Goal: Task Accomplishment & Management: Manage account settings

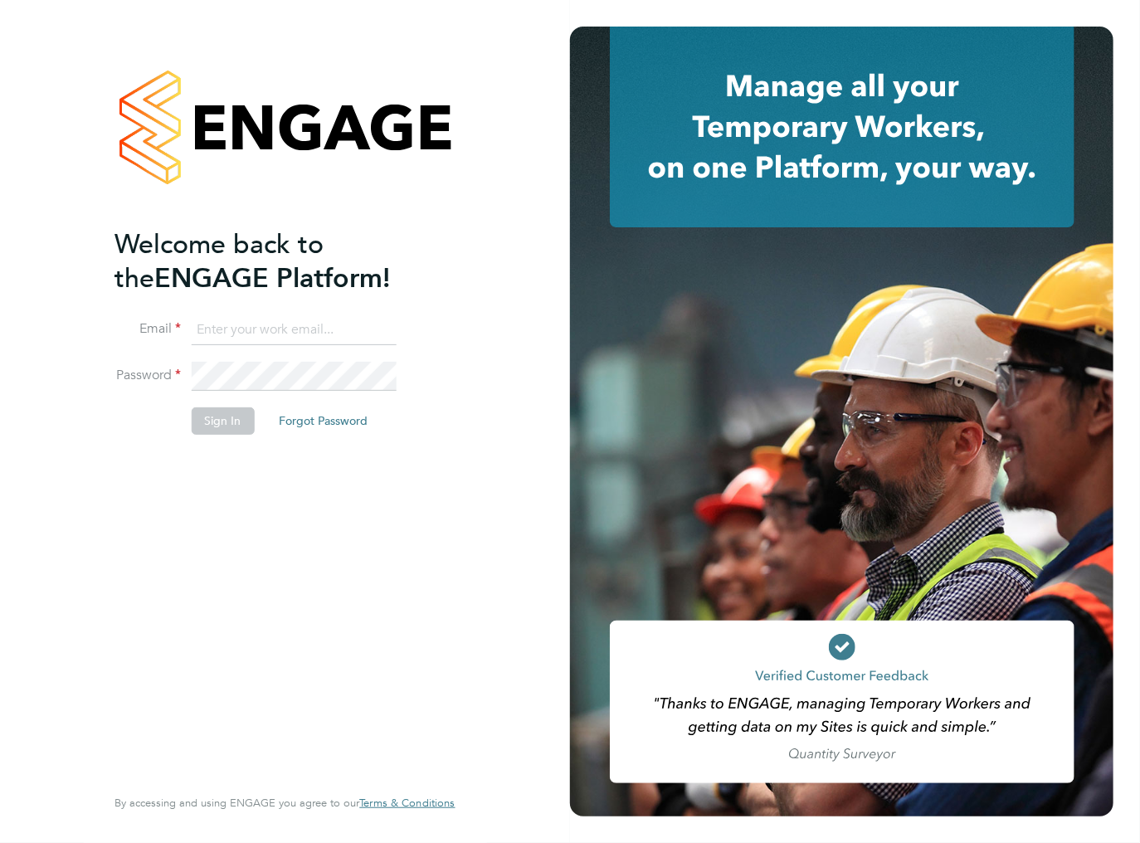
click at [298, 325] on input at bounding box center [293, 330] width 205 height 30
type input "ileana.salsano@thebestconnection.co.uk"
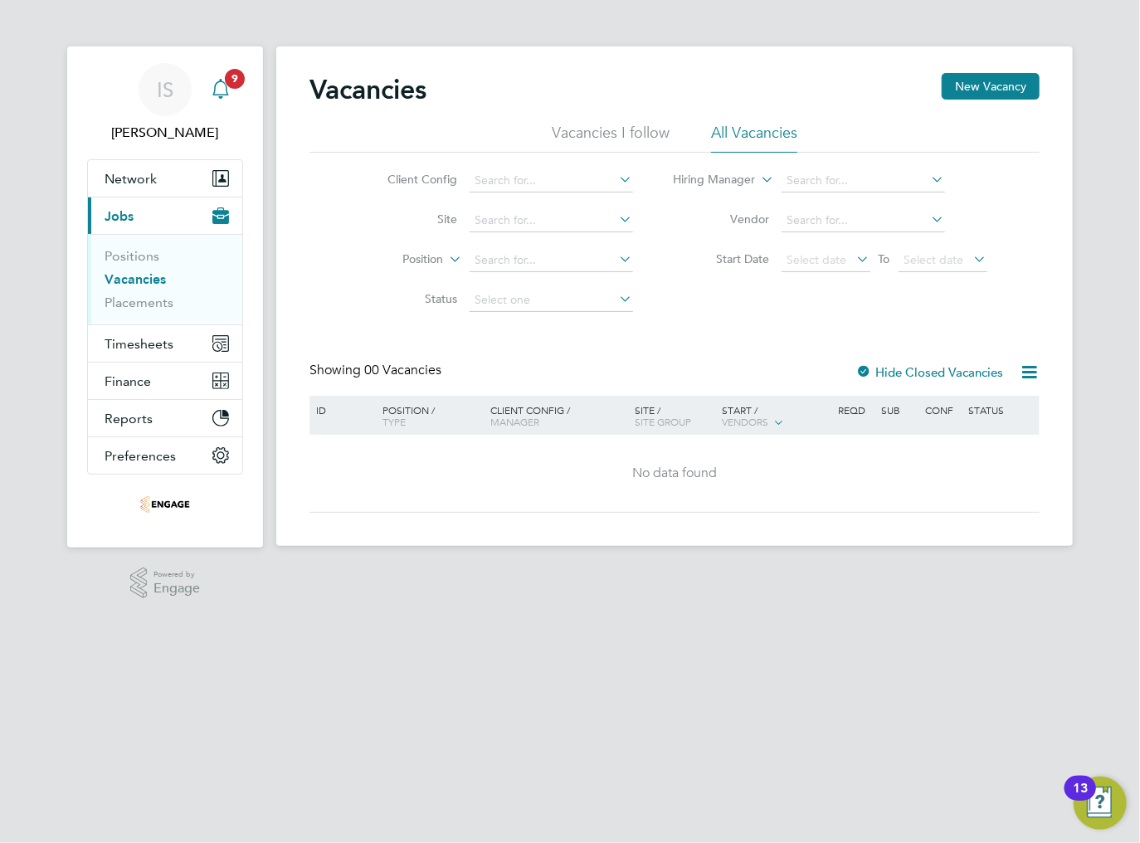
click at [219, 87] on icon "Main navigation" at bounding box center [221, 89] width 20 height 20
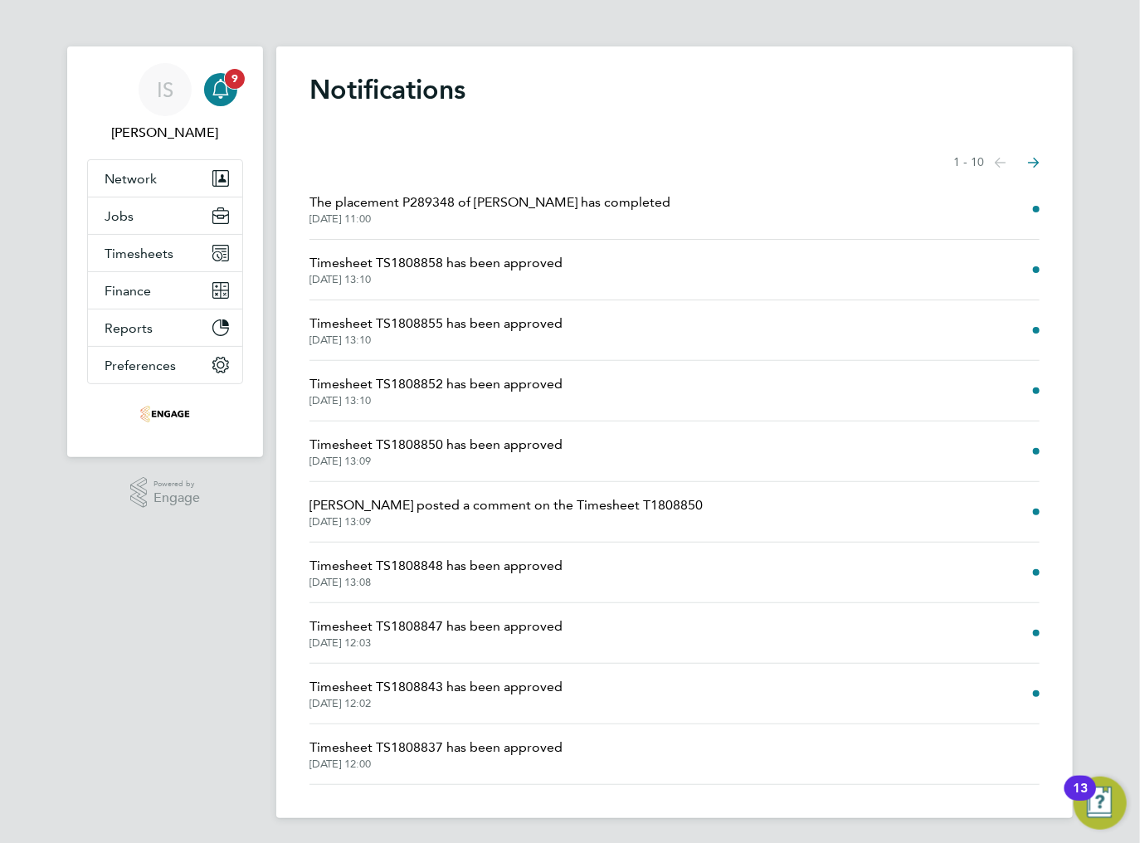
click at [217, 87] on icon "Main navigation" at bounding box center [221, 89] width 20 height 20
click at [143, 248] on span "Timesheets" at bounding box center [139, 254] width 69 height 16
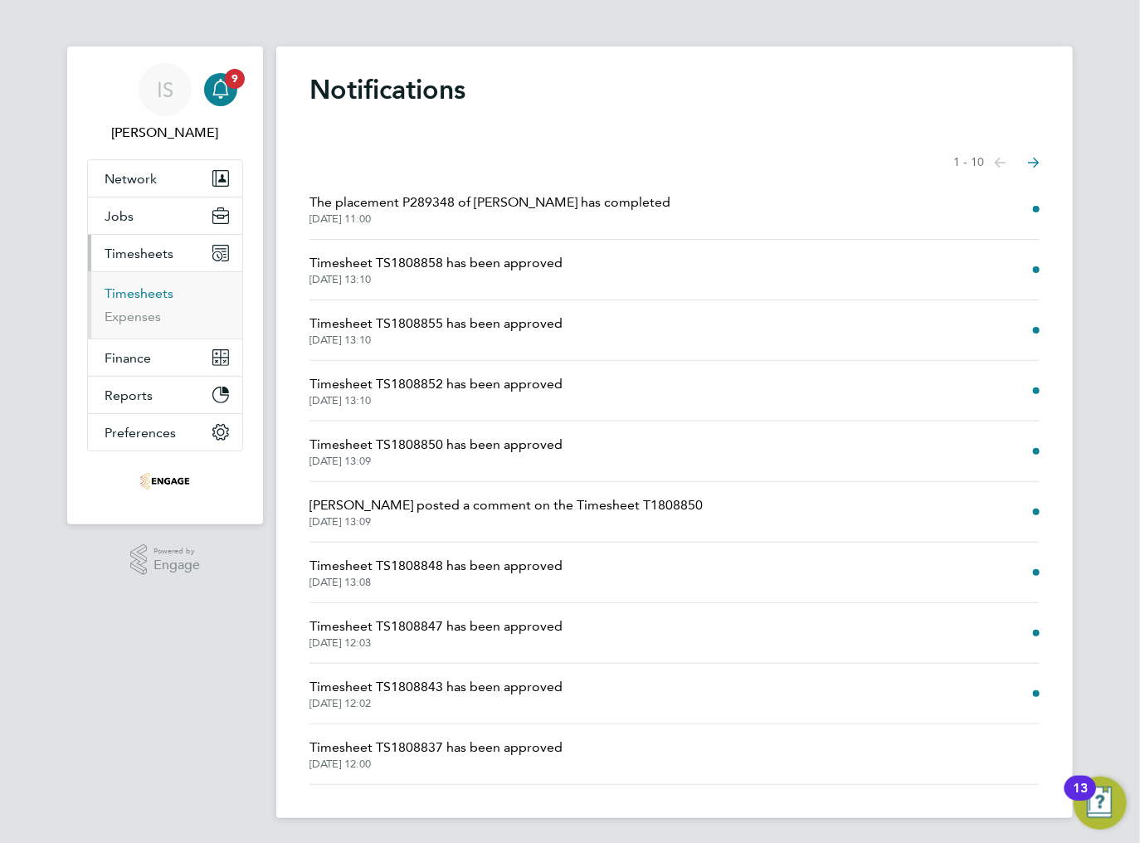
click at [143, 295] on link "Timesheets" at bounding box center [139, 293] width 69 height 16
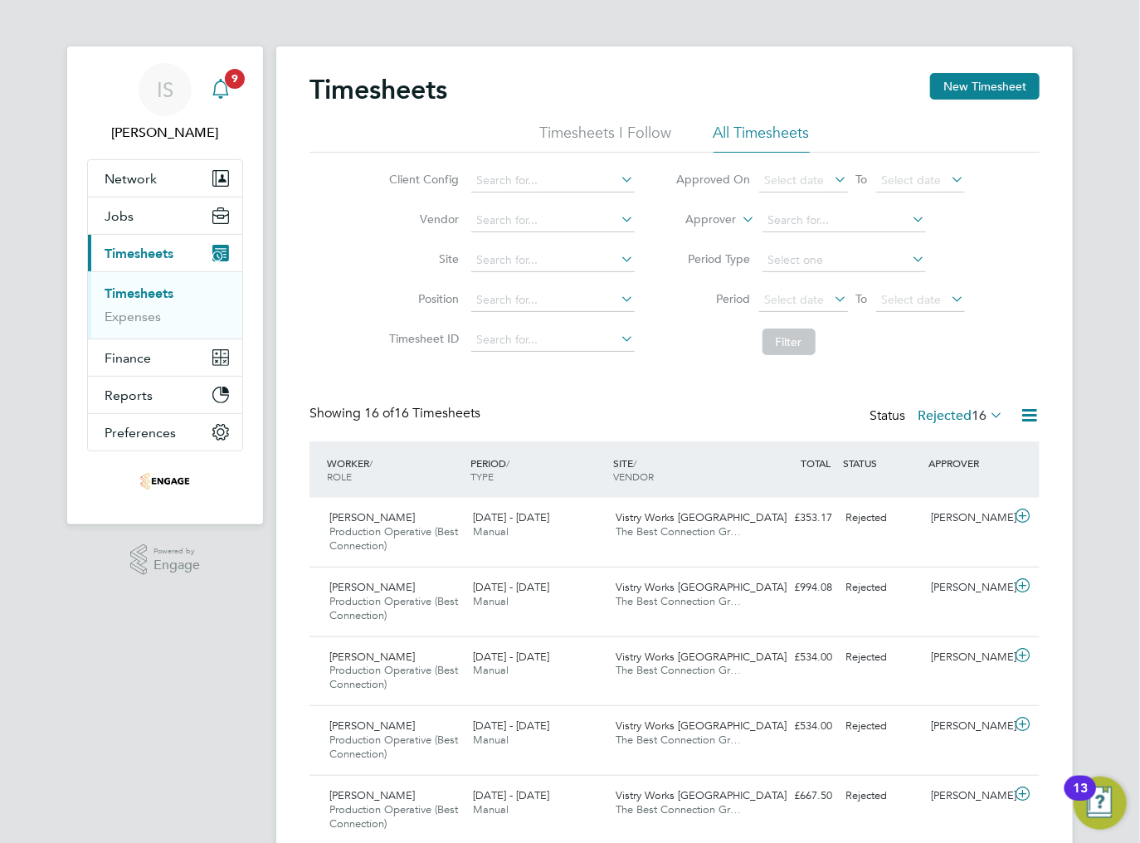
click at [219, 96] on icon "Main navigation" at bounding box center [220, 97] width 4 height 2
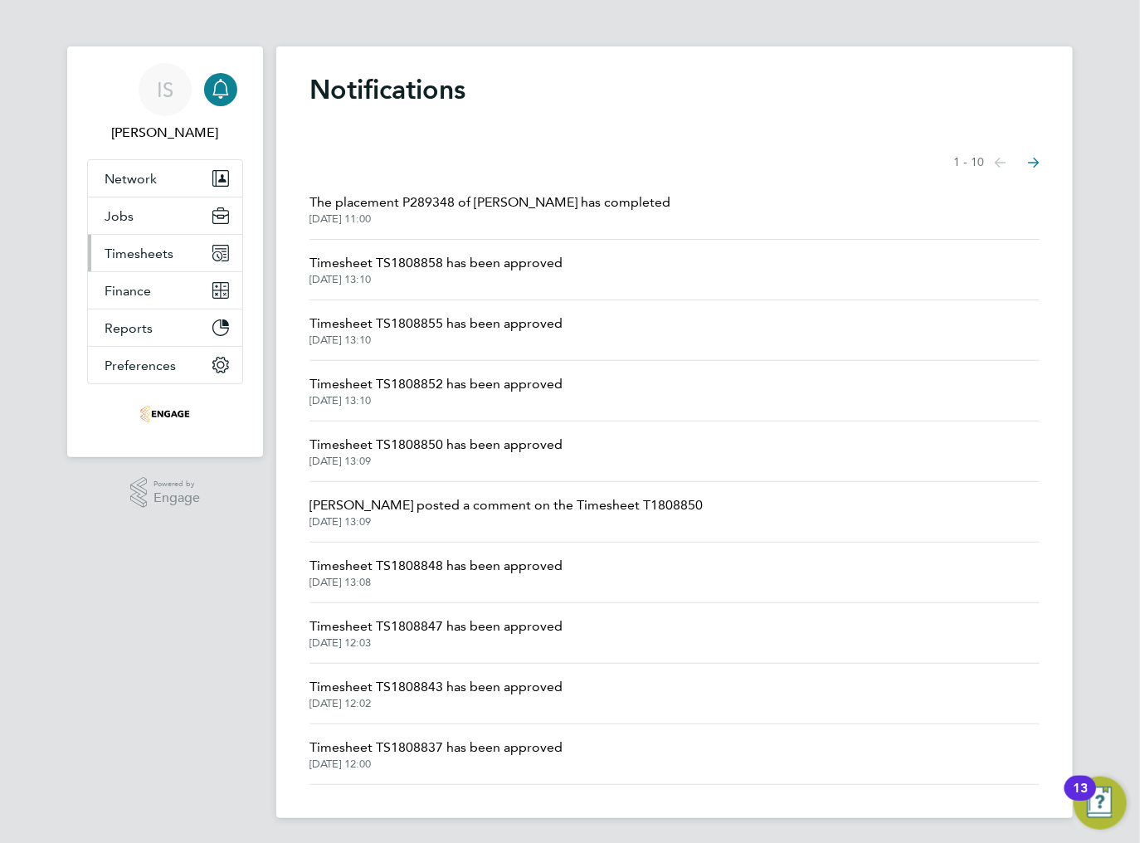
click at [150, 257] on span "Timesheets" at bounding box center [139, 254] width 69 height 16
click at [129, 251] on span "Timesheets" at bounding box center [139, 254] width 69 height 16
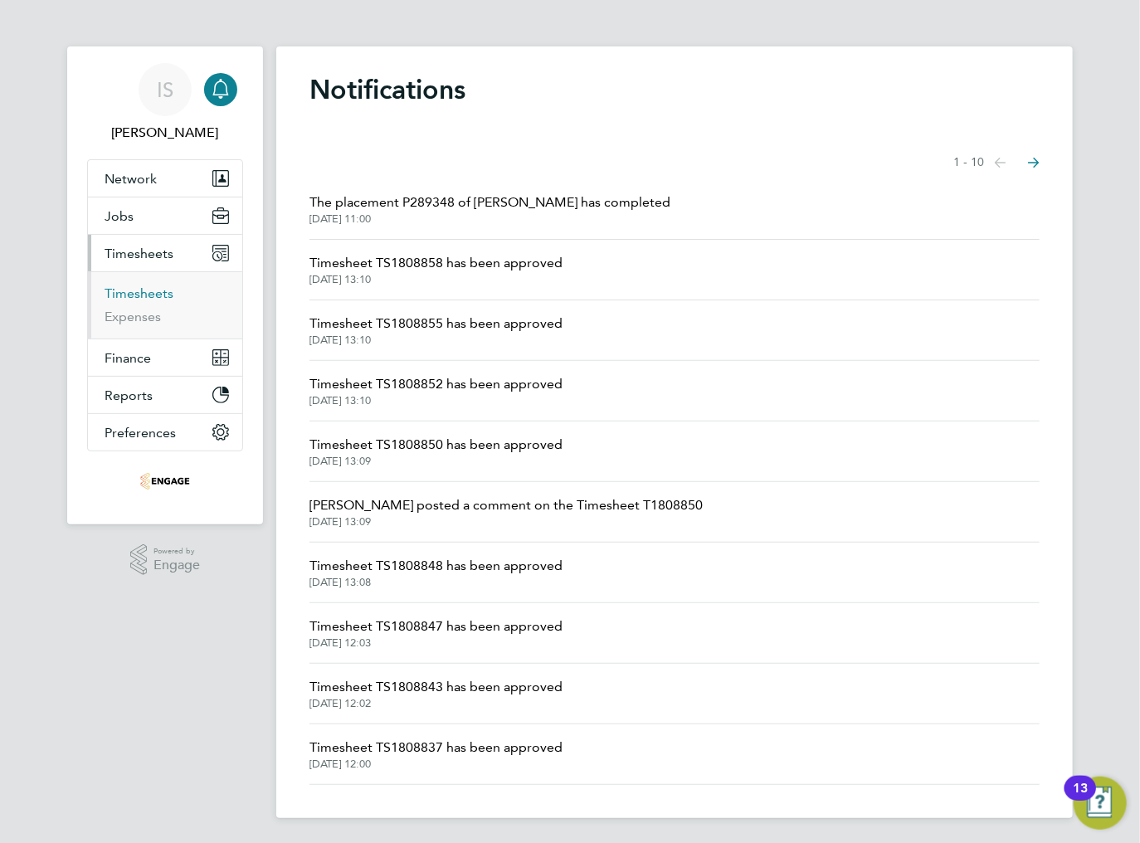
click at [129, 292] on link "Timesheets" at bounding box center [139, 293] width 69 height 16
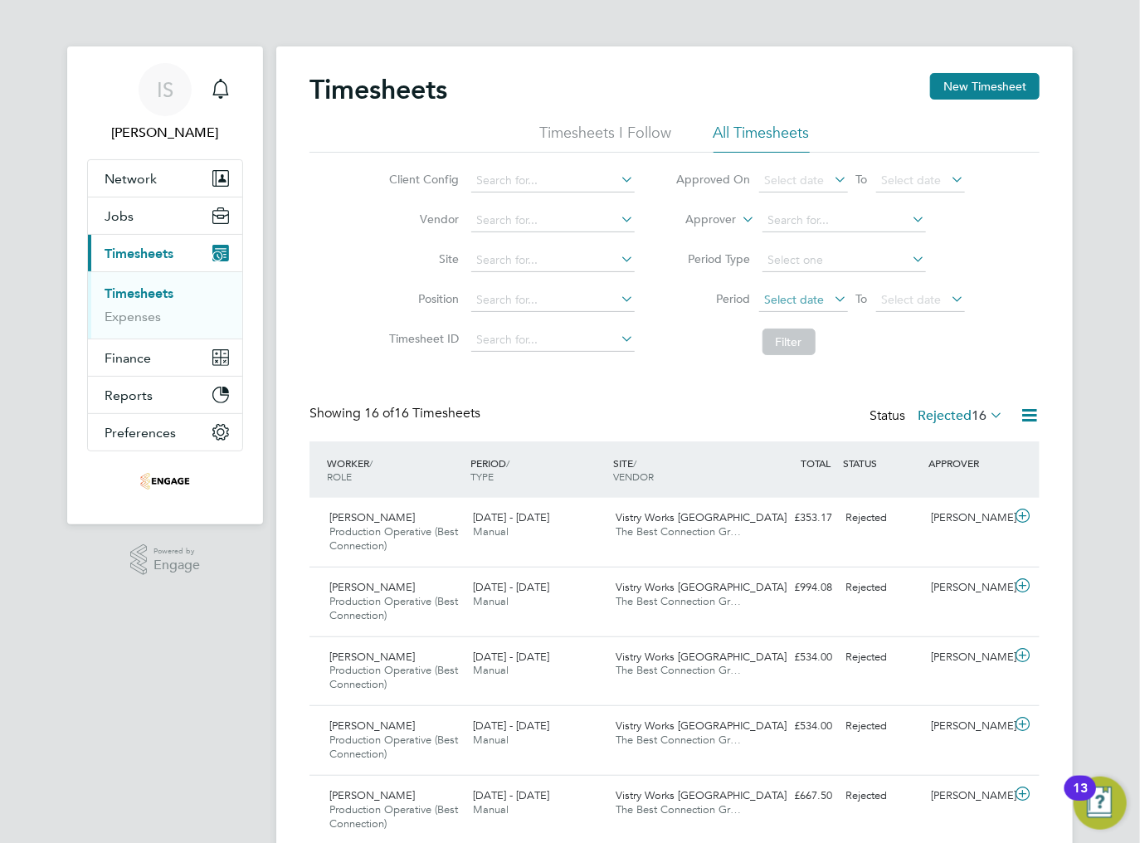
click at [807, 298] on span "Select date" at bounding box center [795, 299] width 60 height 15
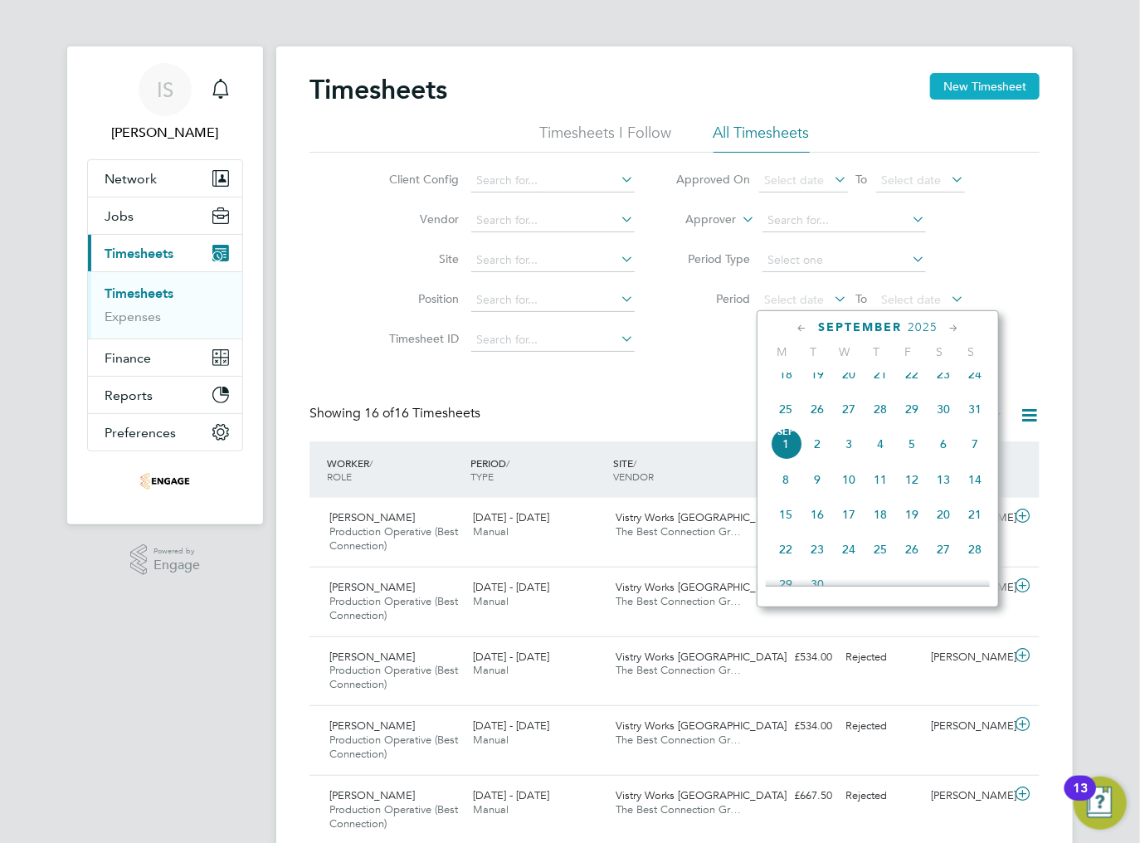
click at [1005, 91] on button "New Timesheet" at bounding box center [985, 86] width 110 height 27
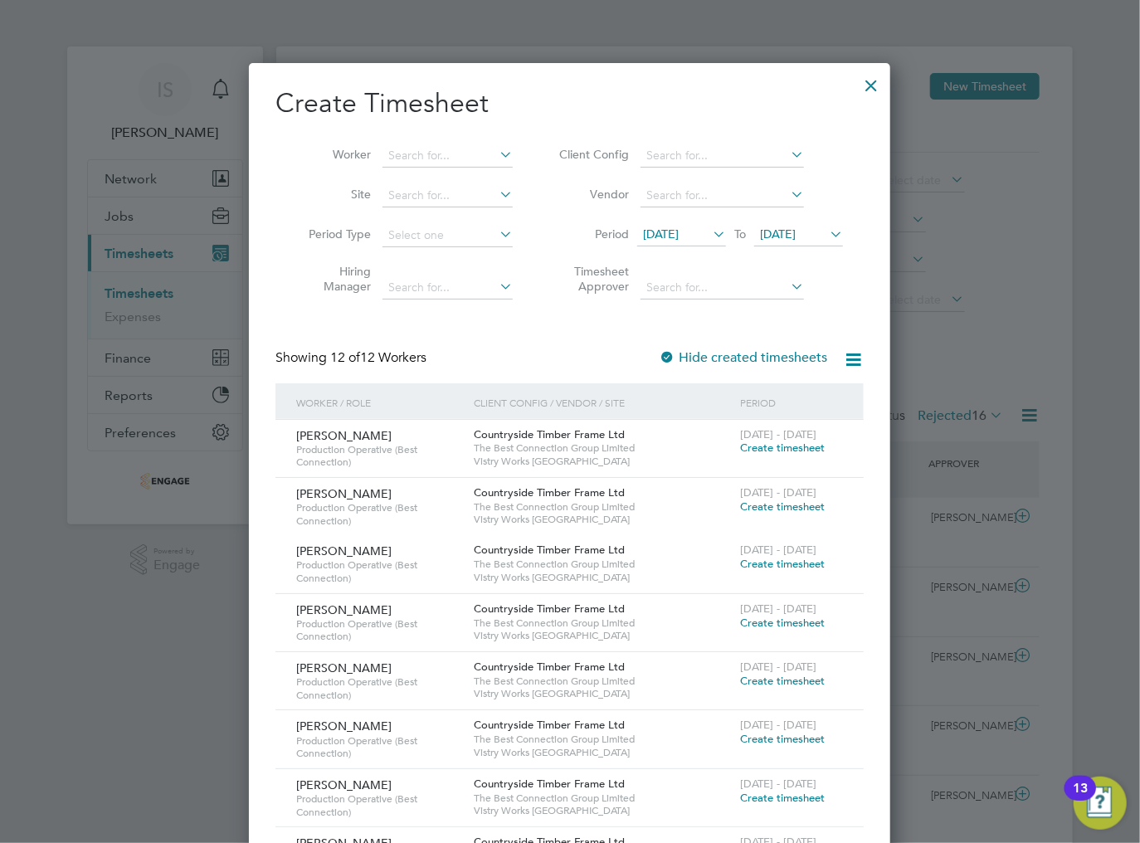
click at [694, 241] on span "18 Aug 2025" at bounding box center [681, 235] width 89 height 22
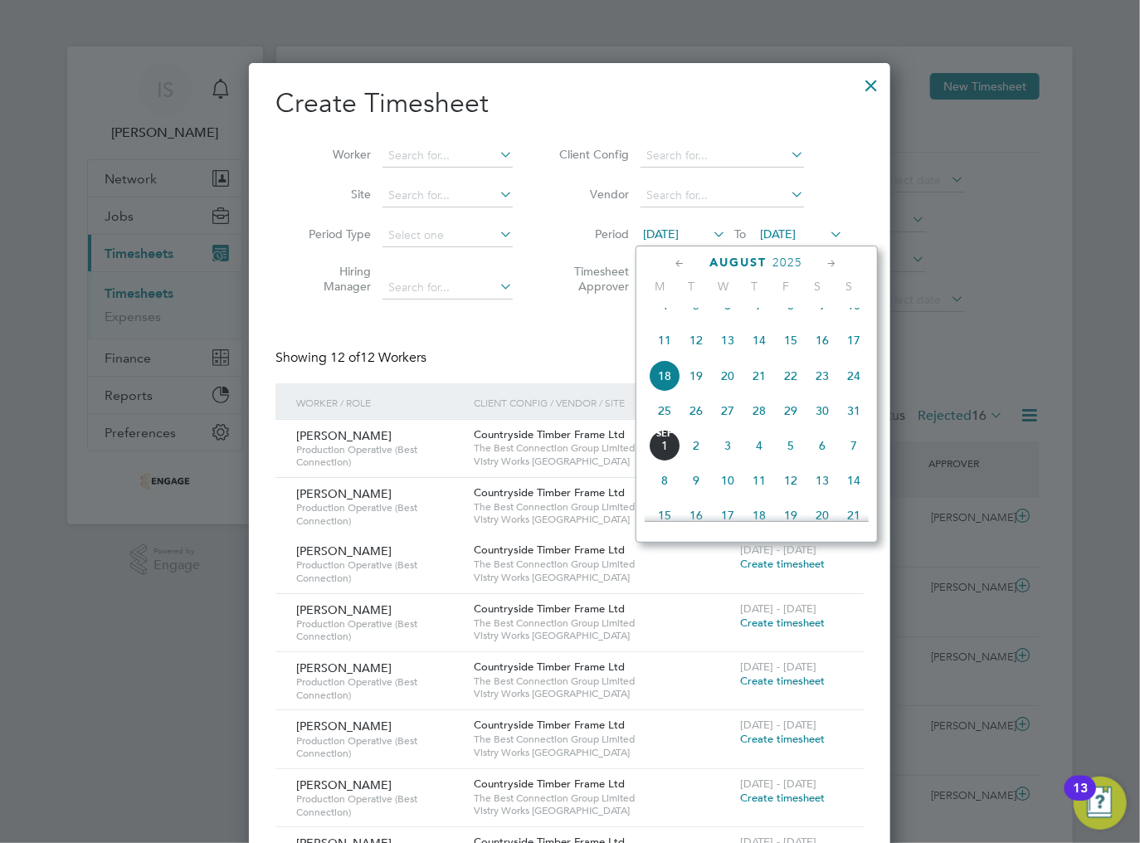
click at [666, 426] on span "25" at bounding box center [665, 411] width 32 height 32
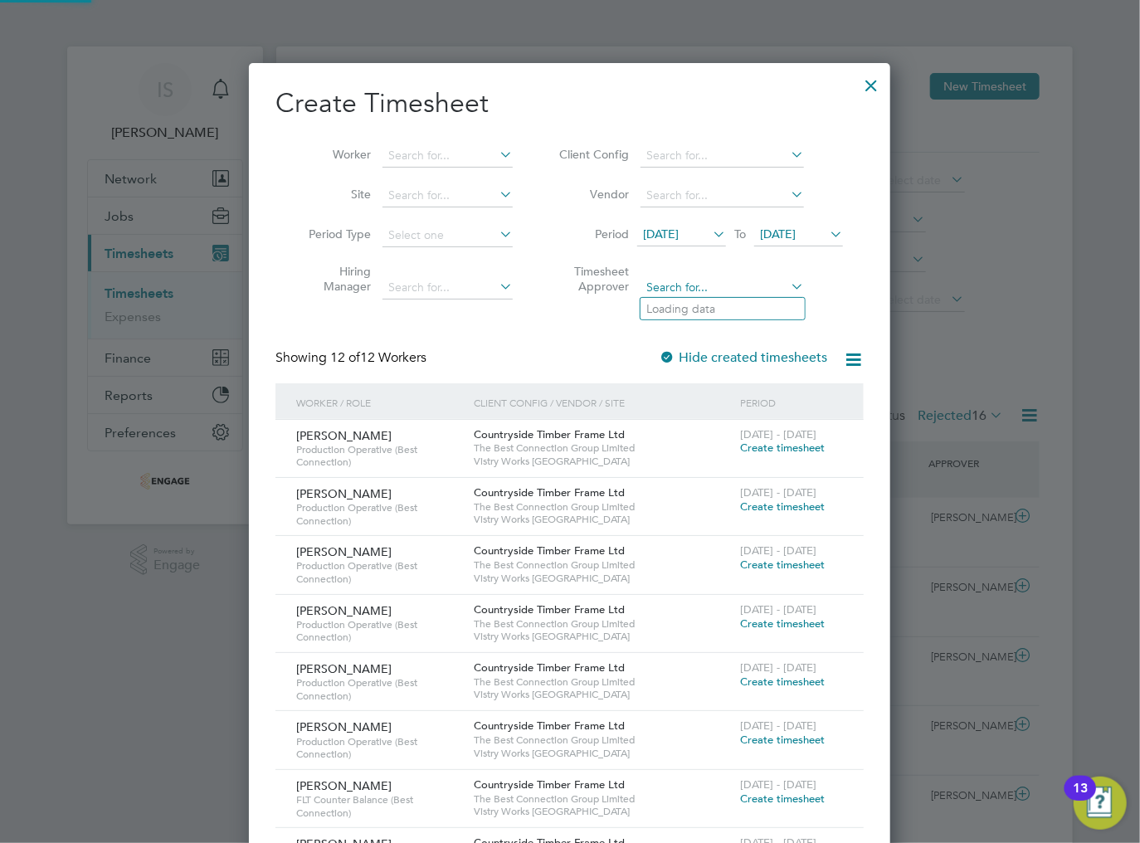
click at [684, 282] on input at bounding box center [722, 287] width 163 height 23
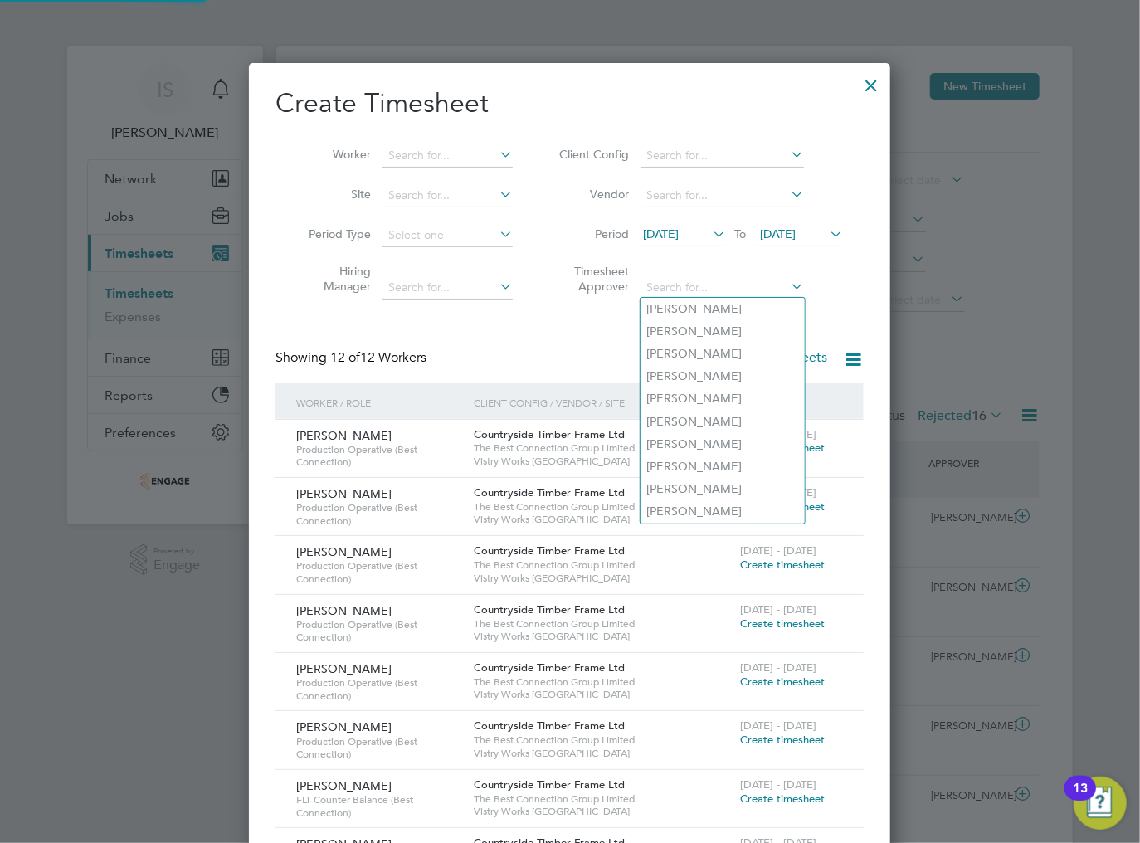
click at [571, 335] on div "Create Timesheet Worker Site Period Type Hiring Manager Client Config Vendor Pe…" at bounding box center [569, 603] width 588 height 1035
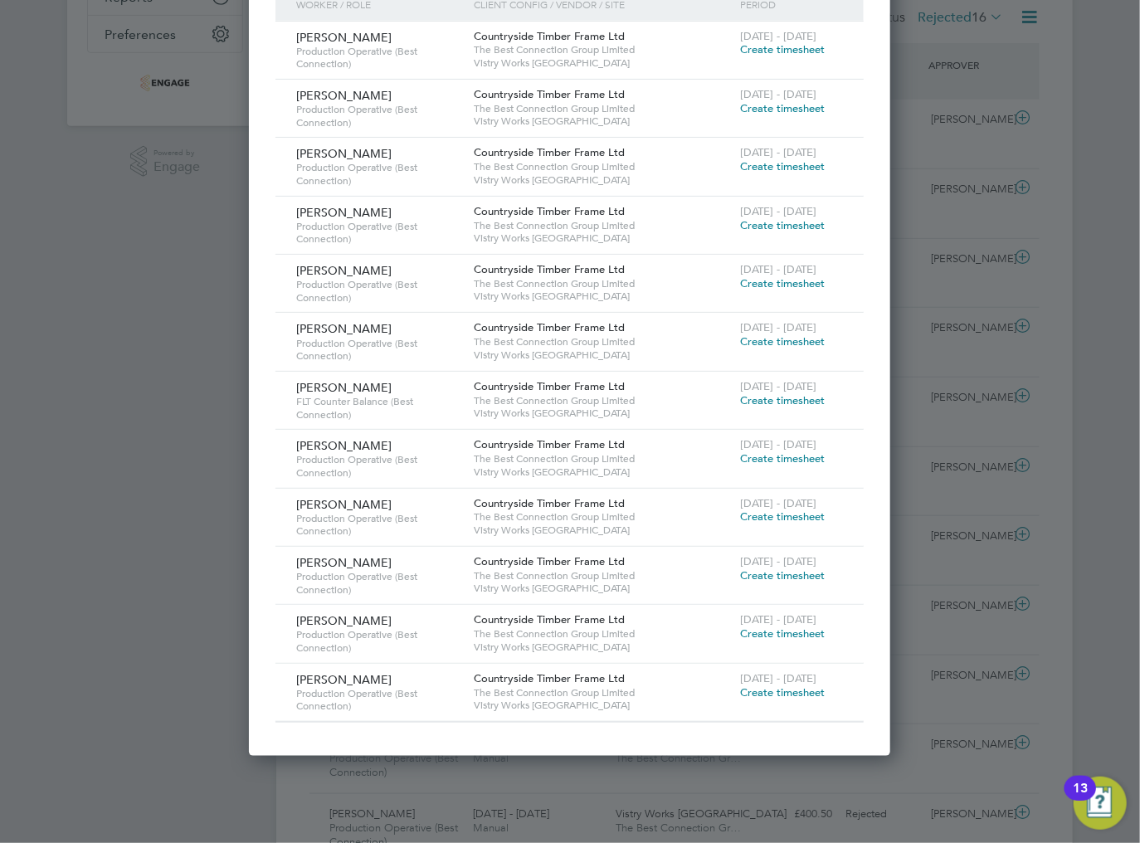
click at [753, 397] on span "Create timesheet" at bounding box center [782, 400] width 85 height 14
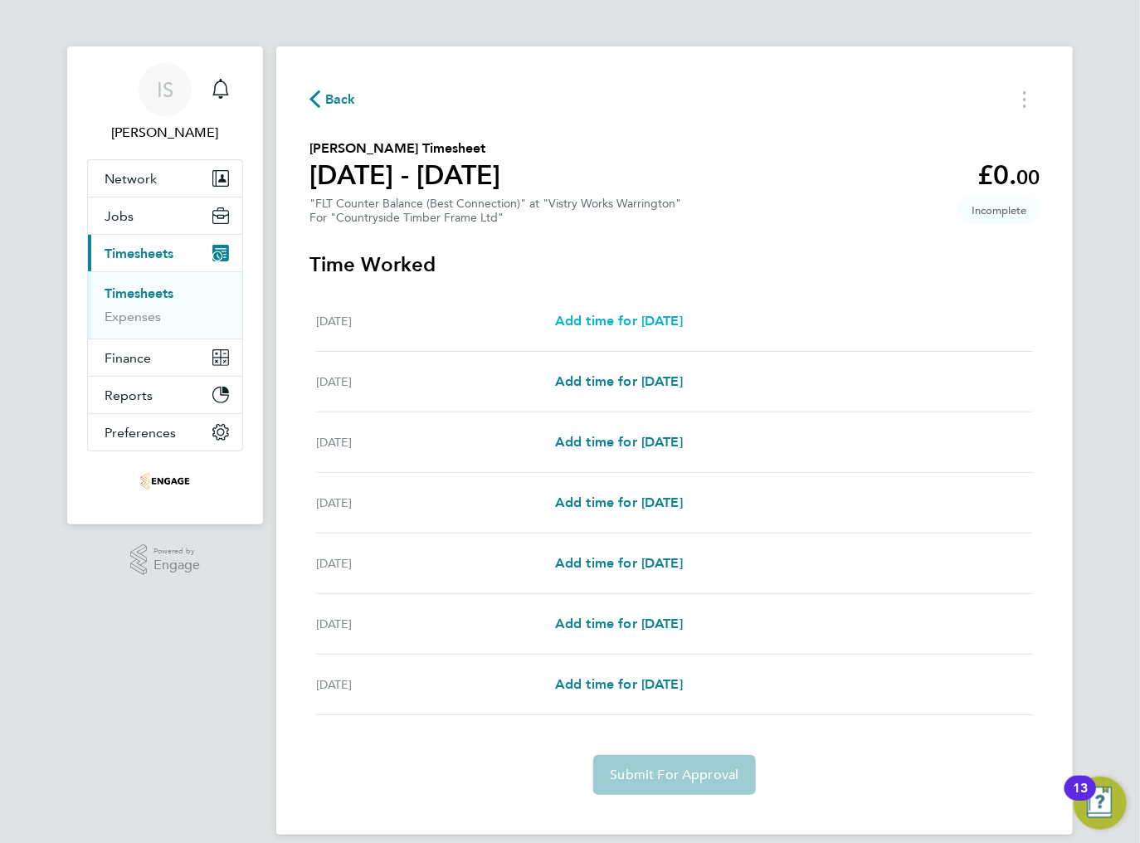
click at [611, 319] on span "Add time for [DATE]" at bounding box center [619, 321] width 128 height 16
select select "15"
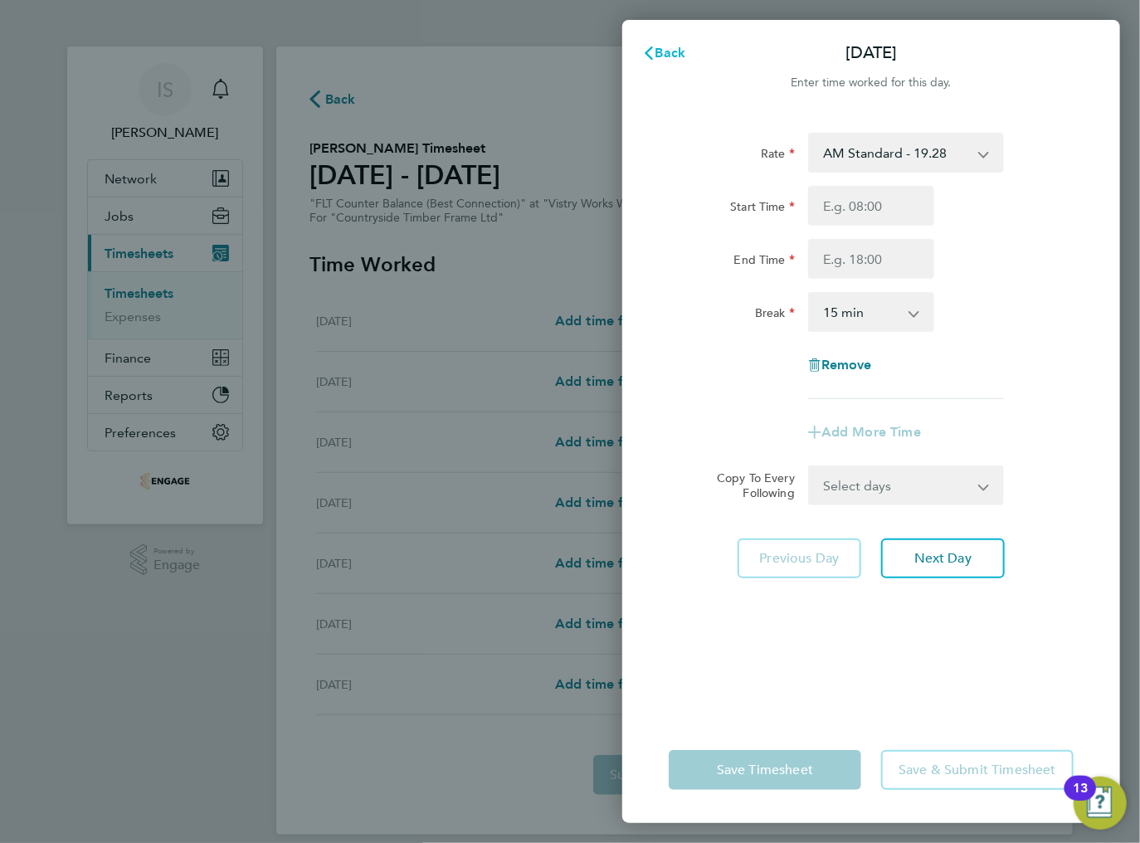
click at [657, 61] on button "Back" at bounding box center [664, 53] width 77 height 33
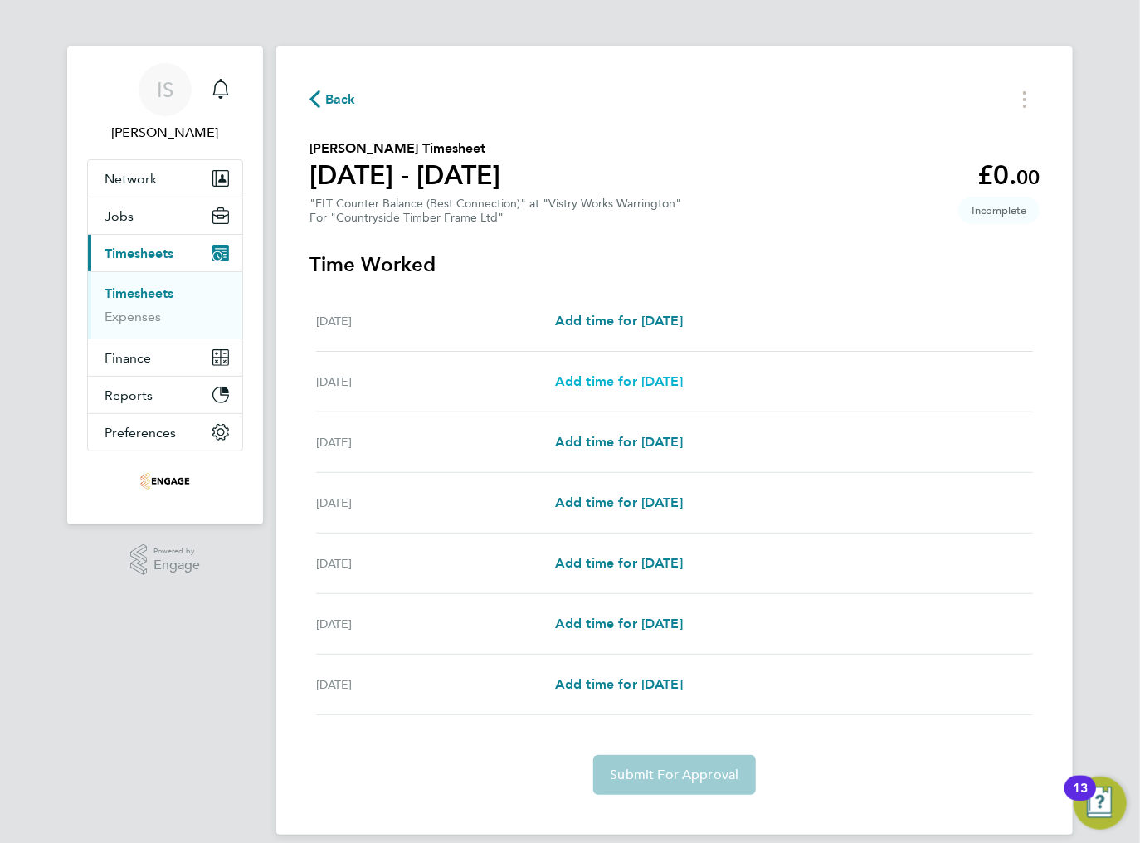
click at [578, 377] on span "Add time for Tue 26 Aug" at bounding box center [619, 381] width 128 height 16
select select "15"
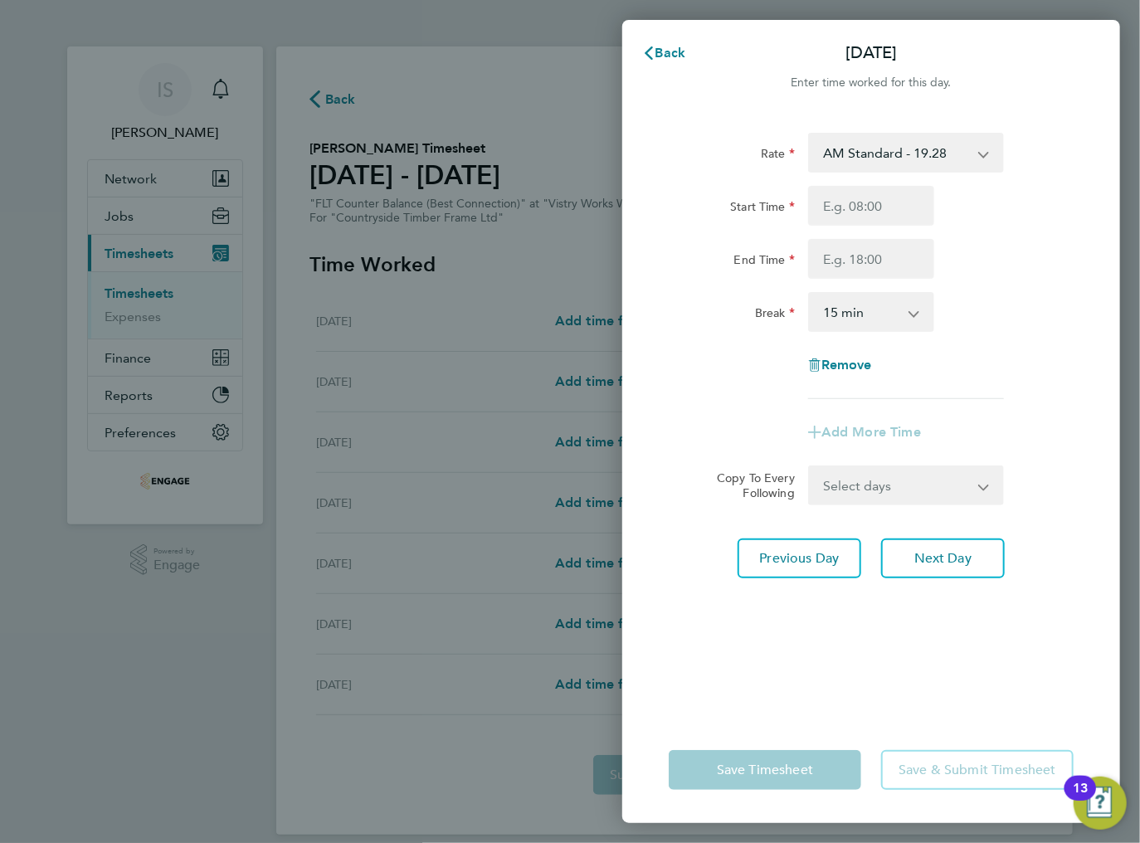
click at [923, 151] on select "AM Standard - 19.28 BONUS - 13.50 PM OT 1 - 31.52 OT2 AM - 38.56 PM Standard - …" at bounding box center [896, 152] width 173 height 37
select select "15"
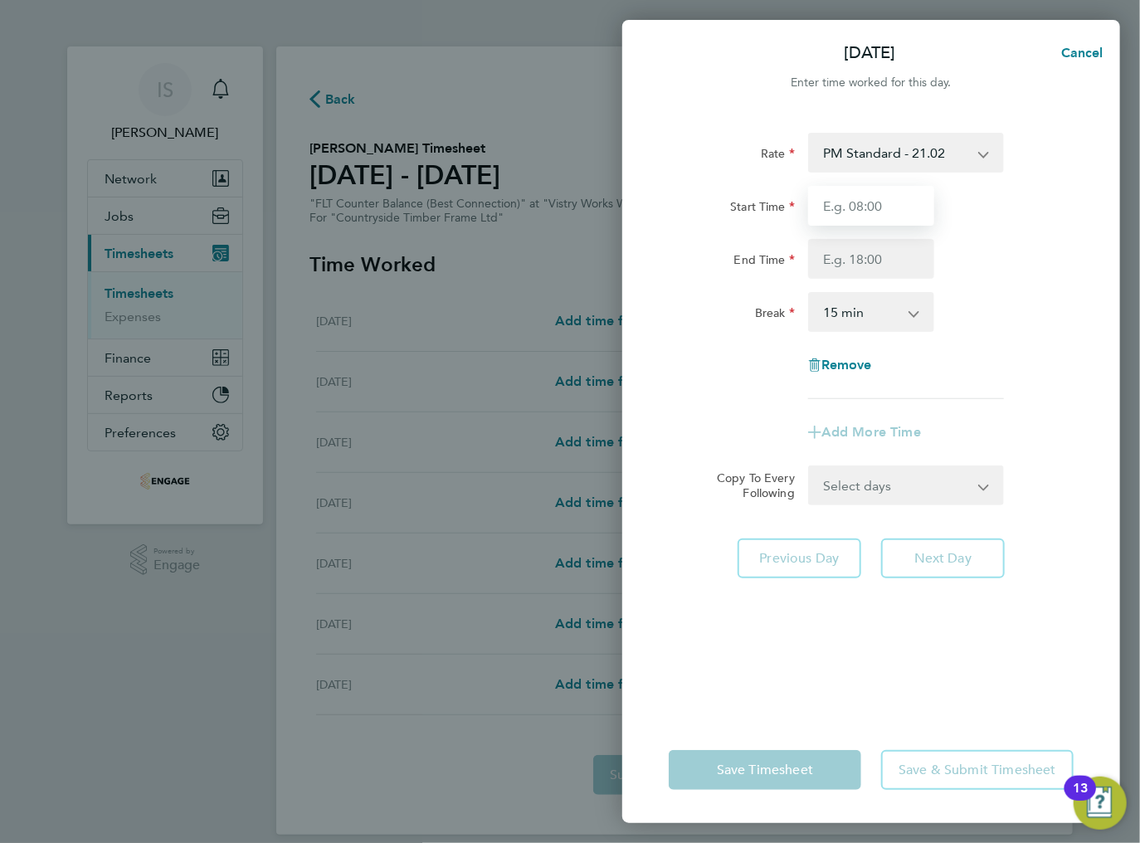
click at [858, 219] on input "Start Time" at bounding box center [871, 206] width 126 height 40
type input "14:00"
click at [856, 261] on input "End Time" at bounding box center [871, 259] width 126 height 40
type input "00:00"
click at [865, 313] on select "0 min 15 min 30 min 45 min 60 min 75 min 90 min" at bounding box center [861, 312] width 103 height 37
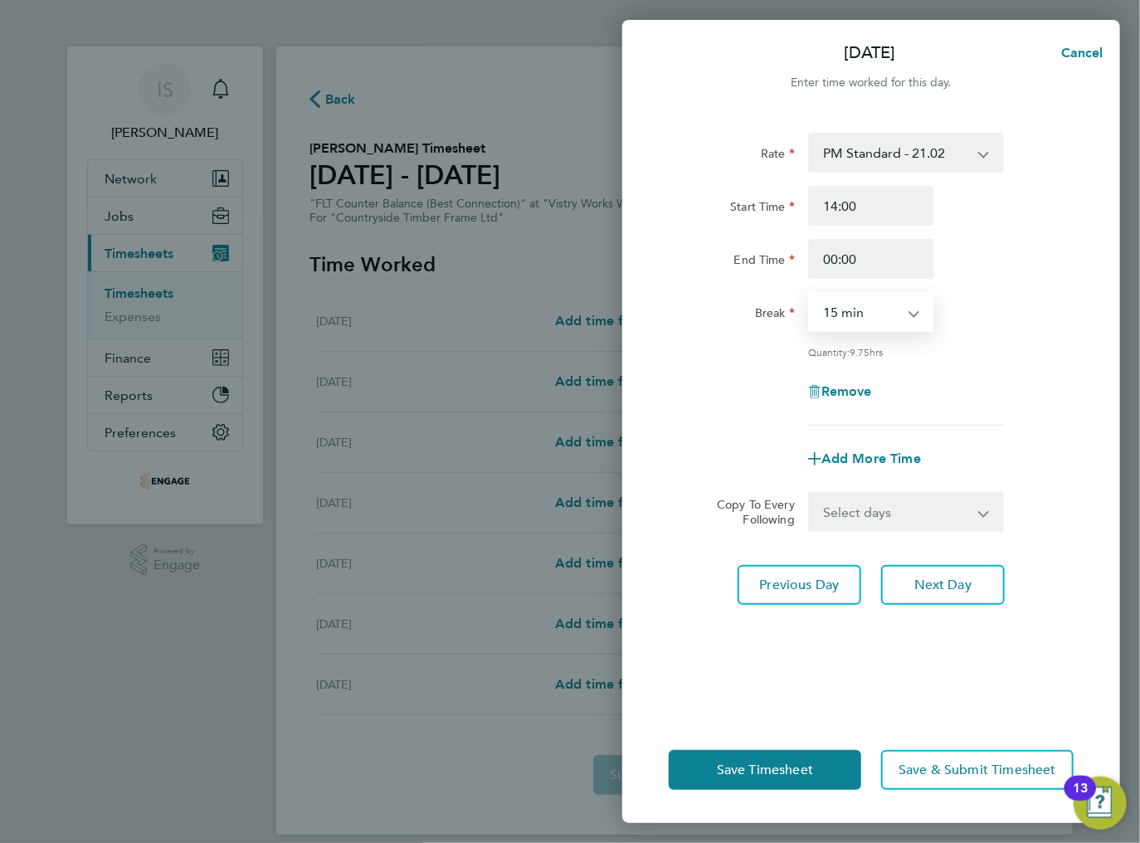
select select "30"
click at [810, 294] on select "0 min 15 min 30 min 45 min 60 min 75 min 90 min" at bounding box center [861, 312] width 103 height 37
click at [896, 513] on select "Select days Day Weekday (Mon-Fri) Weekend (Sat-Sun) Wednesday Thursday Friday S…" at bounding box center [897, 512] width 174 height 37
select select "WED"
click at [810, 494] on select "Select days Day Weekday (Mon-Fri) Weekend (Sat-Sun) Wednesday Thursday Friday S…" at bounding box center [897, 512] width 174 height 37
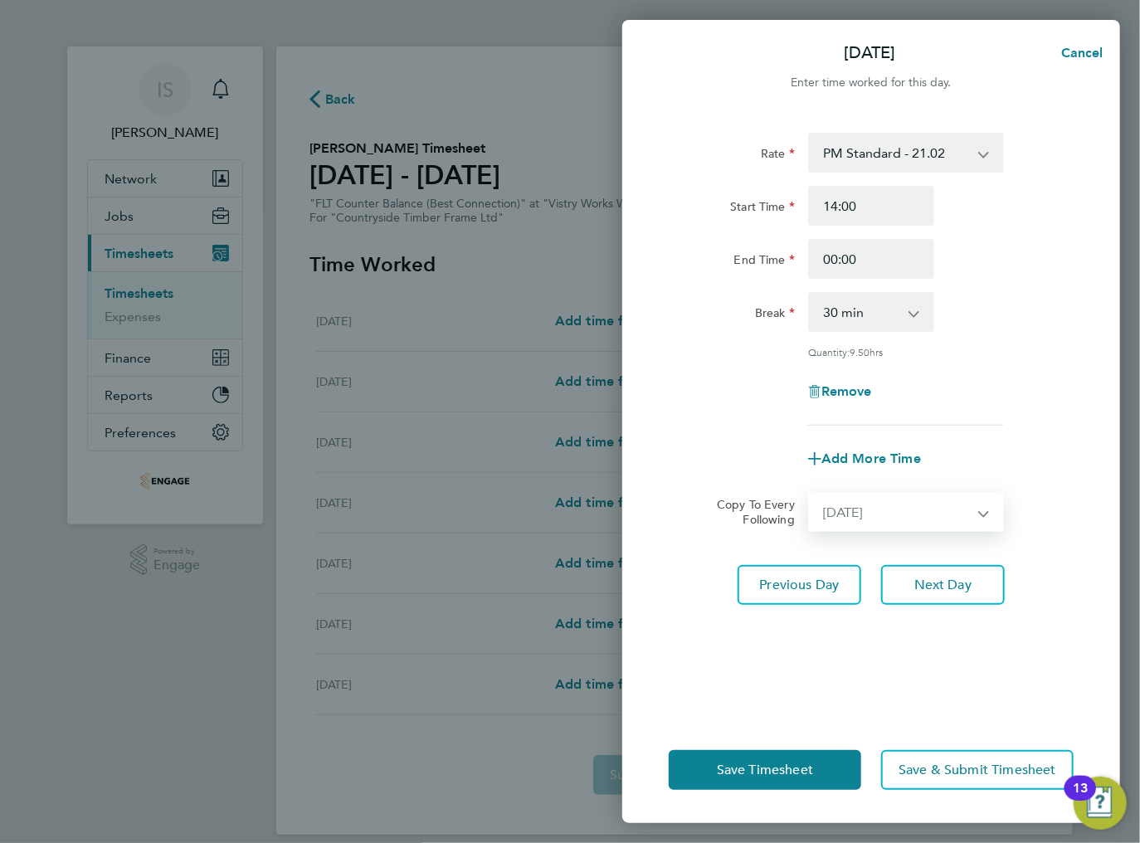
select select "2025-08-31"
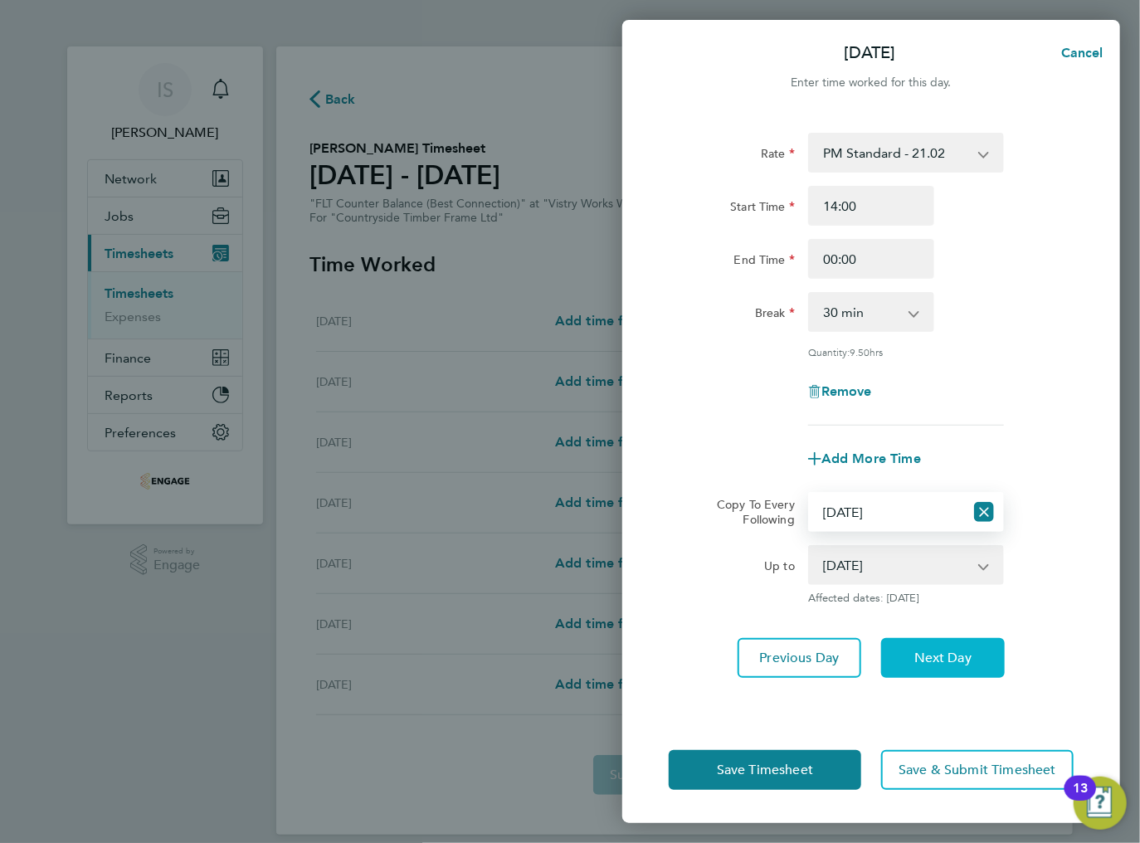
click at [919, 660] on span "Next Day" at bounding box center [942, 658] width 57 height 17
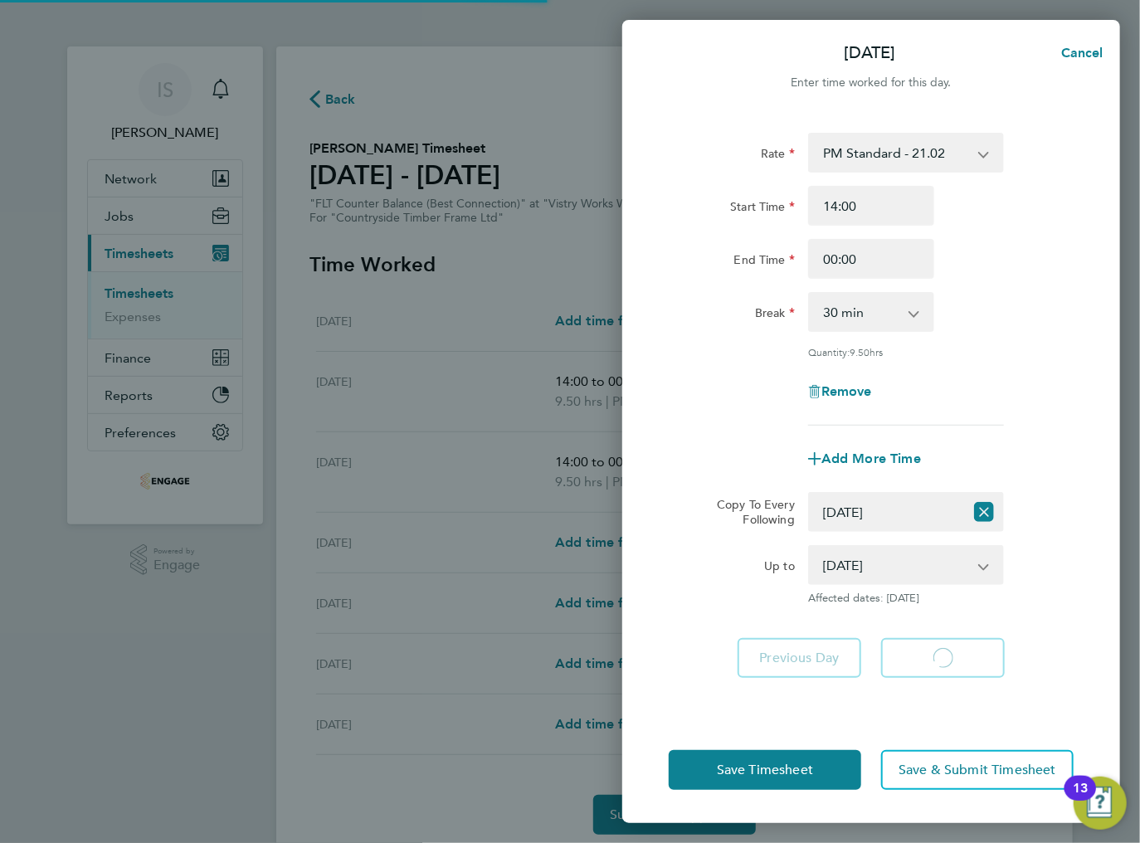
select select "30"
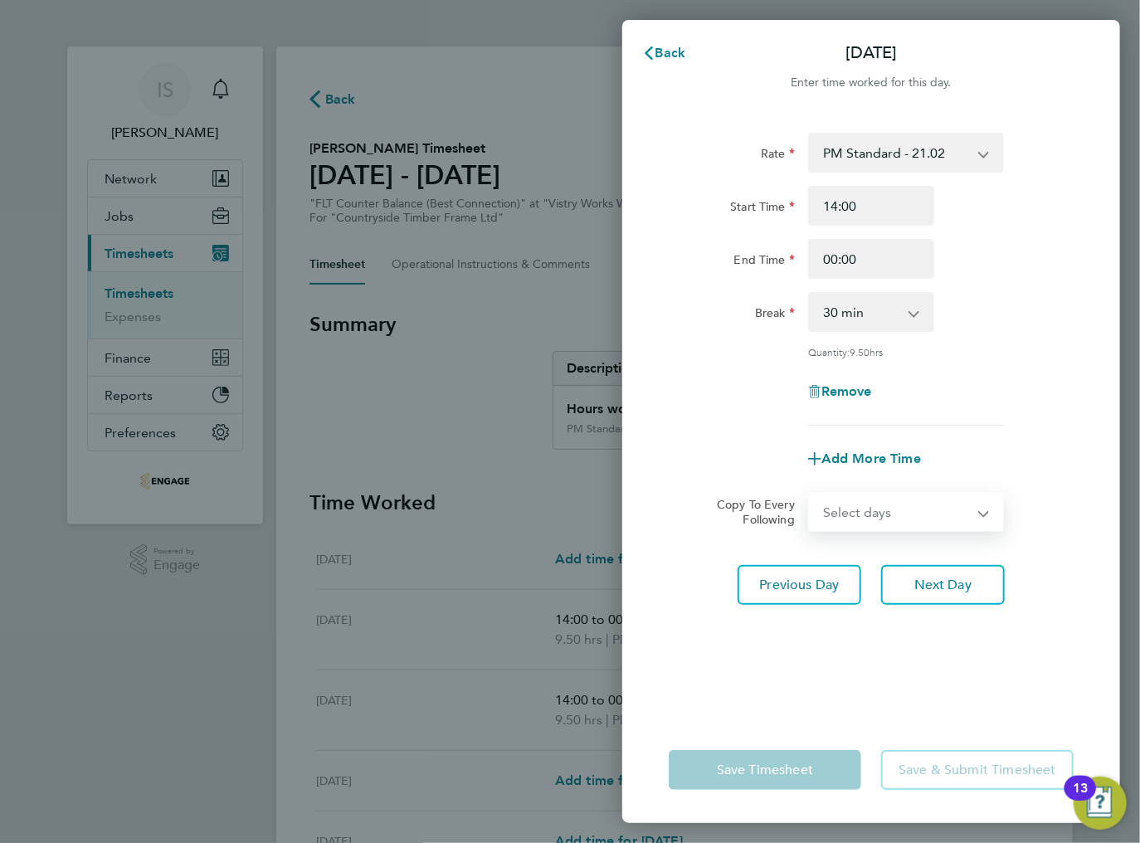
click at [900, 516] on select "Select days Day Weekday (Mon-Fri) Weekend (Sat-Sun) Thursday Friday Saturday Su…" at bounding box center [897, 512] width 174 height 37
select select "THU"
click at [810, 494] on select "Select days Day Weekday (Mon-Fri) Weekend (Sat-Sun) Thursday Friday Saturday Su…" at bounding box center [897, 512] width 174 height 37
select select "2025-08-31"
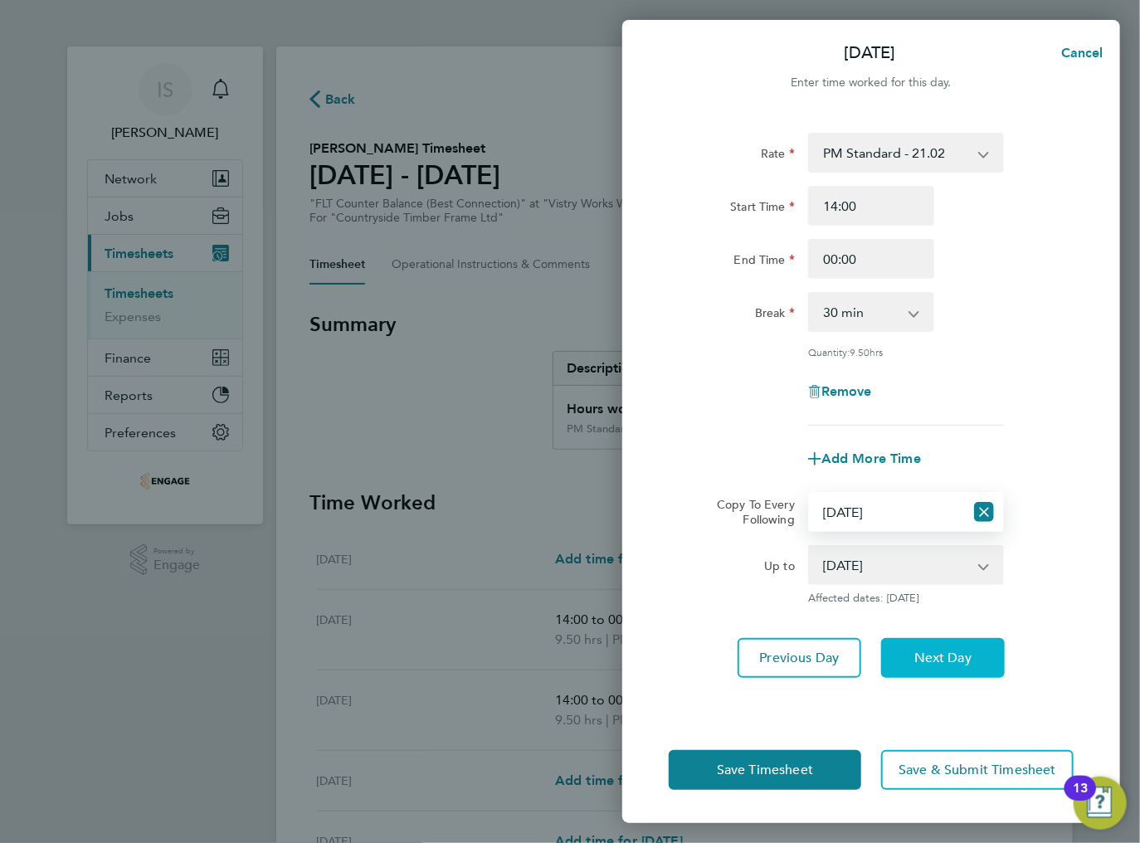
click at [909, 670] on button "Next Day" at bounding box center [943, 658] width 124 height 40
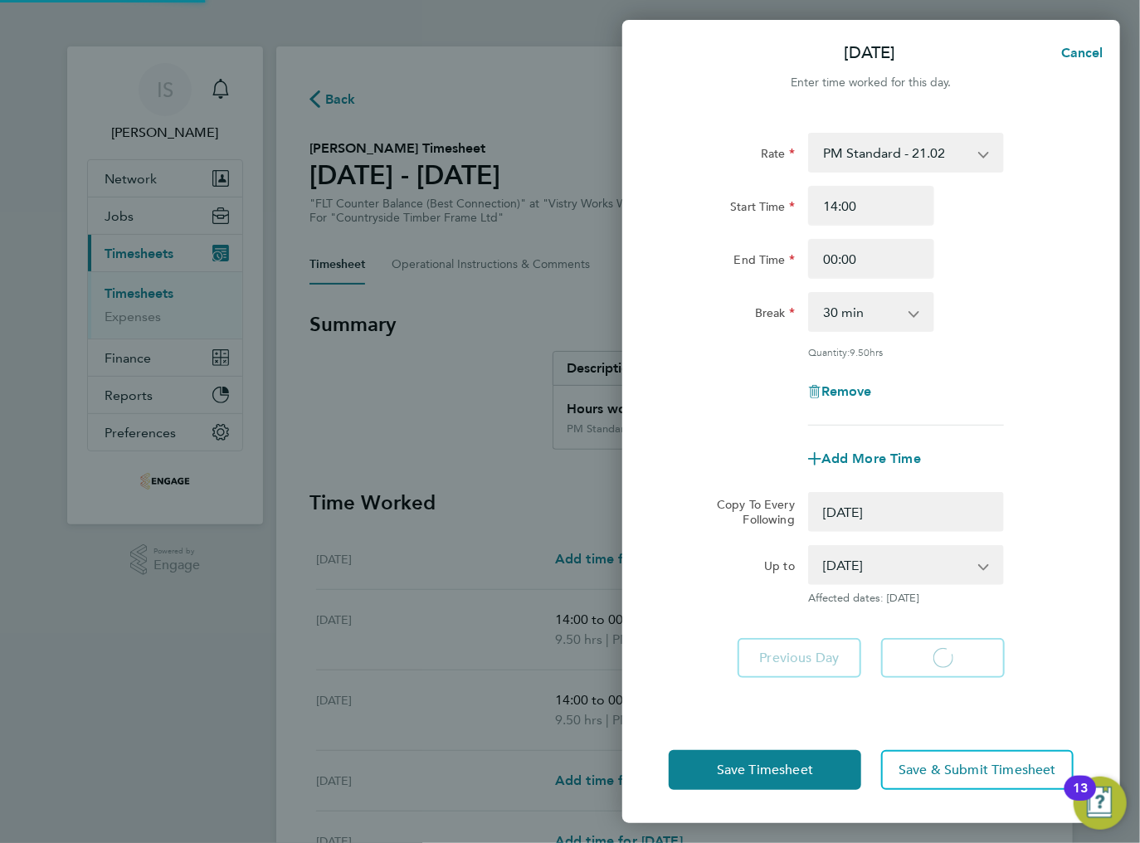
select select "0: null"
select select "30"
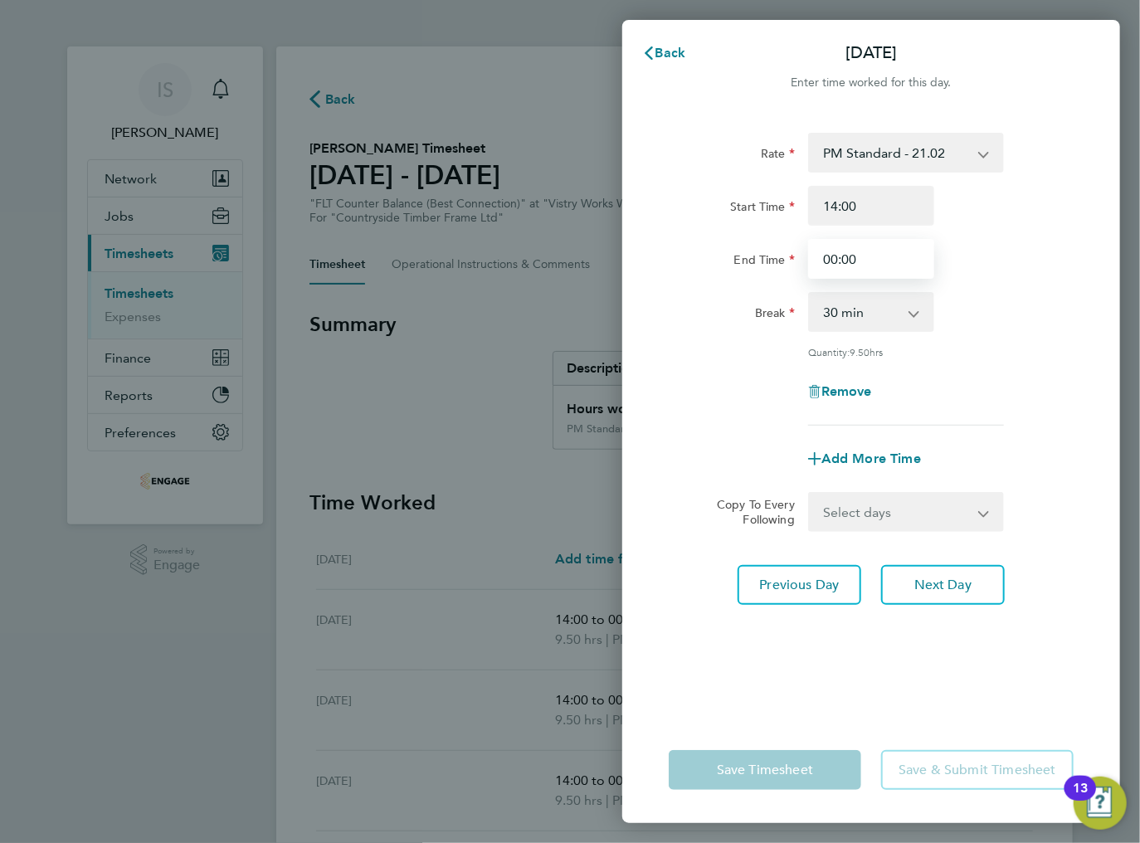
drag, startPoint x: 862, startPoint y: 261, endPoint x: 808, endPoint y: 253, distance: 54.4
click at [807, 258] on div "00:00" at bounding box center [871, 259] width 139 height 40
type input "23:30"
click at [1016, 188] on div "Start Time 14:00" at bounding box center [871, 206] width 418 height 40
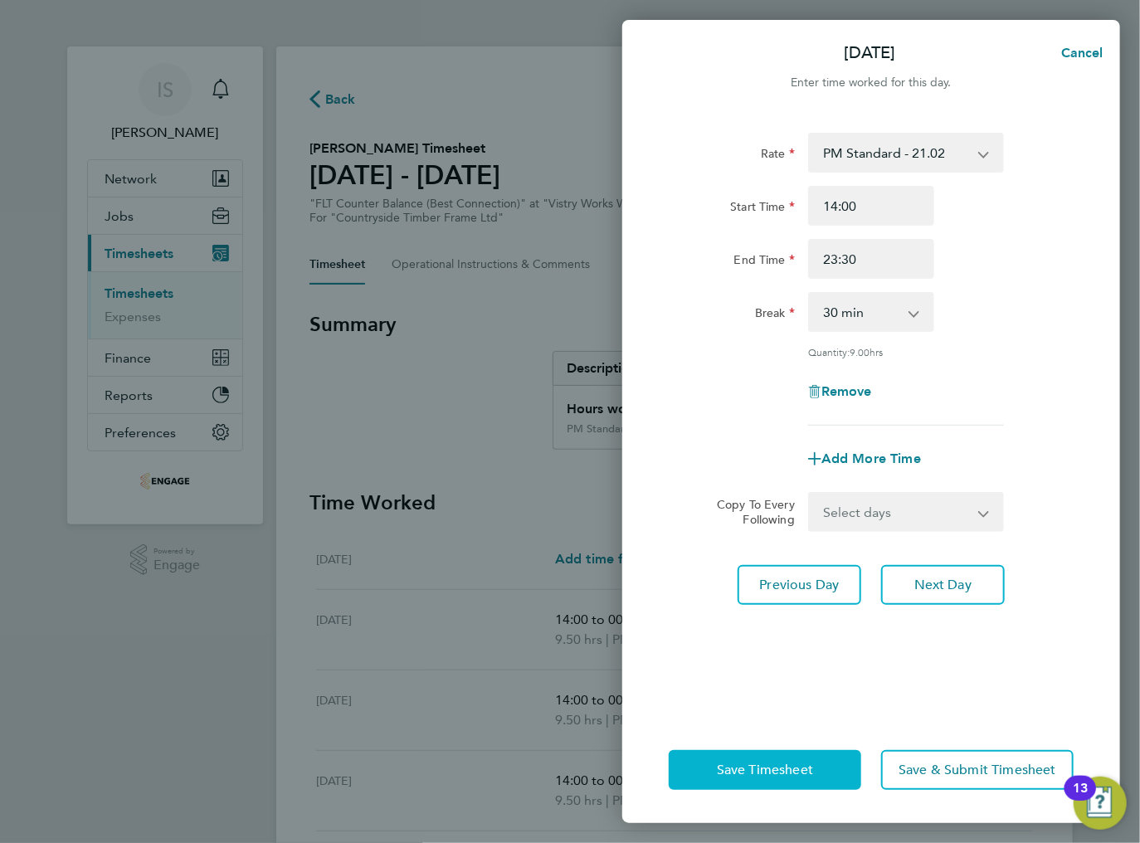
click at [793, 763] on span "Save Timesheet" at bounding box center [765, 770] width 96 height 17
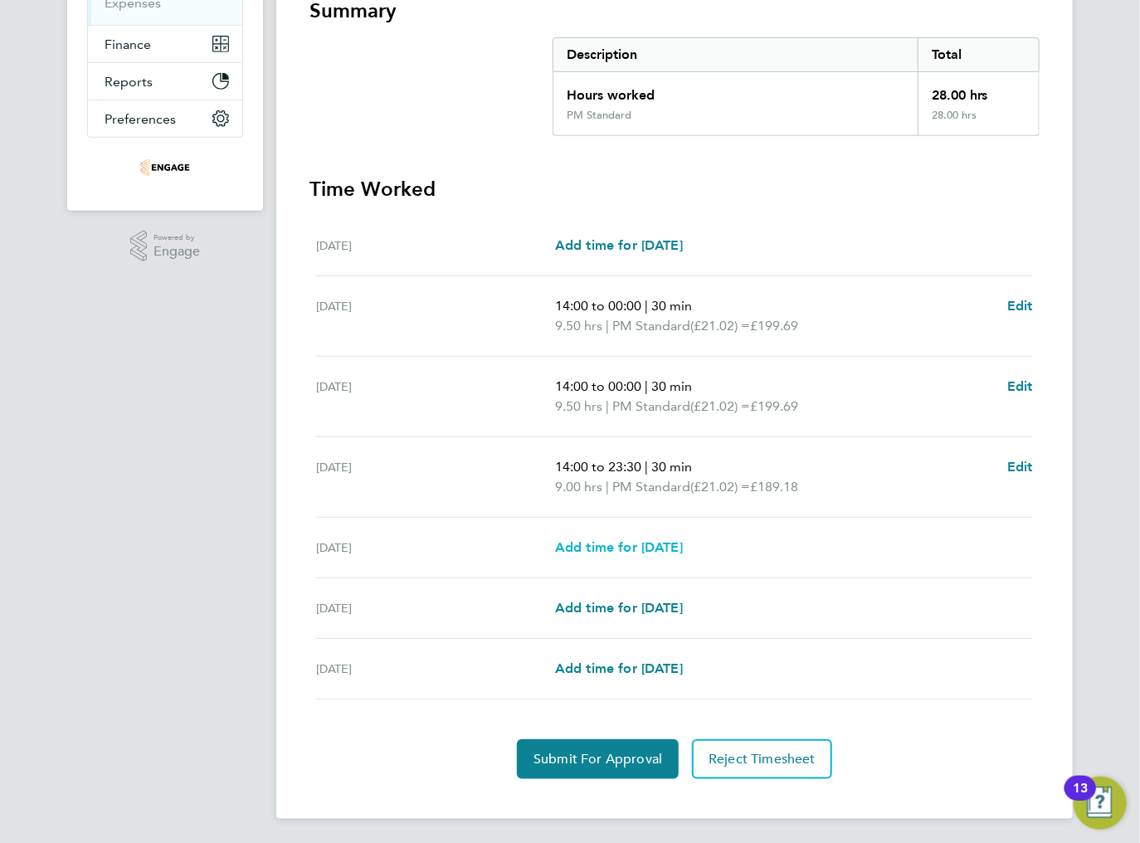
click at [607, 548] on span "Add time for [DATE]" at bounding box center [619, 547] width 128 height 16
select select "15"
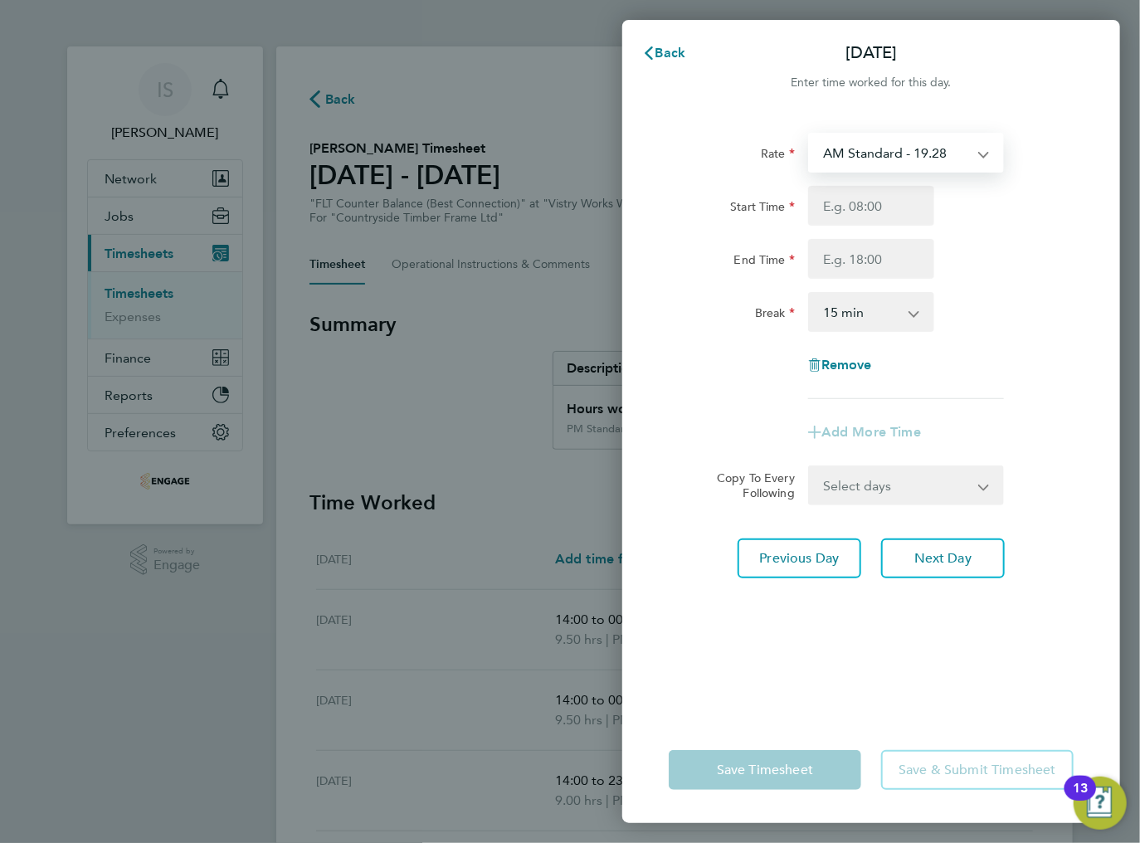
click at [836, 151] on select "AM Standard - 19.28 BONUS - 13.50 PM OT 1 - 31.52 OT2 AM - 38.56 PM Standard - …" at bounding box center [896, 152] width 173 height 37
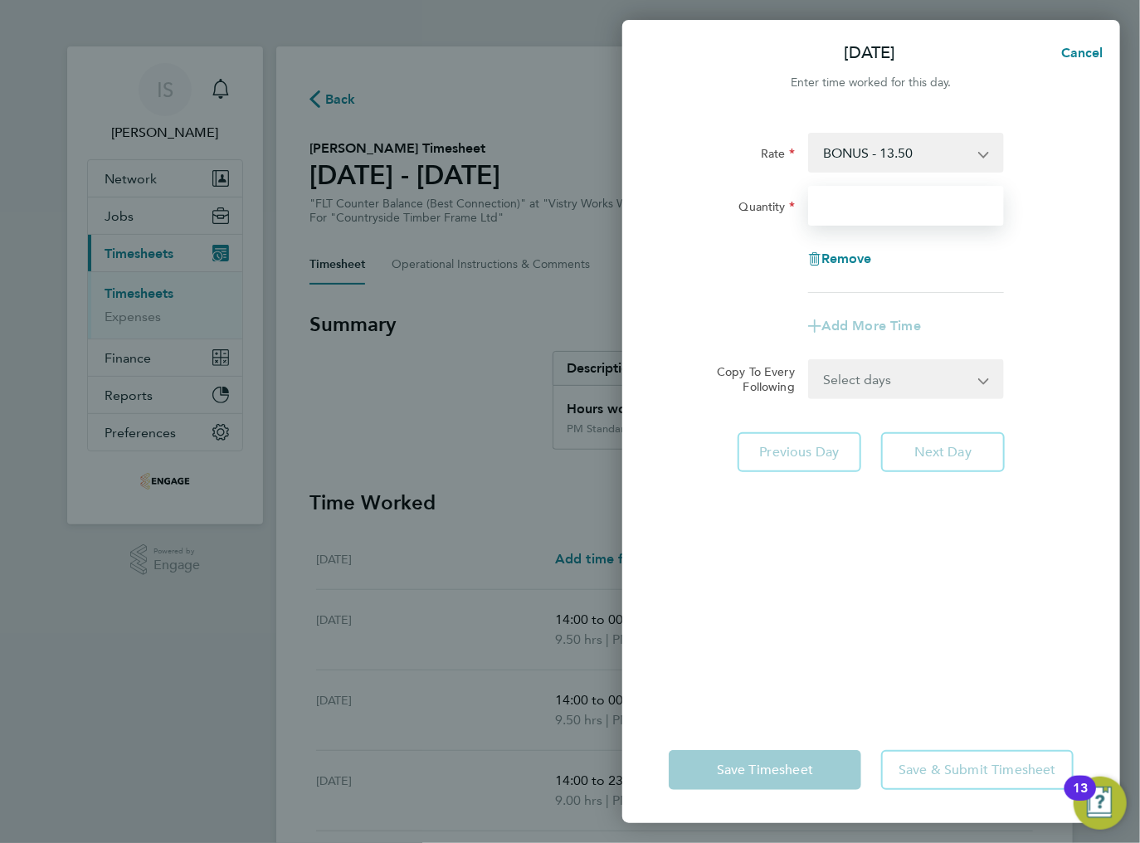
click at [836, 206] on input "Quantity" at bounding box center [906, 206] width 196 height 40
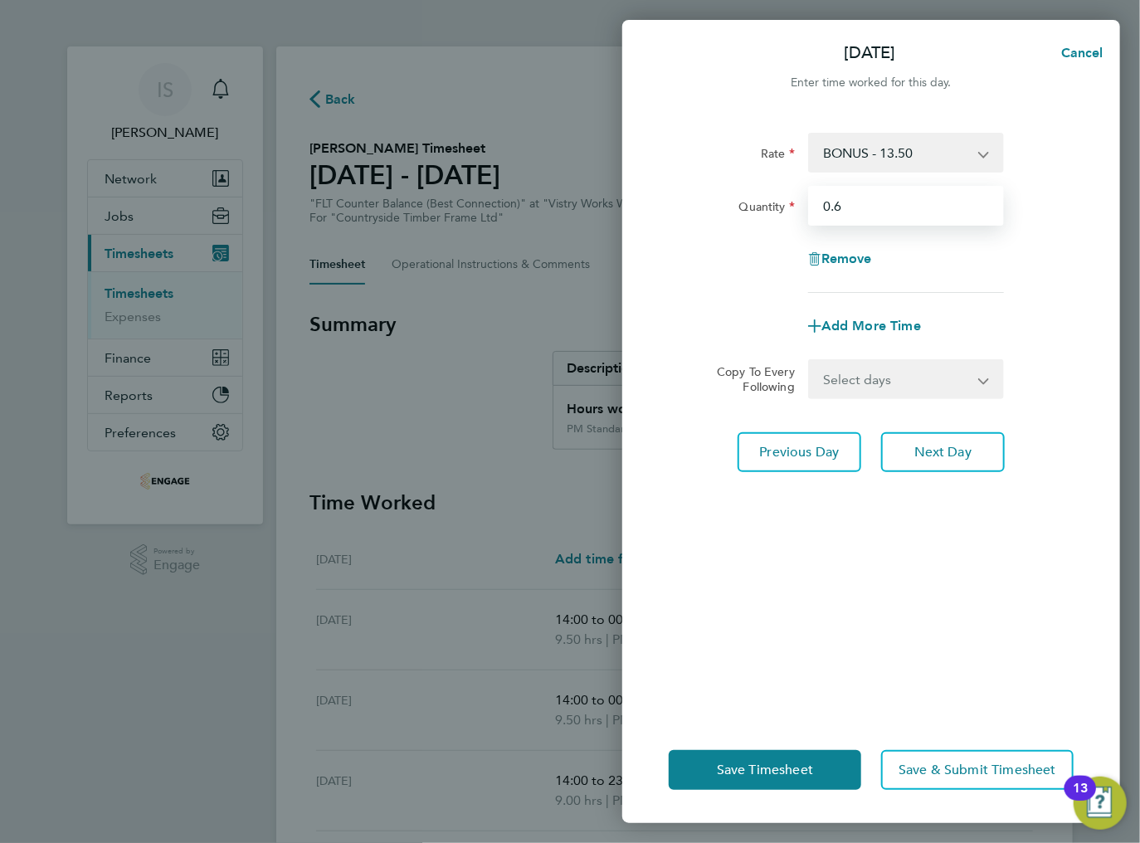
type input "0.6"
click at [969, 226] on div "Rate BONUS - 13.50 AM Standard - 19.28 PM OT 1 - 31.52 OT2 AM - 38.56 PM Standa…" at bounding box center [871, 213] width 405 height 160
click at [989, 242] on div "Remove" at bounding box center [871, 259] width 418 height 40
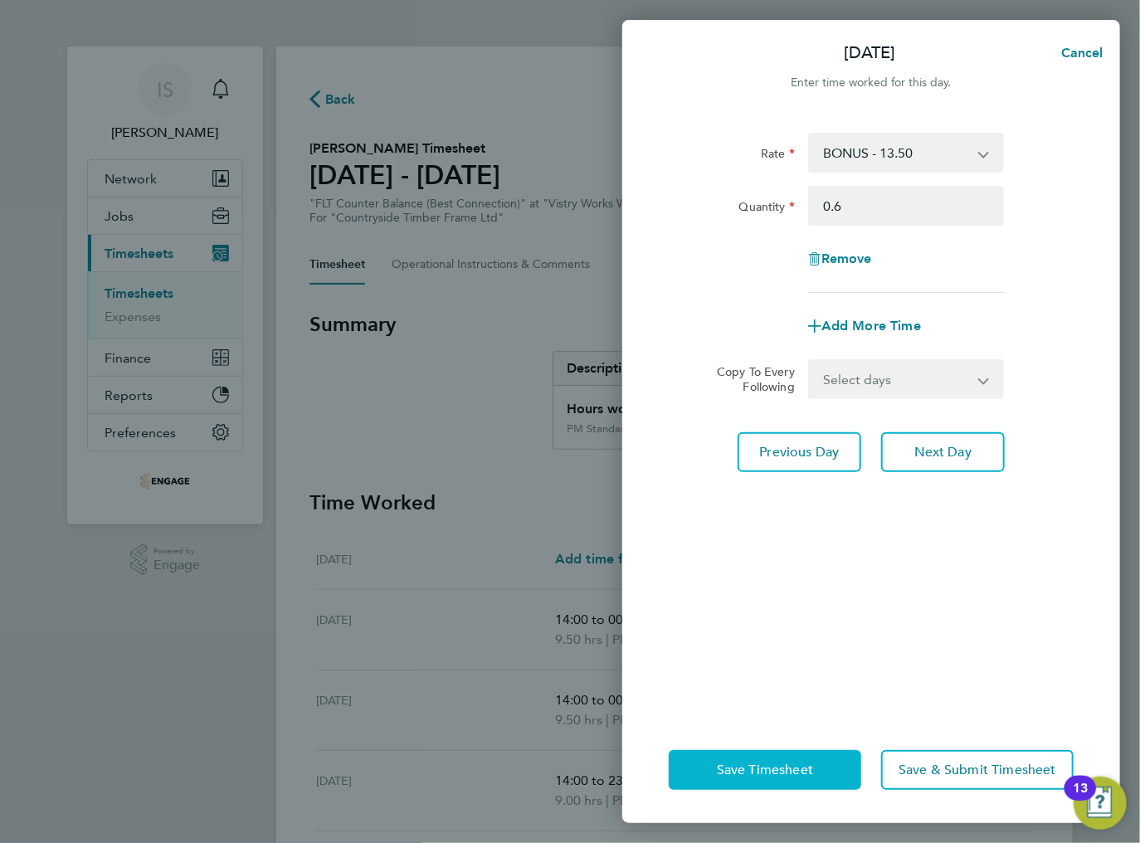
click at [736, 773] on span "Save Timesheet" at bounding box center [765, 770] width 96 height 17
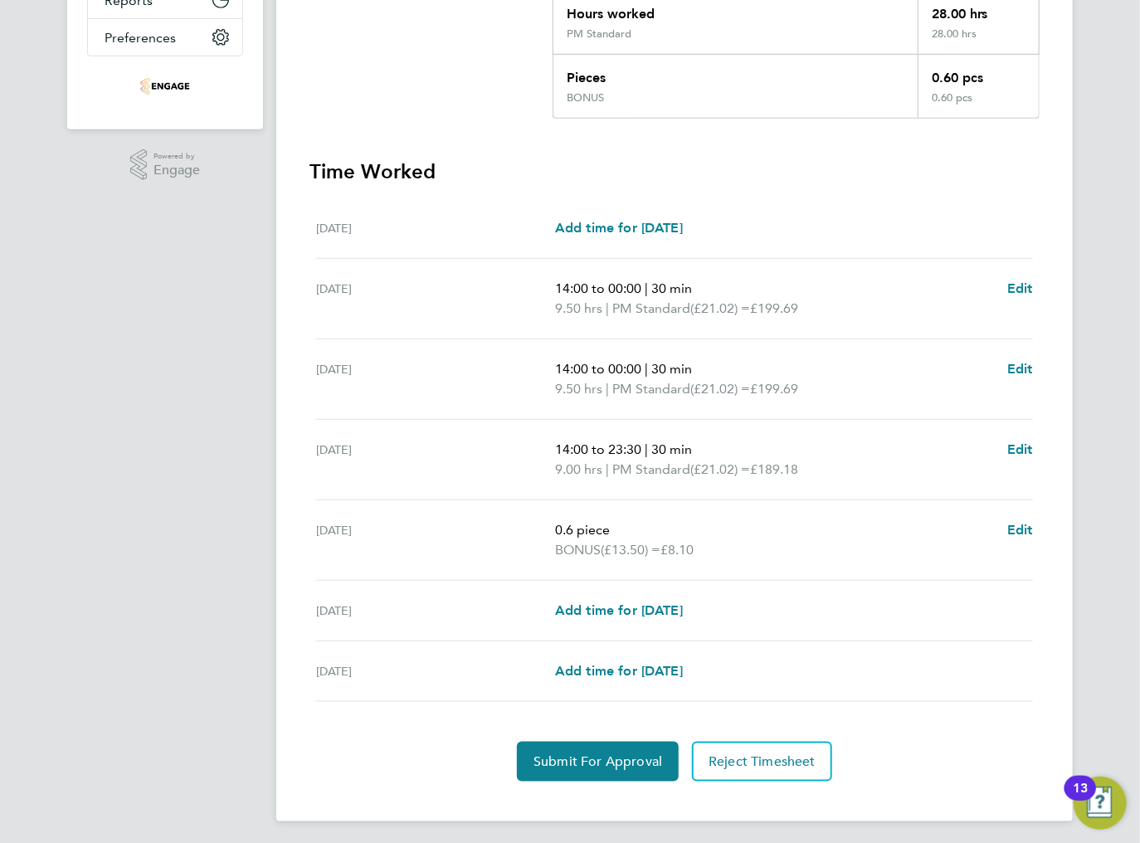
scroll to position [397, 0]
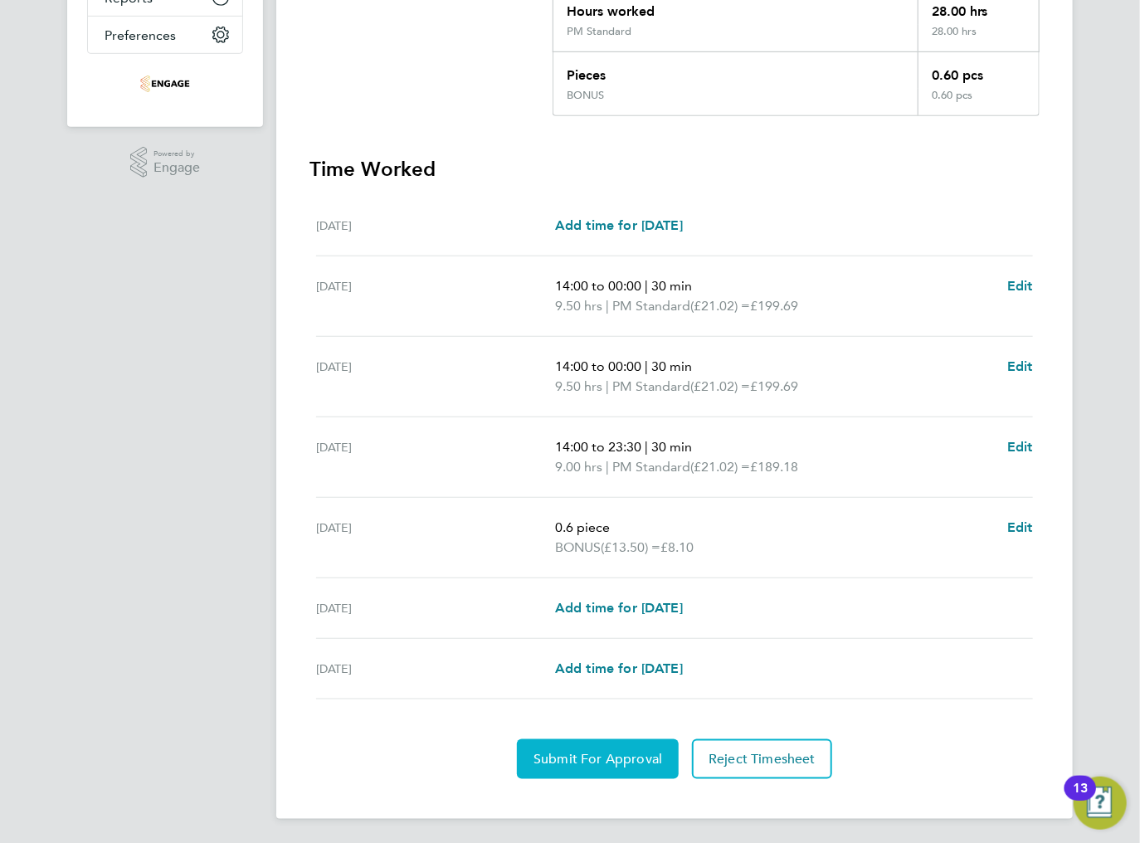
click at [563, 759] on span "Submit For Approval" at bounding box center [598, 759] width 129 height 17
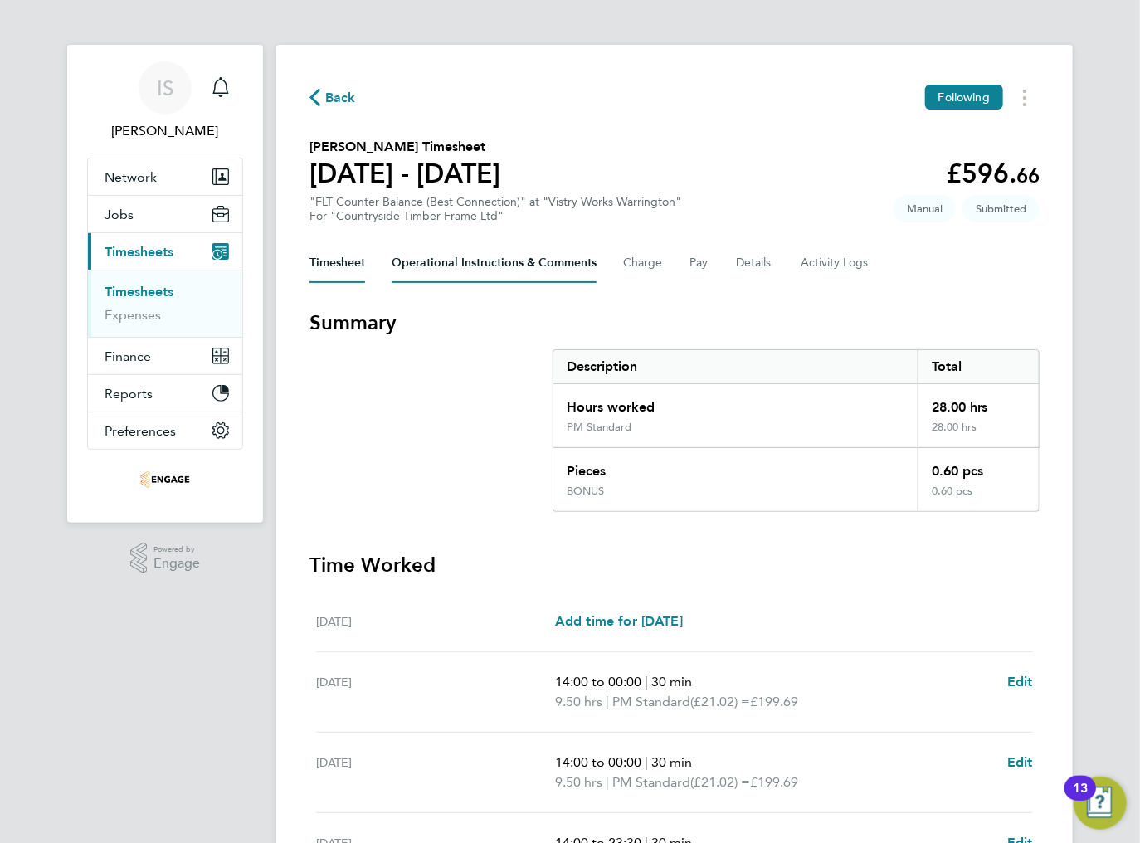
scroll to position [0, 0]
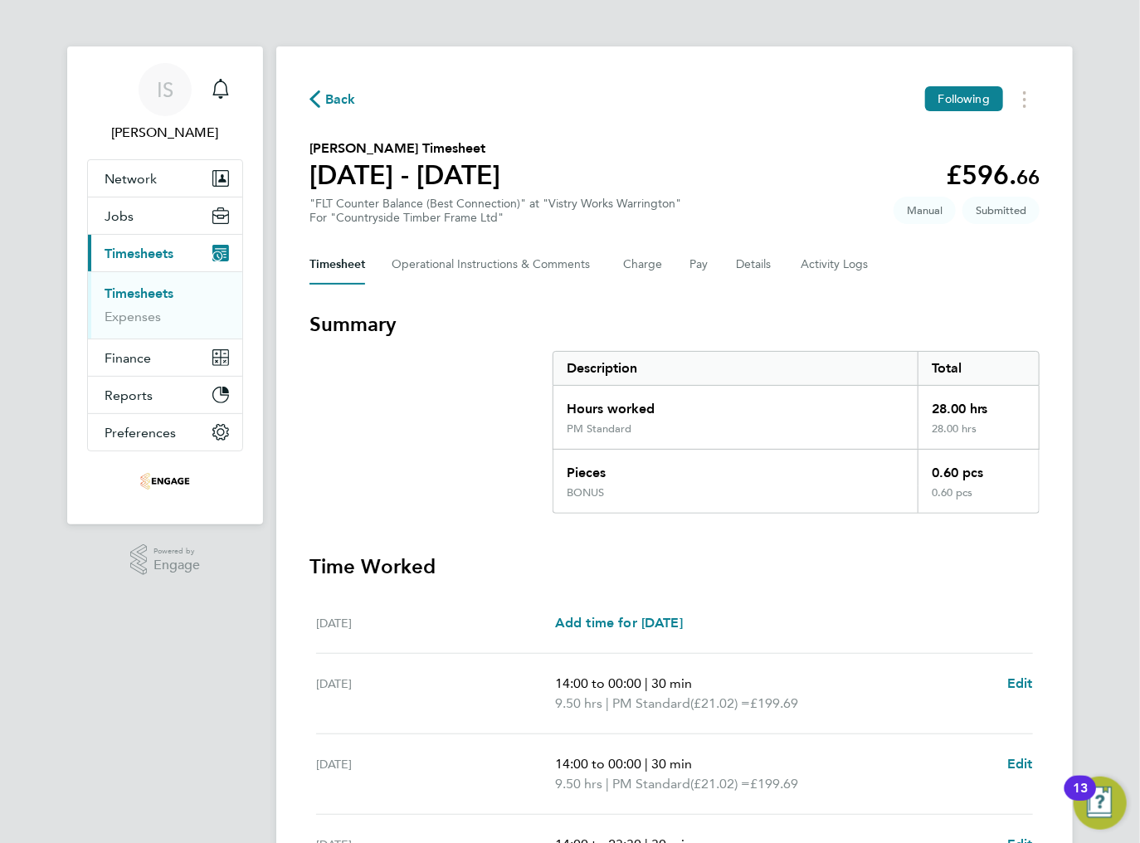
click at [316, 106] on icon "button" at bounding box center [314, 98] width 11 height 17
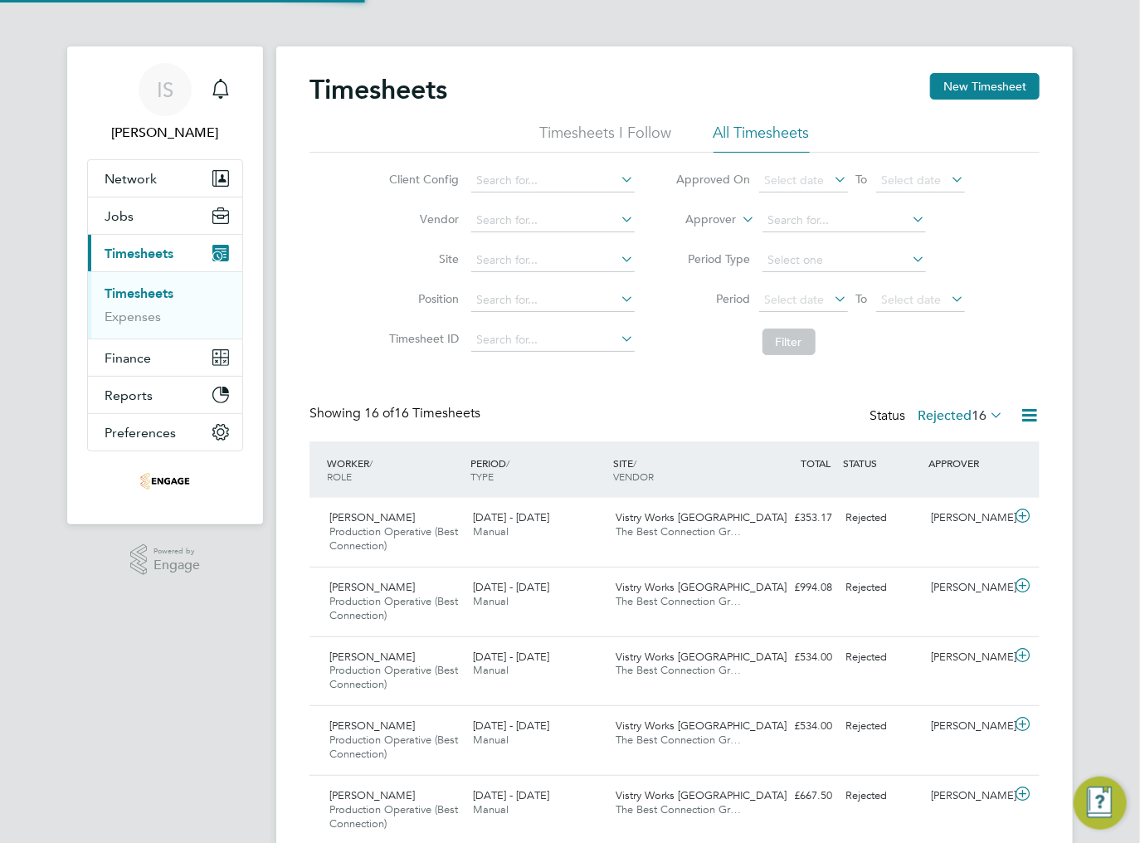
scroll to position [56, 144]
click at [999, 79] on button "New Timesheet" at bounding box center [985, 86] width 110 height 27
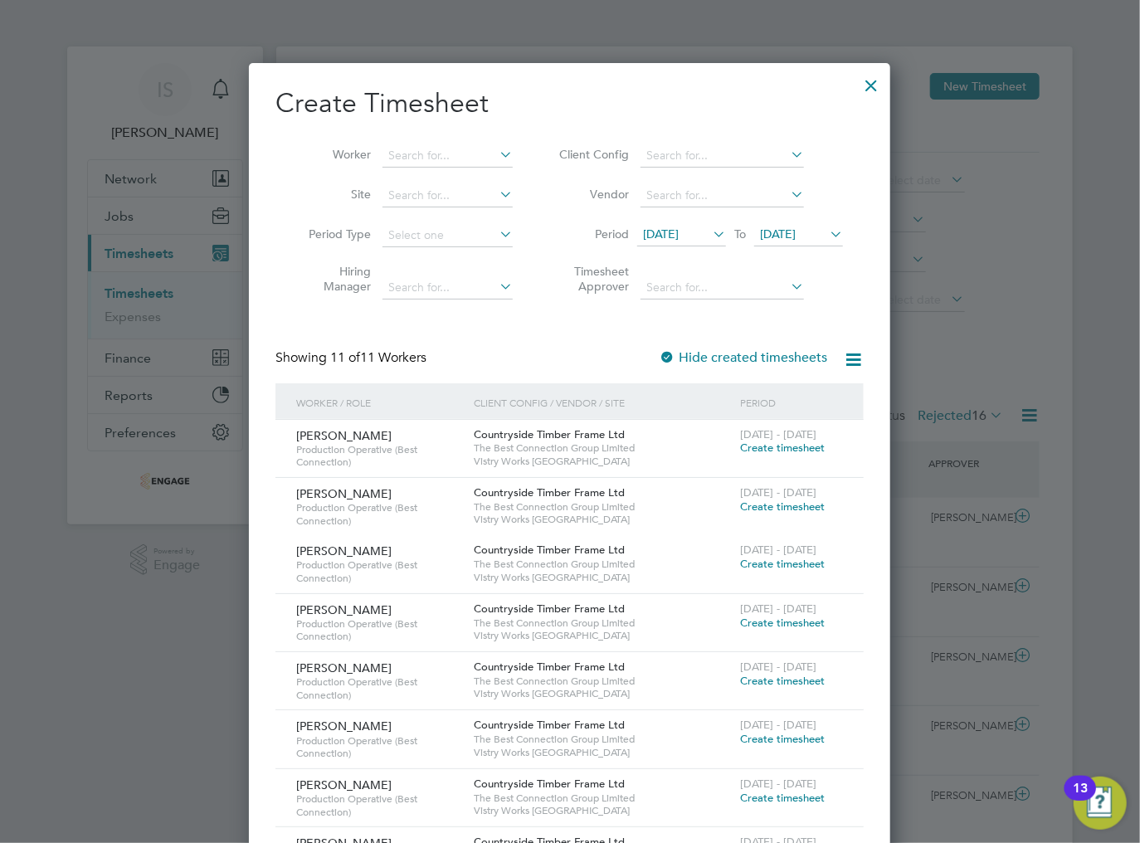
click at [665, 233] on span "18 Aug 2025" at bounding box center [661, 234] width 36 height 15
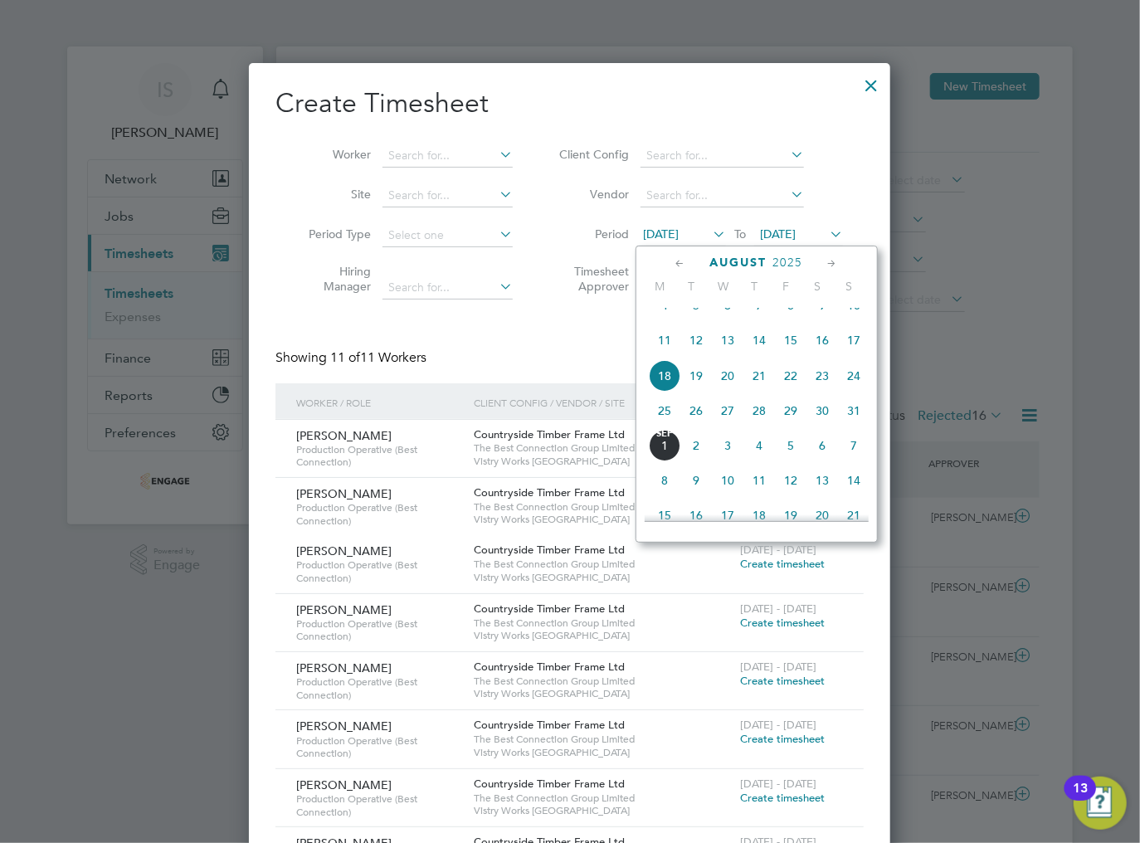
click at [665, 425] on span "25" at bounding box center [665, 411] width 32 height 32
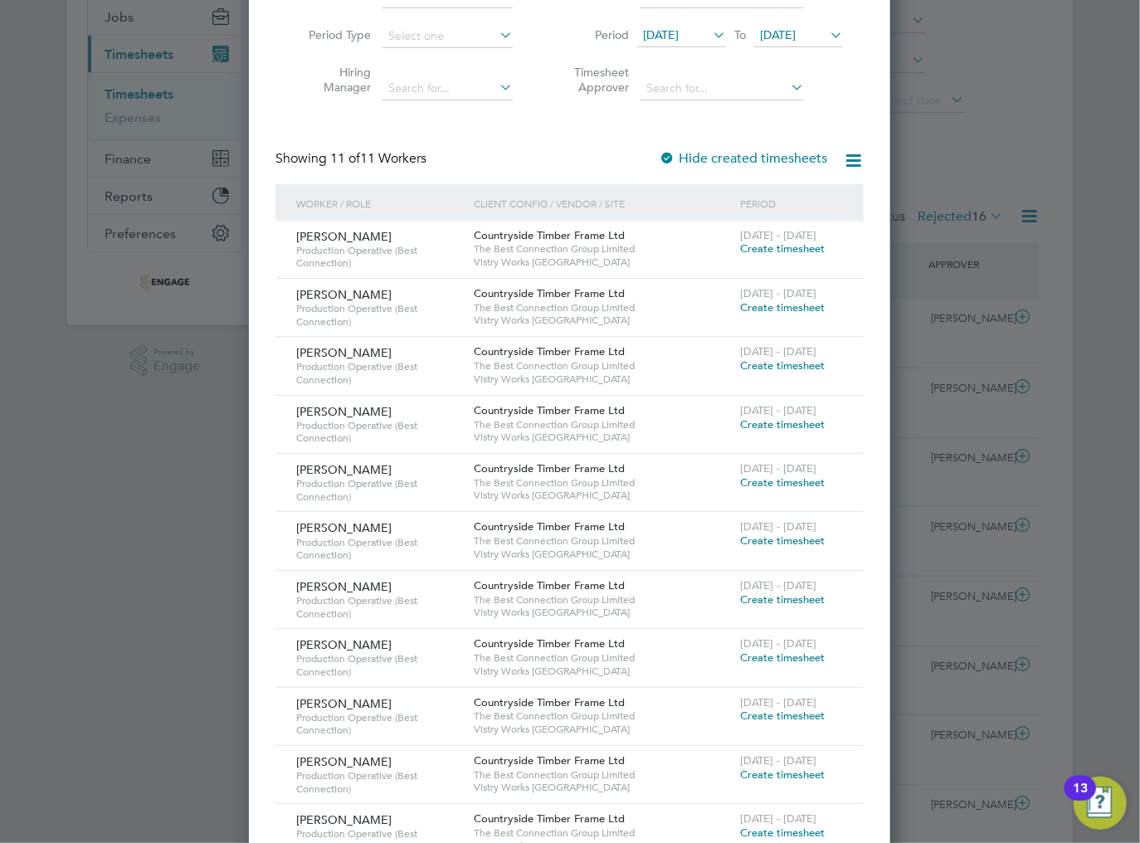
click at [760, 251] on span "Create timesheet" at bounding box center [782, 248] width 85 height 14
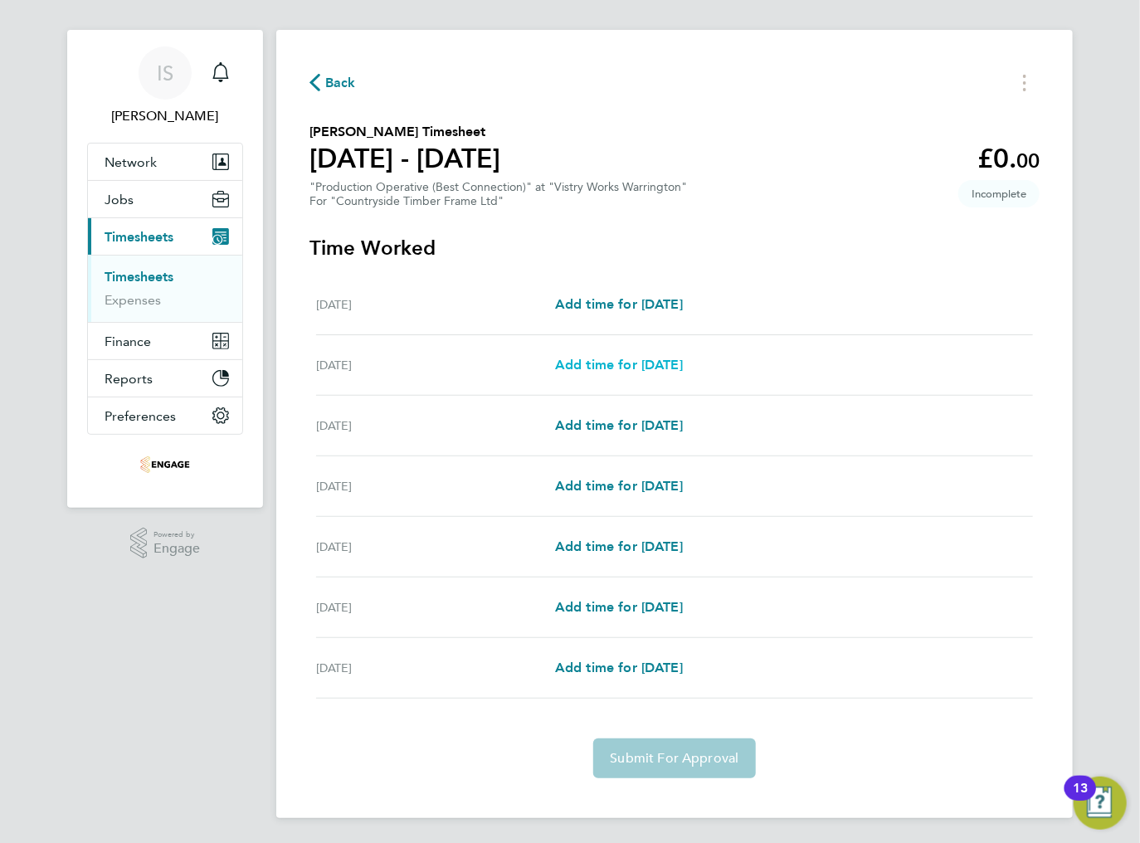
click at [611, 365] on span "Add time for [DATE]" at bounding box center [619, 365] width 128 height 16
select select "15"
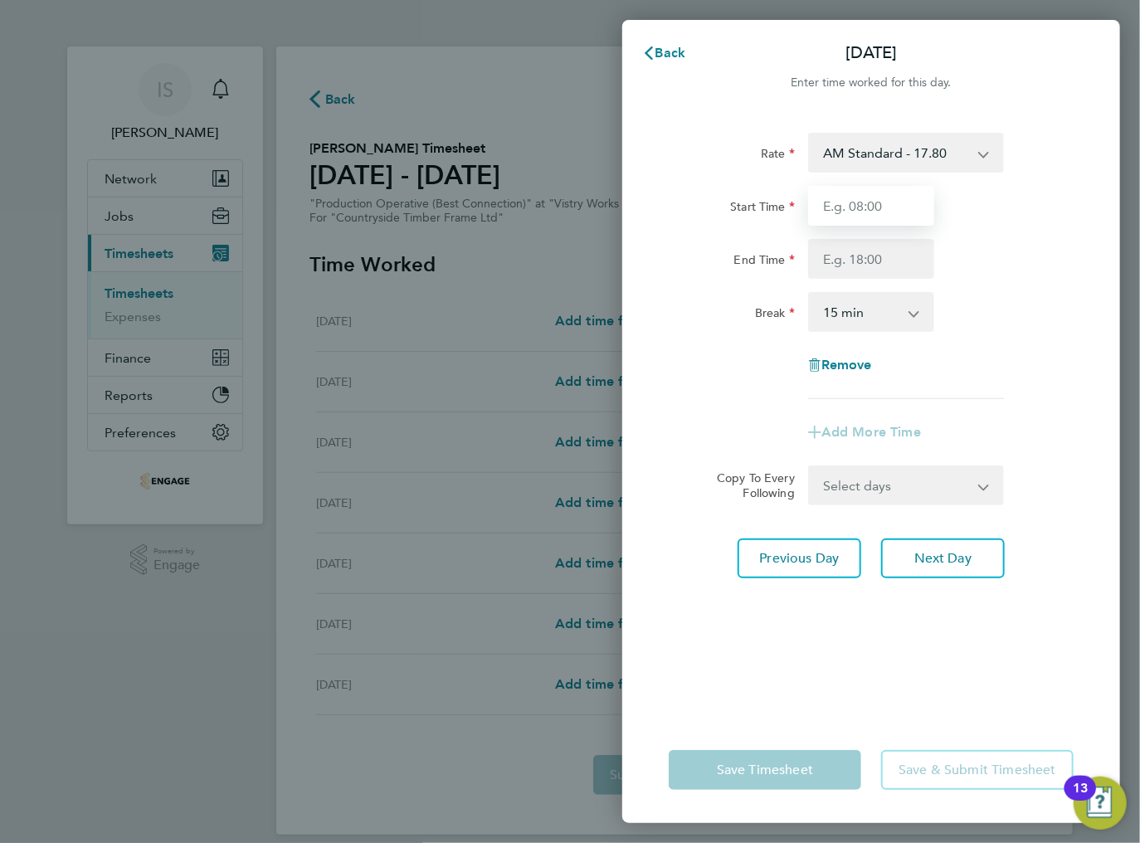
click at [869, 206] on input "Start Time" at bounding box center [871, 206] width 126 height 40
type input "06:00"
click at [854, 262] on input "End Time" at bounding box center [871, 259] width 126 height 40
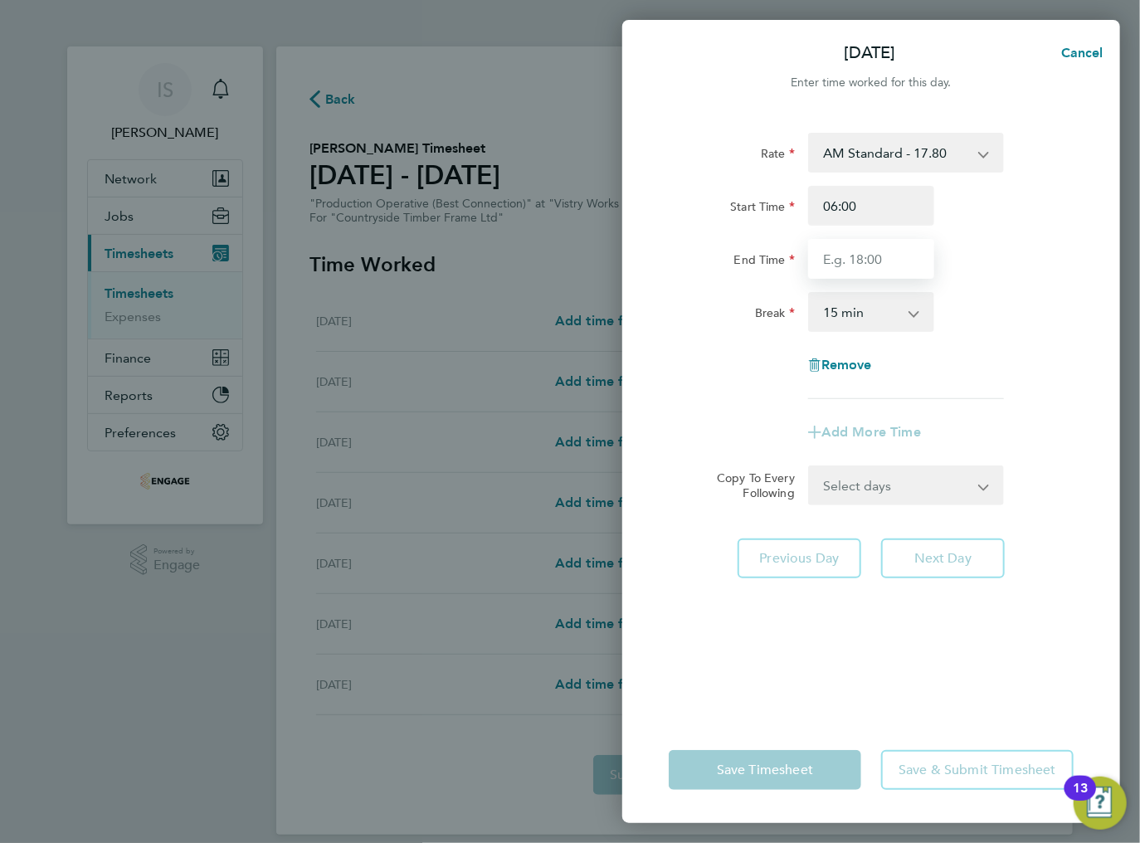
type input "14:00"
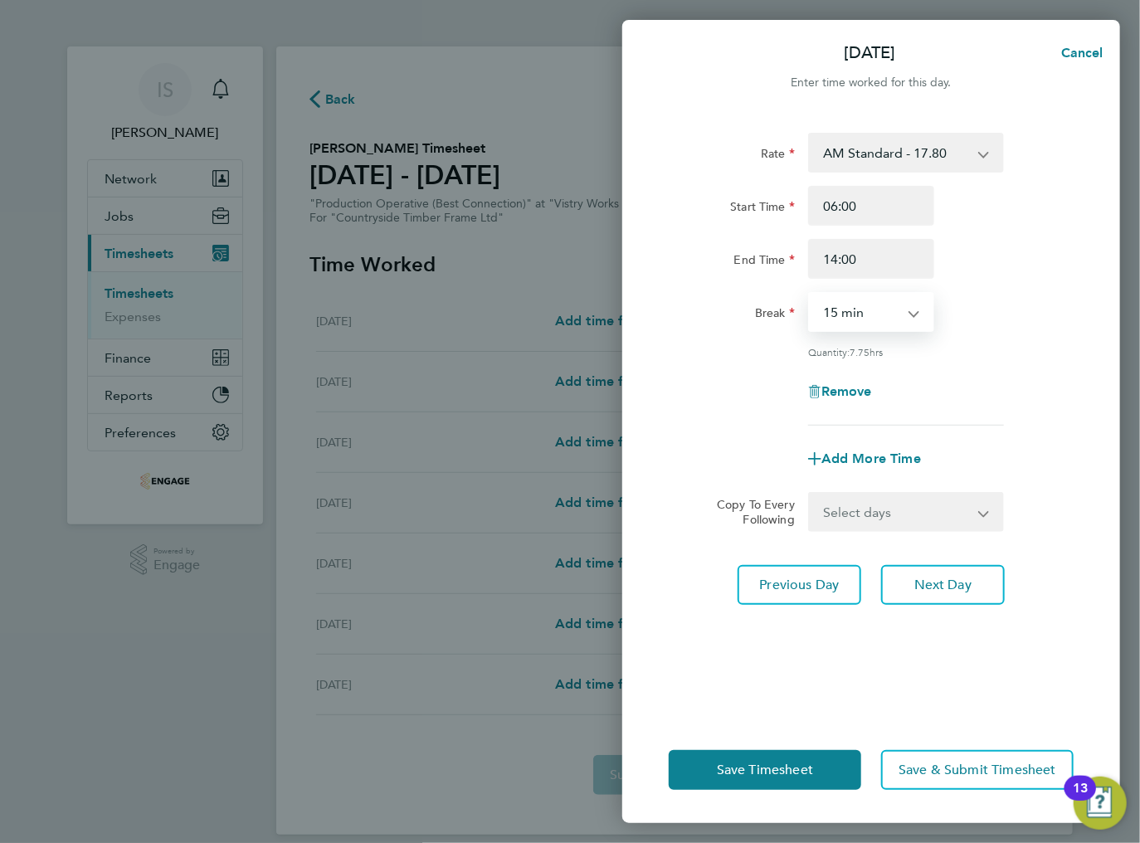
click at [857, 308] on select "0 min 15 min 30 min 45 min 60 min 75 min 90 min" at bounding box center [861, 312] width 103 height 37
select select "30"
click at [810, 294] on select "0 min 15 min 30 min 45 min 60 min 75 min 90 min" at bounding box center [861, 312] width 103 height 37
click at [849, 511] on select "Select days Day Weekday (Mon-Fri) Weekend (Sat-Sun) Wednesday Thursday Friday S…" at bounding box center [897, 512] width 174 height 37
select select "WEEKDAY"
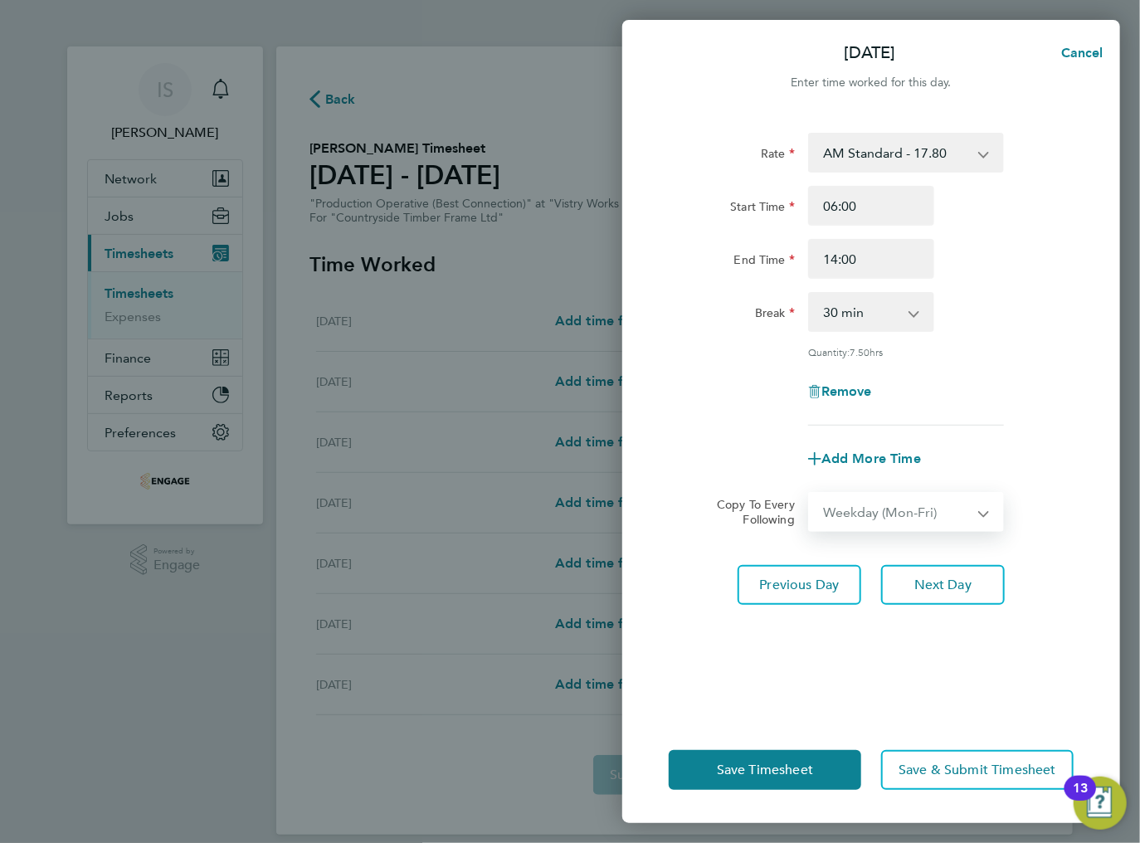
click at [810, 494] on select "Select days Day Weekday (Mon-Fri) Weekend (Sat-Sun) Wednesday Thursday Friday S…" at bounding box center [897, 512] width 174 height 37
select select "[DATE]"
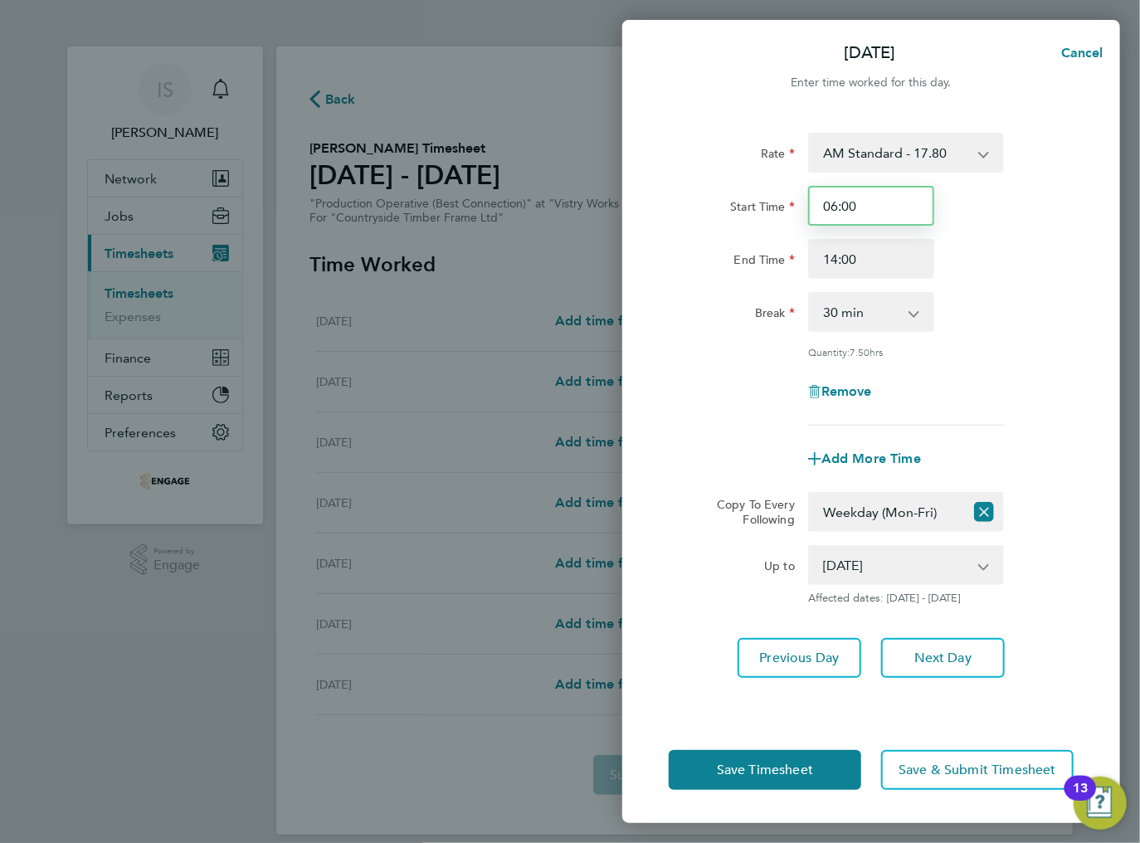
drag, startPoint x: 863, startPoint y: 205, endPoint x: 819, endPoint y: 203, distance: 44.0
click at [819, 203] on input "06:00" at bounding box center [871, 206] width 126 height 40
type input "08:00"
drag, startPoint x: 861, startPoint y: 266, endPoint x: 821, endPoint y: 265, distance: 39.9
click at [821, 266] on input "14:00" at bounding box center [871, 259] width 126 height 40
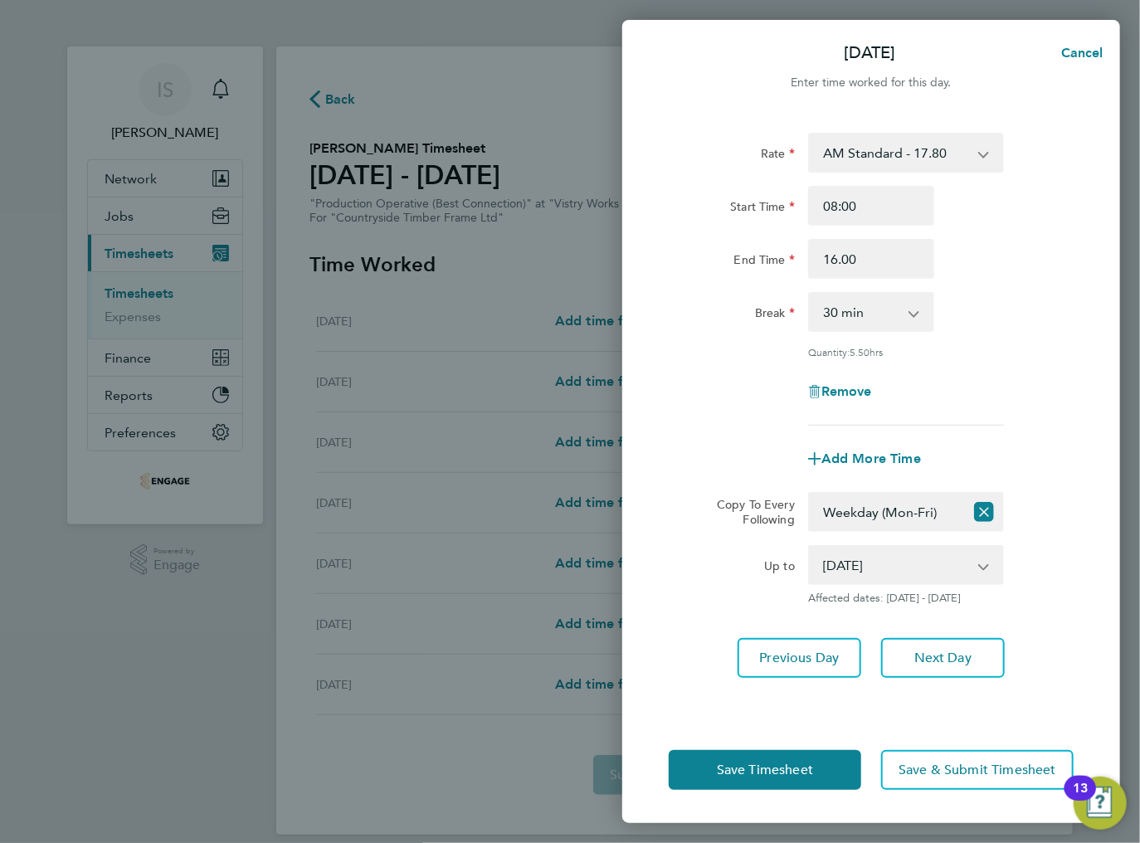
type input "16:00"
click at [986, 262] on div "End Time 16:00" at bounding box center [871, 259] width 418 height 40
click at [767, 767] on span "Save Timesheet" at bounding box center [765, 770] width 96 height 17
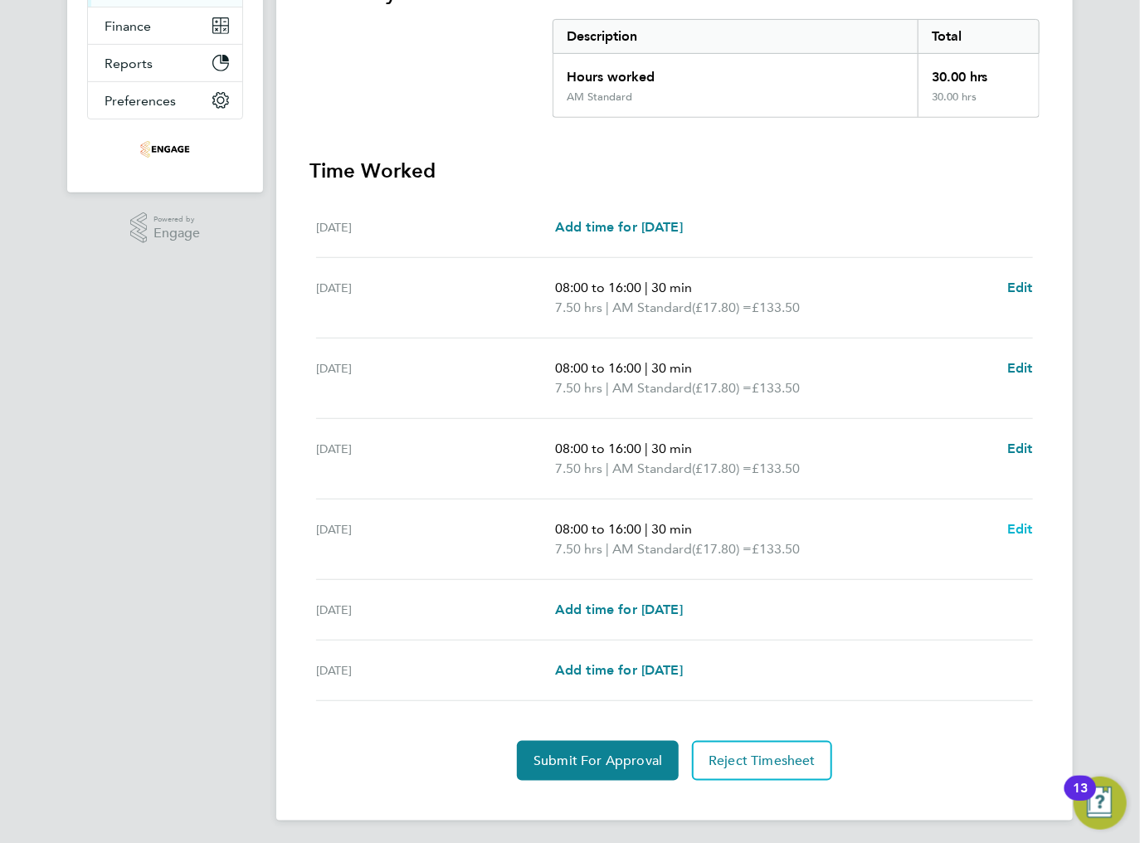
click at [1016, 529] on span "Edit" at bounding box center [1020, 529] width 26 height 16
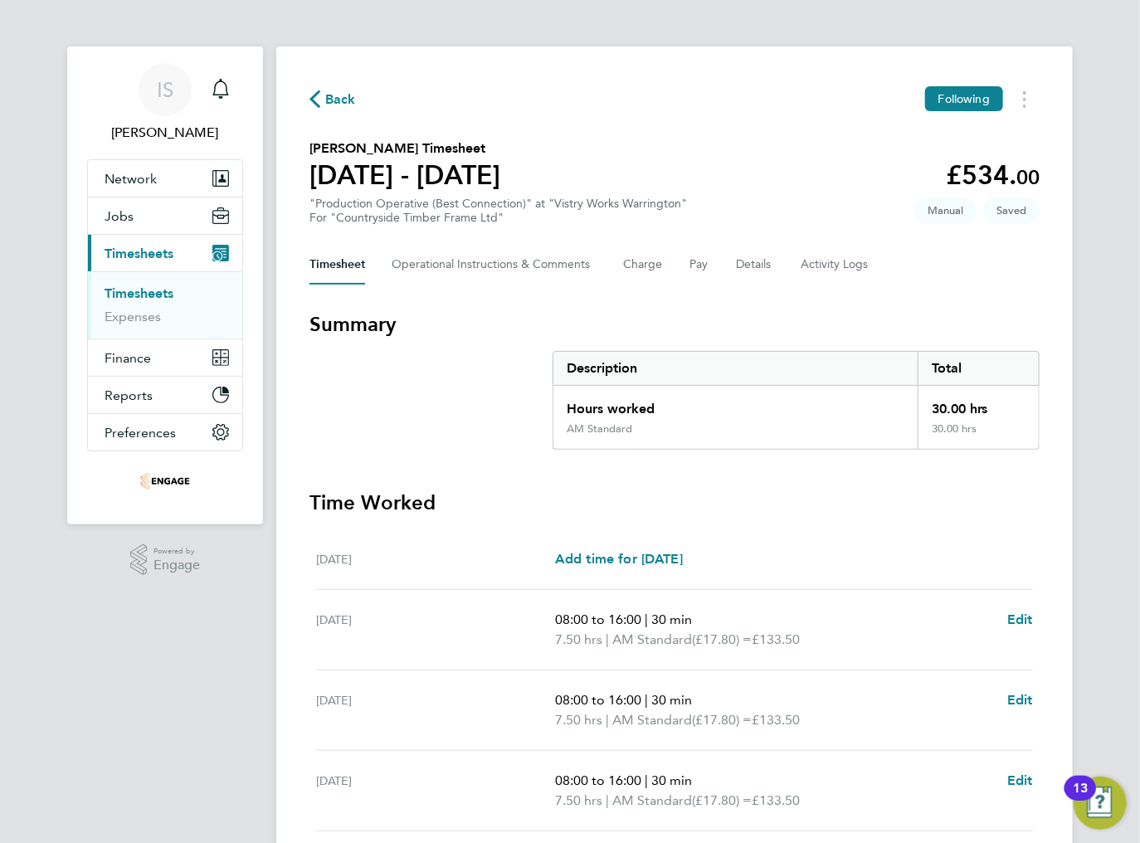
select select "30"
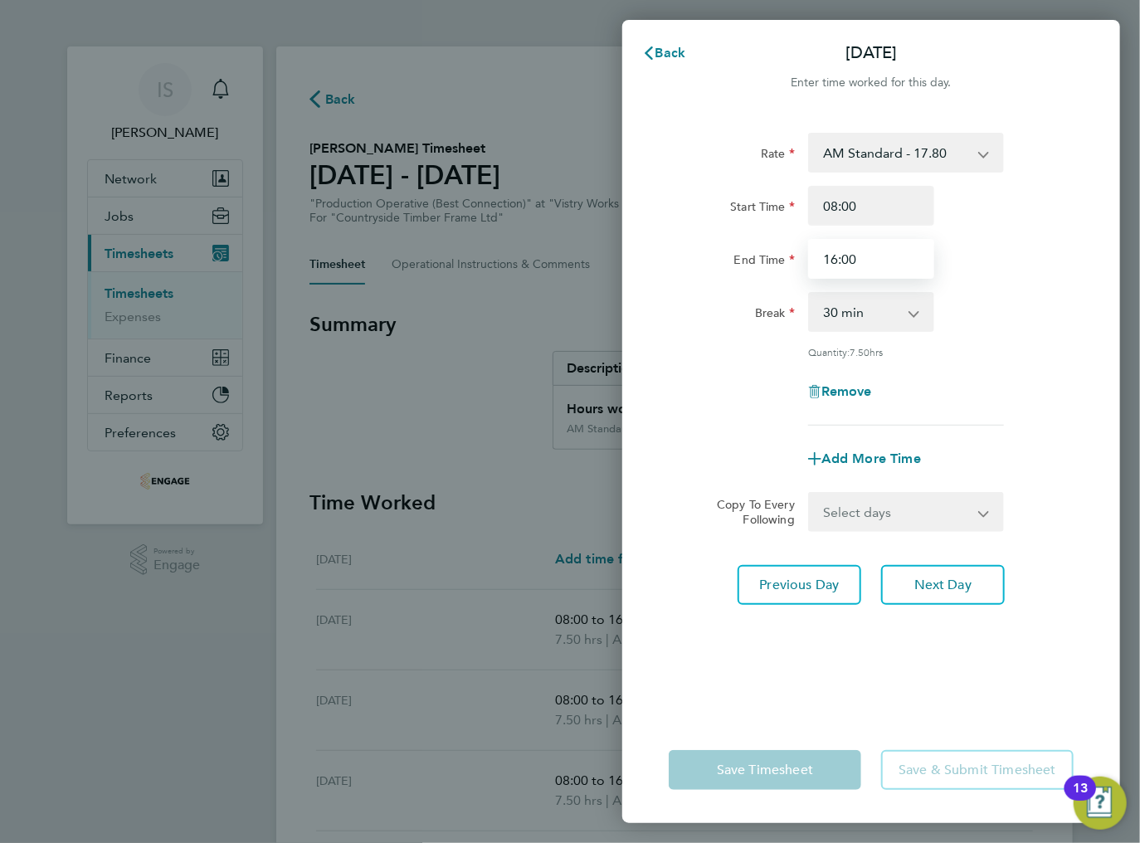
drag, startPoint x: 869, startPoint y: 260, endPoint x: 821, endPoint y: 261, distance: 47.3
click at [817, 261] on input "16:00" at bounding box center [871, 259] width 126 height 40
type input "14:00"
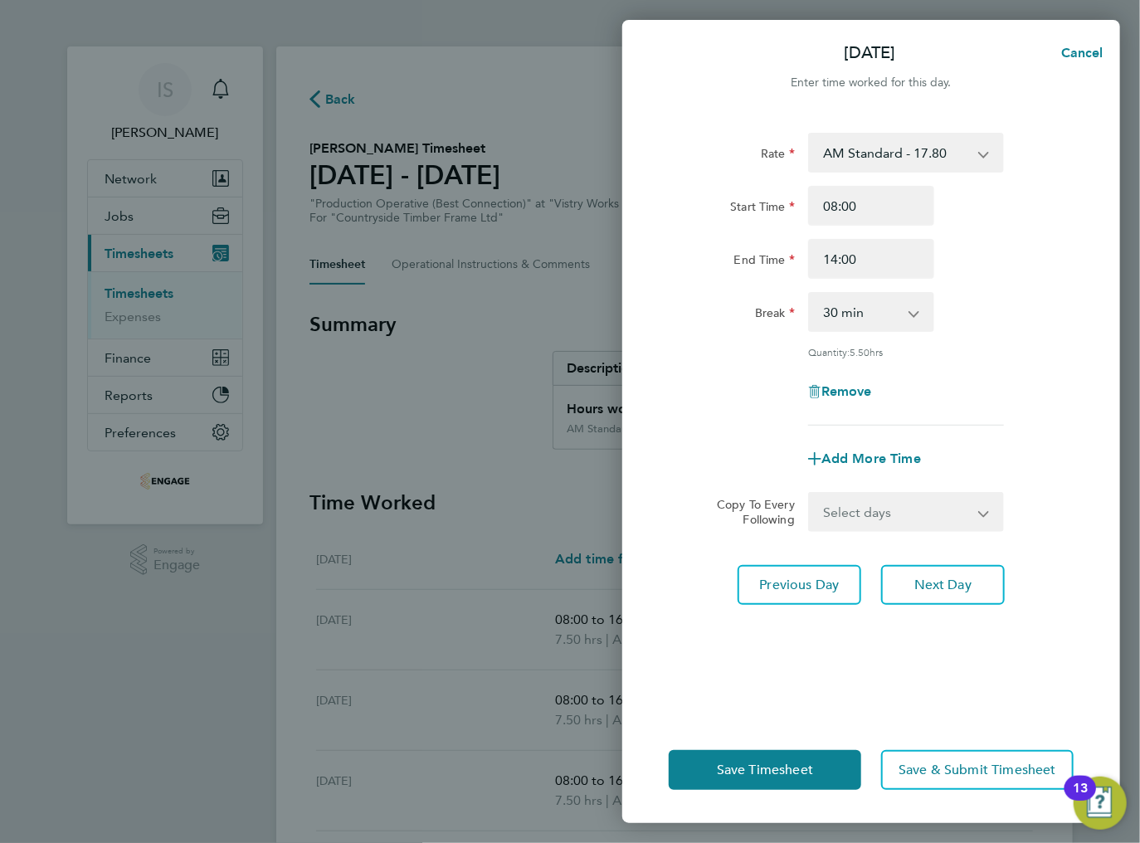
click at [987, 270] on div "End Time 14:00" at bounding box center [871, 259] width 418 height 40
click at [878, 329] on select "0 min 15 min 30 min 45 min 60 min 75 min 90 min" at bounding box center [861, 312] width 103 height 37
click at [810, 294] on select "0 min 15 min 30 min 45 min 60 min 75 min 90 min" at bounding box center [861, 312] width 103 height 37
click at [979, 337] on div "Rate AM Standard - 17.80 BONUS - 13.50 PM Standard - 19.09 AM OT2 - 35.60 PM OT…" at bounding box center [871, 279] width 405 height 293
click at [871, 305] on select "0 min 15 min 30 min 45 min 60 min 75 min 90 min" at bounding box center [861, 312] width 103 height 37
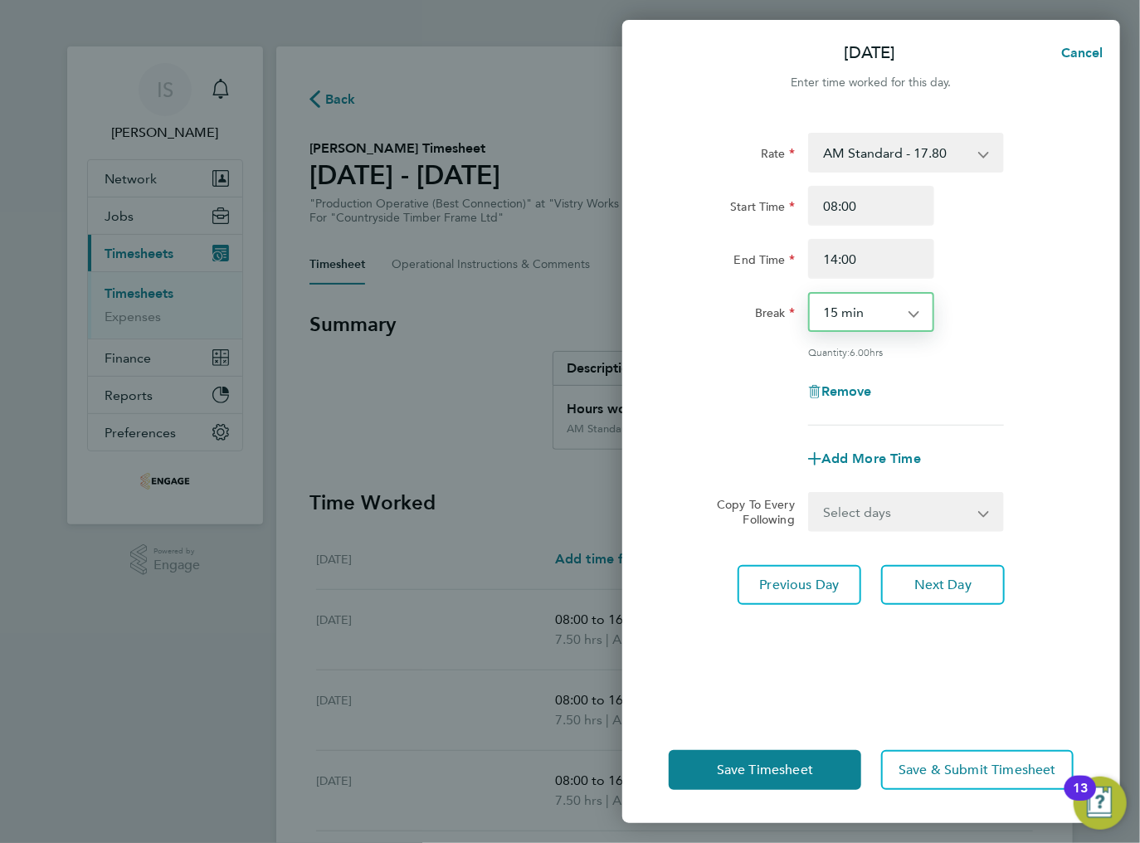
click at [810, 294] on select "0 min 15 min 30 min 45 min 60 min 75 min 90 min" at bounding box center [861, 312] width 103 height 37
click at [902, 321] on select "0 min 15 min 30 min 45 min 60 min 75 min 90 min" at bounding box center [861, 312] width 103 height 37
select select "30"
click at [810, 294] on select "0 min 15 min 30 min 45 min 60 min 75 min 90 min" at bounding box center [861, 312] width 103 height 37
click at [980, 343] on div "Rate AM Standard - 17.80 BONUS - 13.50 PM Standard - 19.09 AM OT2 - 35.60 PM OT…" at bounding box center [871, 279] width 405 height 293
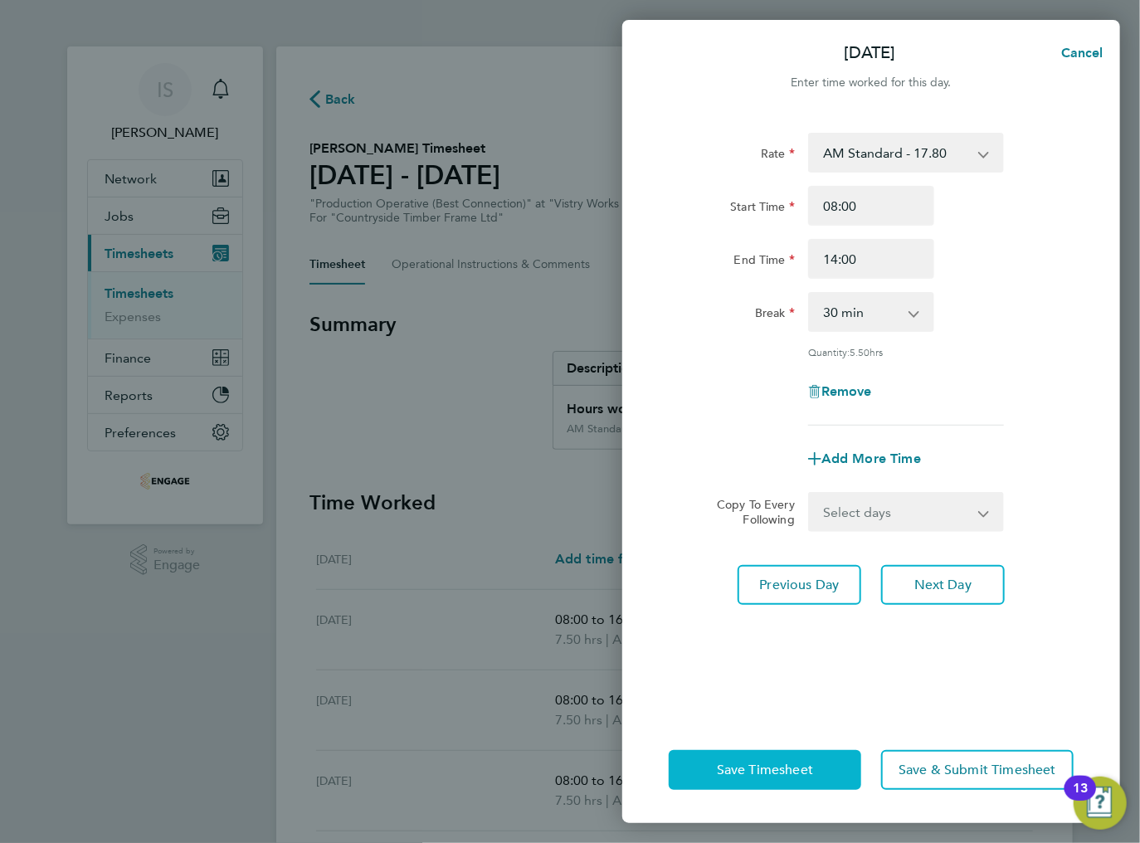
click at [780, 767] on span "Save Timesheet" at bounding box center [765, 770] width 96 height 17
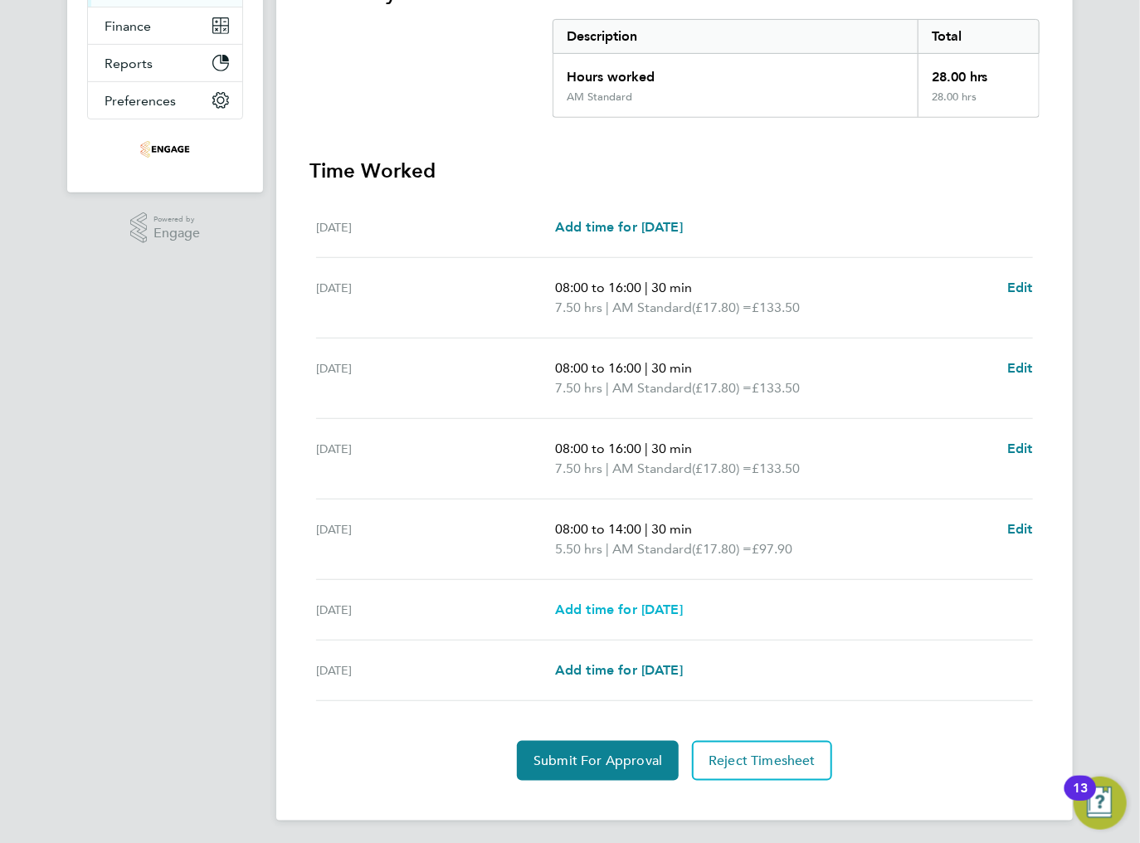
click at [645, 602] on span "Add time for [DATE]" at bounding box center [619, 610] width 128 height 16
select select "15"
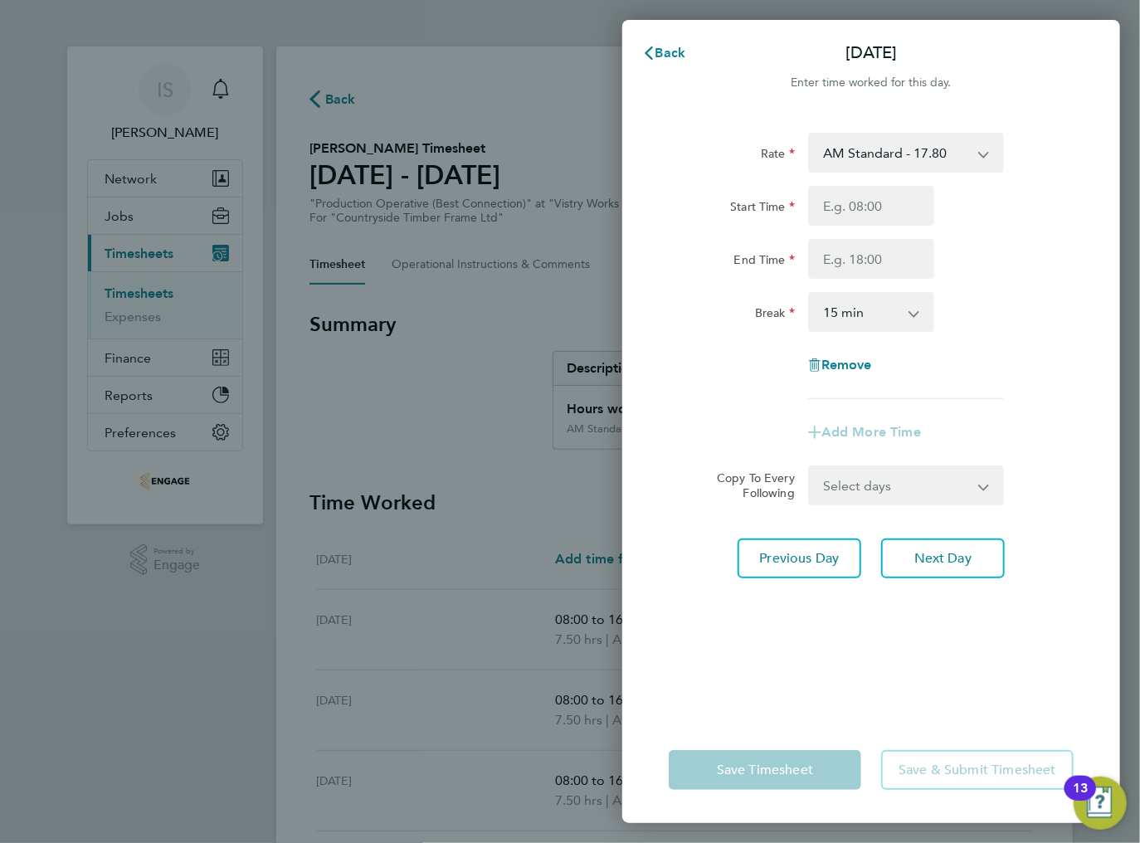
click at [889, 150] on select "AM Standard - 17.80 BONUS - 13.50 PM Standard - 19.09 AM OT2 - 35.60 PM OT2 - 3…" at bounding box center [896, 152] width 173 height 37
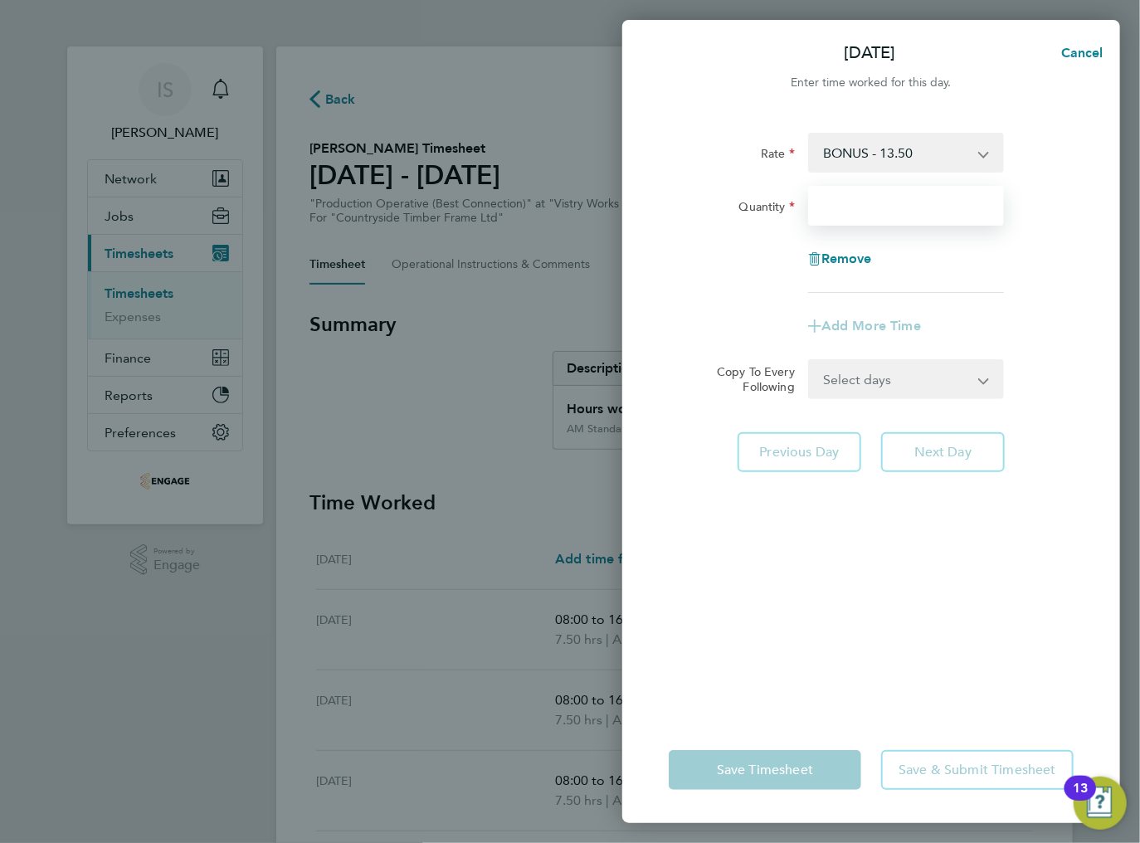
click at [849, 212] on input "Quantity" at bounding box center [906, 206] width 196 height 40
type input "0.6"
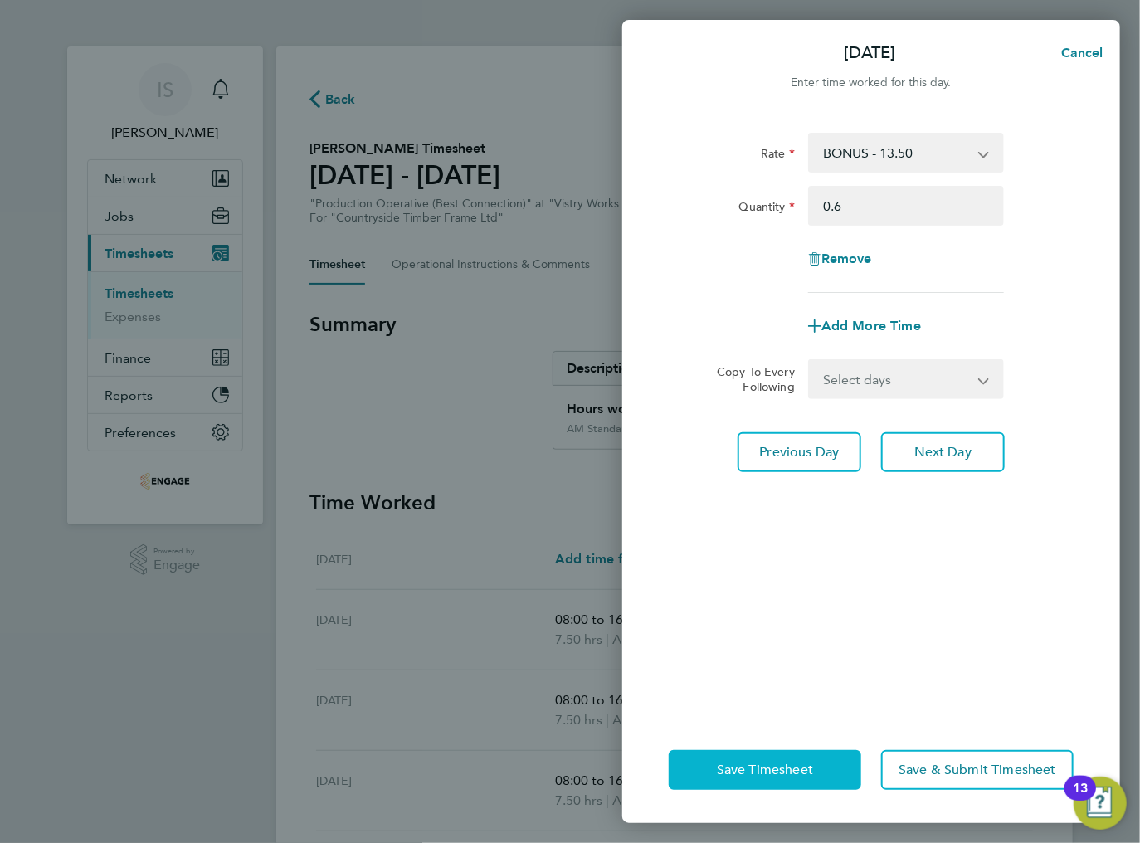
click at [770, 764] on span "Save Timesheet" at bounding box center [765, 770] width 96 height 17
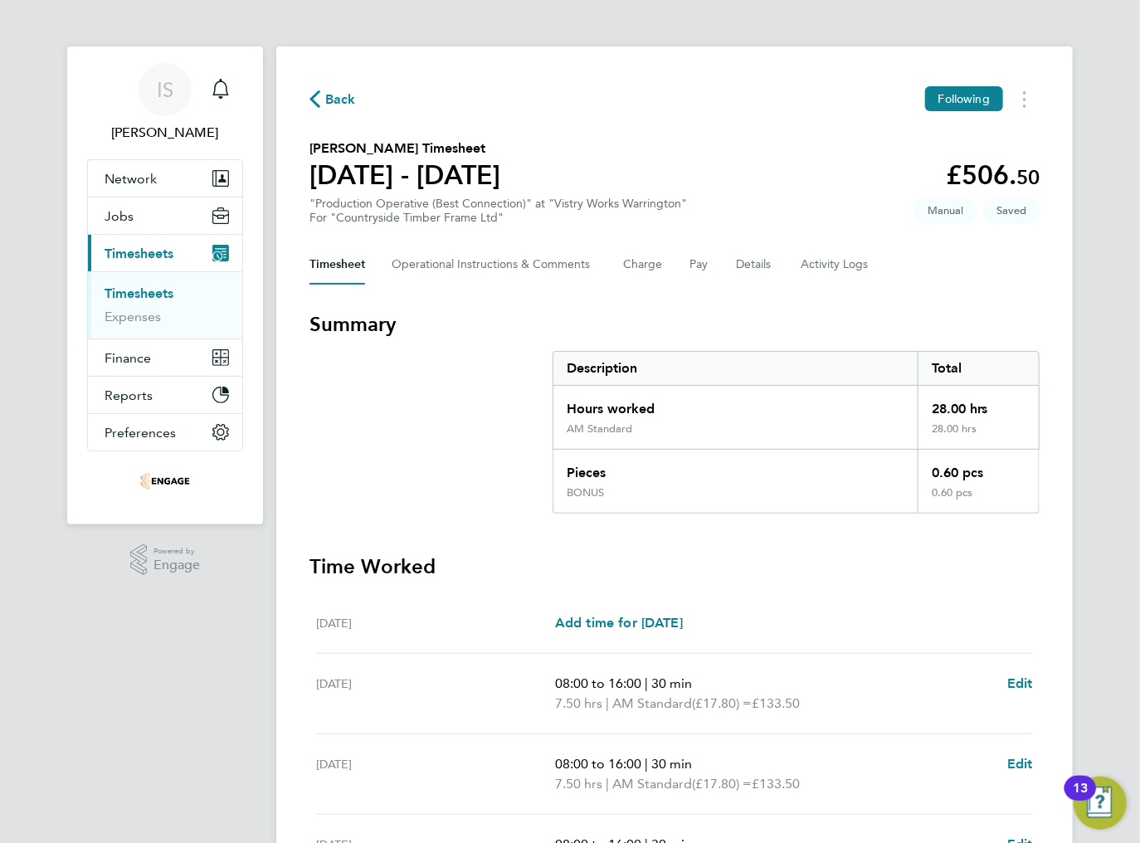
click at [315, 100] on icon "button" at bounding box center [314, 98] width 11 height 17
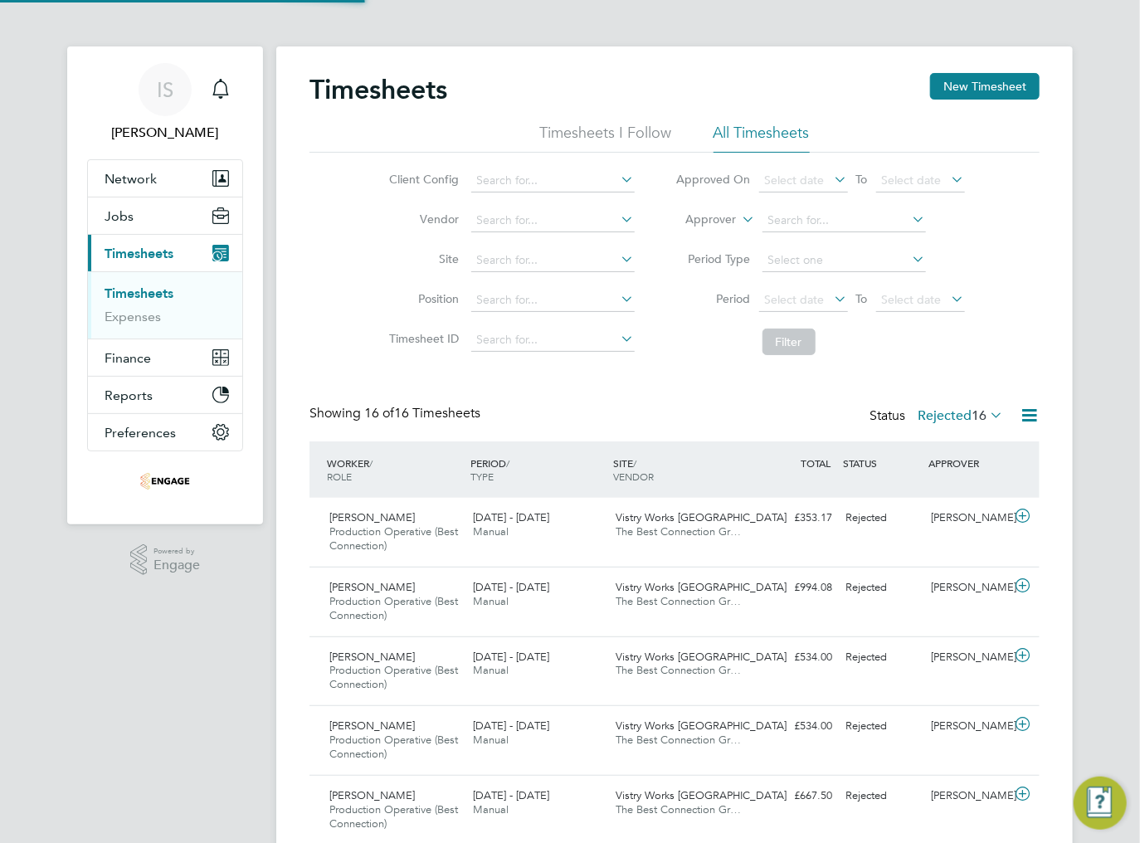
scroll to position [56, 144]
click at [122, 298] on link "Timesheets" at bounding box center [139, 293] width 69 height 16
click at [979, 415] on span "16" at bounding box center [979, 415] width 15 height 17
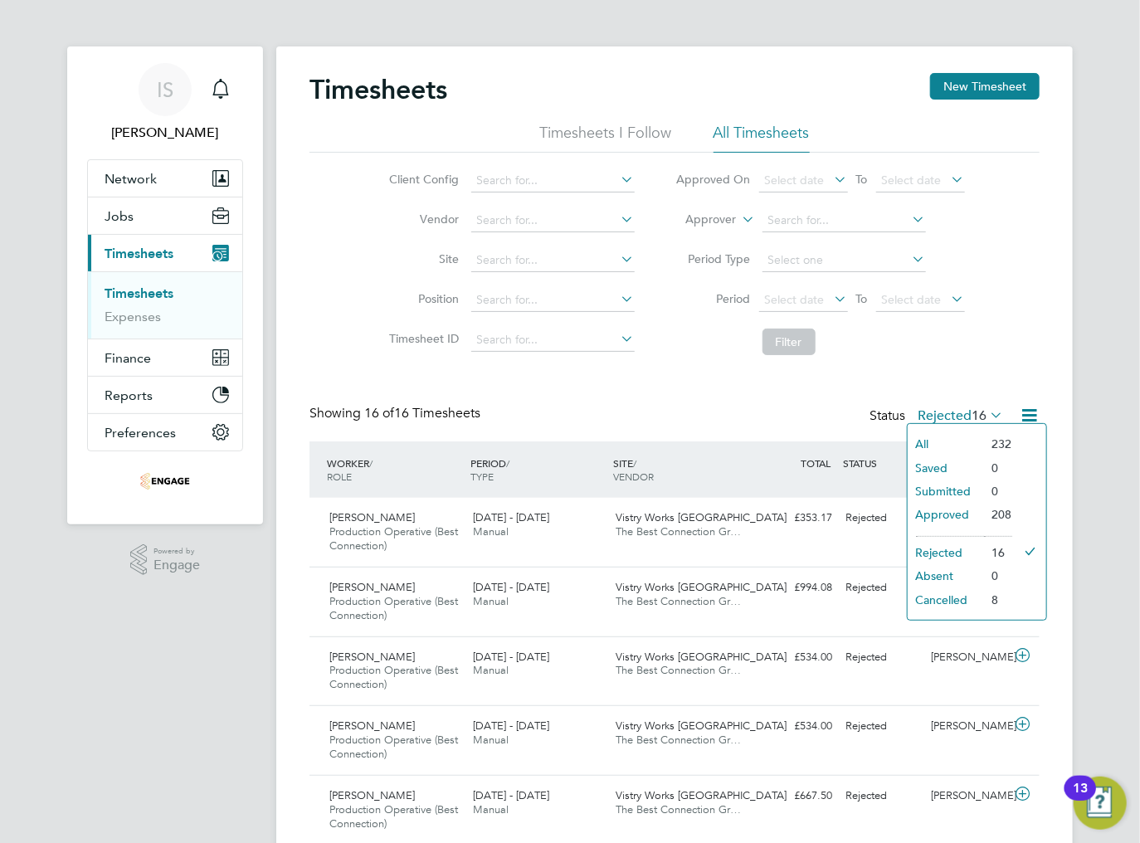
click at [963, 487] on li "Submitted" at bounding box center [946, 491] width 76 height 23
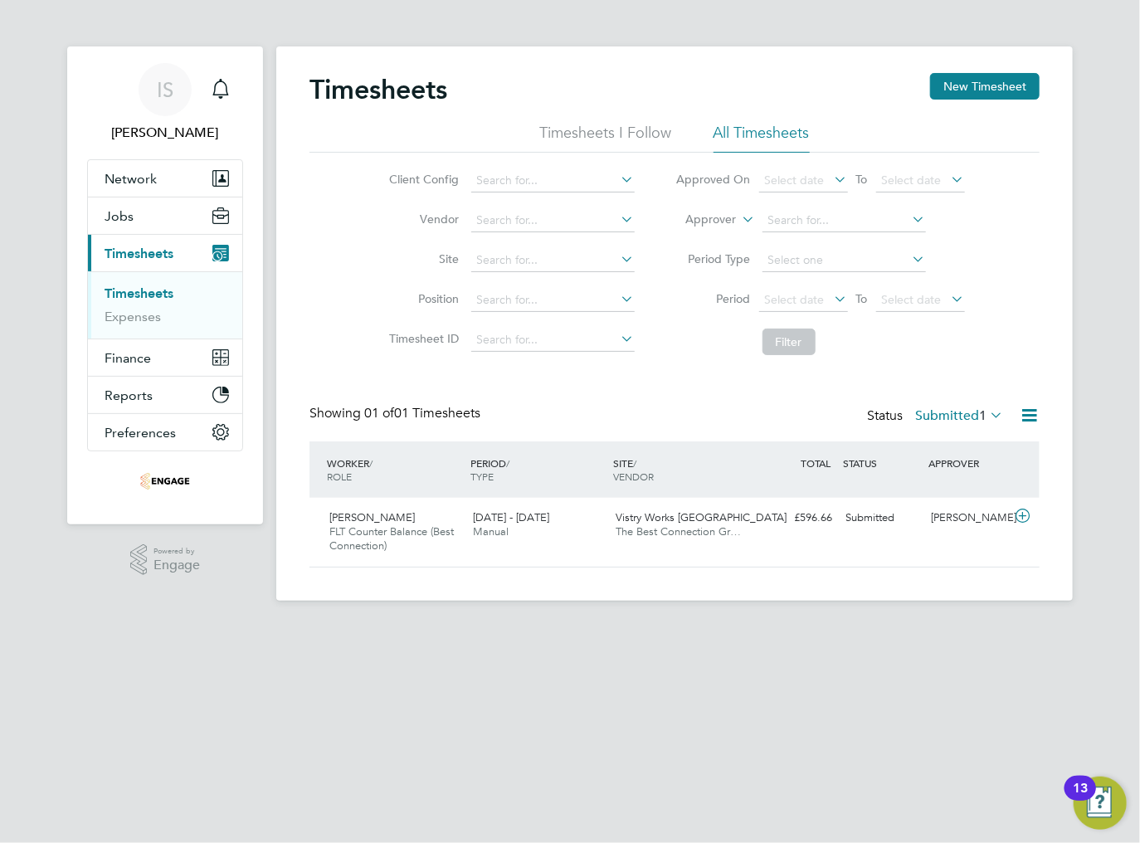
click at [953, 423] on div "Status Submitted 1" at bounding box center [936, 416] width 139 height 23
click at [958, 412] on label "Submitted 1" at bounding box center [959, 415] width 88 height 17
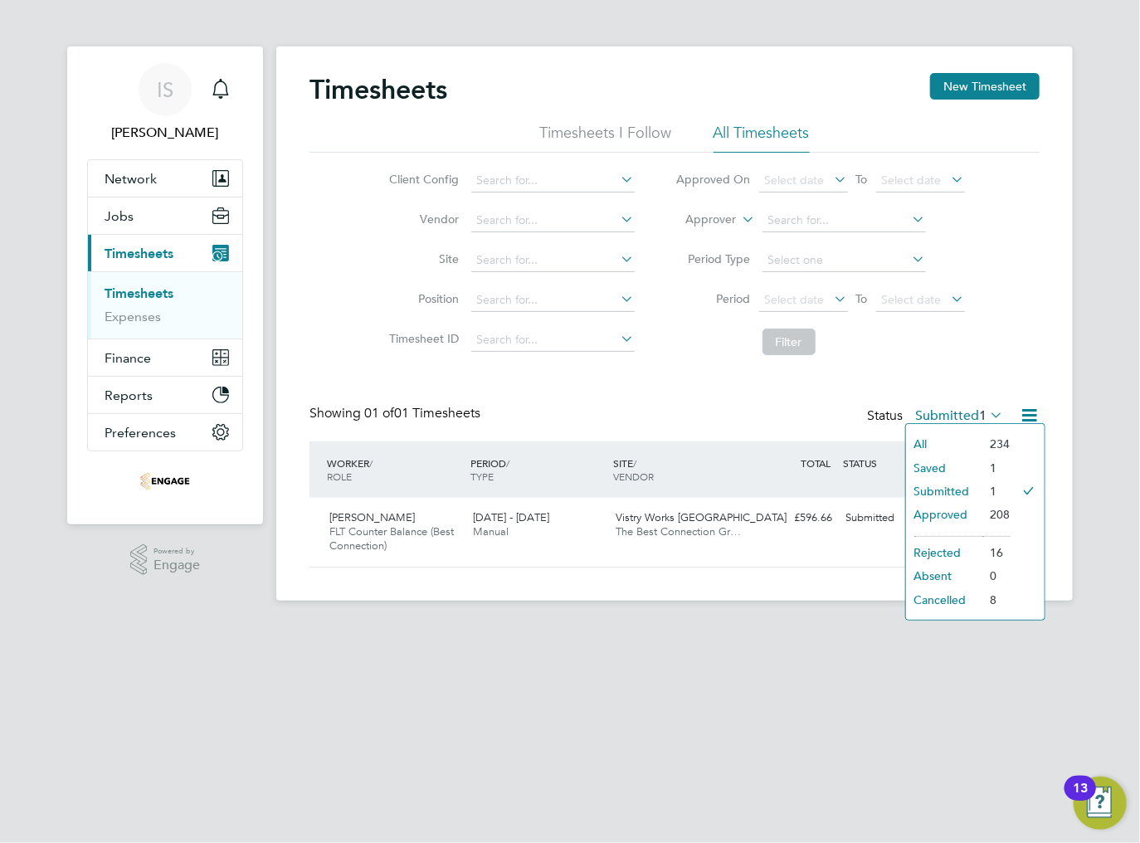
click at [939, 467] on li "Saved" at bounding box center [944, 467] width 76 height 23
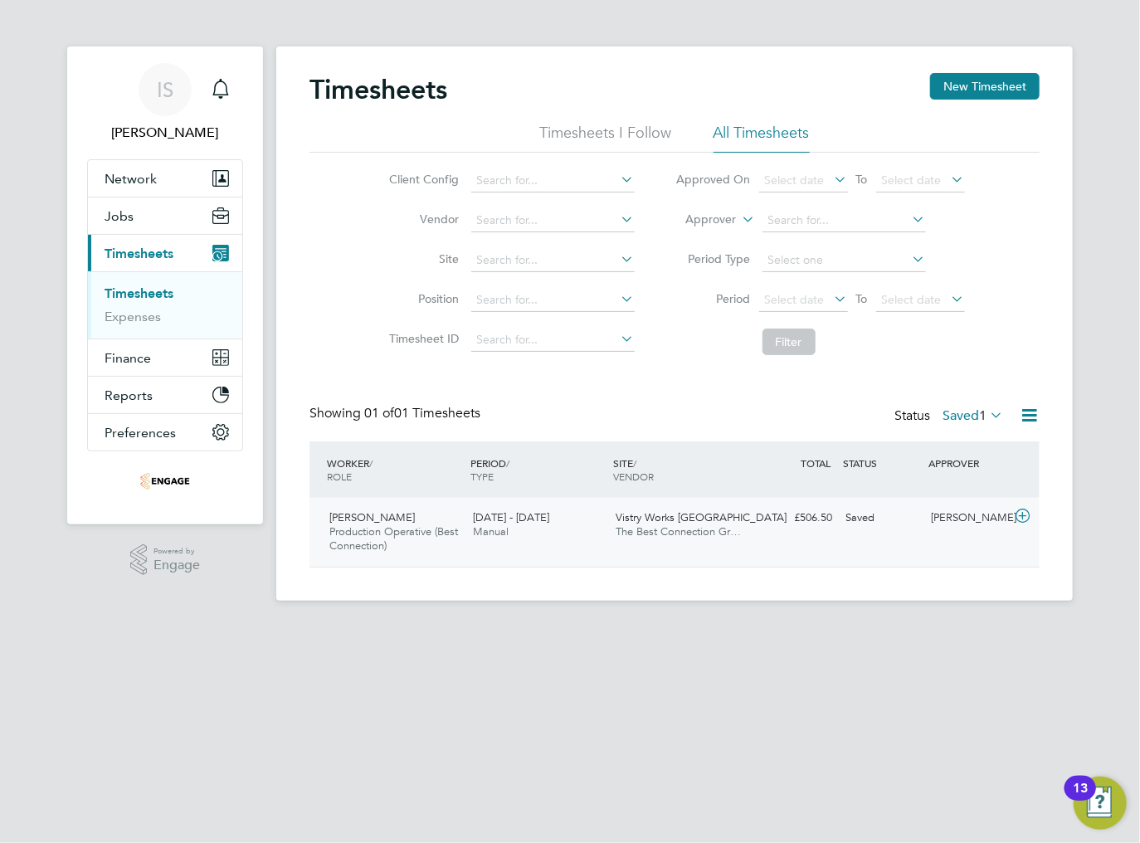
click at [562, 534] on div "25 - 31 Aug 2025 Manual" at bounding box center [538, 524] width 144 height 41
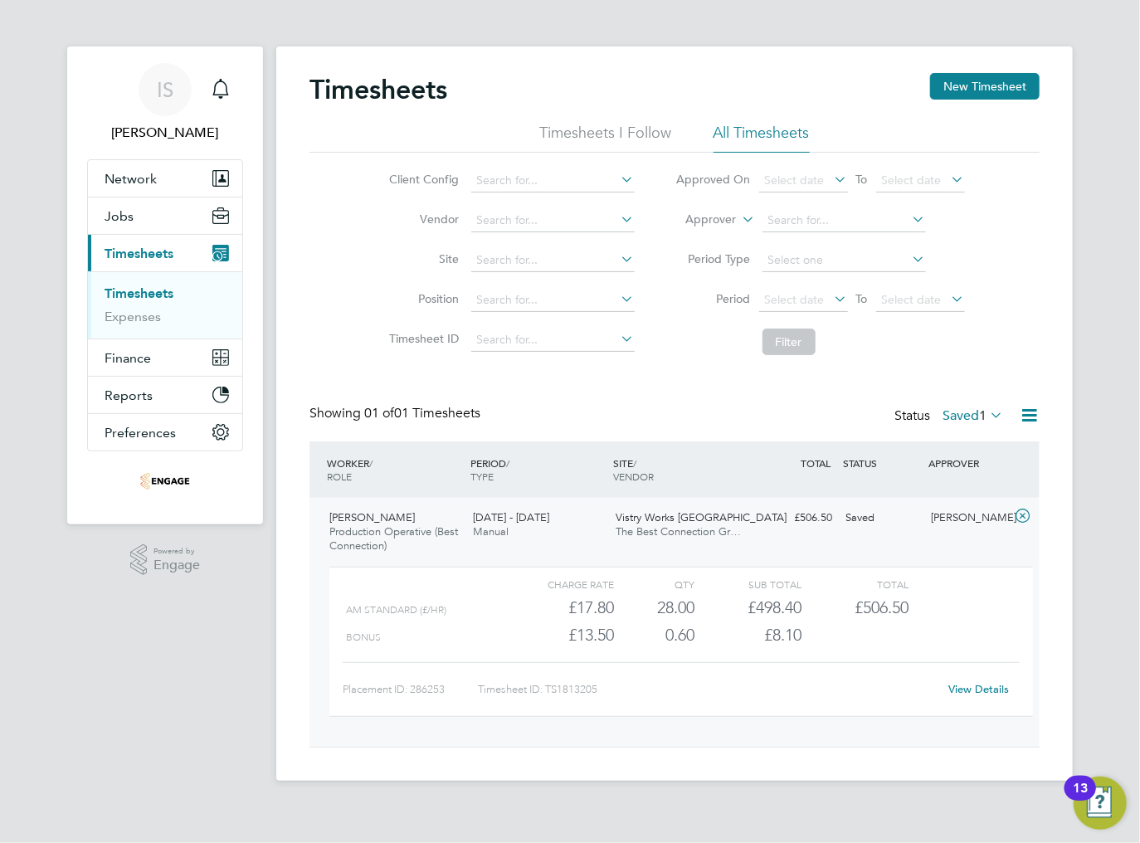
click at [985, 689] on link "View Details" at bounding box center [979, 689] width 61 height 14
click at [220, 81] on icon "Main navigation" at bounding box center [220, 87] width 16 height 17
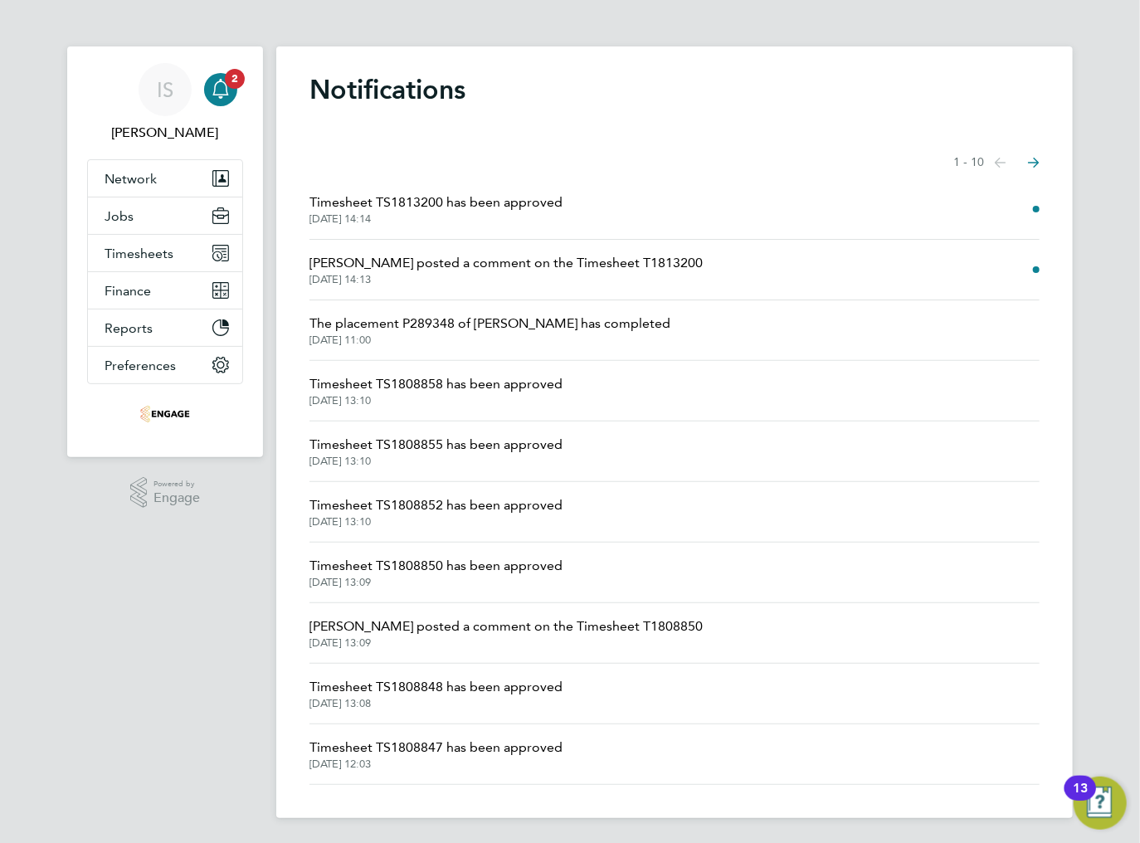
click at [438, 264] on span "Naomi Mutter posted a comment on the Timesheet T1813200" at bounding box center [505, 263] width 393 height 20
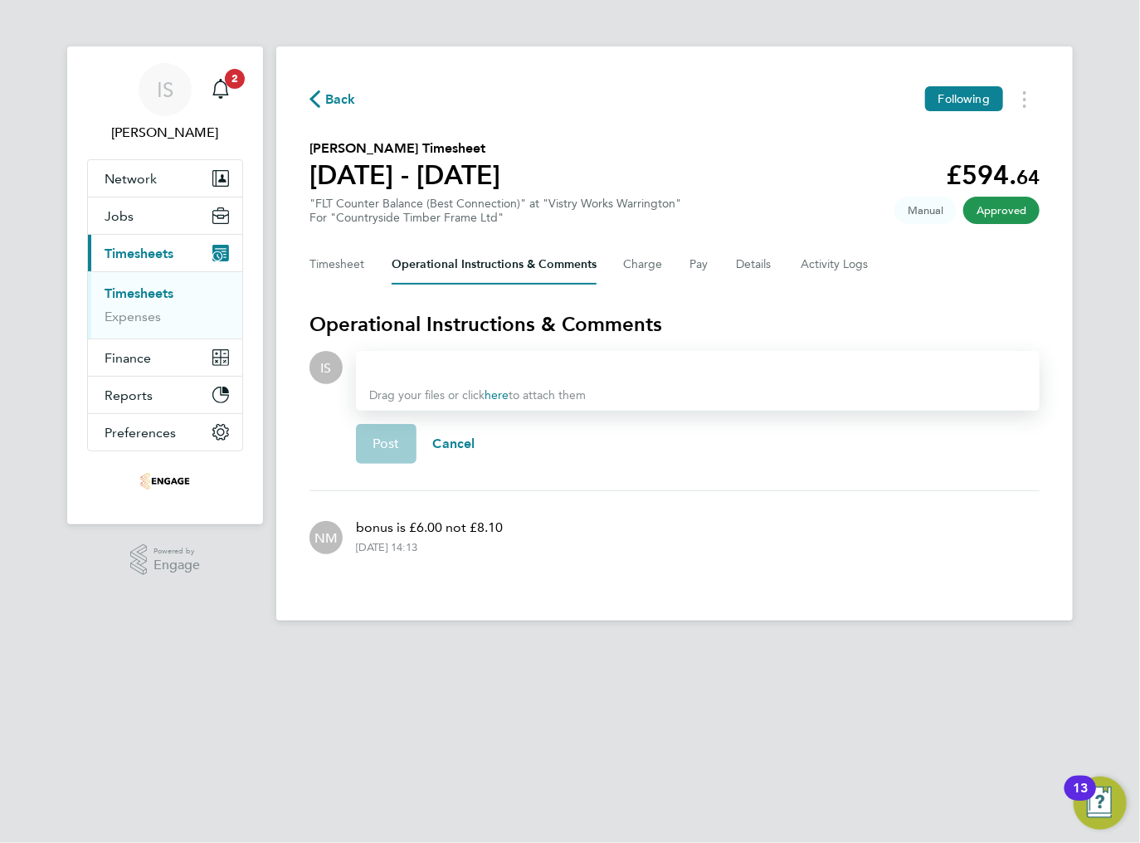
click at [399, 372] on div at bounding box center [697, 368] width 657 height 20
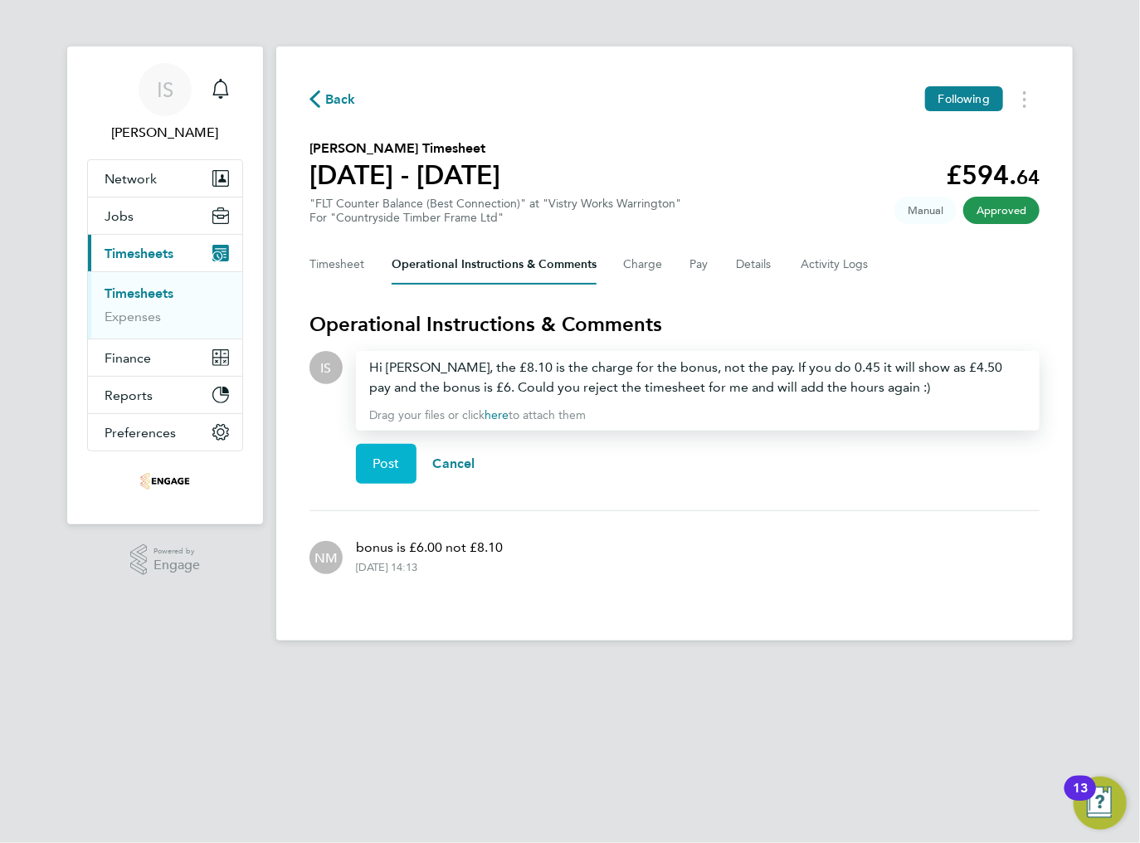
click at [390, 465] on span "Post" at bounding box center [386, 464] width 27 height 17
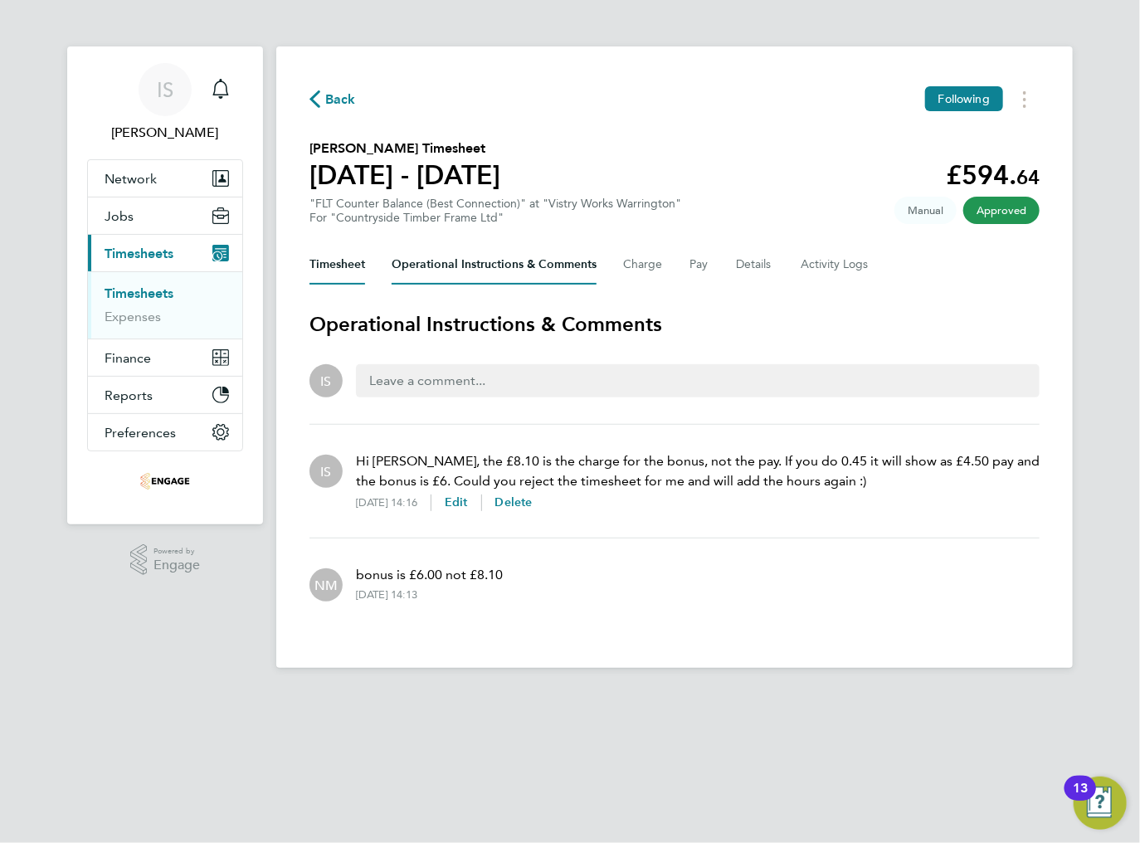
click at [347, 268] on button "Timesheet" at bounding box center [337, 265] width 56 height 40
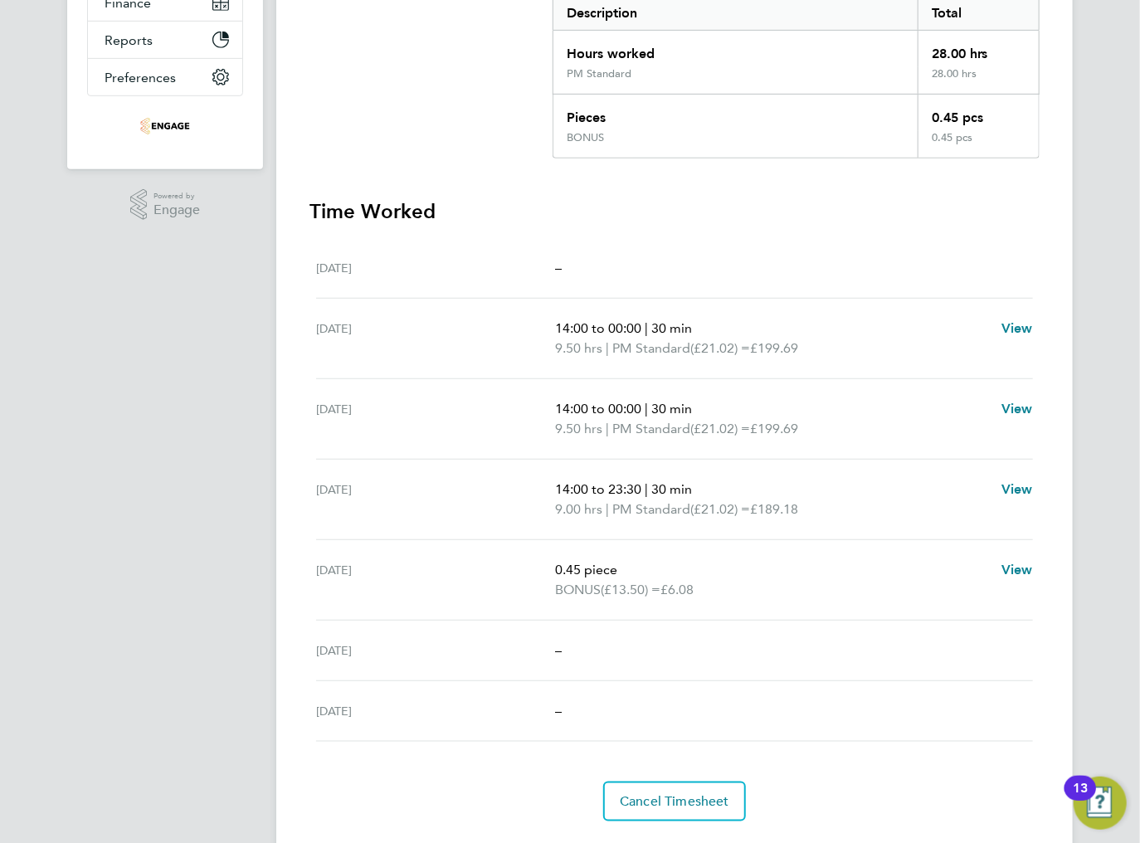
scroll to position [397, 0]
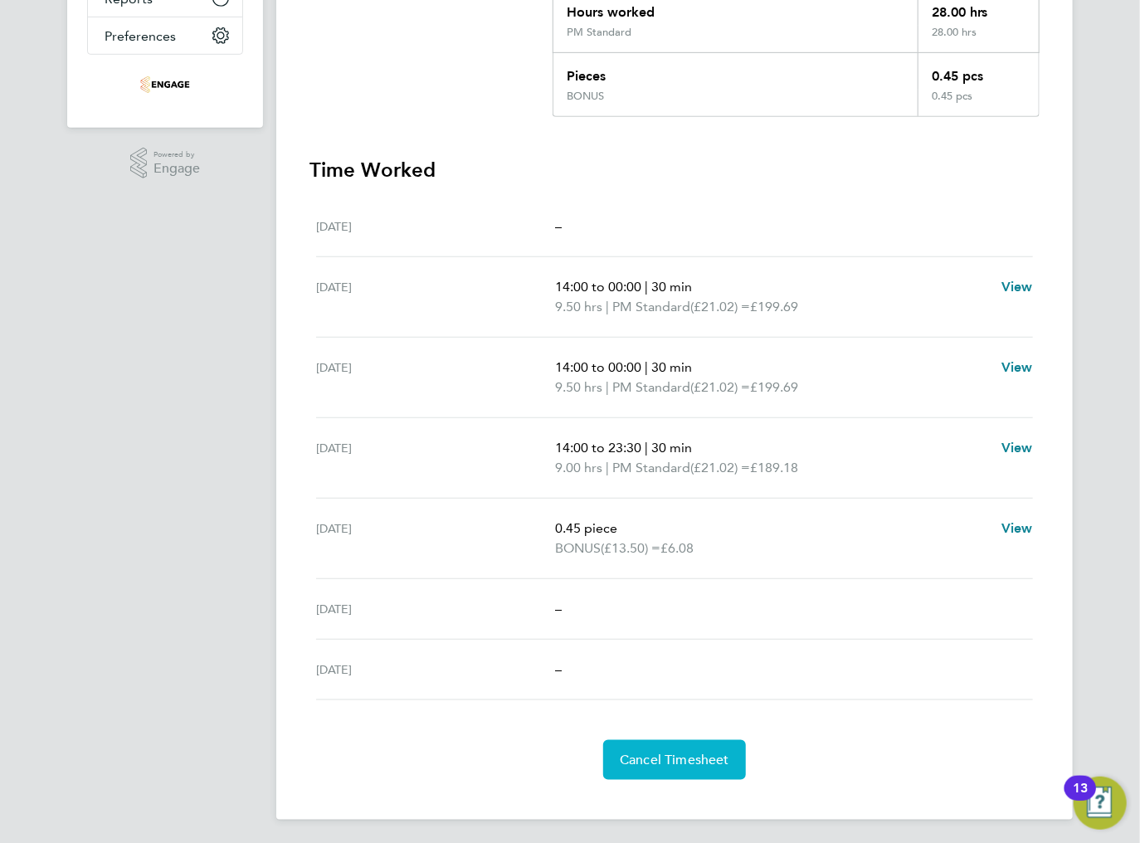
click at [675, 765] on button "Cancel Timesheet" at bounding box center [674, 760] width 143 height 40
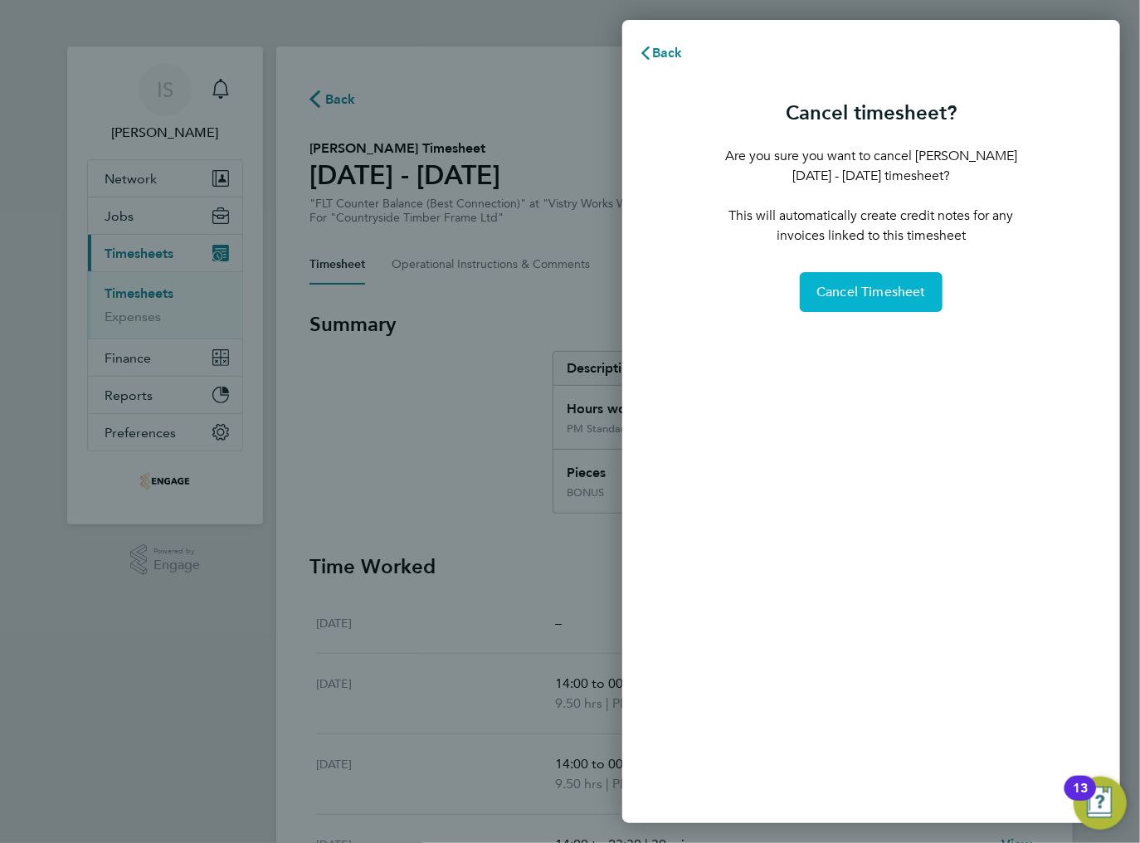
click at [886, 292] on span "Cancel Timesheet" at bounding box center [871, 292] width 110 height 17
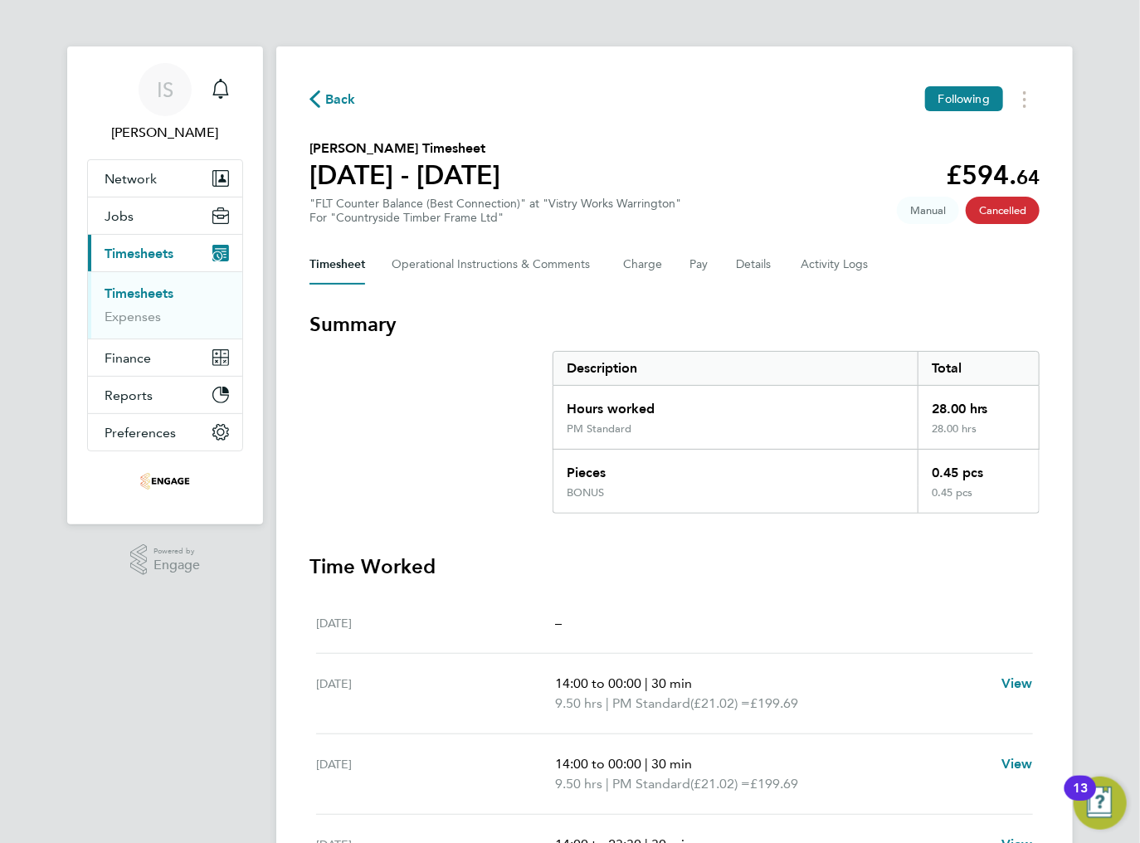
click at [332, 103] on span "Back" at bounding box center [340, 100] width 31 height 20
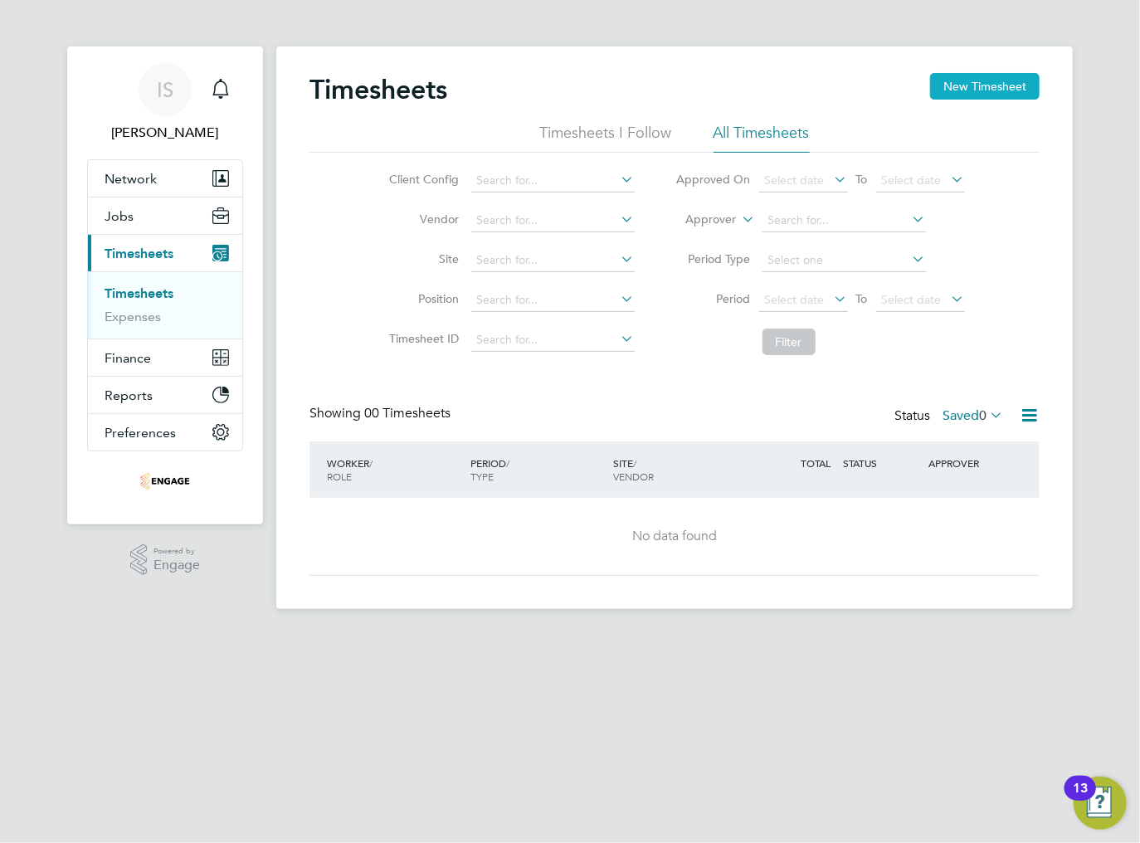
click at [962, 90] on button "New Timesheet" at bounding box center [985, 86] width 110 height 27
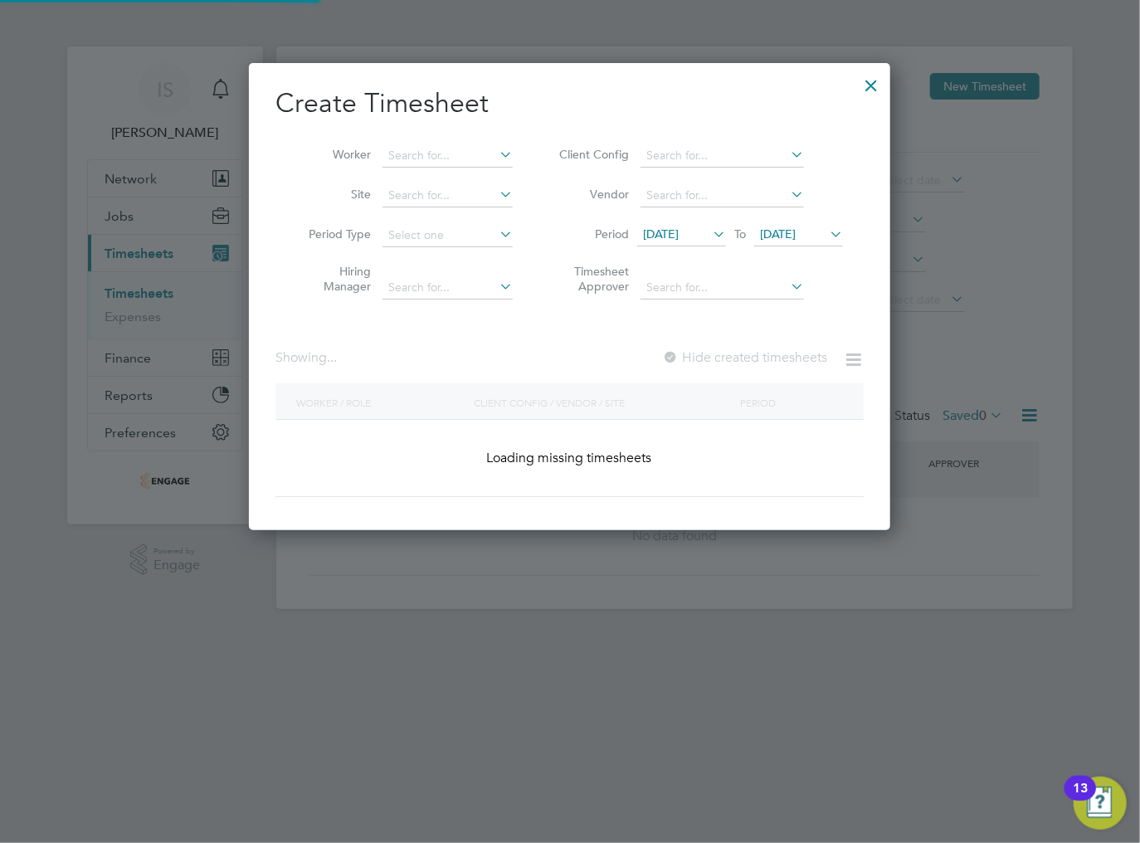
scroll to position [972, 642]
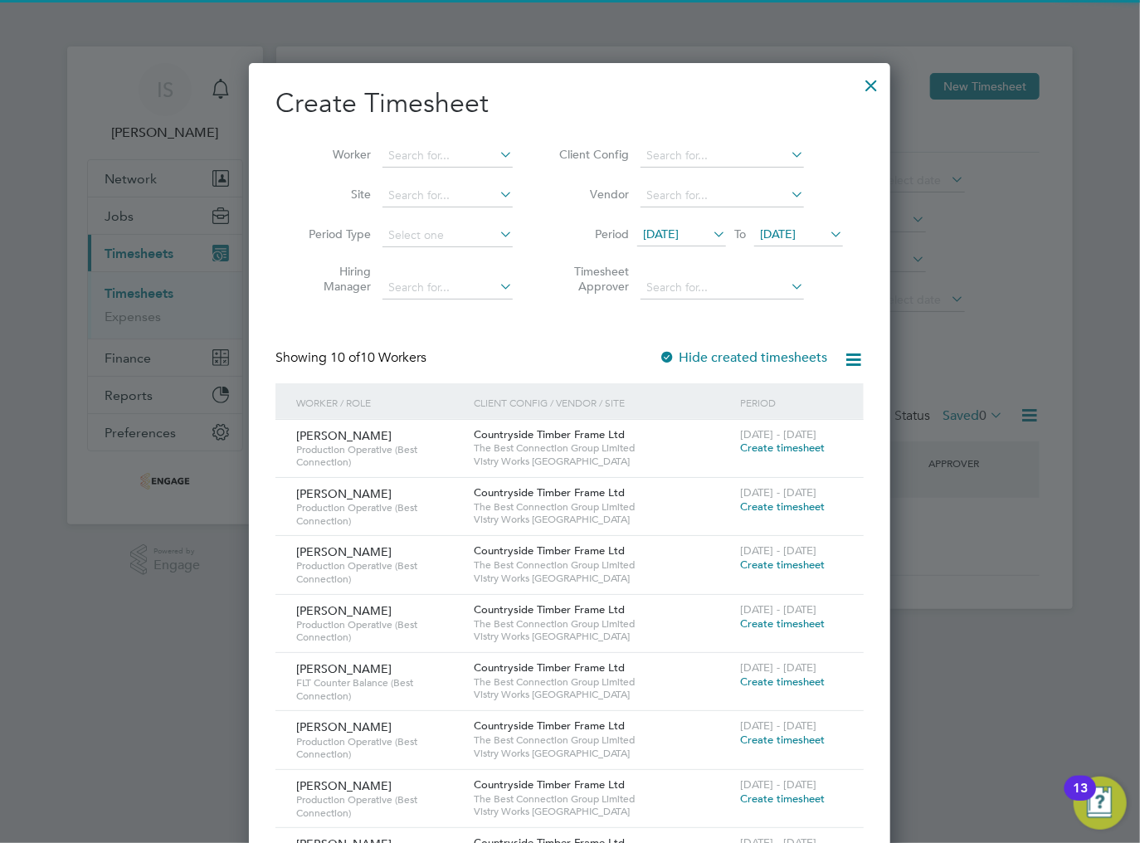
click at [665, 239] on span "[DATE]" at bounding box center [661, 234] width 36 height 15
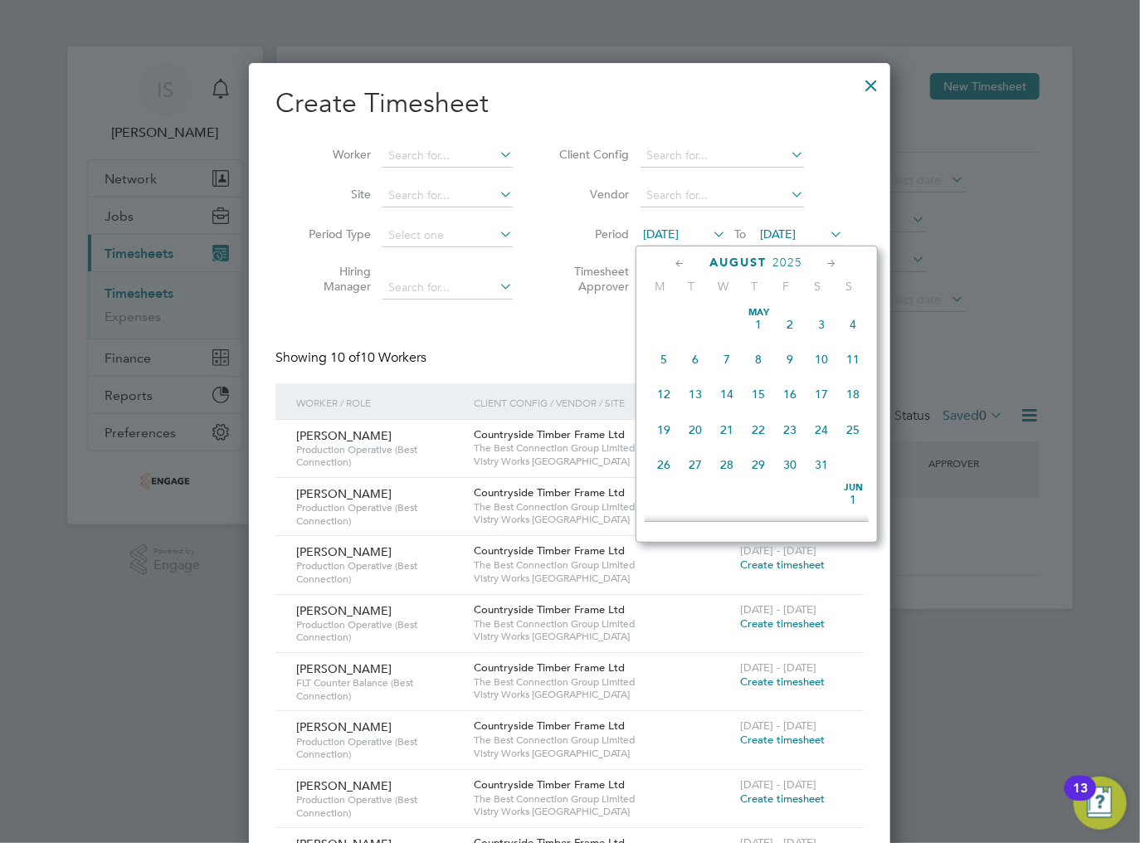
scroll to position [614, 0]
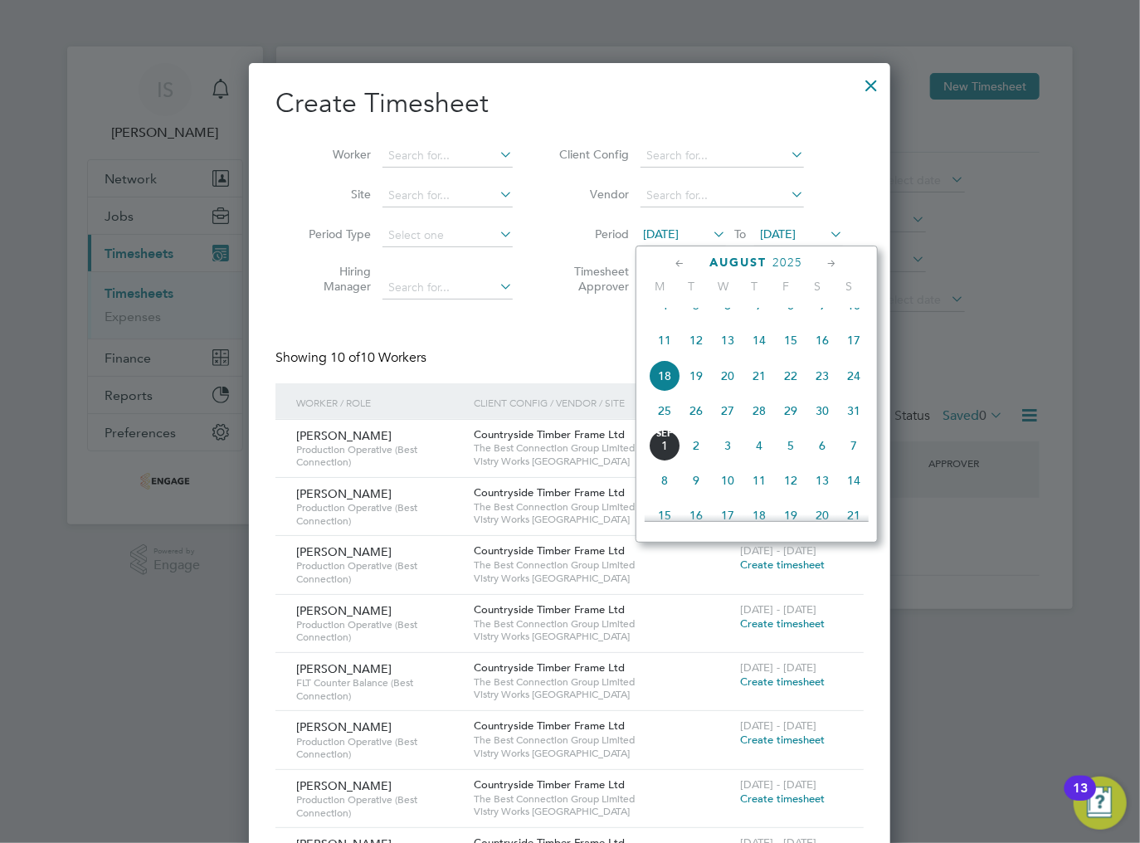
click at [663, 422] on span "25" at bounding box center [665, 411] width 32 height 32
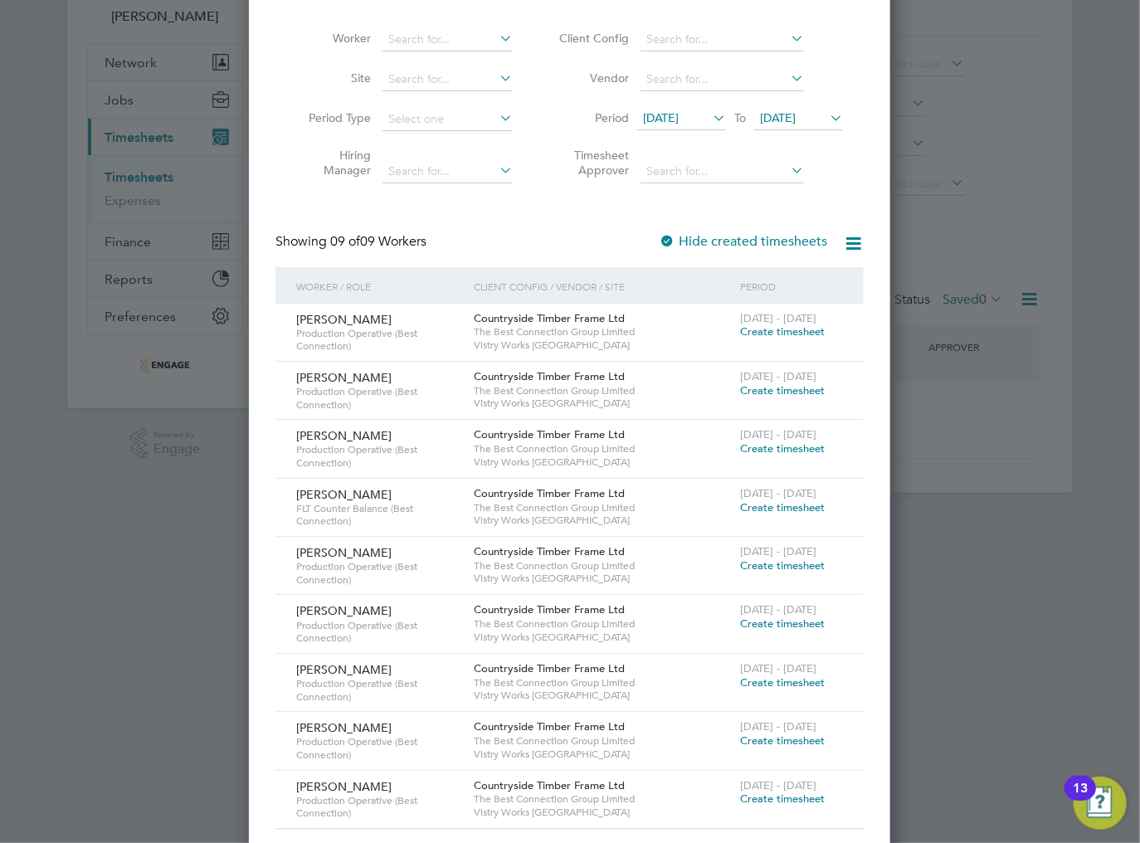
scroll to position [133, 0]
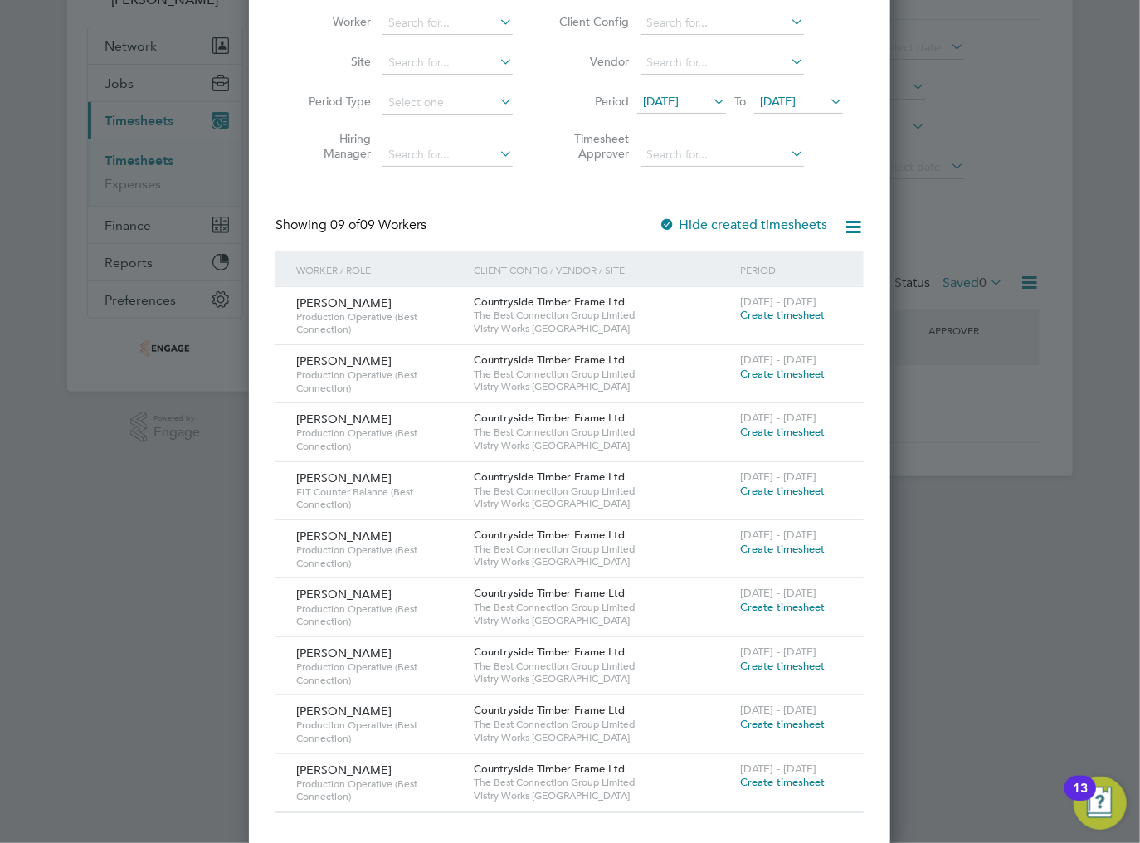
click at [776, 491] on span "Create timesheet" at bounding box center [782, 491] width 85 height 14
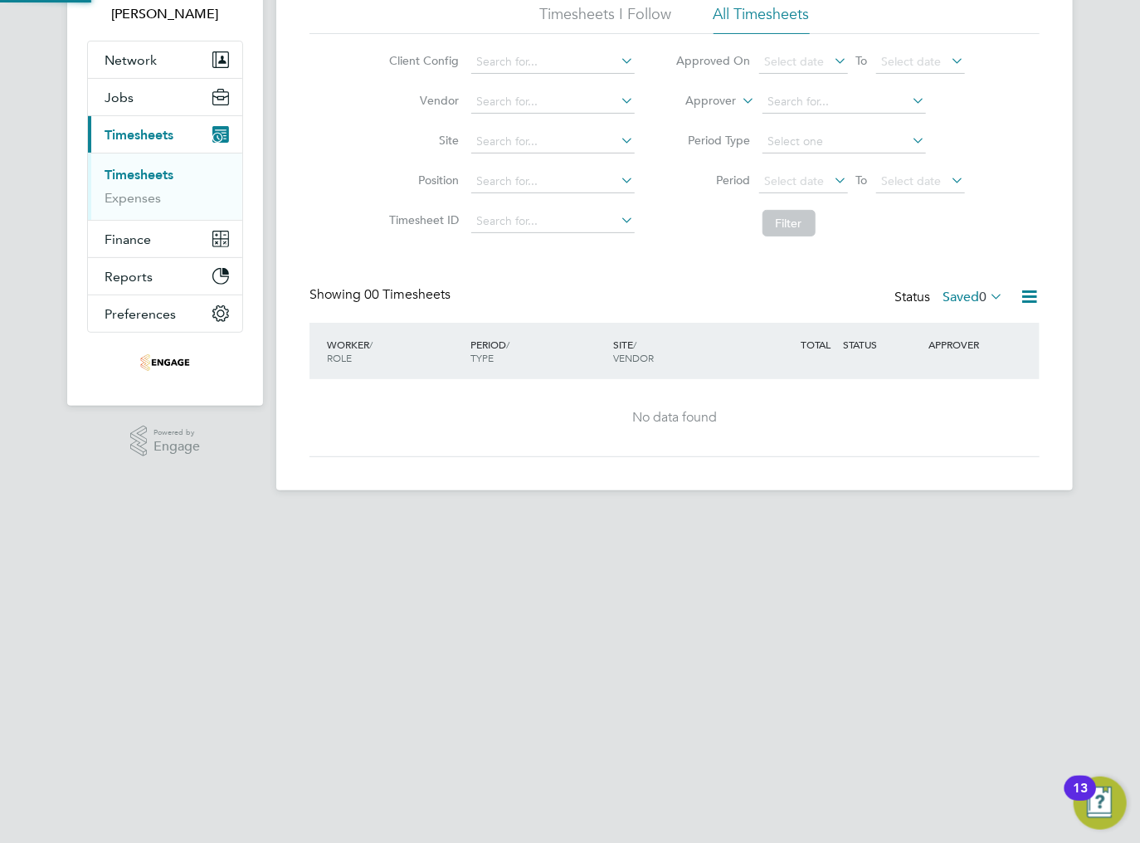
scroll to position [17, 0]
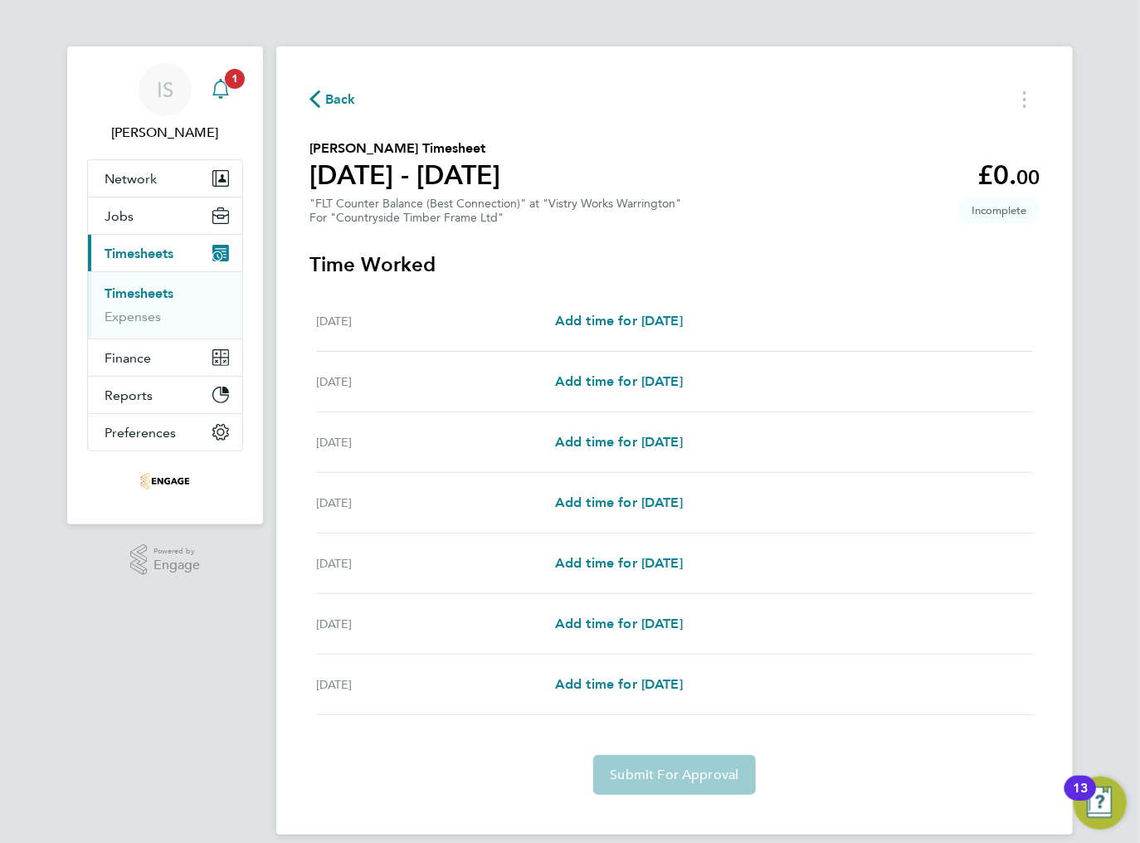
click at [232, 96] on div "Main navigation" at bounding box center [220, 89] width 33 height 33
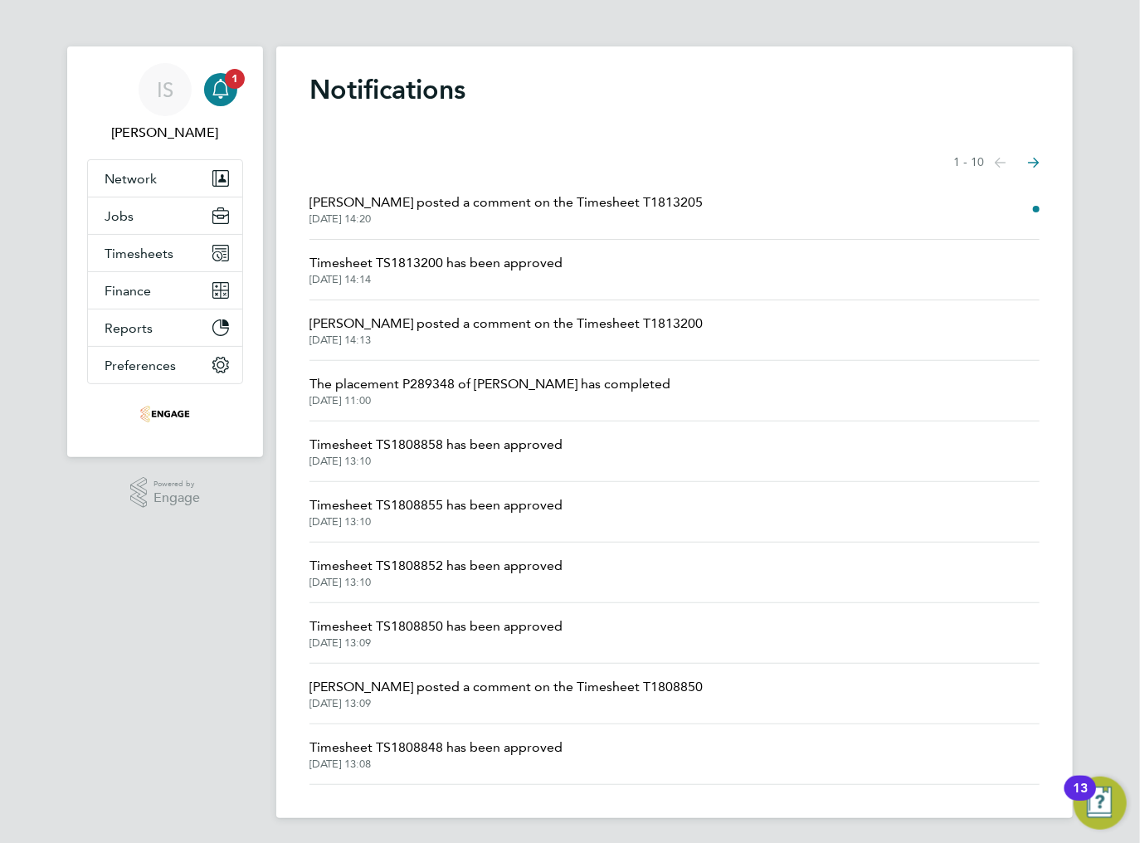
click at [564, 205] on span "Naomi Mutter posted a comment on the Timesheet T1813205" at bounding box center [505, 203] width 393 height 20
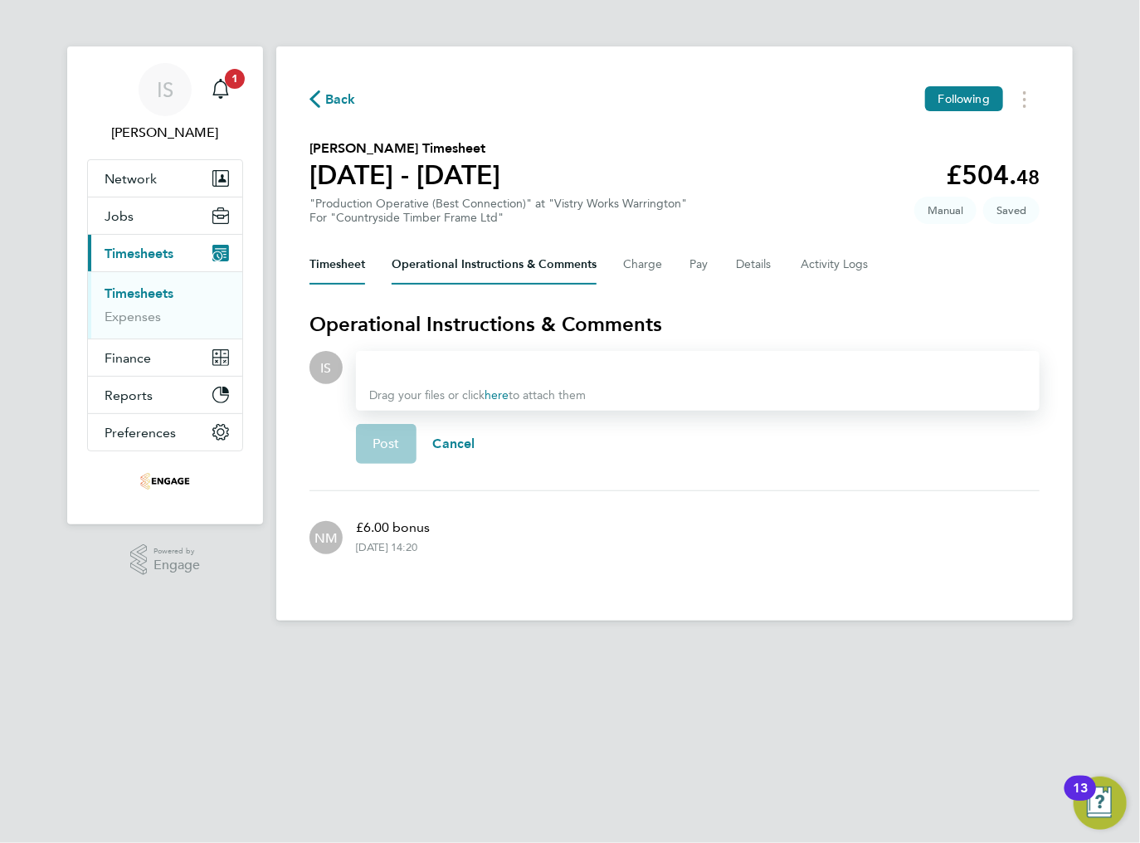
click at [312, 259] on button "Timesheet" at bounding box center [337, 265] width 56 height 40
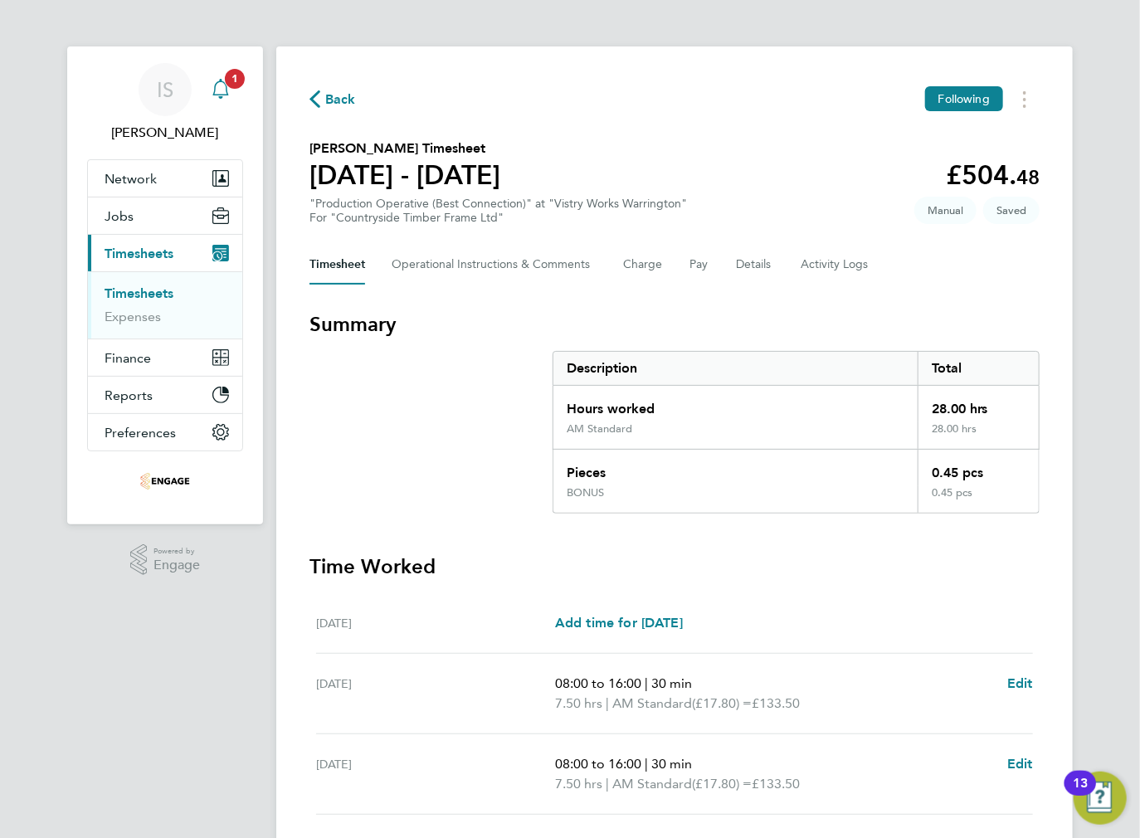
click at [227, 87] on icon "Main navigation" at bounding box center [220, 87] width 16 height 17
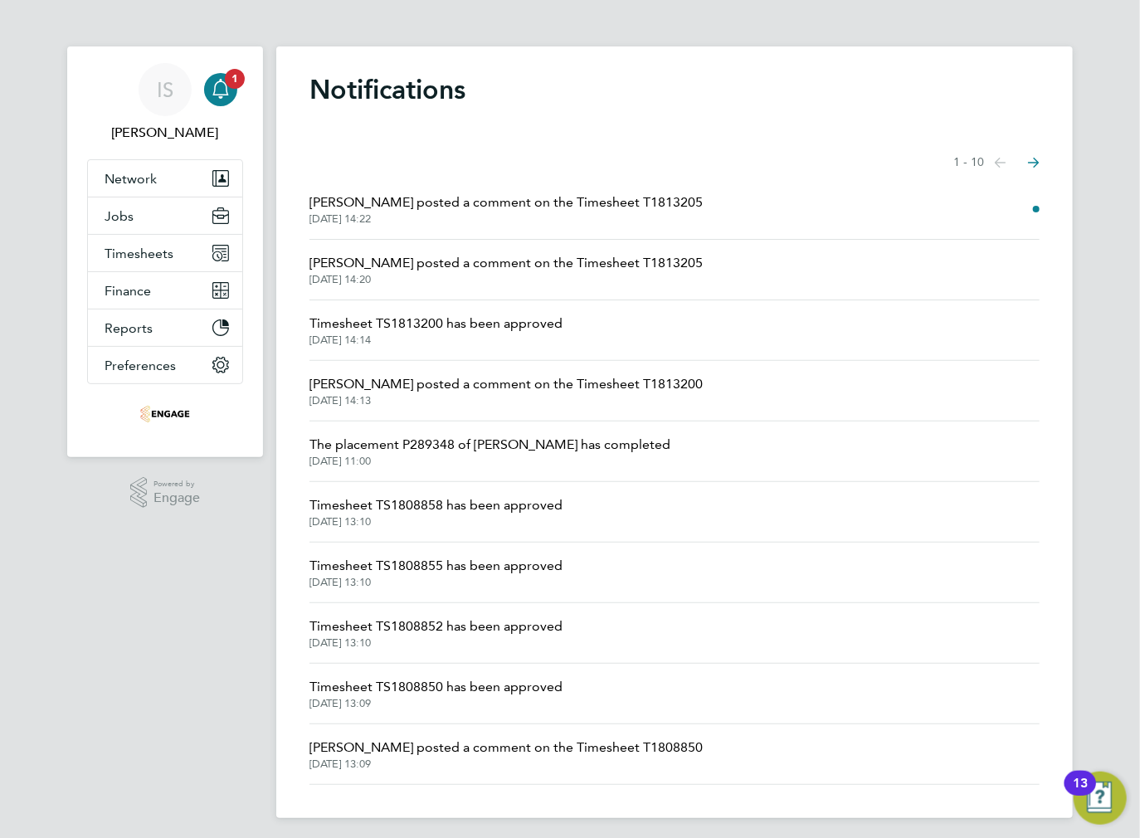
click at [519, 209] on span "Naomi Mutter posted a comment on the Timesheet T1813205" at bounding box center [505, 203] width 393 height 20
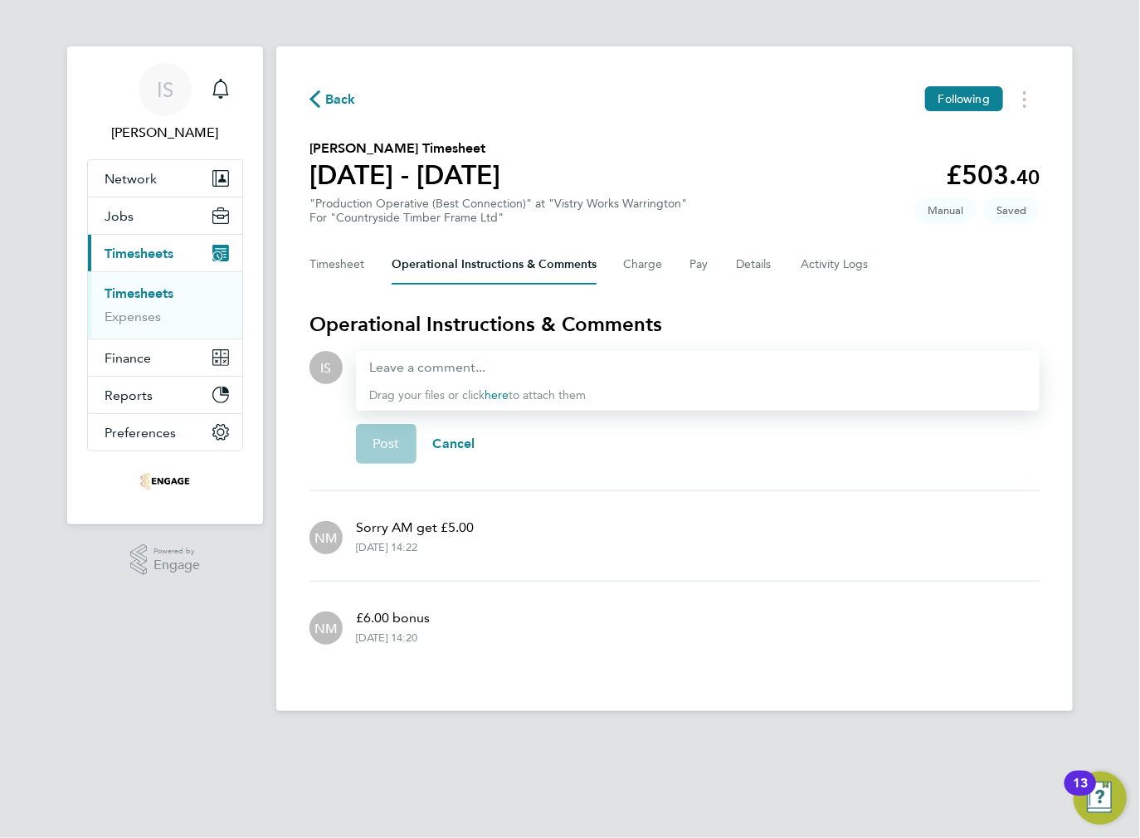
click at [312, 107] on icon "button" at bounding box center [314, 98] width 11 height 17
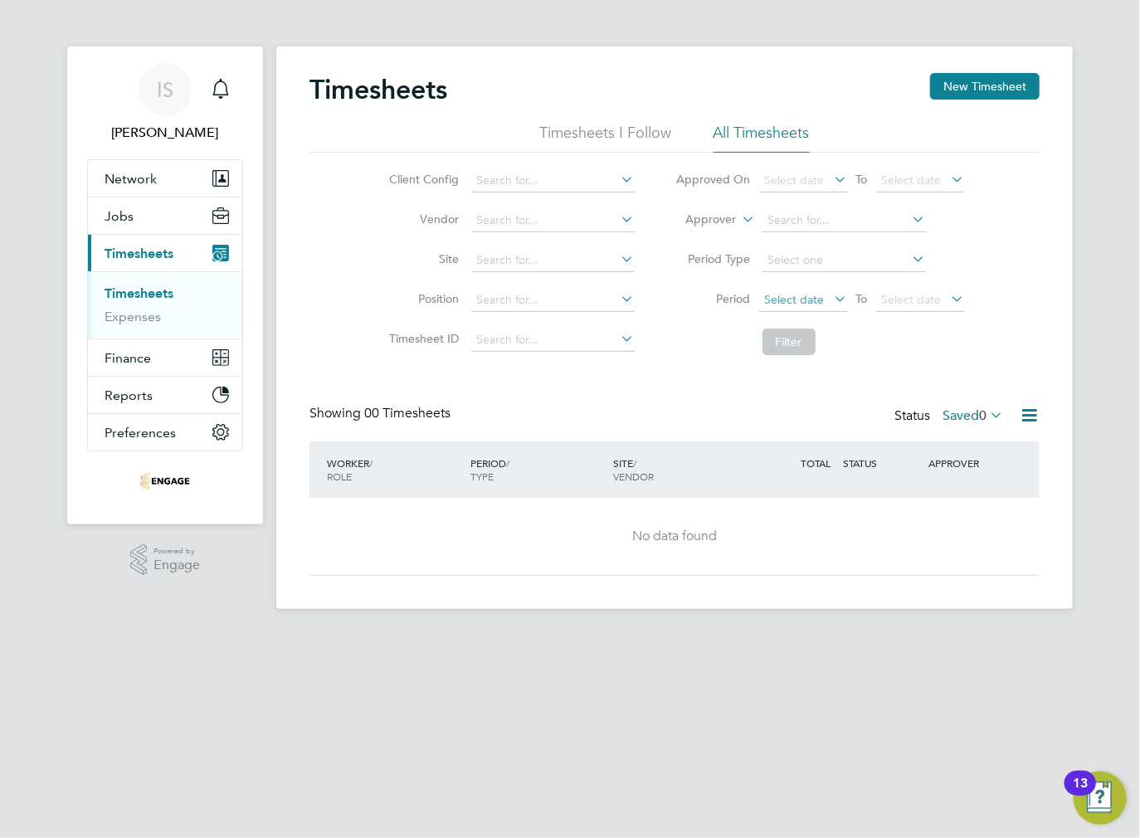
click at [803, 299] on span "Select date" at bounding box center [795, 299] width 60 height 15
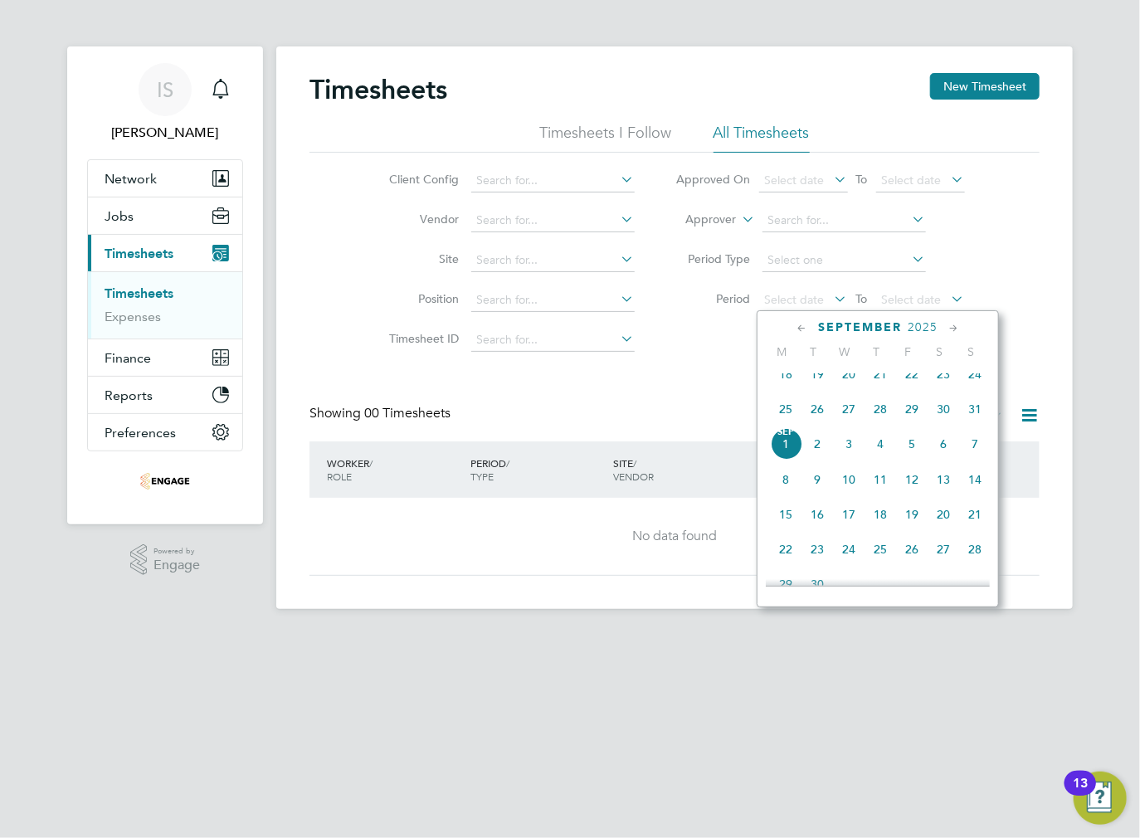
click at [784, 422] on span "25" at bounding box center [786, 409] width 32 height 32
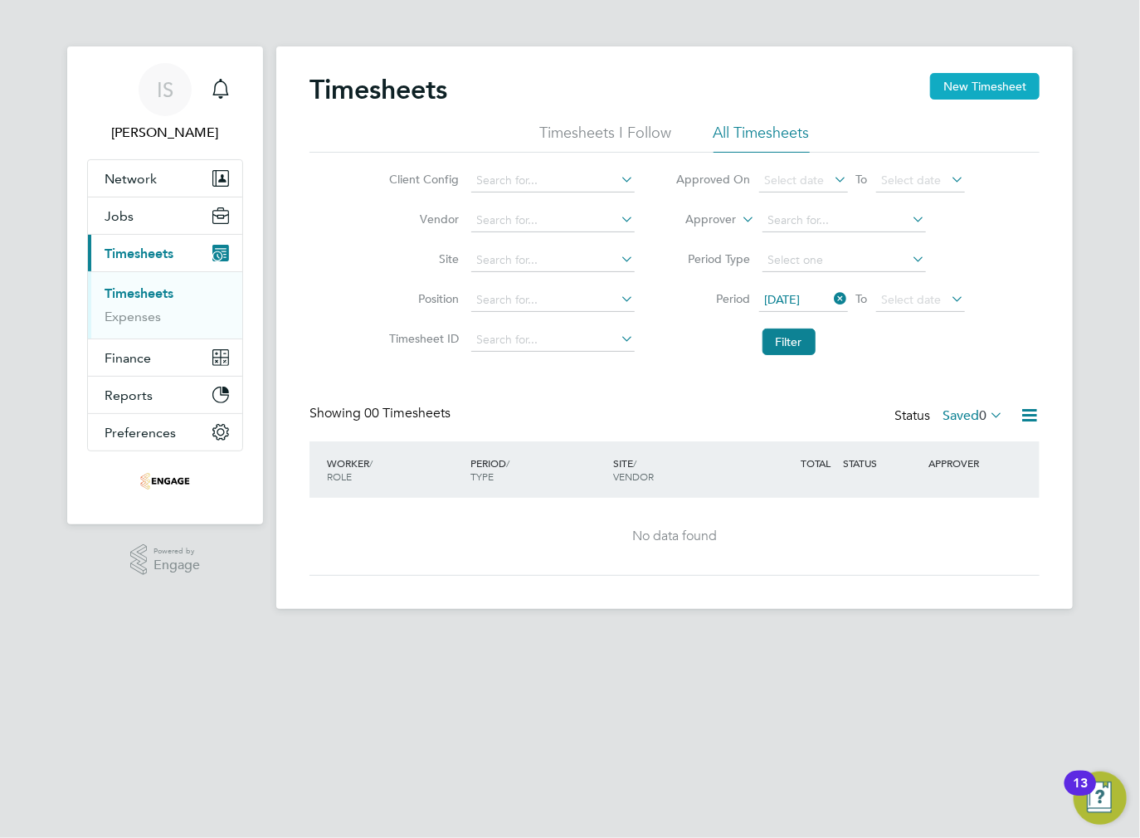
click at [970, 86] on button "New Timesheet" at bounding box center [985, 86] width 110 height 27
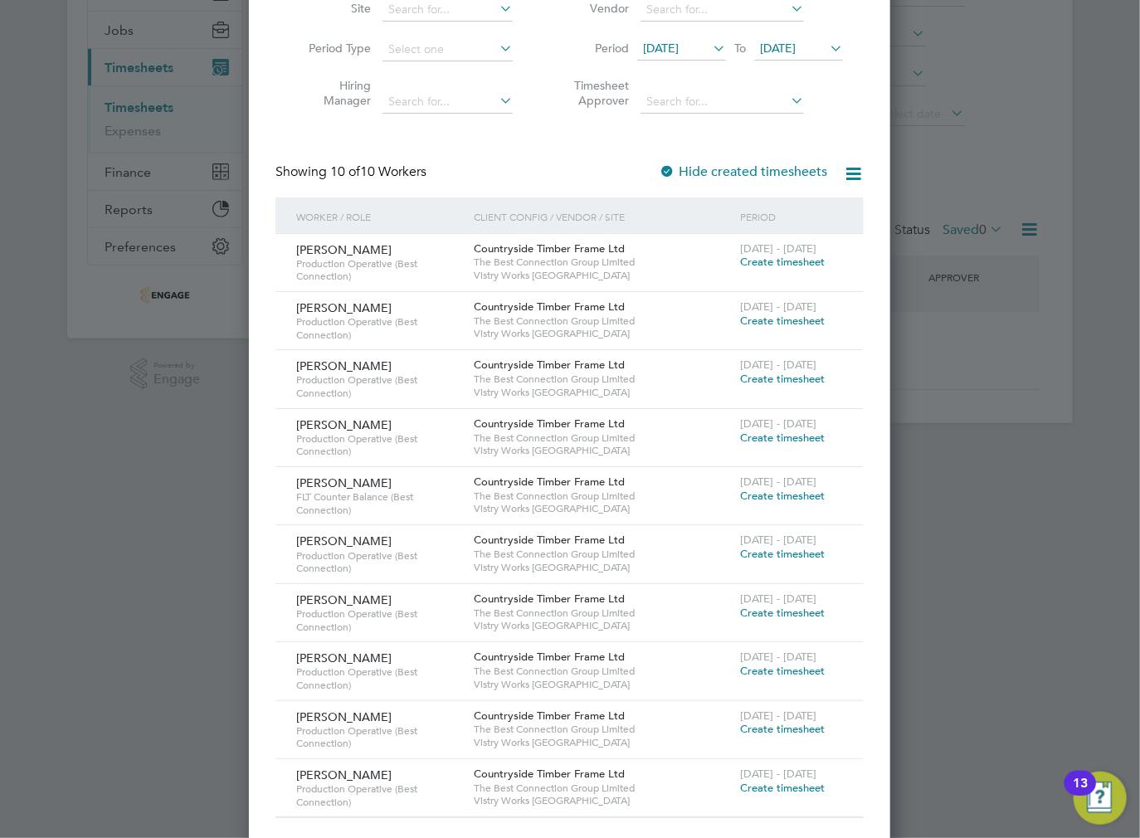
scroll to position [197, 0]
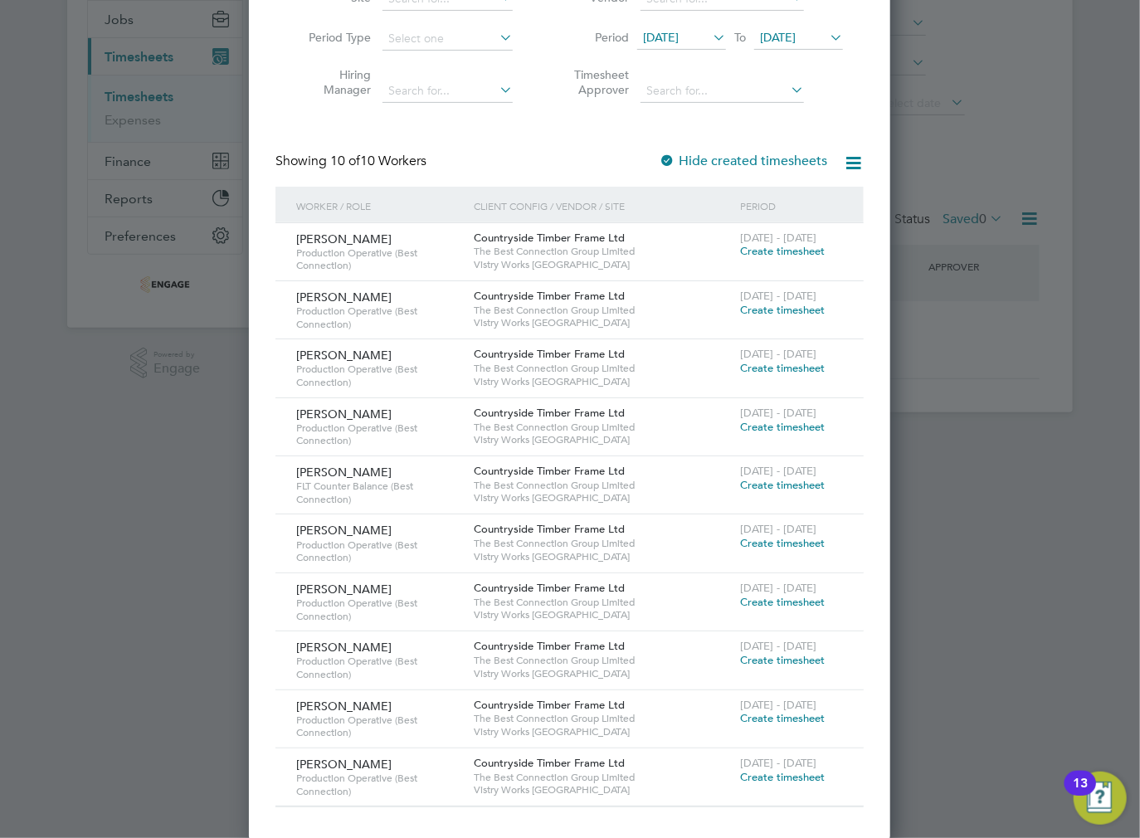
click at [994, 387] on div at bounding box center [570, 419] width 1140 height 838
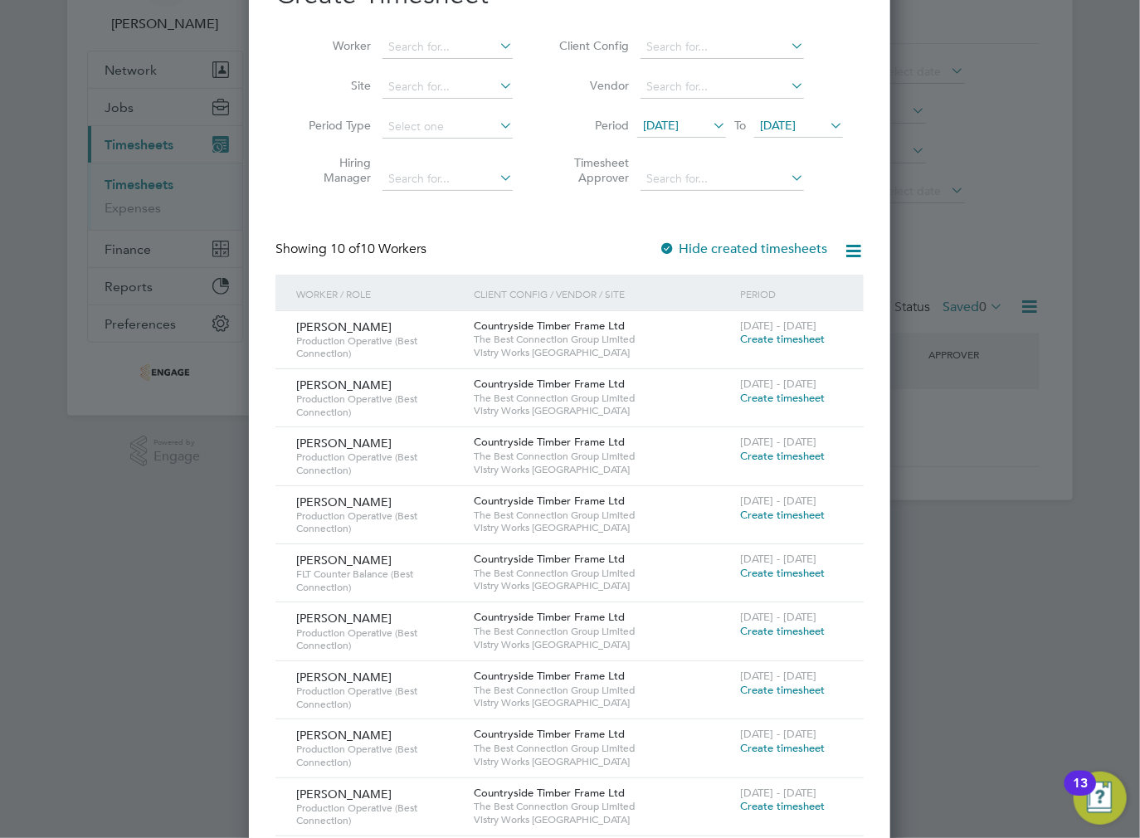
scroll to position [0, 0]
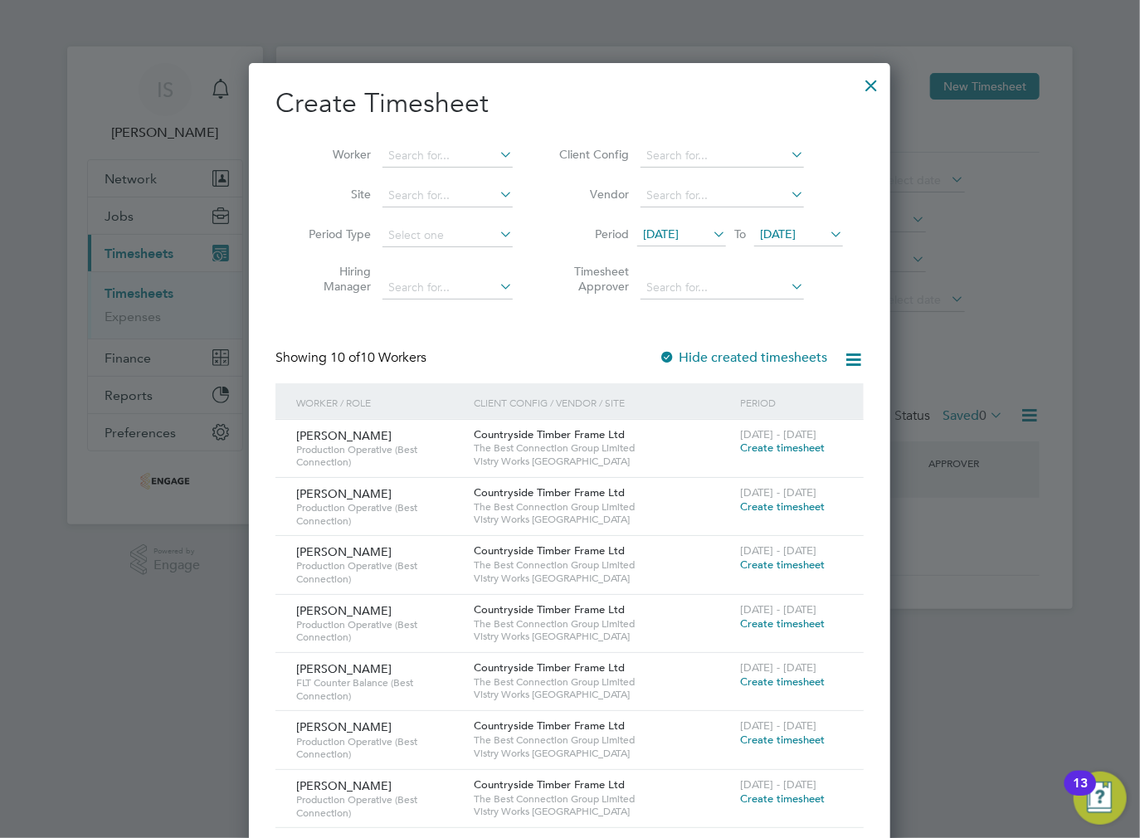
click at [869, 84] on div at bounding box center [871, 81] width 30 height 30
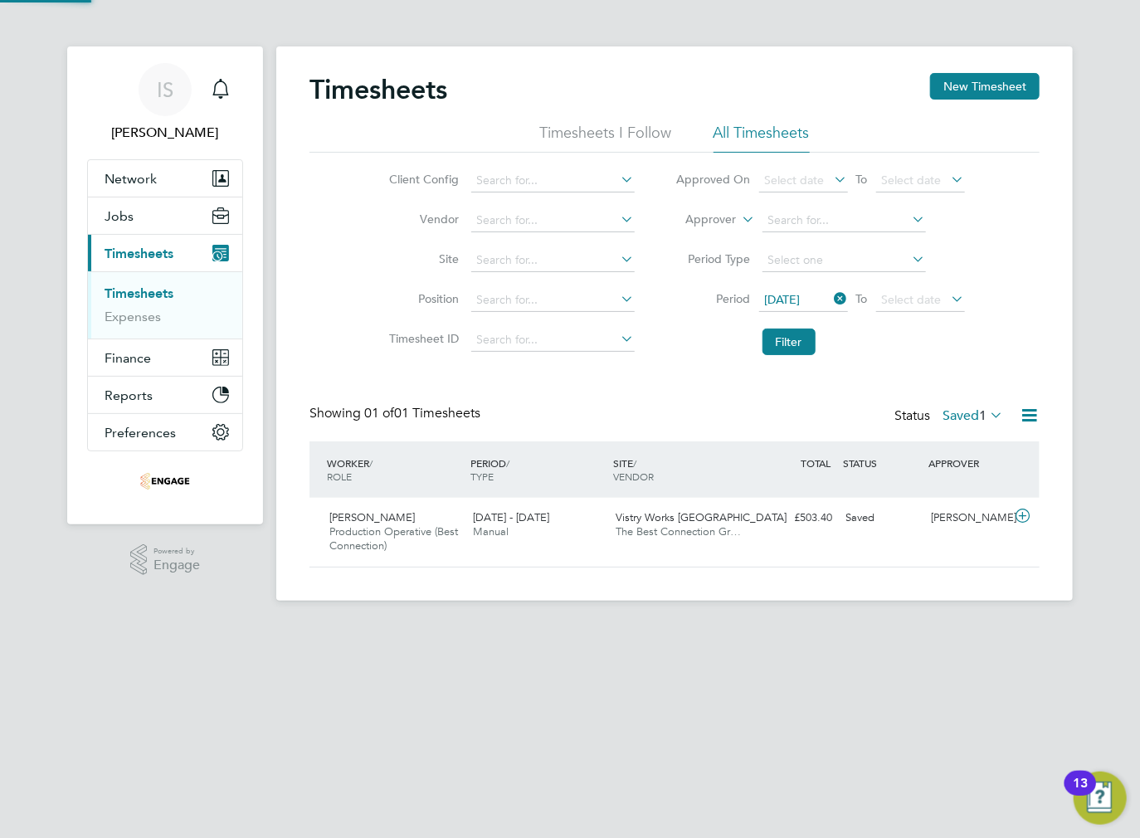
scroll to position [41, 144]
click at [959, 419] on label "Saved 1" at bounding box center [973, 415] width 61 height 17
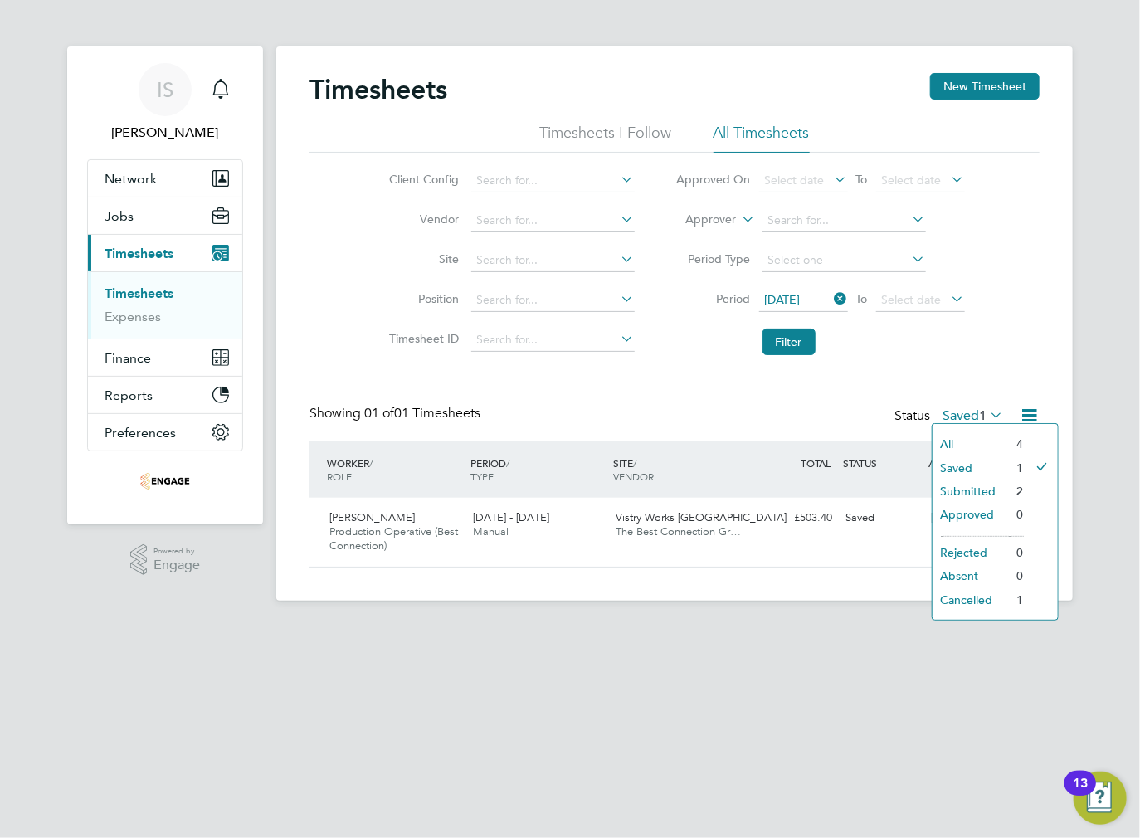
click at [959, 492] on li "Submitted" at bounding box center [971, 491] width 76 height 23
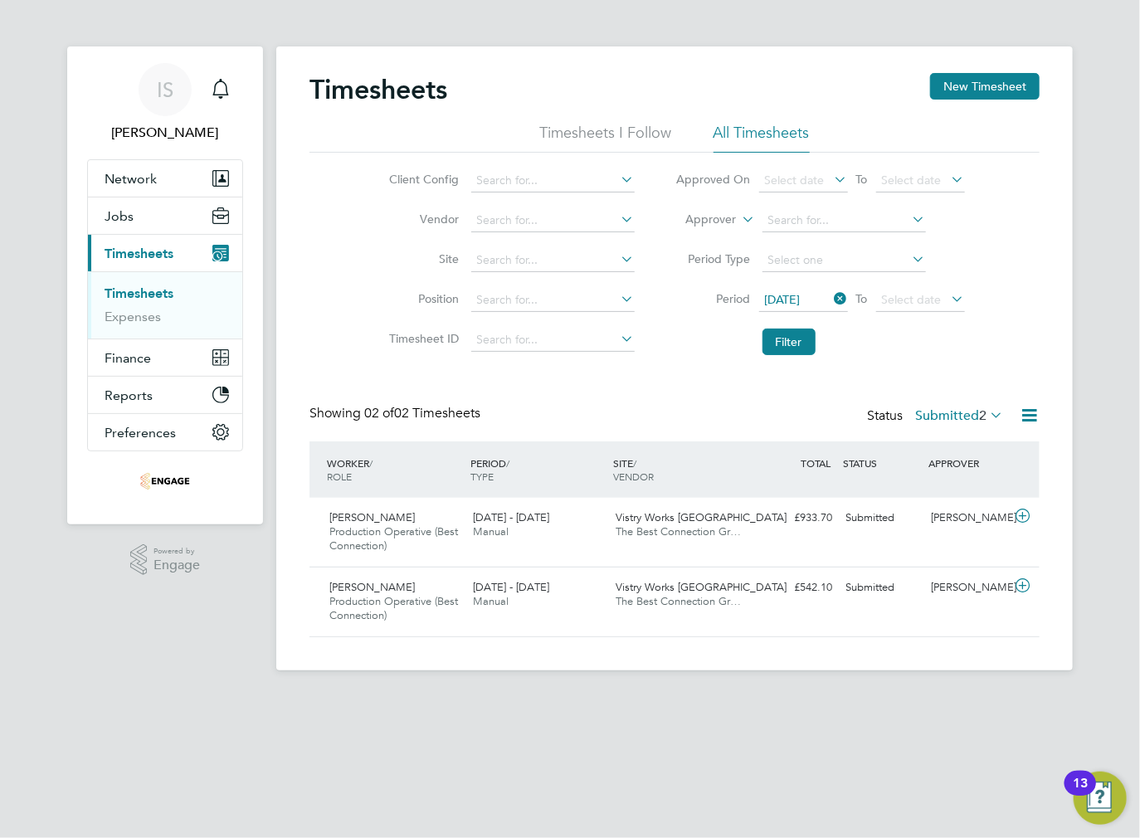
click at [139, 255] on span "Timesheets" at bounding box center [139, 254] width 69 height 16
click at [958, 408] on label "Submitted 2" at bounding box center [959, 415] width 88 height 17
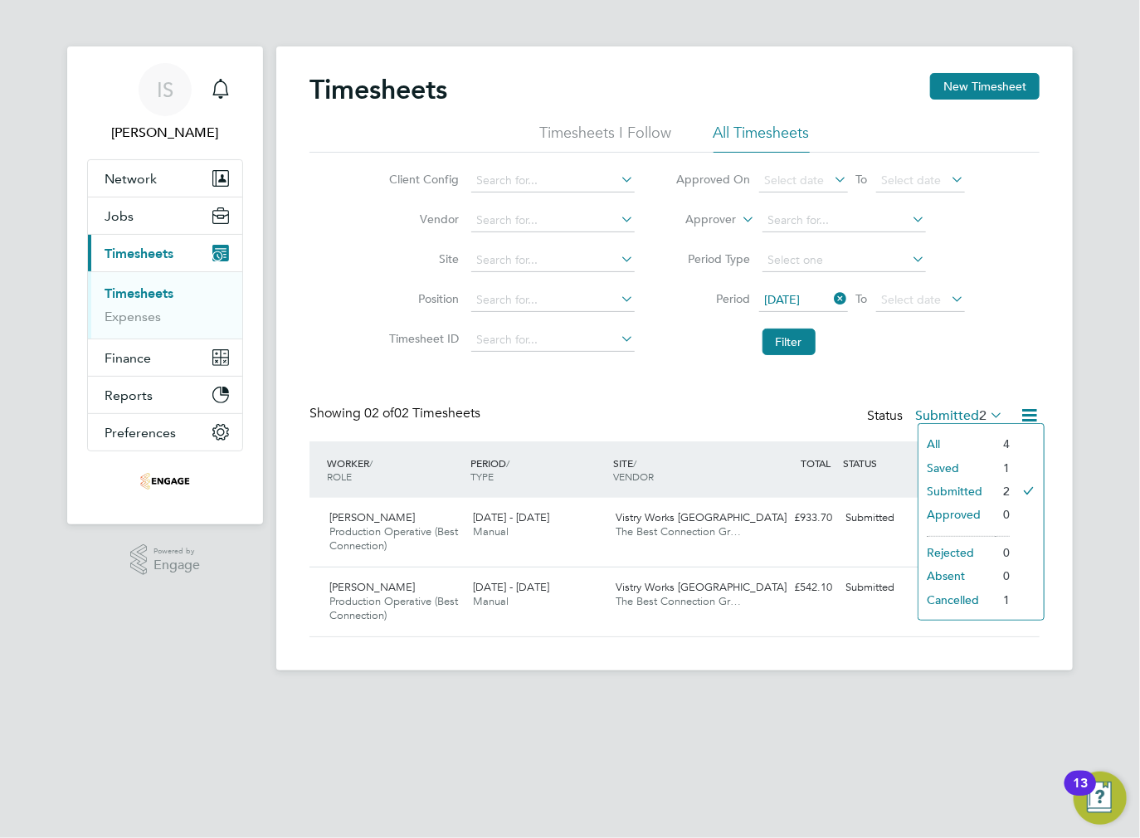
click at [963, 597] on li "Cancelled" at bounding box center [957, 599] width 76 height 23
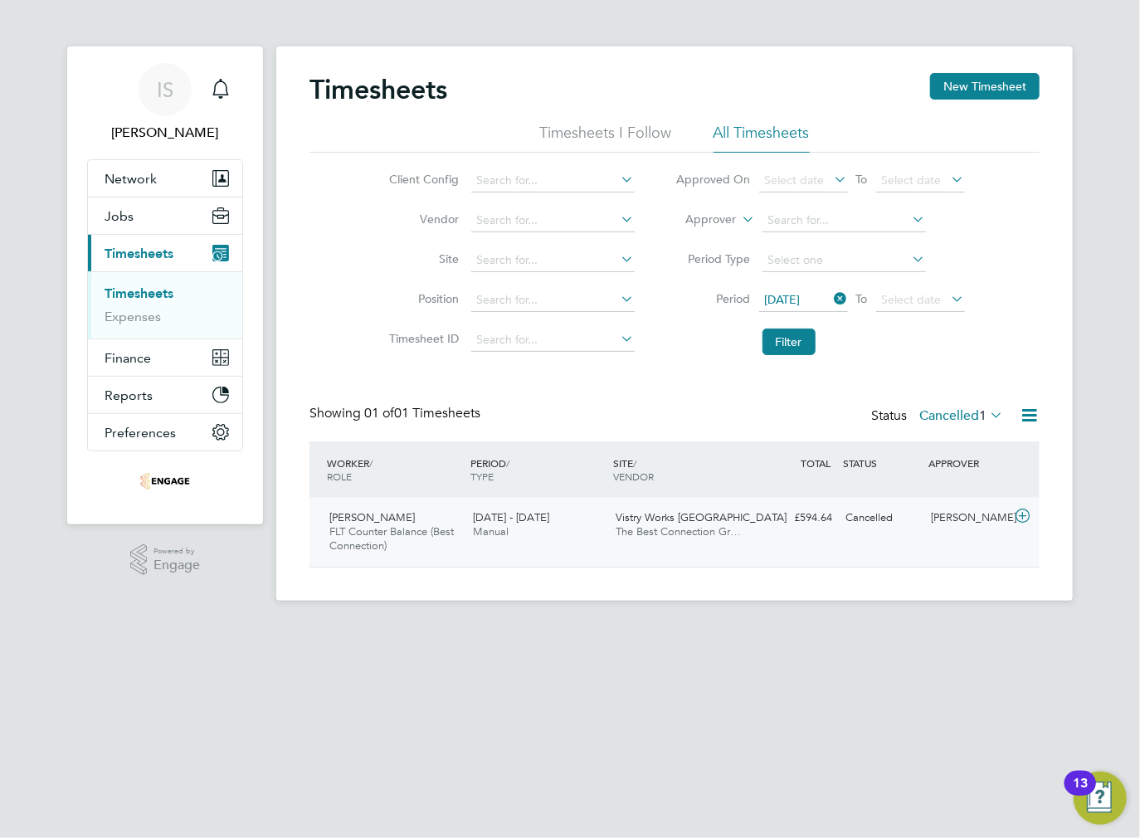
click at [610, 530] on div "Vistry Works Warrington The Best Connection Gr…" at bounding box center [682, 524] width 144 height 41
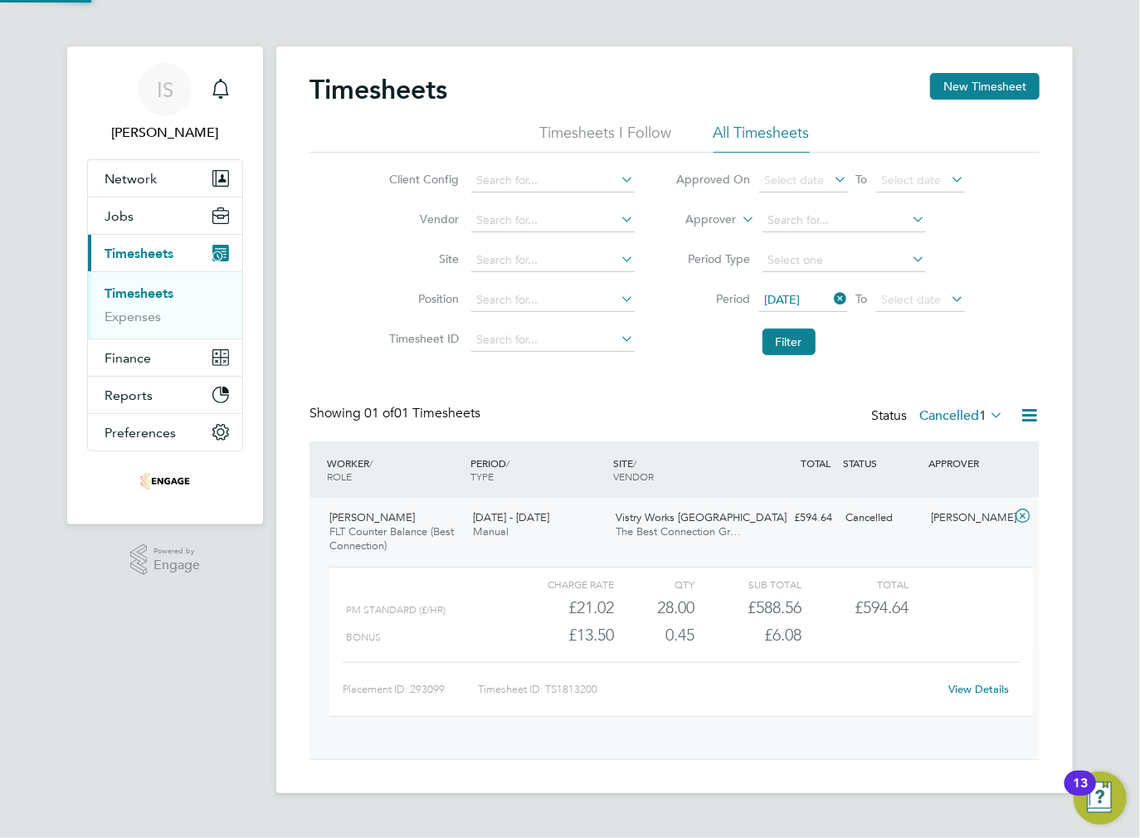
scroll to position [27, 161]
click at [972, 692] on link "View Details" at bounding box center [979, 689] width 61 height 14
click at [949, 411] on label "Cancelled 1" at bounding box center [961, 415] width 84 height 17
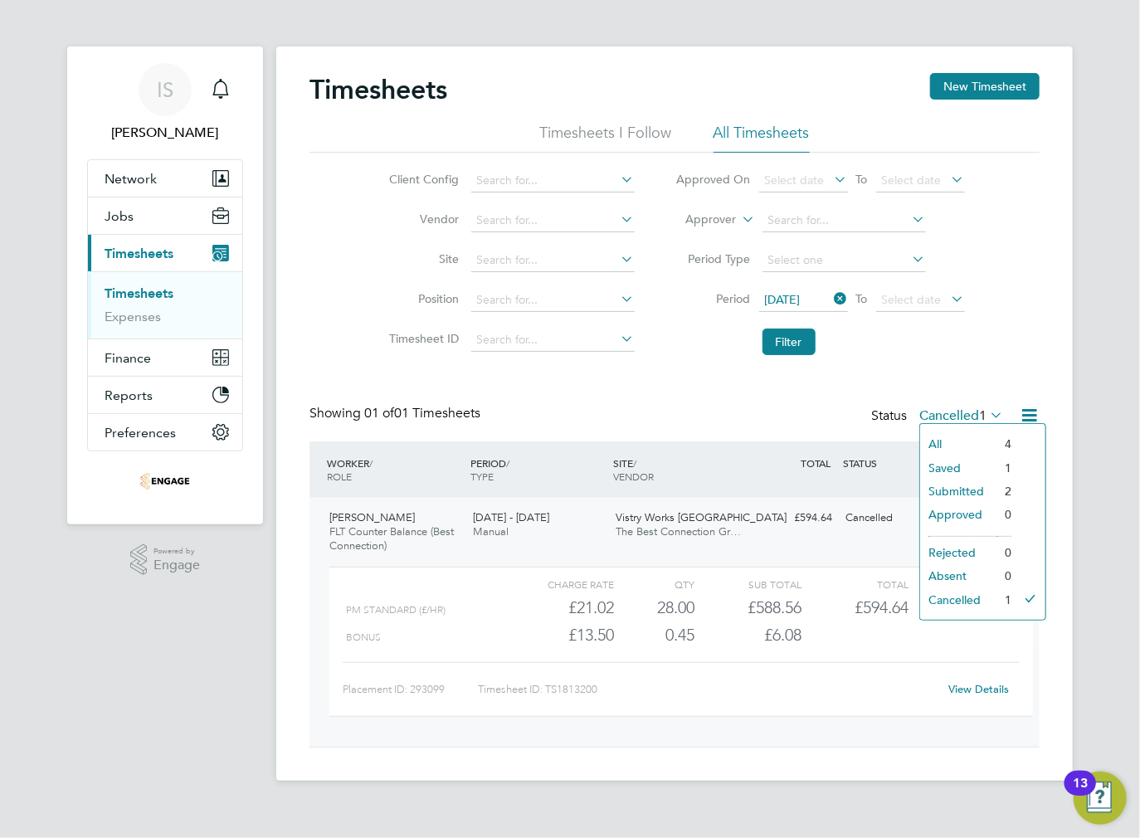
click at [964, 438] on li "All" at bounding box center [958, 443] width 76 height 23
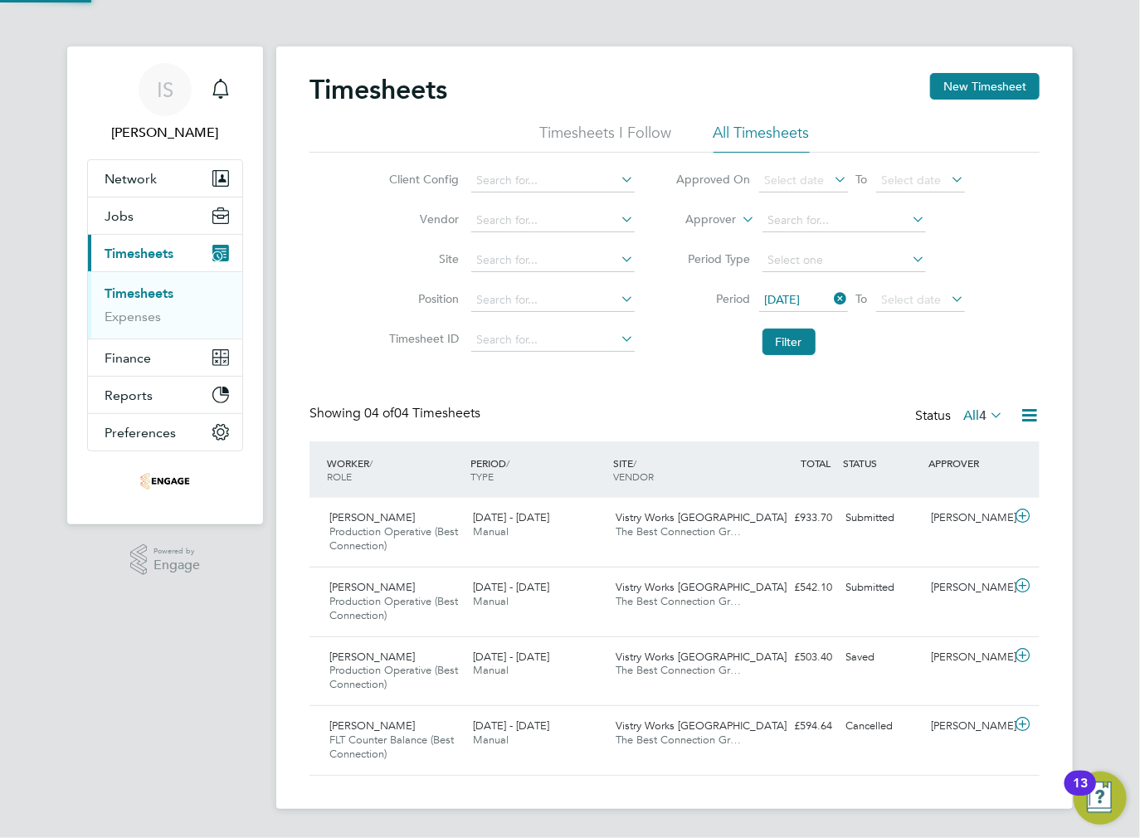
scroll to position [56, 144]
click at [894, 360] on li "Filter" at bounding box center [821, 341] width 330 height 43
click at [993, 423] on div "Status All 4" at bounding box center [960, 416] width 91 height 23
click at [985, 410] on span "4" at bounding box center [982, 415] width 7 height 17
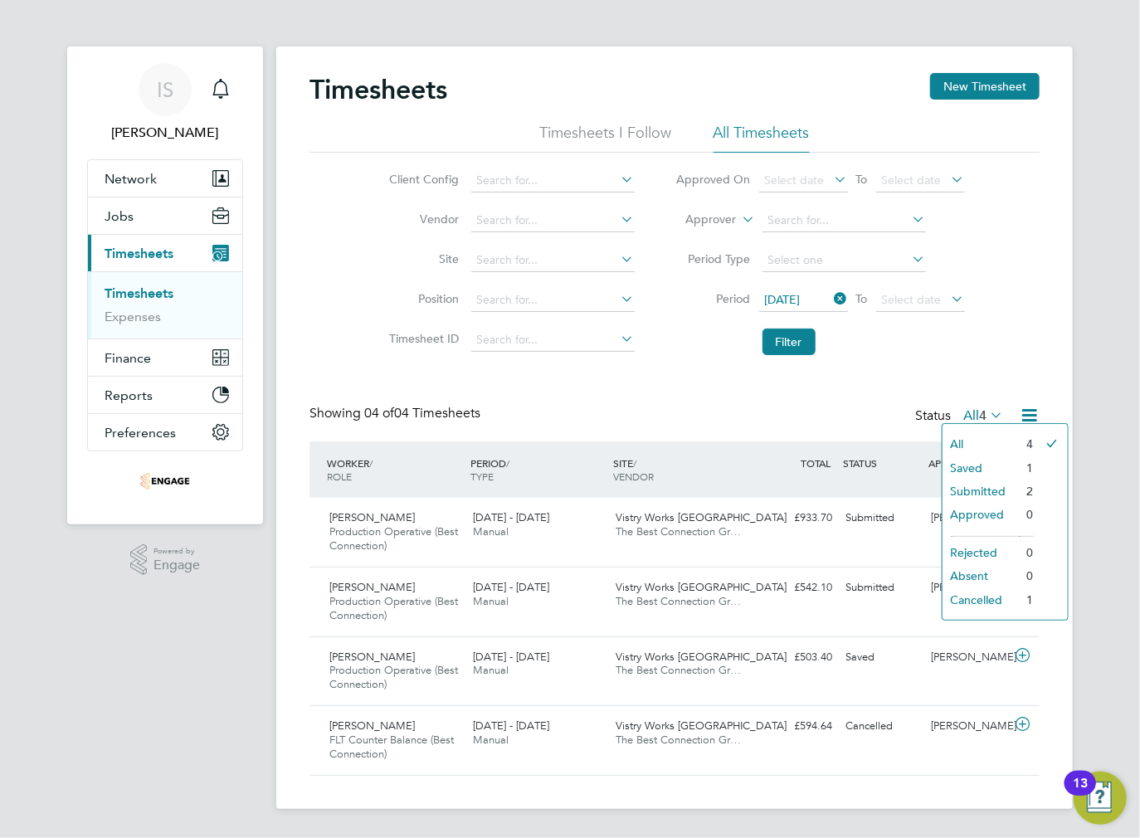
click at [963, 597] on li "Cancelled" at bounding box center [981, 599] width 76 height 23
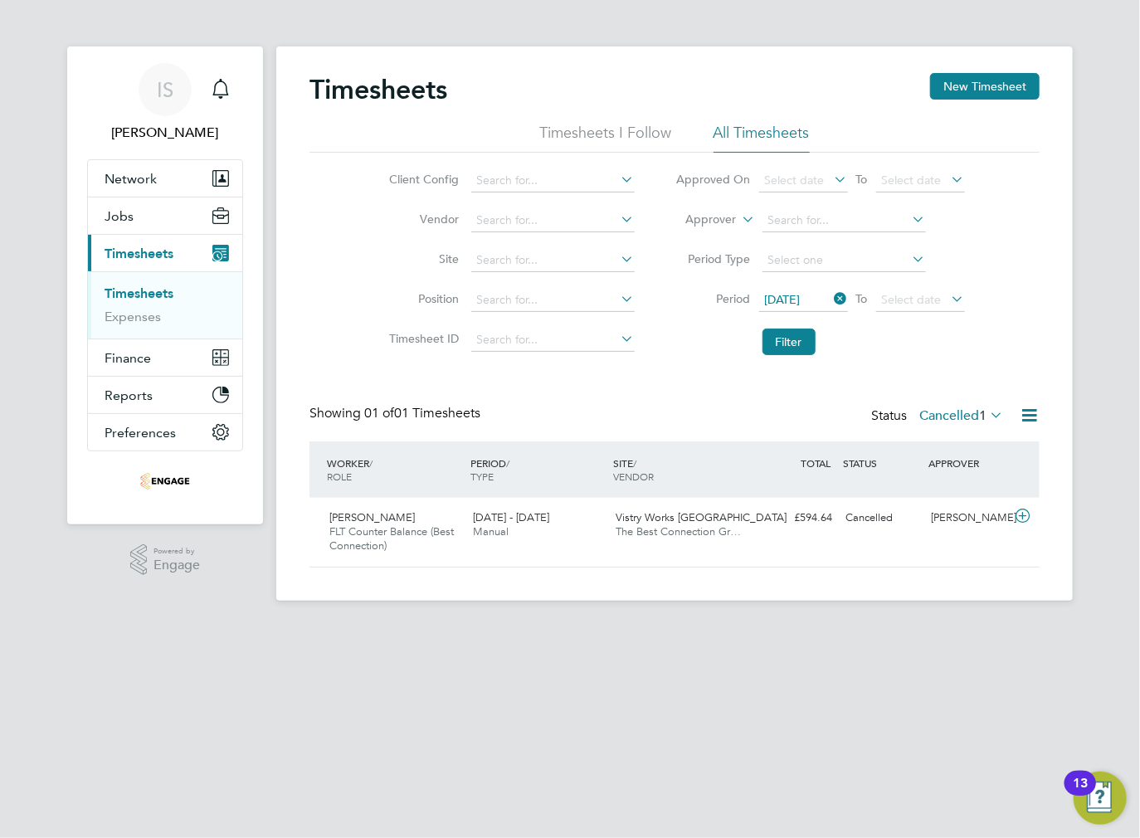
scroll to position [41, 144]
click at [956, 408] on label "Cancelled 1" at bounding box center [961, 415] width 84 height 17
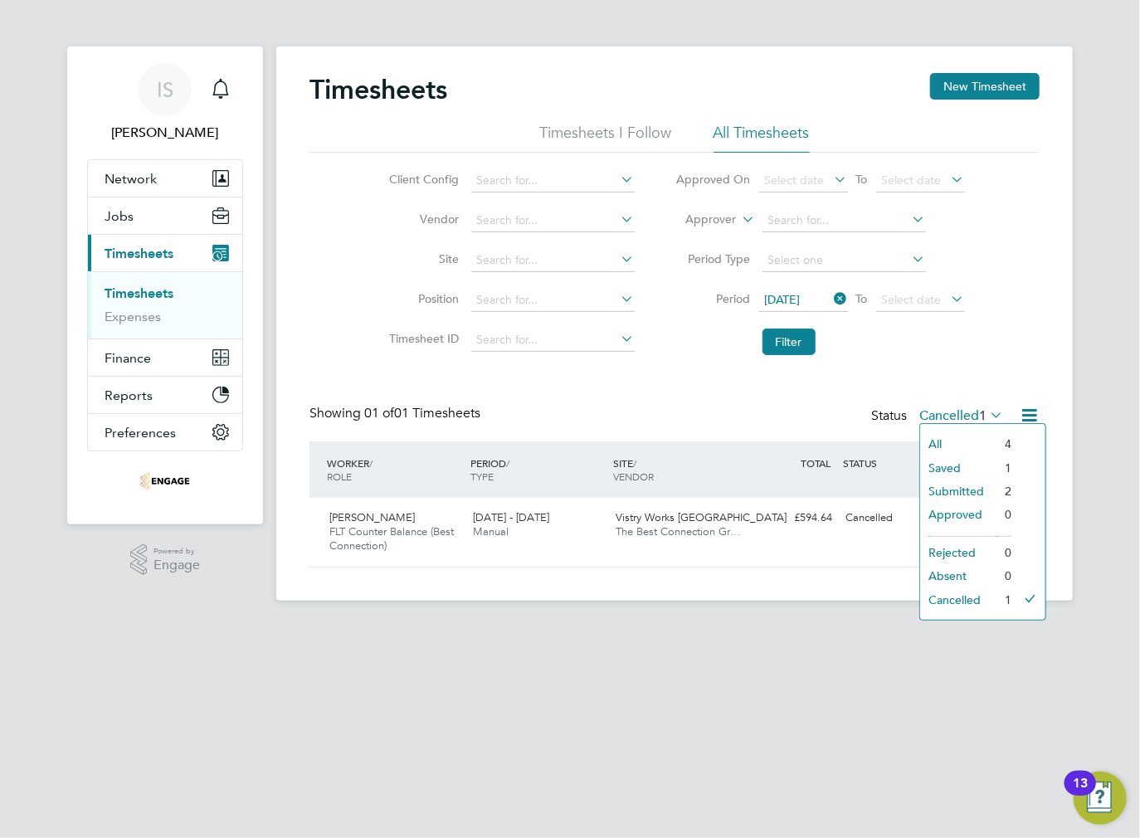
click at [959, 486] on li "Submitted" at bounding box center [958, 491] width 76 height 23
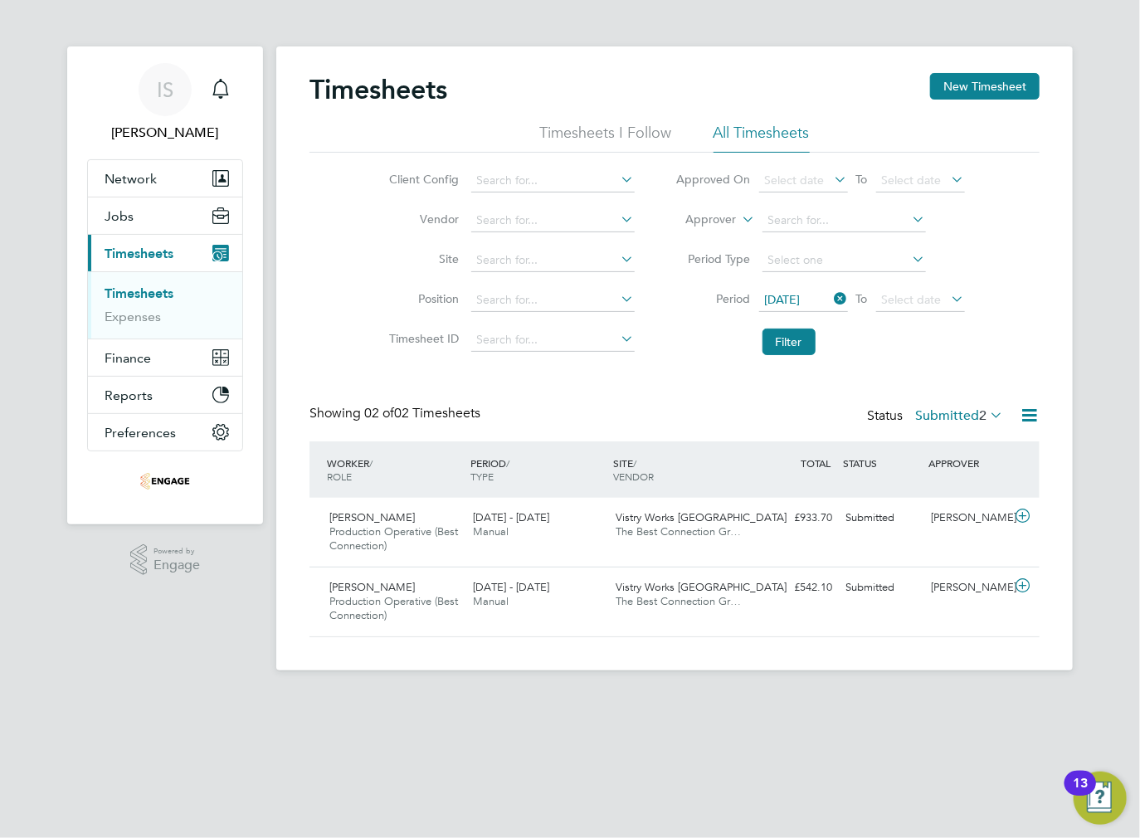
click at [970, 419] on label "Submitted 2" at bounding box center [959, 415] width 88 height 17
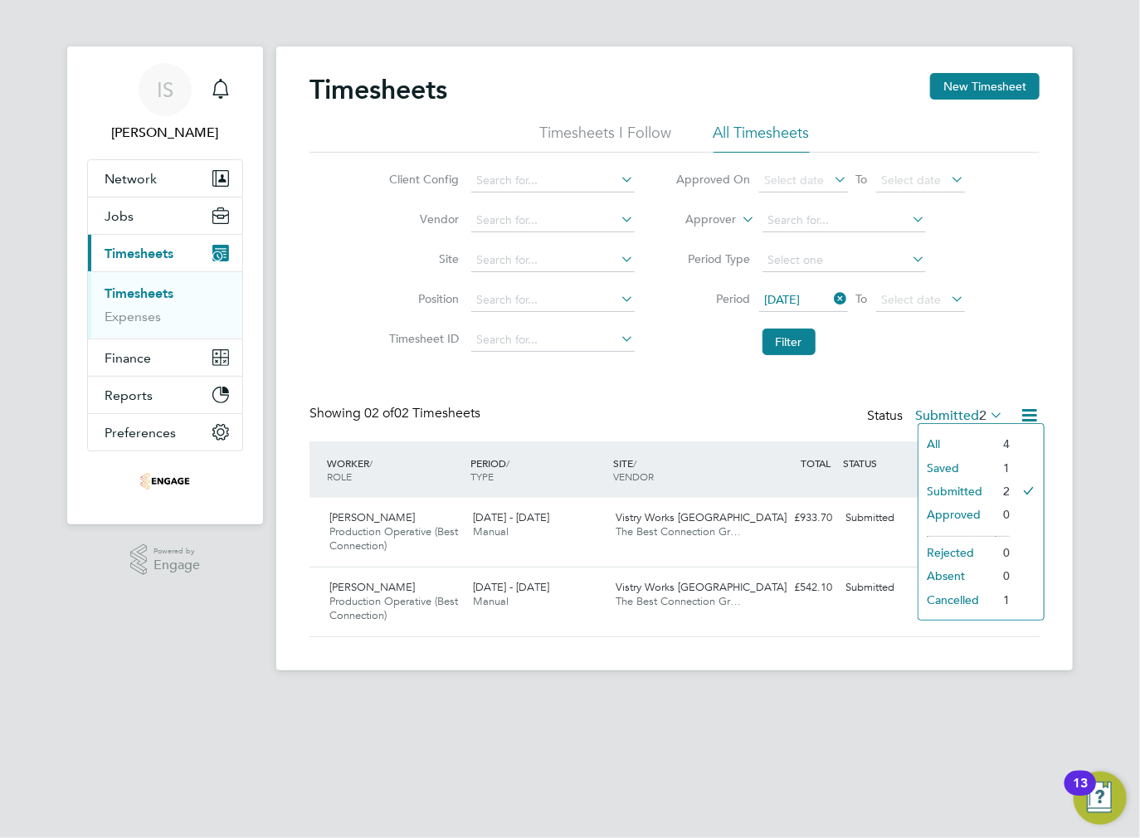
click at [953, 443] on li "All" at bounding box center [957, 443] width 76 height 23
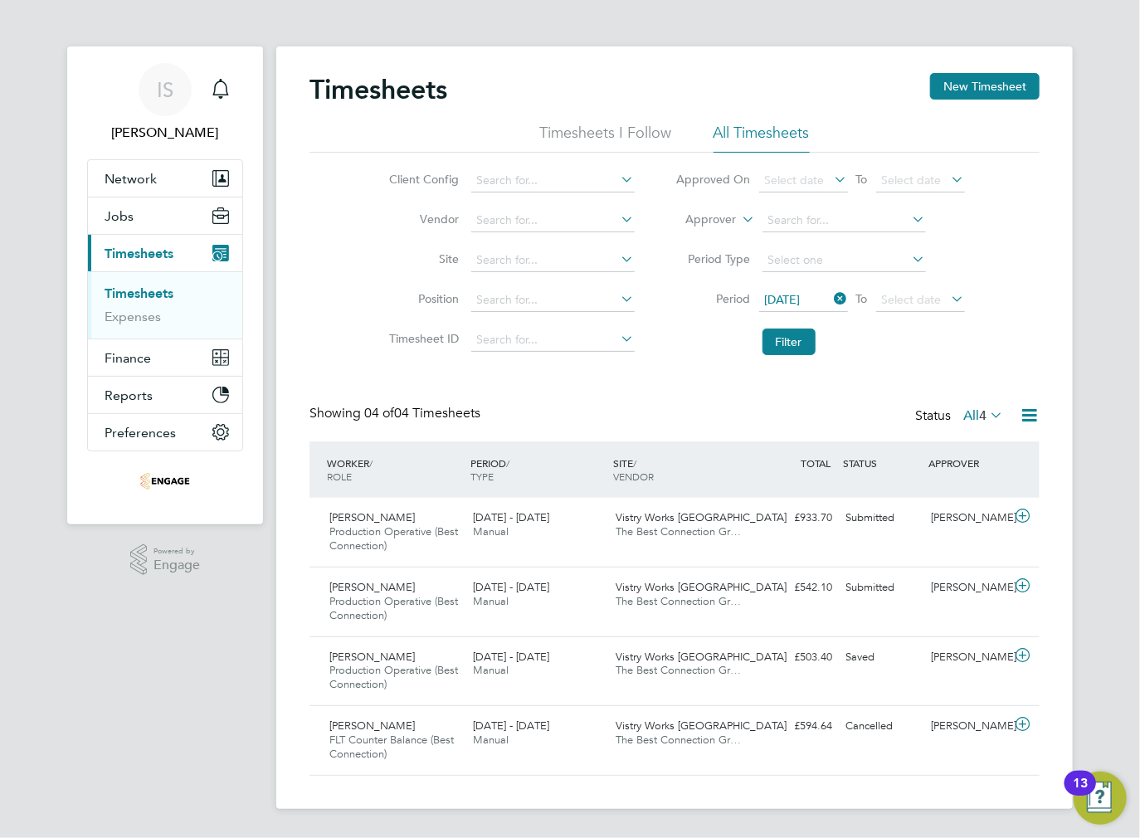
scroll to position [56, 144]
click at [507, 529] on span "Manual" at bounding box center [491, 531] width 36 height 14
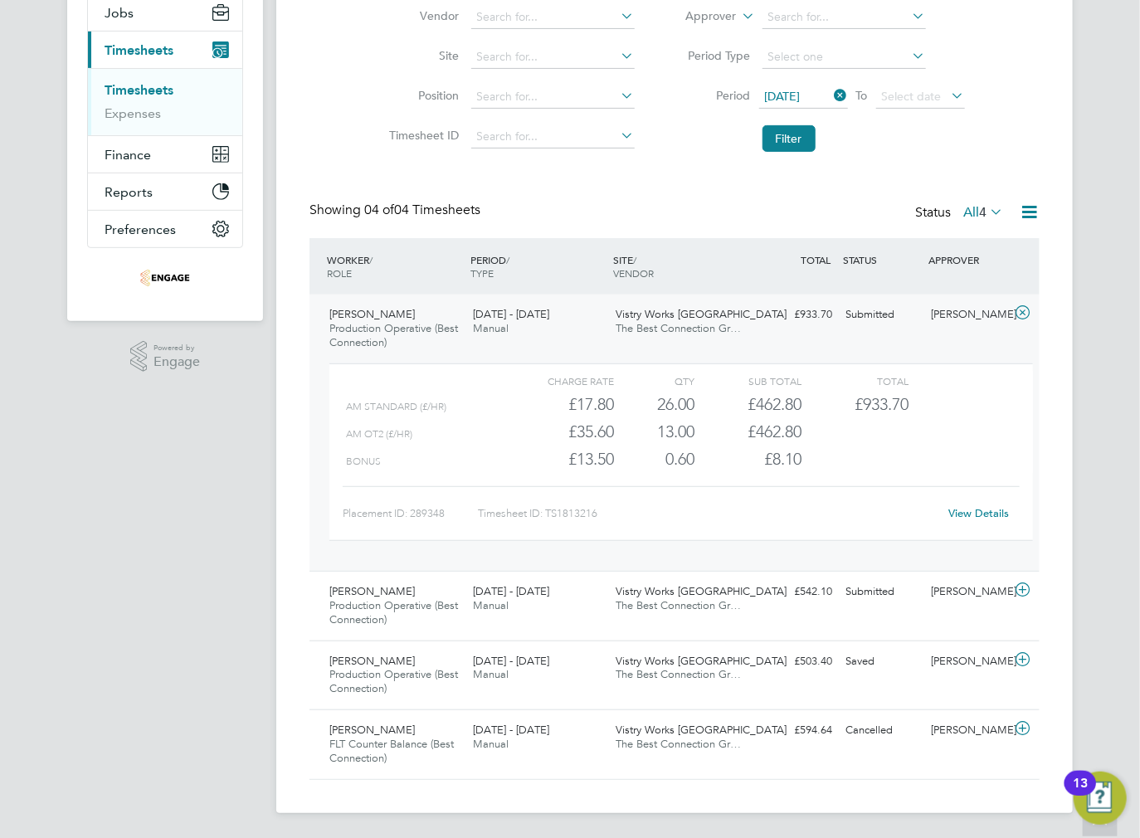
click at [969, 509] on link "View Details" at bounding box center [979, 513] width 61 height 14
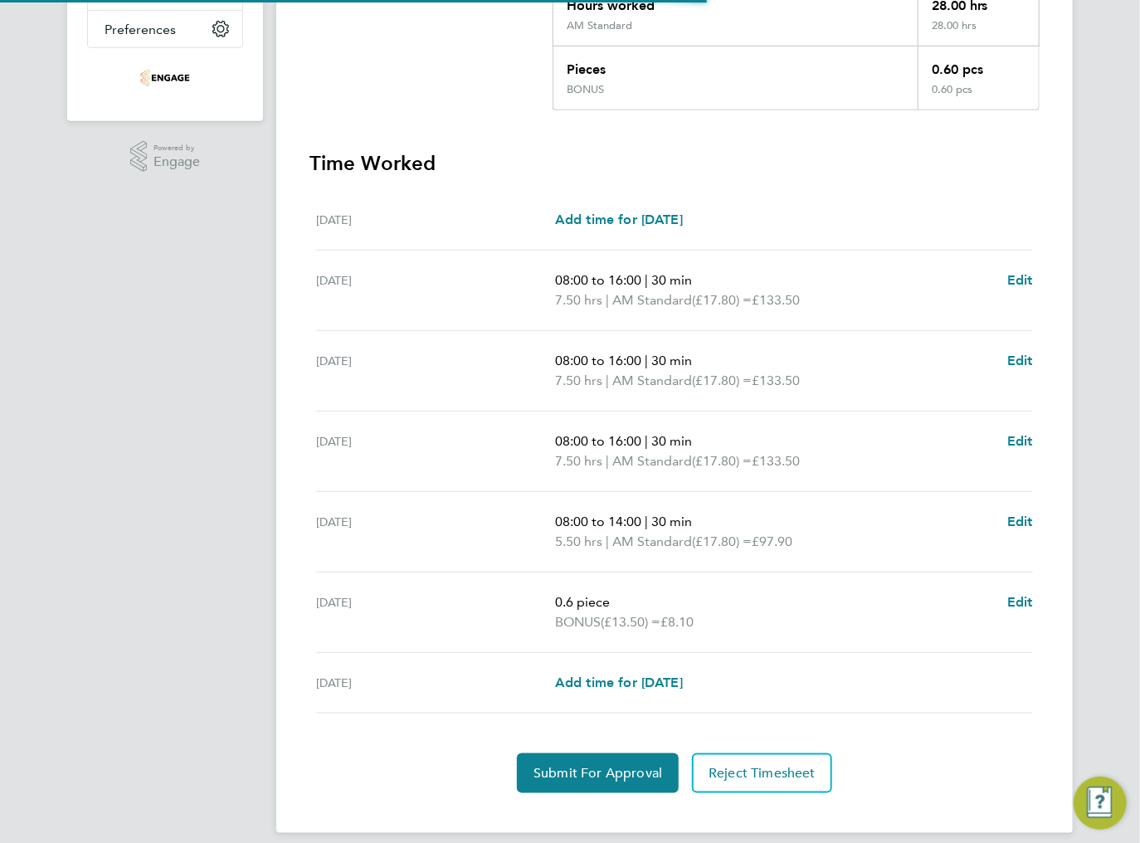
scroll to position [417, 0]
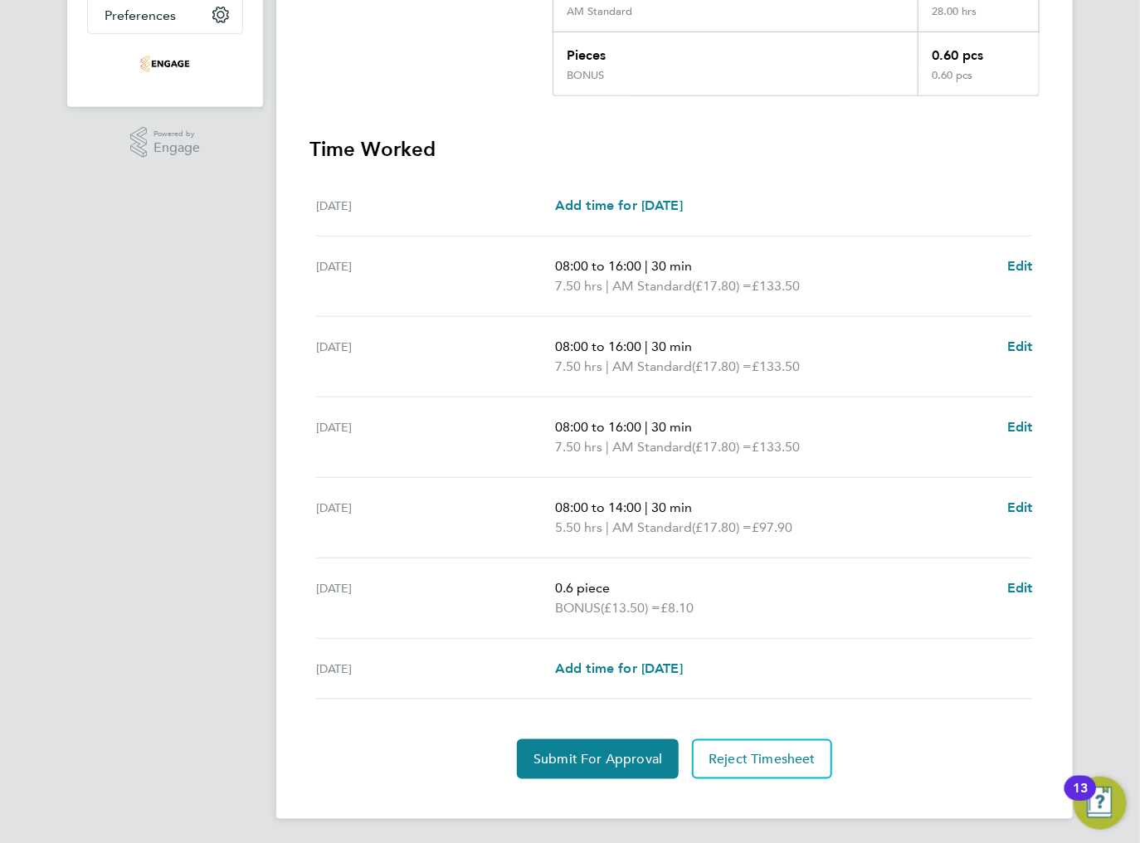
click at [556, 736] on section "Time Worked Mon 25 Aug Add time for Mon 25 Aug Add time for Mon 25 Aug Tue 26 A…" at bounding box center [674, 457] width 730 height 643
click at [557, 746] on button "Submit For Approval" at bounding box center [598, 759] width 162 height 40
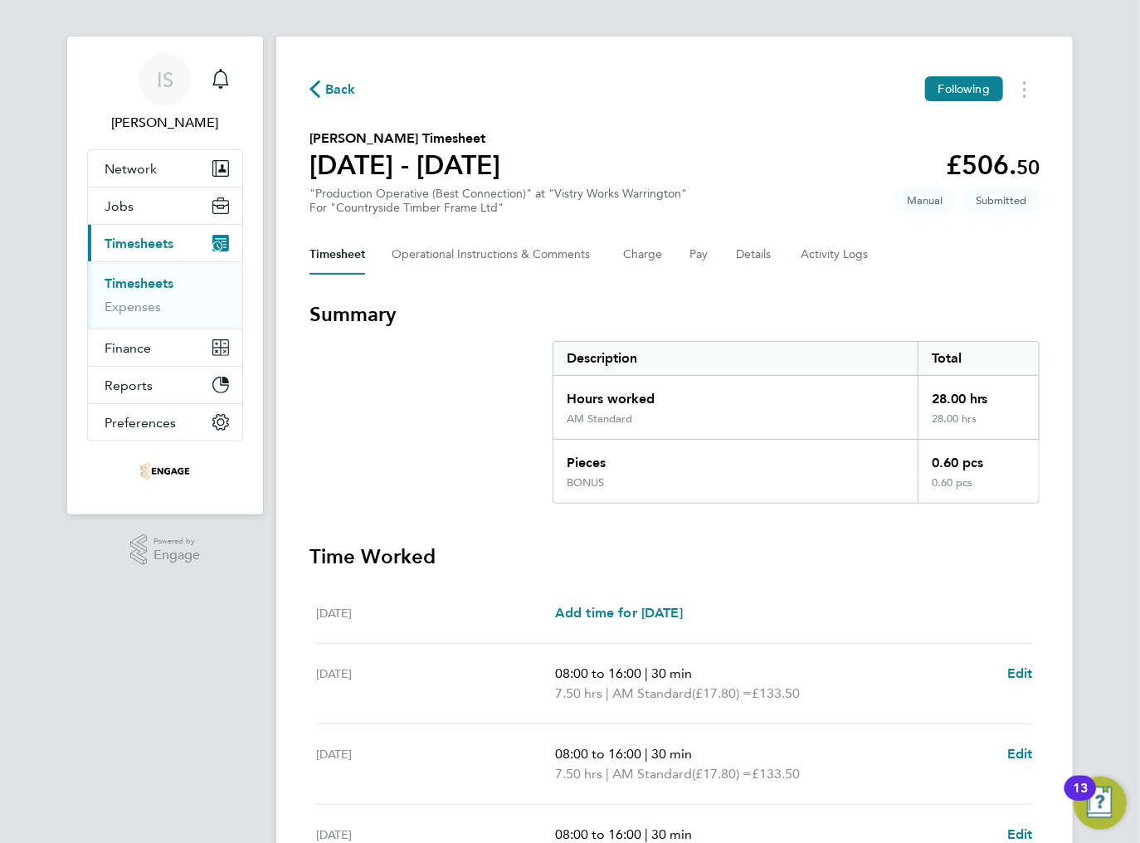
scroll to position [0, 0]
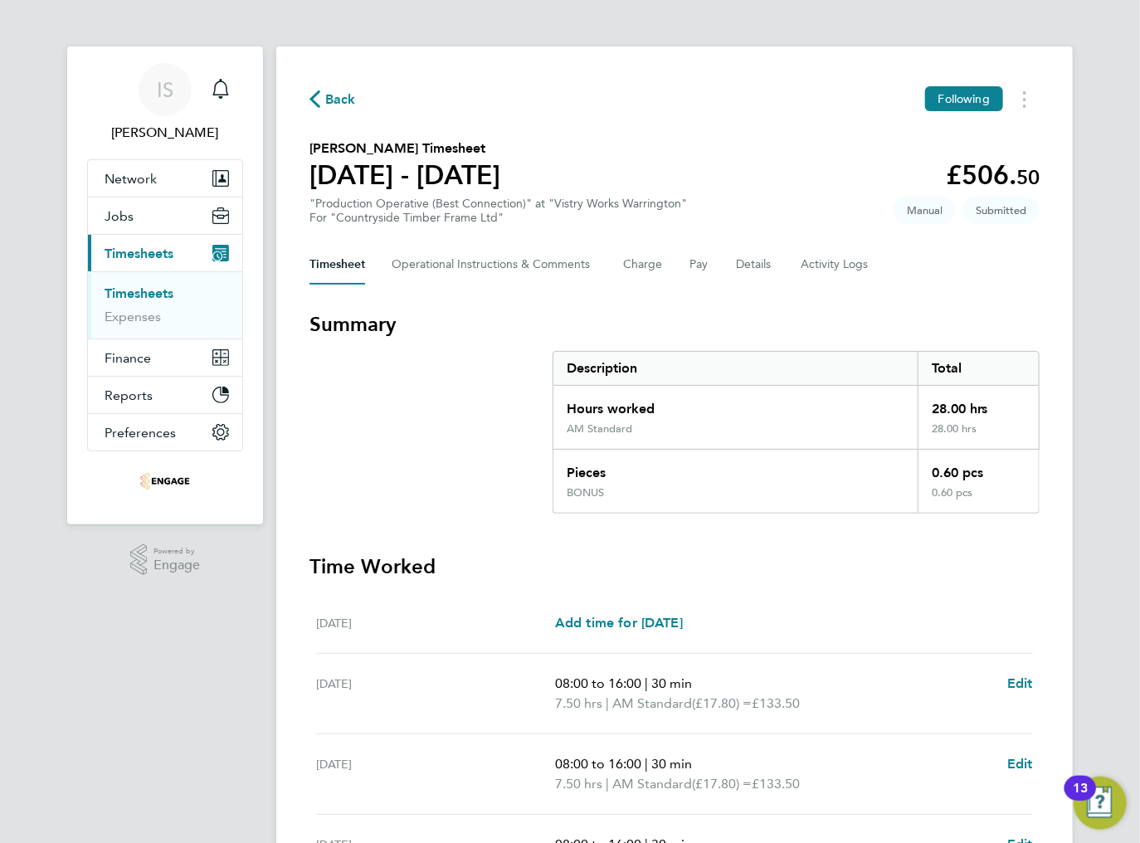
click at [334, 77] on div "Back Following Peter Leszko's Timesheet 25 - 31 Aug 2025 £506. 50 "Production O…" at bounding box center [674, 641] width 797 height 1190
click at [334, 90] on button "Back" at bounding box center [332, 99] width 46 height 21
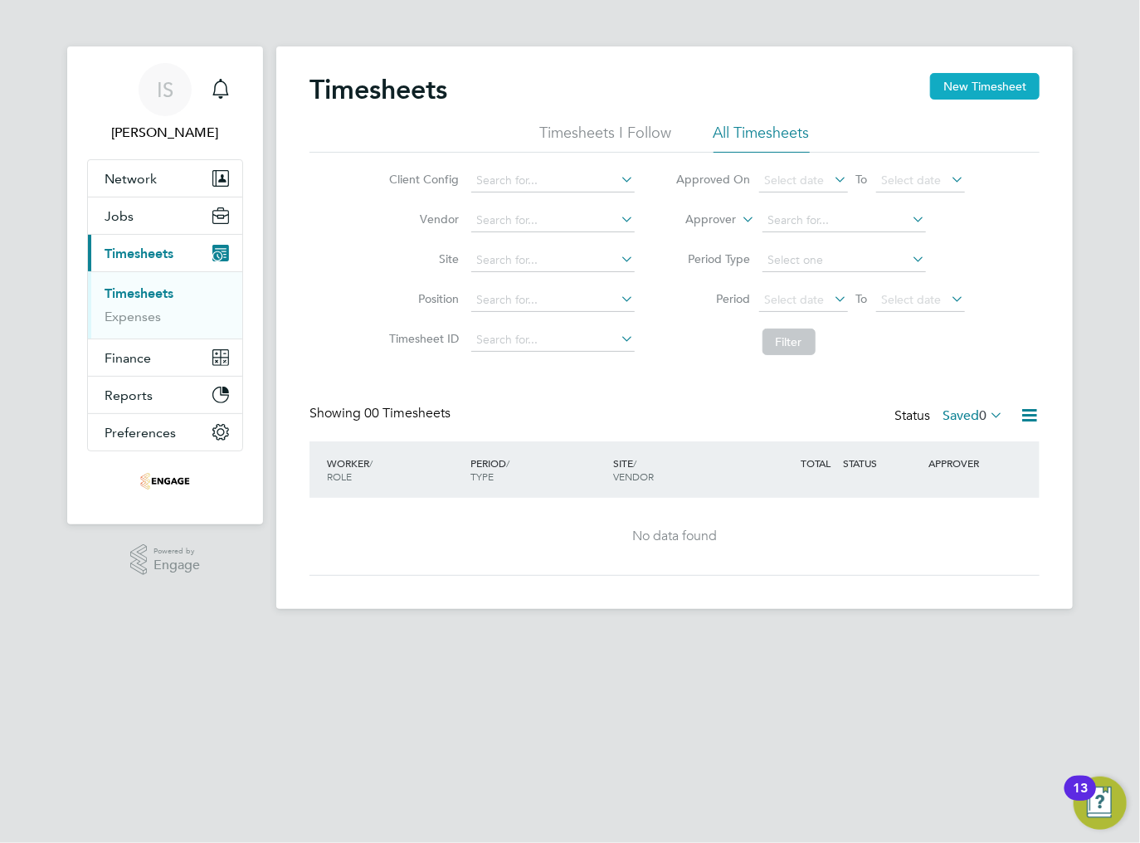
click at [977, 89] on button "New Timesheet" at bounding box center [985, 86] width 110 height 27
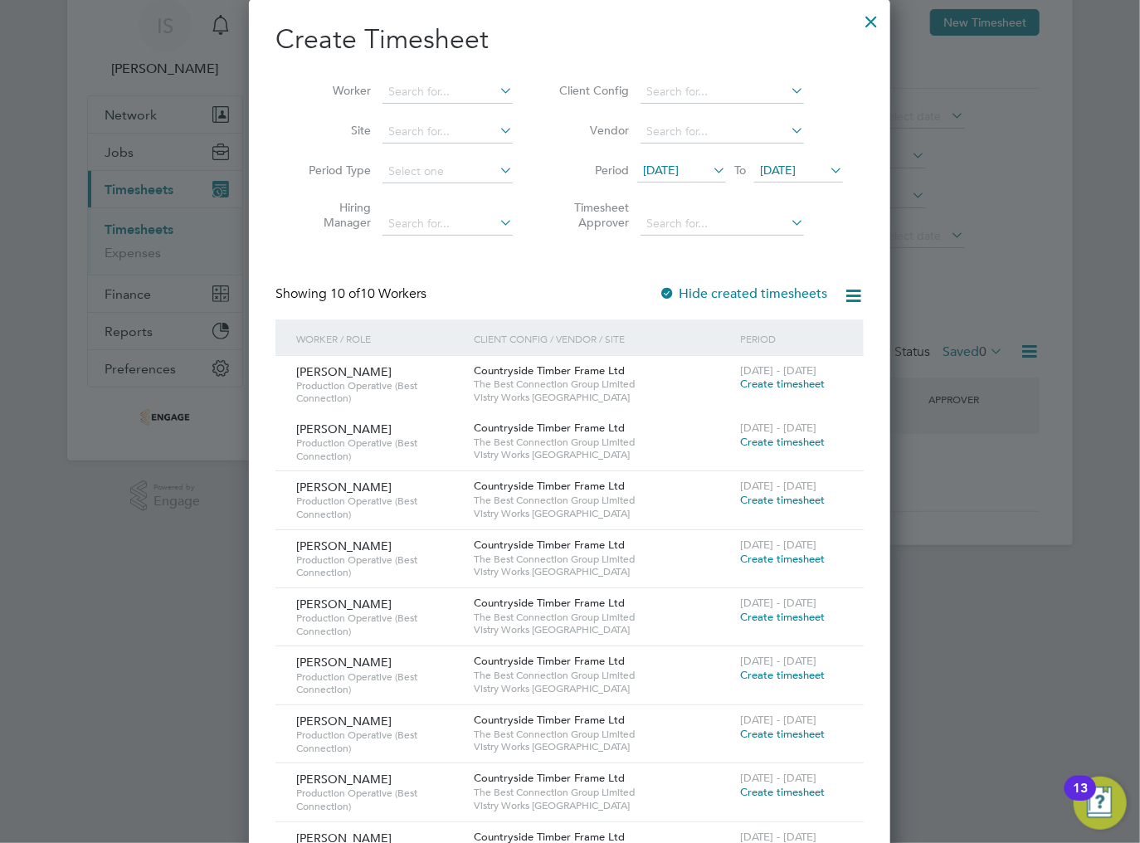
scroll to position [66, 0]
click at [679, 168] on span "18 Aug 2025" at bounding box center [661, 167] width 36 height 15
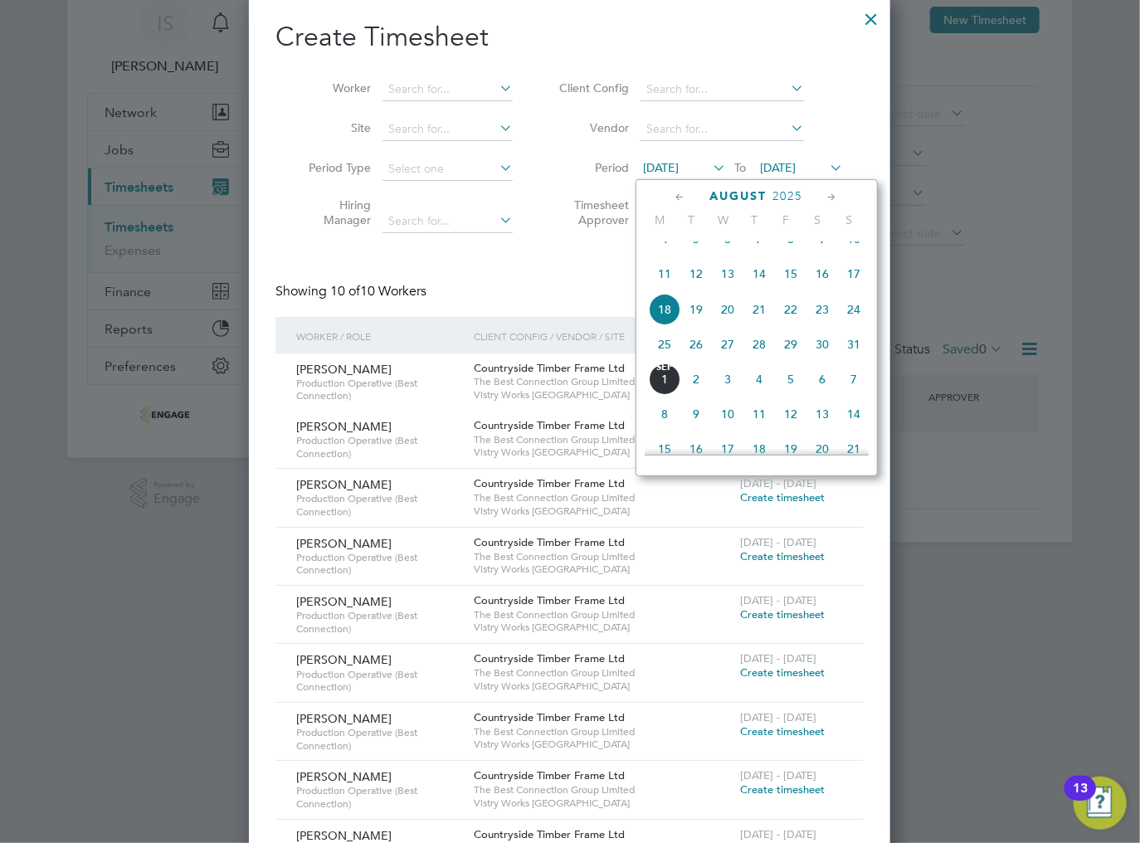
click at [665, 360] on span "25" at bounding box center [665, 345] width 32 height 32
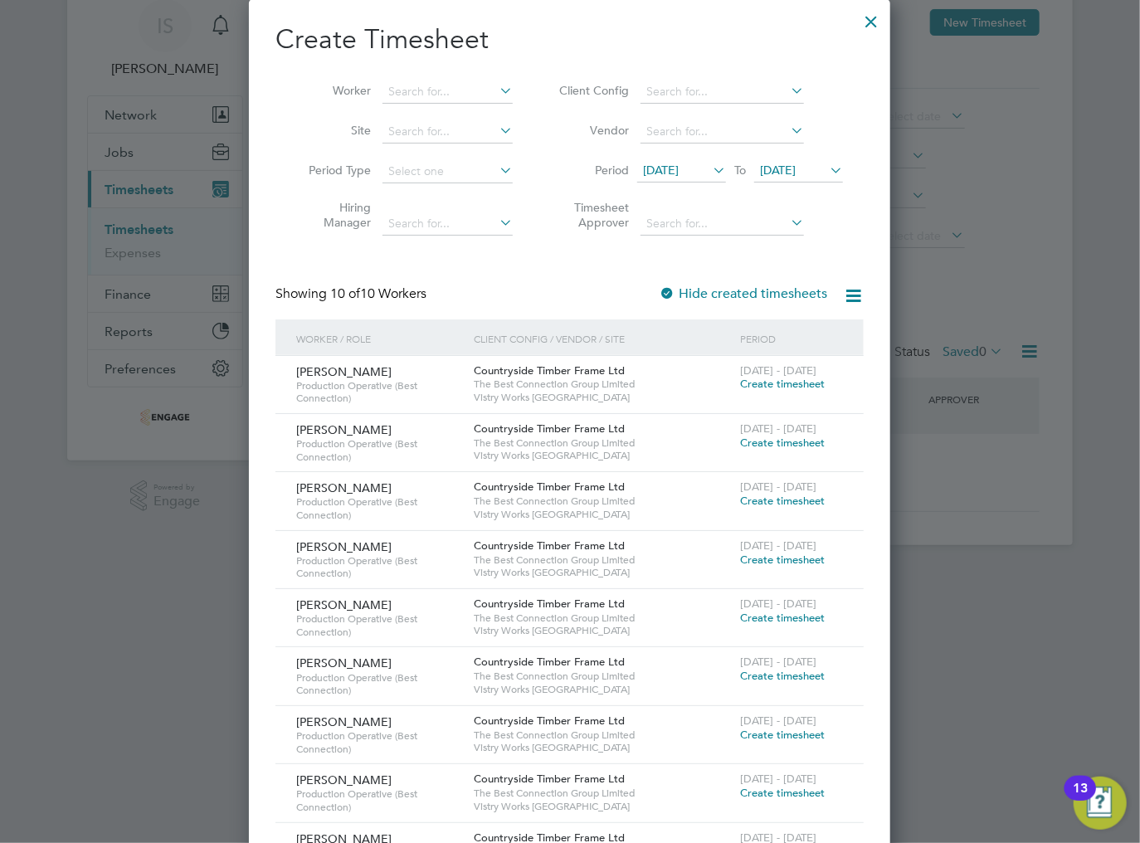
scroll to position [66, 0]
click at [758, 385] on span "Create timesheet" at bounding box center [782, 381] width 85 height 14
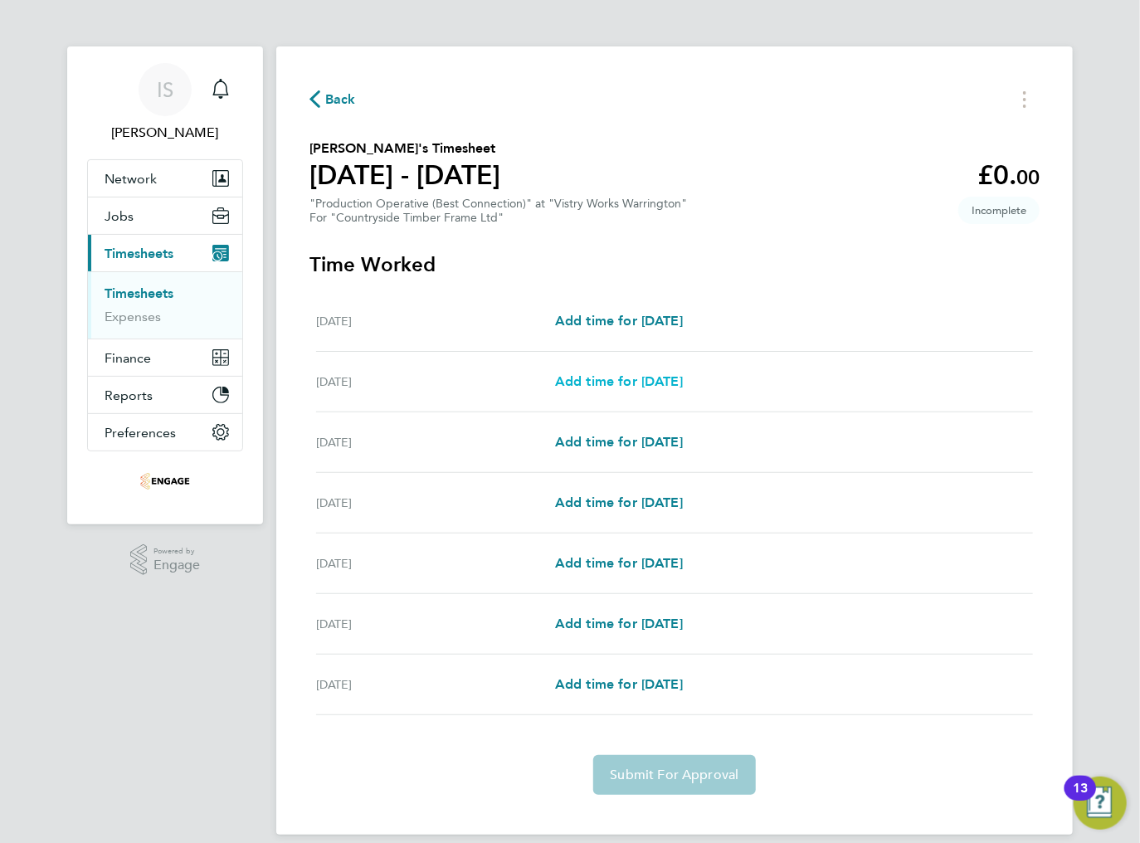
click at [621, 382] on span "Add time for Tue 26 Aug" at bounding box center [619, 381] width 128 height 16
select select "15"
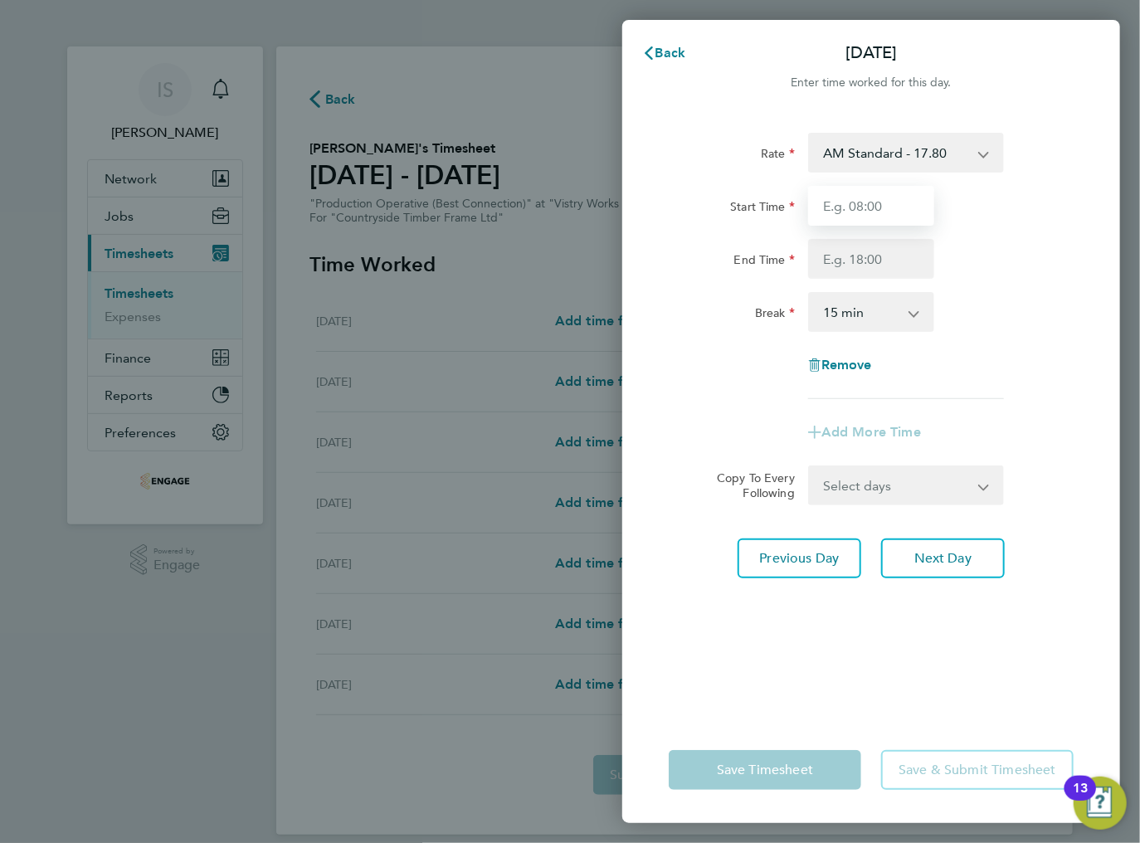
click at [853, 202] on input "Start Time" at bounding box center [871, 206] width 126 height 40
type input "06:00"
click at [851, 263] on input "End Time" at bounding box center [871, 259] width 126 height 40
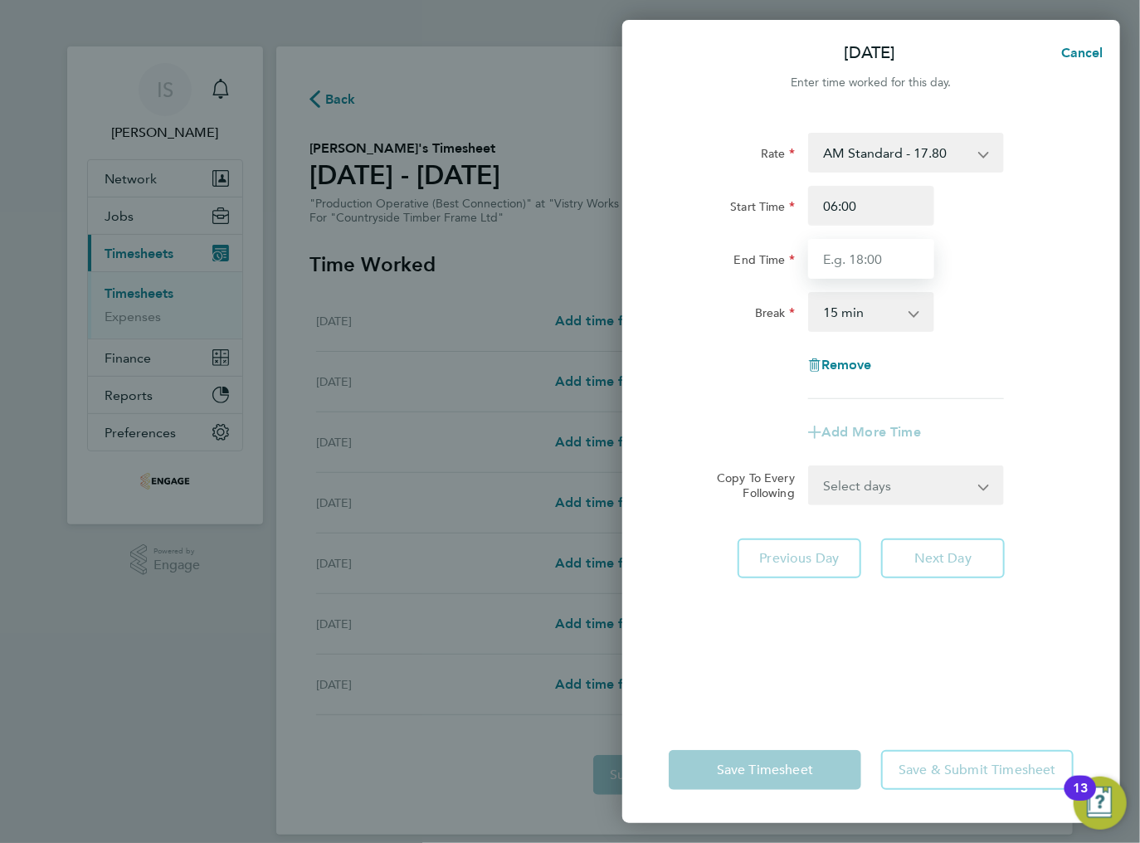
type input "14:00"
click at [855, 312] on select "0 min 15 min 30 min 45 min 60 min 75 min 90 min" at bounding box center [861, 312] width 103 height 37
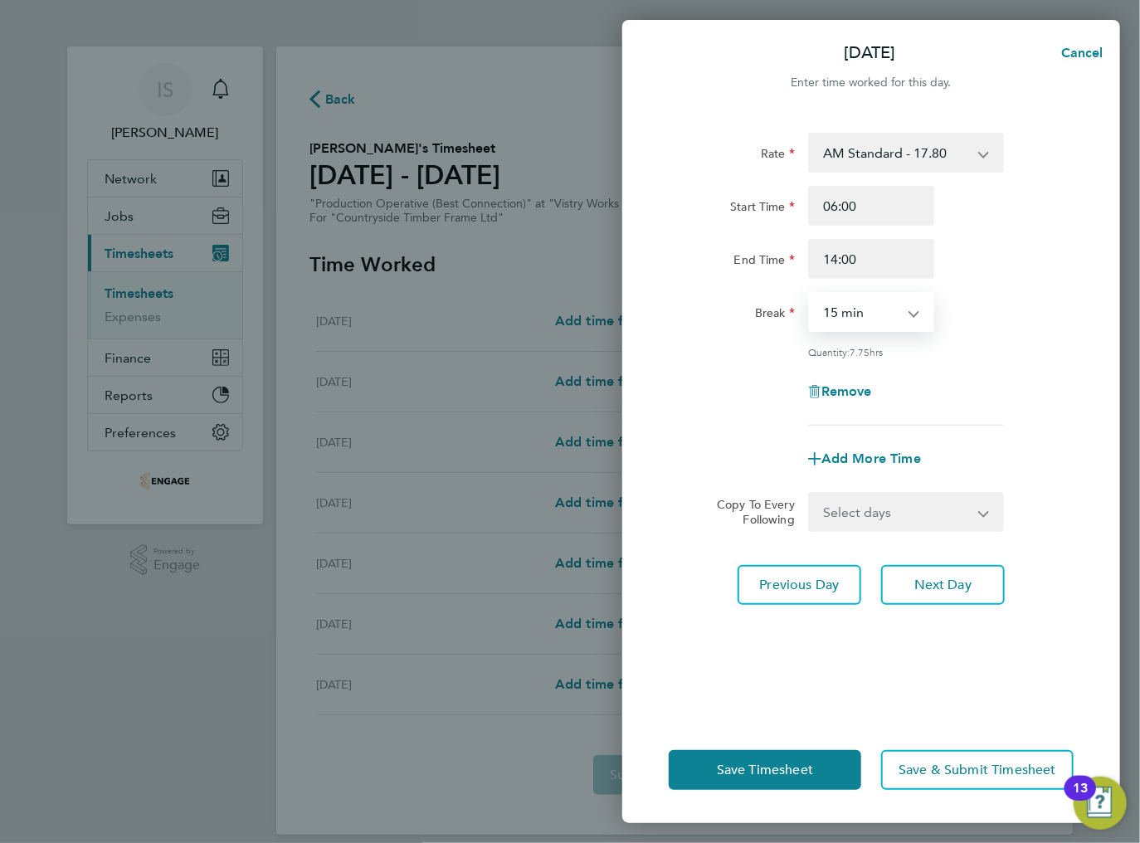
select select "30"
click at [810, 294] on select "0 min 15 min 30 min 45 min 60 min 75 min 90 min" at bounding box center [861, 312] width 103 height 37
click at [861, 510] on select "Select days Day Weekday (Mon-Fri) Weekend (Sat-Sun) Wednesday Thursday Friday S…" at bounding box center [897, 512] width 174 height 37
select select "WEEKDAY"
click at [810, 494] on select "Select days Day Weekday (Mon-Fri) Weekend (Sat-Sun) Wednesday Thursday Friday S…" at bounding box center [897, 512] width 174 height 37
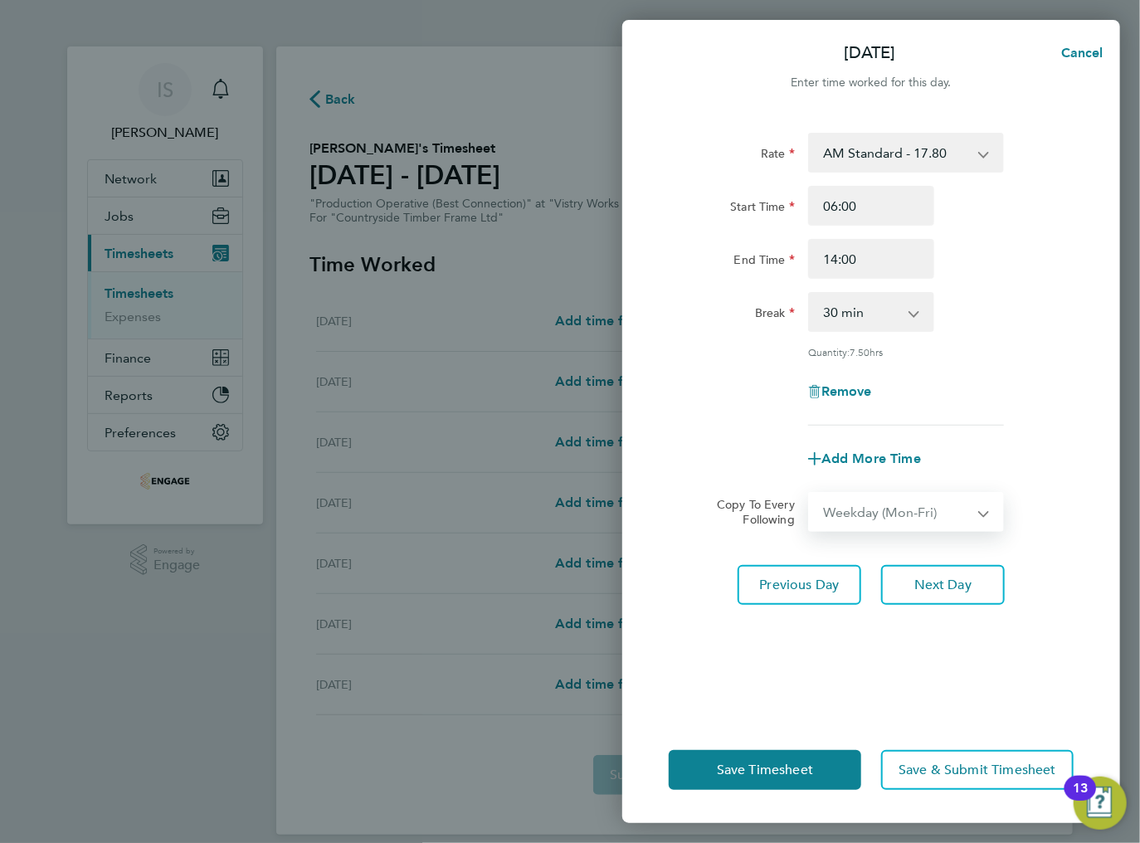
select select "2025-08-31"
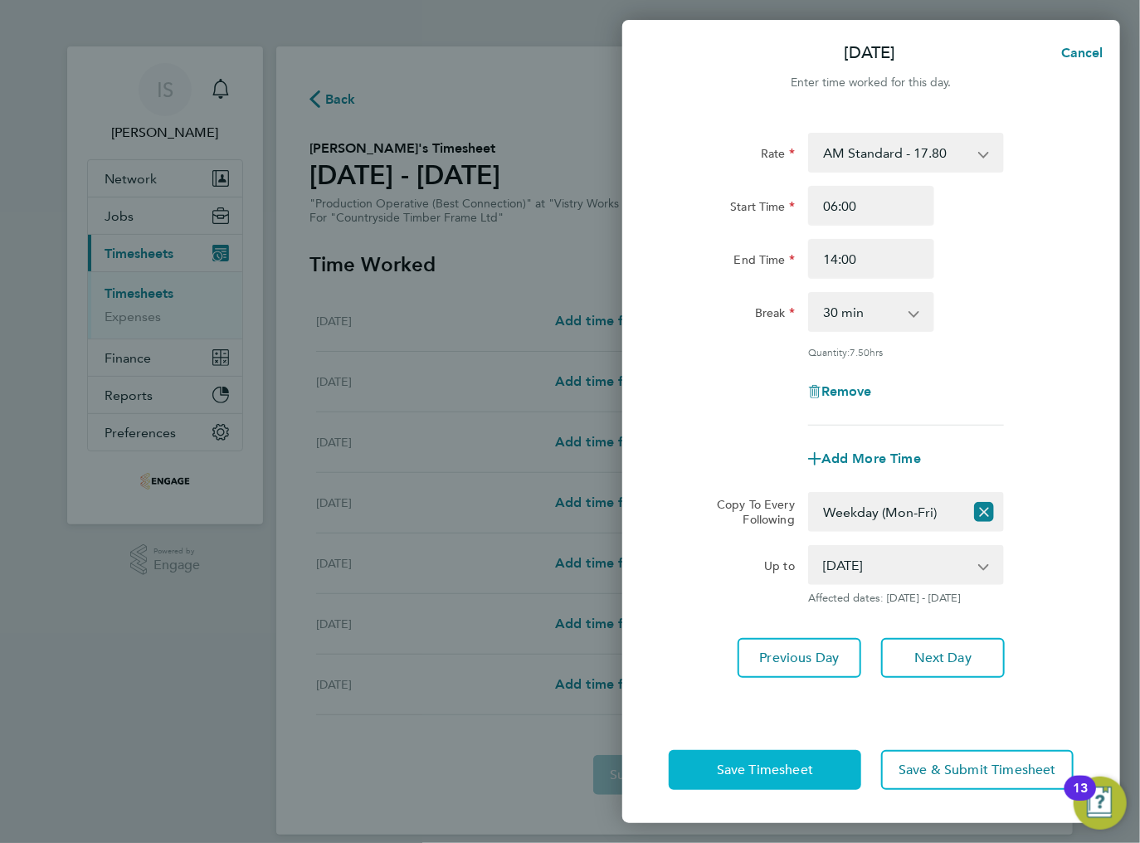
click at [765, 772] on span "Save Timesheet" at bounding box center [765, 770] width 96 height 17
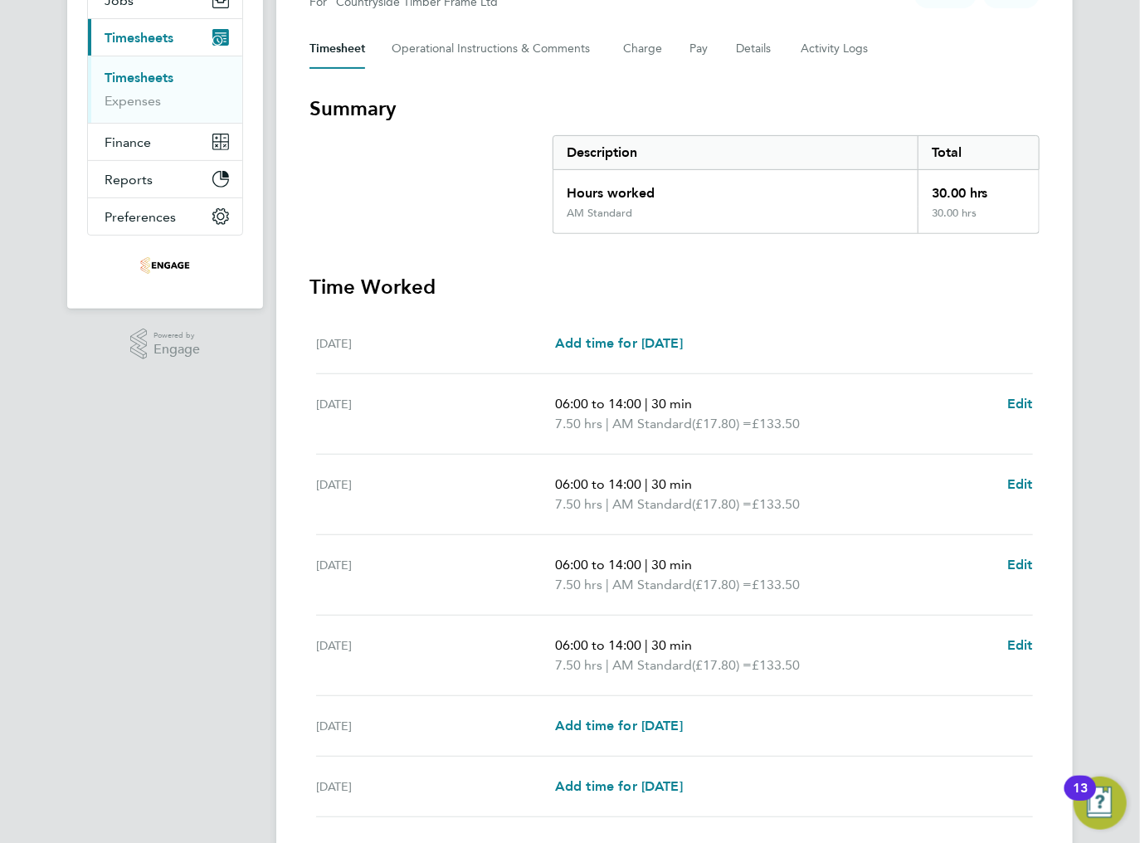
scroll to position [334, 0]
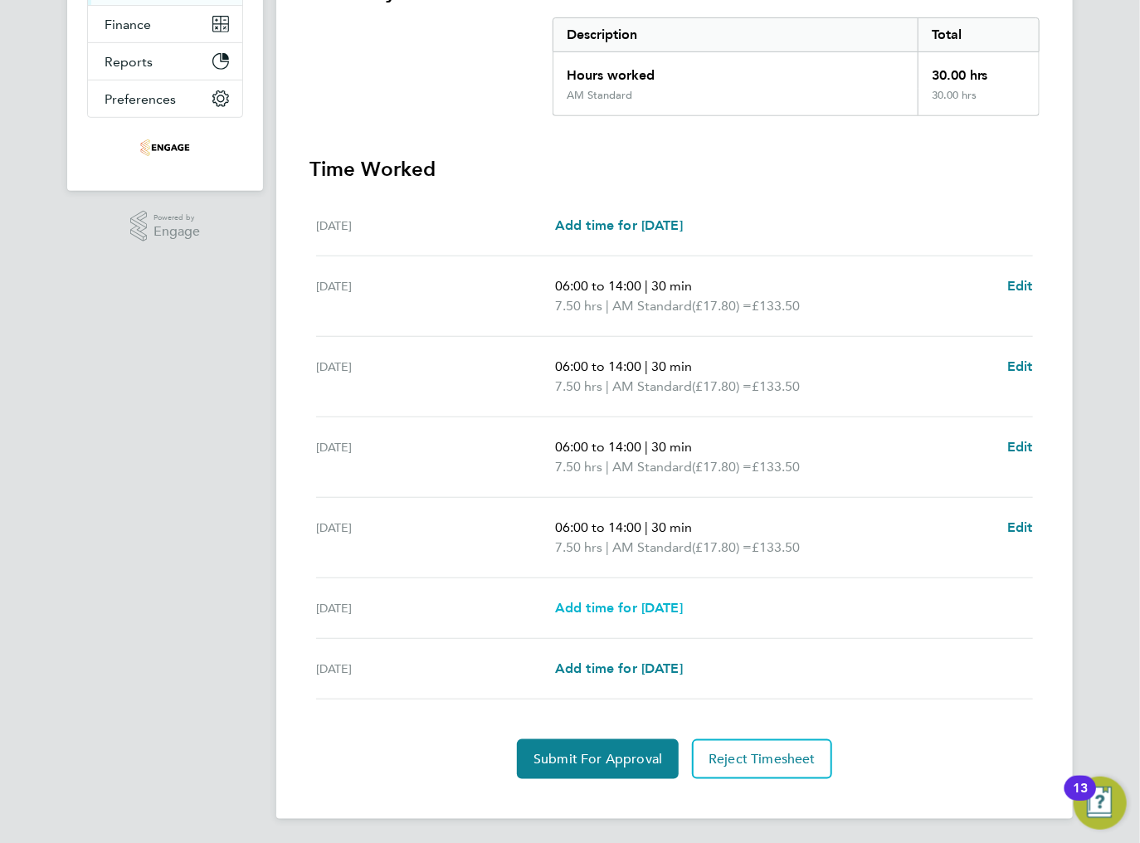
click at [602, 611] on span "Add time for Sat 30 Aug" at bounding box center [619, 608] width 128 height 16
select select "15"
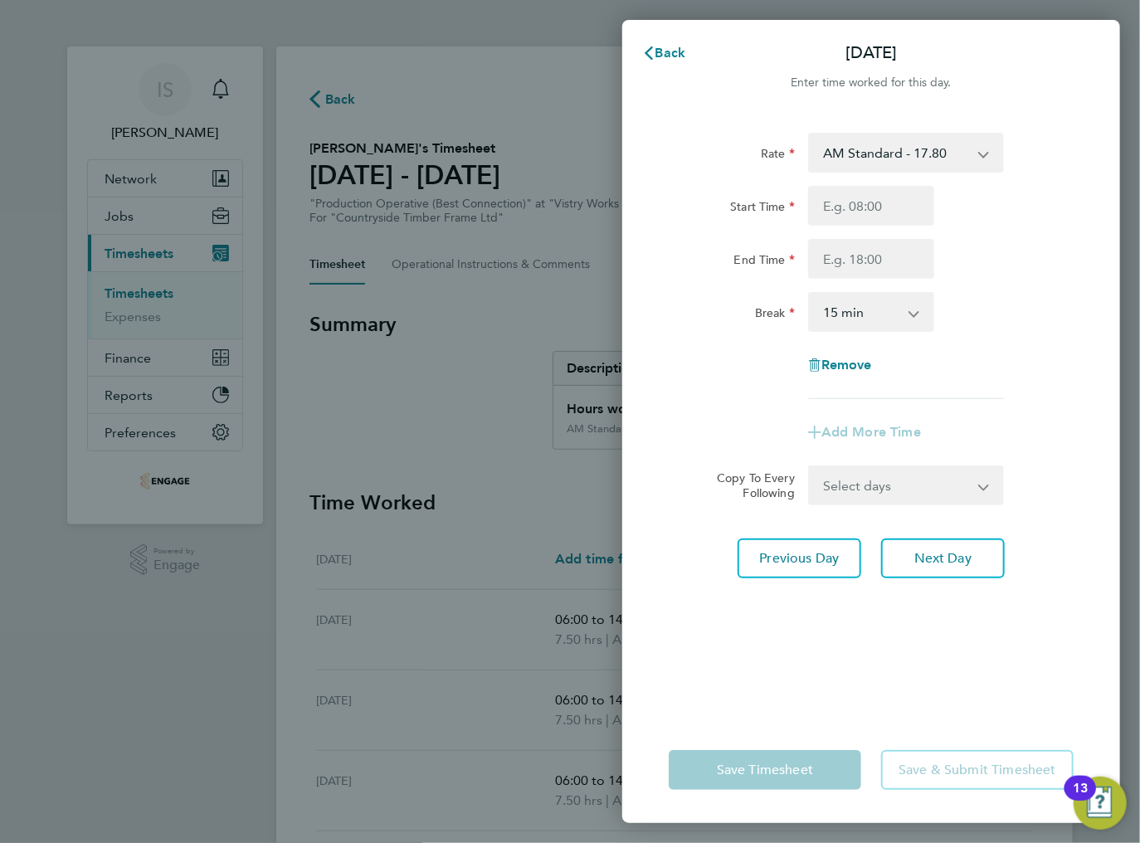
click at [899, 173] on div "Rate AM Standard - 17.80 BONUS - 13.50 AM OT1 - 26.70 AM OT2 - 35.60 PM Standar…" at bounding box center [871, 266] width 405 height 266
click at [906, 156] on select "AM Standard - 17.80 BONUS - 13.50 AM OT1 - 26.70 AM OT2 - 35.60 PM Standard - 1…" at bounding box center [896, 152] width 173 height 37
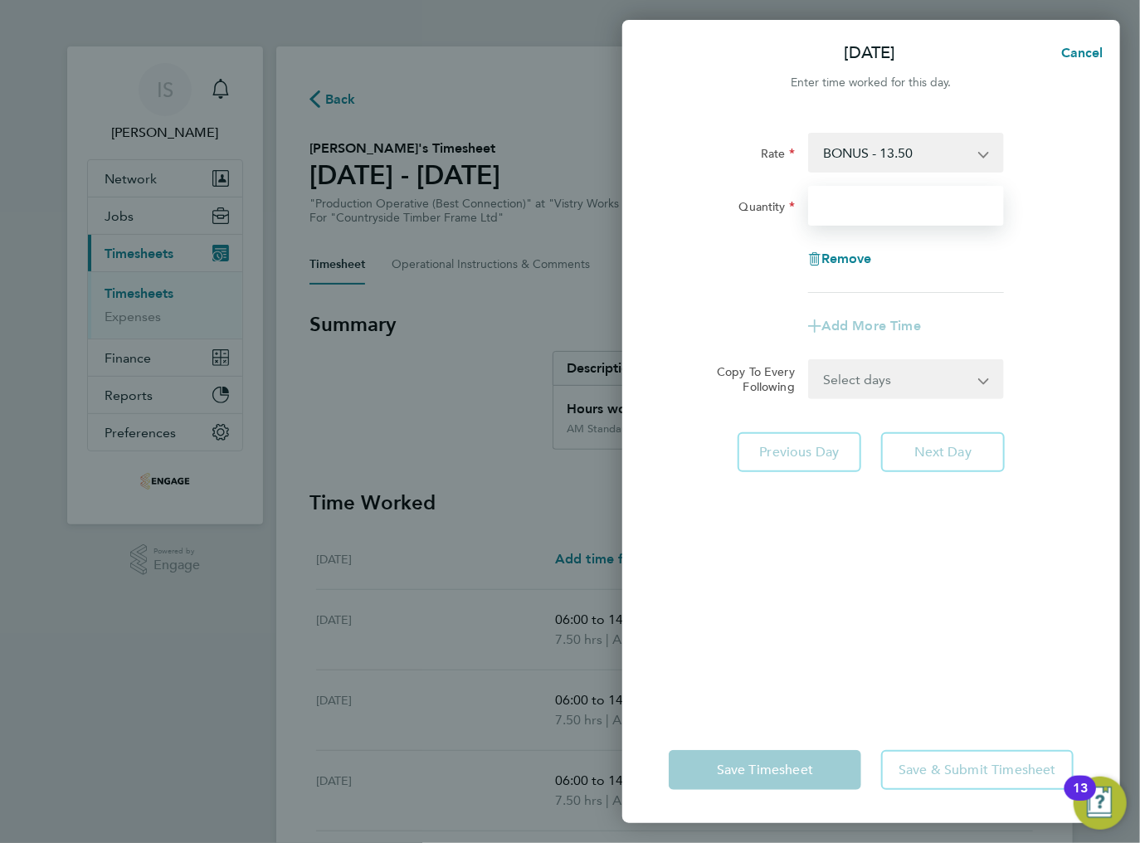
click at [829, 208] on input "Quantity" at bounding box center [906, 206] width 196 height 40
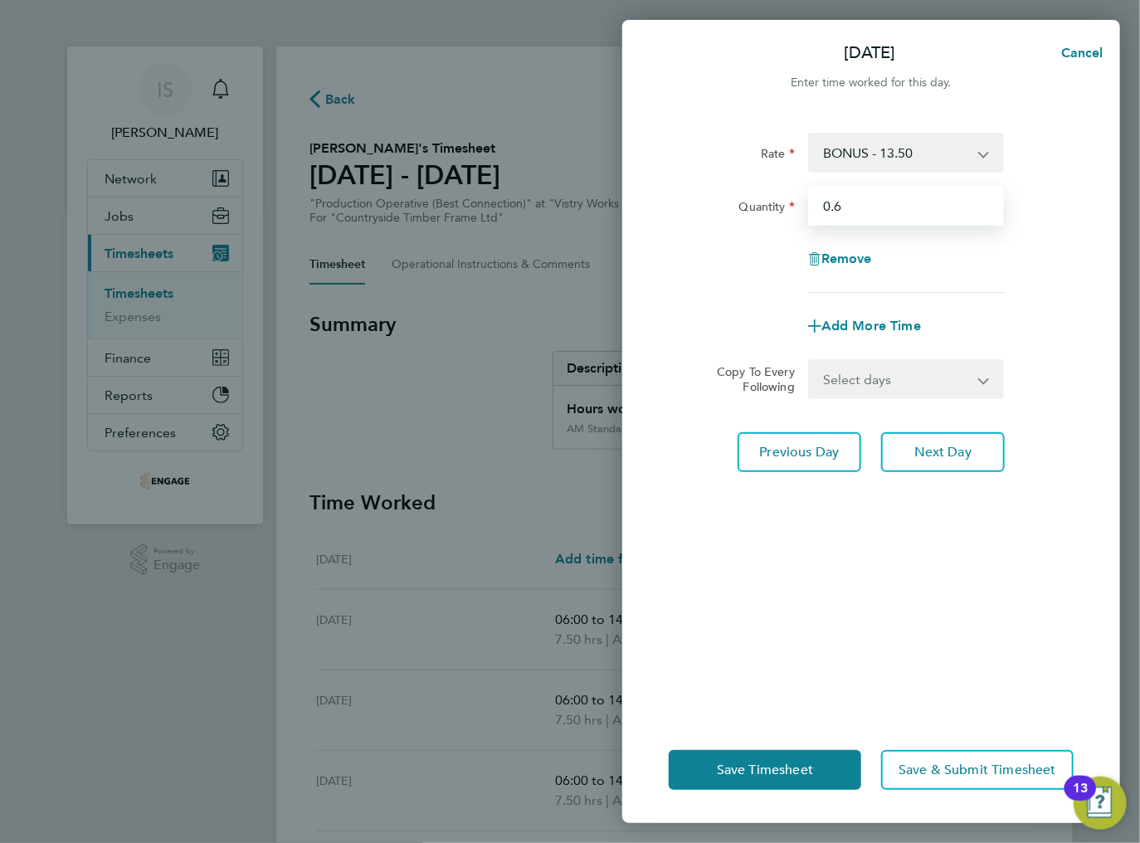
type input "0.6"
click at [894, 570] on div "Rate BONUS - 13.50 AM Standard - 17.80 AM OT1 - 26.70 AM OT2 - 35.60 PM Standar…" at bounding box center [871, 415] width 498 height 604
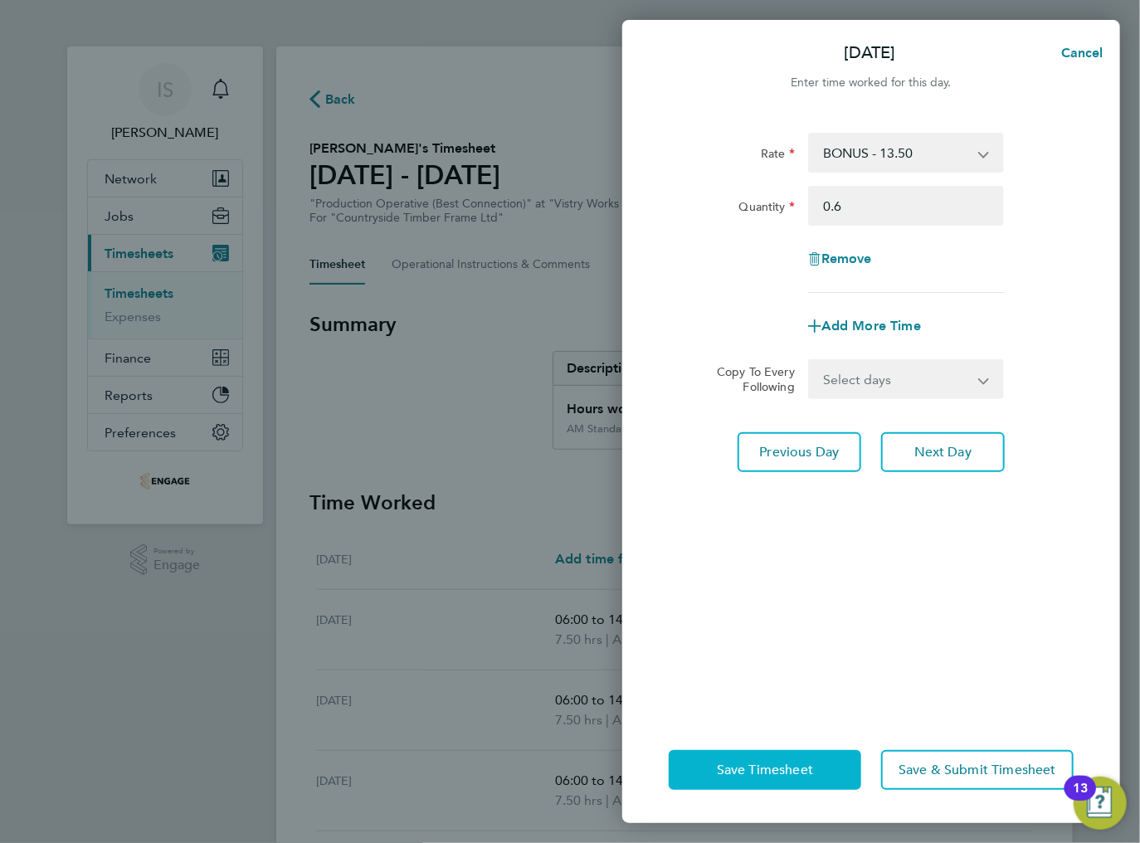
click at [780, 758] on button "Save Timesheet" at bounding box center [765, 770] width 193 height 40
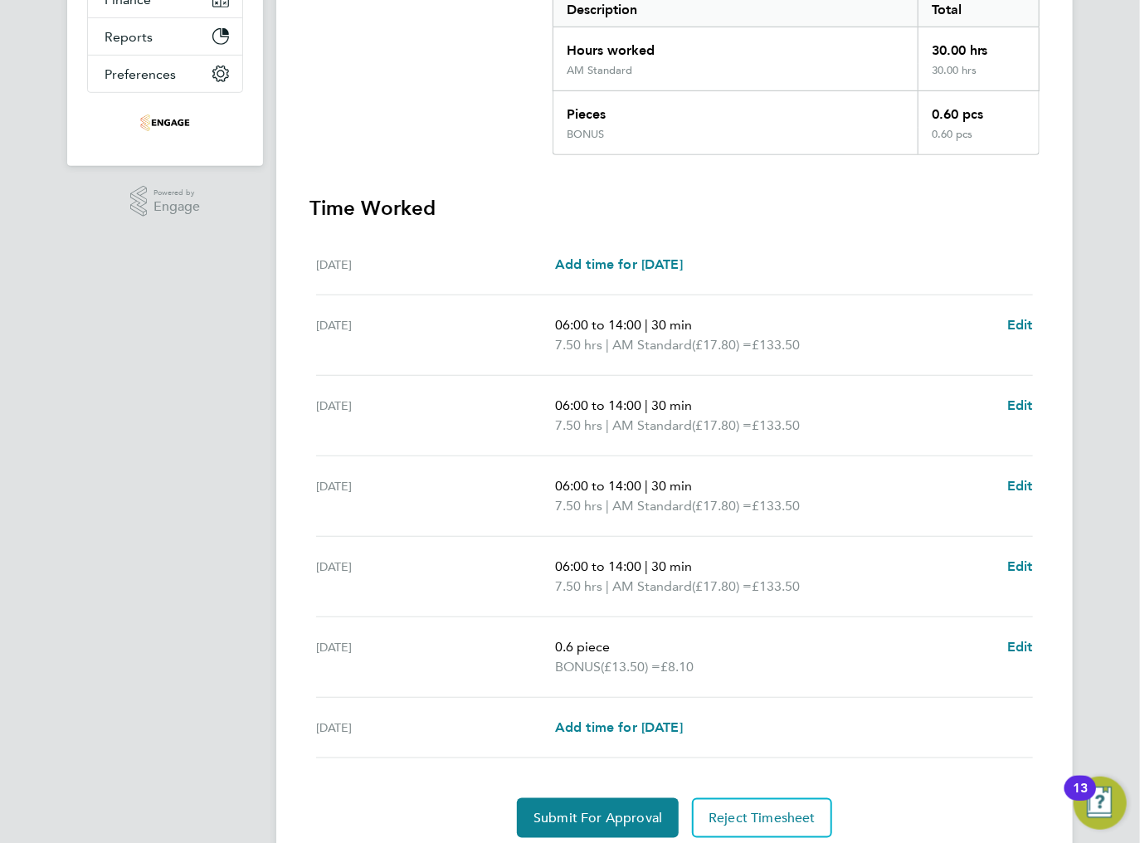
scroll to position [417, 0]
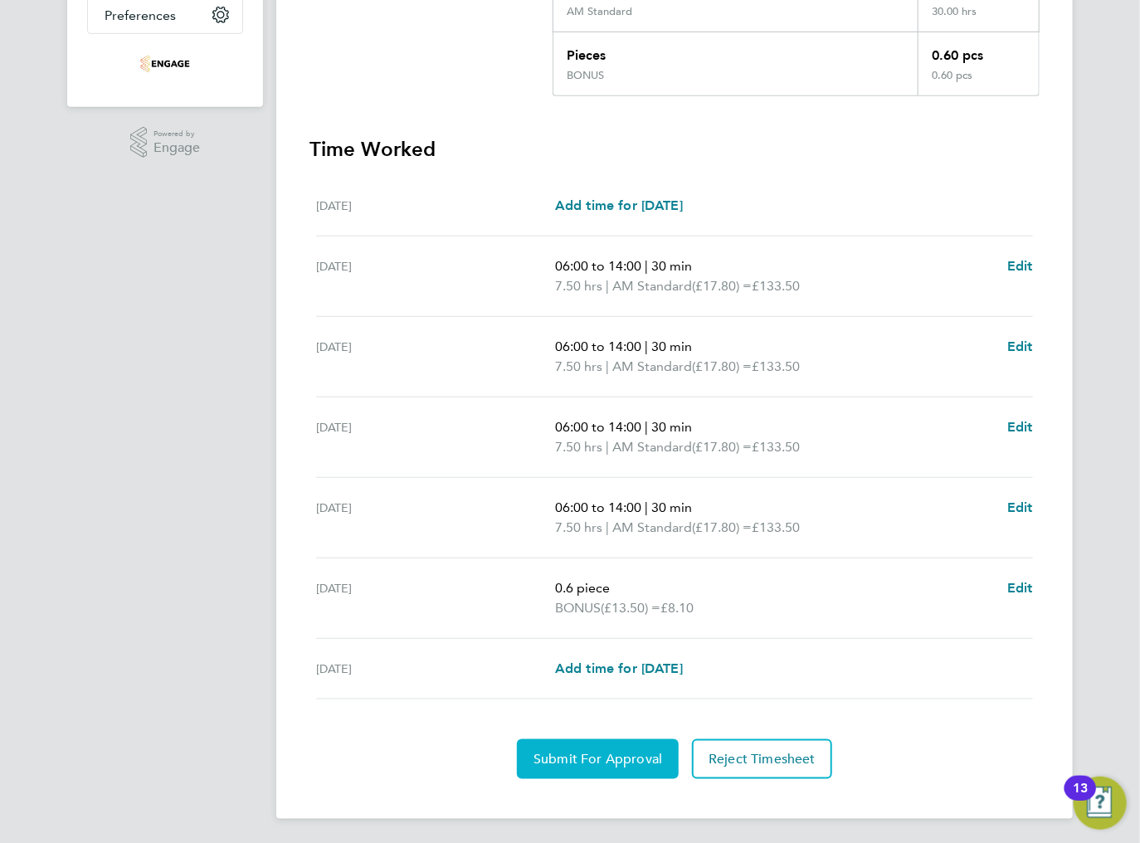
click at [570, 758] on span "Submit For Approval" at bounding box center [598, 759] width 129 height 17
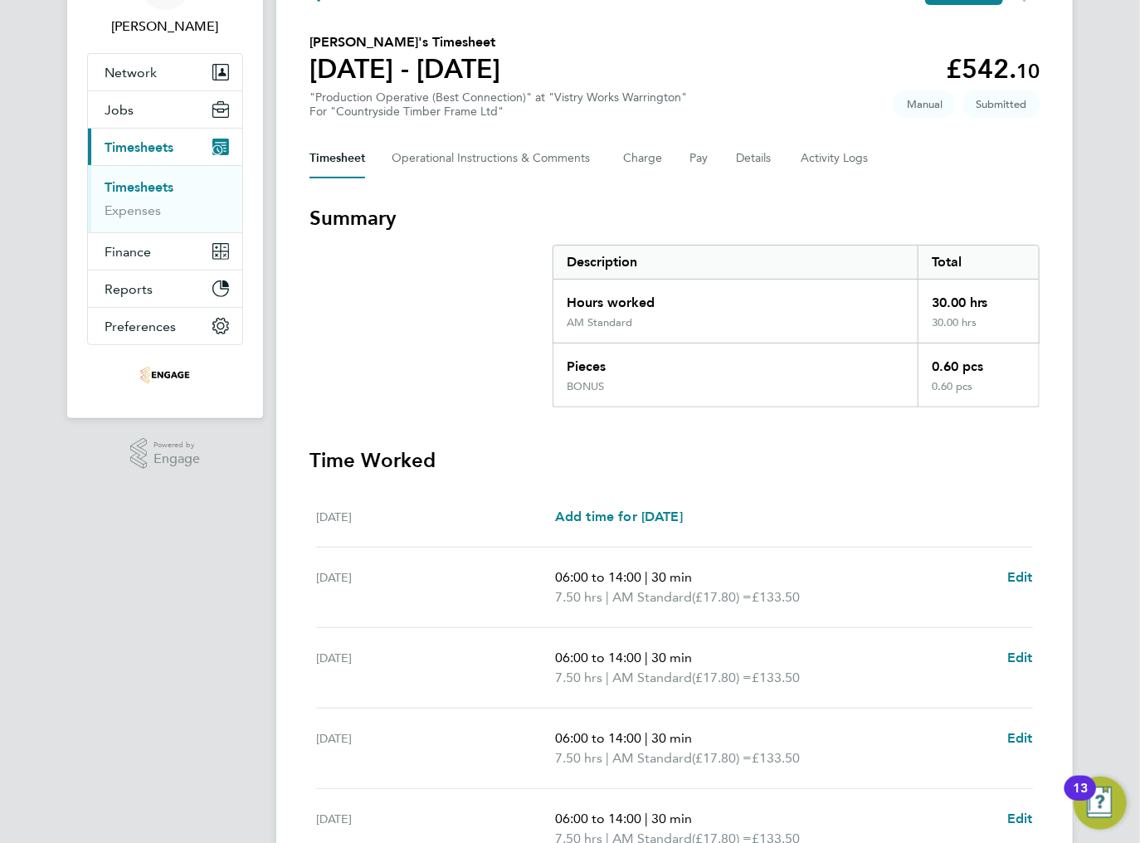
scroll to position [0, 0]
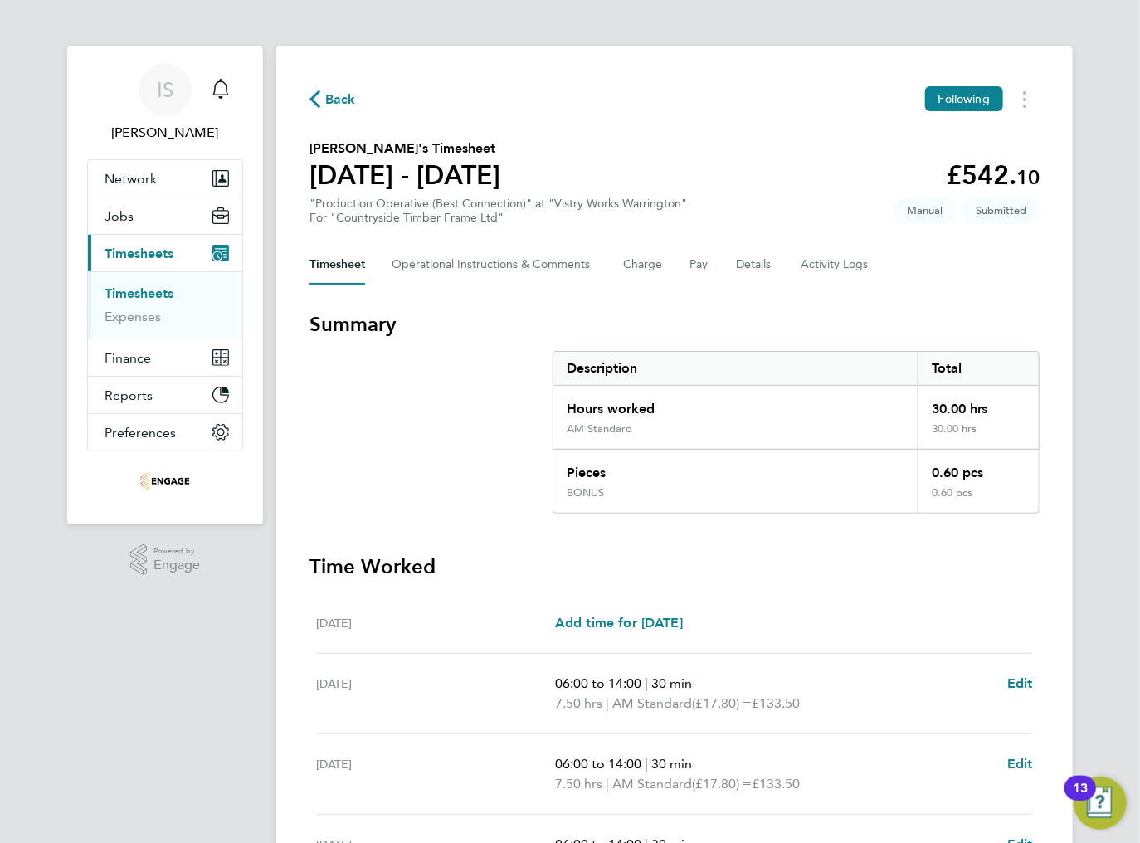
click at [319, 99] on icon "button" at bounding box center [314, 98] width 11 height 17
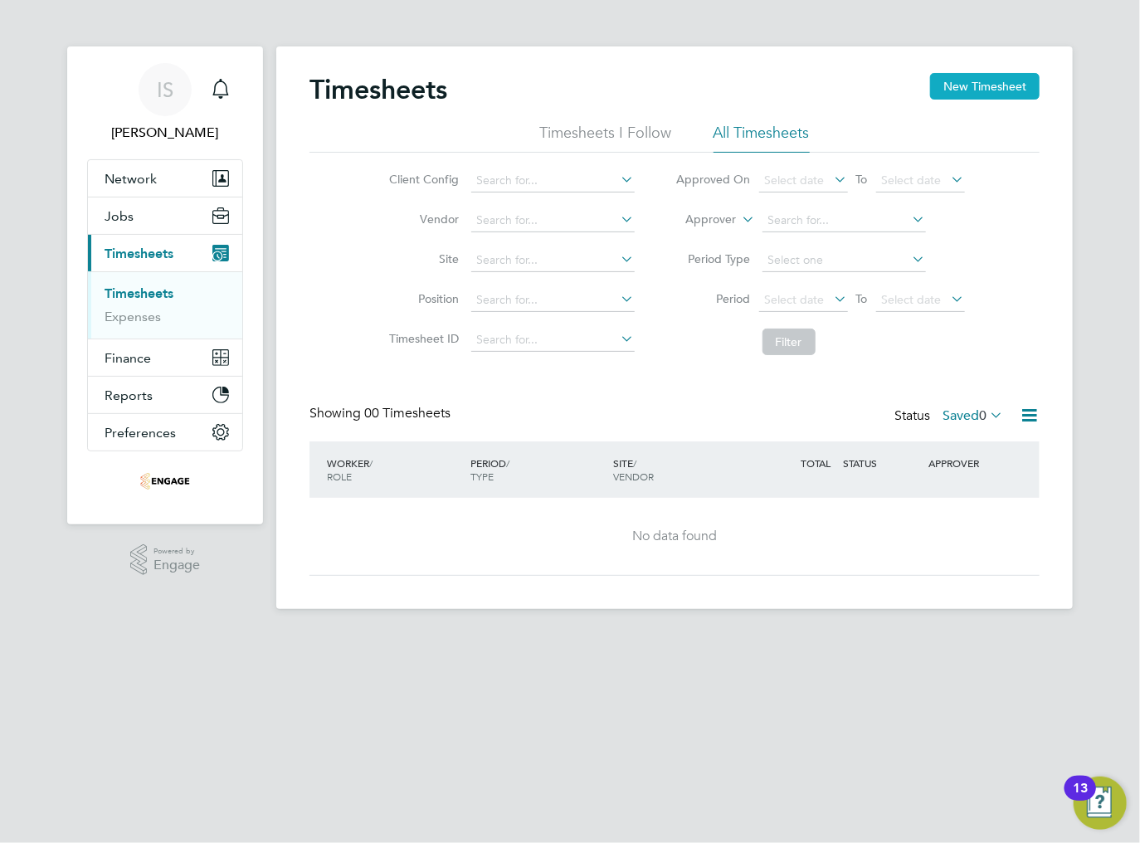
click at [1014, 85] on button "New Timesheet" at bounding box center [985, 86] width 110 height 27
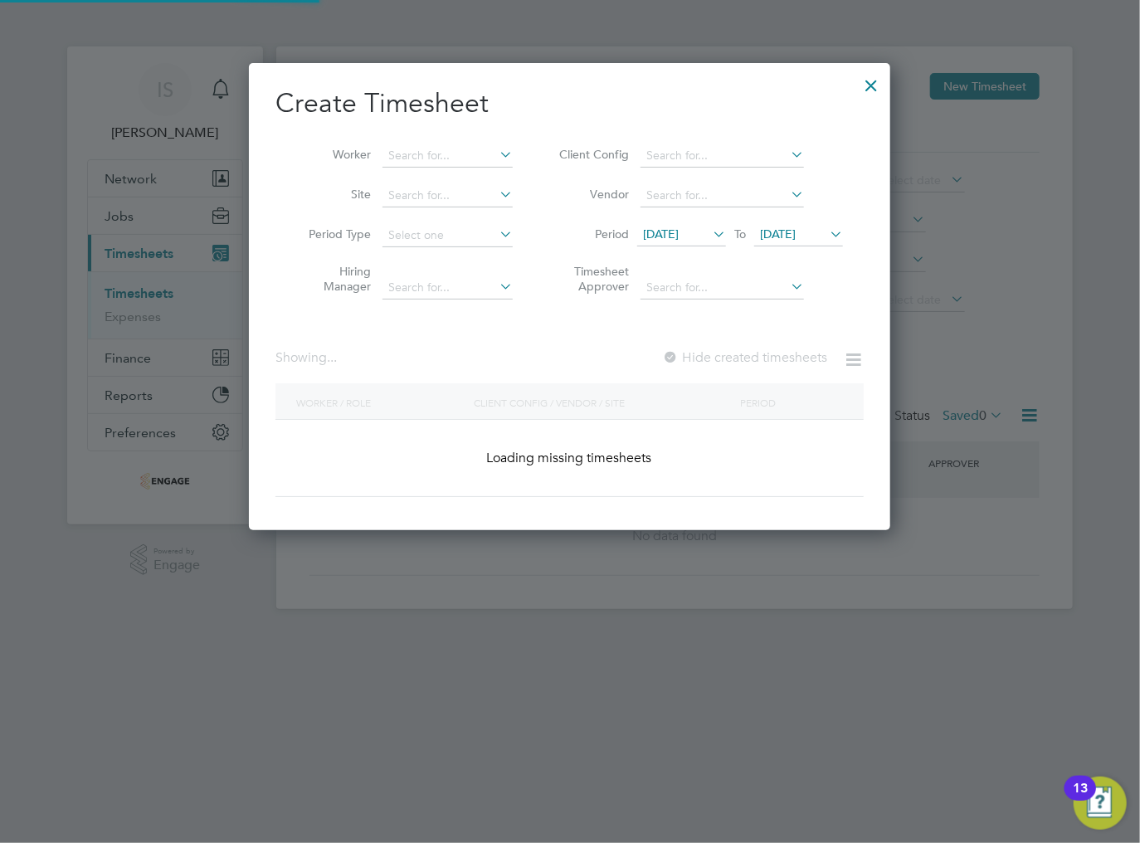
scroll to position [972, 642]
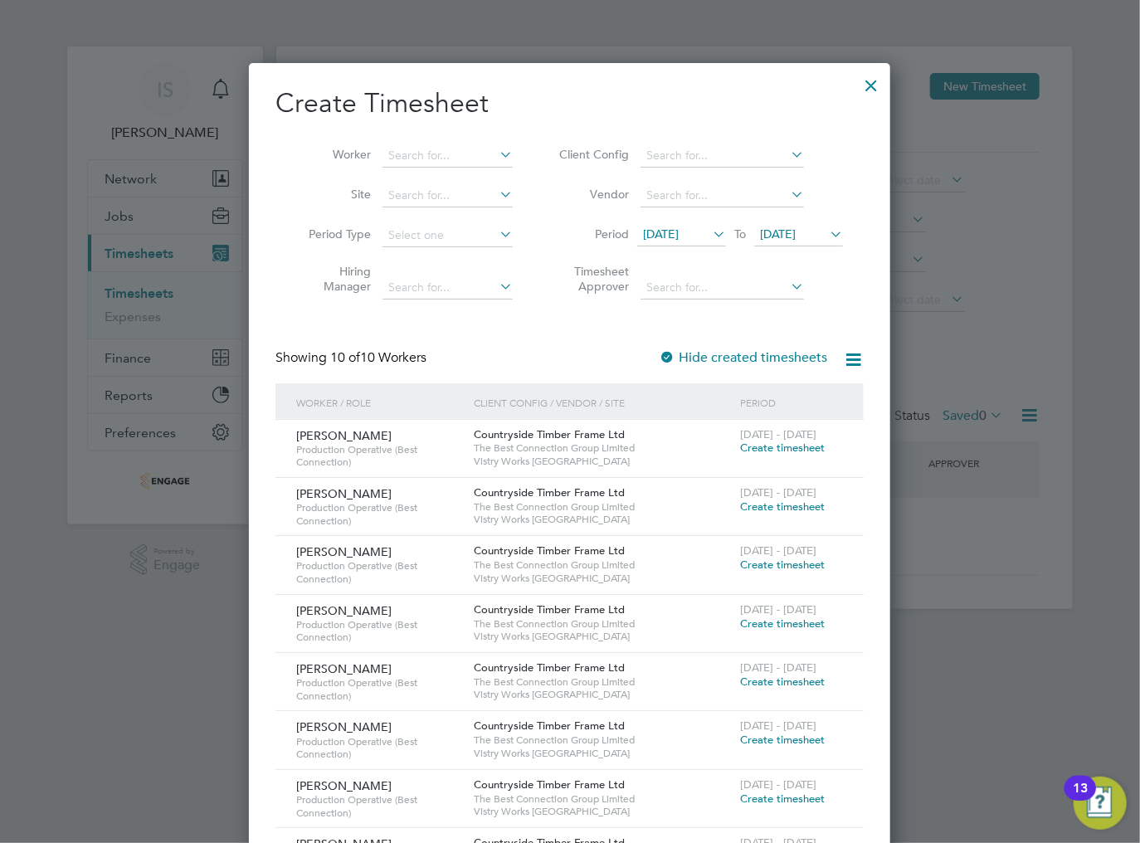
click at [679, 237] on span "18 Aug 2025" at bounding box center [661, 234] width 36 height 15
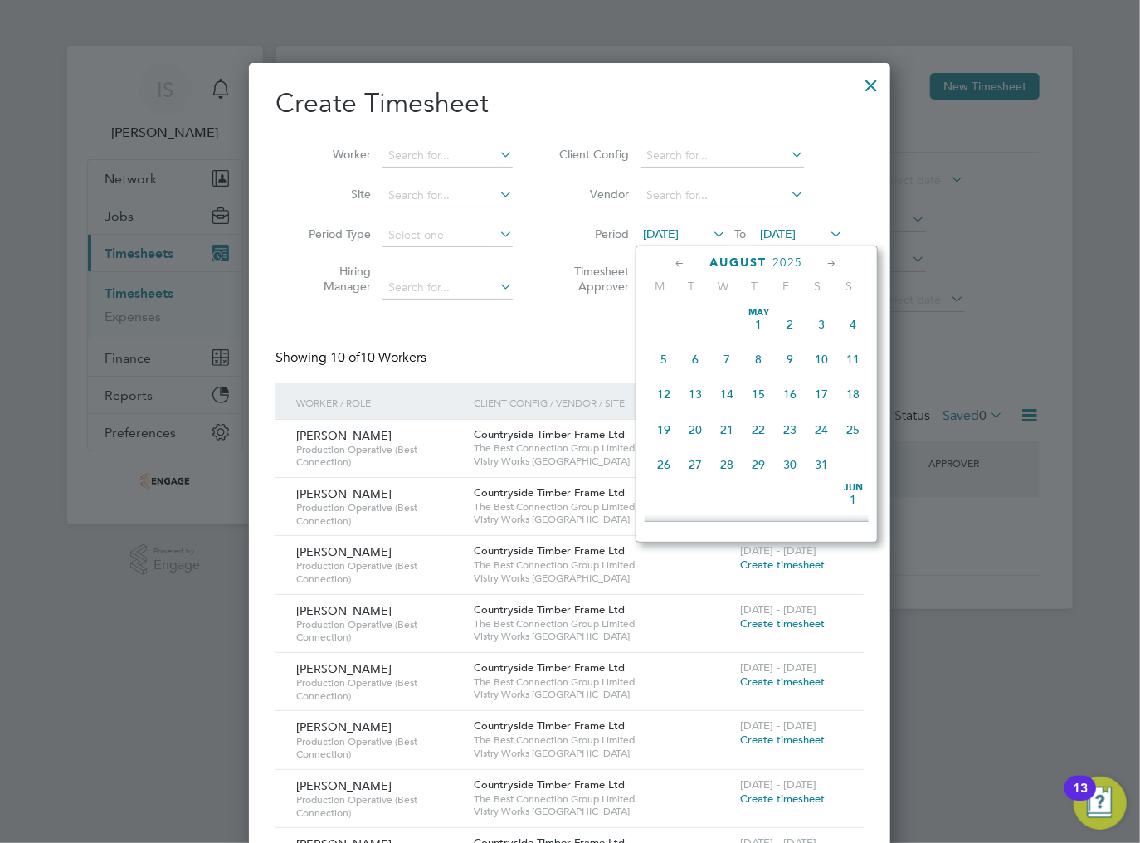
scroll to position [614, 0]
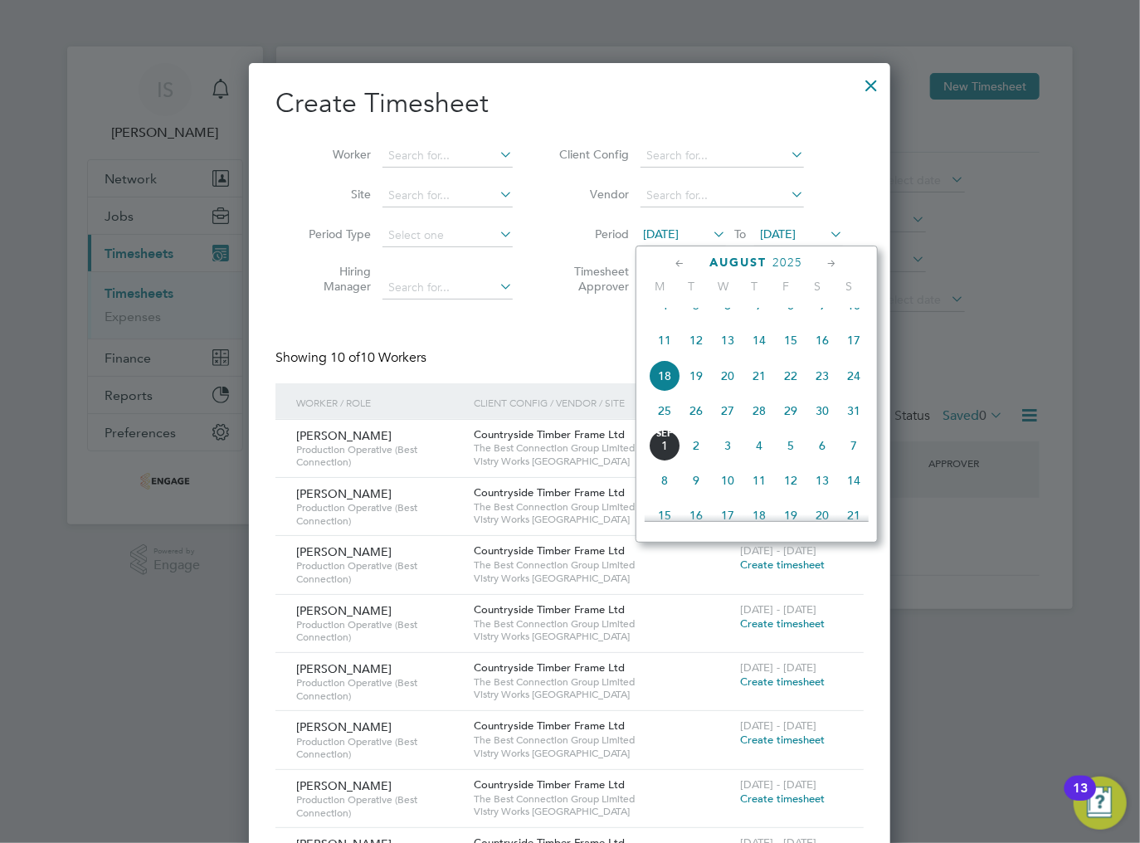
click at [660, 426] on span "25" at bounding box center [665, 411] width 32 height 32
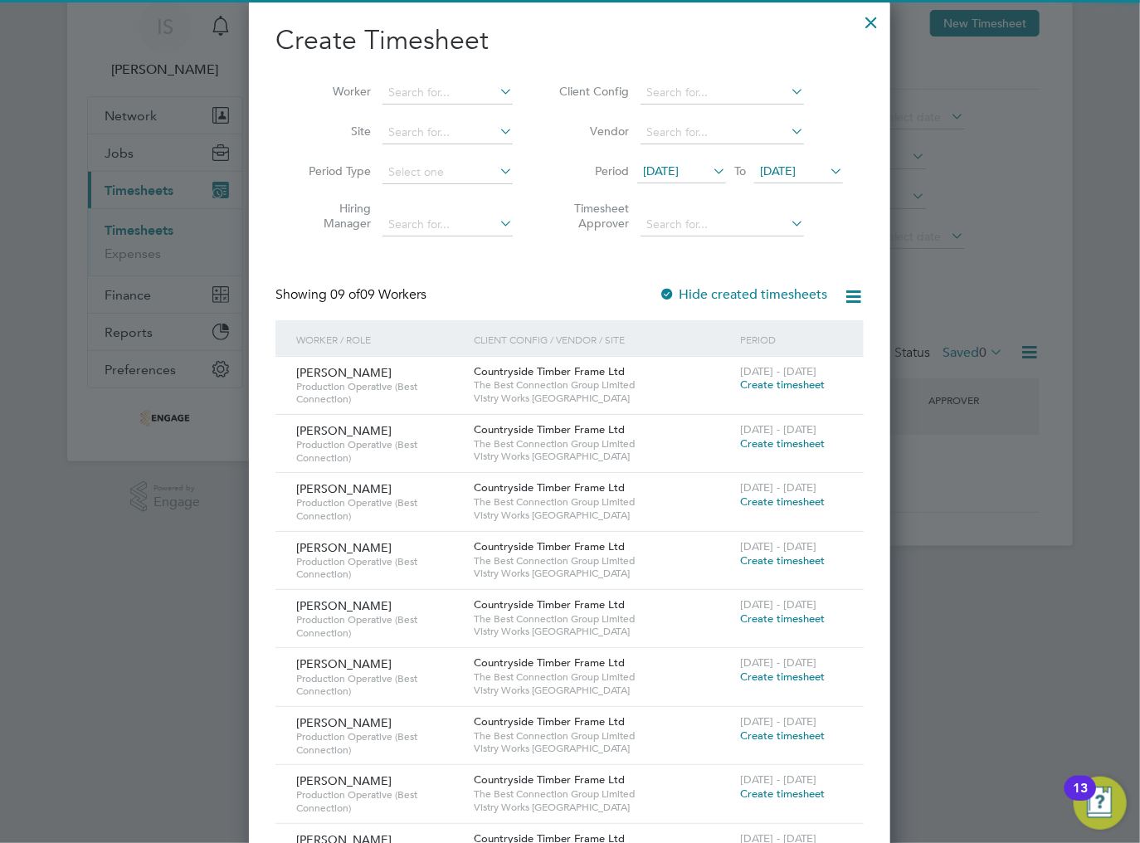
scroll to position [66, 0]
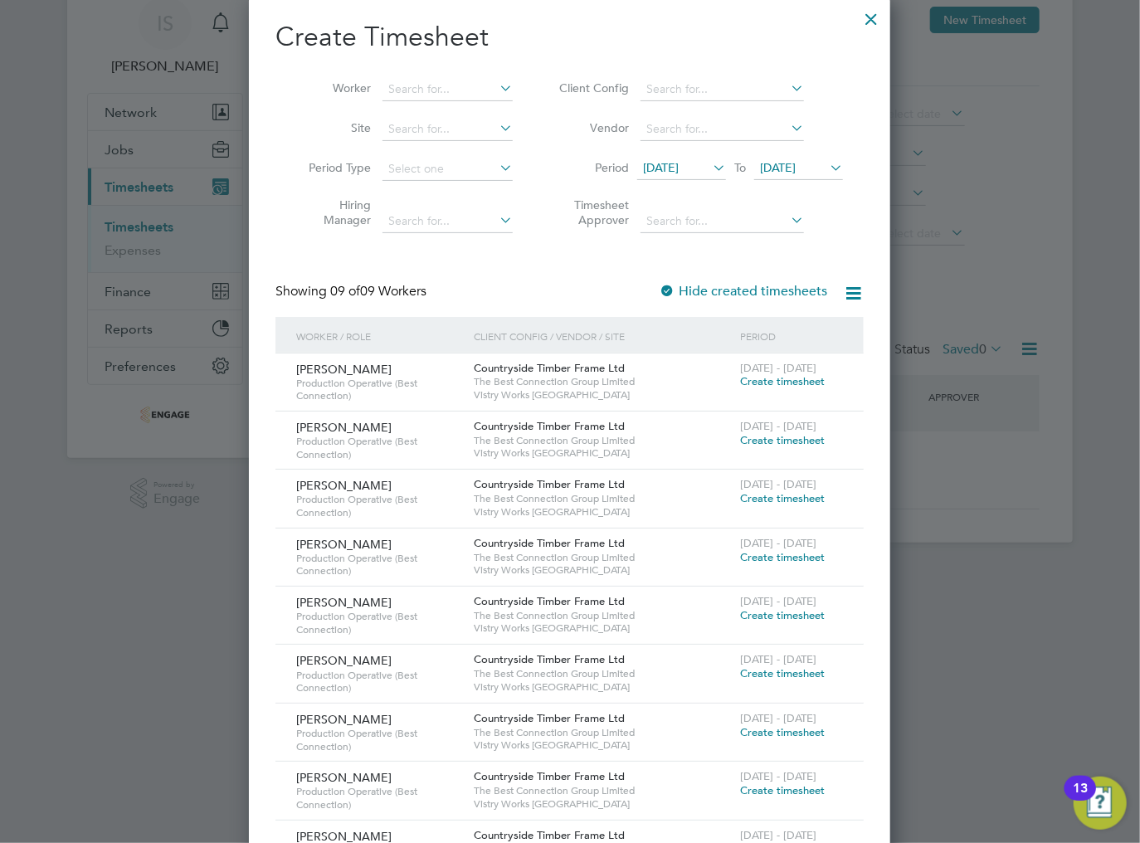
click at [807, 383] on span "Create timesheet" at bounding box center [782, 381] width 85 height 14
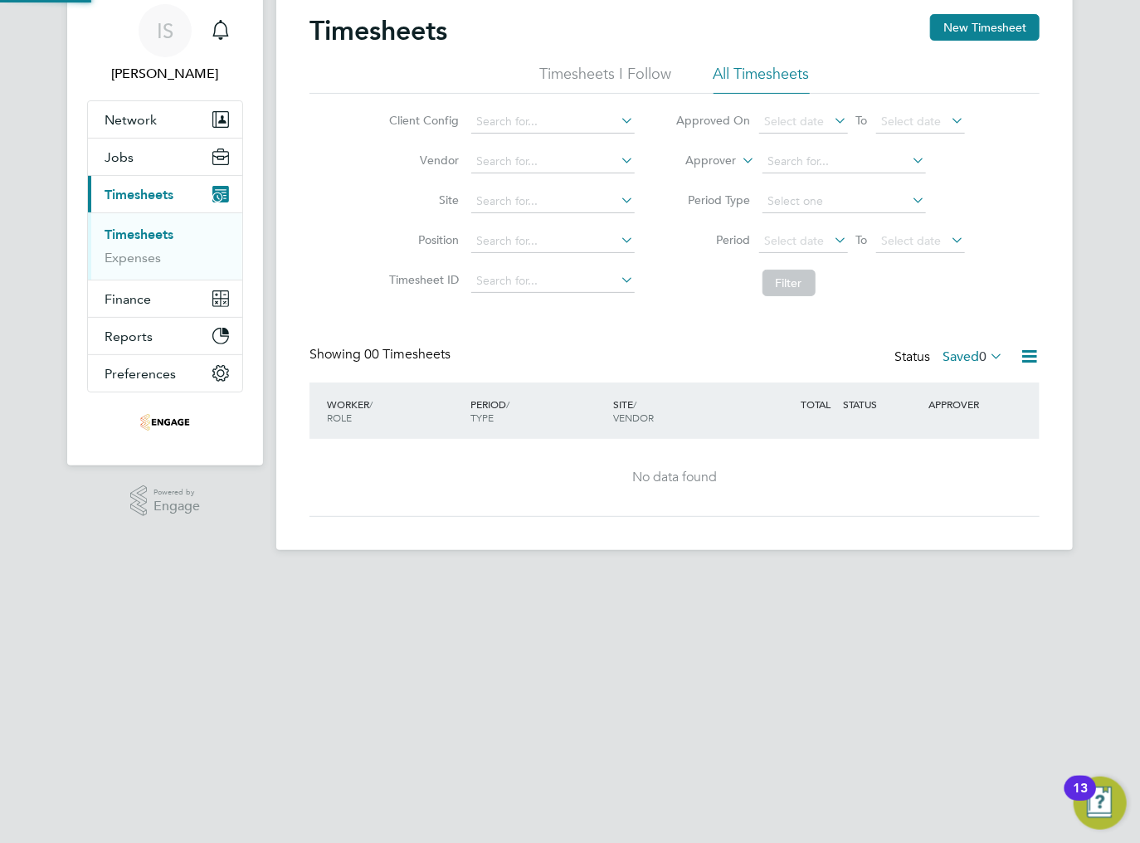
scroll to position [0, 0]
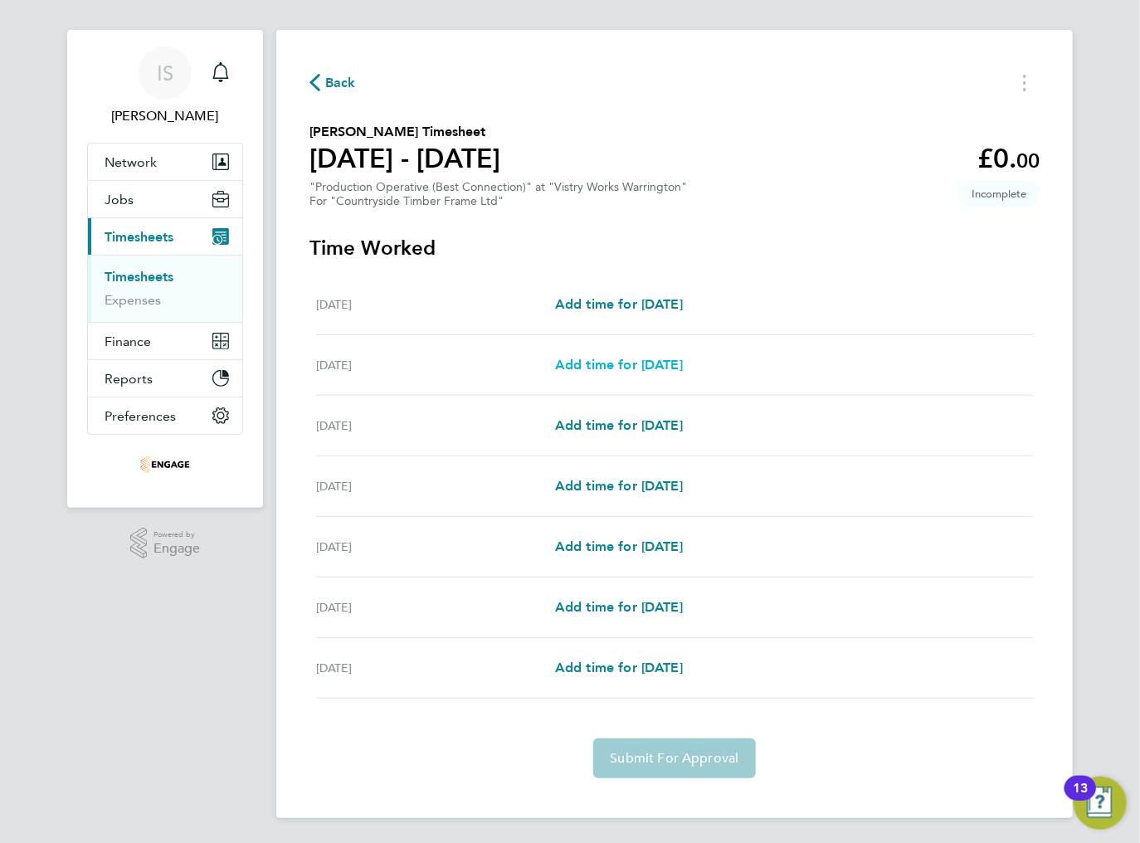
click at [601, 368] on span "Add time for [DATE]" at bounding box center [619, 365] width 128 height 16
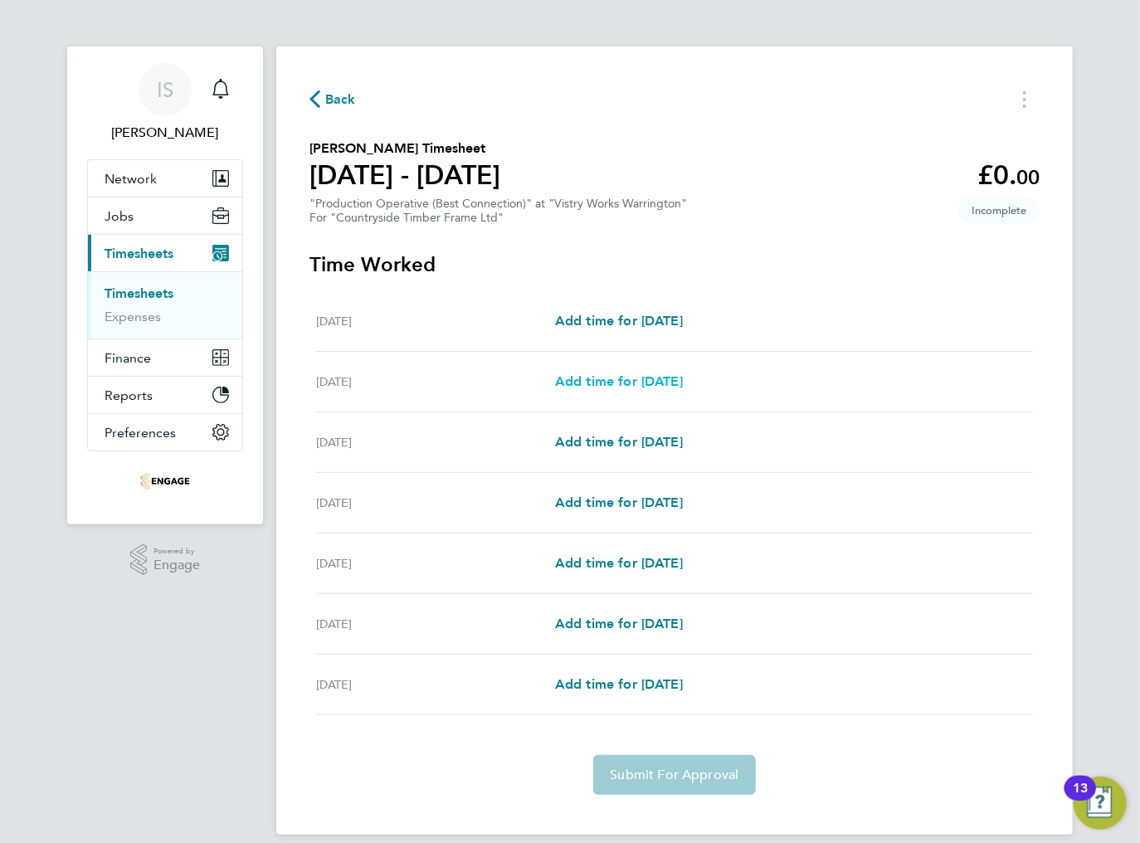
select select "15"
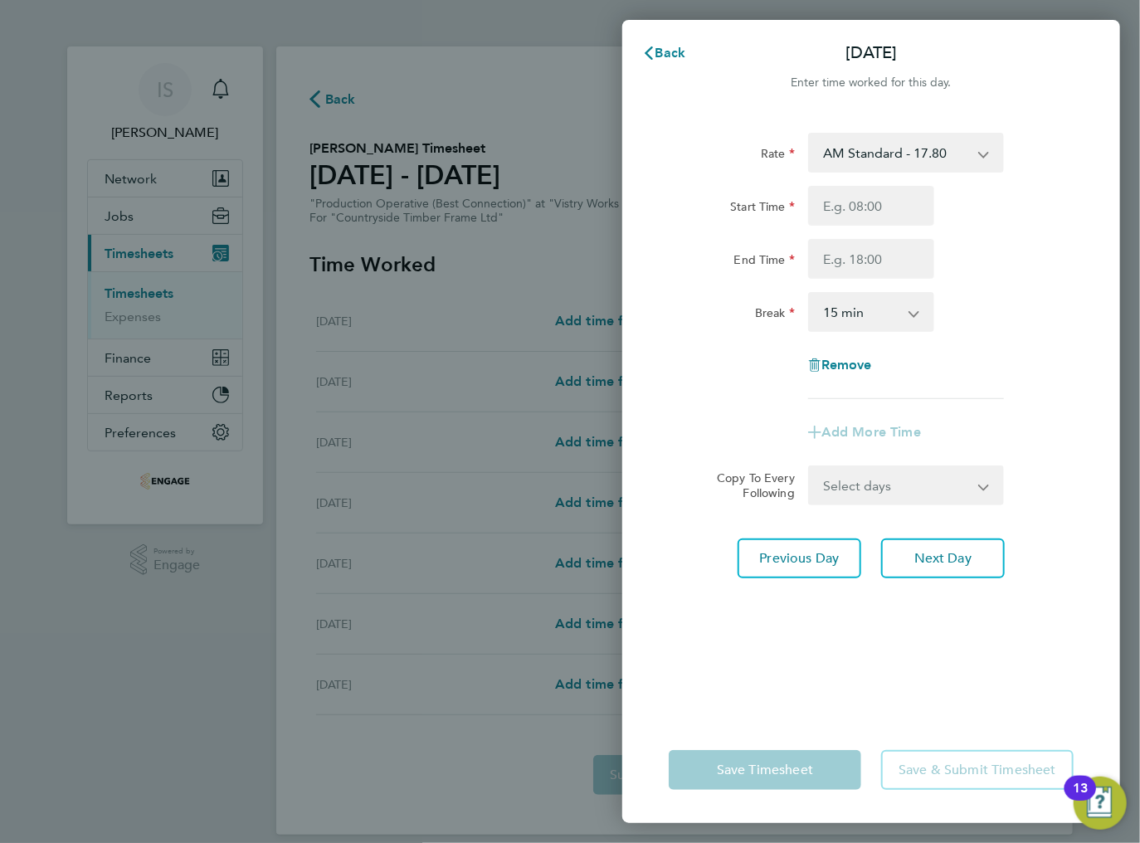
click at [873, 158] on select "AM Standard - 17.80 BONUS - 13.50 PM OT2 - 38.18 AM OT1 - 26.70 PM OT1 - 28.64 …" at bounding box center [896, 152] width 173 height 37
click at [767, 183] on div "Rate AM Standard - 17.80 BONUS - 13.50 PM OT2 - 38.18 AM OT1 - 26.70 PM OT1 - 2…" at bounding box center [871, 266] width 405 height 266
click at [846, 206] on input "Start Time" at bounding box center [871, 206] width 126 height 40
type input "06:00"
click at [853, 259] on input "End Time" at bounding box center [871, 259] width 126 height 40
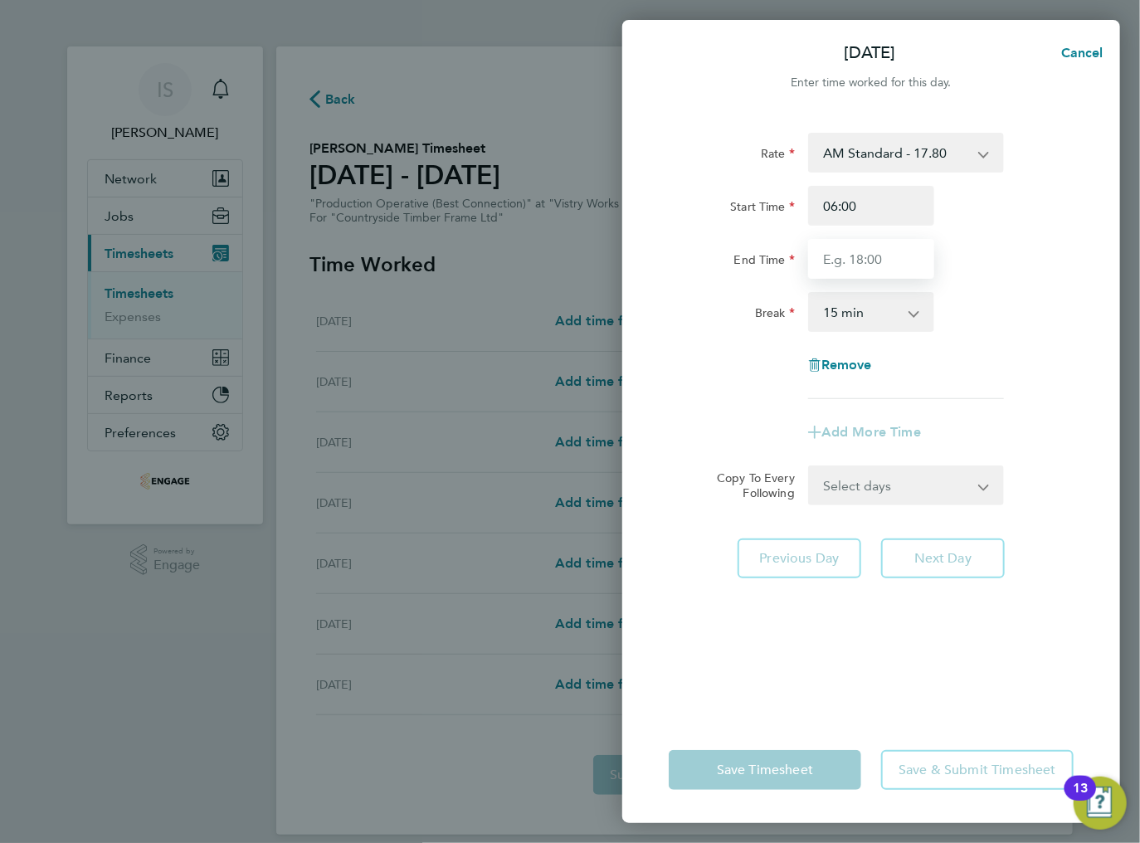
type input "14:00"
click at [860, 309] on select "0 min 15 min 30 min 45 min 60 min 75 min 90 min" at bounding box center [861, 312] width 103 height 37
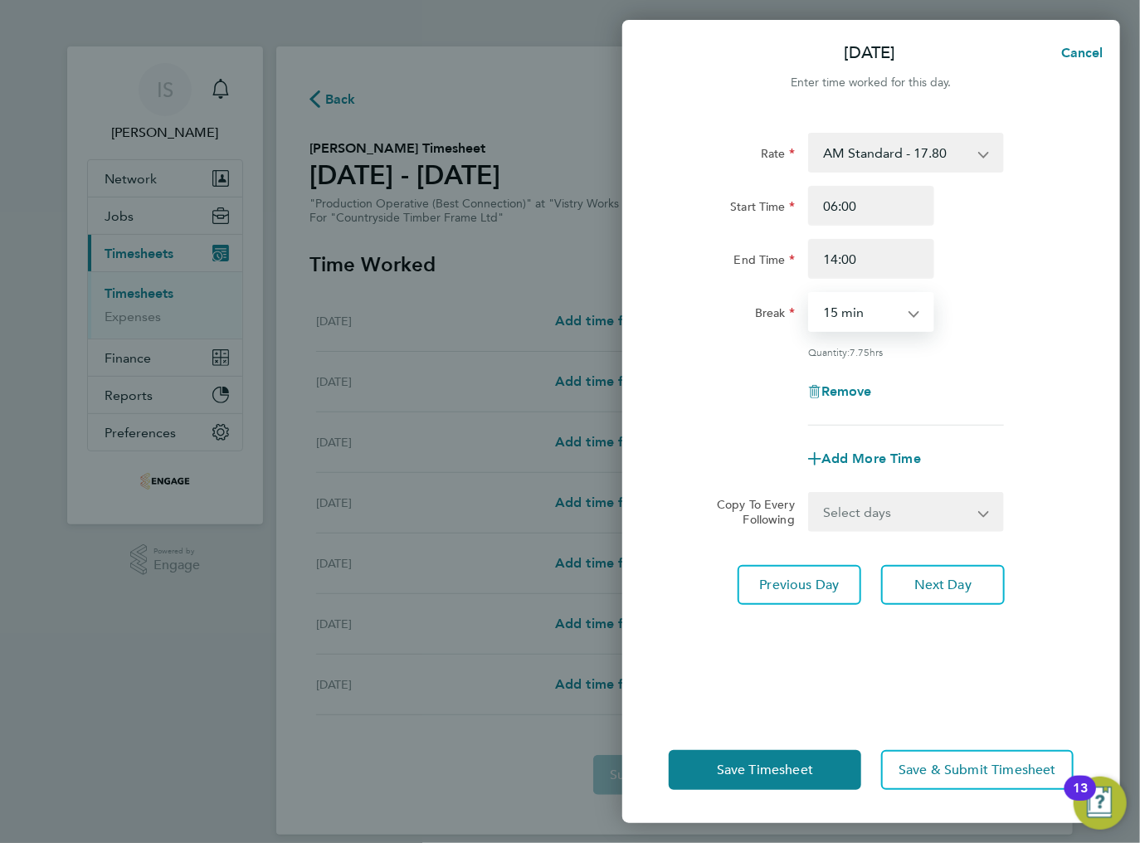
select select "30"
click at [810, 294] on select "0 min 15 min 30 min 45 min 60 min 75 min 90 min" at bounding box center [861, 312] width 103 height 37
click at [877, 520] on select "Select days Day Weekday (Mon-Fri) Weekend (Sat-Sun) [DATE] [DATE] [DATE] [DATE]…" at bounding box center [897, 512] width 174 height 37
select select "WEEKDAY"
click at [810, 494] on select "Select days Day Weekday (Mon-Fri) Weekend (Sat-Sun) [DATE] [DATE] [DATE] [DATE]…" at bounding box center [897, 512] width 174 height 37
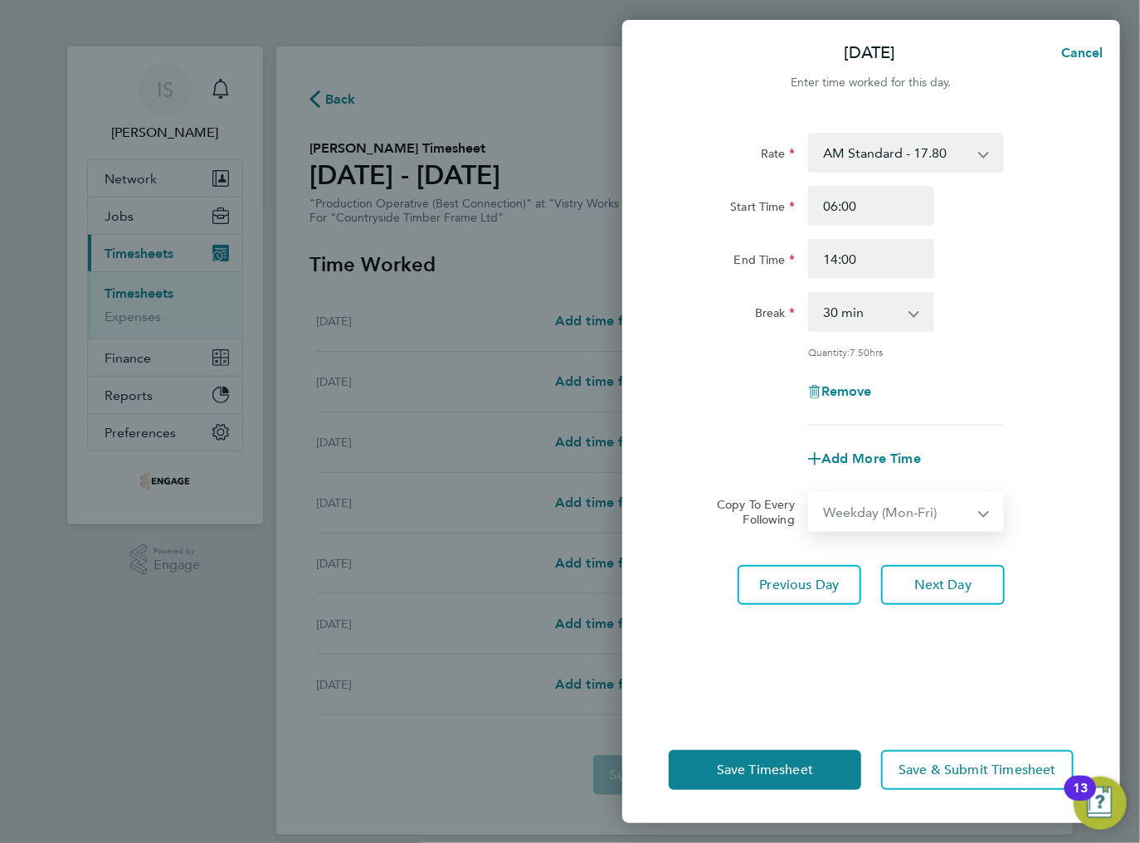
select select "[DATE]"
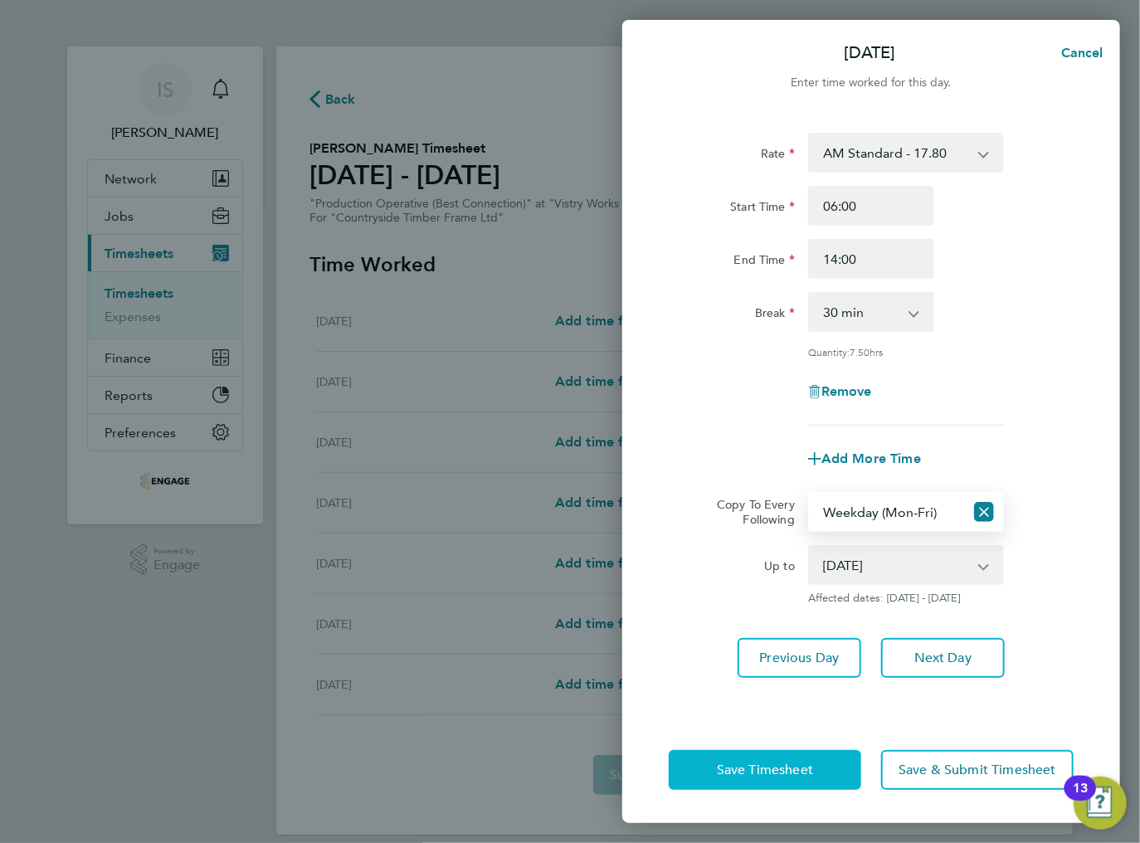
click at [776, 773] on span "Save Timesheet" at bounding box center [765, 770] width 96 height 17
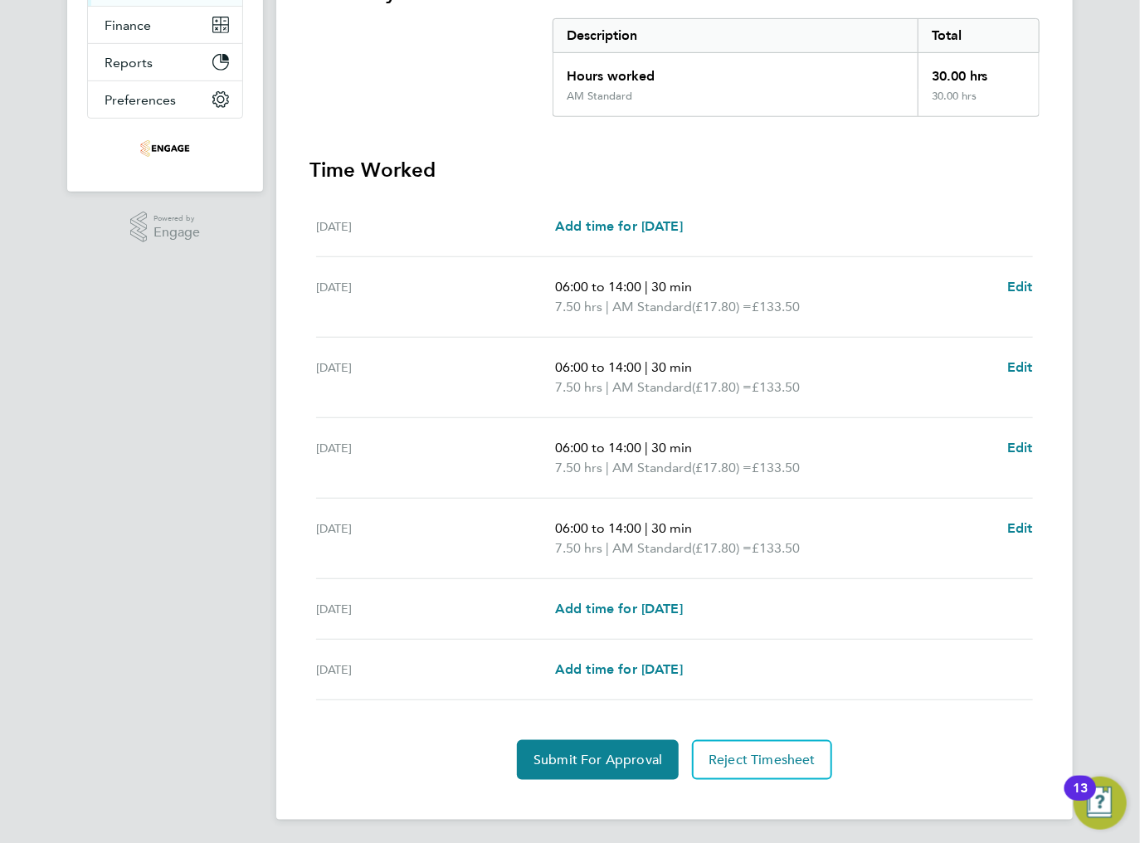
scroll to position [334, 0]
click at [1018, 528] on span "Edit" at bounding box center [1020, 527] width 26 height 16
select select "30"
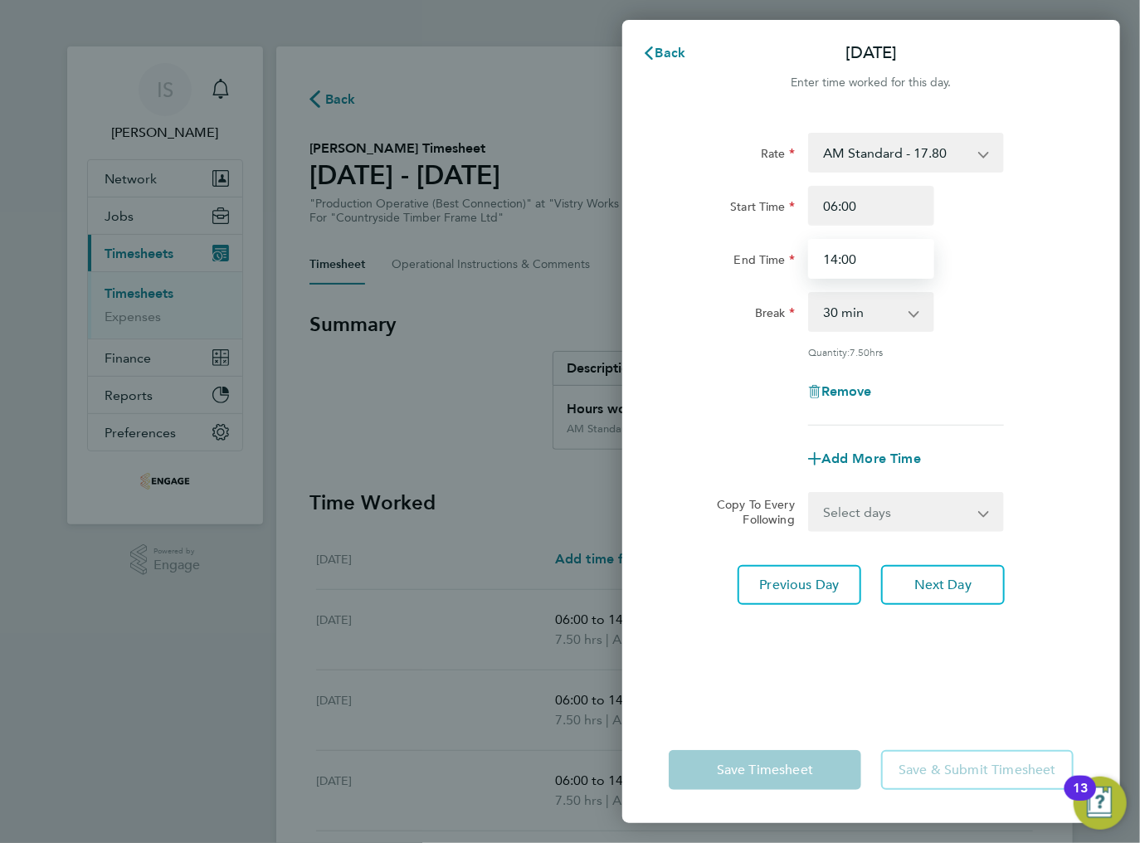
drag, startPoint x: 866, startPoint y: 255, endPoint x: 819, endPoint y: 256, distance: 47.3
click at [819, 256] on input "14:00" at bounding box center [871, 259] width 126 height 40
type input "09:30"
click at [906, 315] on select "0 min 15 min 30 min 45 min 60 min 75 min 90 min" at bounding box center [861, 312] width 103 height 37
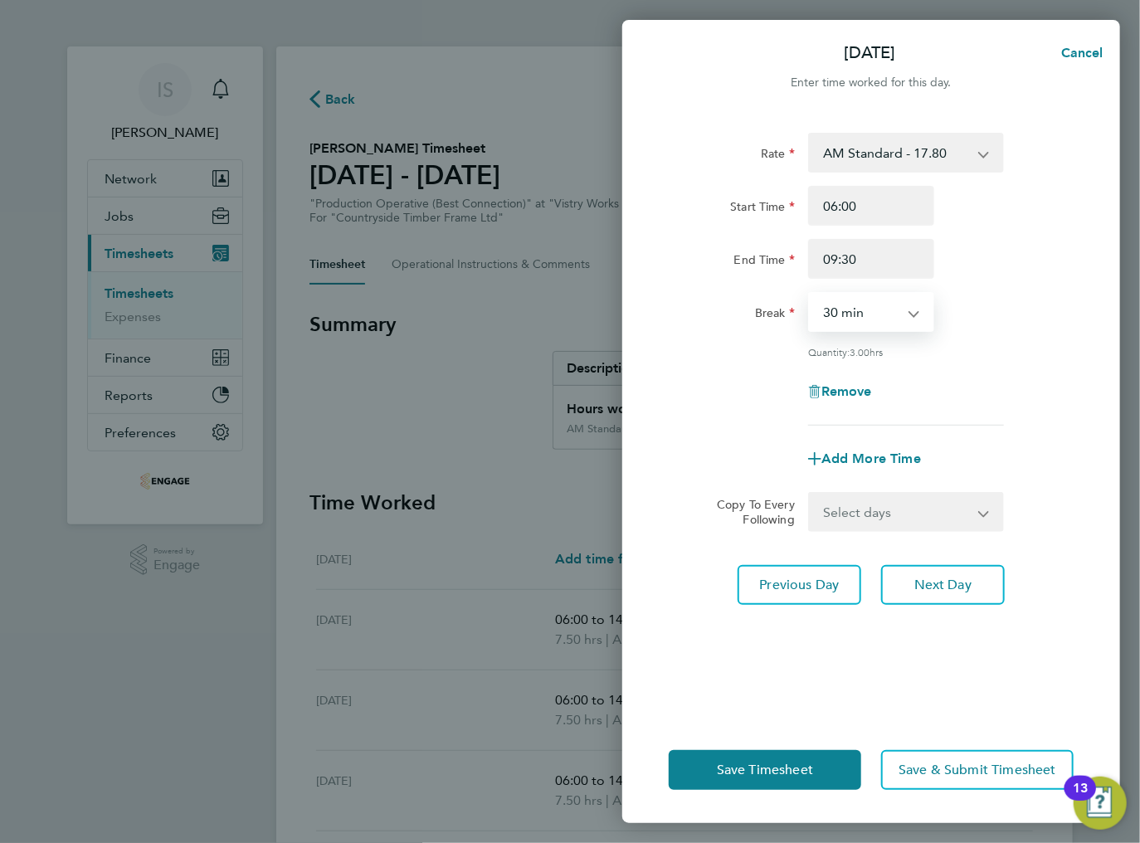
select select "0"
click at [810, 294] on select "0 min 15 min 30 min 45 min 60 min 75 min 90 min" at bounding box center [861, 312] width 103 height 37
click at [1039, 319] on div "Break 0 min 15 min 30 min 45 min 60 min 75 min 90 min" at bounding box center [871, 312] width 418 height 40
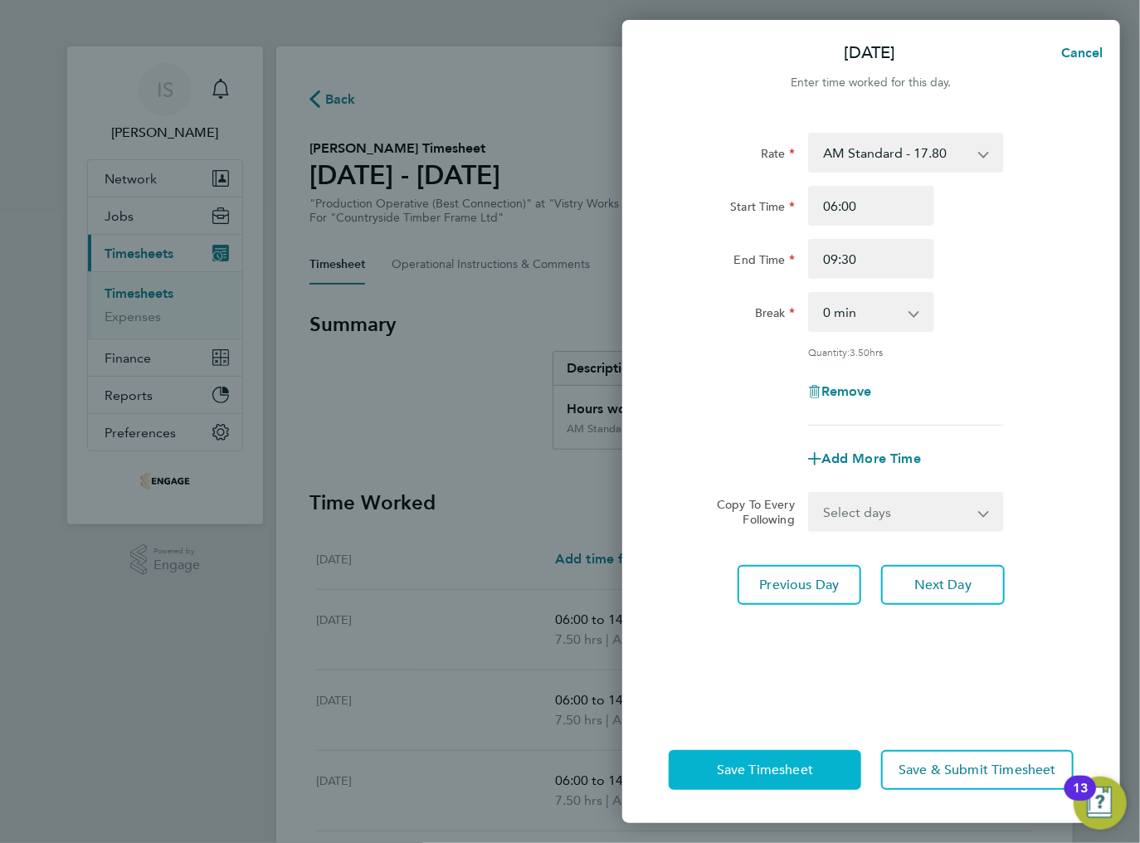
click at [775, 768] on span "Save Timesheet" at bounding box center [765, 770] width 96 height 17
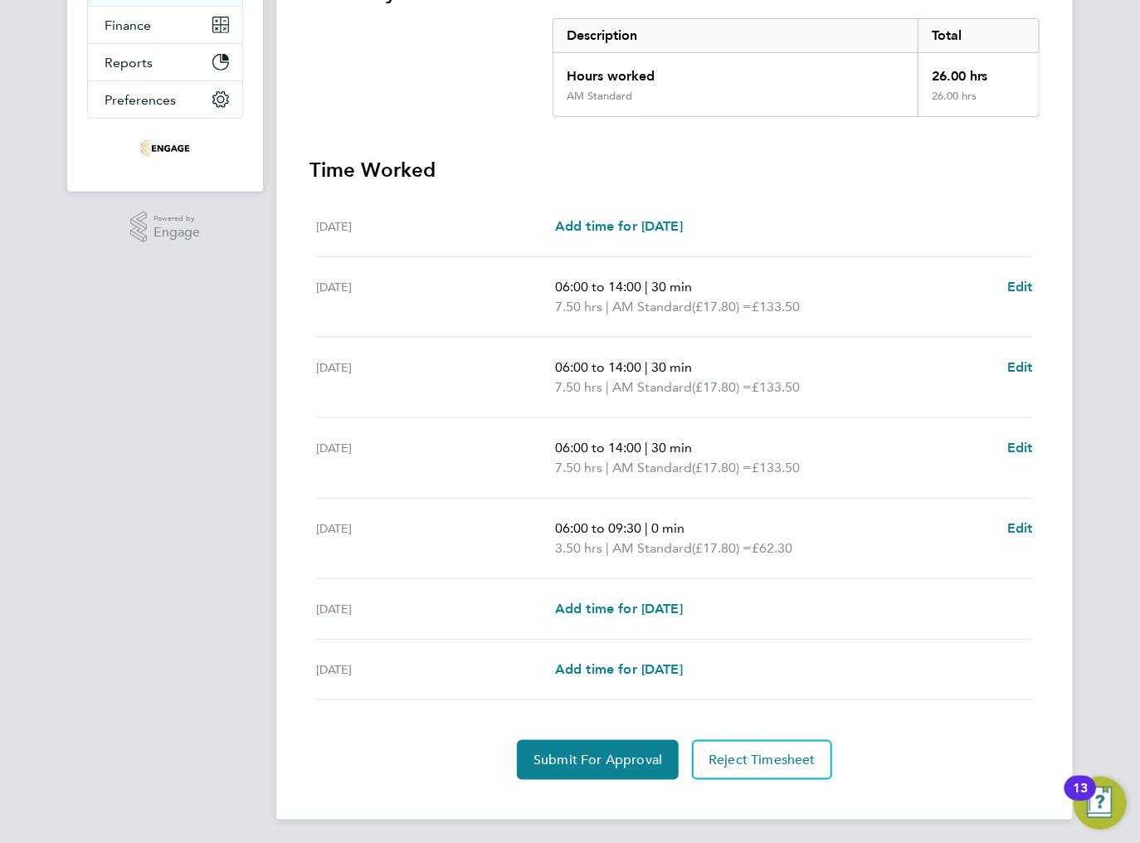
scroll to position [334, 0]
click at [607, 609] on span "Add time for Sat 30 Aug" at bounding box center [619, 608] width 128 height 16
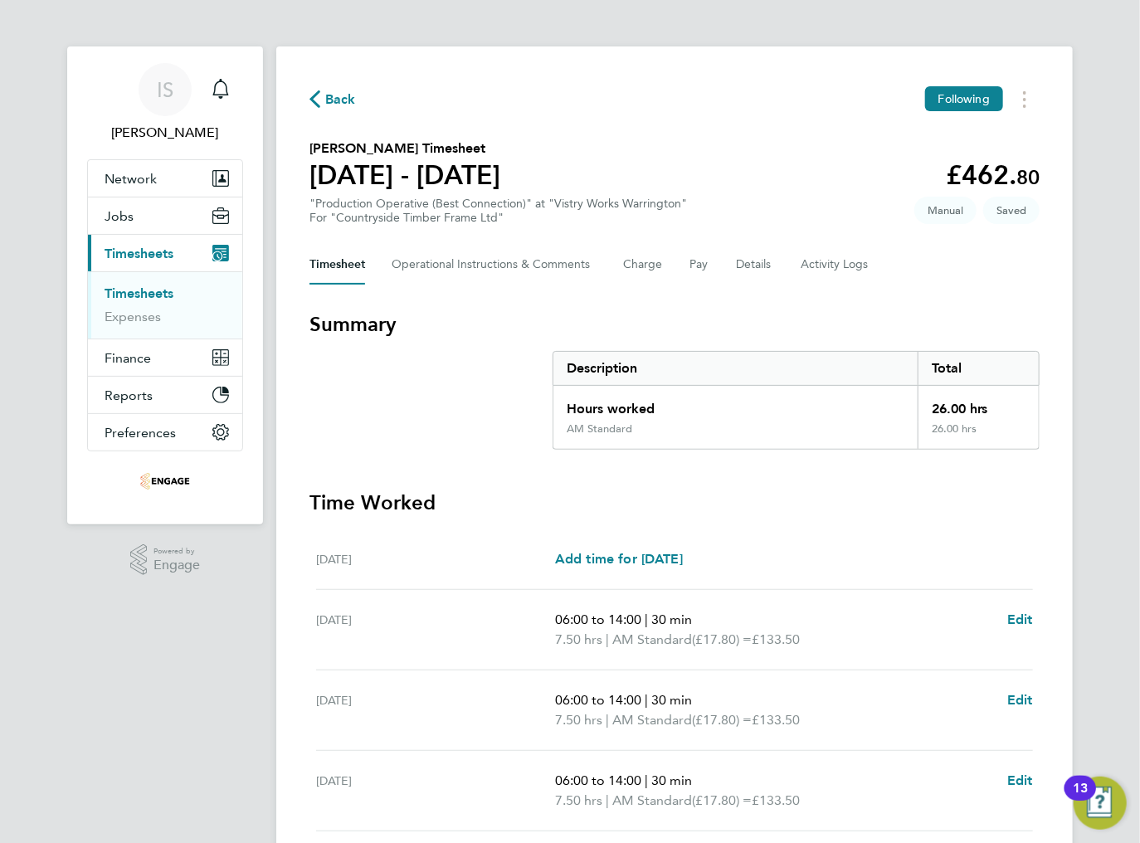
select select "15"
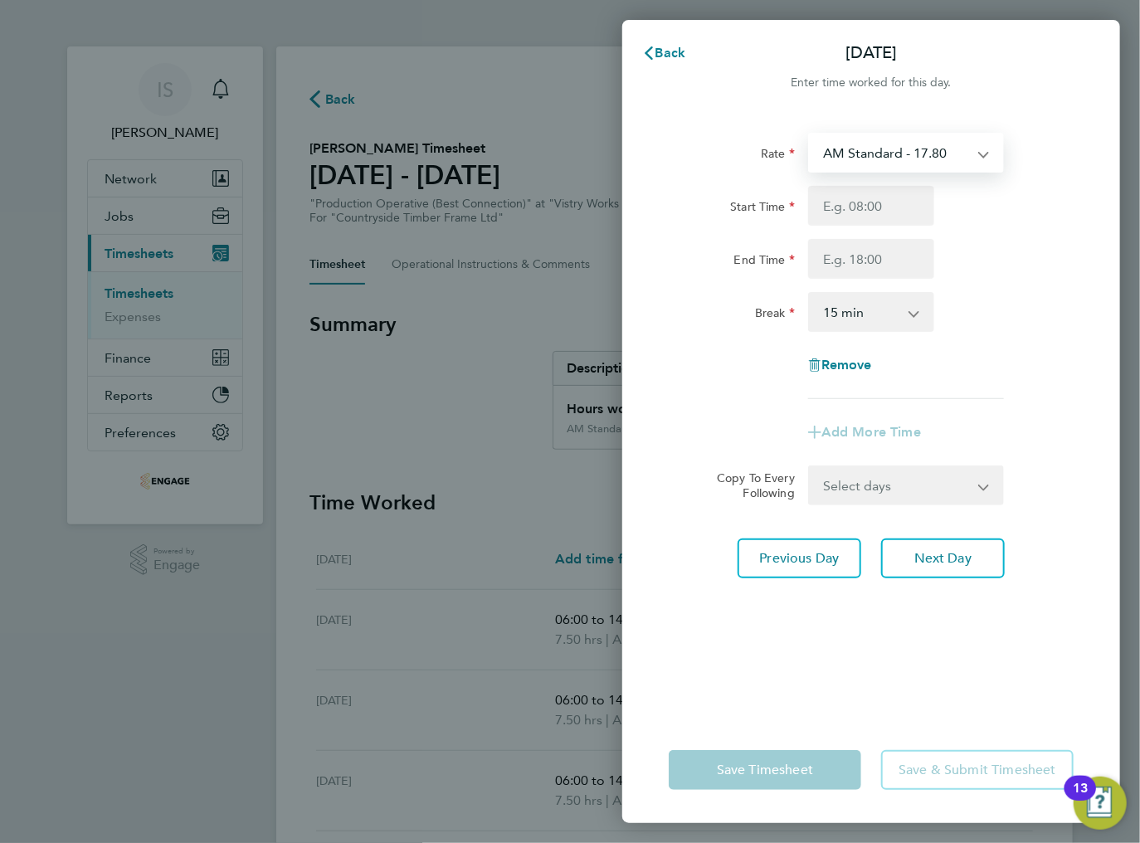
click at [890, 149] on select "AM Standard - 17.80 BONUS - 13.50 PM OT2 - 38.18 AM OT1 - 26.70 PM OT1 - 28.64 …" at bounding box center [896, 152] width 173 height 37
select select "15"
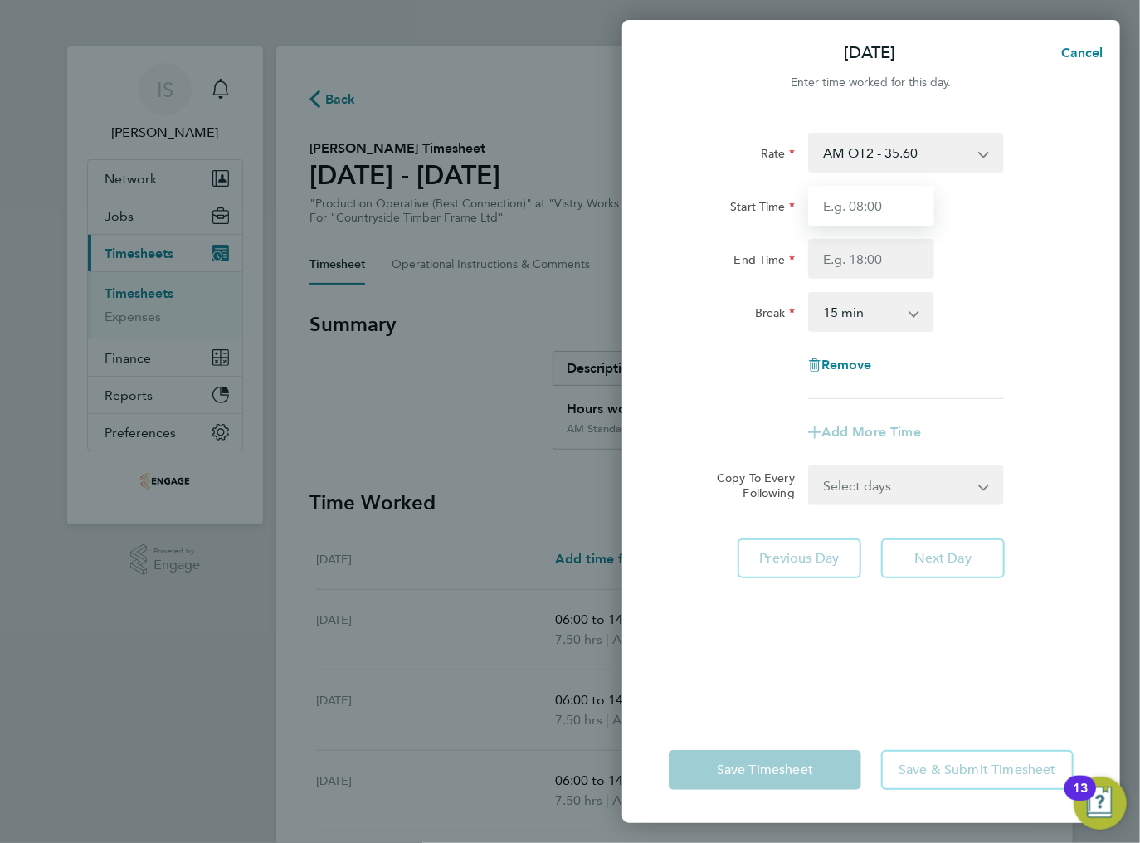
click at [833, 207] on input "Start Time" at bounding box center [871, 206] width 126 height 40
type input "06:00"
click at [833, 256] on input "End Time" at bounding box center [871, 259] width 126 height 40
type input "13:00"
click at [846, 314] on select "0 min 15 min 30 min 45 min 60 min 75 min 90 min" at bounding box center [861, 312] width 103 height 37
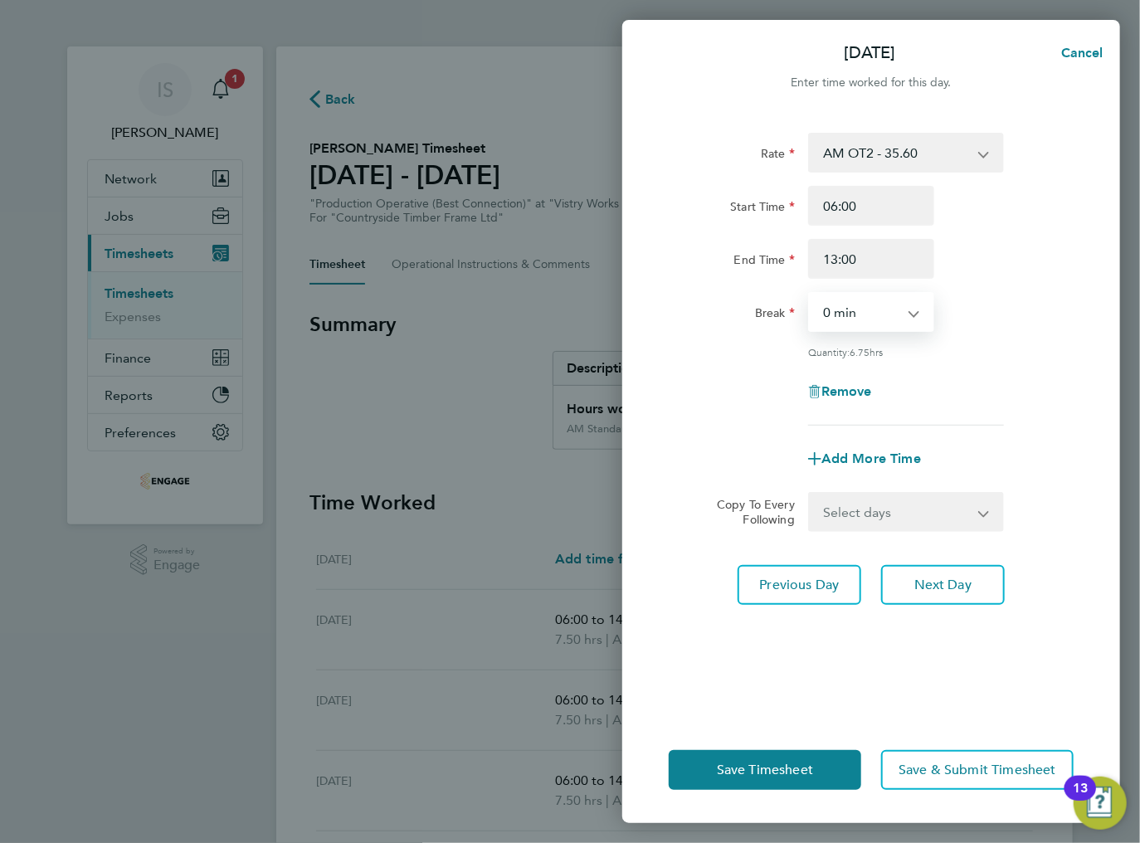
click at [810, 294] on select "0 min 15 min 30 min 45 min 60 min 75 min 90 min" at bounding box center [861, 312] width 103 height 37
click at [1020, 348] on div "Quantity: 7.00 hrs" at bounding box center [871, 351] width 418 height 13
click at [907, 306] on select "0 min 15 min 30 min 45 min 60 min 75 min 90 min" at bounding box center [861, 312] width 103 height 37
select select "30"
click at [810, 294] on select "0 min 15 min 30 min 45 min 60 min 75 min 90 min" at bounding box center [861, 312] width 103 height 37
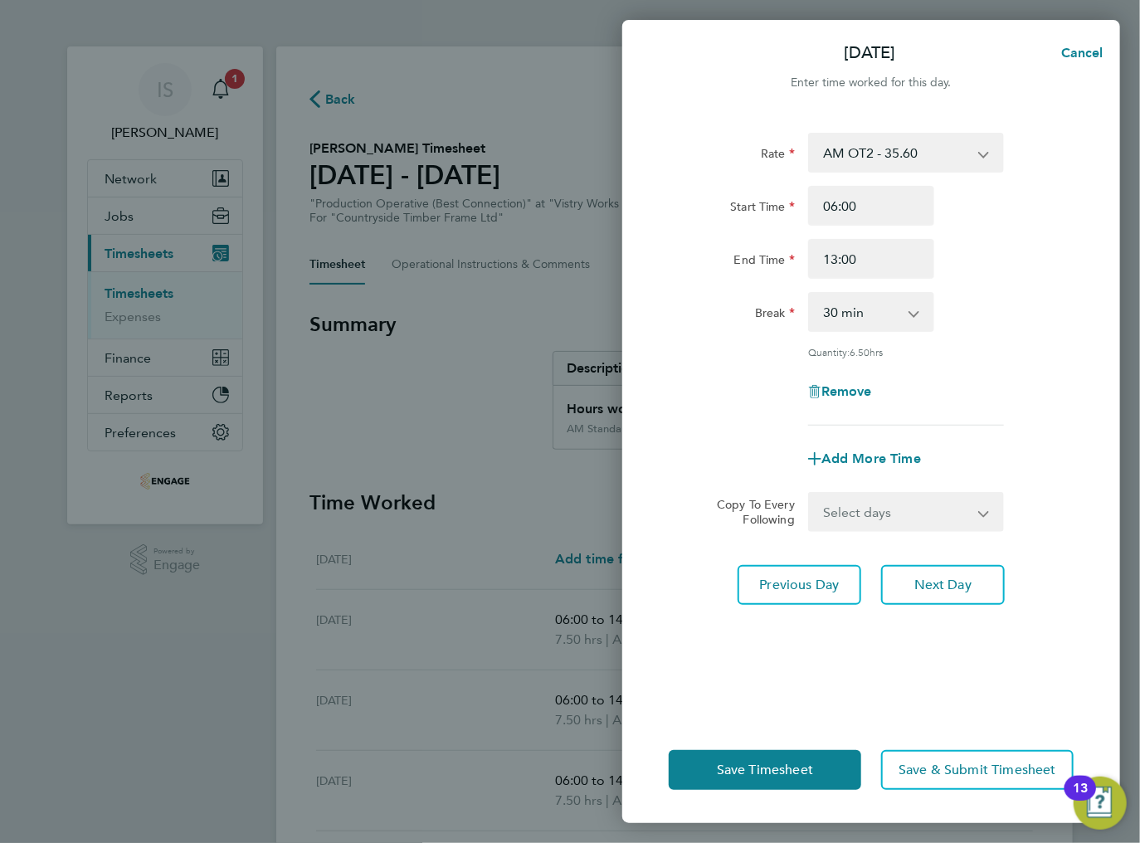
click at [957, 339] on div "Rate AM OT2 - 35.60 BONUS - 13.50 AM Standard - 17.80 PM OT2 - 38.18 AM OT1 - 2…" at bounding box center [871, 279] width 405 height 293
click at [872, 514] on select "Select days Sunday" at bounding box center [897, 512] width 174 height 37
select select "SUN"
click at [810, 494] on select "Select days Sunday" at bounding box center [897, 512] width 174 height 37
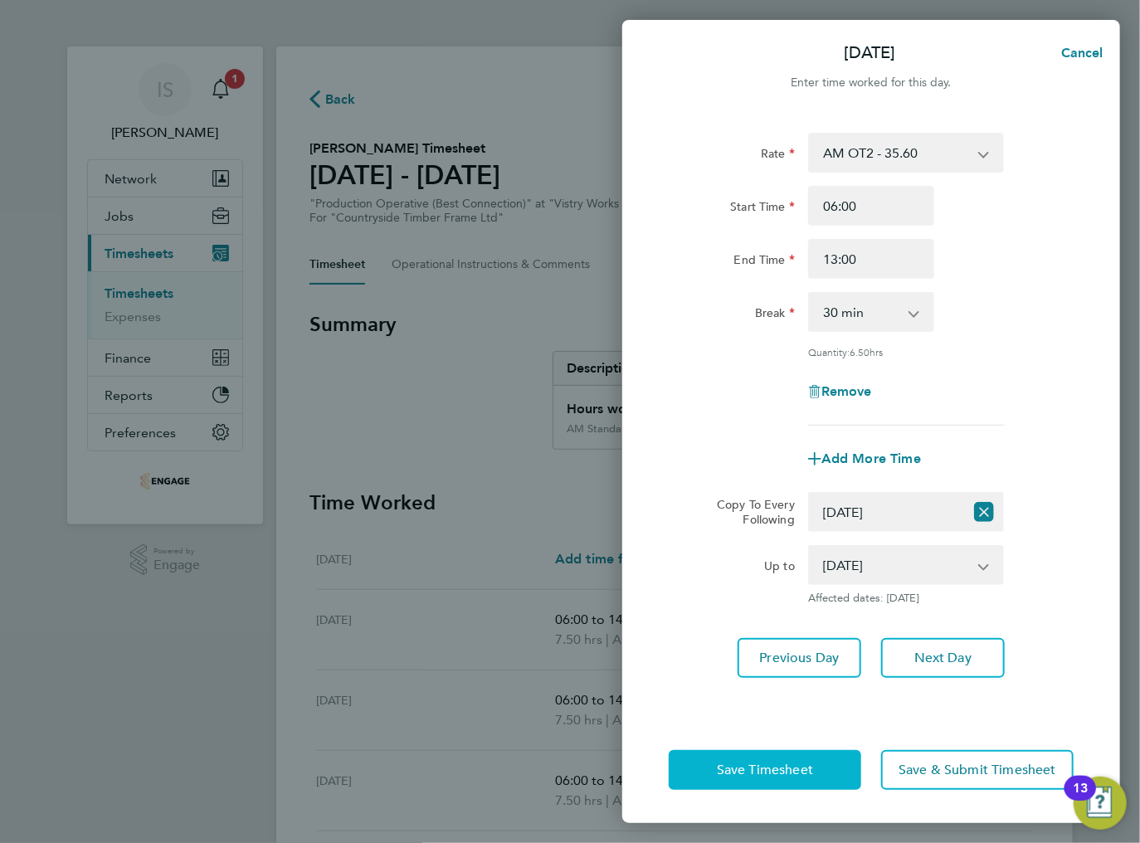
click at [761, 769] on span "Save Timesheet" at bounding box center [765, 770] width 96 height 17
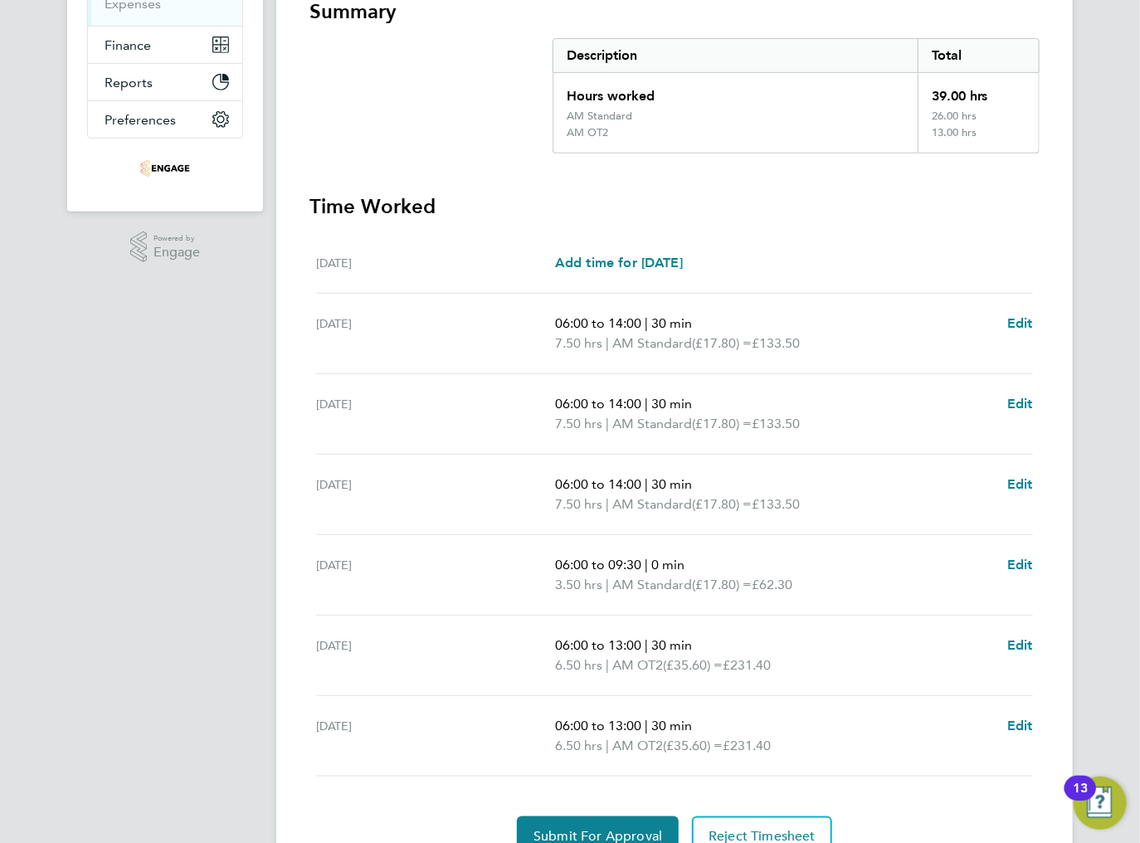
scroll to position [124, 0]
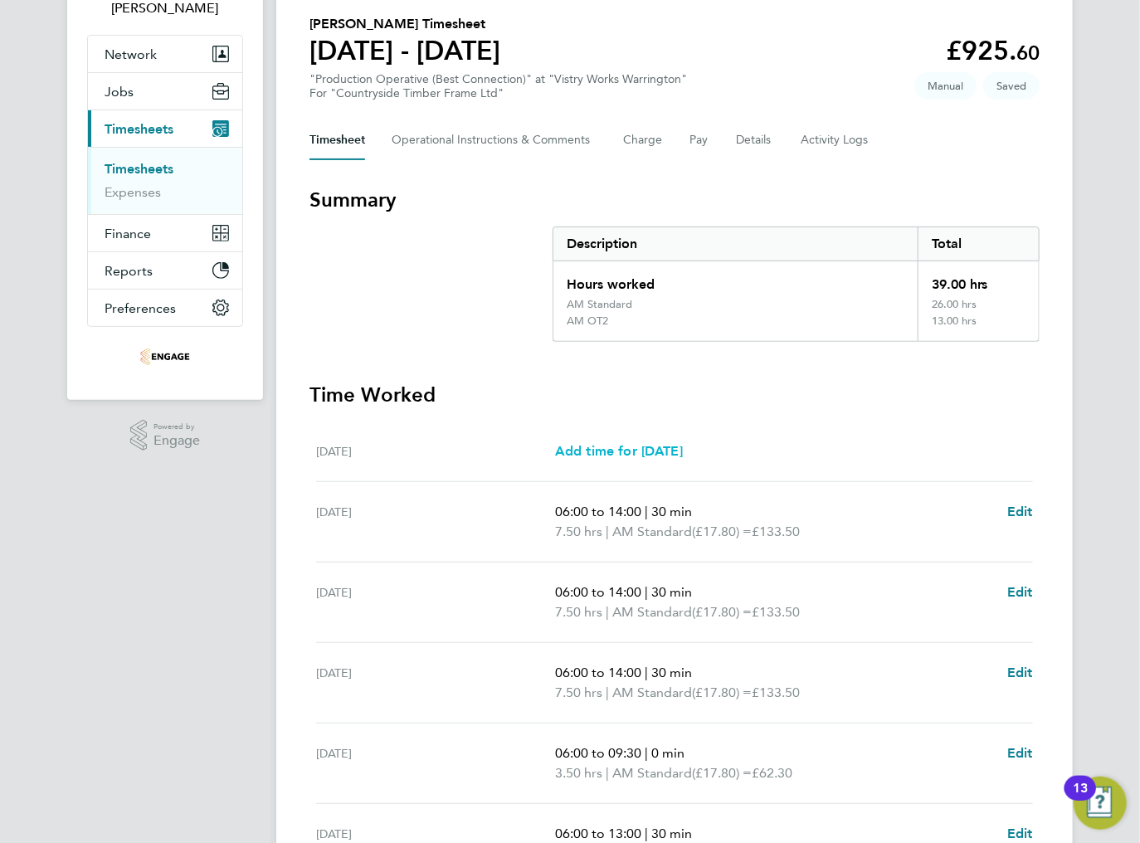
click at [618, 450] on span "Add time for [DATE]" at bounding box center [619, 451] width 128 height 16
select select "15"
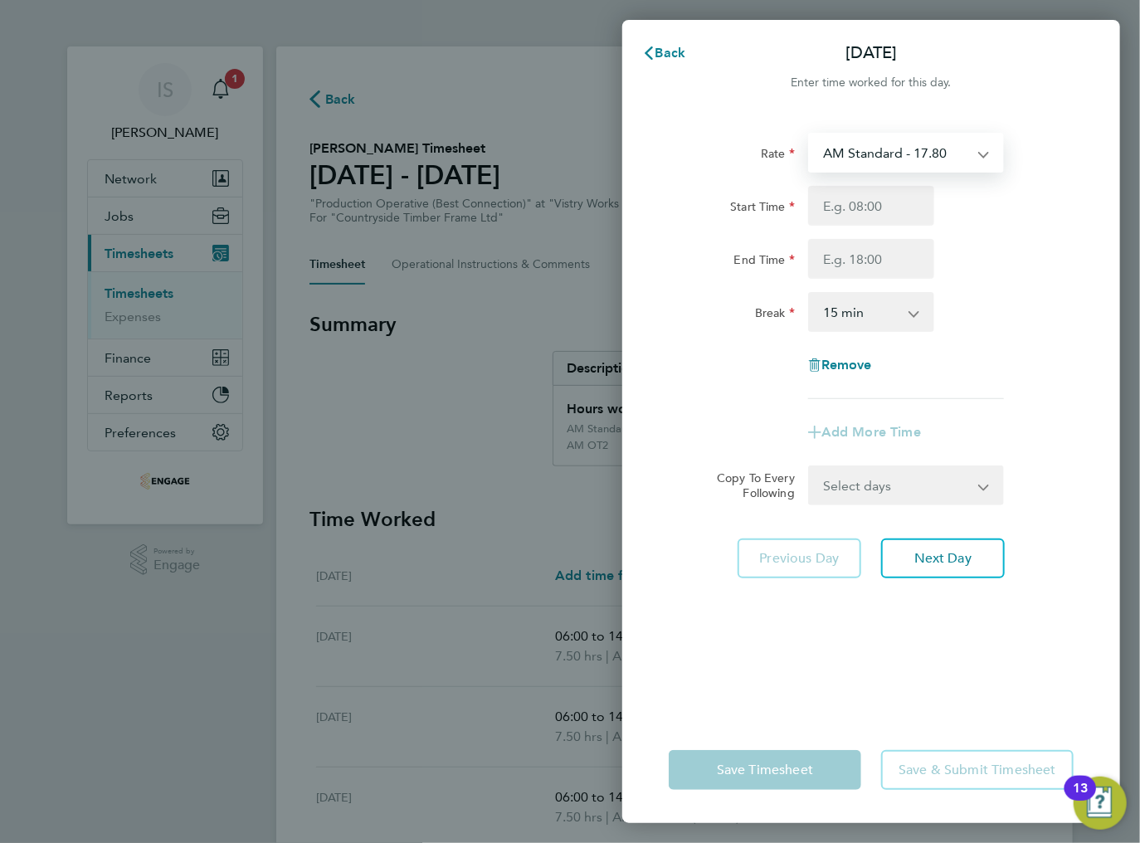
click at [933, 146] on select "AM Standard - 17.80 BONUS - 13.50 PM OT2 - 38.18 AM OT1 - 26.70 PM OT1 - 28.64 …" at bounding box center [896, 152] width 173 height 37
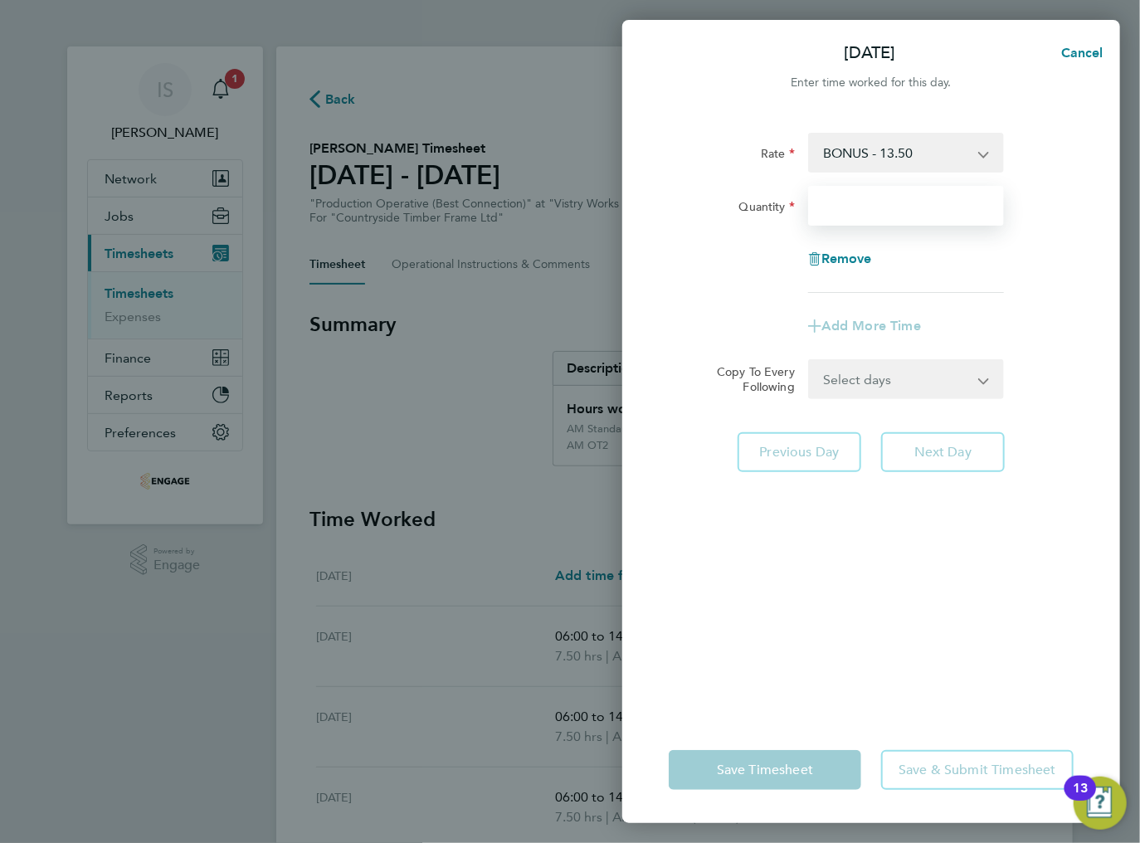
click at [852, 216] on input "Quantity" at bounding box center [906, 206] width 196 height 40
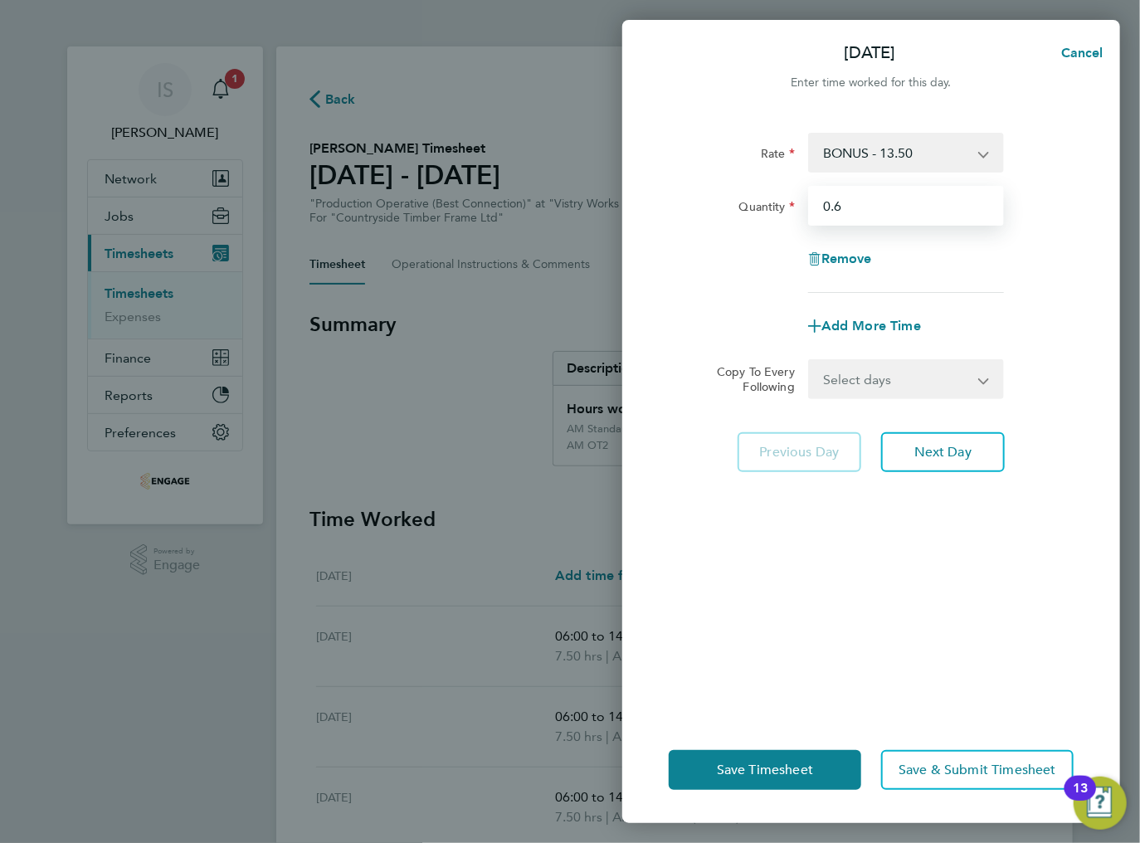
type input "0.6"
click at [929, 245] on div "Remove" at bounding box center [871, 259] width 139 height 40
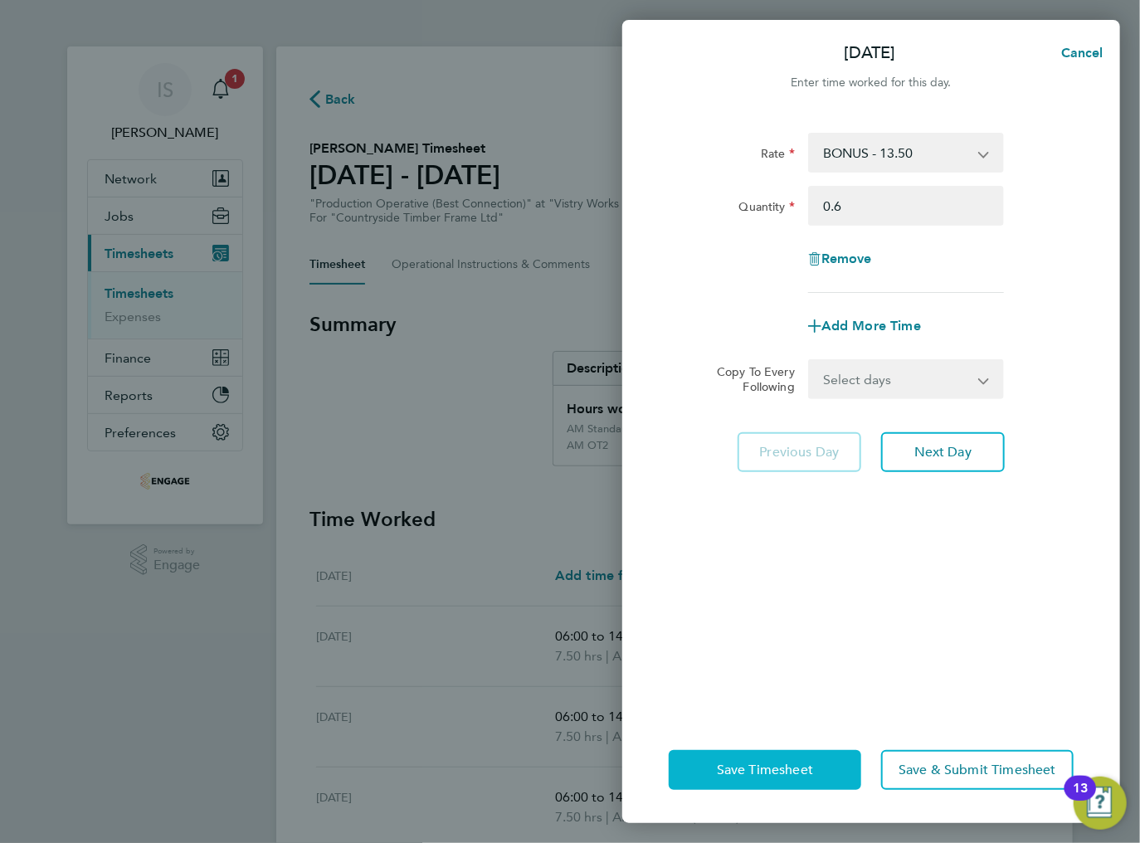
click at [750, 759] on button "Save Timesheet" at bounding box center [765, 770] width 193 height 40
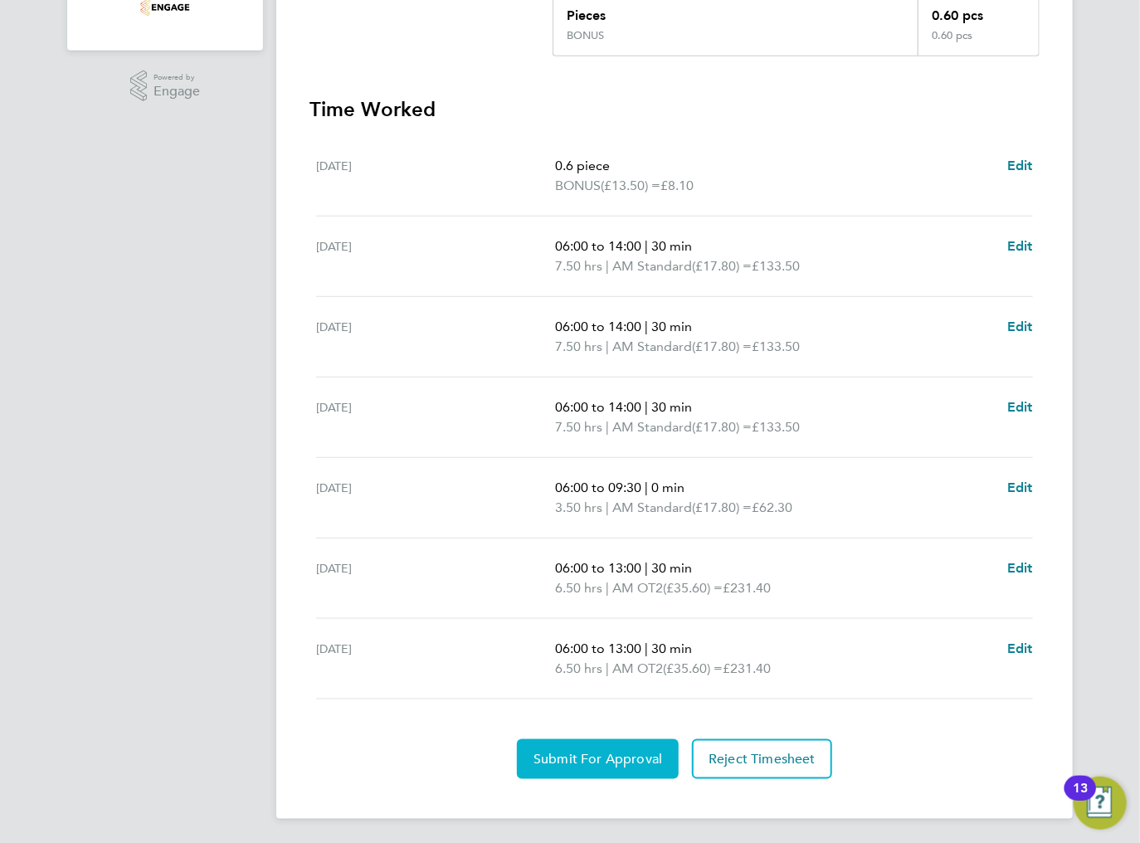
click at [542, 754] on span "Submit For Approval" at bounding box center [598, 759] width 129 height 17
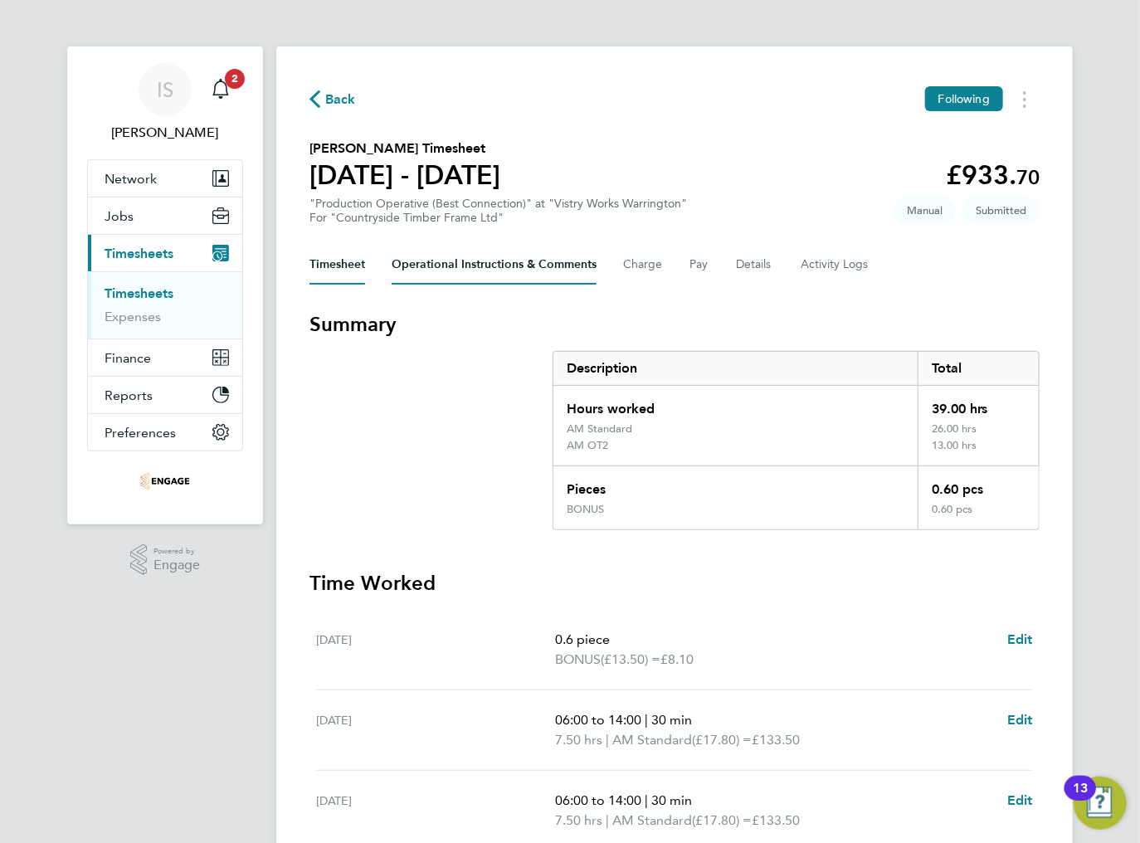
click at [458, 268] on Comments-tab "Operational Instructions & Comments" at bounding box center [494, 265] width 205 height 40
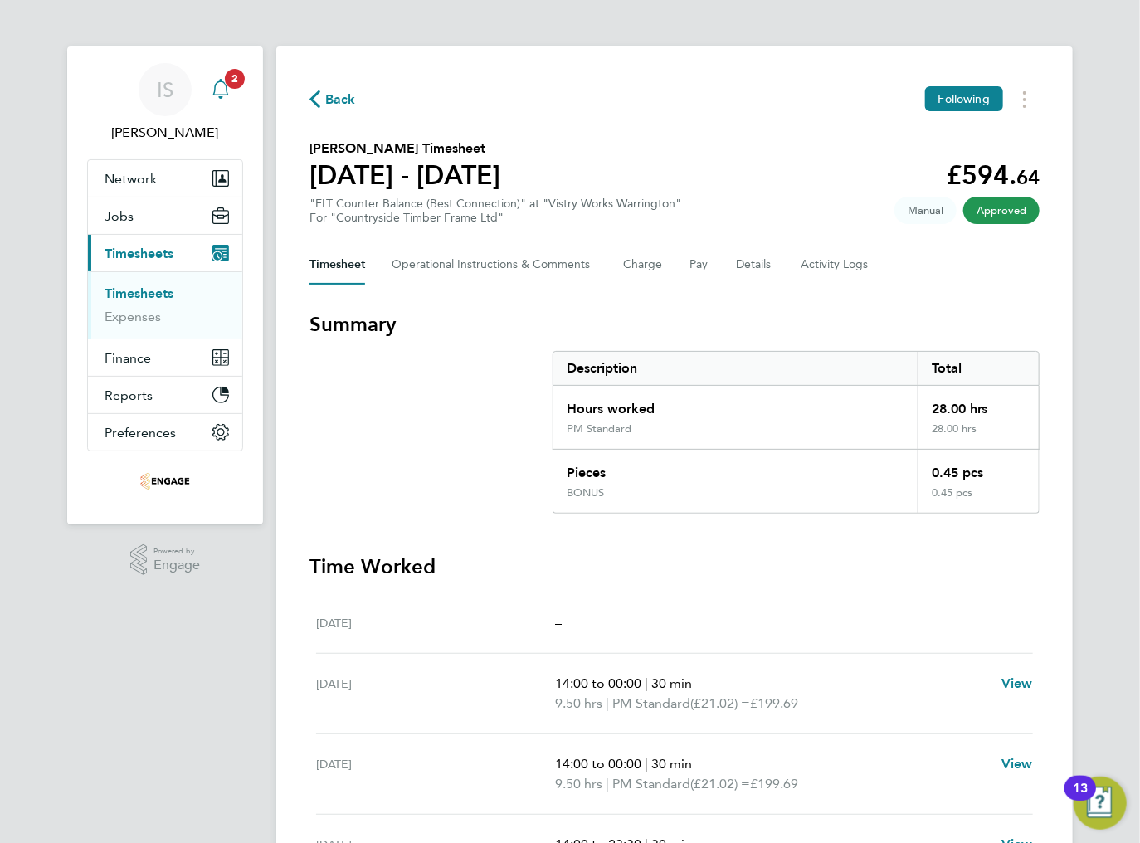
click at [232, 93] on div "Main navigation" at bounding box center [220, 89] width 33 height 33
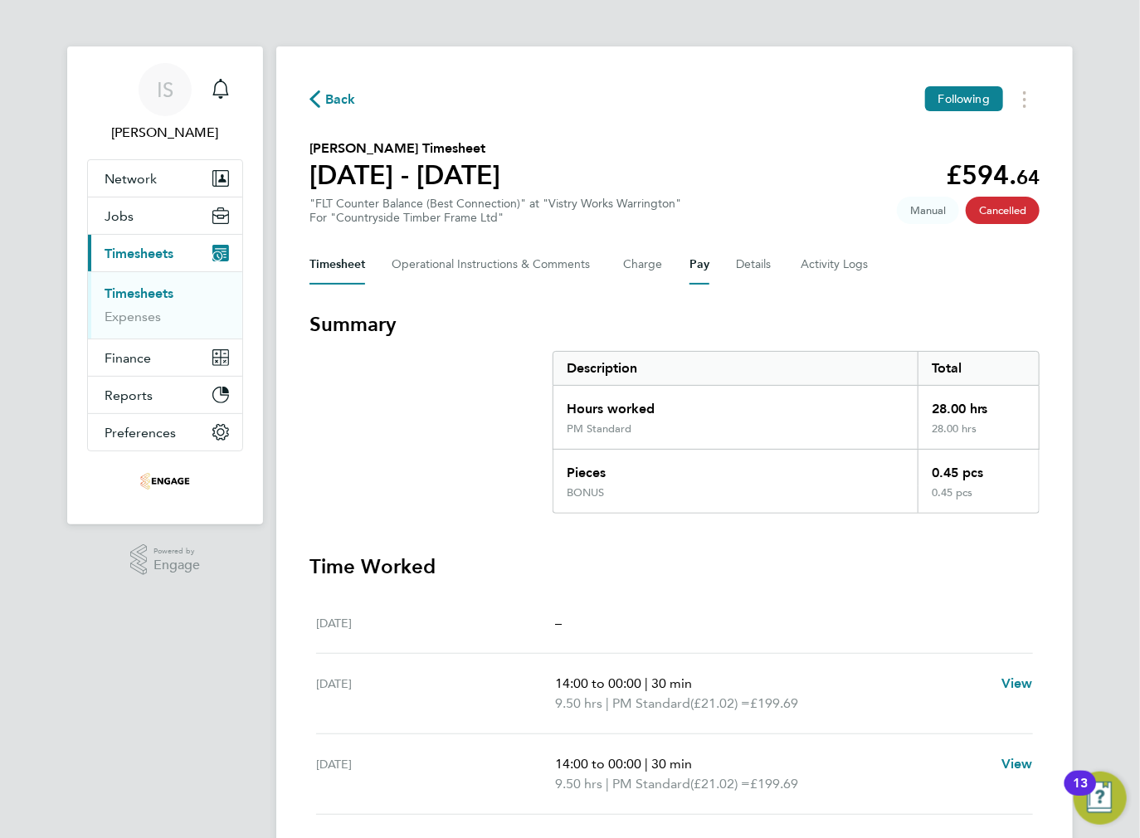
click at [696, 268] on button "Pay" at bounding box center [700, 265] width 20 height 40
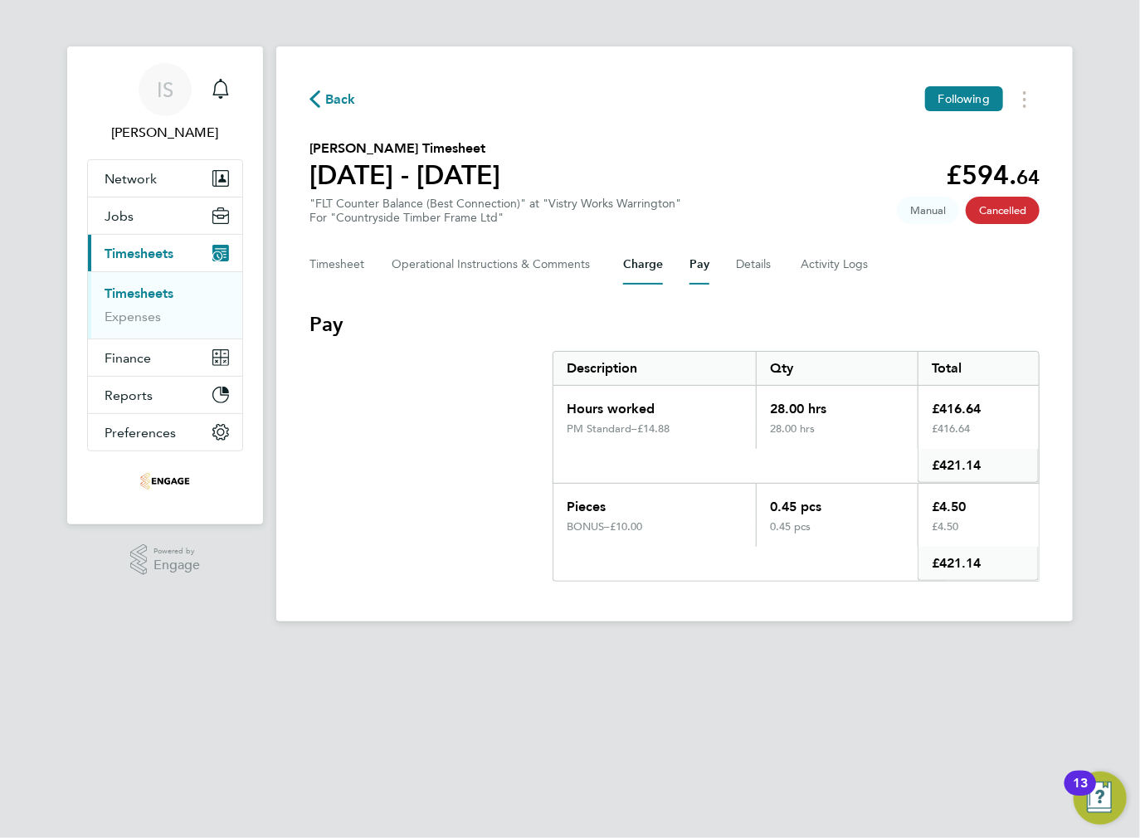
click at [645, 267] on button "Charge" at bounding box center [643, 265] width 40 height 40
click at [697, 275] on button "Pay" at bounding box center [700, 265] width 20 height 40
click at [319, 103] on icon "button" at bounding box center [314, 98] width 11 height 17
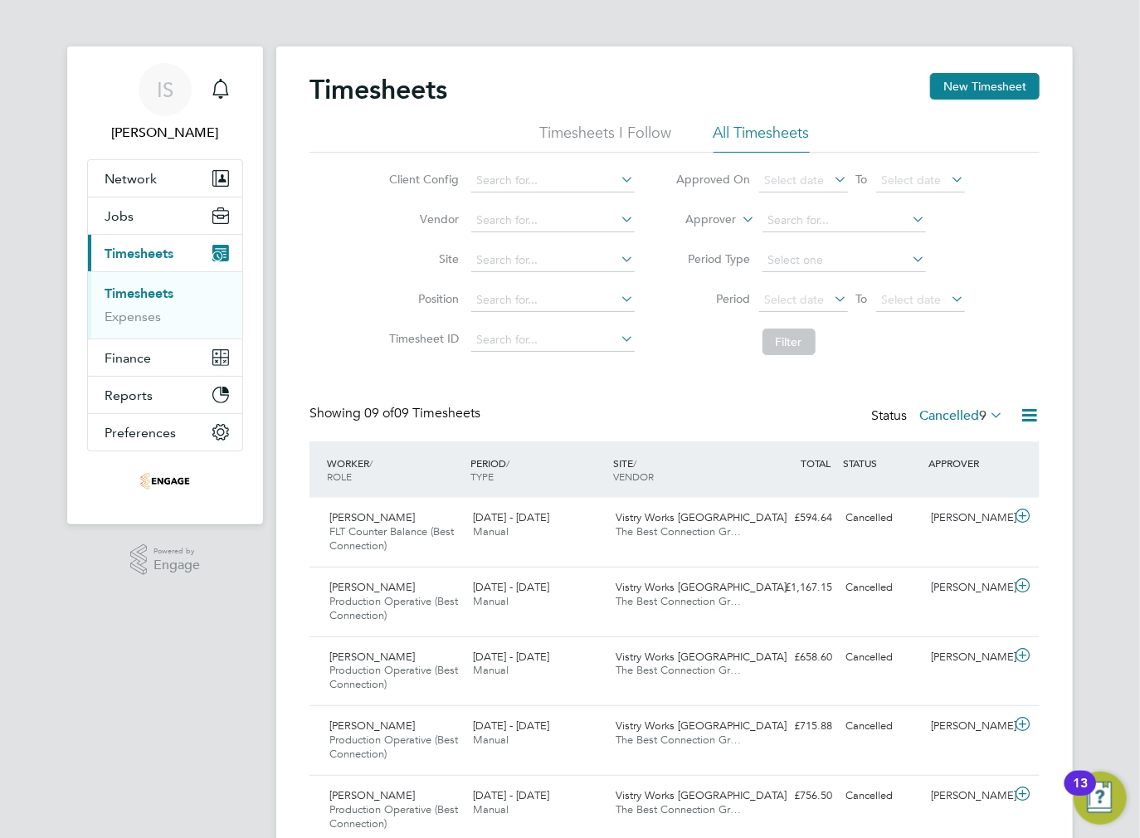
click at [675, 357] on li "Filter" at bounding box center [821, 341] width 330 height 43
click at [954, 422] on label "Cancelled 9" at bounding box center [961, 415] width 84 height 17
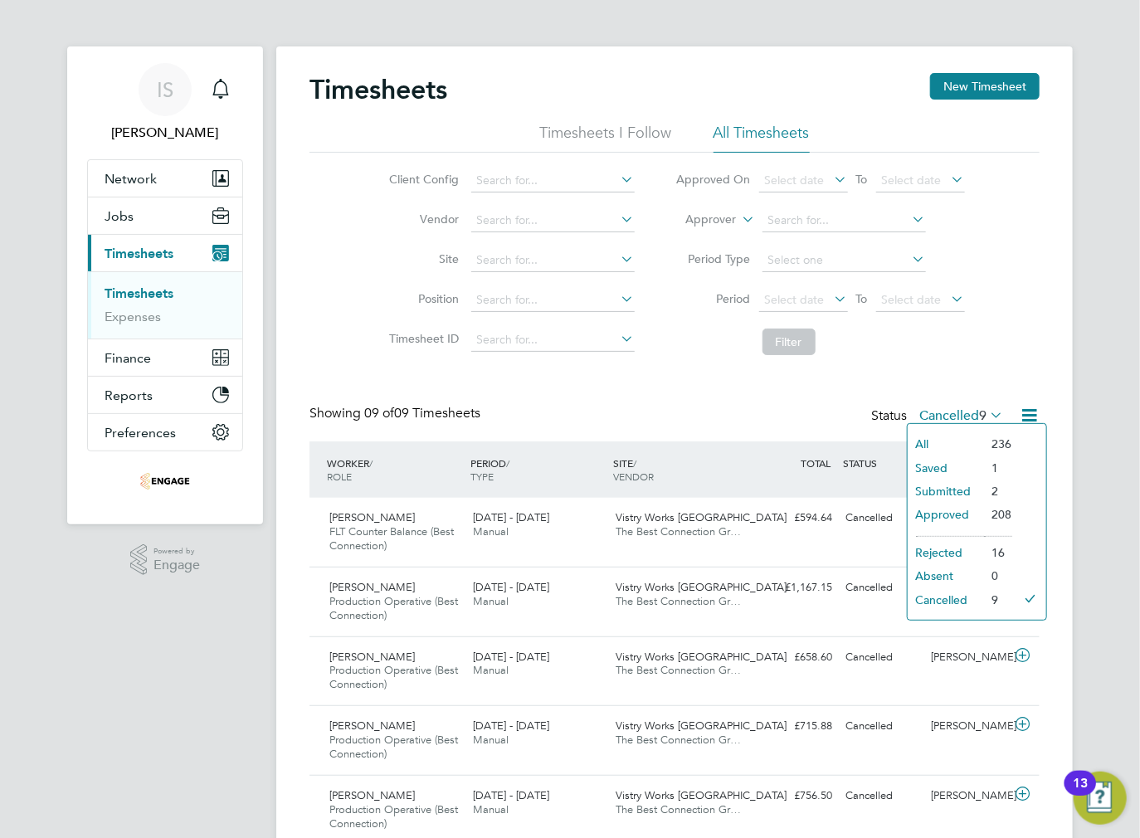
click at [944, 491] on li "Submitted" at bounding box center [946, 491] width 76 height 23
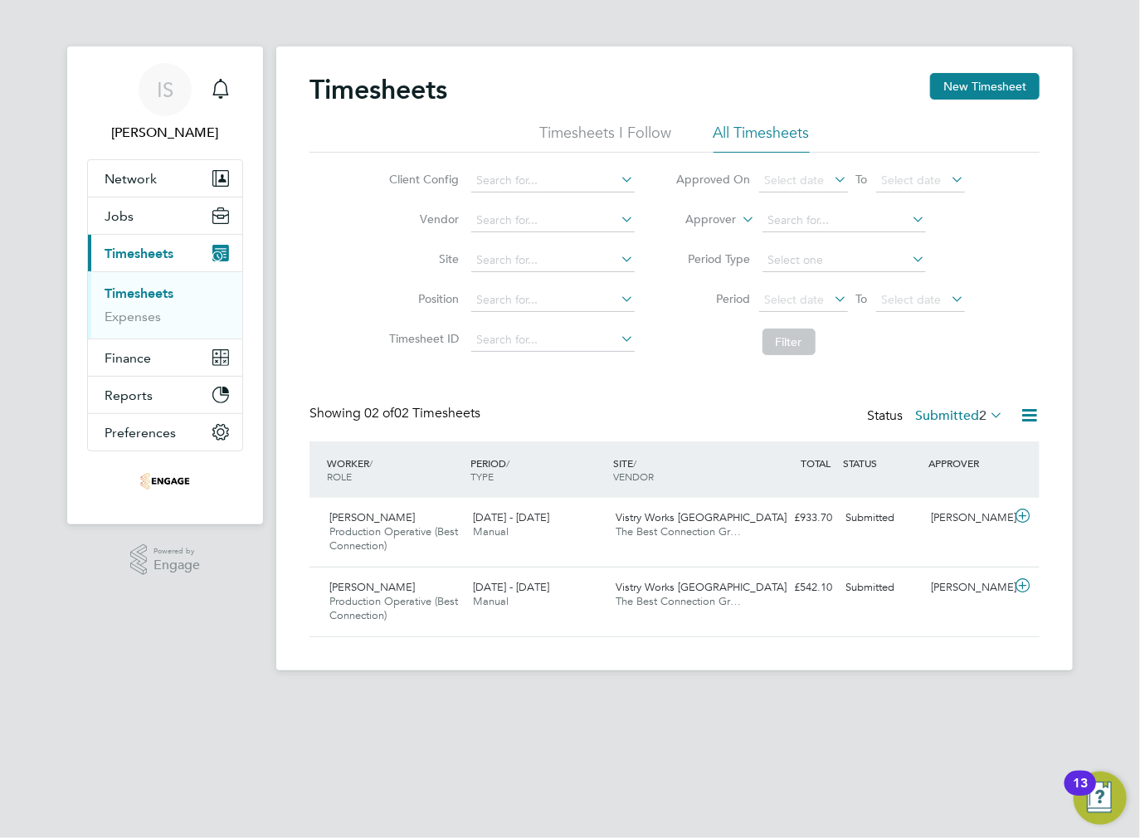
click at [698, 407] on div "Showing 02 of 02 Timesheets Status Submitted 2" at bounding box center [674, 423] width 730 height 37
click at [747, 408] on div "Showing 02 of 02 Timesheets Status Submitted 2" at bounding box center [674, 423] width 730 height 37
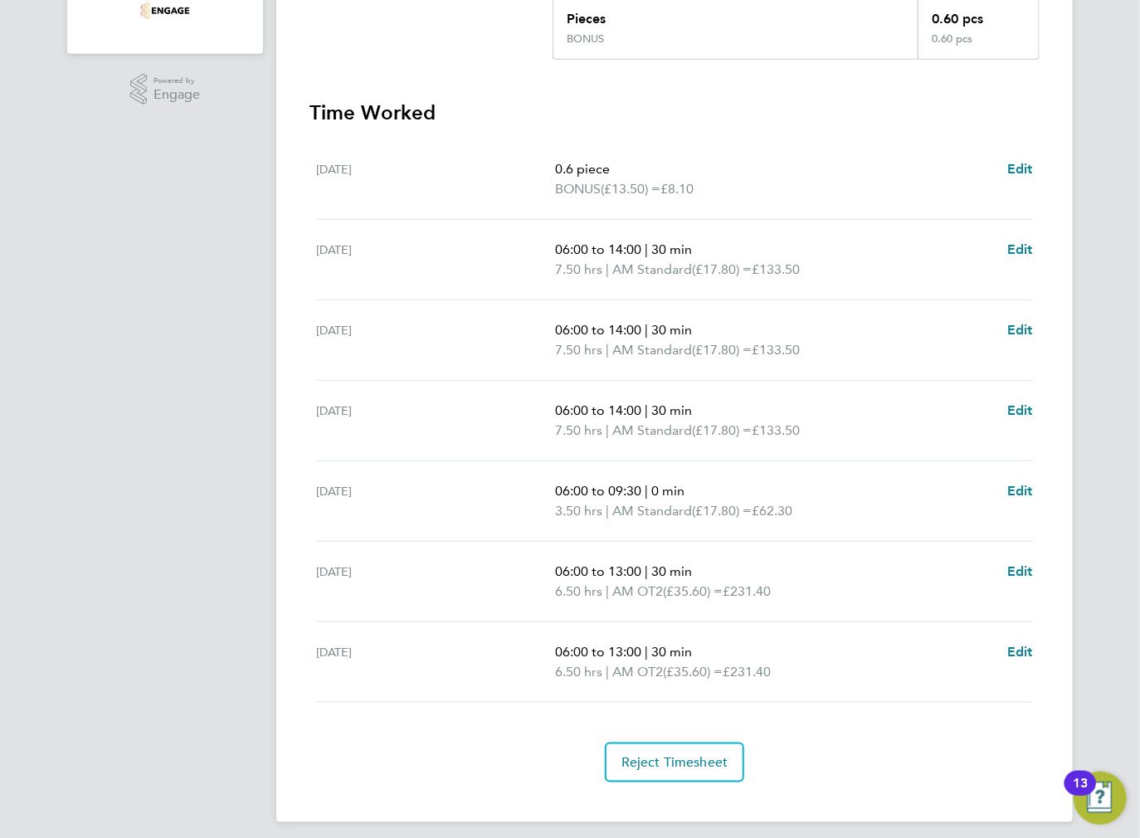
scroll to position [478, 0]
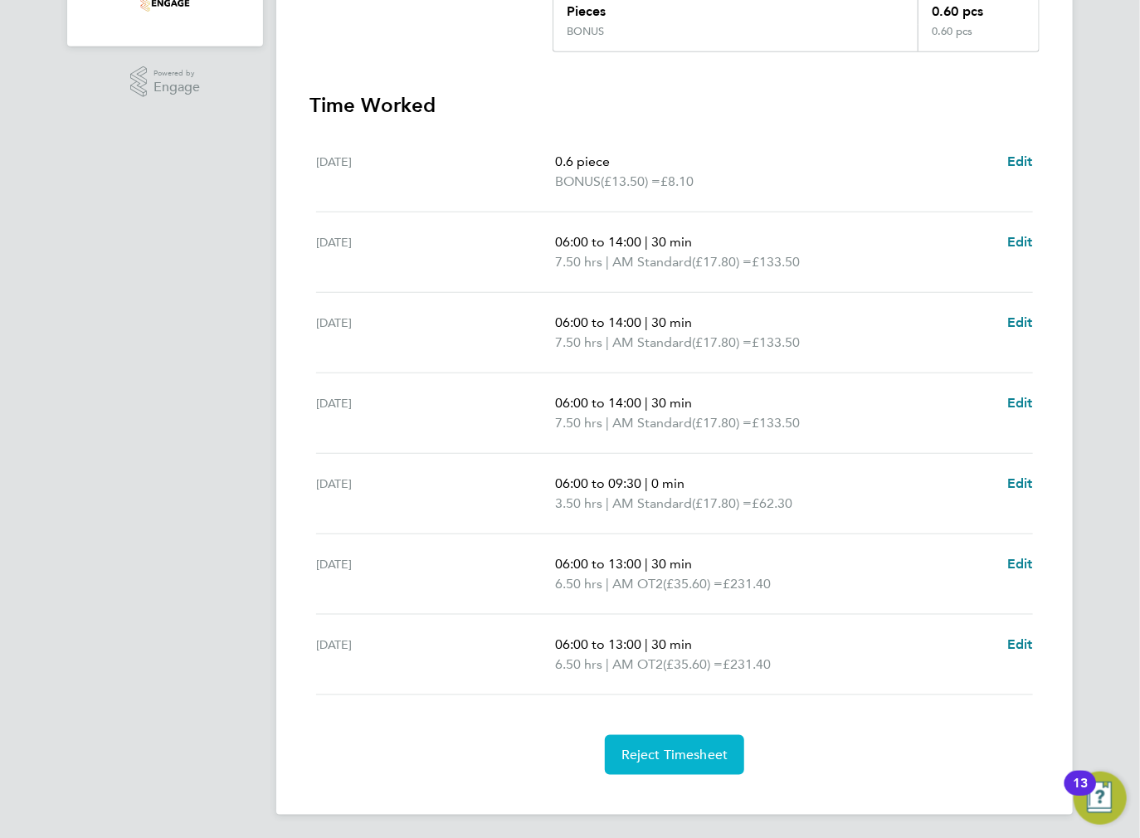
click at [663, 752] on span "Reject Timesheet" at bounding box center [674, 755] width 107 height 17
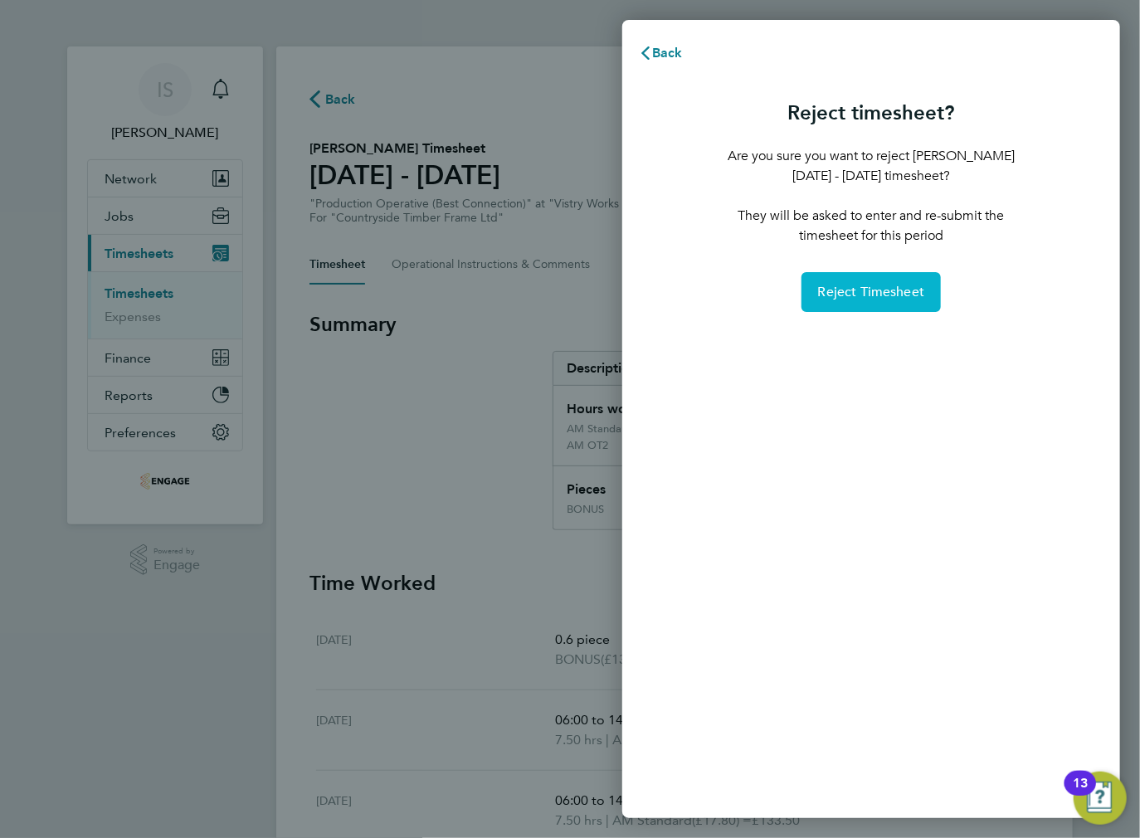
click at [854, 295] on span "Reject Timesheet" at bounding box center [871, 292] width 107 height 17
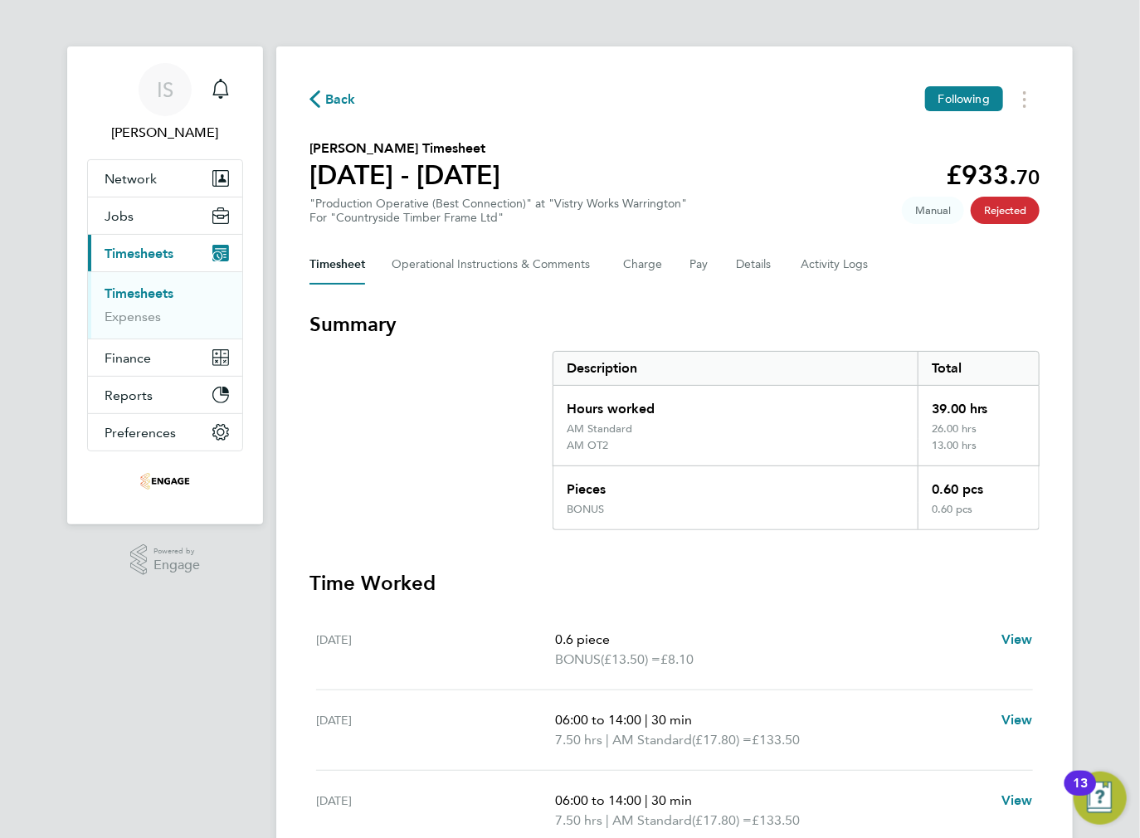
click at [321, 108] on button "Back" at bounding box center [332, 99] width 46 height 21
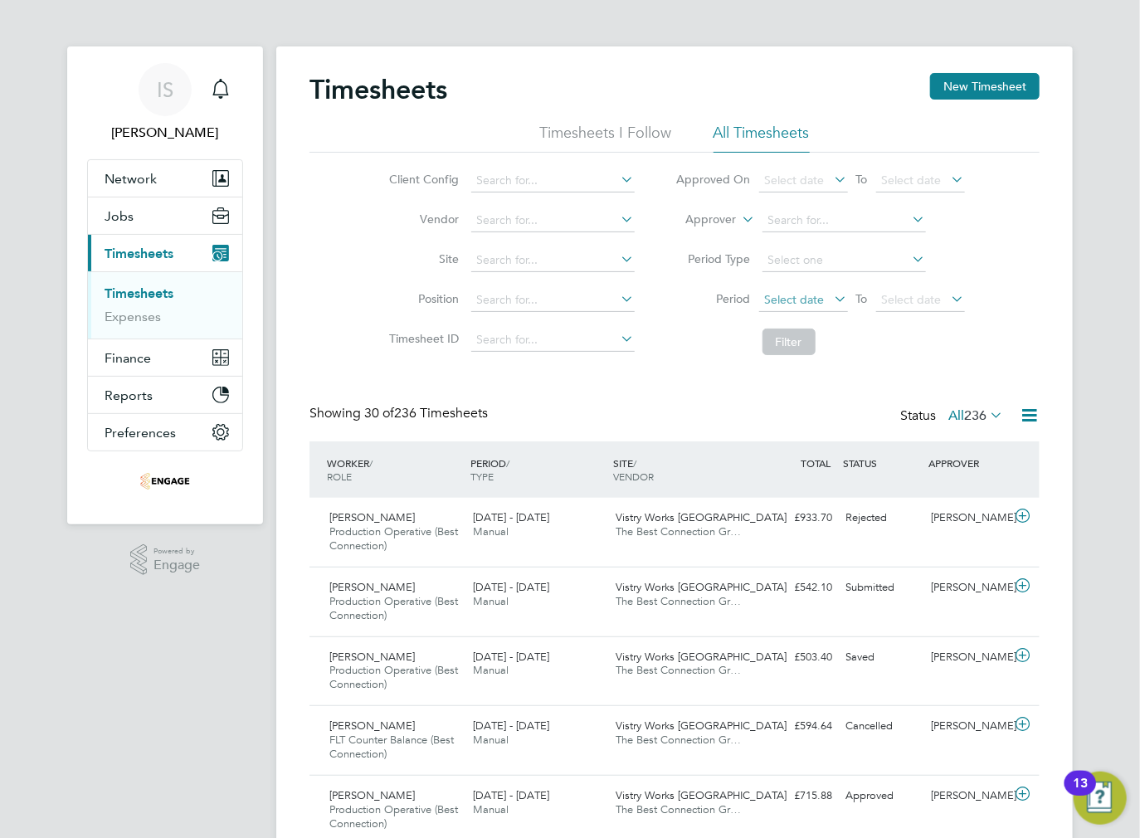
click at [820, 302] on span "Select date" at bounding box center [795, 299] width 60 height 15
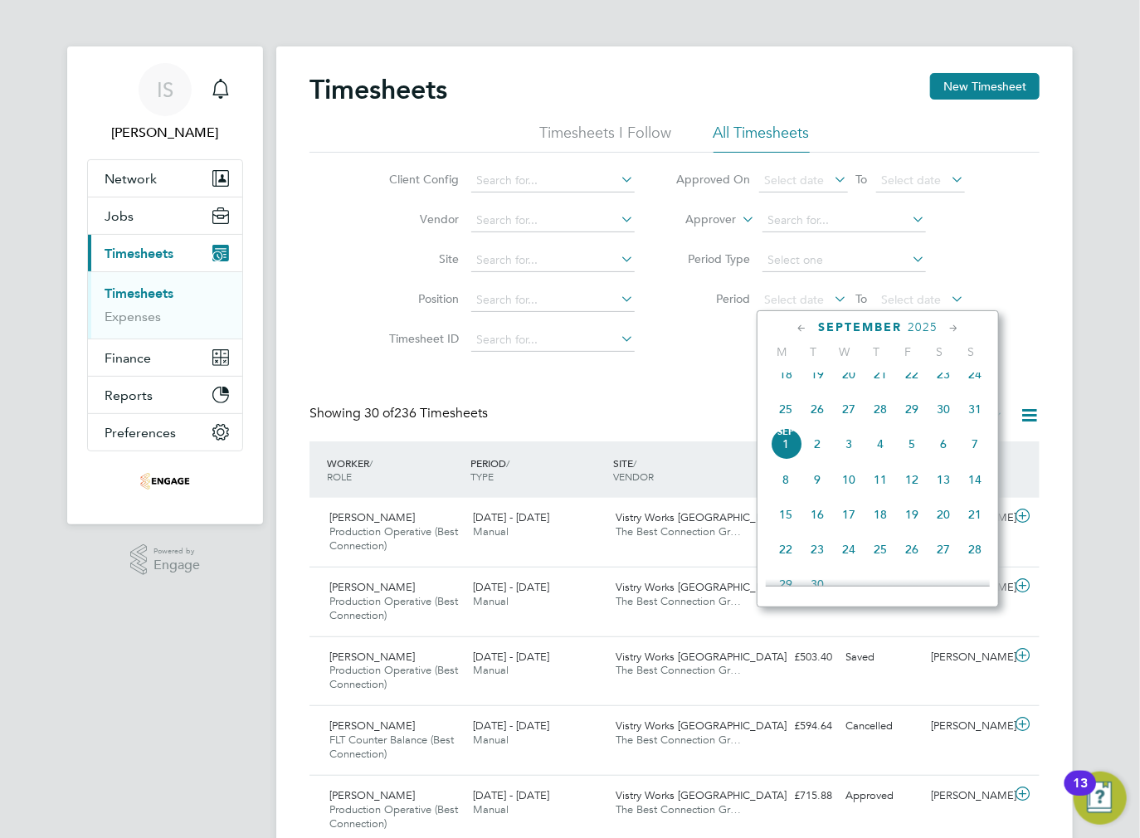
click at [792, 425] on span "25" at bounding box center [786, 409] width 32 height 32
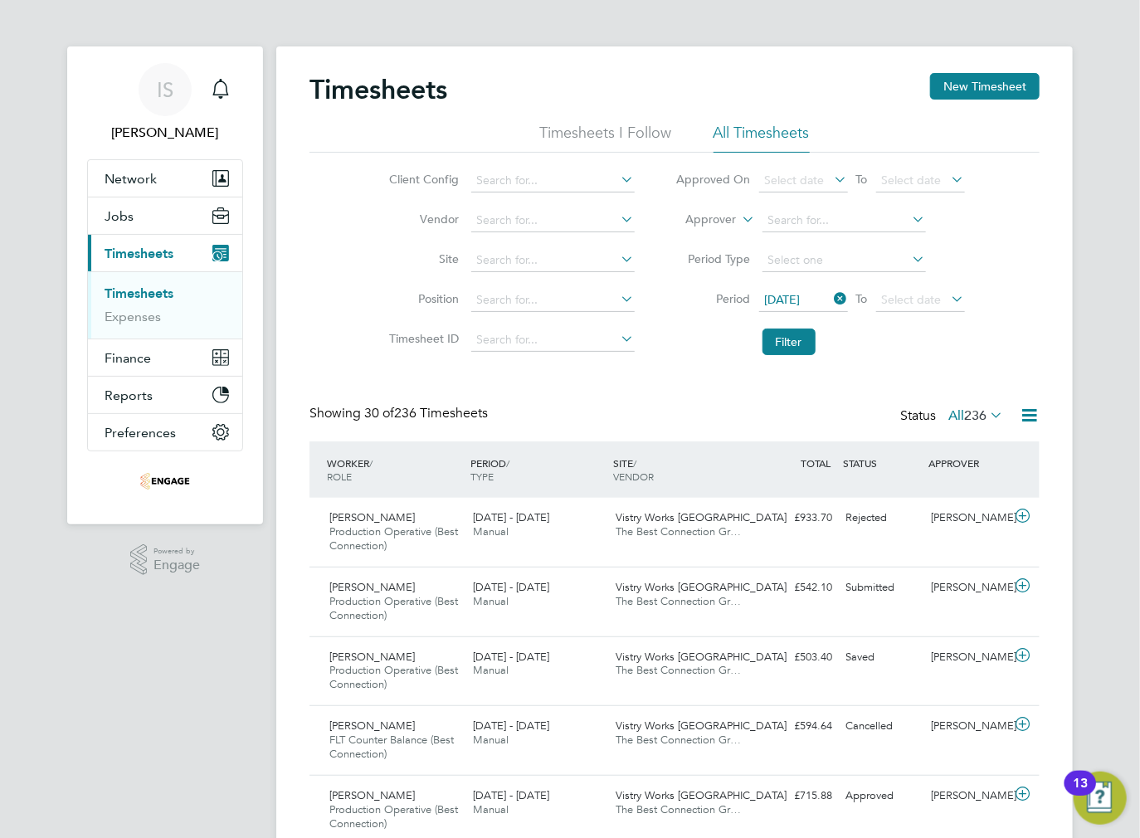
drag, startPoint x: 992, startPoint y: 95, endPoint x: 1065, endPoint y: 334, distance: 250.7
click at [783, 342] on button "Filter" at bounding box center [789, 342] width 53 height 27
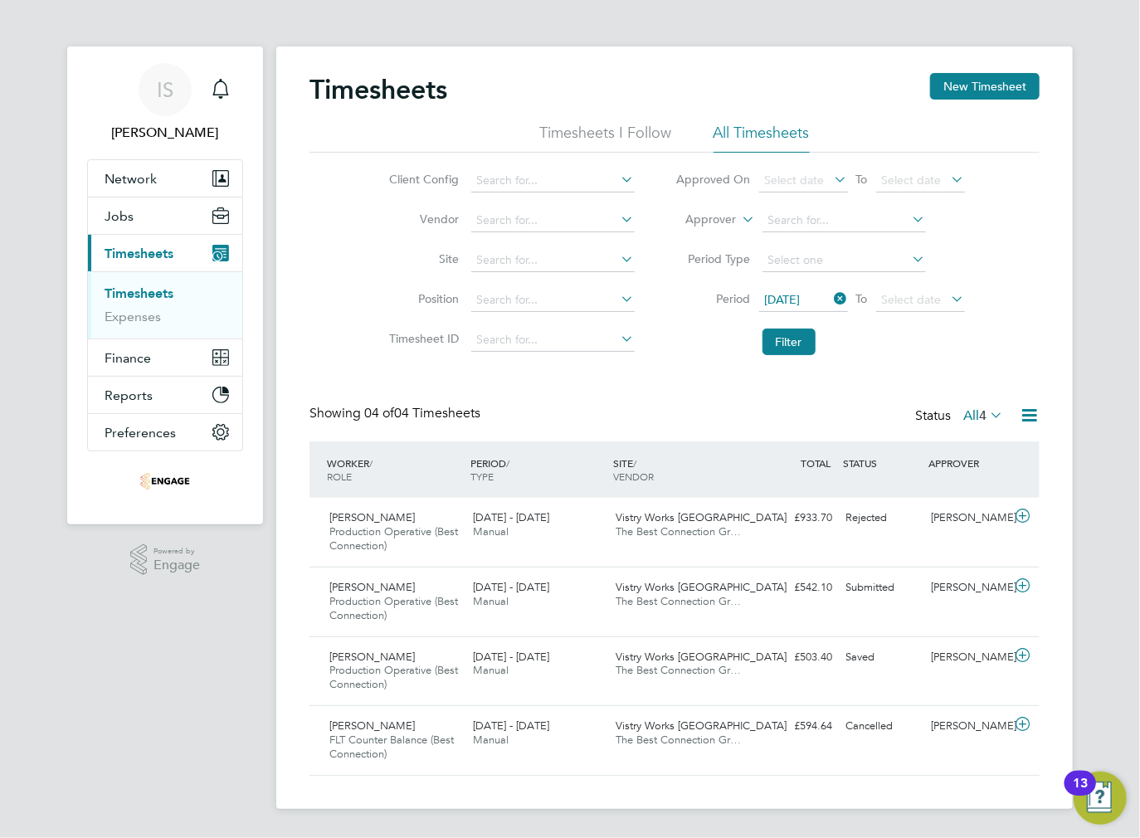
click at [973, 422] on label "All 4" at bounding box center [983, 415] width 40 height 17
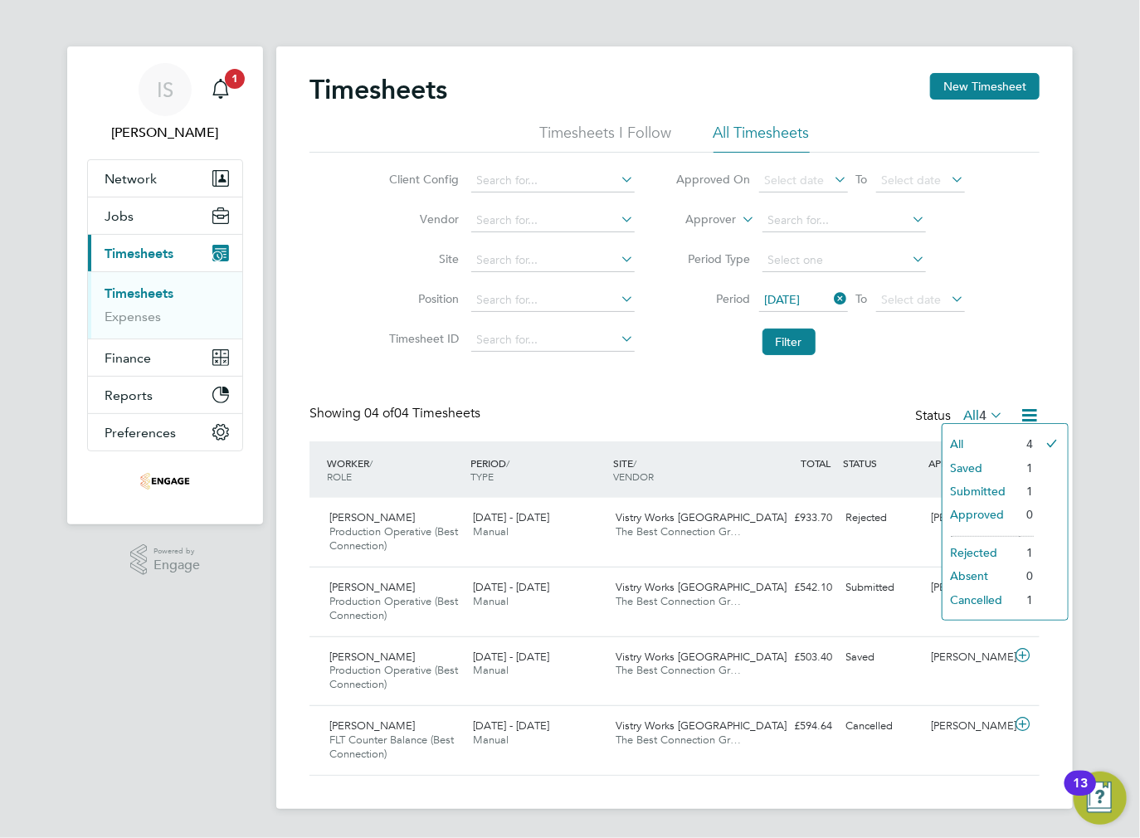
click at [971, 465] on li "Saved" at bounding box center [981, 467] width 76 height 23
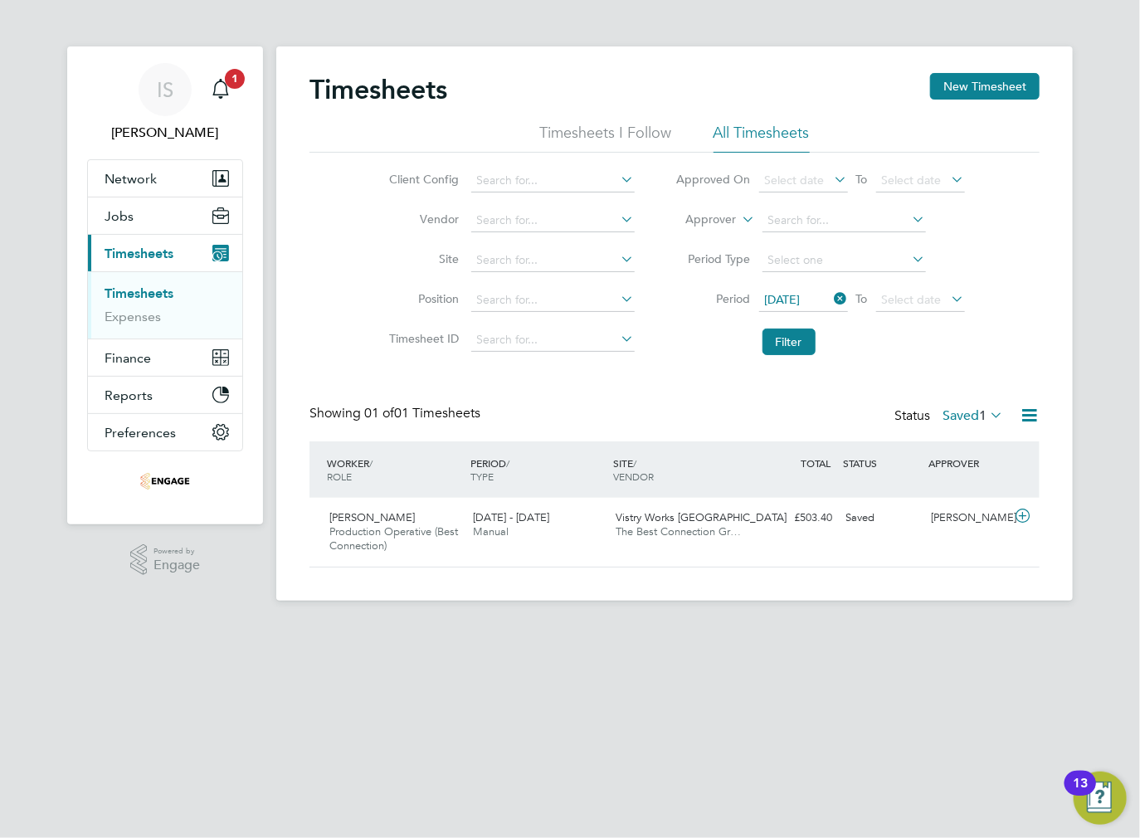
click at [963, 417] on label "Saved 1" at bounding box center [973, 415] width 61 height 17
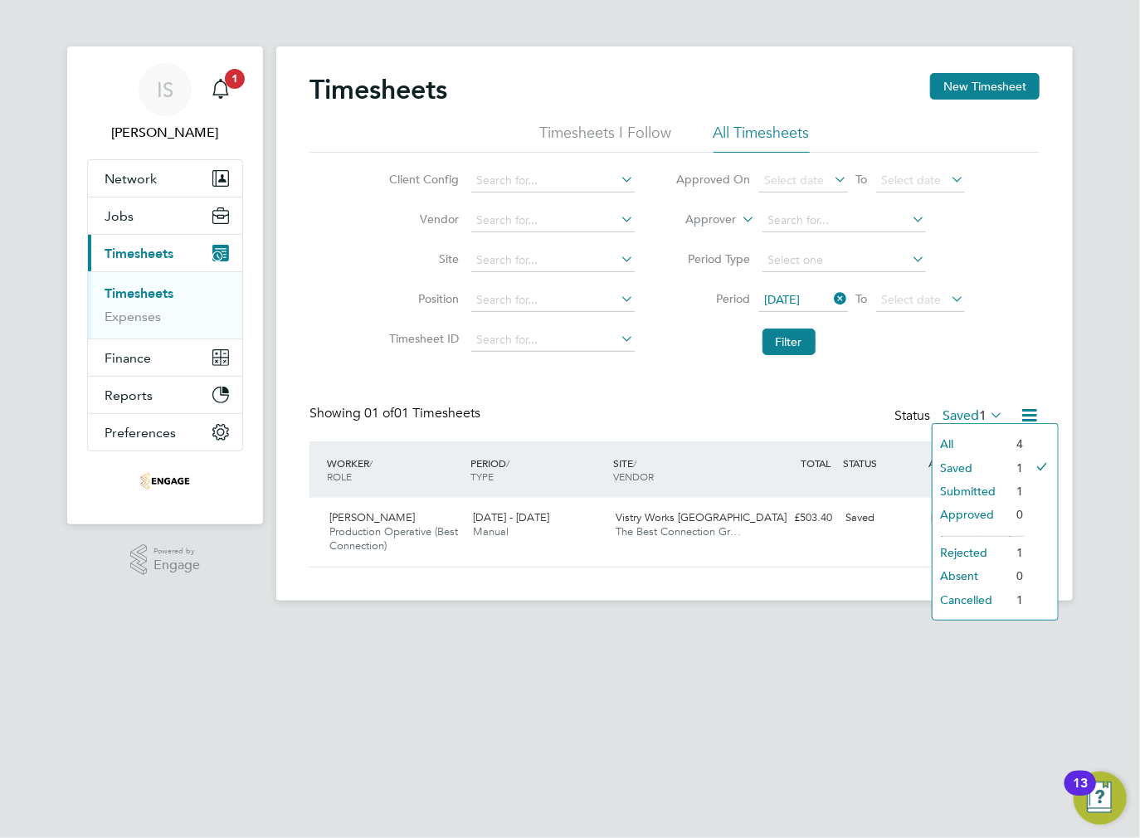
click at [956, 493] on li "Submitted" at bounding box center [971, 491] width 76 height 23
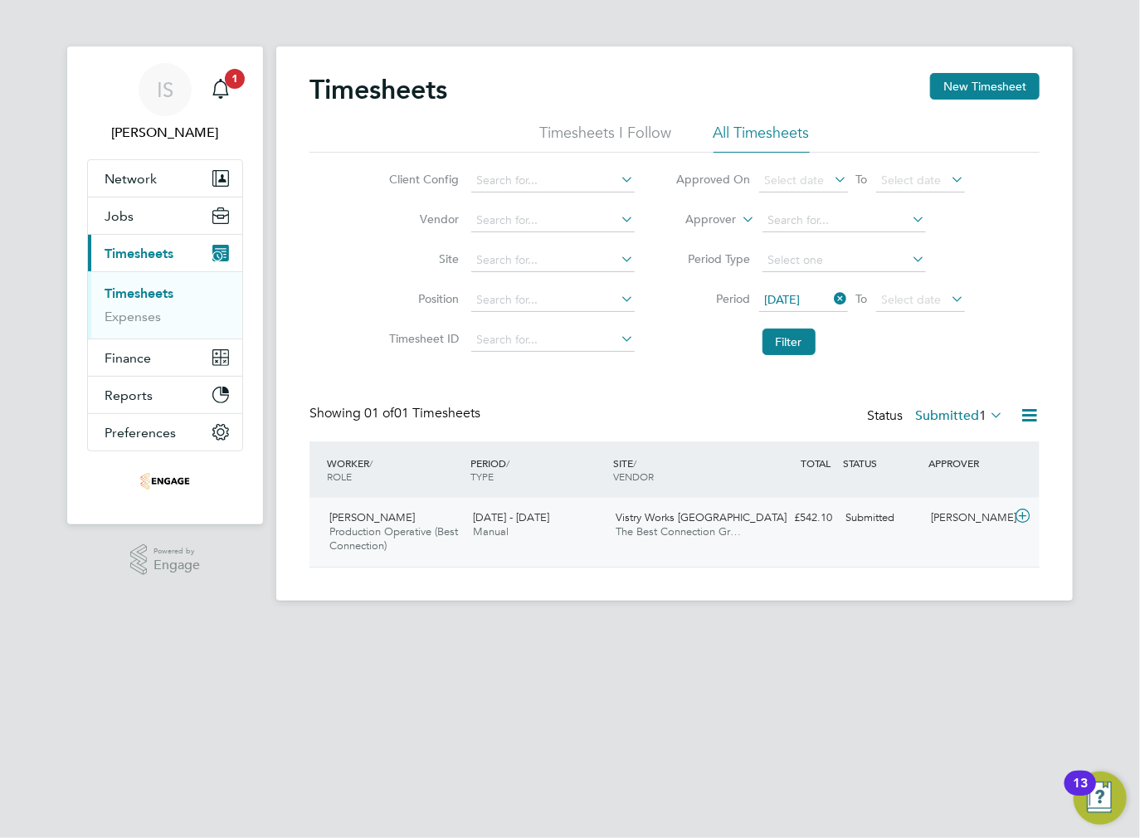
click at [935, 524] on div "[PERSON_NAME]" at bounding box center [968, 517] width 86 height 27
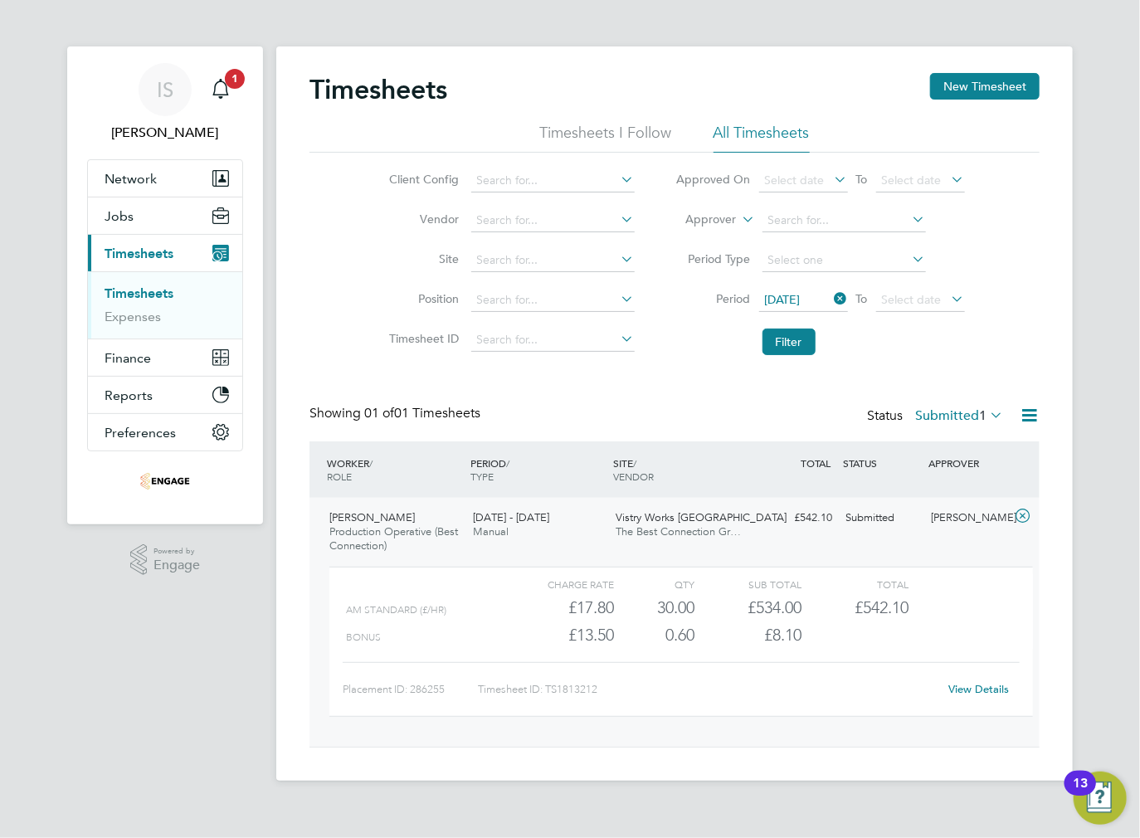
click at [961, 685] on link "View Details" at bounding box center [979, 689] width 61 height 14
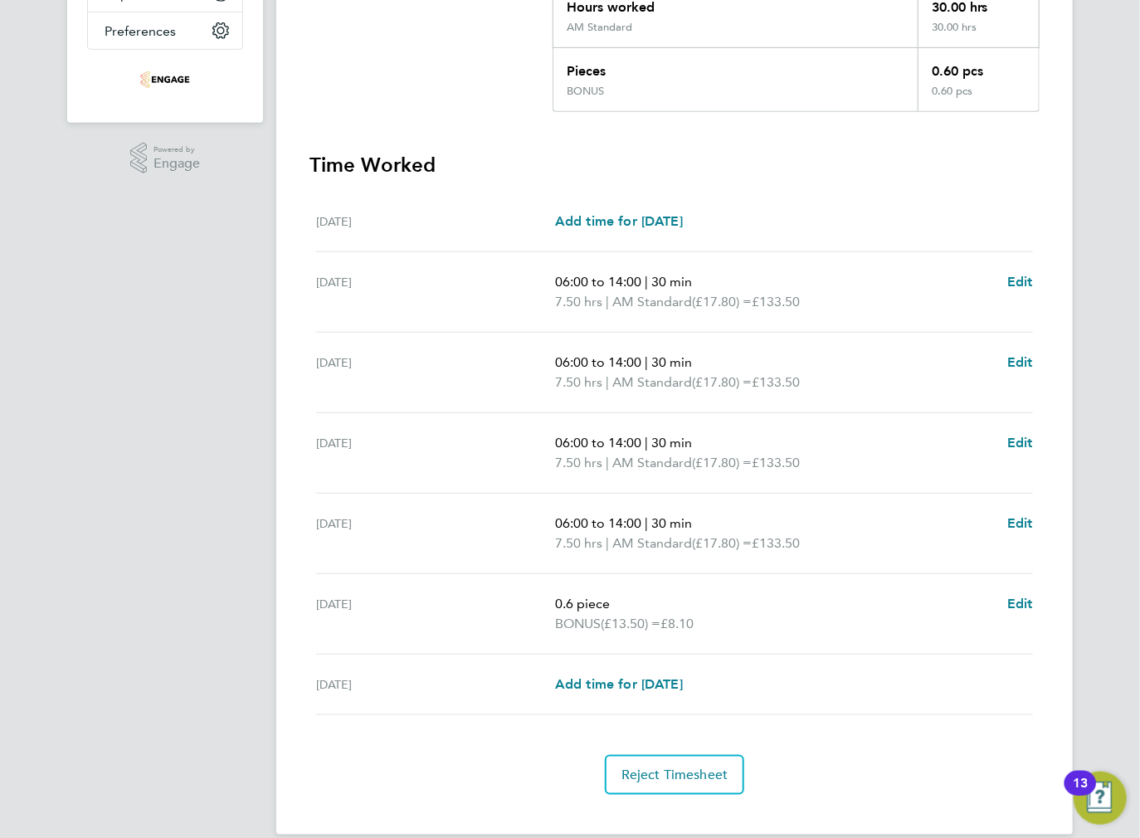
scroll to position [422, 0]
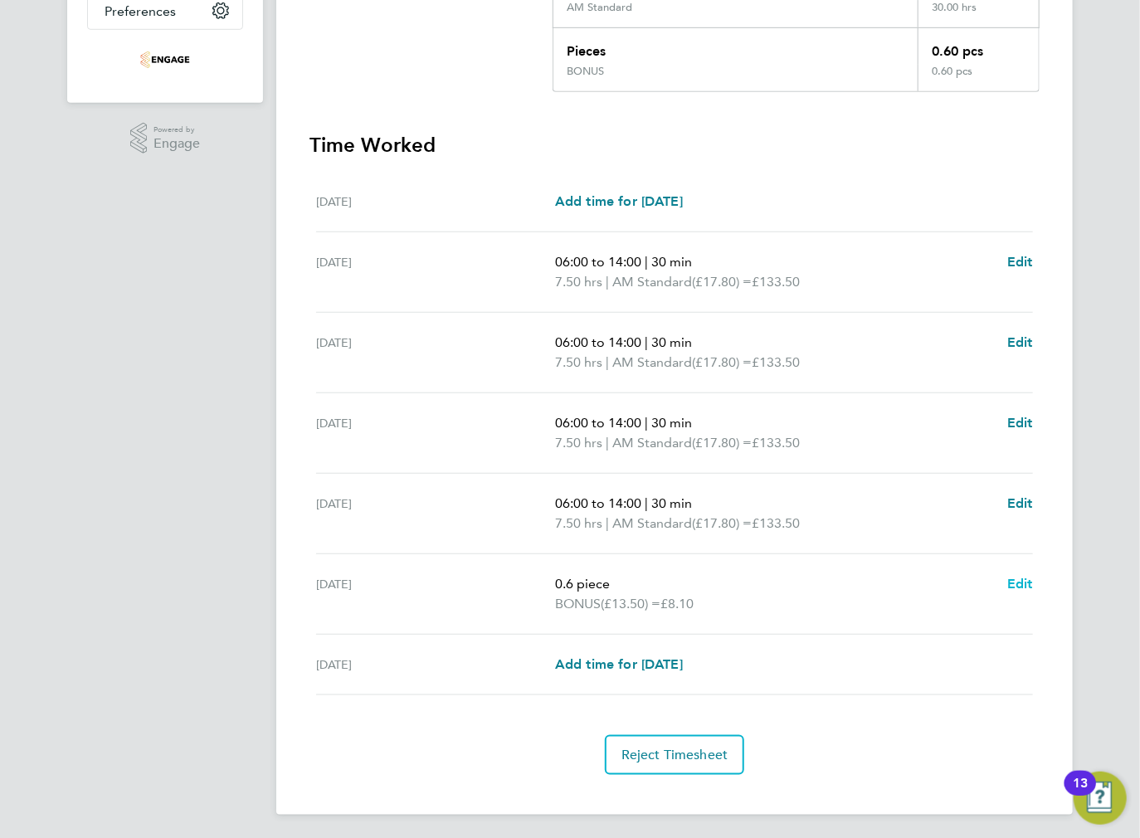
click at [1022, 582] on span "Edit" at bounding box center [1020, 584] width 26 height 16
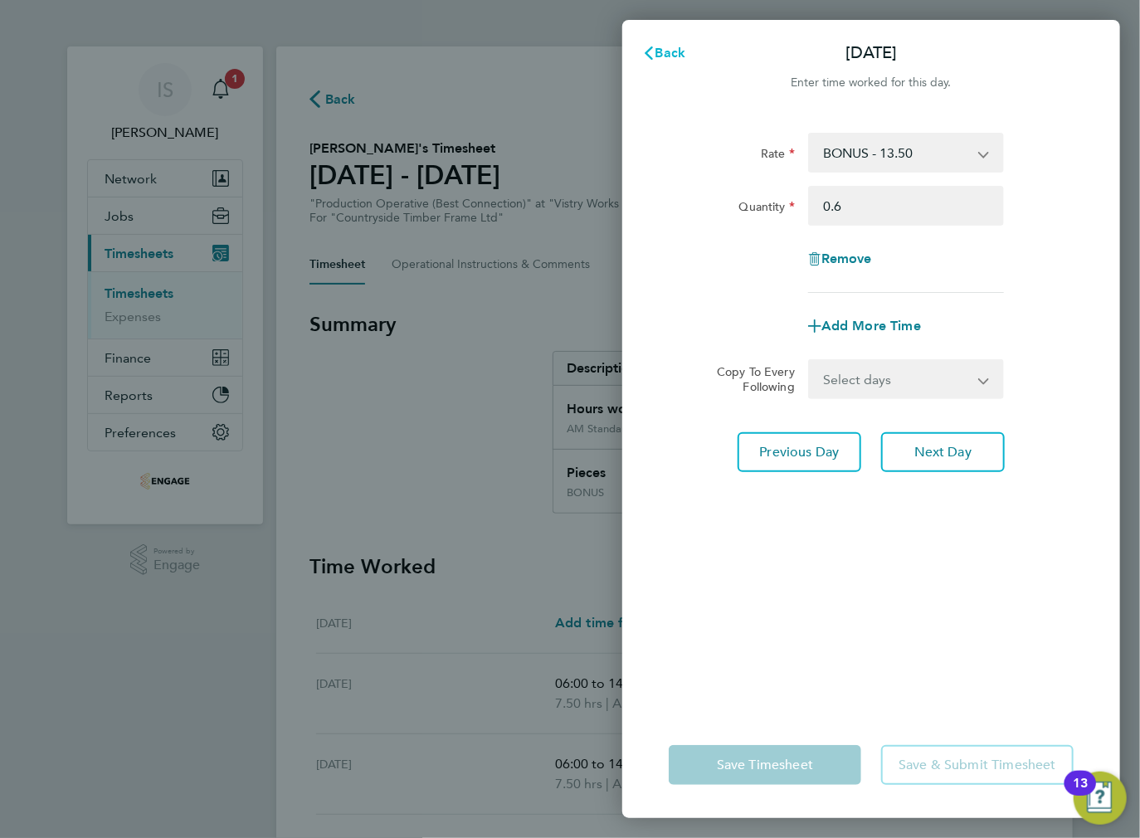
click at [670, 57] on span "Back" at bounding box center [671, 53] width 31 height 16
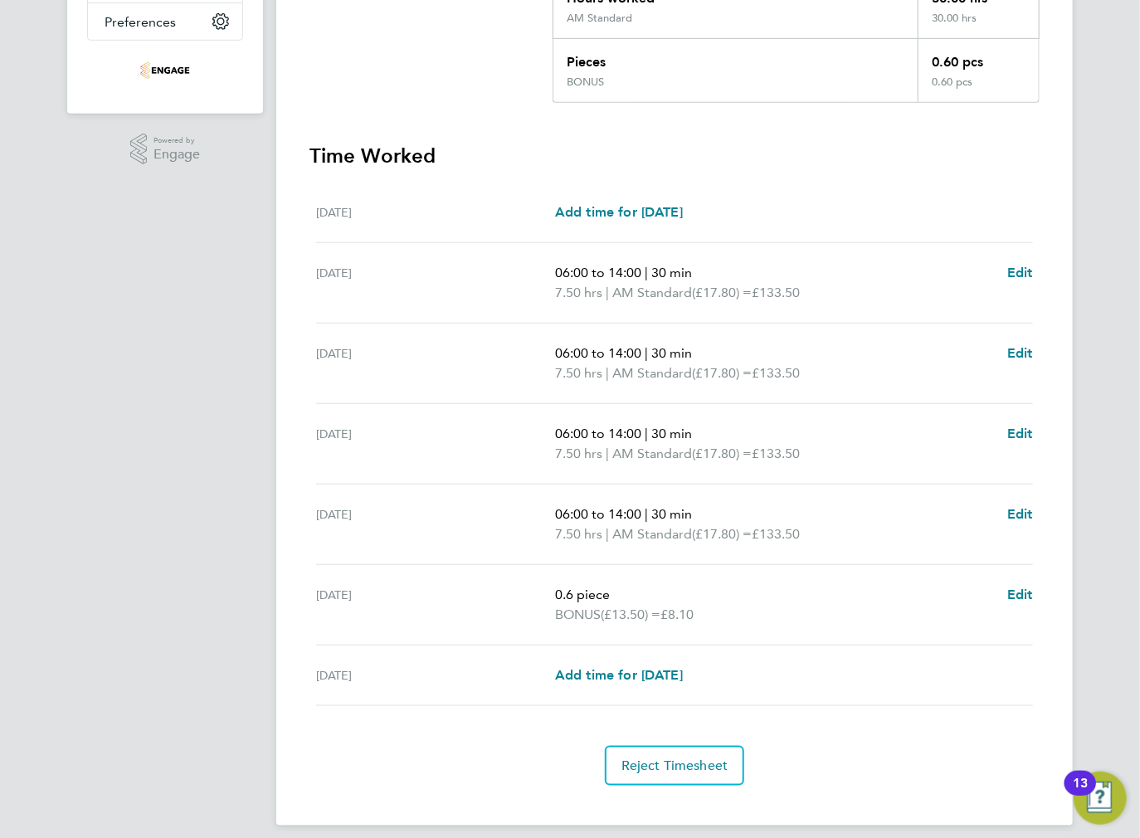
scroll to position [422, 0]
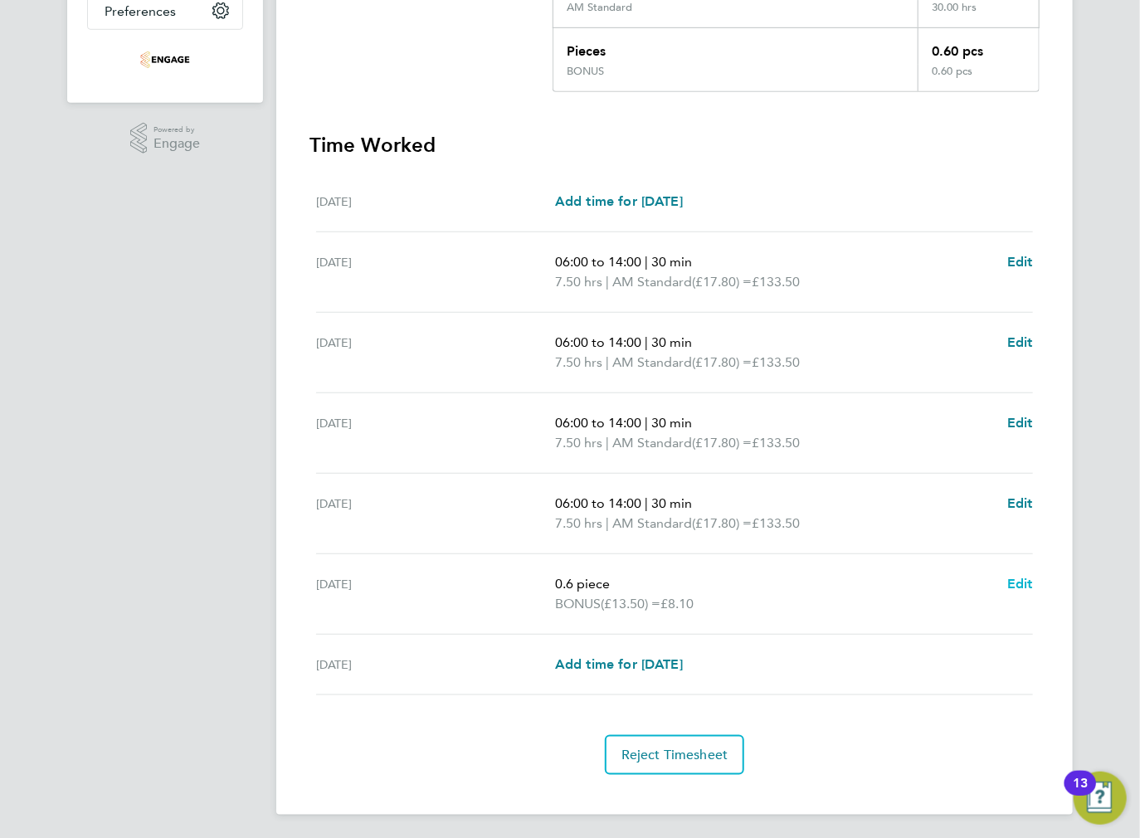
click at [1023, 584] on span "Edit" at bounding box center [1020, 584] width 26 height 16
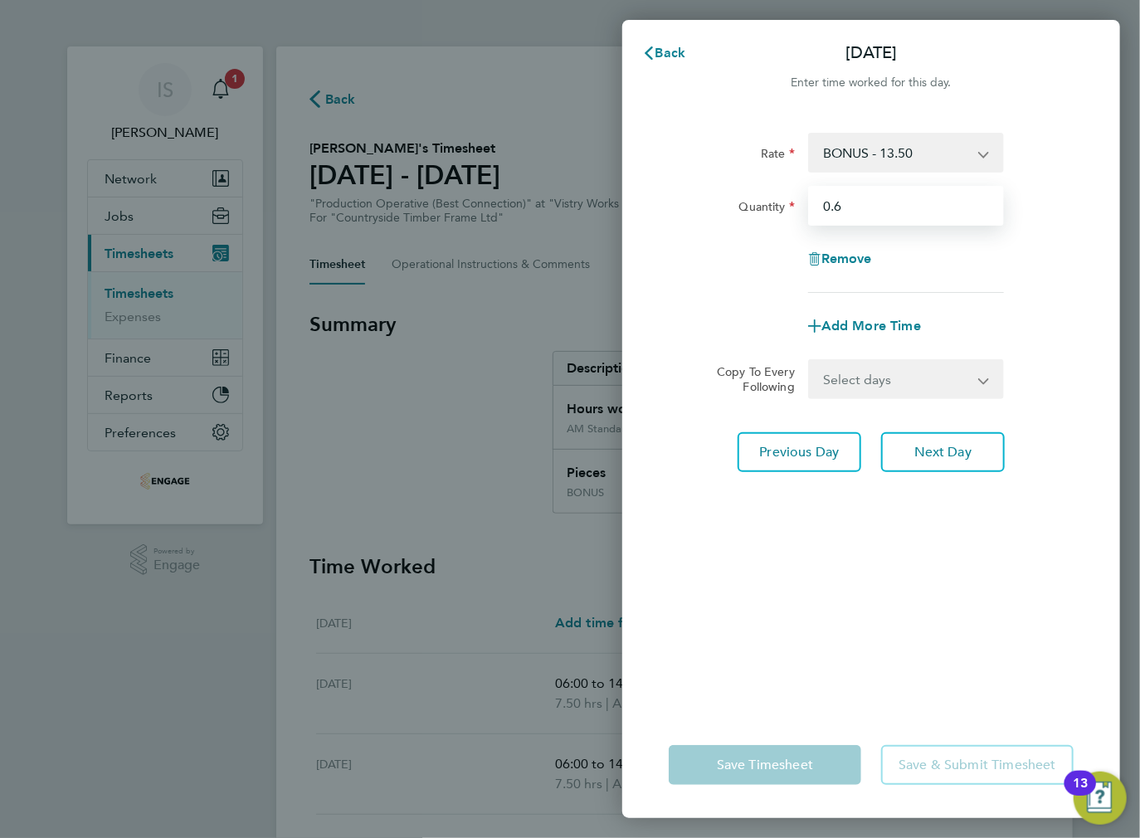
drag, startPoint x: 859, startPoint y: 205, endPoint x: 835, endPoint y: 204, distance: 24.1
click at [835, 204] on input "0.6" at bounding box center [906, 206] width 196 height 40
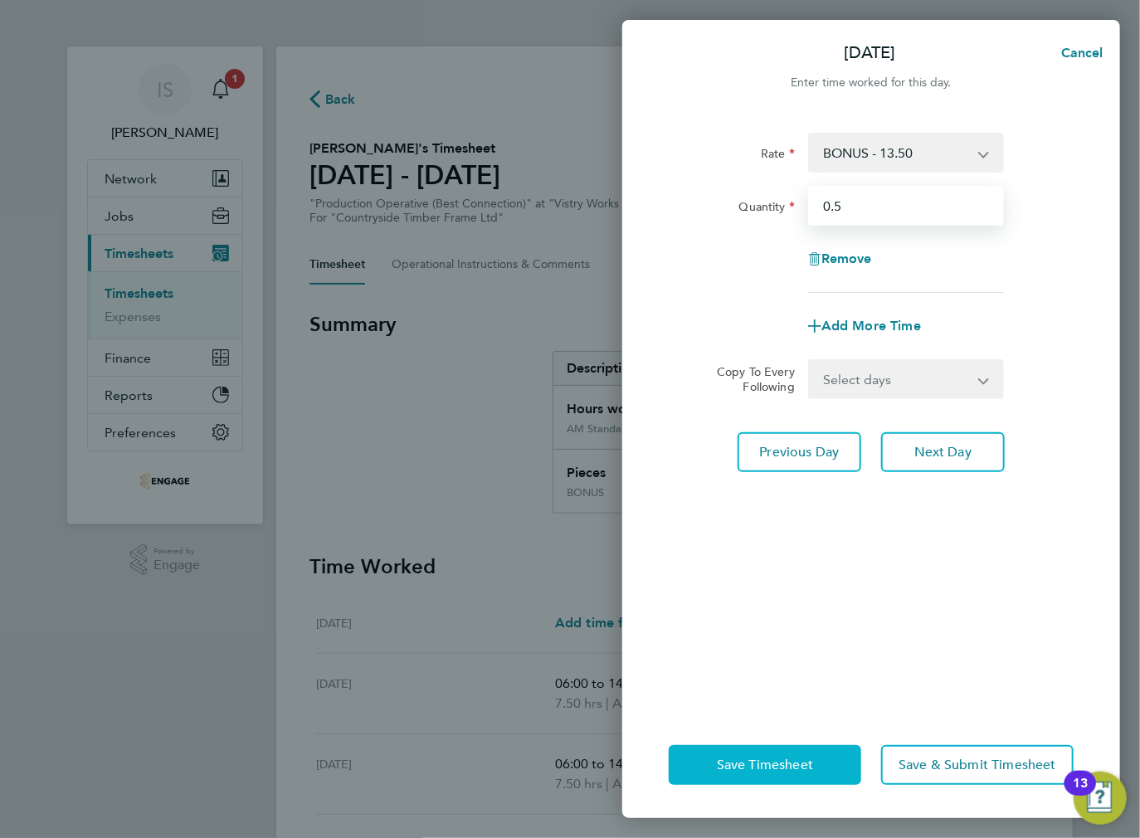
type input "0.5"
click at [786, 763] on span "Save Timesheet" at bounding box center [765, 765] width 96 height 17
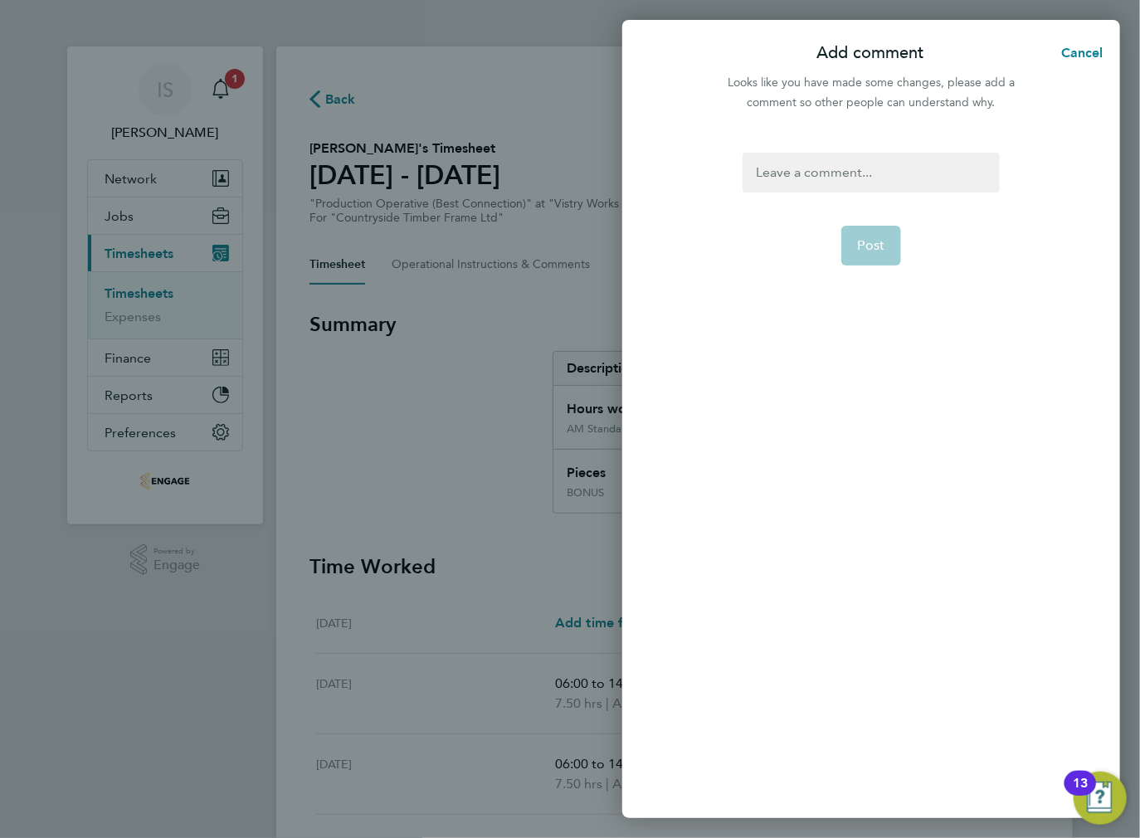
click at [781, 186] on div at bounding box center [871, 173] width 256 height 40
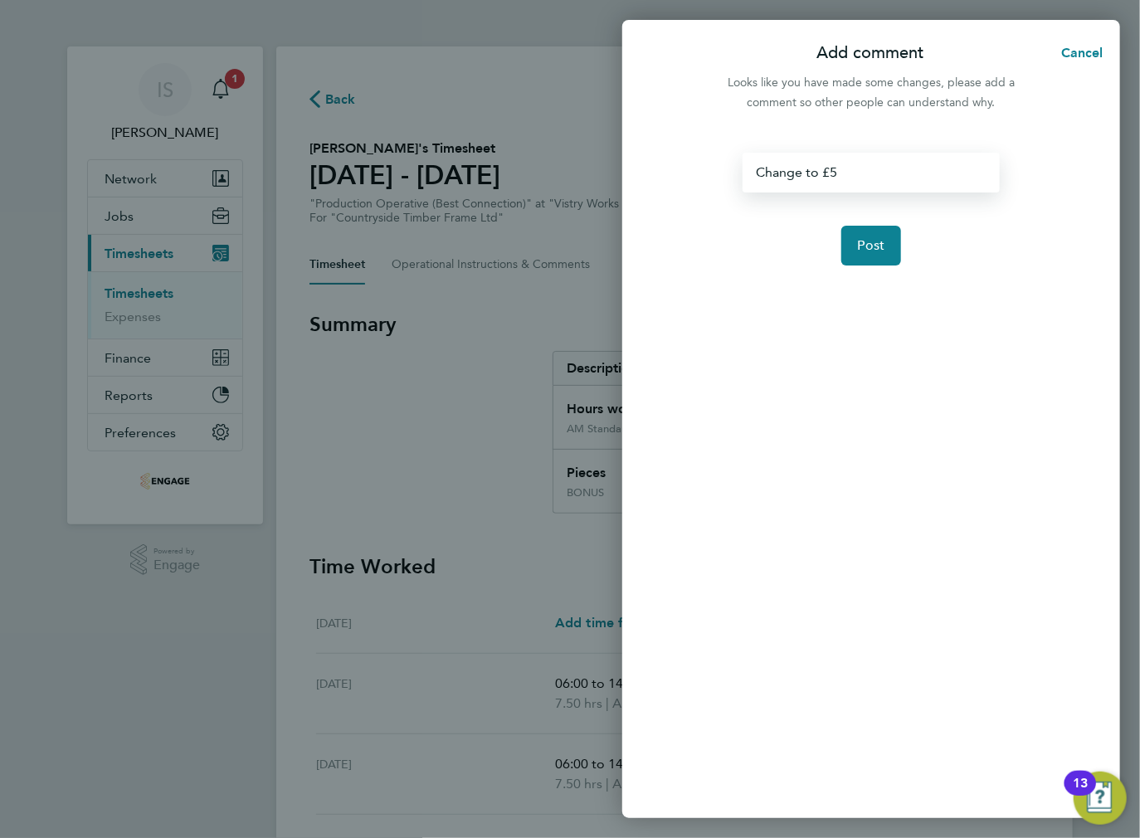
click at [860, 178] on div "Change to £5" at bounding box center [871, 173] width 256 height 40
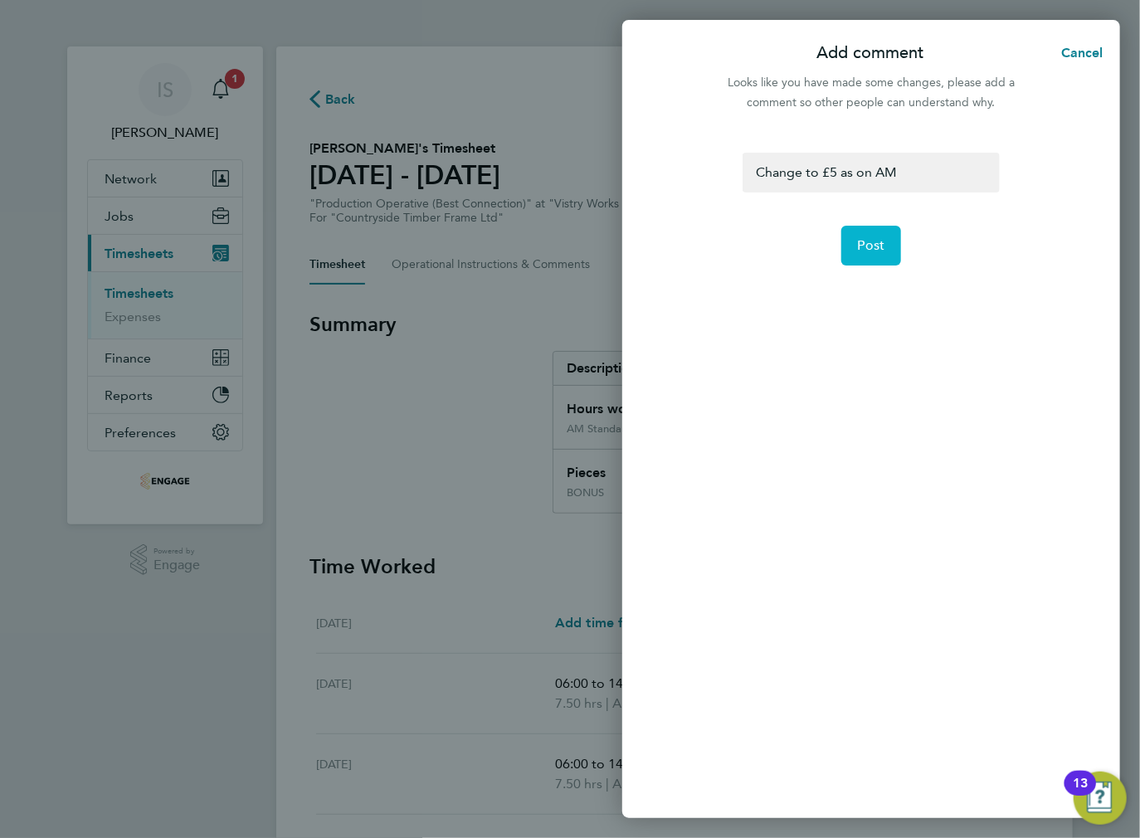
click at [857, 240] on button "Post" at bounding box center [871, 246] width 61 height 40
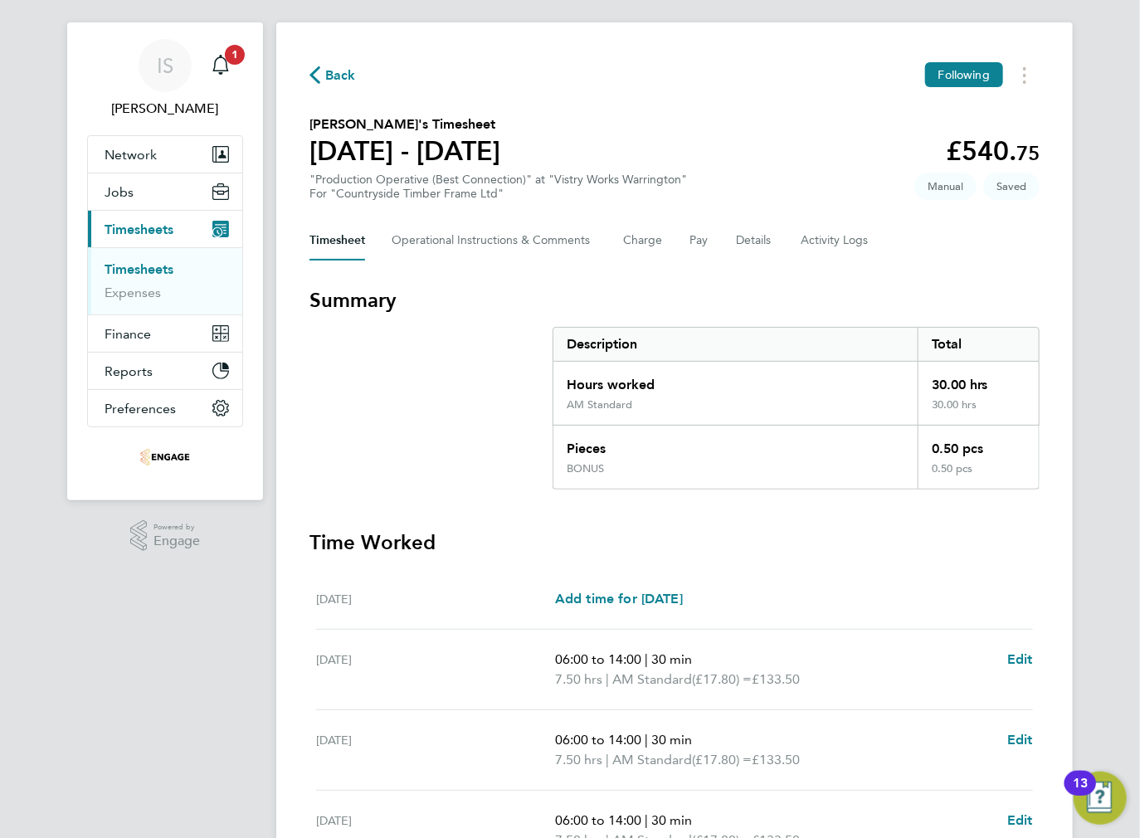
scroll to position [422, 0]
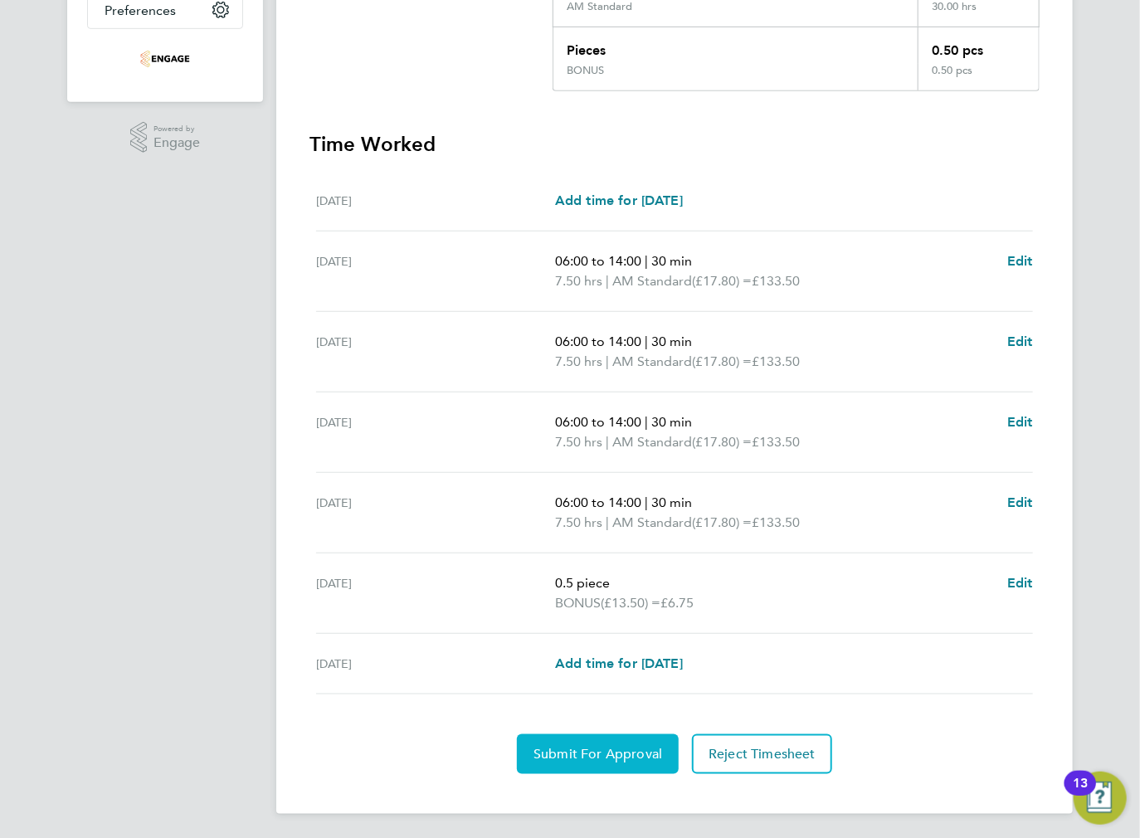
click at [573, 751] on span "Submit For Approval" at bounding box center [598, 754] width 129 height 17
click at [568, 750] on span "Submit For Approval" at bounding box center [598, 754] width 129 height 17
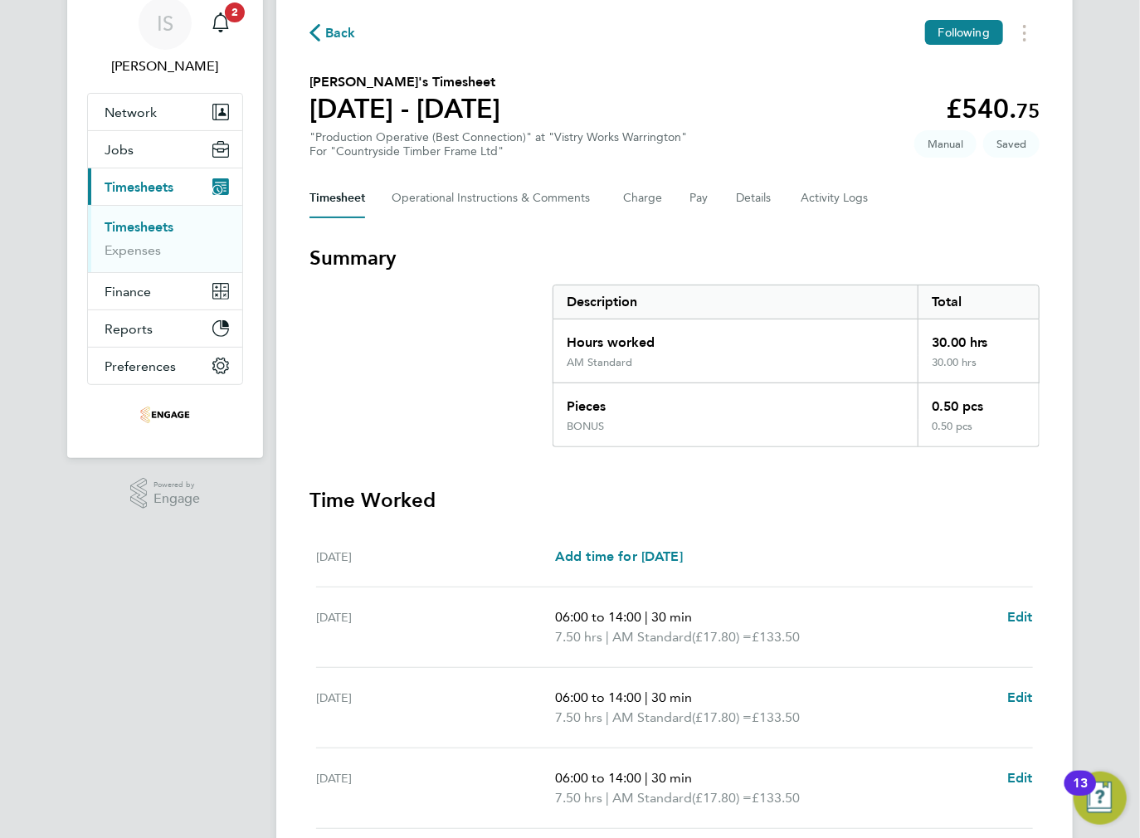
scroll to position [0, 0]
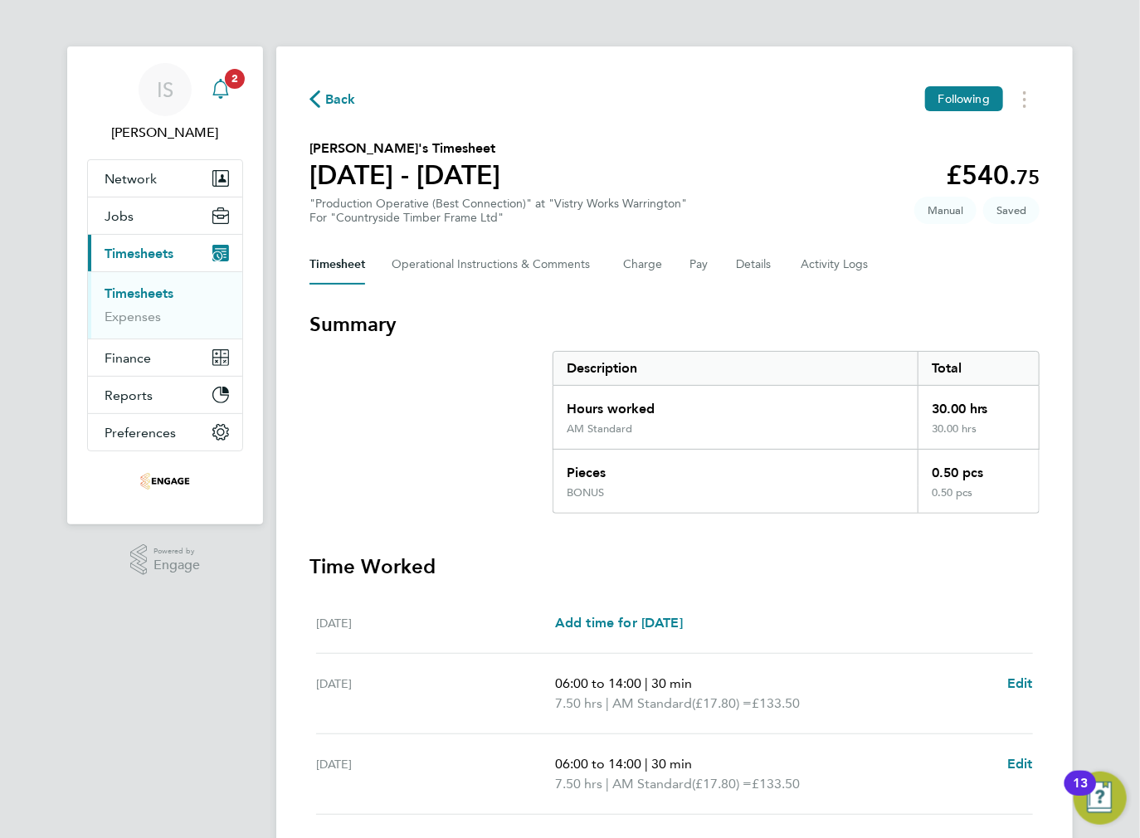
click at [222, 84] on icon "Main navigation" at bounding box center [221, 89] width 20 height 20
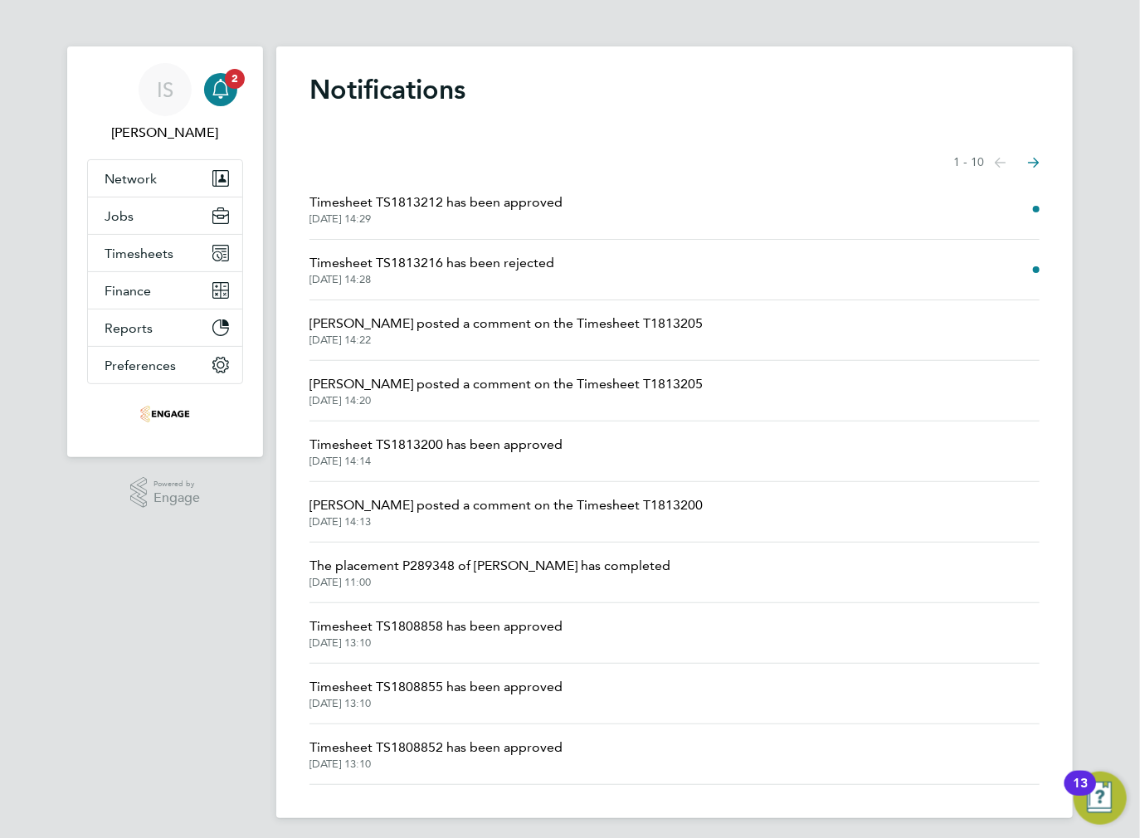
click at [494, 273] on span "[DATE] 14:28" at bounding box center [431, 279] width 245 height 13
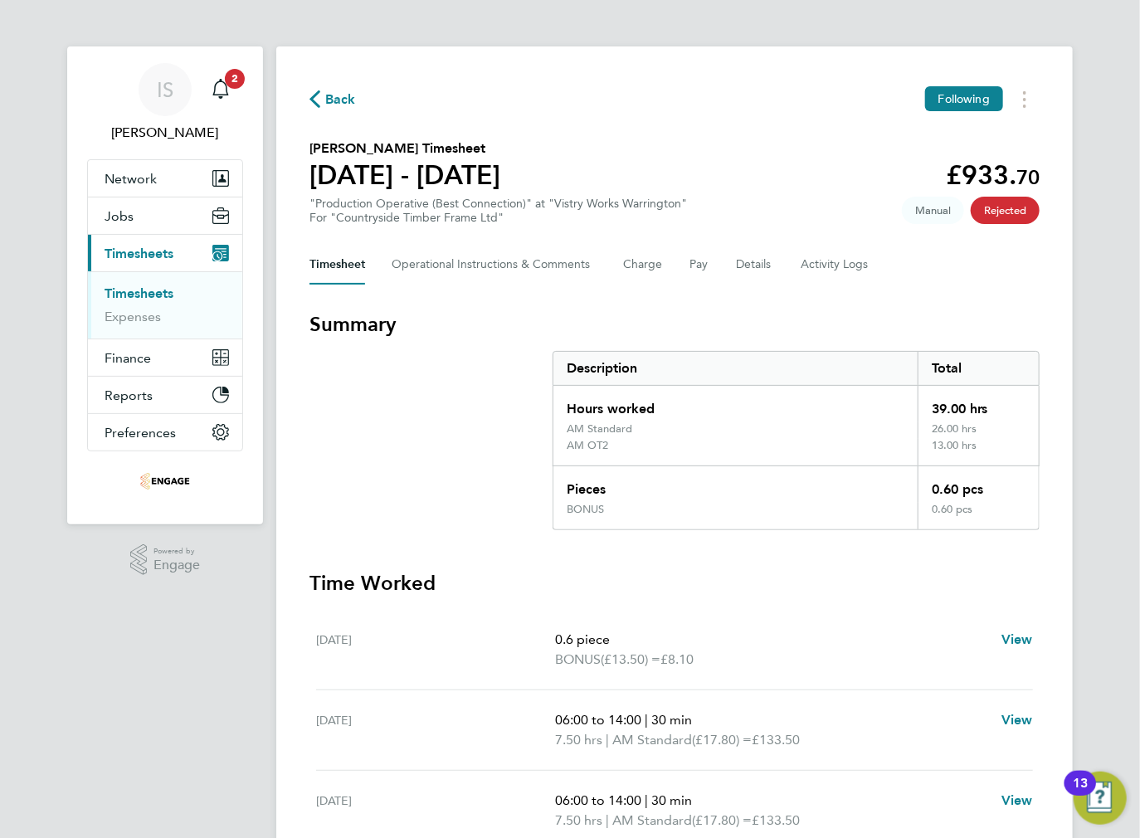
click at [323, 97] on span "Back" at bounding box center [332, 98] width 46 height 16
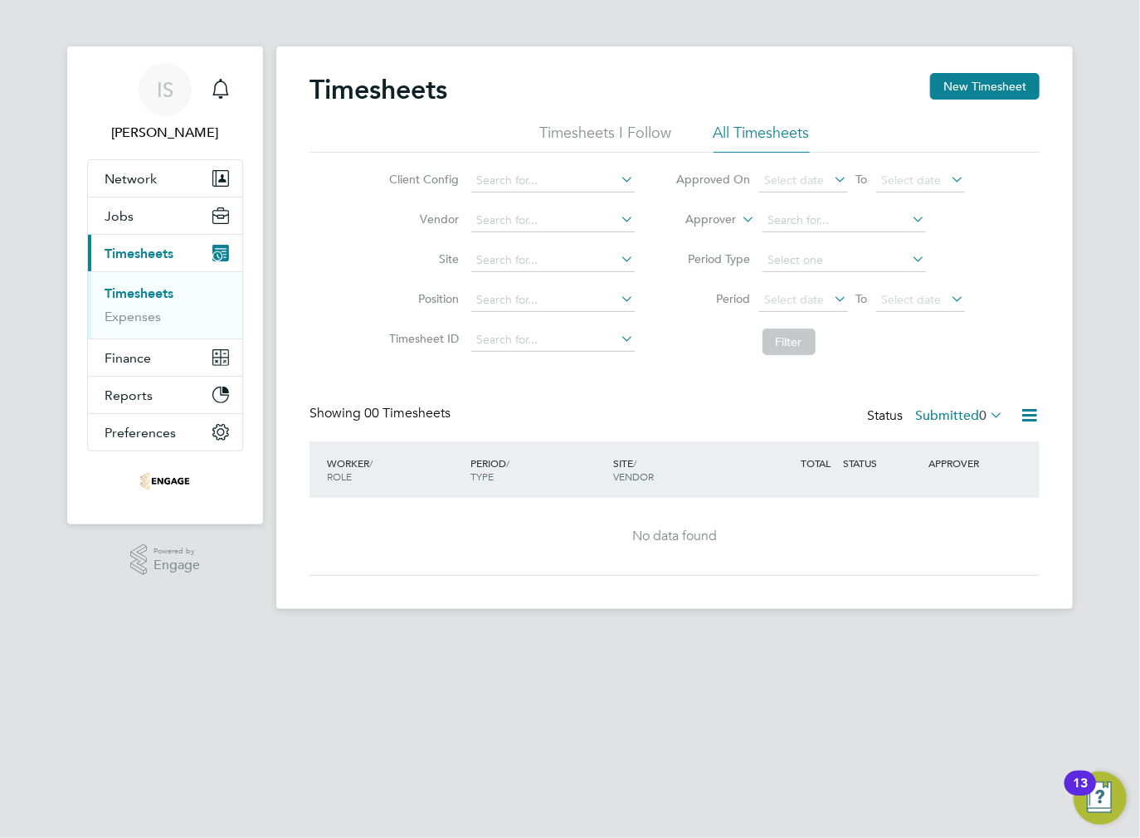
click at [139, 251] on span "Timesheets" at bounding box center [139, 254] width 69 height 16
click at [972, 417] on label "Submitted 0" at bounding box center [959, 415] width 88 height 17
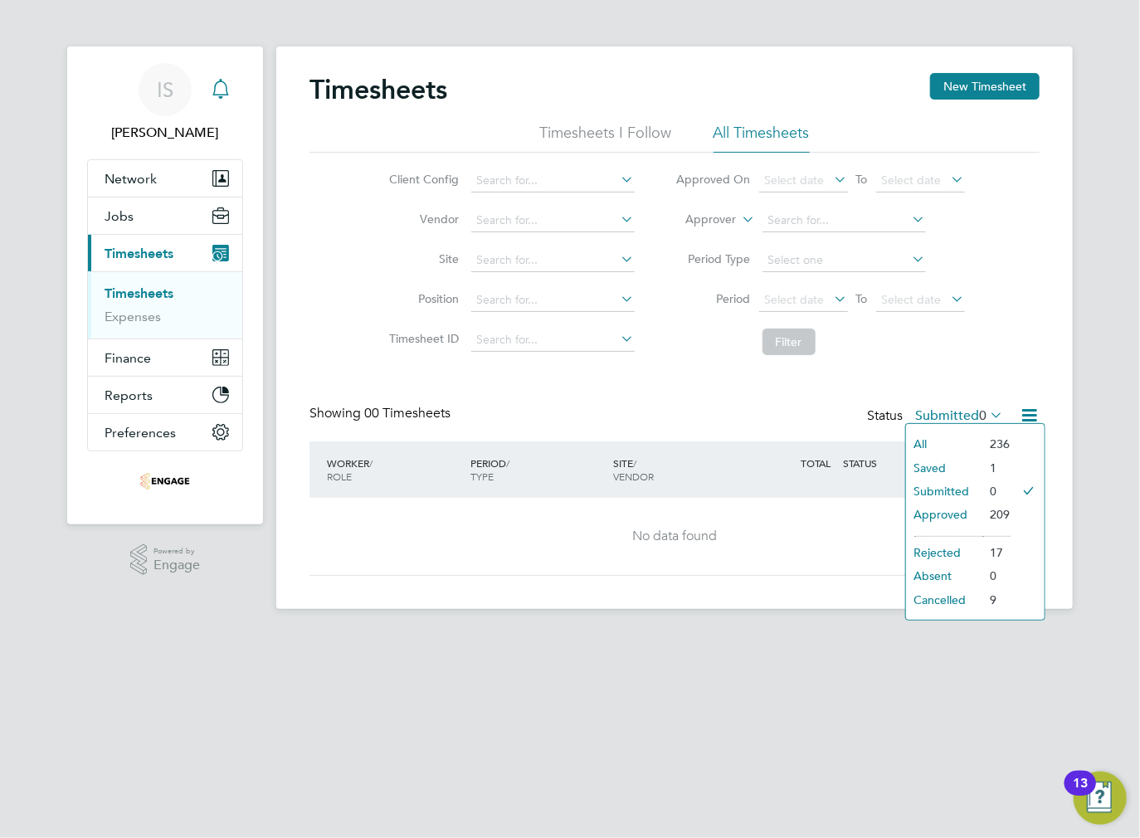
click at [216, 90] on icon "Main navigation" at bounding box center [221, 89] width 20 height 20
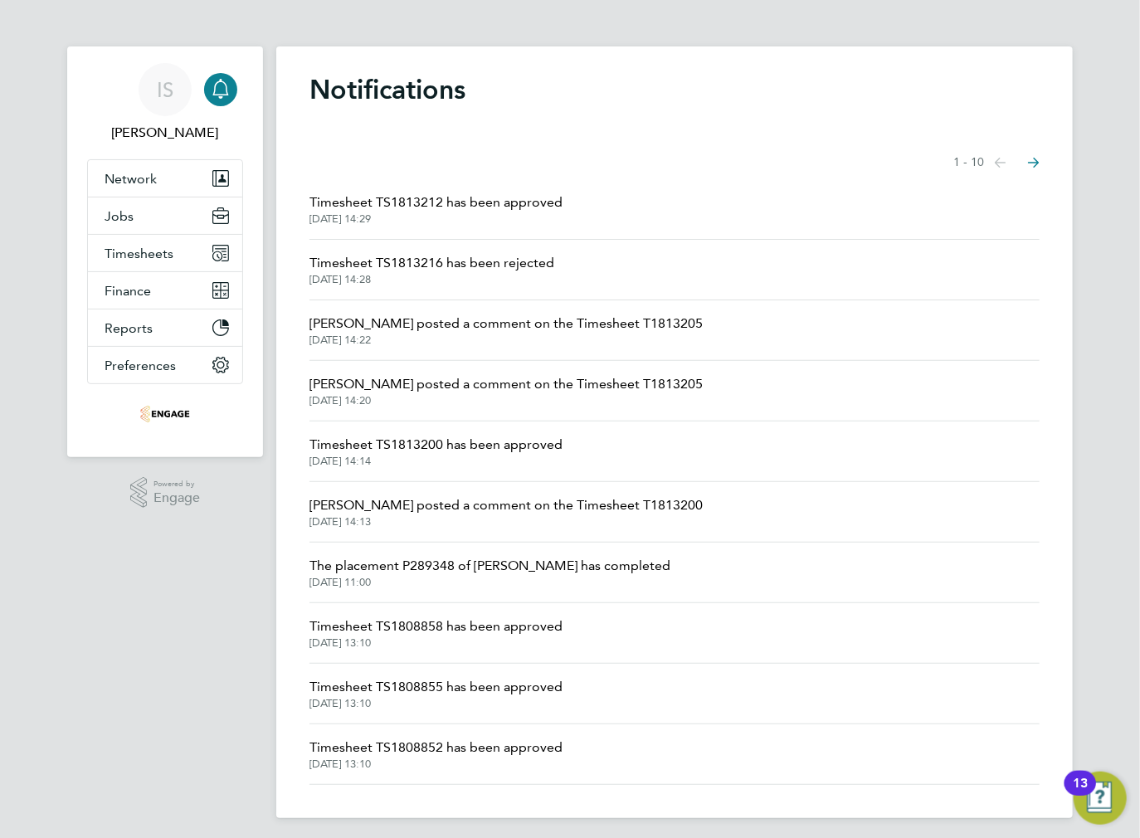
click at [525, 216] on span "[DATE] 14:29" at bounding box center [435, 218] width 253 height 13
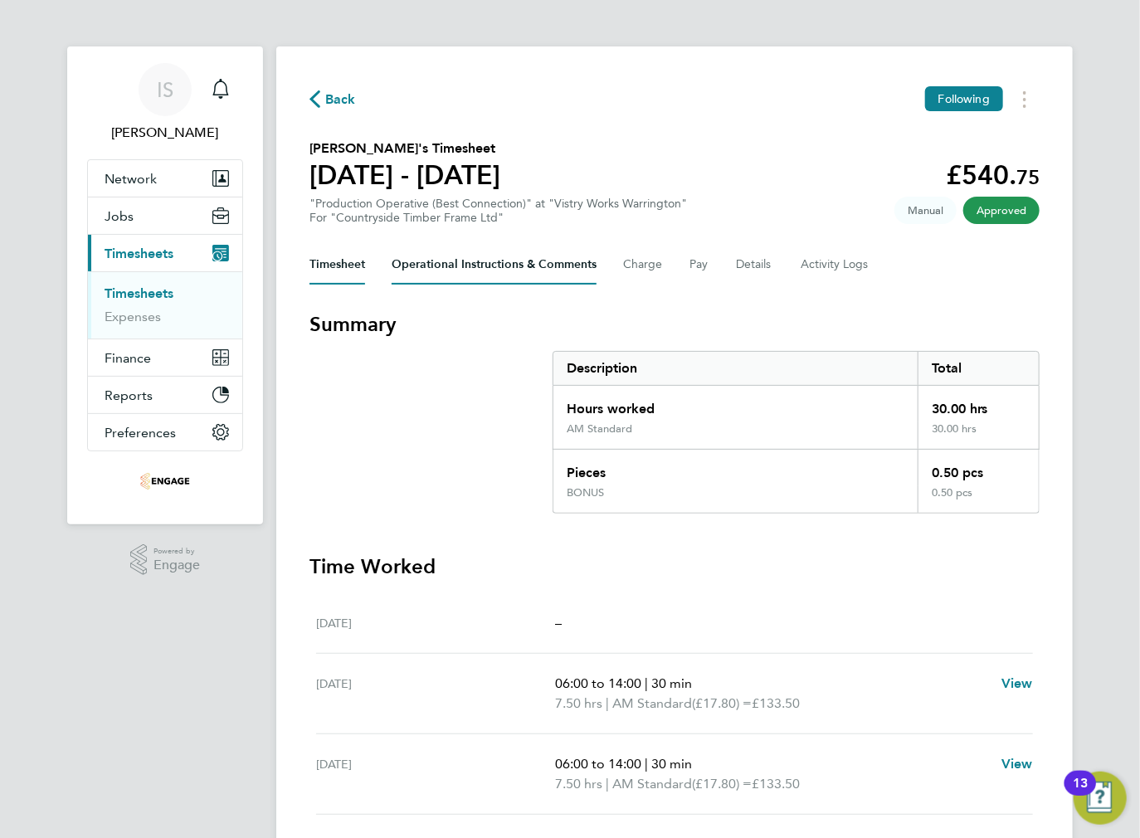
click at [541, 256] on Comments-tab "Operational Instructions & Comments" at bounding box center [494, 265] width 205 height 40
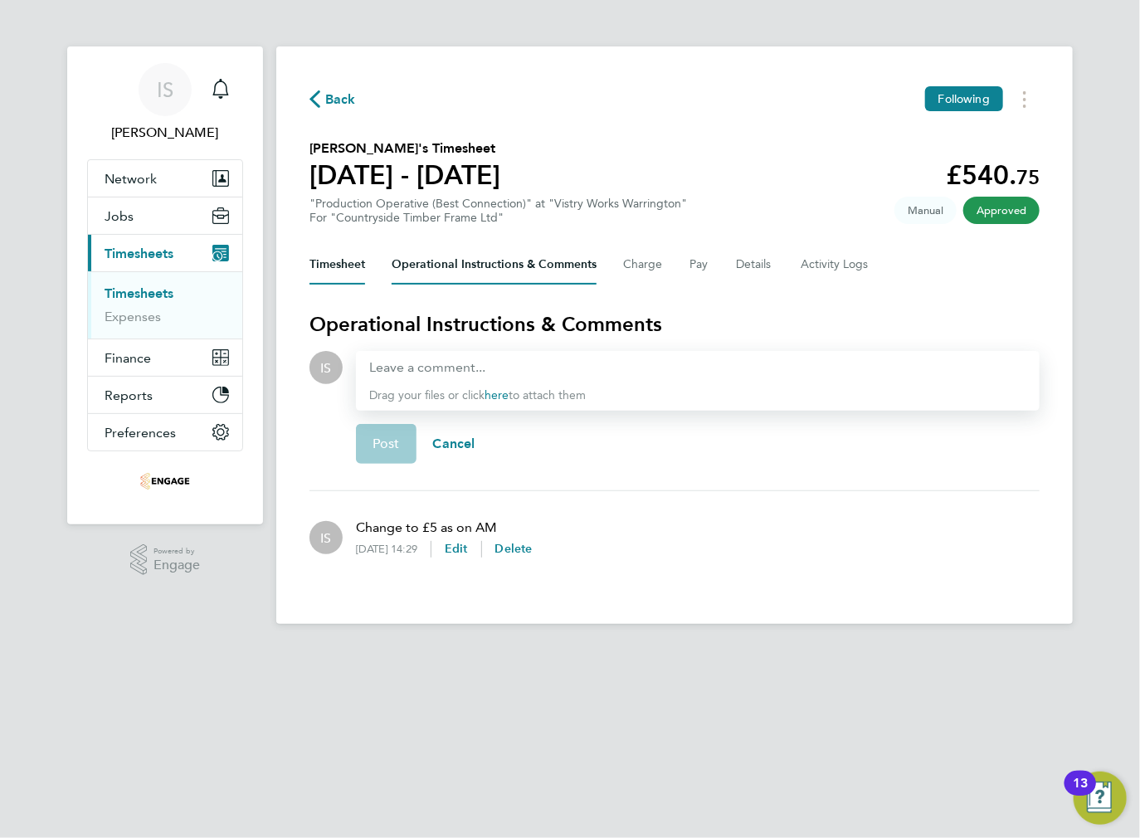
click at [339, 256] on button "Timesheet" at bounding box center [337, 265] width 56 height 40
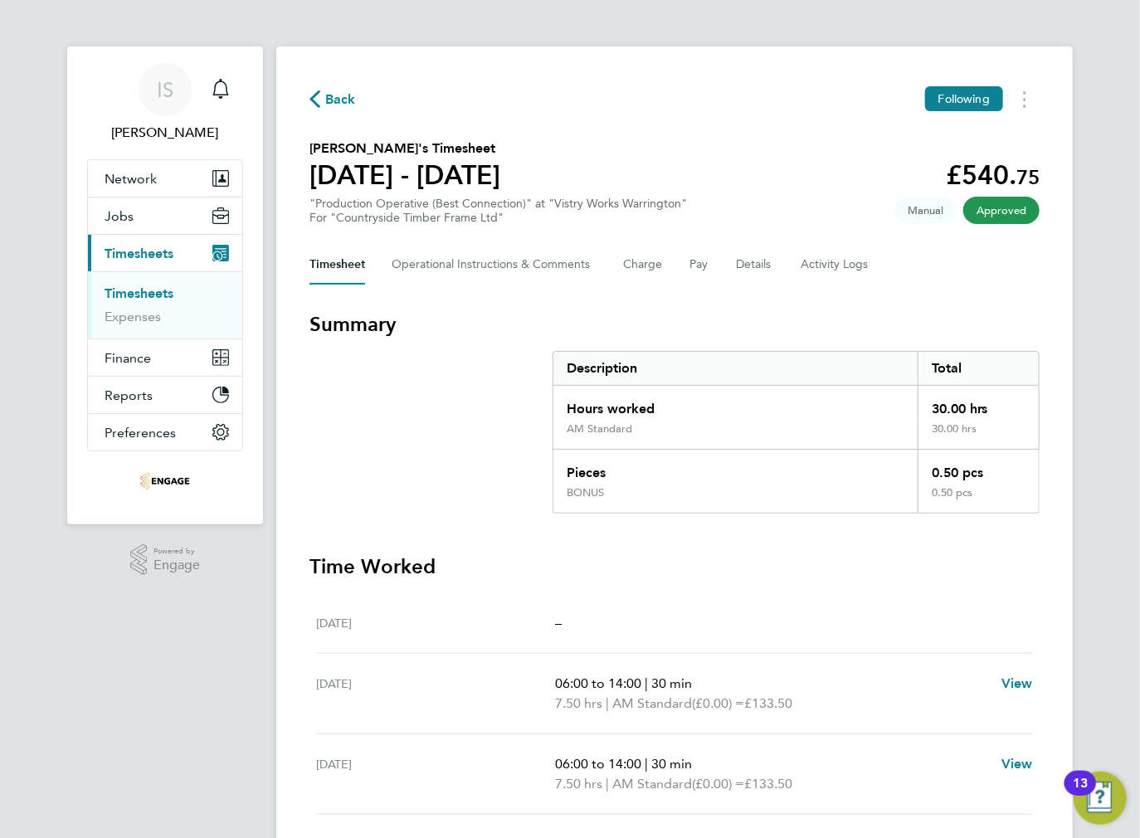
click at [326, 92] on span "Back" at bounding box center [340, 100] width 31 height 20
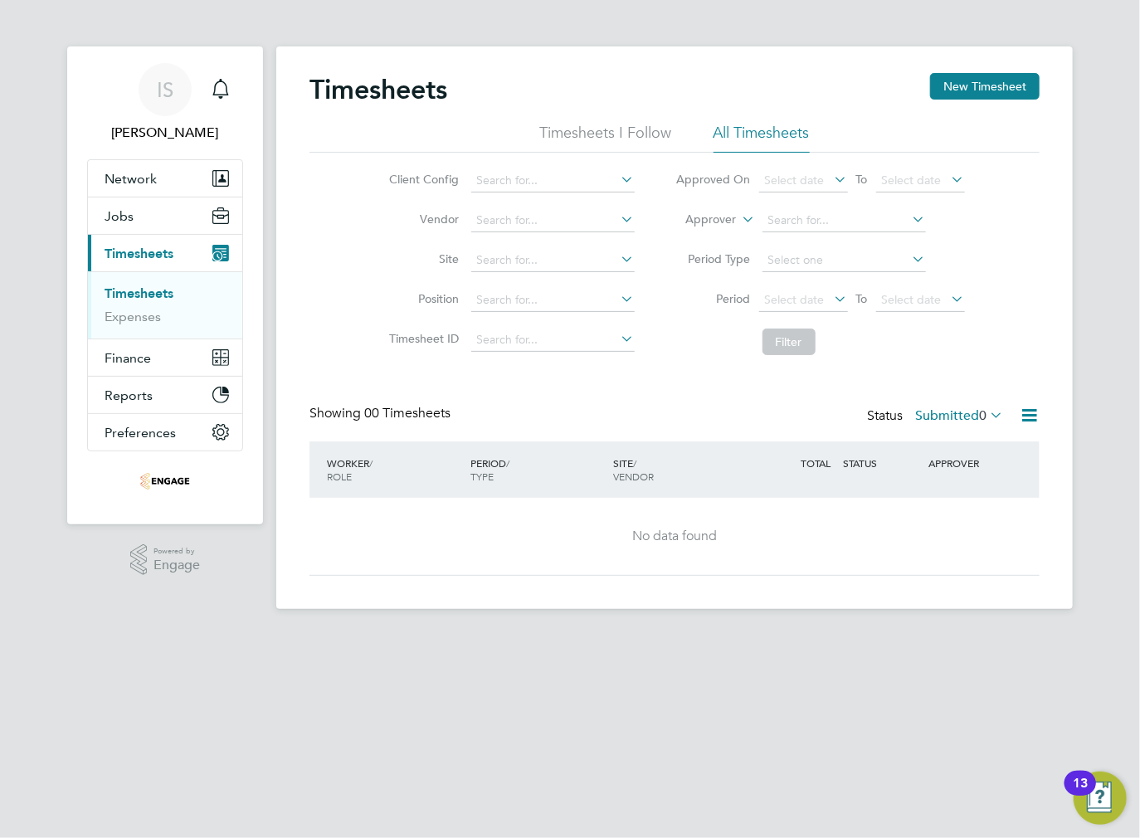
click at [962, 420] on label "Submitted 0" at bounding box center [959, 415] width 88 height 17
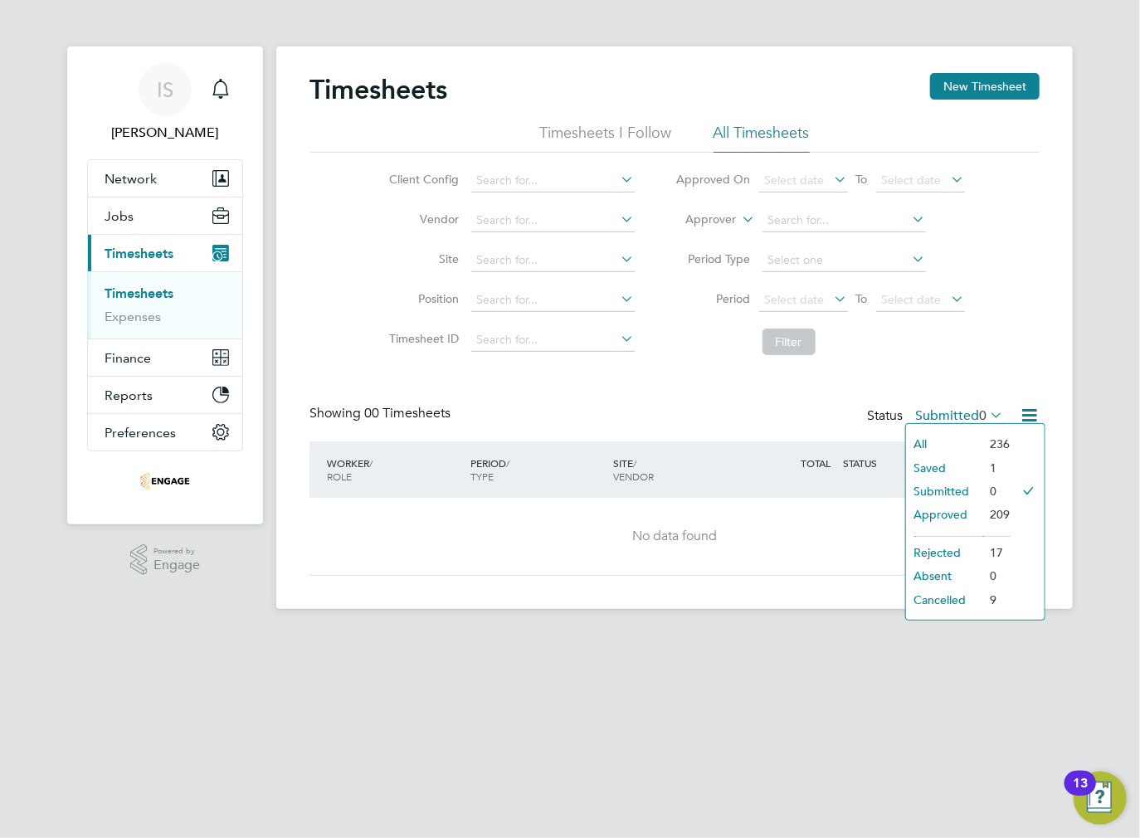
click at [955, 465] on li "Saved" at bounding box center [944, 467] width 76 height 23
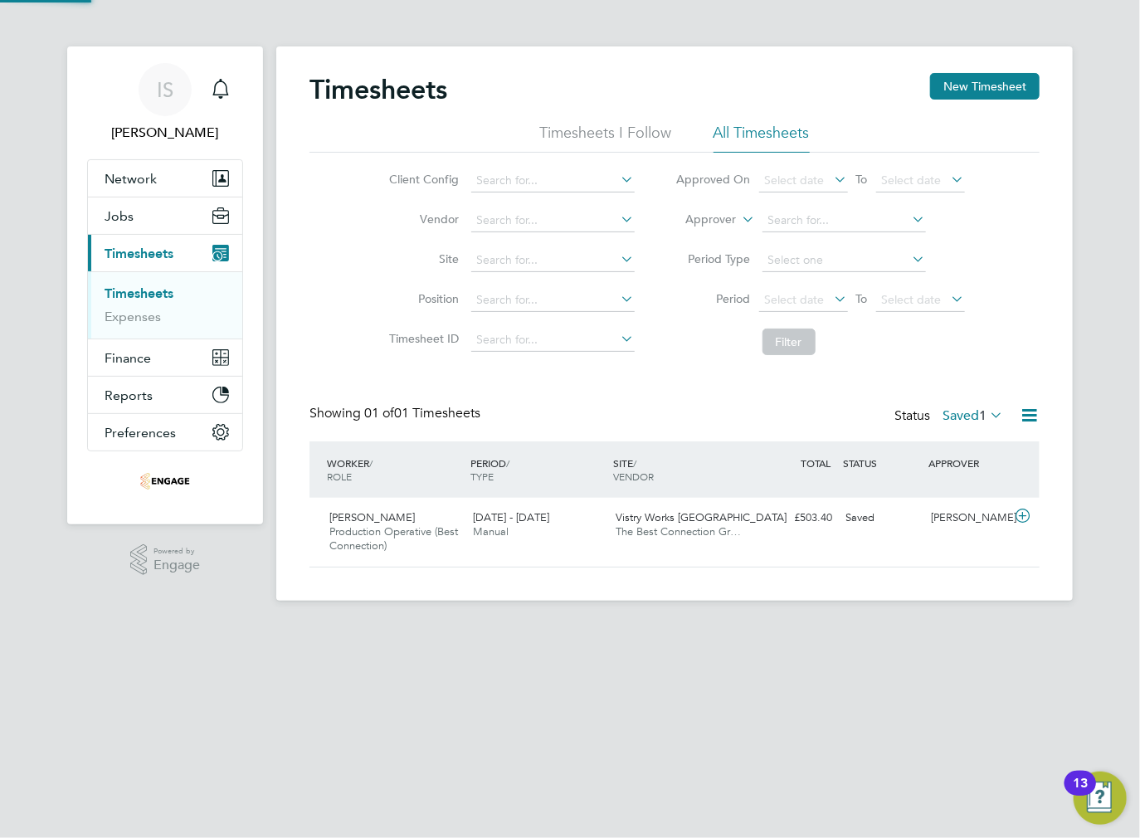
scroll to position [41, 144]
click at [544, 531] on div "25 - 31 Aug 2025 Manual" at bounding box center [538, 524] width 144 height 41
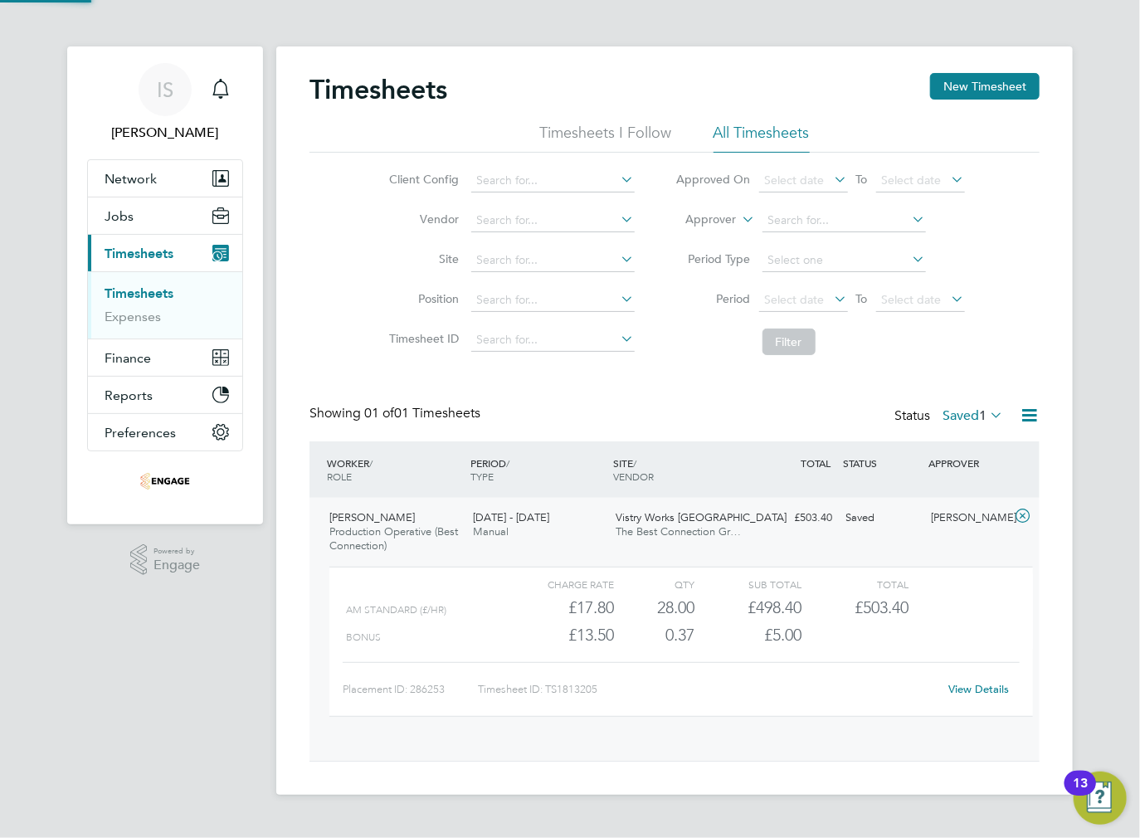
scroll to position [27, 161]
click at [979, 688] on link "View Details" at bounding box center [979, 689] width 61 height 14
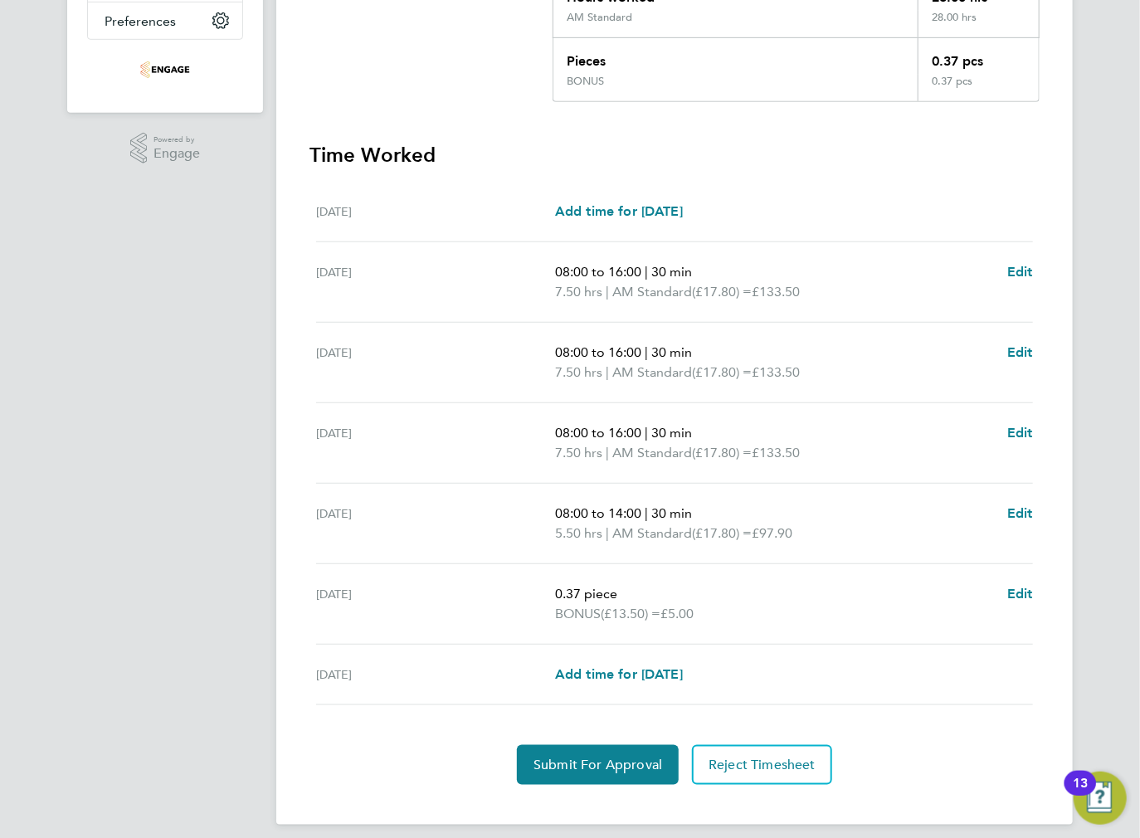
scroll to position [422, 0]
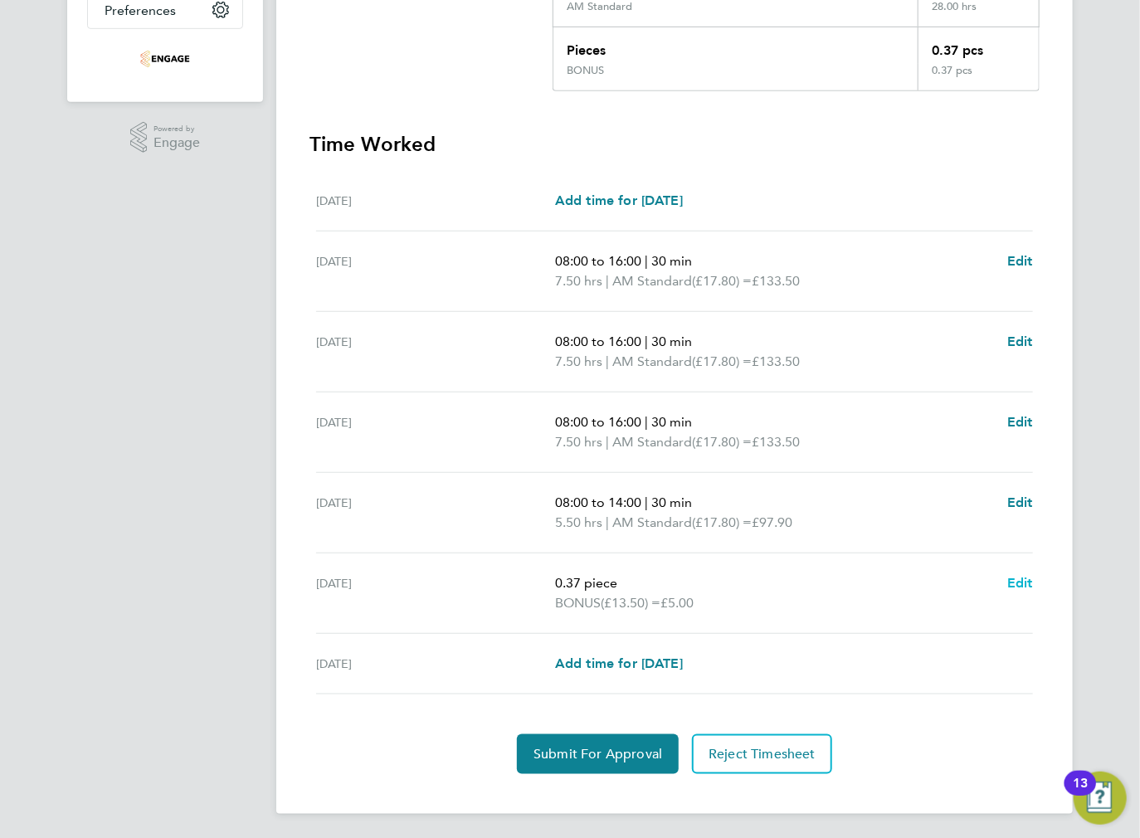
click at [1021, 578] on span "Edit" at bounding box center [1020, 583] width 26 height 16
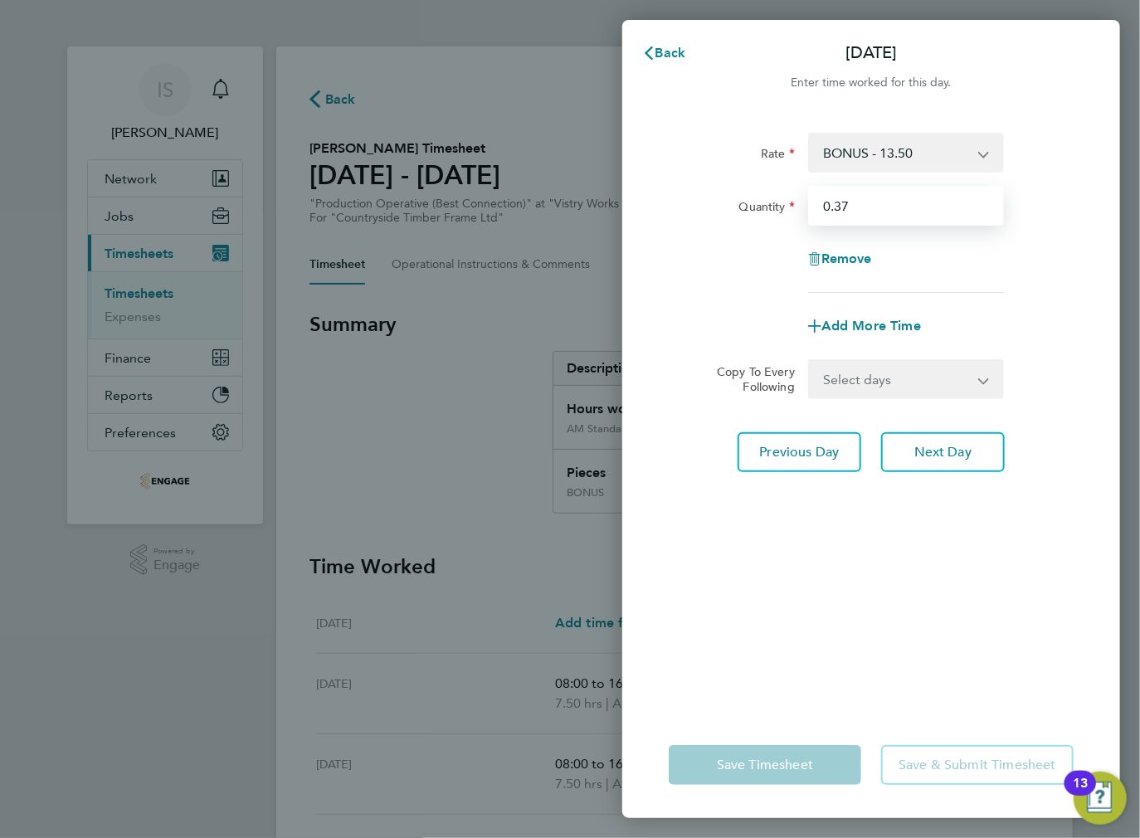
drag, startPoint x: 858, startPoint y: 209, endPoint x: 833, endPoint y: 208, distance: 24.9
click at [833, 208] on input "0.37" at bounding box center [906, 206] width 196 height 40
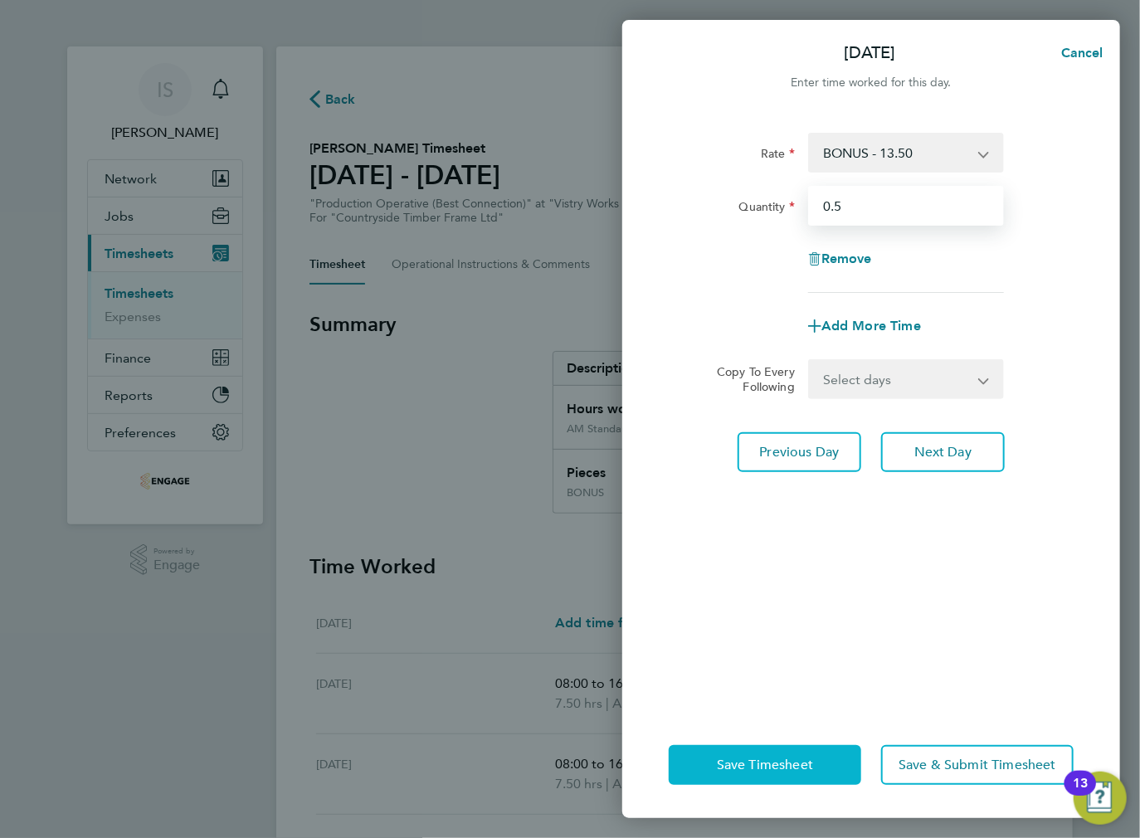
type input "0.5"
click at [725, 767] on span "Save Timesheet" at bounding box center [765, 765] width 96 height 17
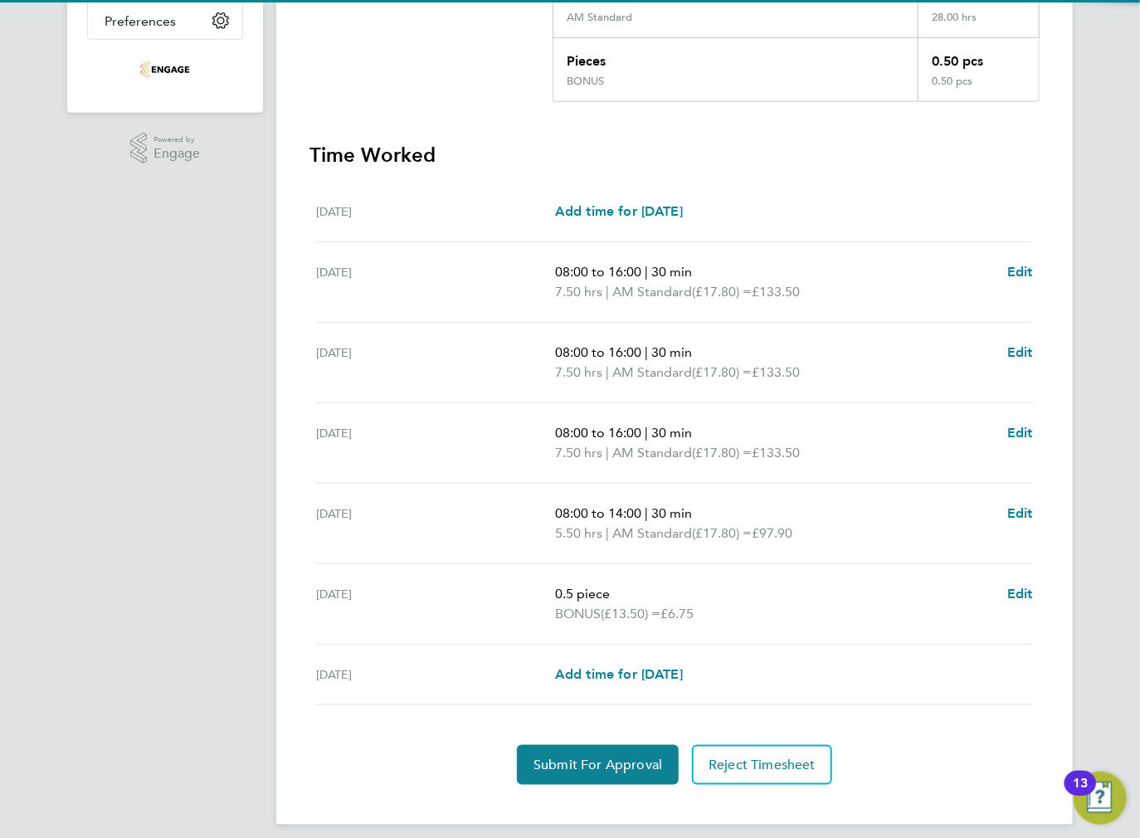
scroll to position [422, 0]
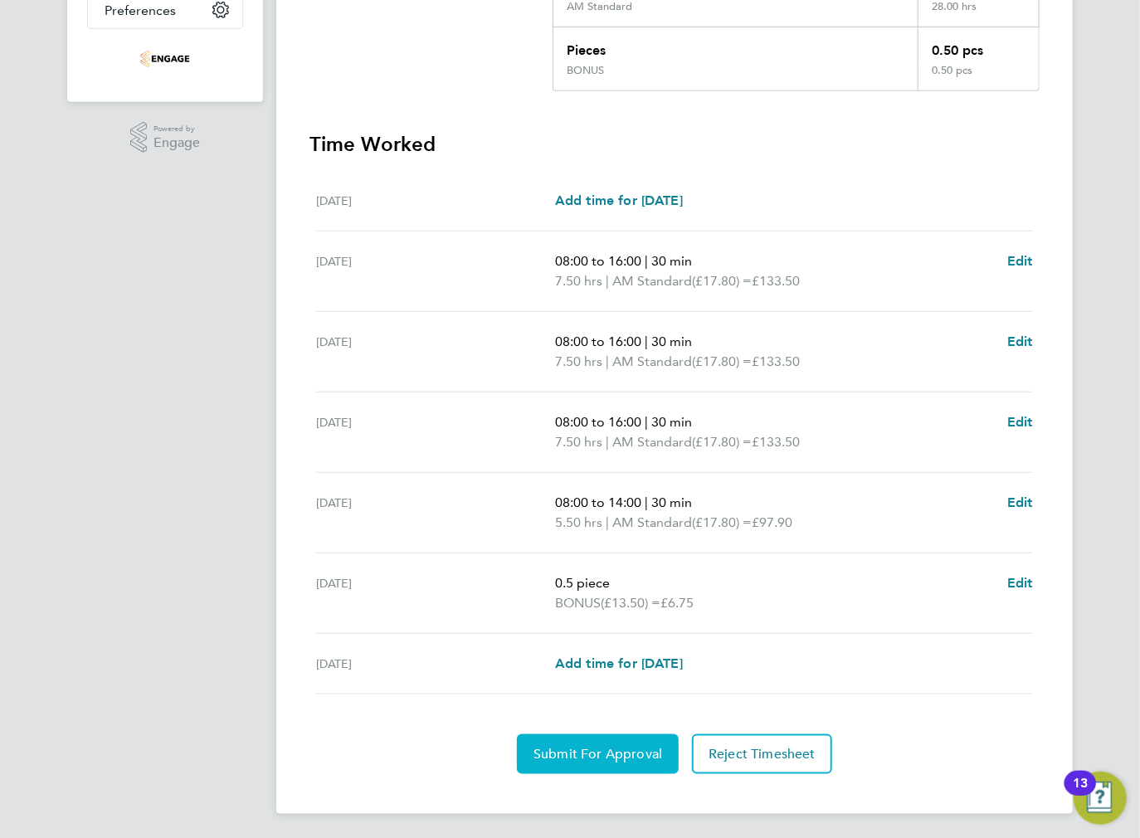
click at [564, 753] on span "Submit For Approval" at bounding box center [598, 754] width 129 height 17
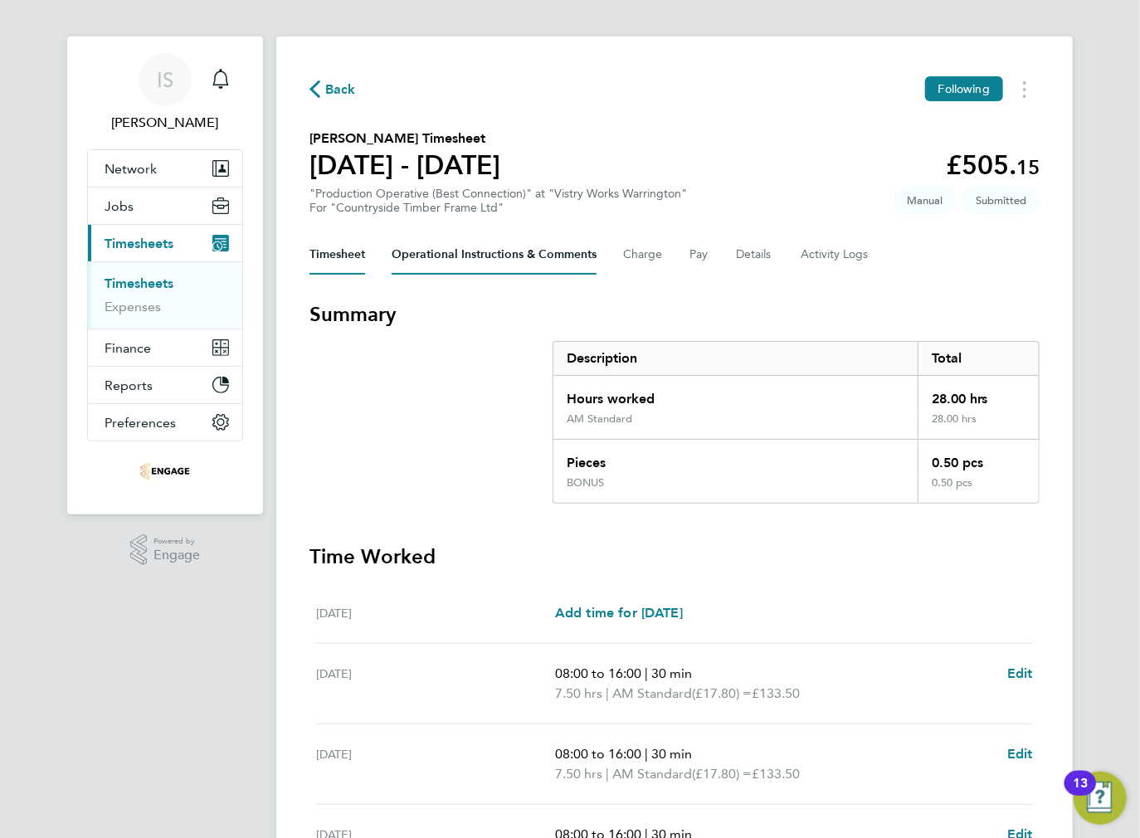
scroll to position [0, 0]
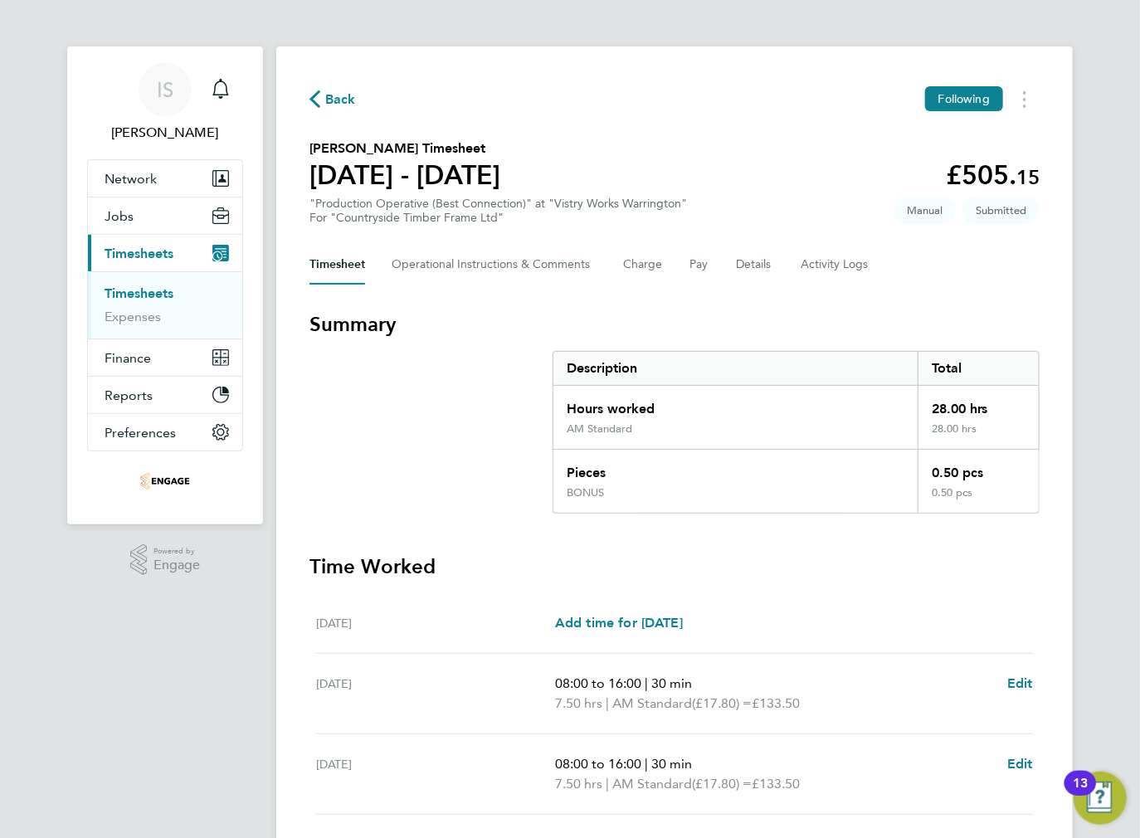
click at [302, 108] on div "Back Following [PERSON_NAME] Timesheet [DATE] - [DATE] £505. 15 "Production Ope…" at bounding box center [674, 641] width 797 height 1190
click at [322, 106] on button "Back" at bounding box center [332, 99] width 46 height 21
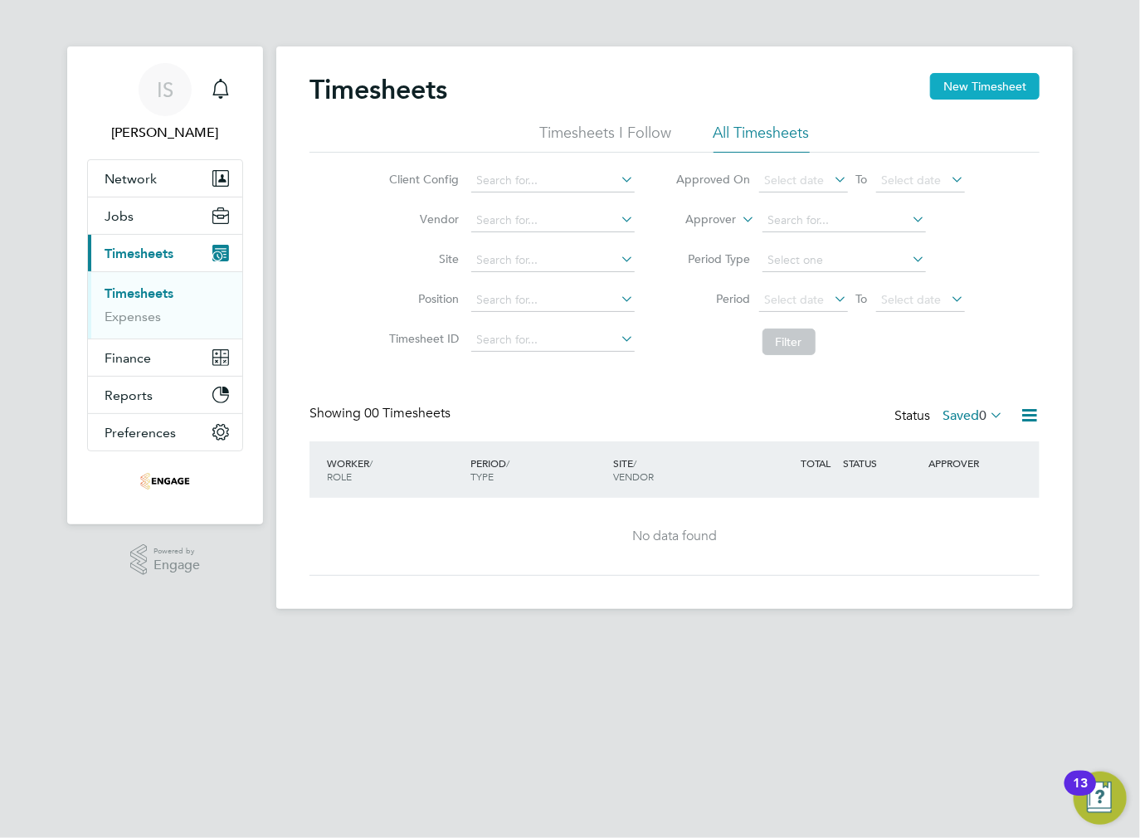
click at [970, 84] on button "New Timesheet" at bounding box center [985, 86] width 110 height 27
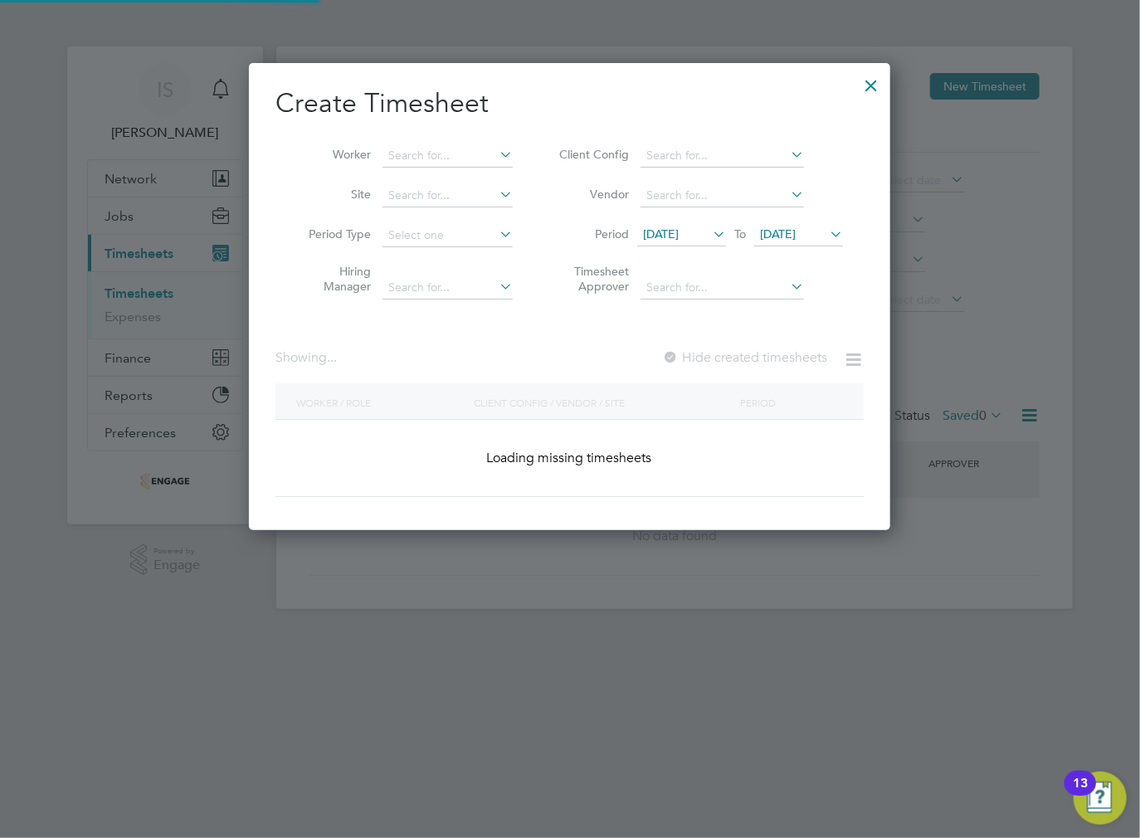
scroll to position [1030, 642]
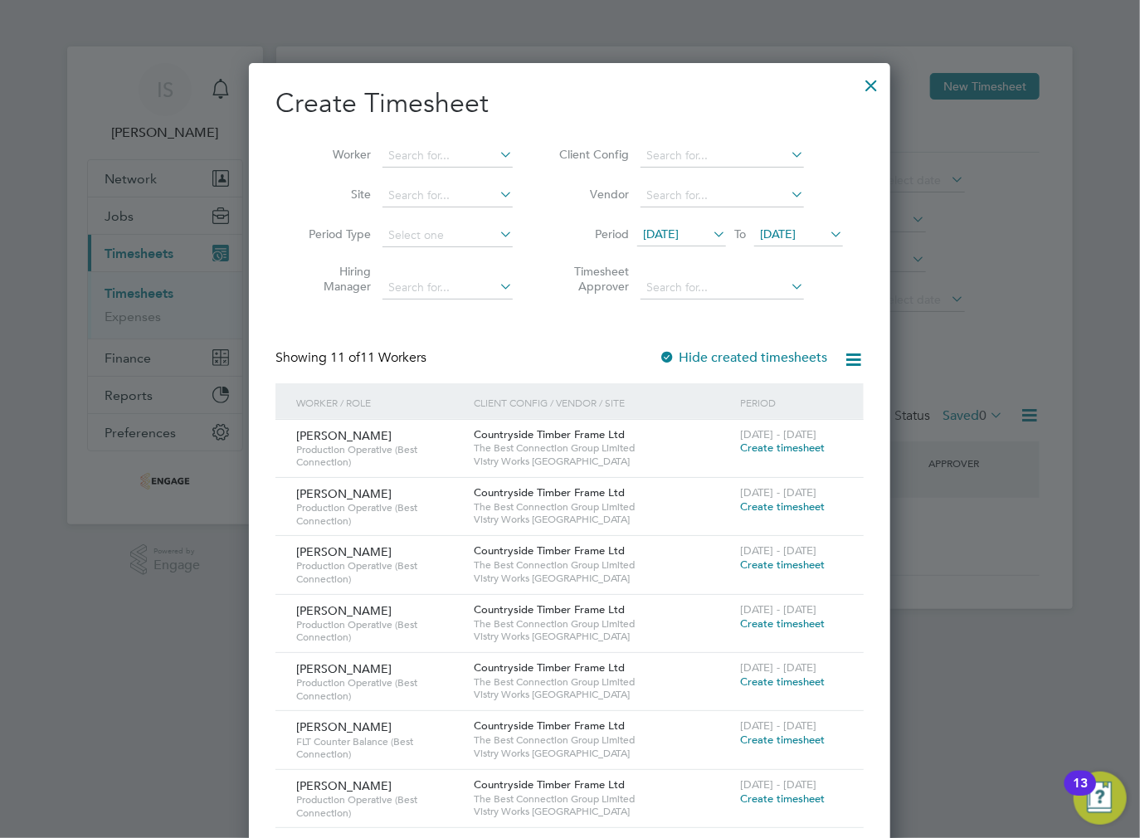
click at [674, 243] on span "[DATE]" at bounding box center [681, 235] width 89 height 22
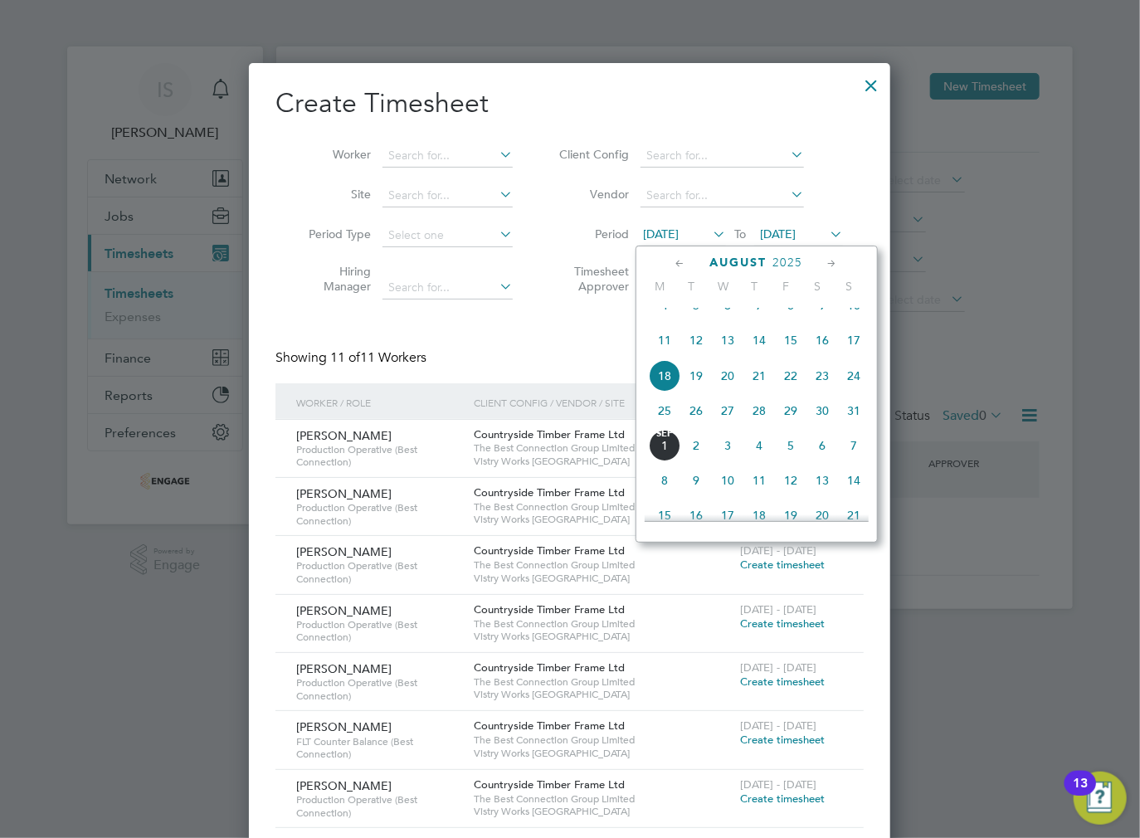
click at [669, 426] on span "25" at bounding box center [665, 411] width 32 height 32
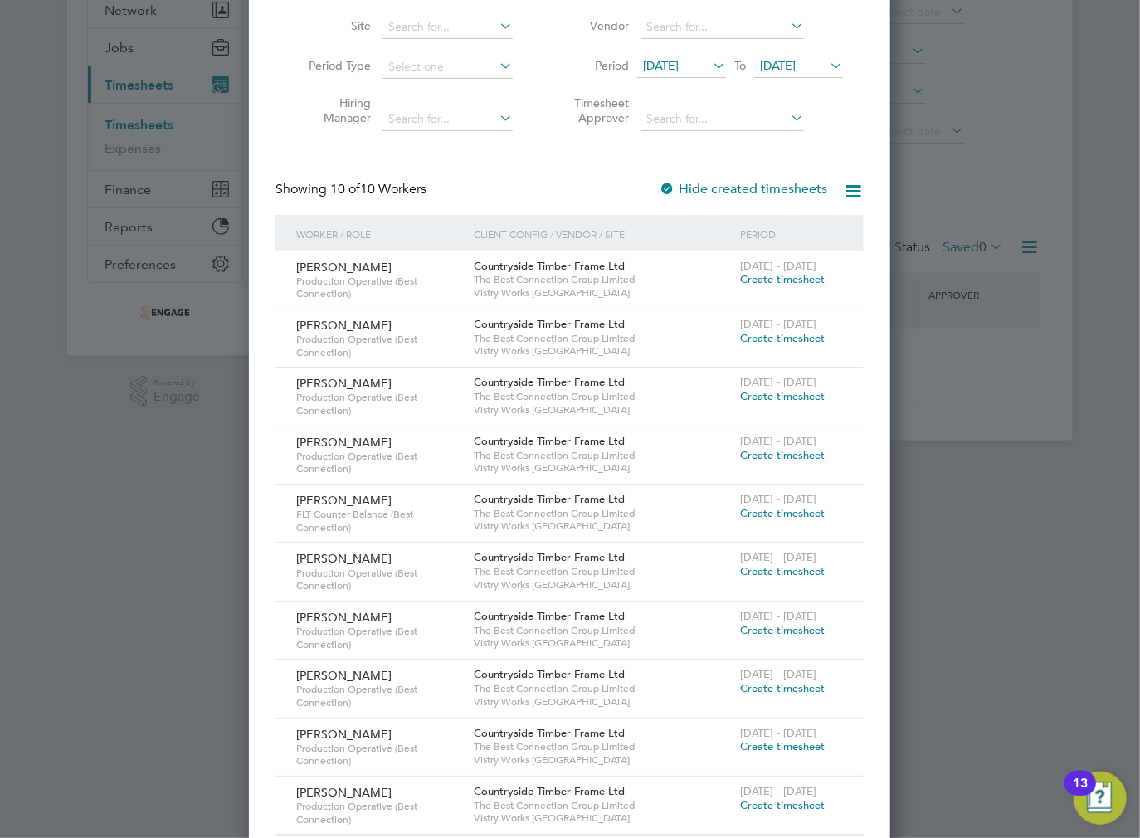
scroll to position [197, 0]
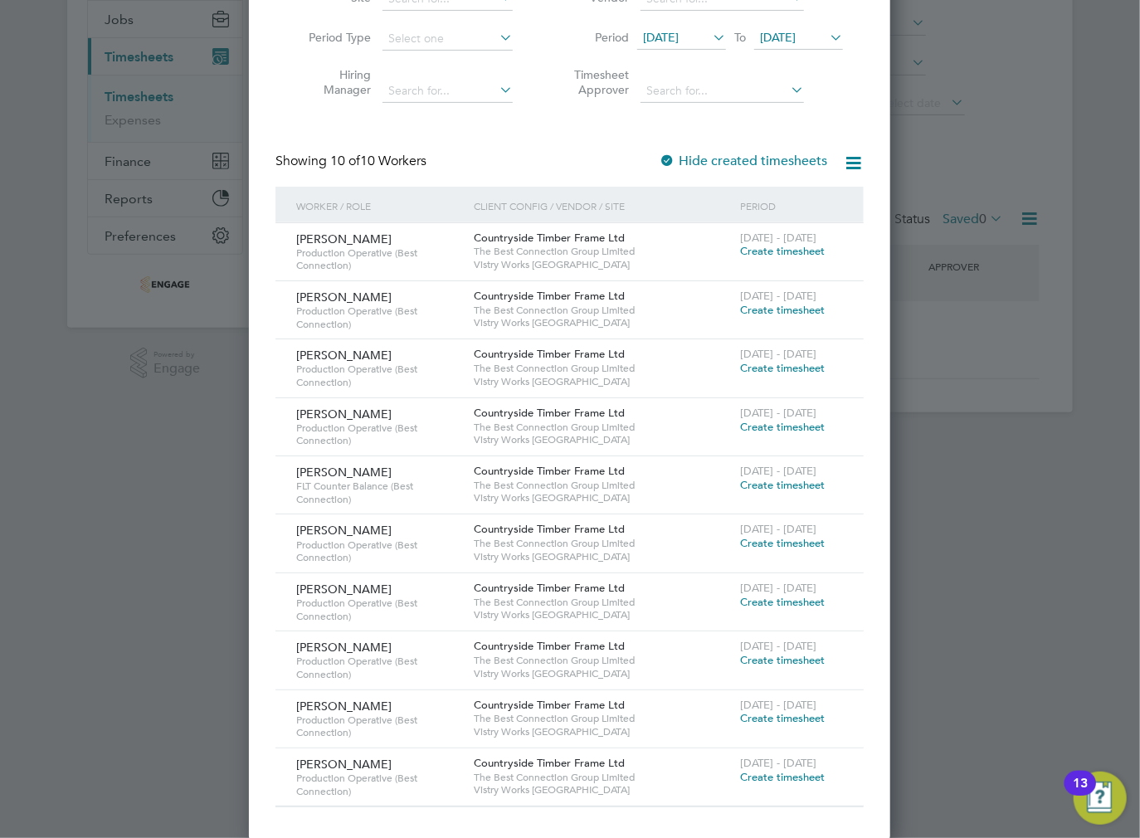
click at [766, 251] on span "Create timesheet" at bounding box center [782, 251] width 85 height 14
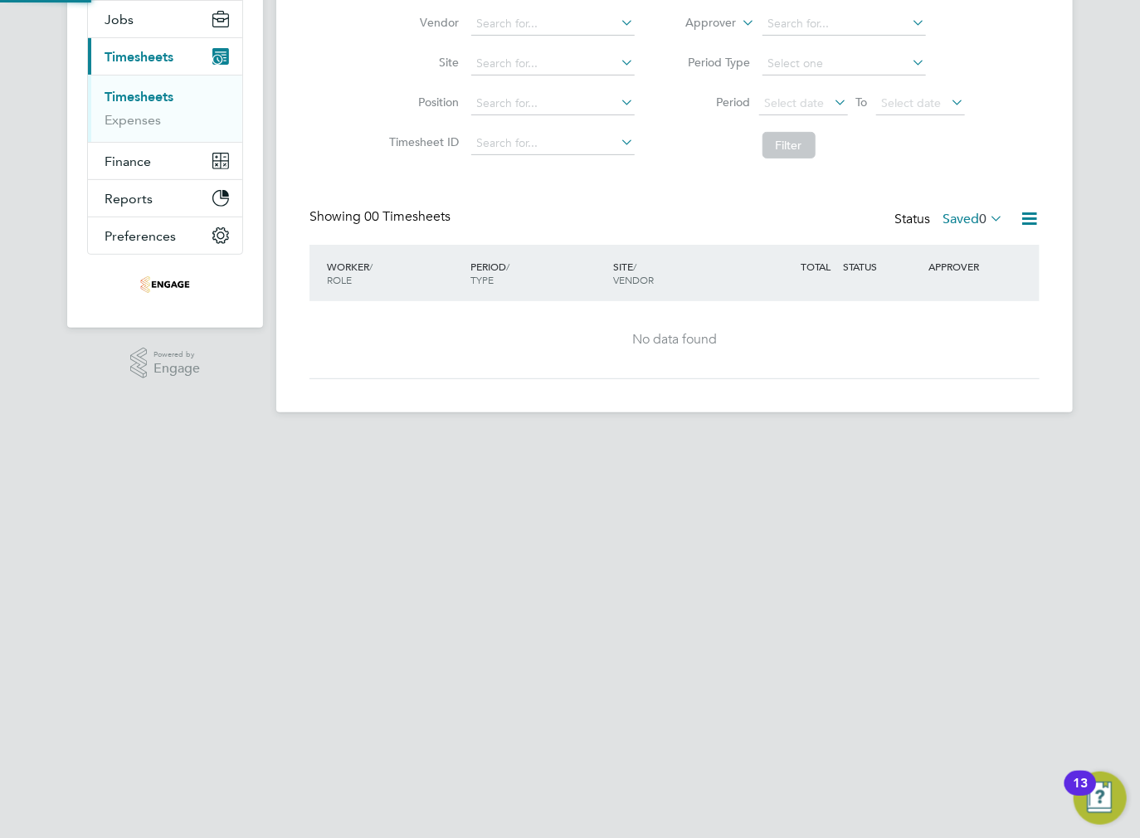
scroll to position [22, 0]
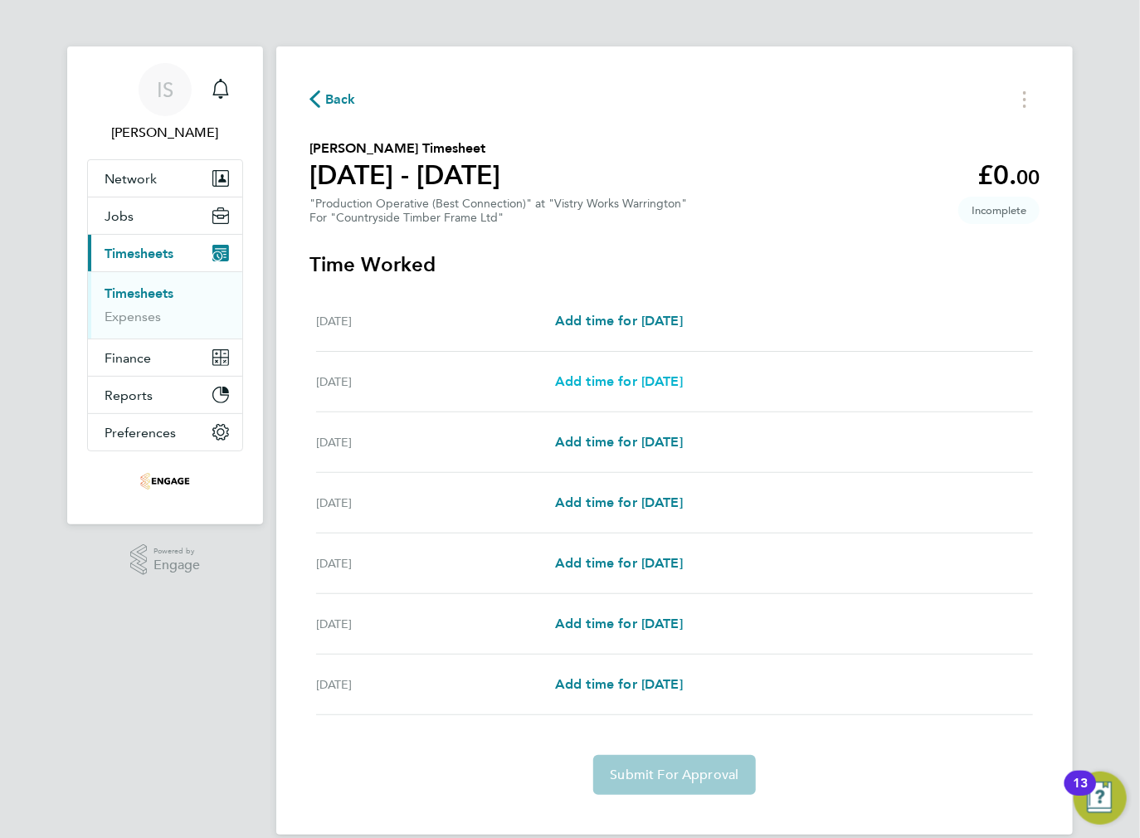
click at [660, 382] on span "Add time for [DATE]" at bounding box center [619, 381] width 128 height 16
select select "15"
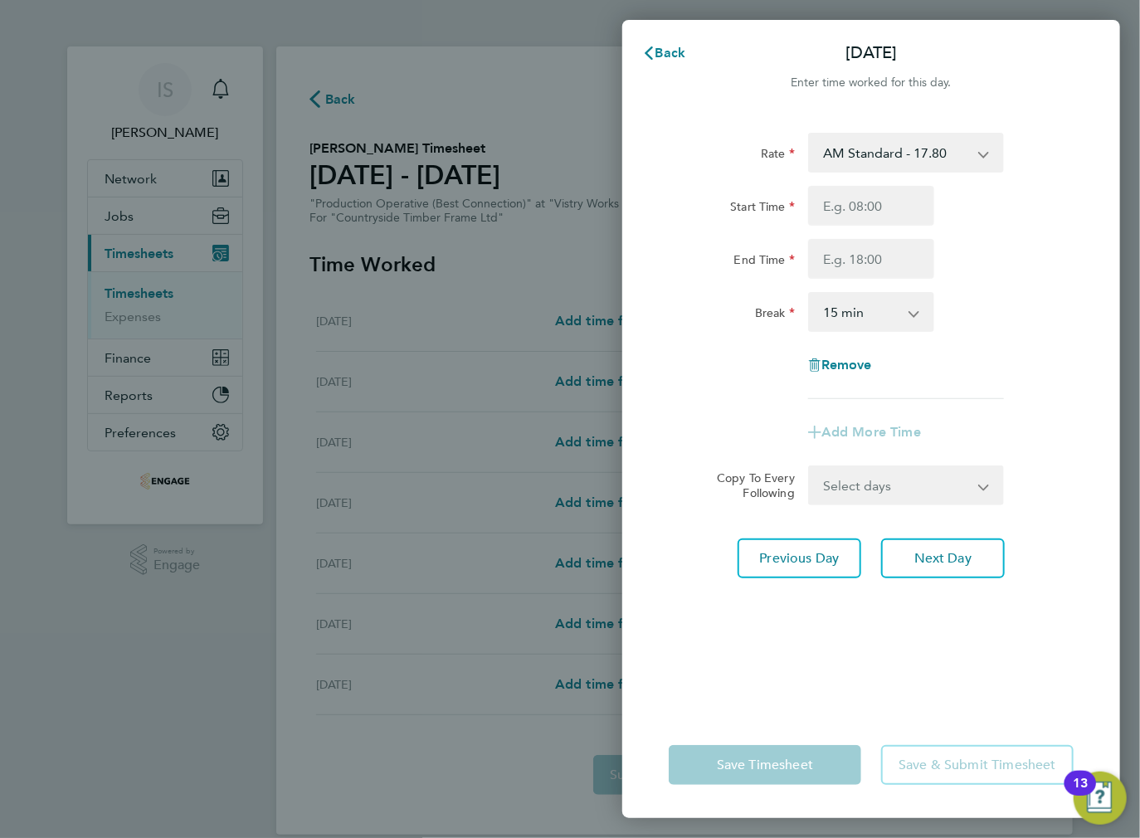
click at [856, 155] on select "AM Standard - 17.80 BONUS - 13.50 PM OT2 - 38.18 AM OT1 - 26.70 PM OT1 - 28.64 …" at bounding box center [896, 152] width 173 height 37
click at [843, 156] on select "AM Standard - 17.80 BONUS - 13.50 PM OT2 - 38.18 AM OT1 - 26.70 PM OT1 - 28.64 …" at bounding box center [896, 152] width 173 height 37
click at [846, 215] on input "Start Time" at bounding box center [871, 206] width 126 height 40
type input "06:00"
click at [857, 262] on input "End Time" at bounding box center [871, 259] width 126 height 40
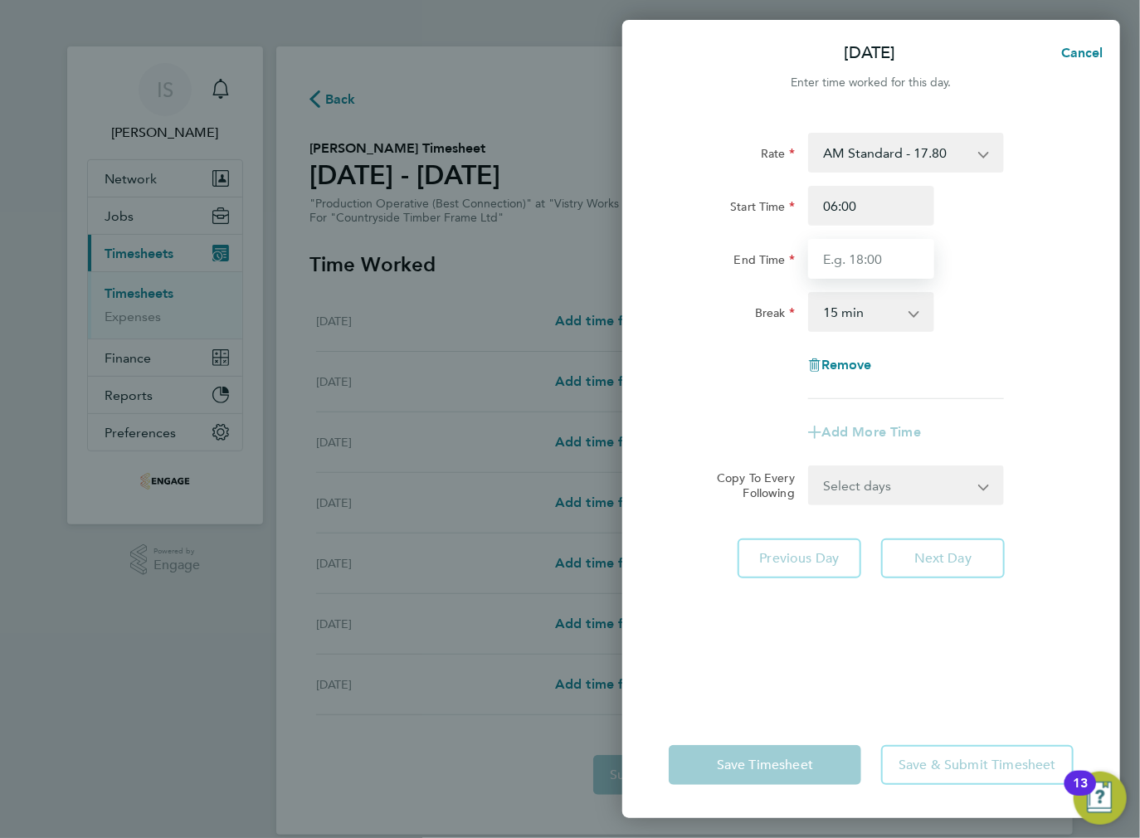
type input "14:00"
click at [860, 313] on select "0 min 15 min 30 min 45 min 60 min 75 min 90 min" at bounding box center [861, 312] width 103 height 37
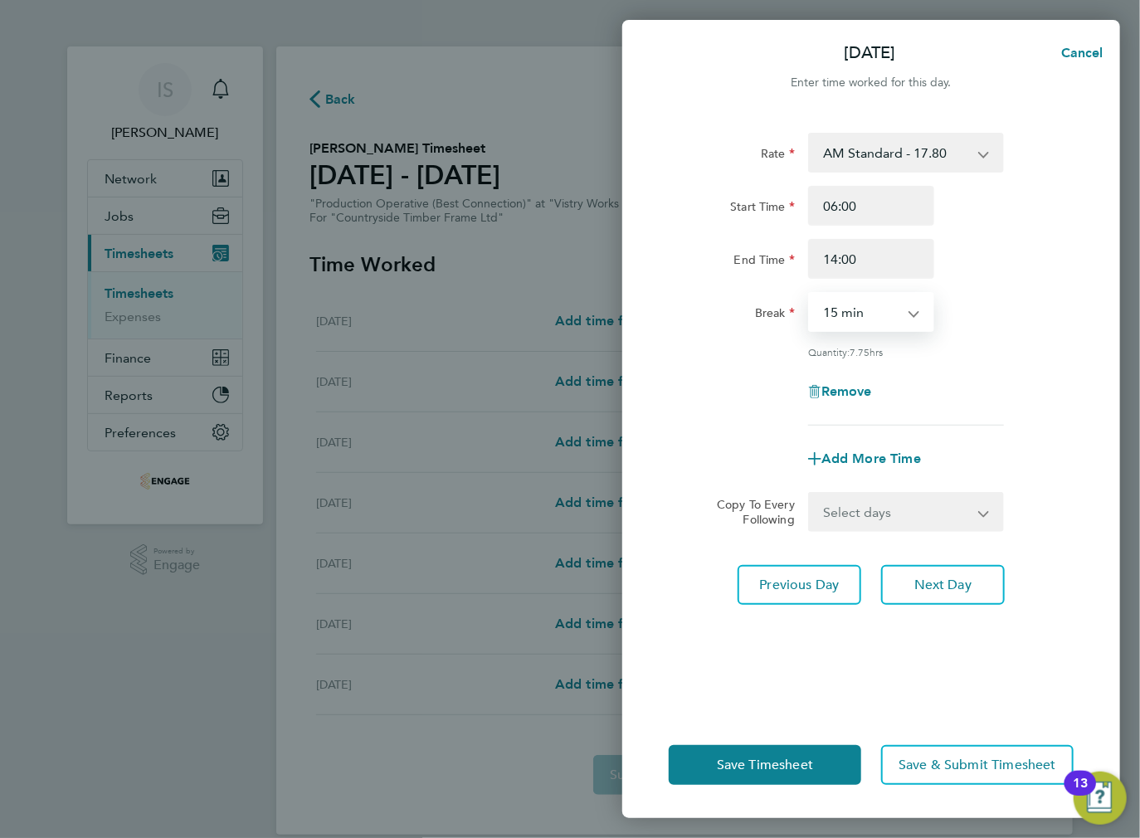
select select "30"
click at [810, 294] on select "0 min 15 min 30 min 45 min 60 min 75 min 90 min" at bounding box center [861, 312] width 103 height 37
click at [863, 524] on select "Select days Day Weekday (Mon-Fri) Weekend (Sat-Sun) Wednesday Thursday Friday S…" at bounding box center [897, 512] width 174 height 37
select select "WEEKDAY"
click at [810, 494] on select "Select days Day Weekday (Mon-Fri) Weekend (Sat-Sun) Wednesday Thursday Friday S…" at bounding box center [897, 512] width 174 height 37
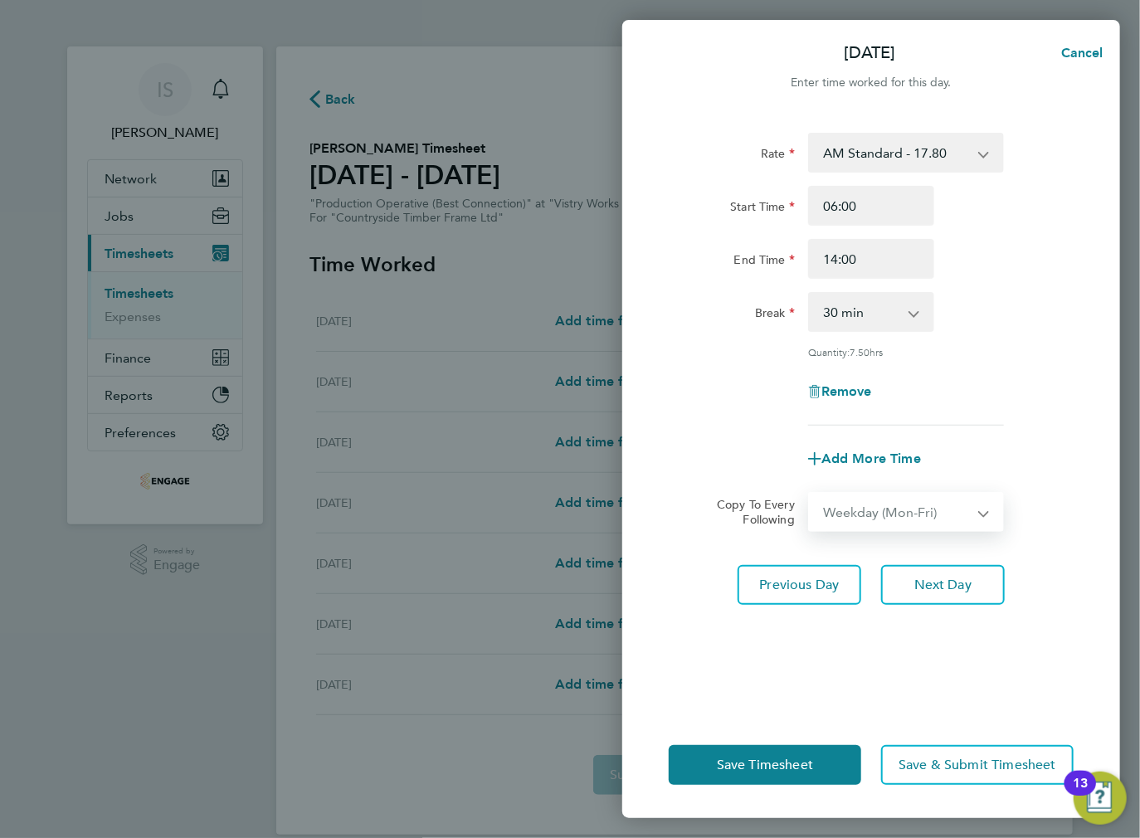
select select "[DATE]"
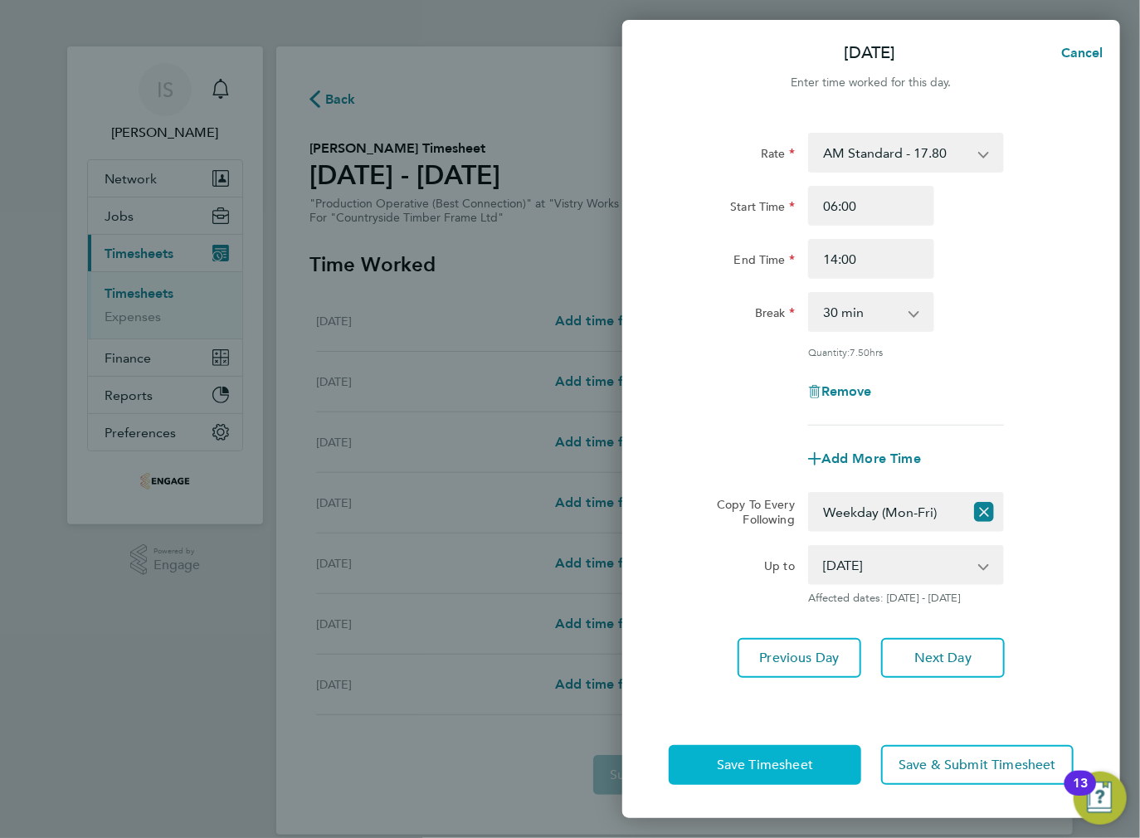
click at [768, 763] on span "Save Timesheet" at bounding box center [765, 765] width 96 height 17
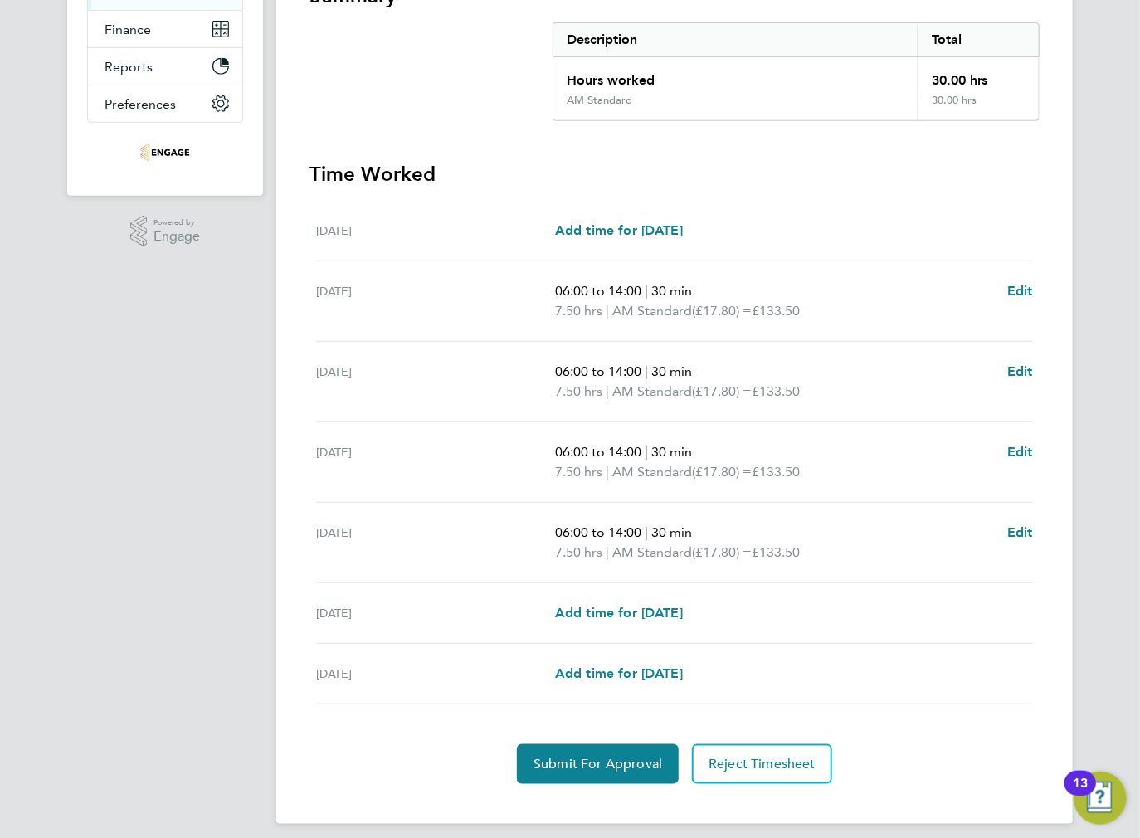
scroll to position [339, 0]
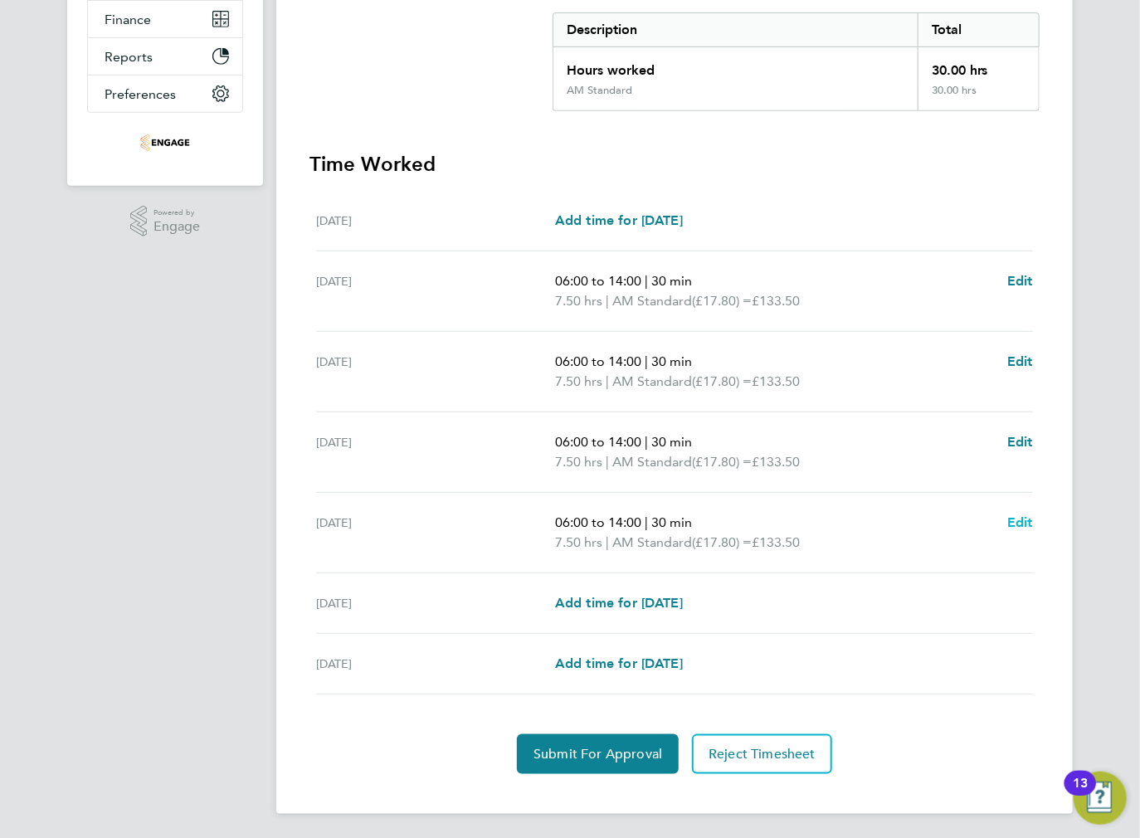
click at [1009, 518] on span "Edit" at bounding box center [1020, 522] width 26 height 16
select select "30"
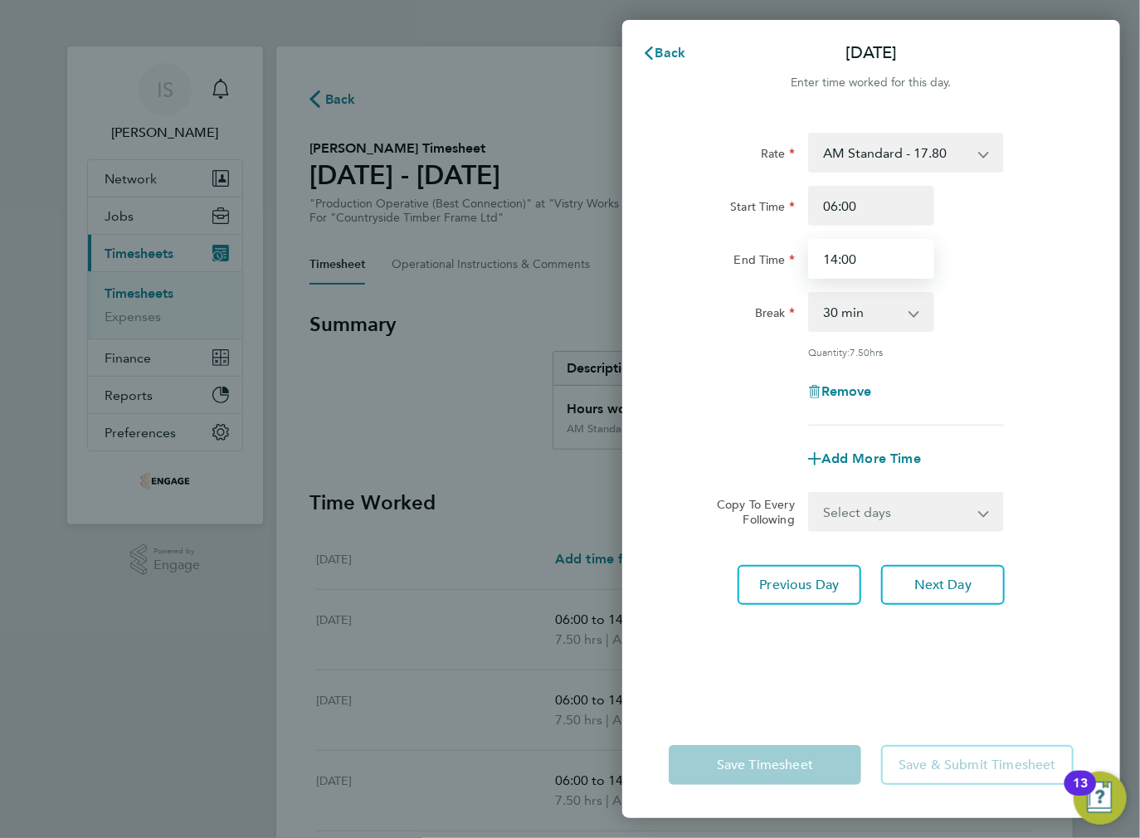
drag, startPoint x: 883, startPoint y: 269, endPoint x: 816, endPoint y: 264, distance: 66.6
click at [816, 264] on input "14:00" at bounding box center [871, 259] width 126 height 40
type input "09:30"
click at [853, 313] on select "0 min 15 min 30 min 45 min 60 min 75 min 90 min" at bounding box center [861, 312] width 103 height 37
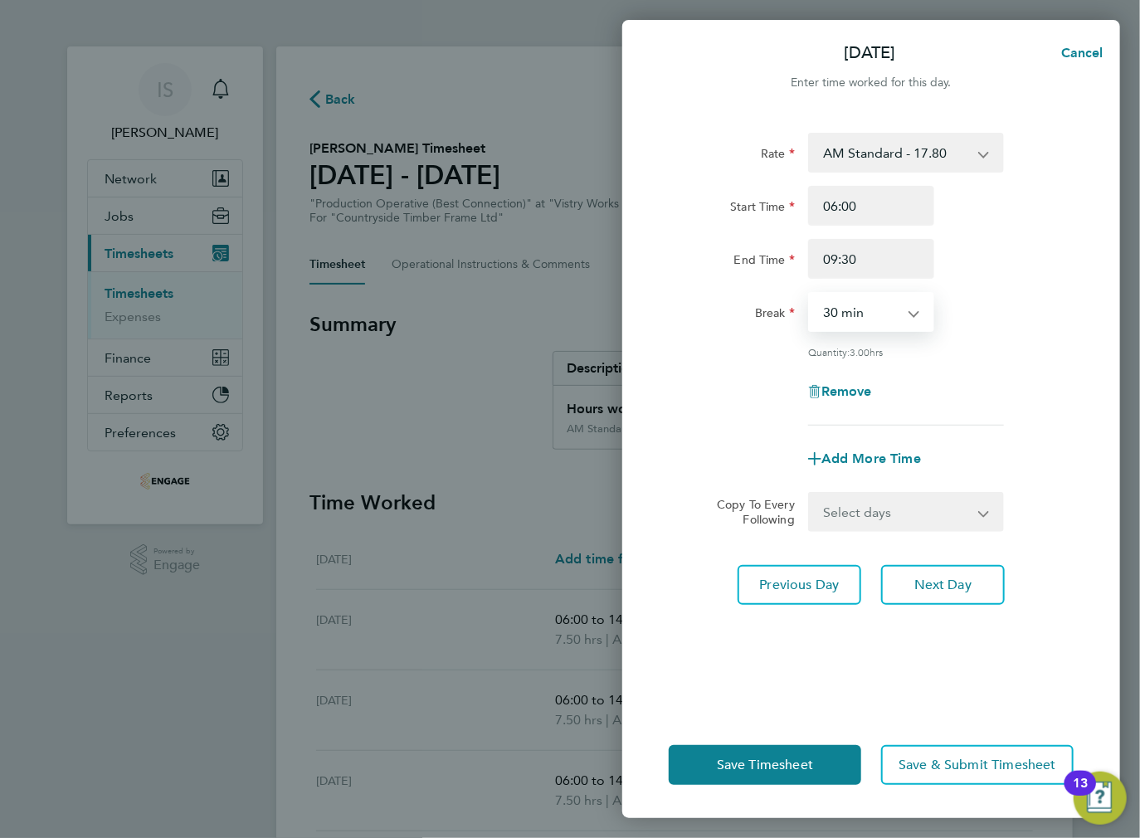
select select "0"
click at [810, 294] on select "0 min 15 min 30 min 45 min 60 min 75 min 90 min" at bounding box center [861, 312] width 103 height 37
click at [1057, 347] on div "Quantity: 3.50 hrs" at bounding box center [871, 351] width 418 height 13
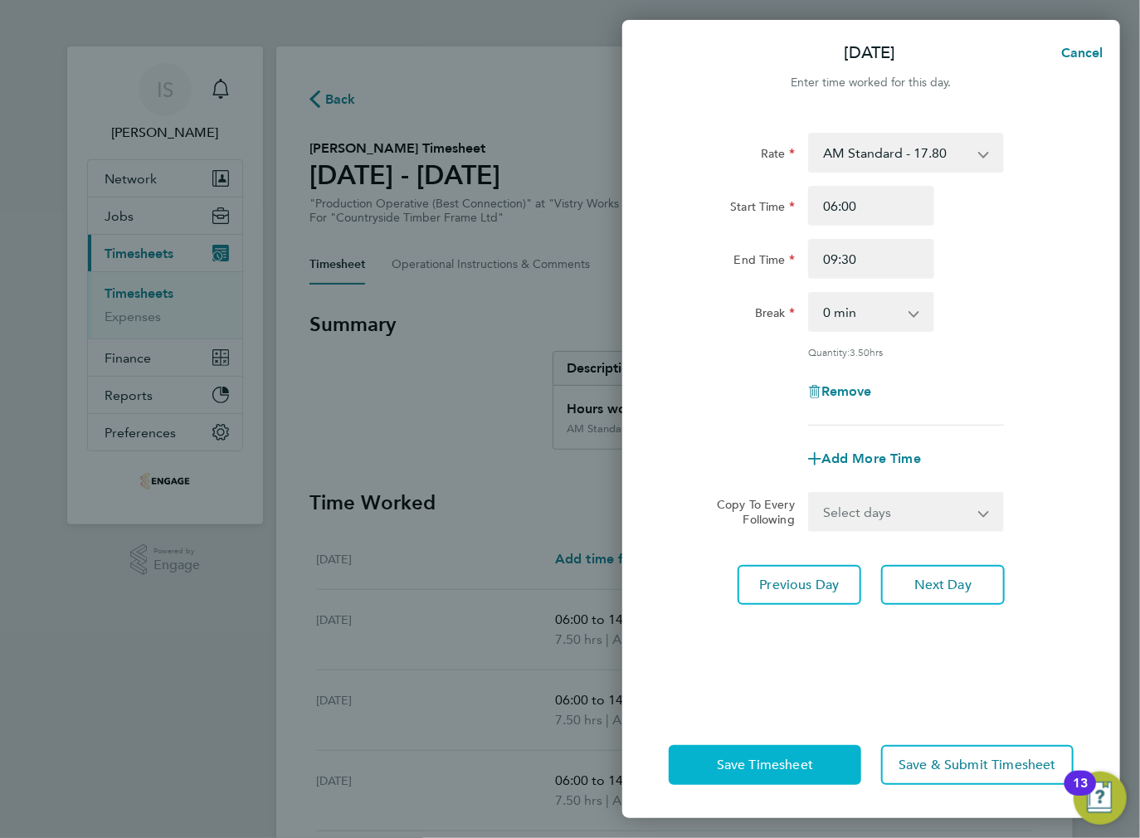
click at [738, 773] on button "Save Timesheet" at bounding box center [765, 765] width 193 height 40
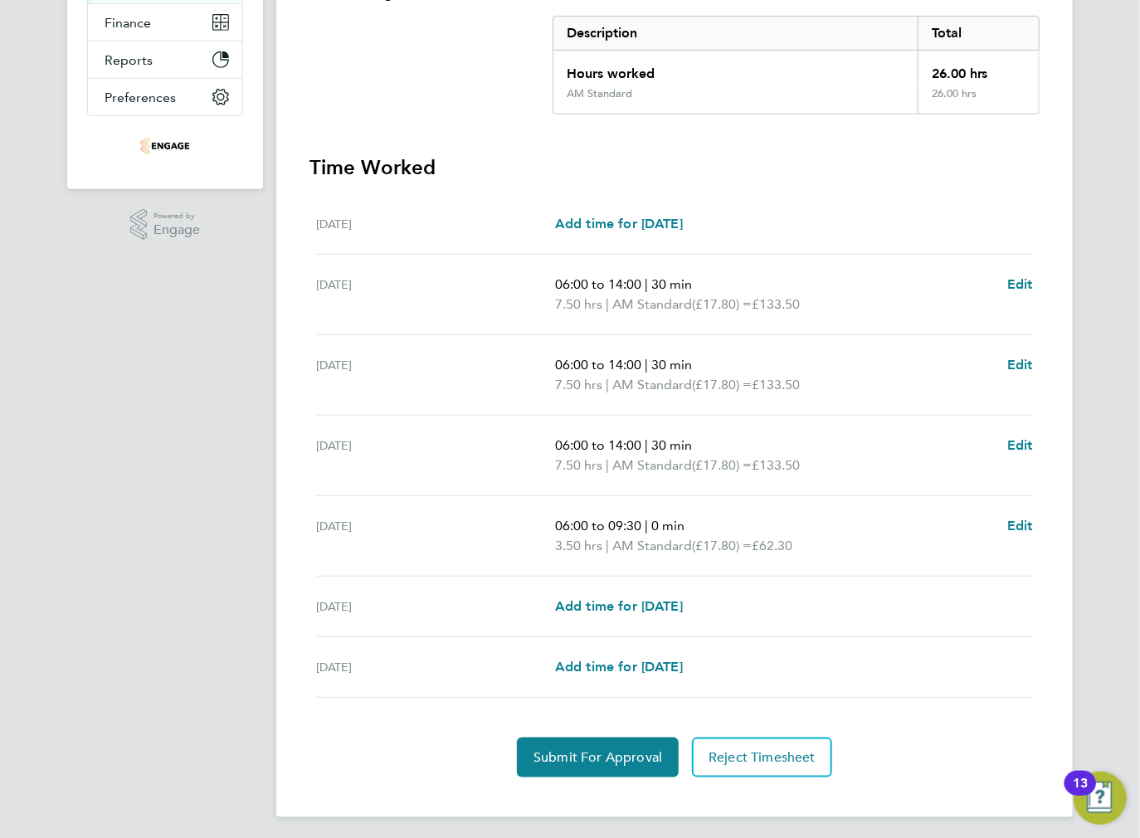
scroll to position [339, 0]
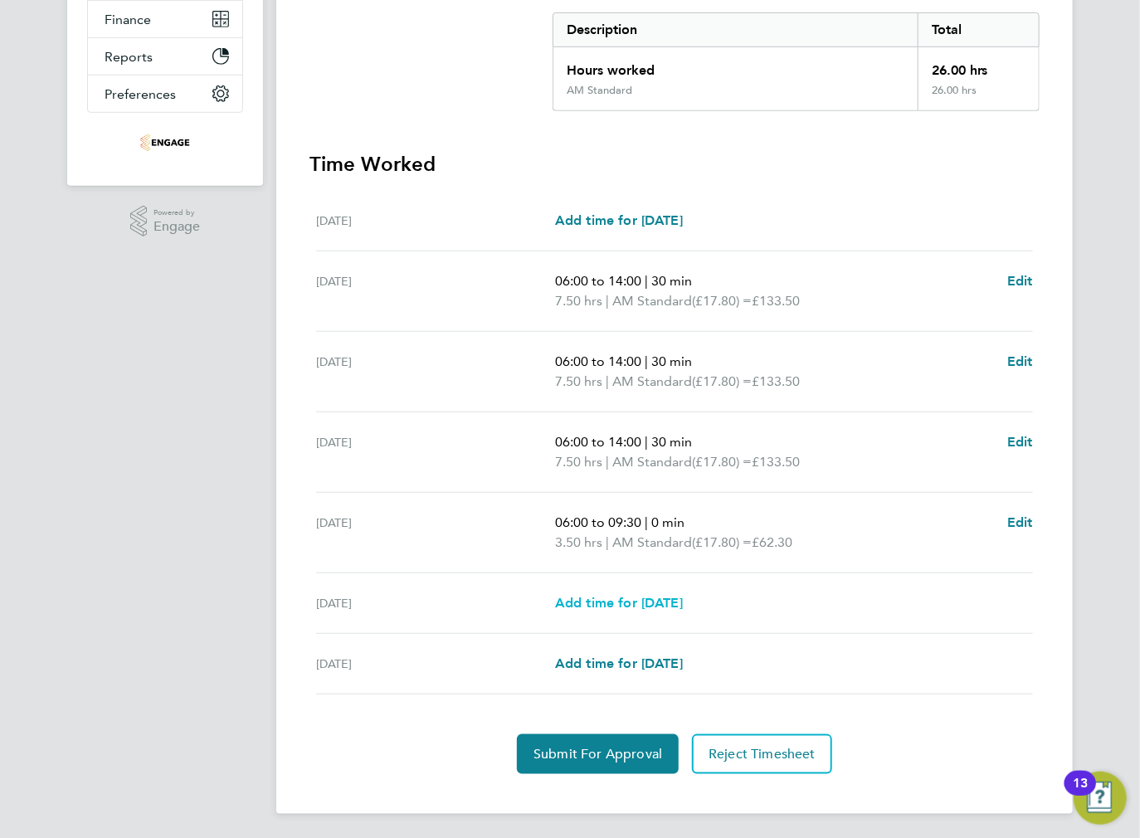
click at [618, 604] on span "Add time for [DATE]" at bounding box center [619, 603] width 128 height 16
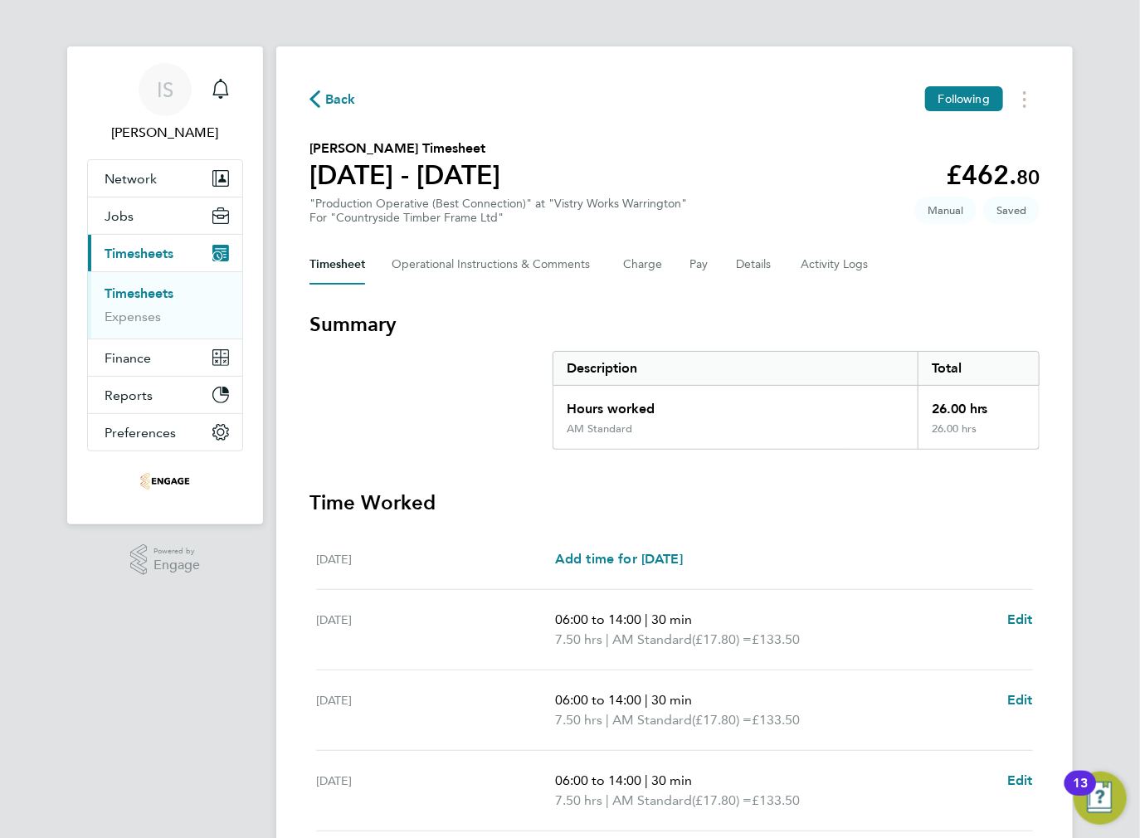
select select "15"
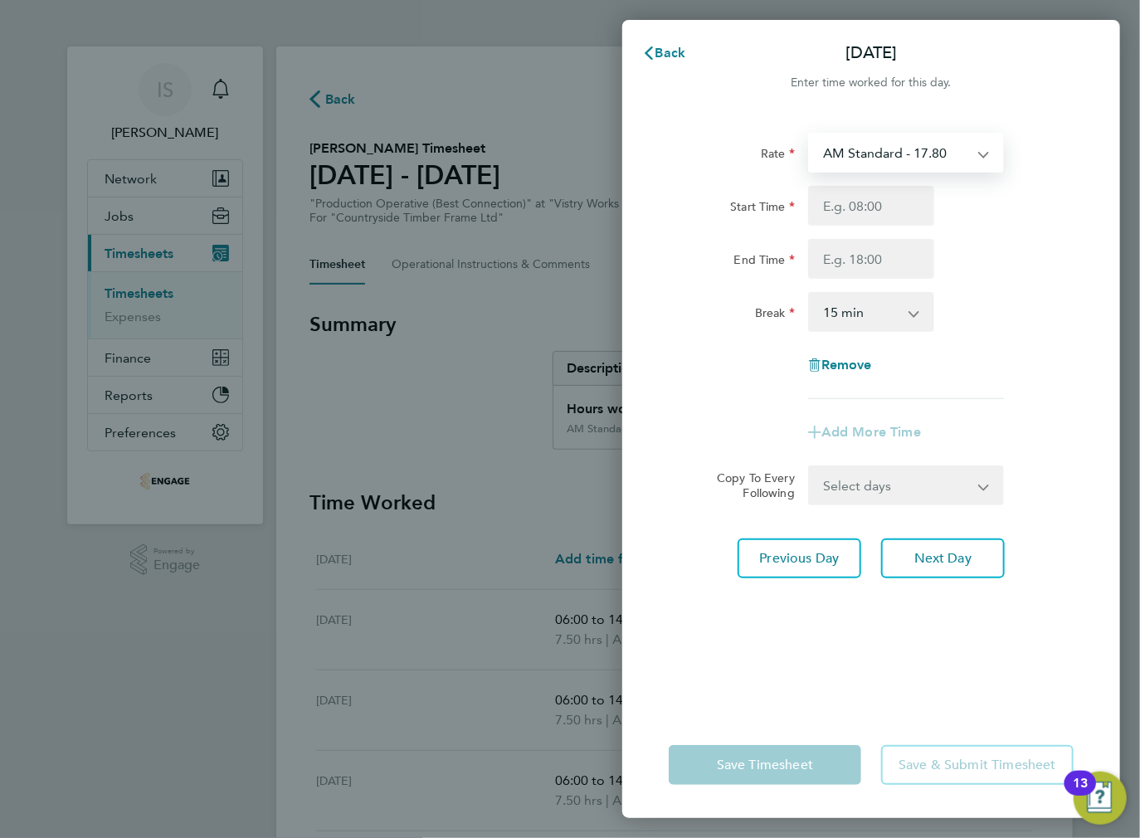
click at [882, 144] on select "AM Standard - 17.80 BONUS - 13.50 PM OT2 - 38.18 AM OT1 - 26.70 PM OT1 - 28.64 …" at bounding box center [896, 152] width 173 height 37
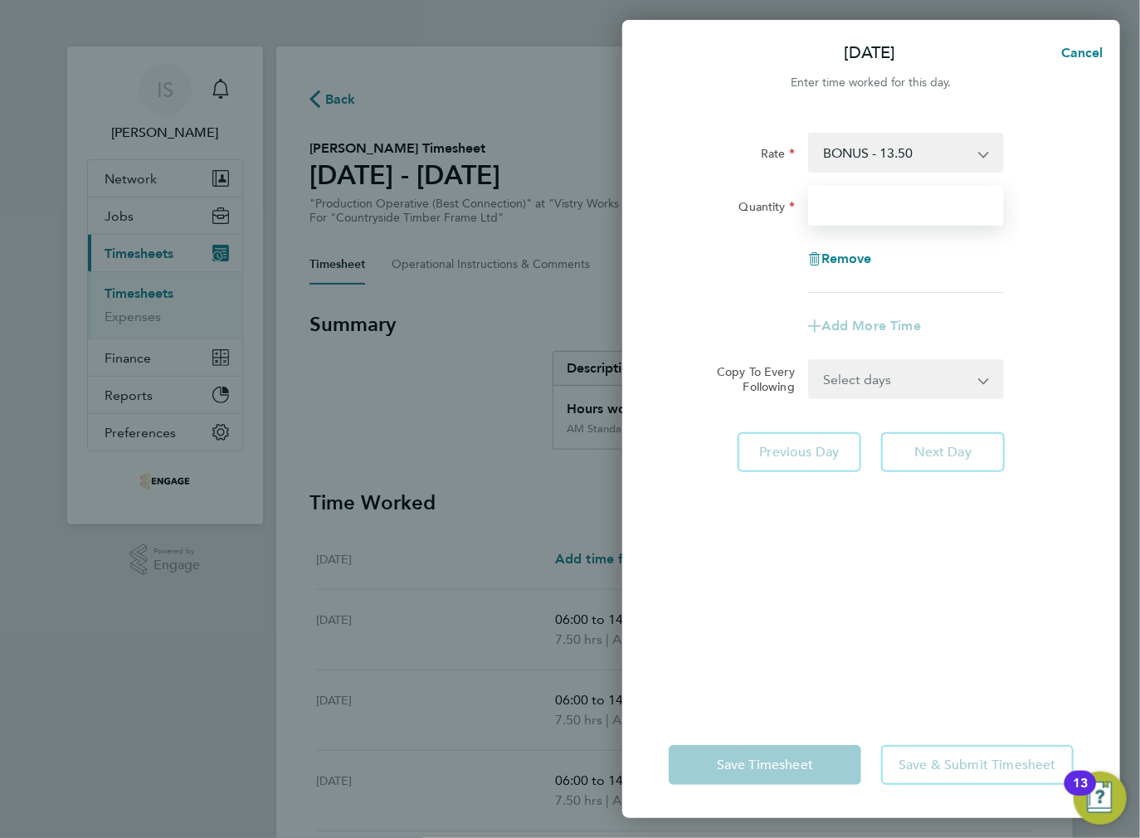
click at [842, 209] on input "Quantity" at bounding box center [906, 206] width 196 height 40
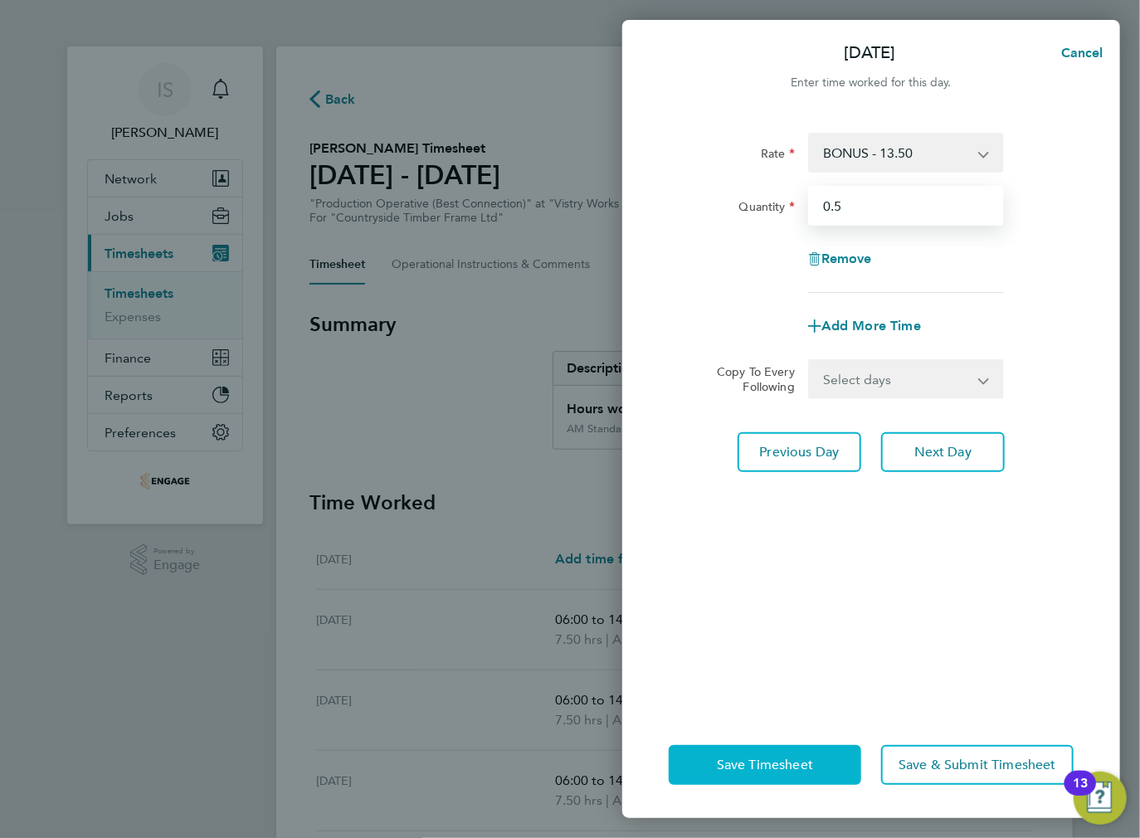
type input "0.5"
click at [739, 759] on span "Save Timesheet" at bounding box center [765, 765] width 96 height 17
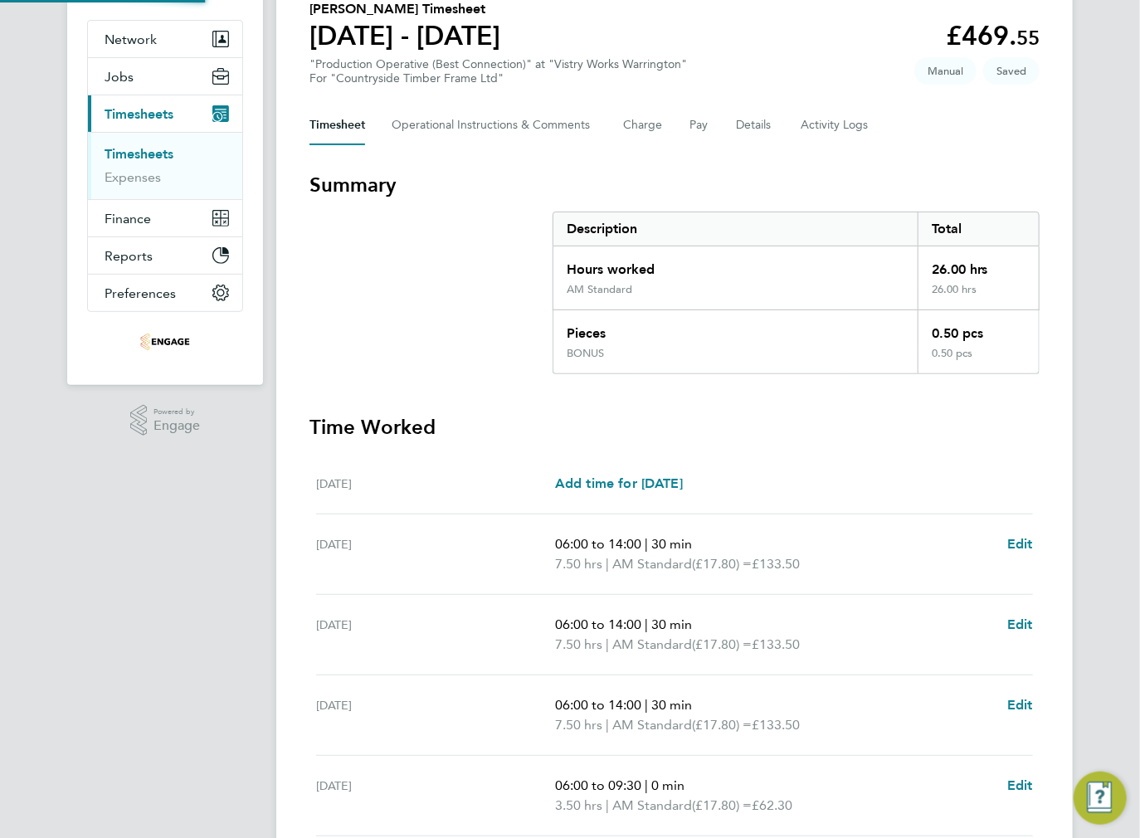
scroll to position [332, 0]
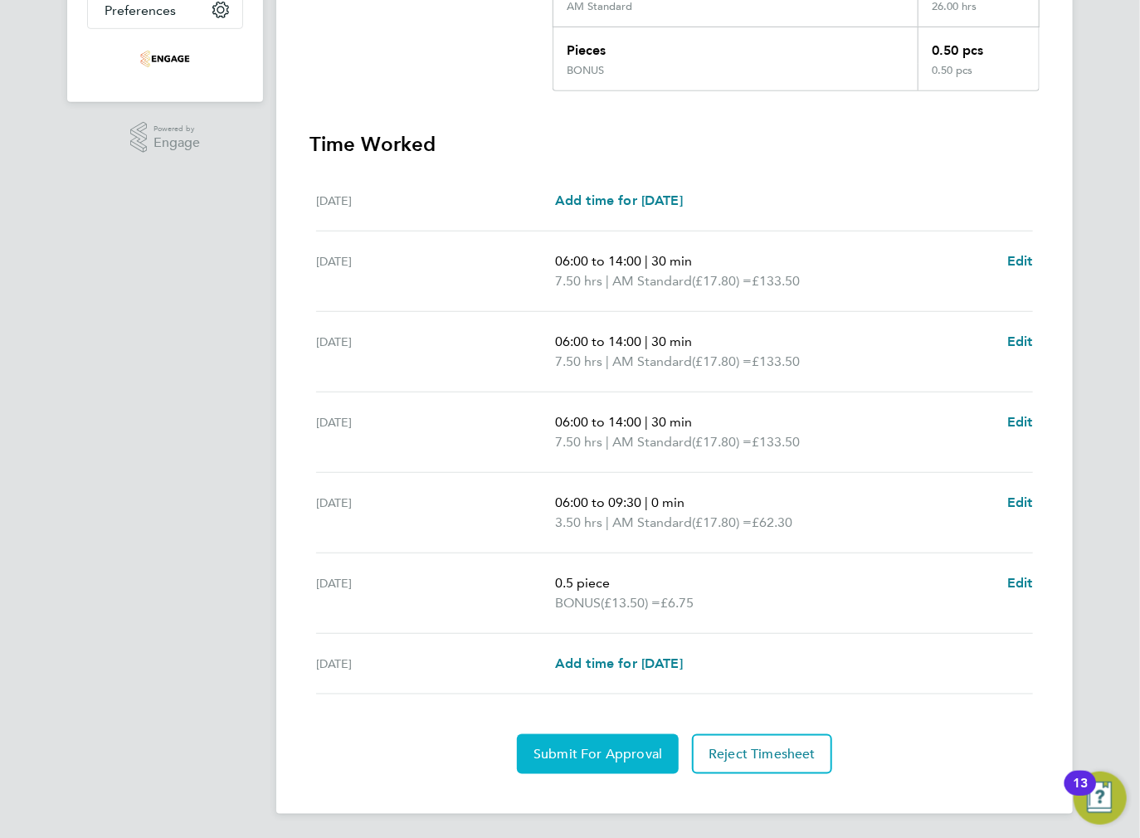
click at [606, 753] on span "Submit For Approval" at bounding box center [598, 754] width 129 height 17
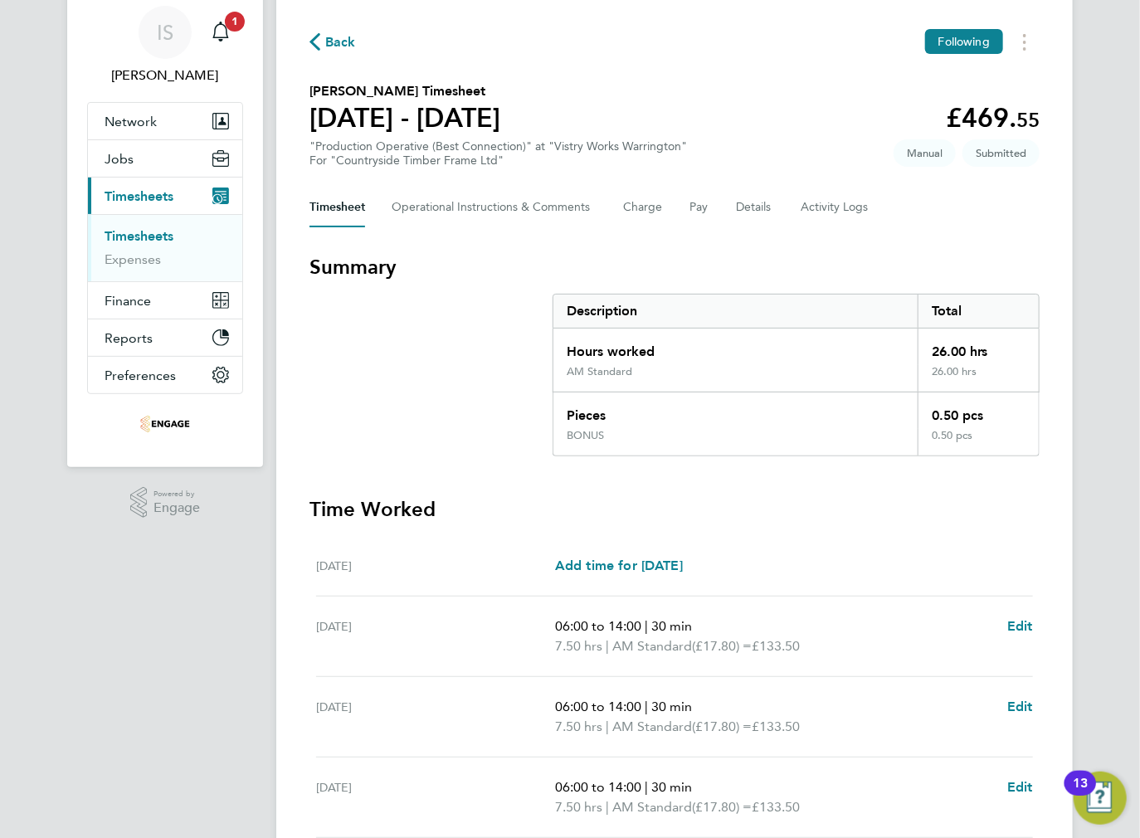
scroll to position [0, 0]
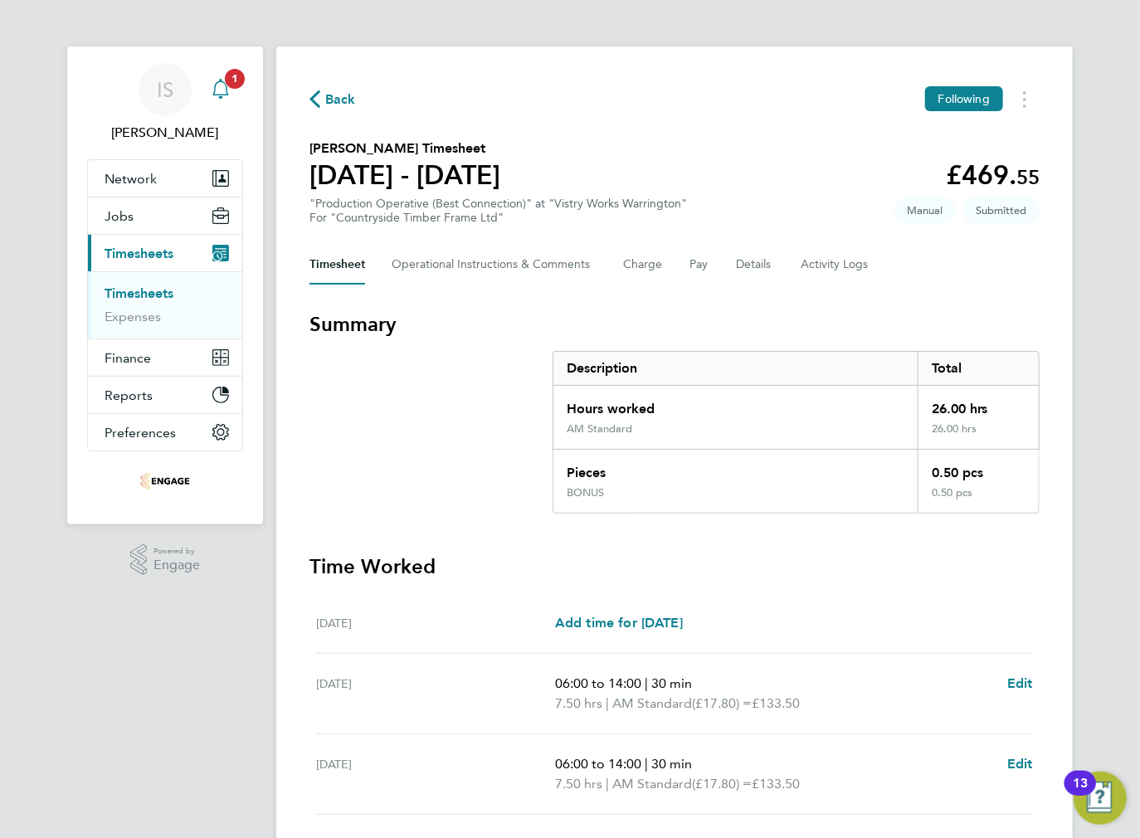
click at [222, 90] on icon "Main navigation" at bounding box center [221, 89] width 20 height 20
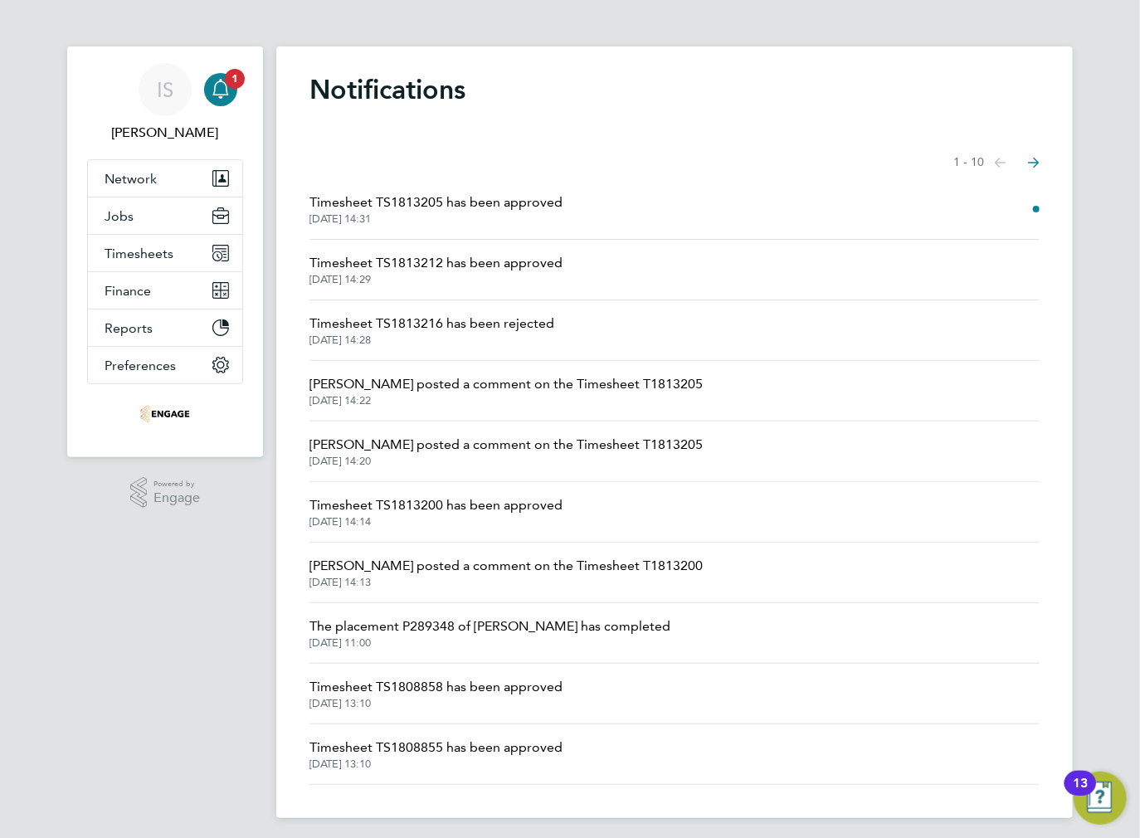
click at [503, 207] on span "Timesheet TS1813205 has been approved" at bounding box center [435, 203] width 253 height 20
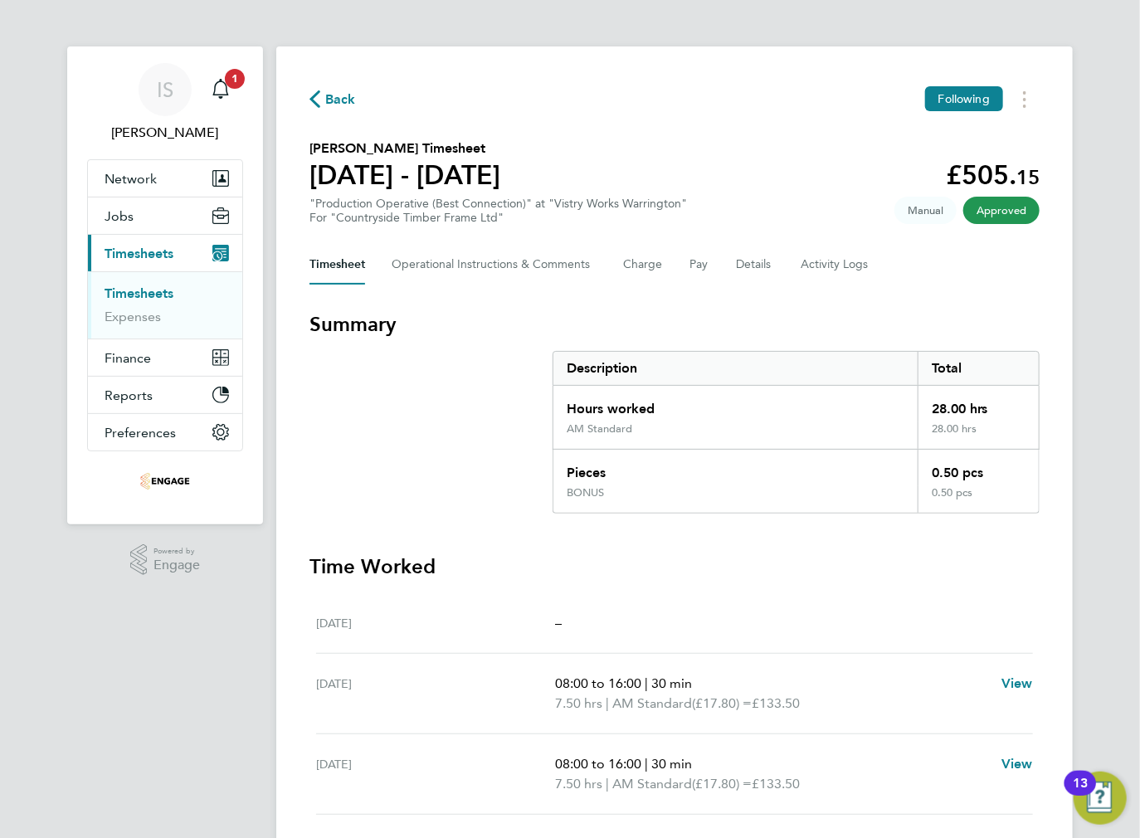
click at [323, 103] on span "Back" at bounding box center [332, 98] width 46 height 16
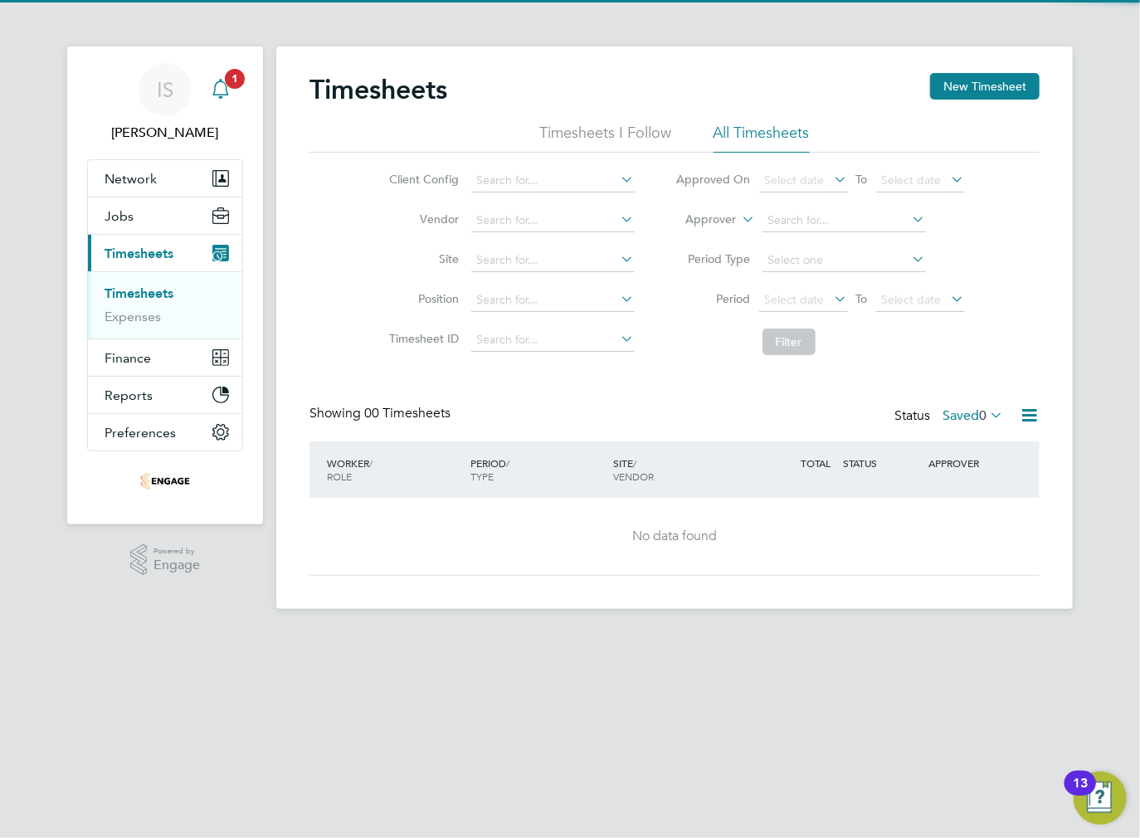
click at [224, 89] on icon "Main navigation" at bounding box center [221, 89] width 20 height 20
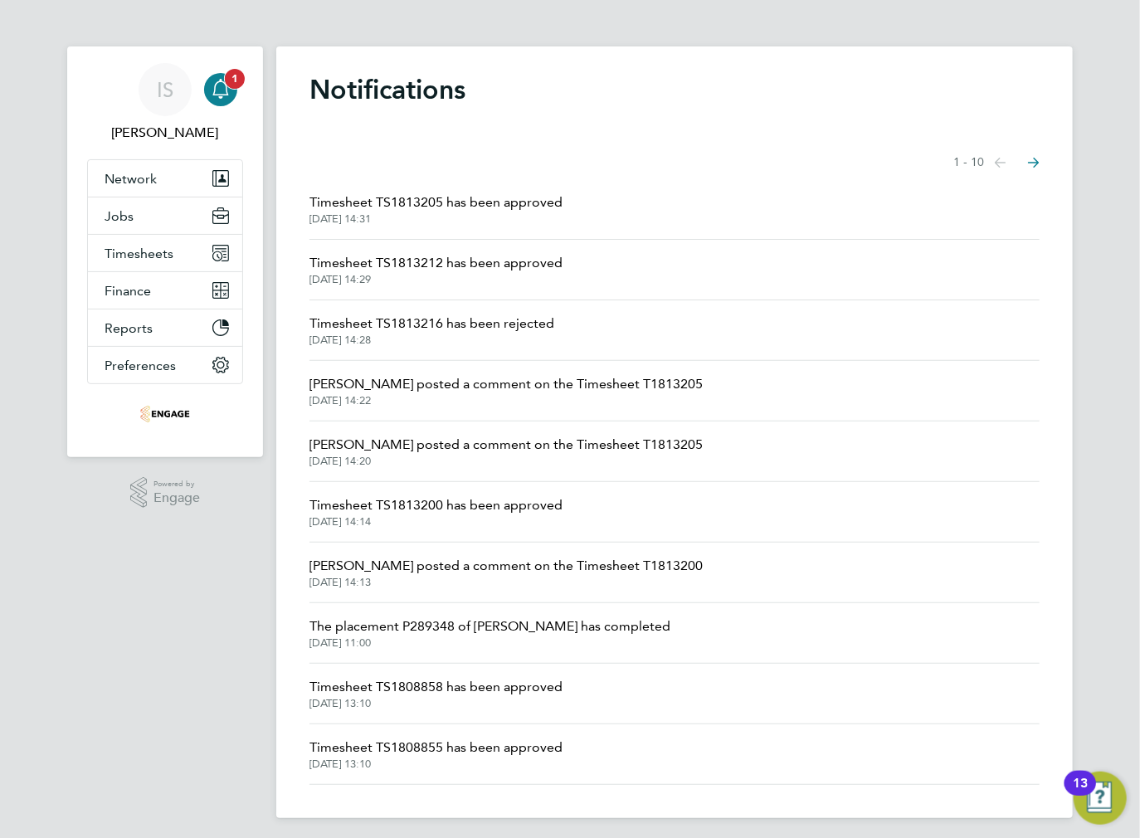
click at [223, 94] on icon "Main navigation" at bounding box center [220, 87] width 16 height 17
click at [136, 255] on span "Timesheets" at bounding box center [139, 254] width 69 height 16
click at [179, 252] on button "Timesheets" at bounding box center [165, 253] width 154 height 37
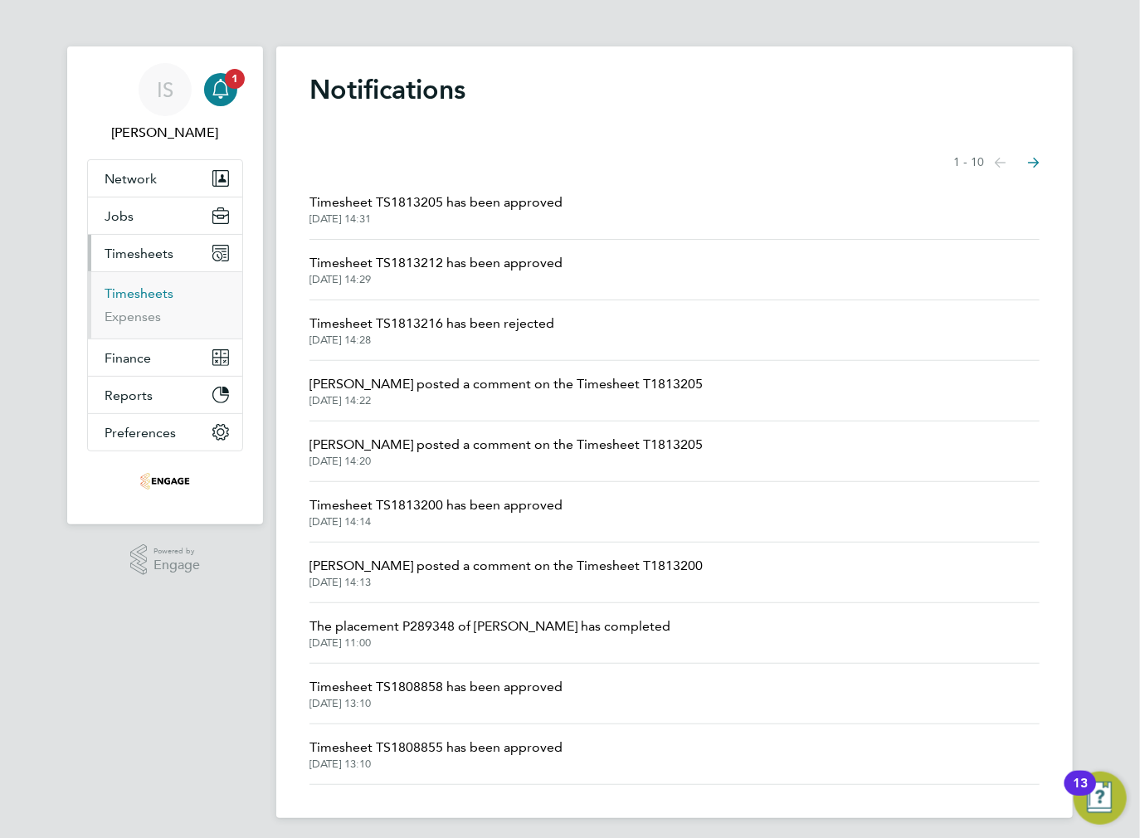
click at [136, 292] on link "Timesheets" at bounding box center [139, 293] width 69 height 16
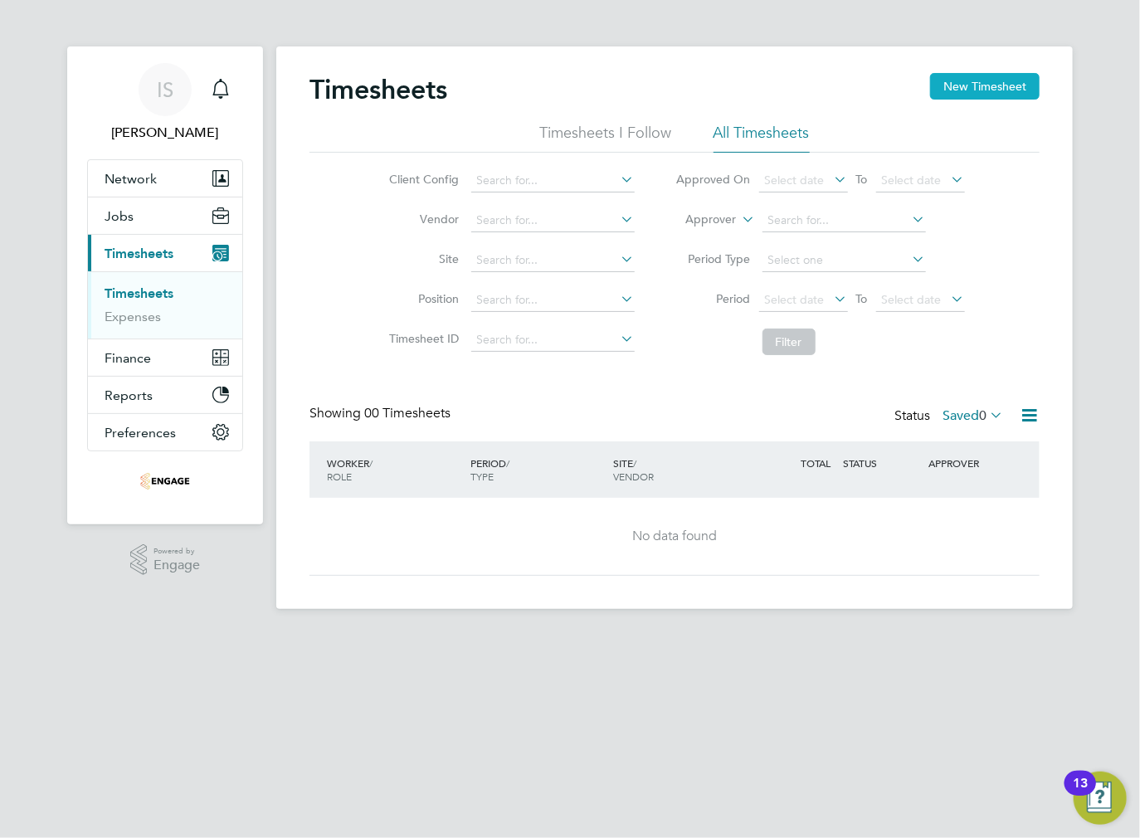
click at [980, 82] on button "New Timesheet" at bounding box center [985, 86] width 110 height 27
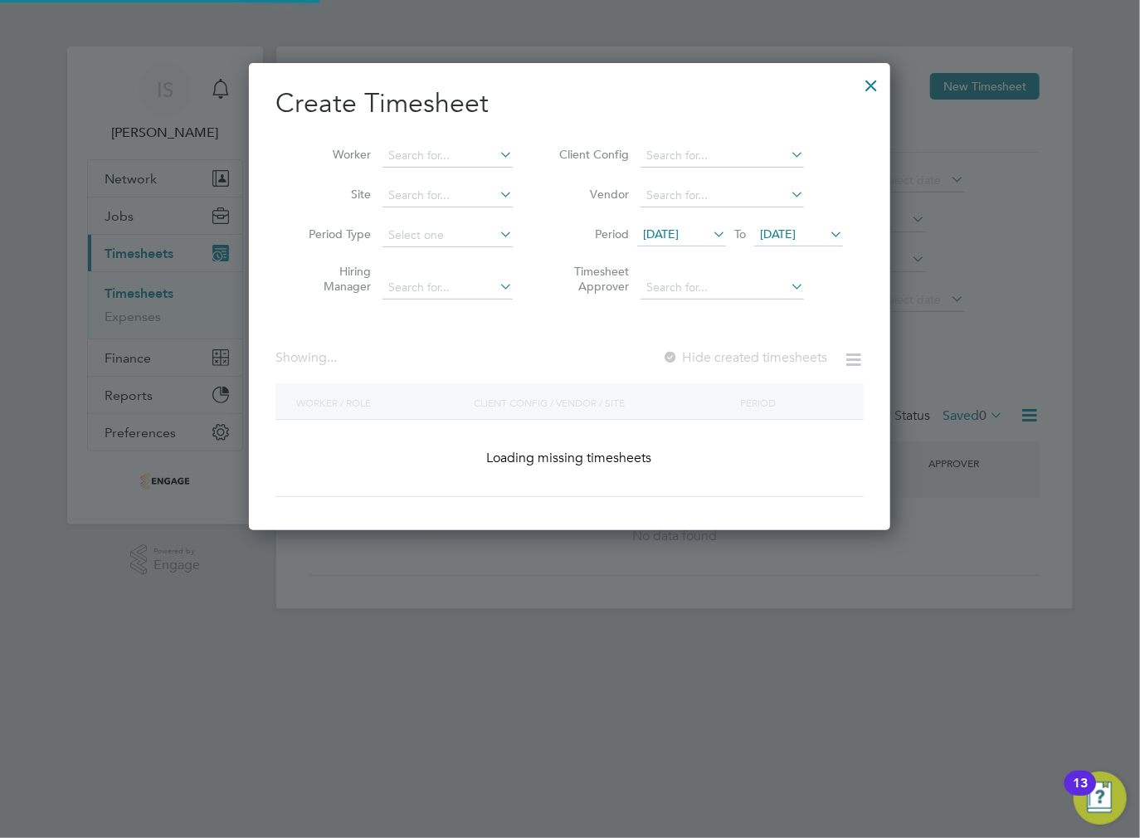
scroll to position [972, 642]
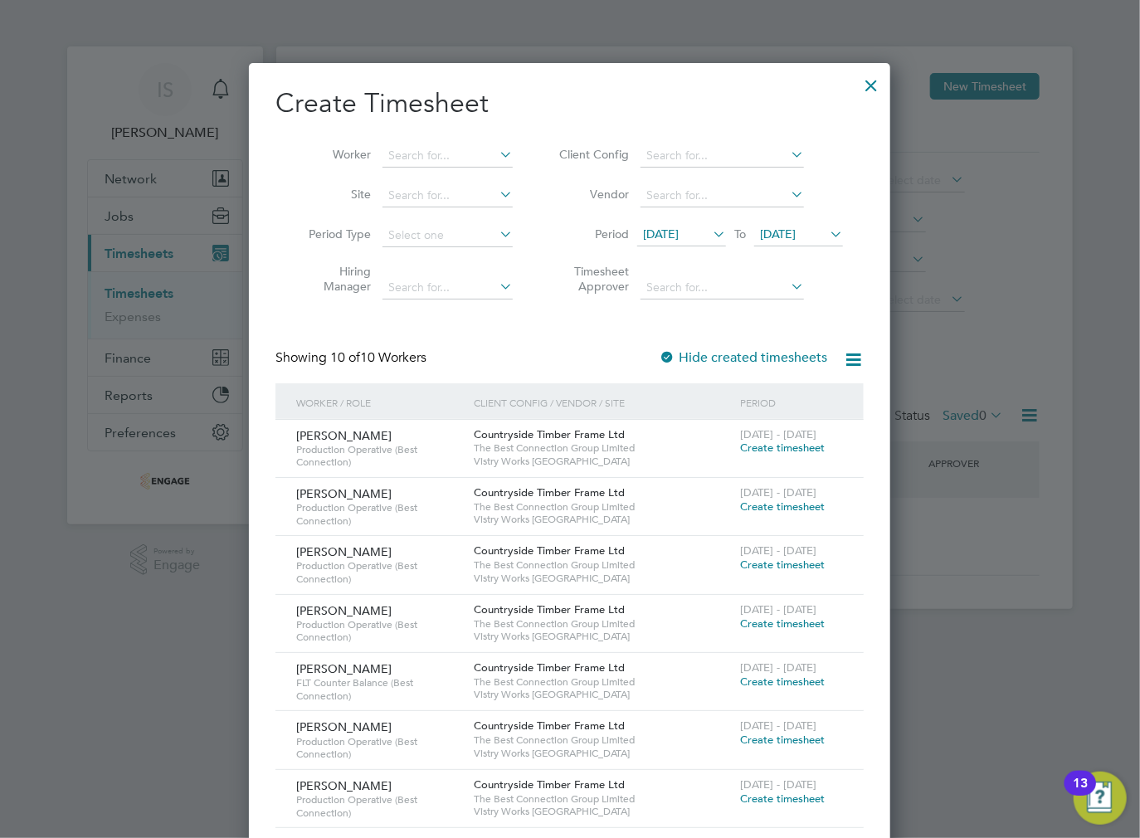
click at [679, 236] on span "[DATE]" at bounding box center [661, 234] width 36 height 15
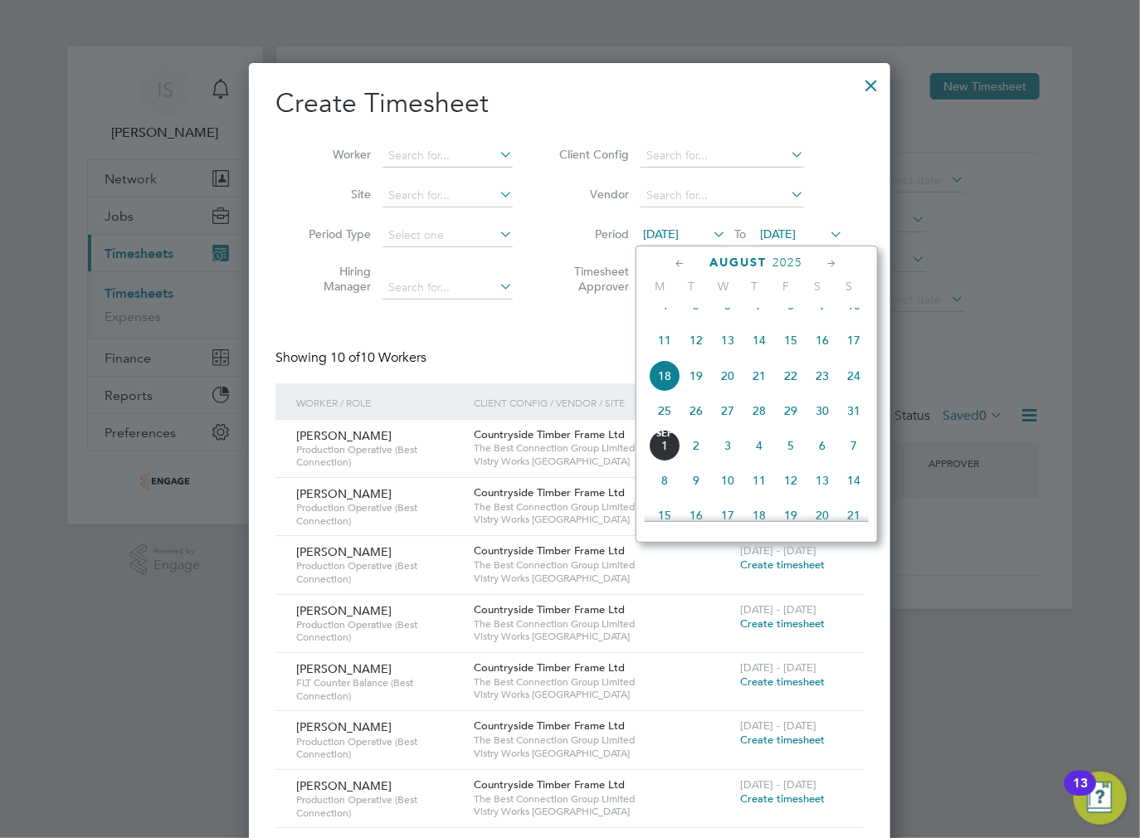
click at [664, 426] on span "25" at bounding box center [665, 411] width 32 height 32
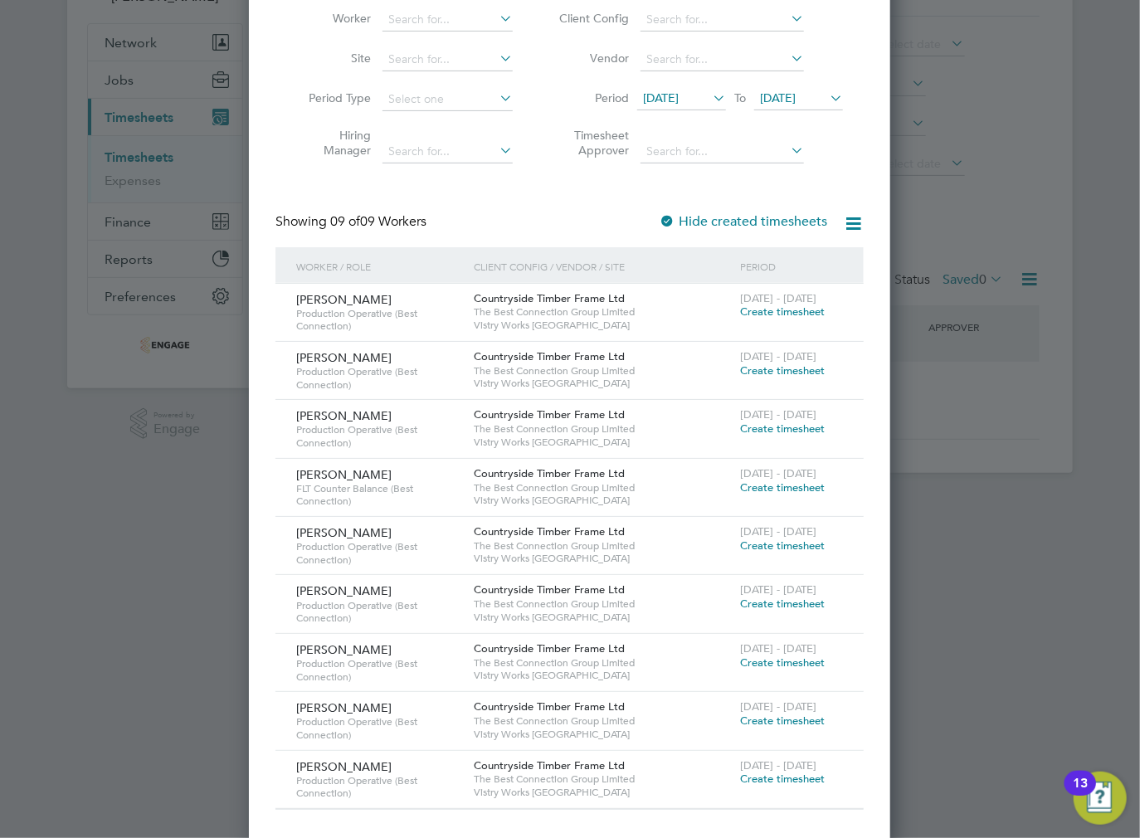
scroll to position [139, 0]
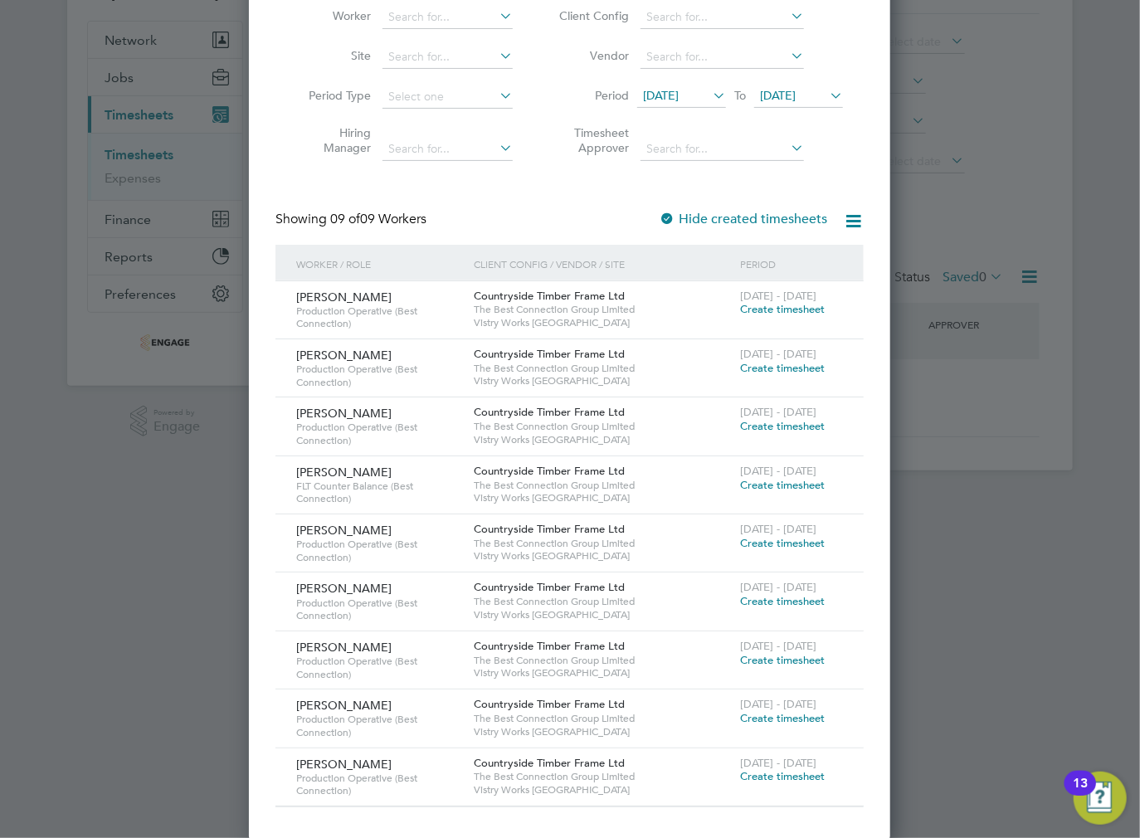
click at [763, 312] on span "Create timesheet" at bounding box center [782, 309] width 85 height 14
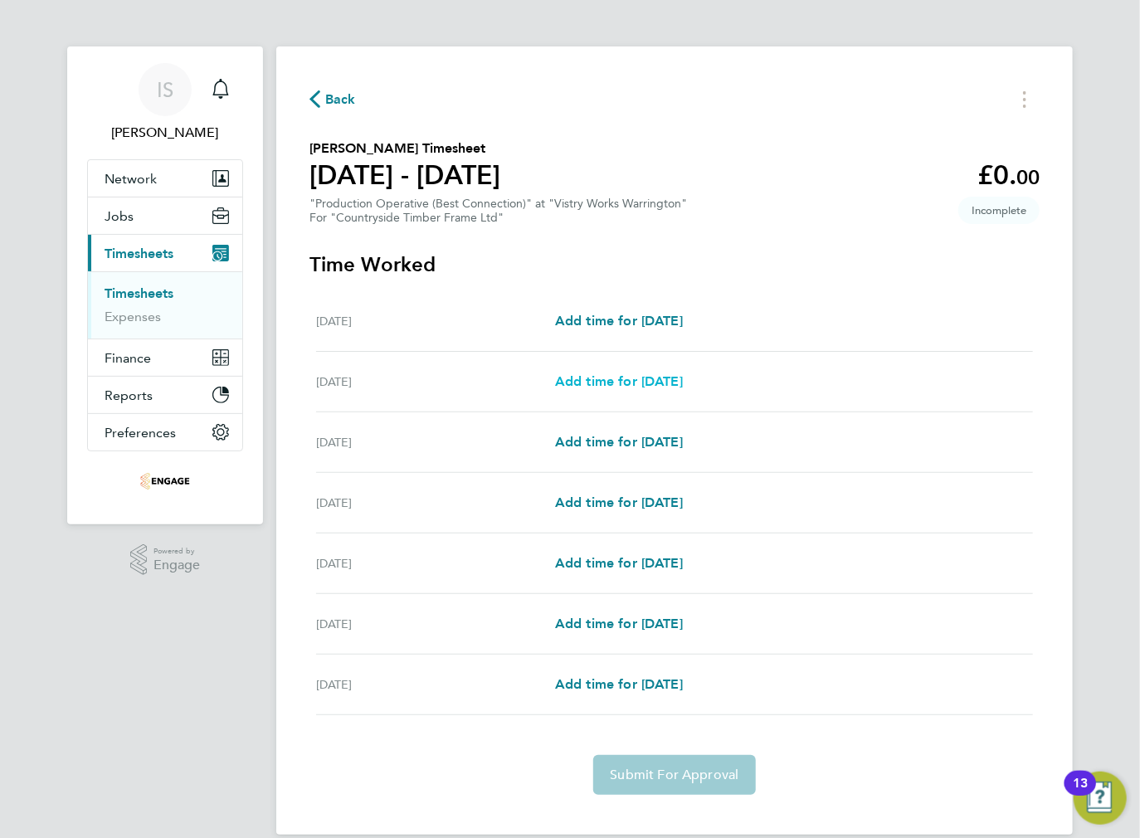
click at [633, 383] on span "Add time for [DATE]" at bounding box center [619, 381] width 128 height 16
select select "15"
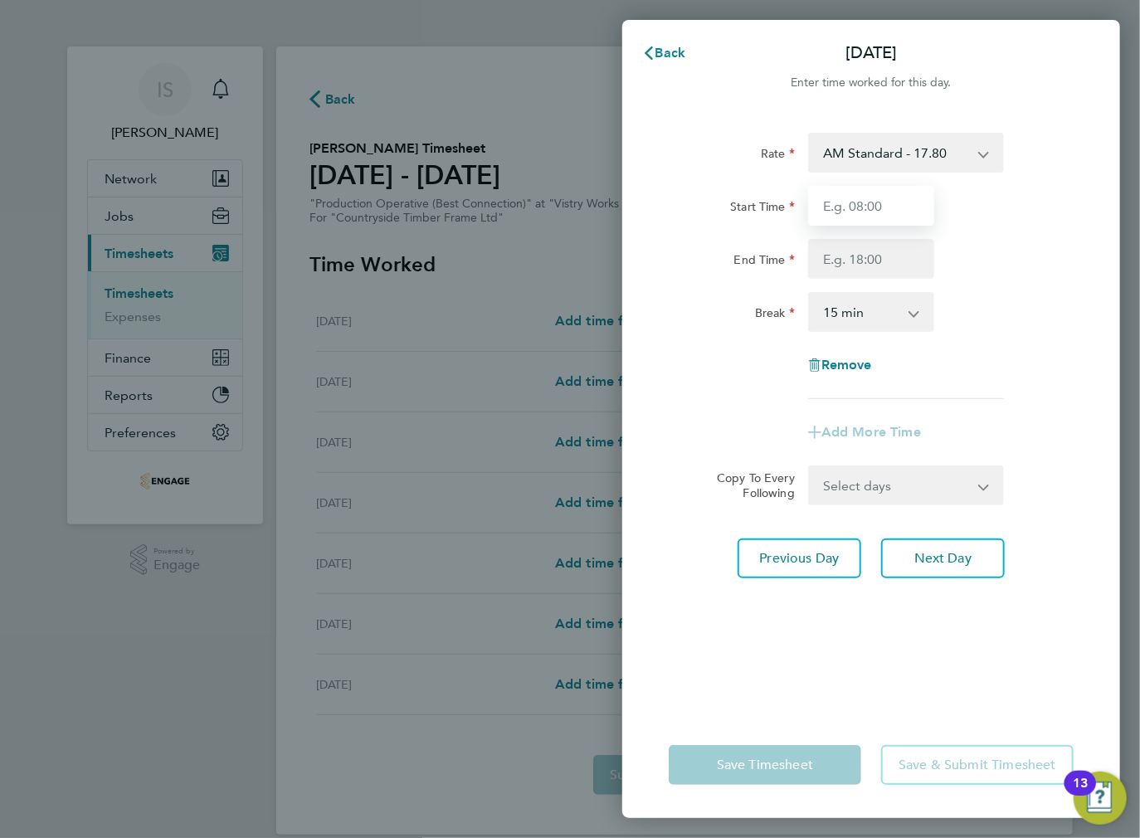
click at [866, 210] on input "Start Time" at bounding box center [871, 206] width 126 height 40
type input "06:00"
click at [855, 261] on input "End Time" at bounding box center [871, 259] width 126 height 40
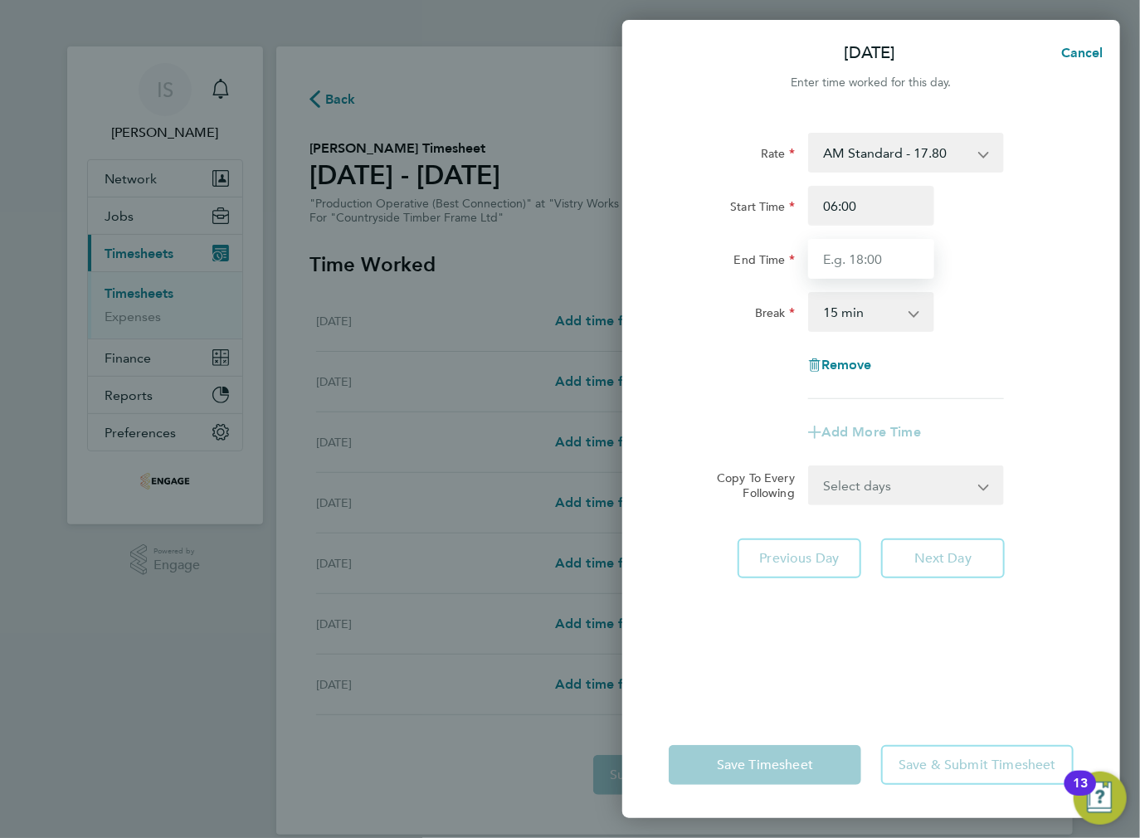
type input "14:00"
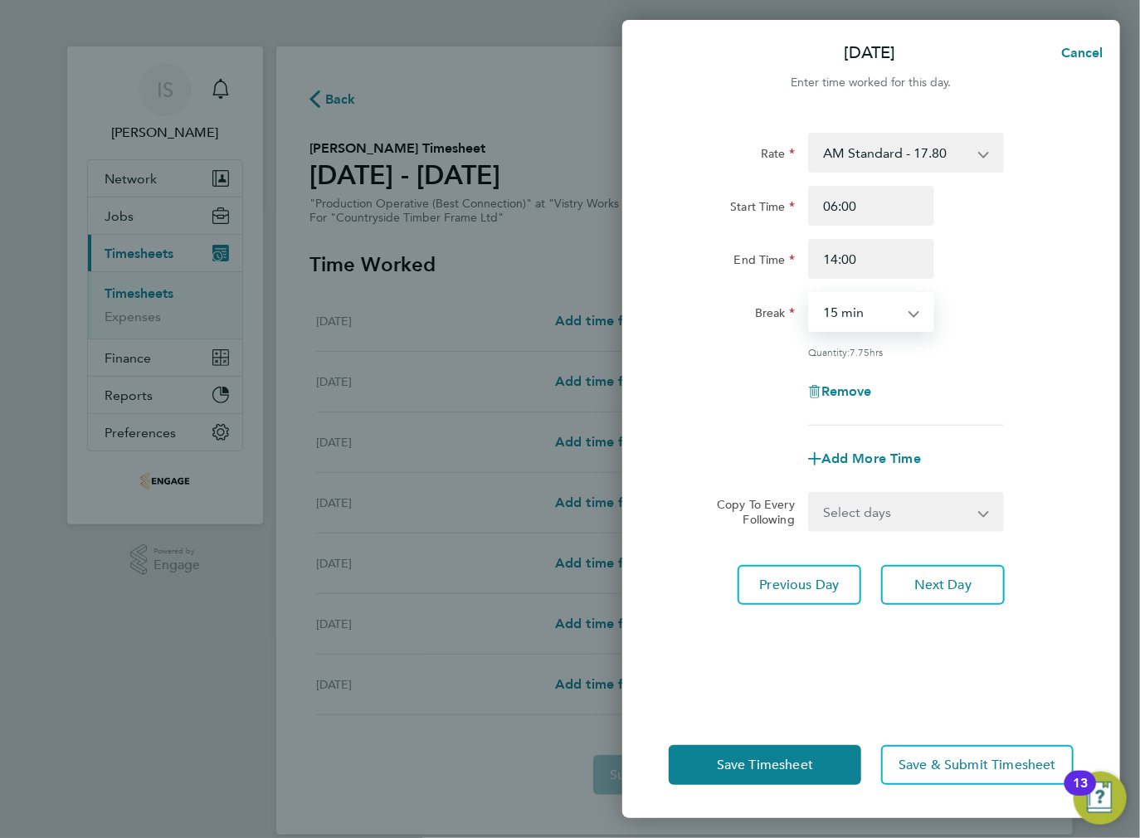
click at [870, 312] on select "0 min 15 min 30 min 45 min 60 min 75 min 90 min" at bounding box center [861, 312] width 103 height 37
select select "30"
click at [810, 294] on select "0 min 15 min 30 min 45 min 60 min 75 min 90 min" at bounding box center [861, 312] width 103 height 37
click at [873, 508] on select "Select days Day Weekday (Mon-Fri) Weekend (Sat-Sun) Wednesday Thursday Friday S…" at bounding box center [897, 512] width 174 height 37
select select "WEEKDAY"
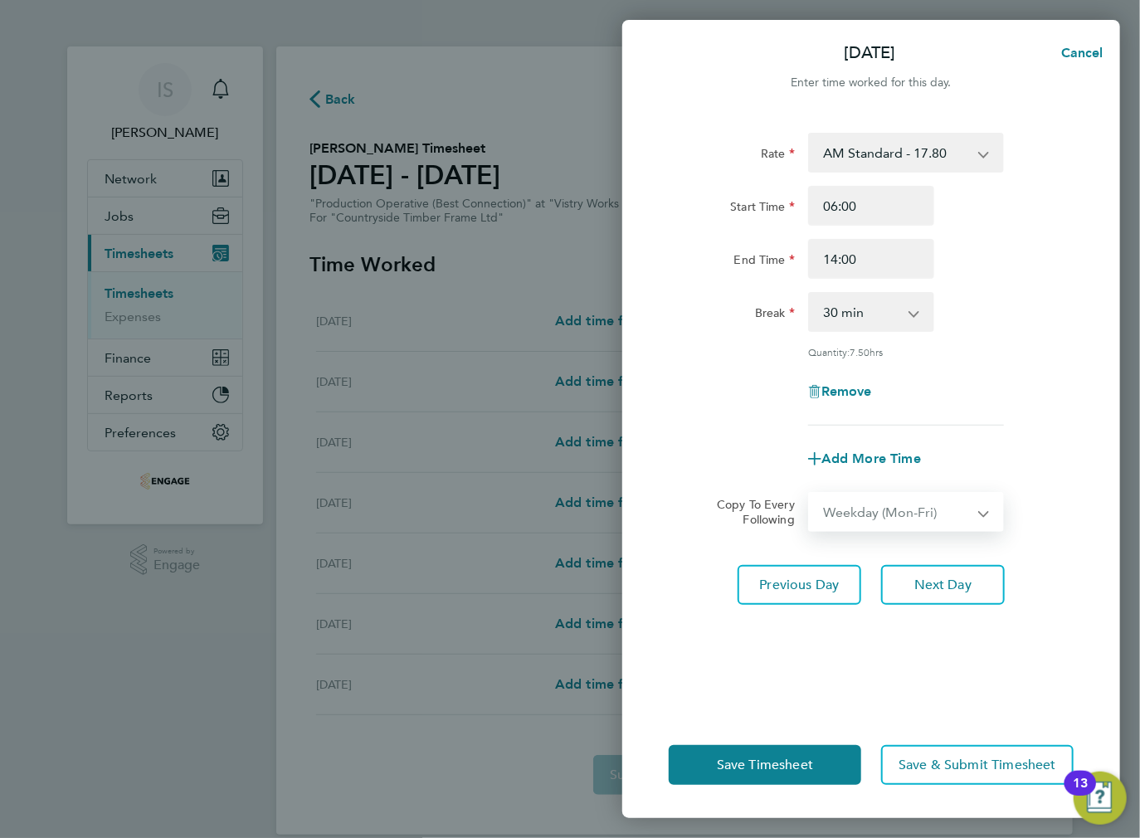
click at [810, 494] on select "Select days Day Weekday (Mon-Fri) Weekend (Sat-Sun) Wednesday Thursday Friday S…" at bounding box center [897, 512] width 174 height 37
select select "[DATE]"
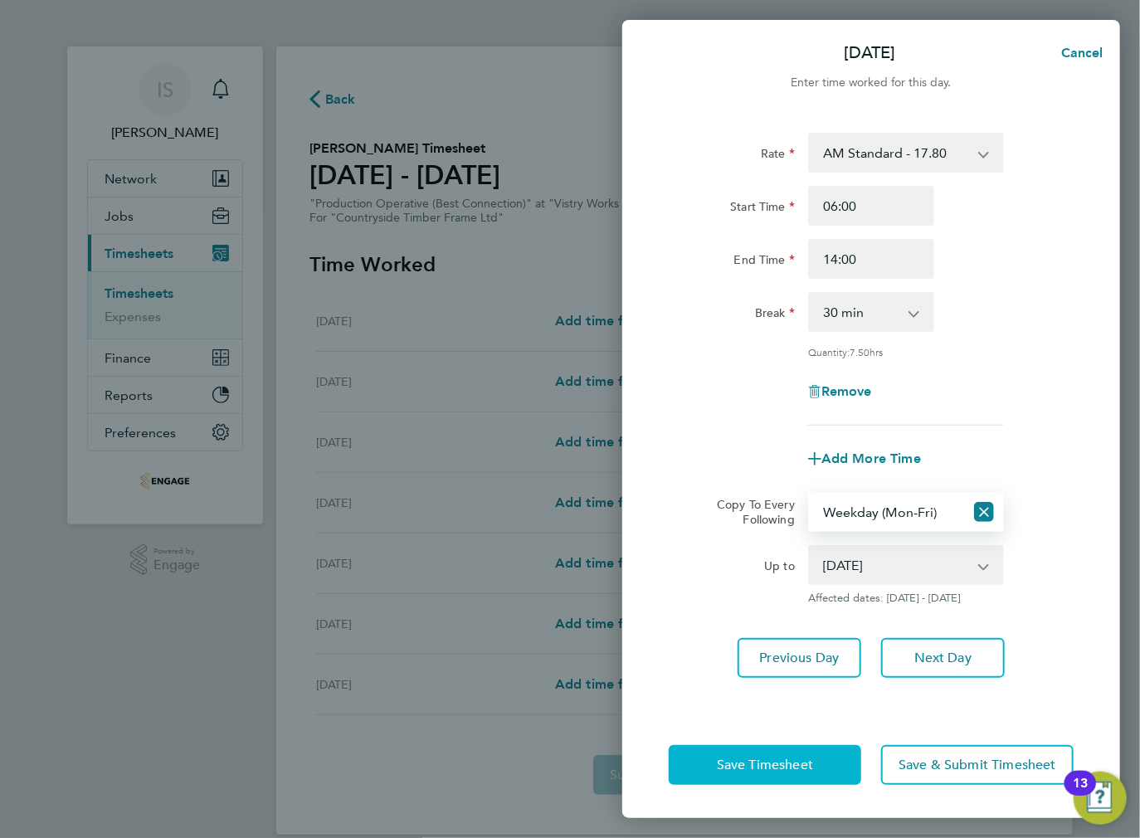
click at [773, 774] on button "Save Timesheet" at bounding box center [765, 765] width 193 height 40
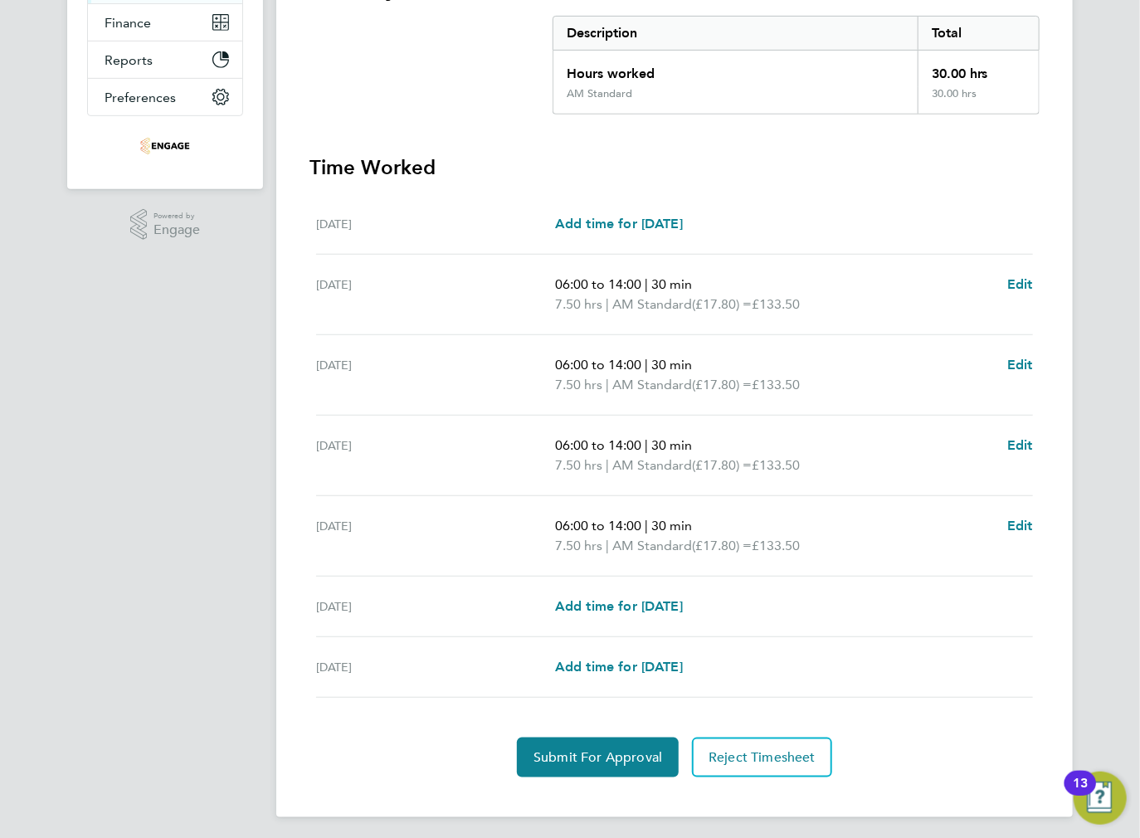
scroll to position [339, 0]
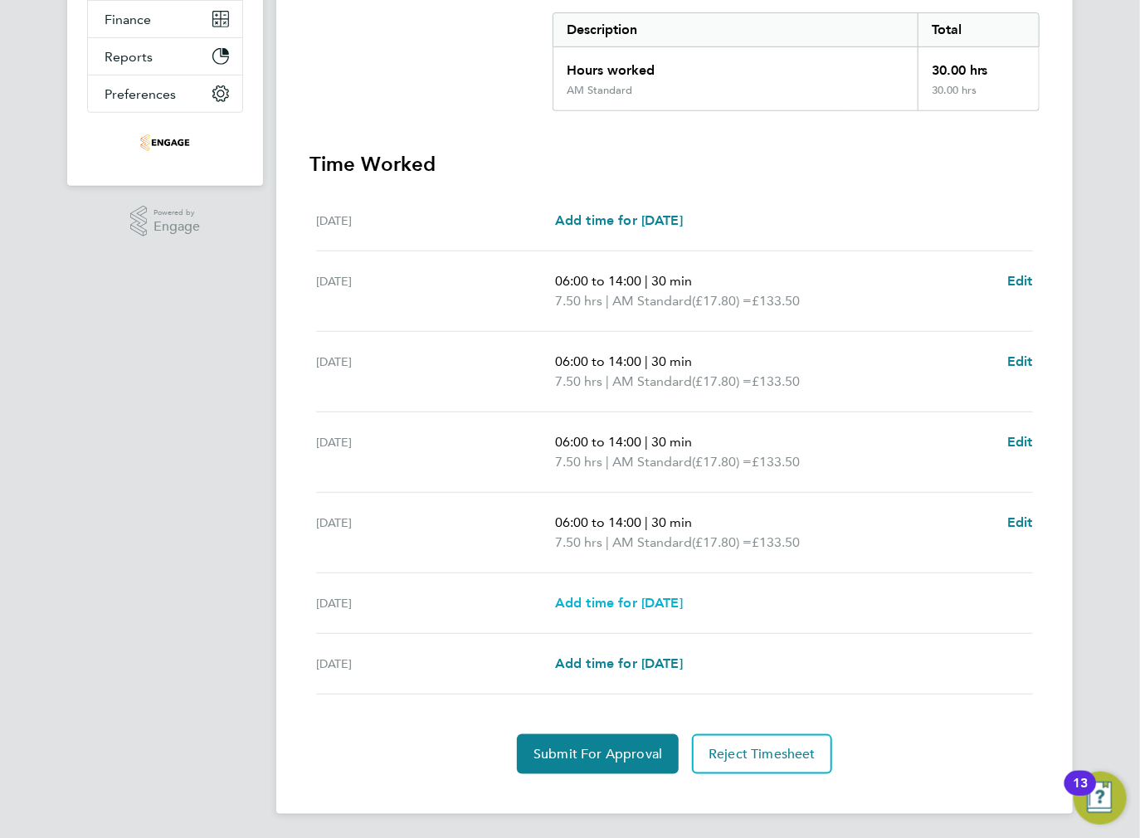
click at [594, 601] on span "Add time for [DATE]" at bounding box center [619, 603] width 128 height 16
select select "15"
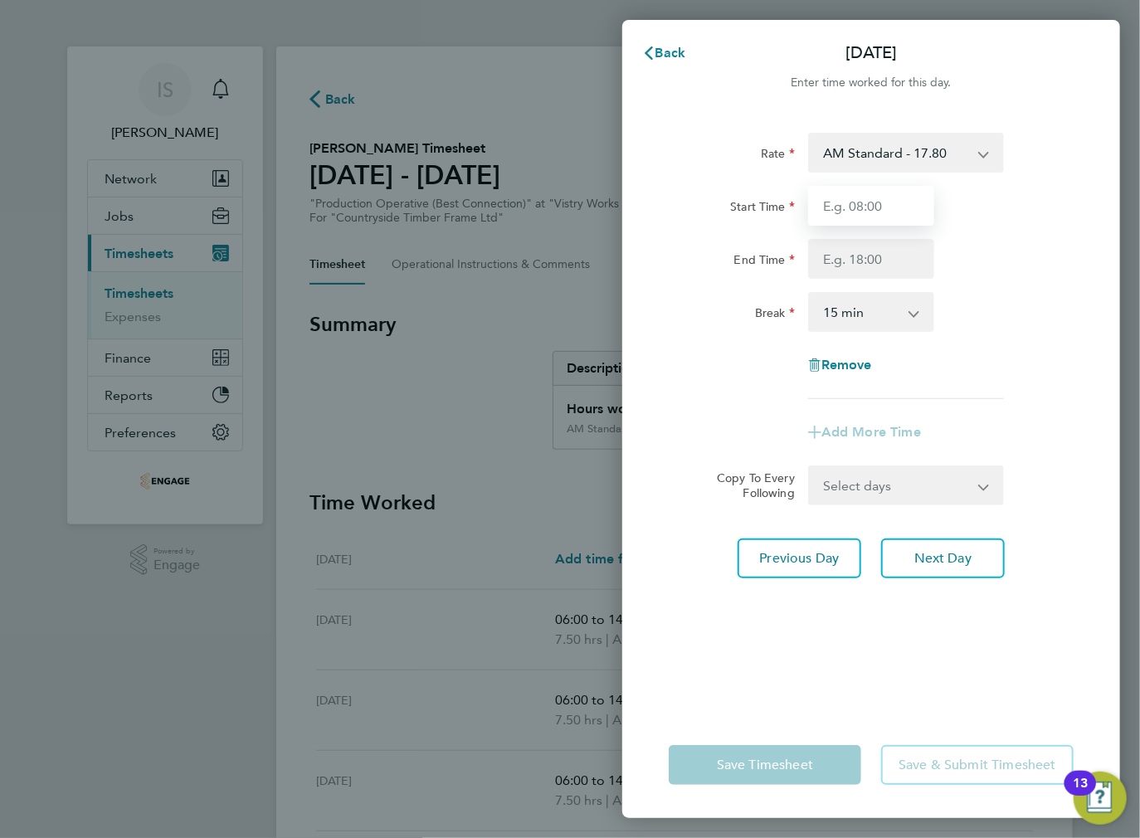
click at [842, 202] on input "Start Time" at bounding box center [871, 206] width 126 height 40
click at [877, 159] on select "AM Standard - 17.80 BONUS. - 13.50 AM OT1 - 26.70 PM OT2 - 38.18 AM OT2 - 35.60…" at bounding box center [896, 152] width 173 height 37
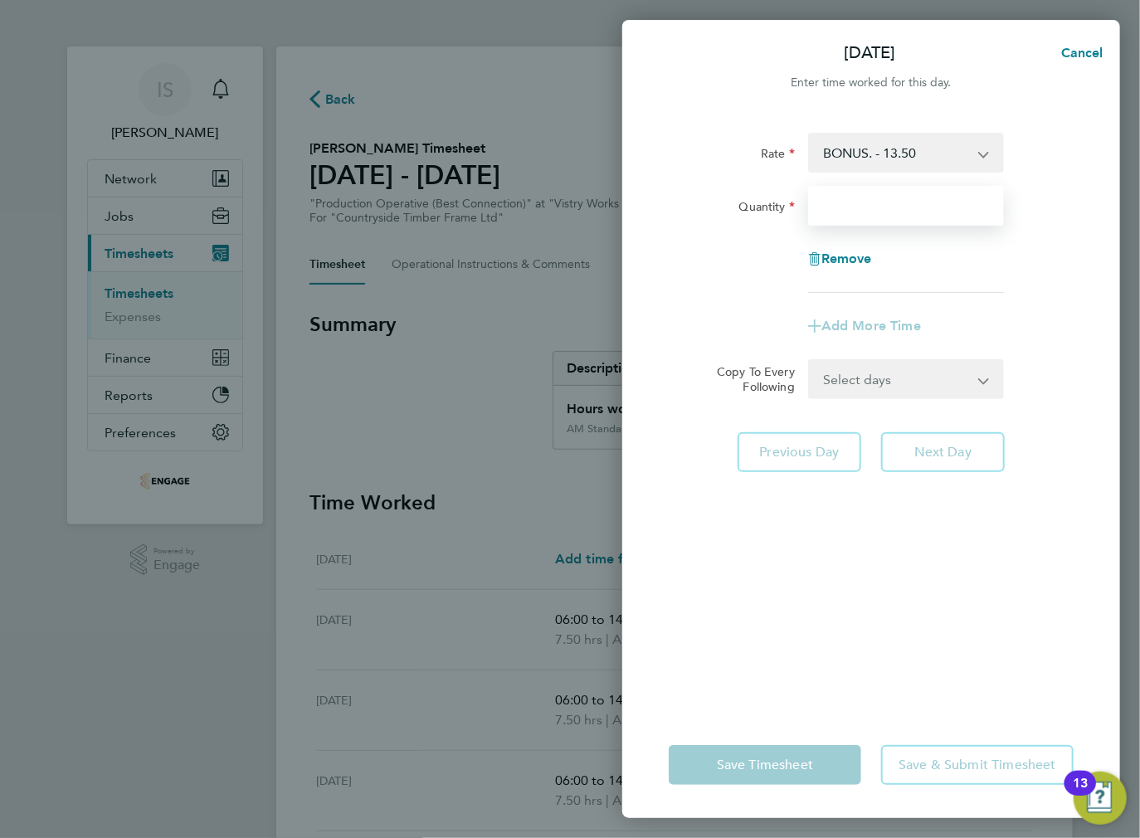
click at [896, 199] on input "Quantity" at bounding box center [906, 206] width 196 height 40
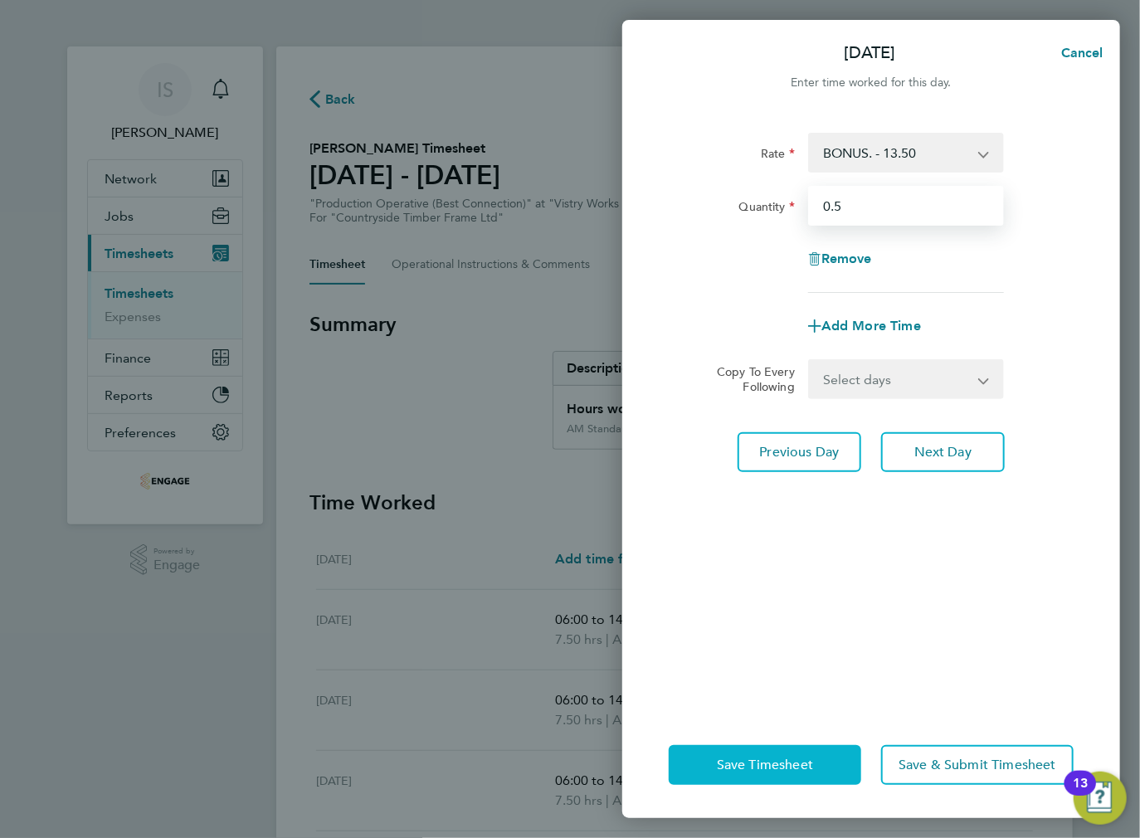
type input "0.5"
click at [730, 771] on span "Save Timesheet" at bounding box center [765, 765] width 96 height 17
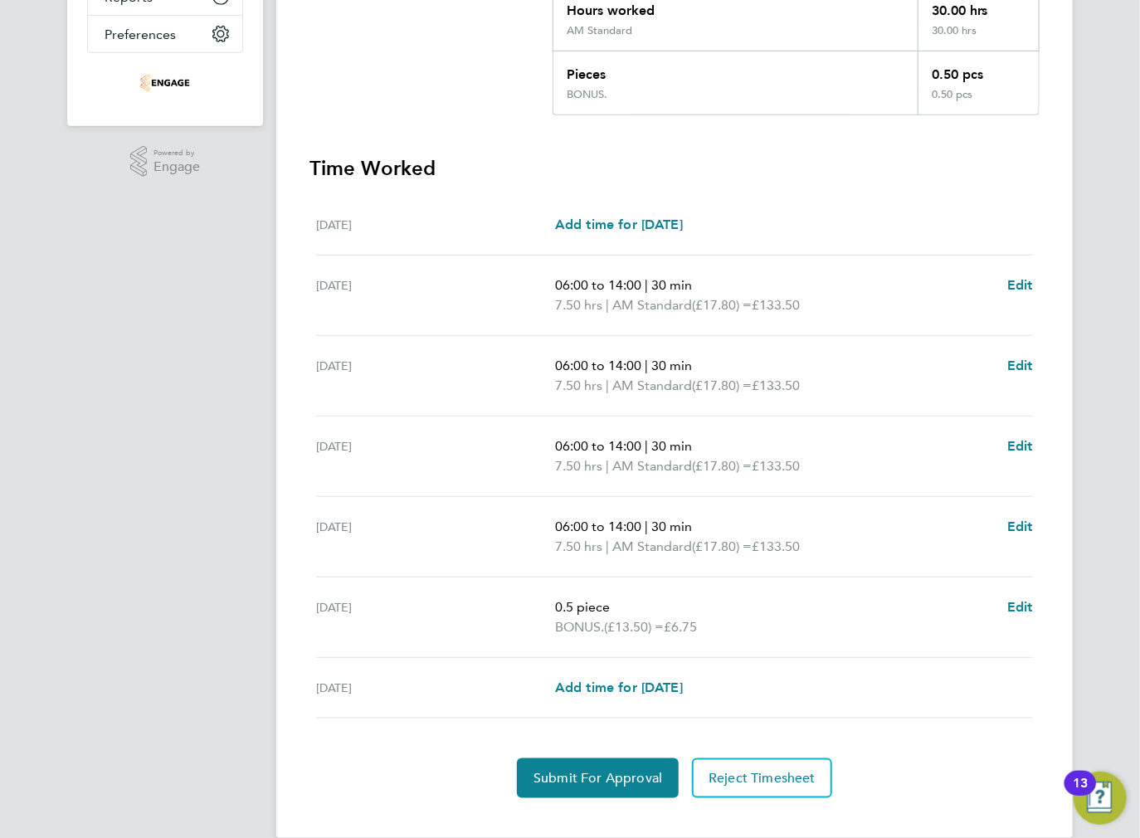
scroll to position [422, 0]
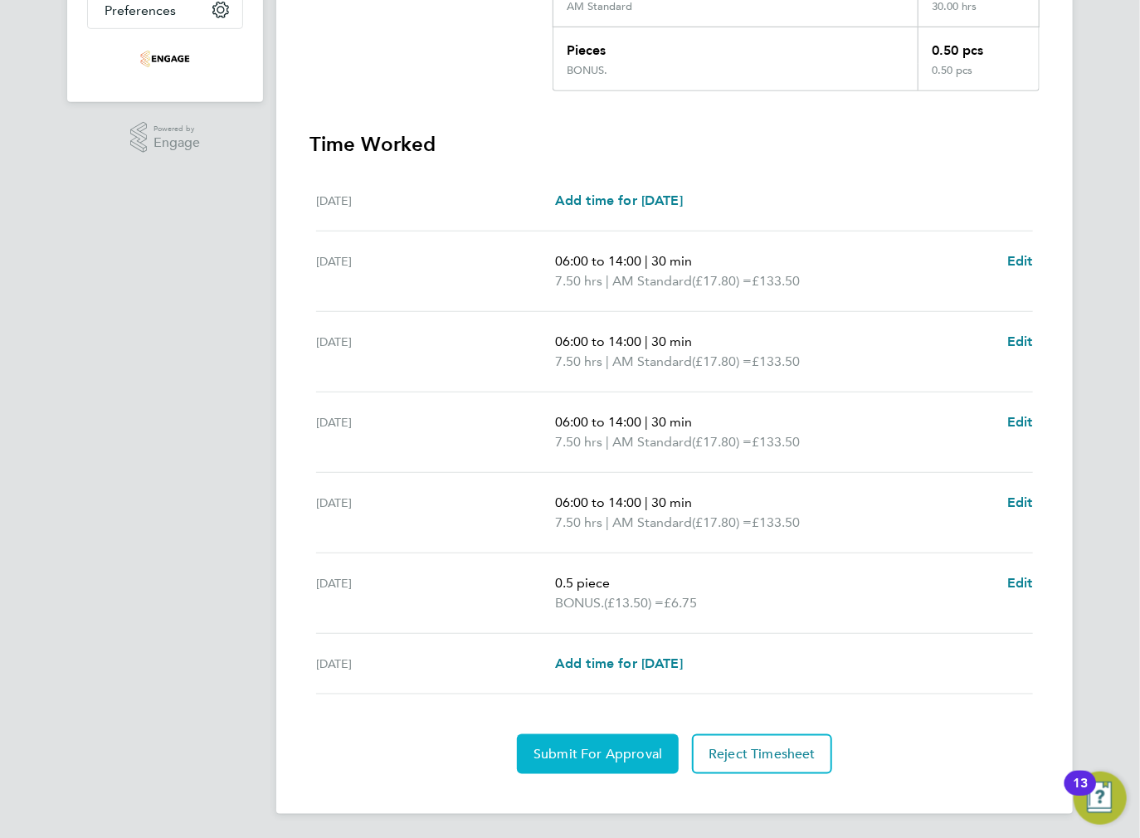
click at [549, 747] on span "Submit For Approval" at bounding box center [598, 754] width 129 height 17
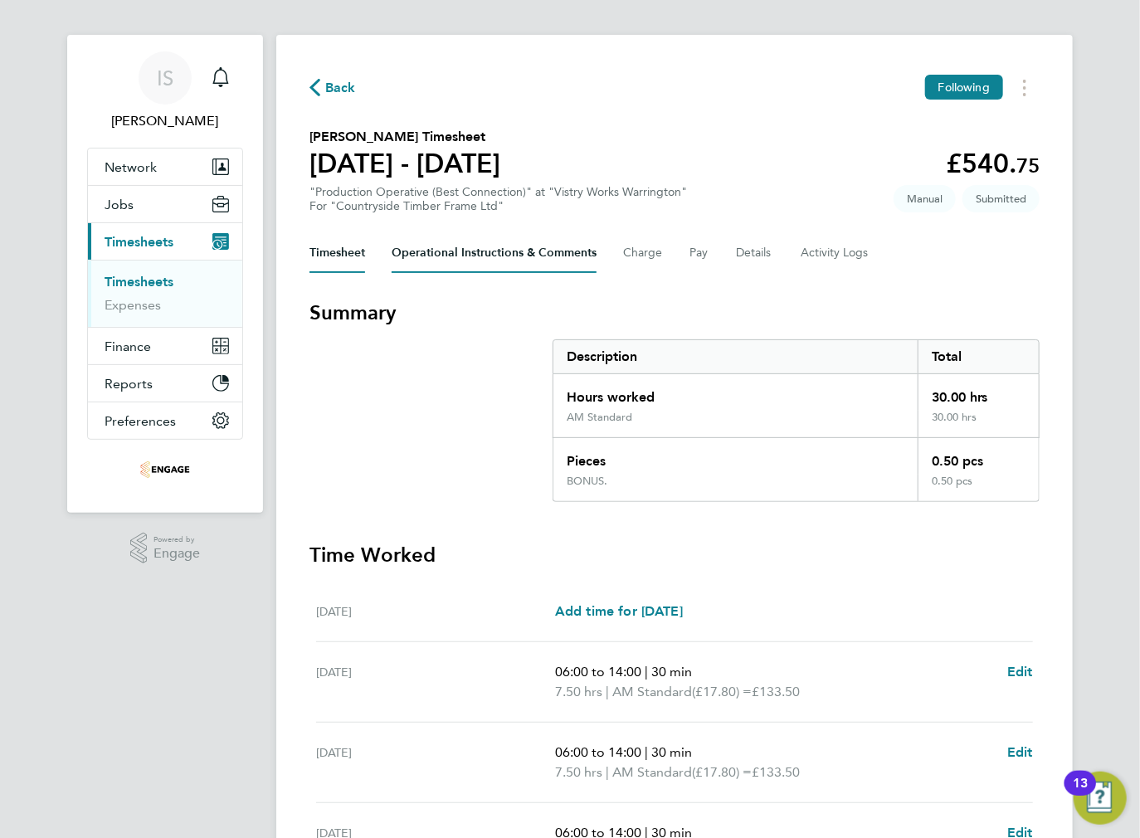
scroll to position [0, 0]
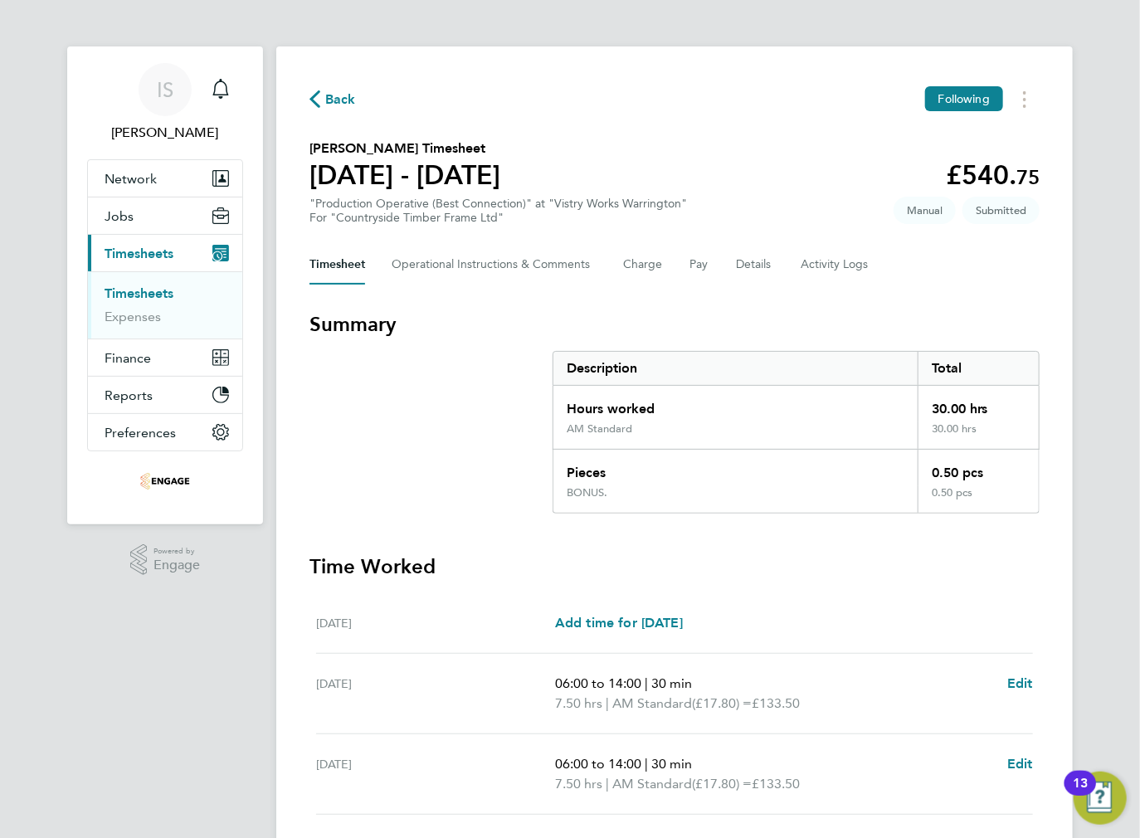
click at [321, 101] on span "Back" at bounding box center [332, 98] width 46 height 16
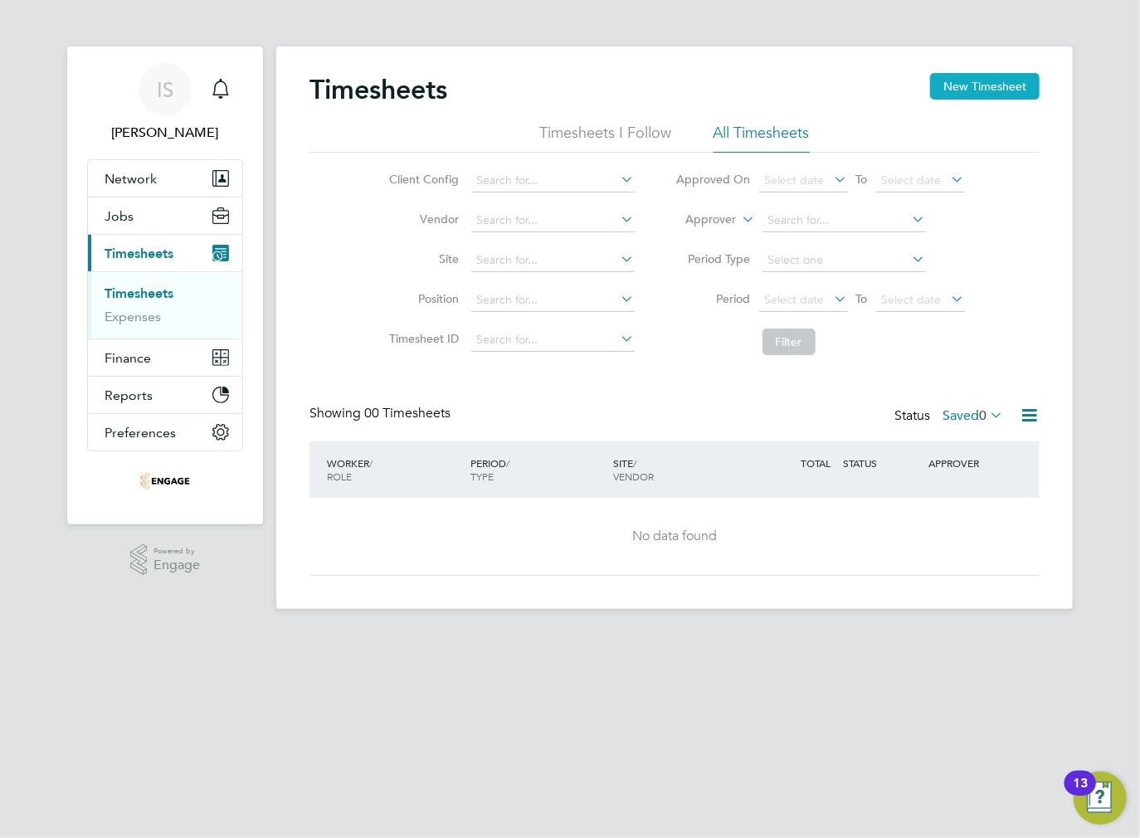
click at [992, 86] on button "New Timesheet" at bounding box center [985, 86] width 110 height 27
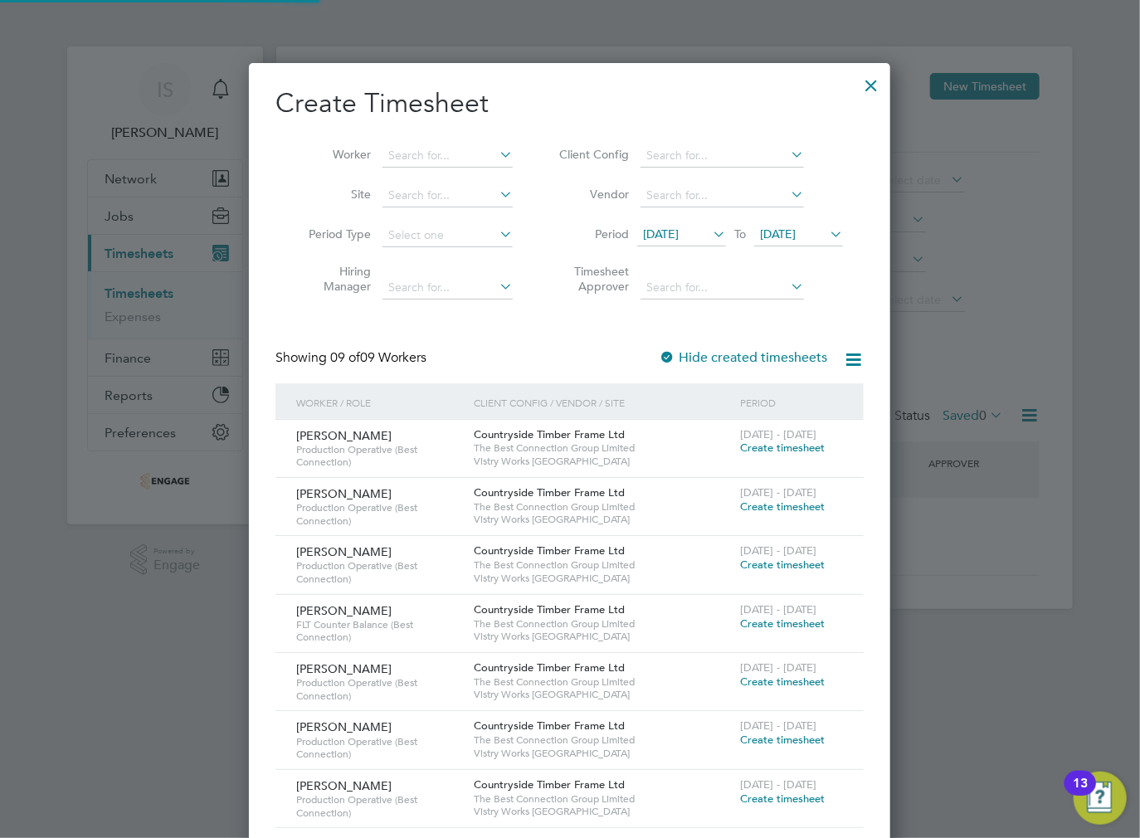
scroll to position [914, 642]
click at [679, 237] on span "[DATE]" at bounding box center [661, 234] width 36 height 15
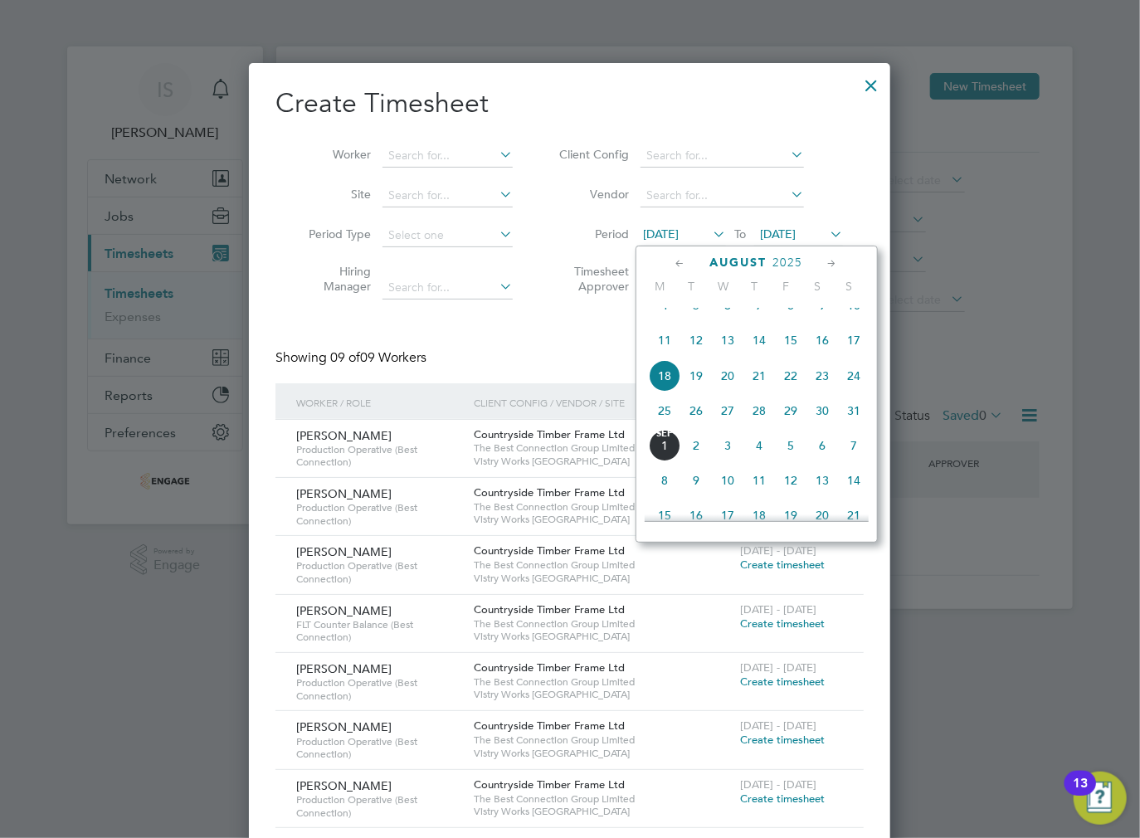
click at [660, 425] on span "25" at bounding box center [665, 411] width 32 height 32
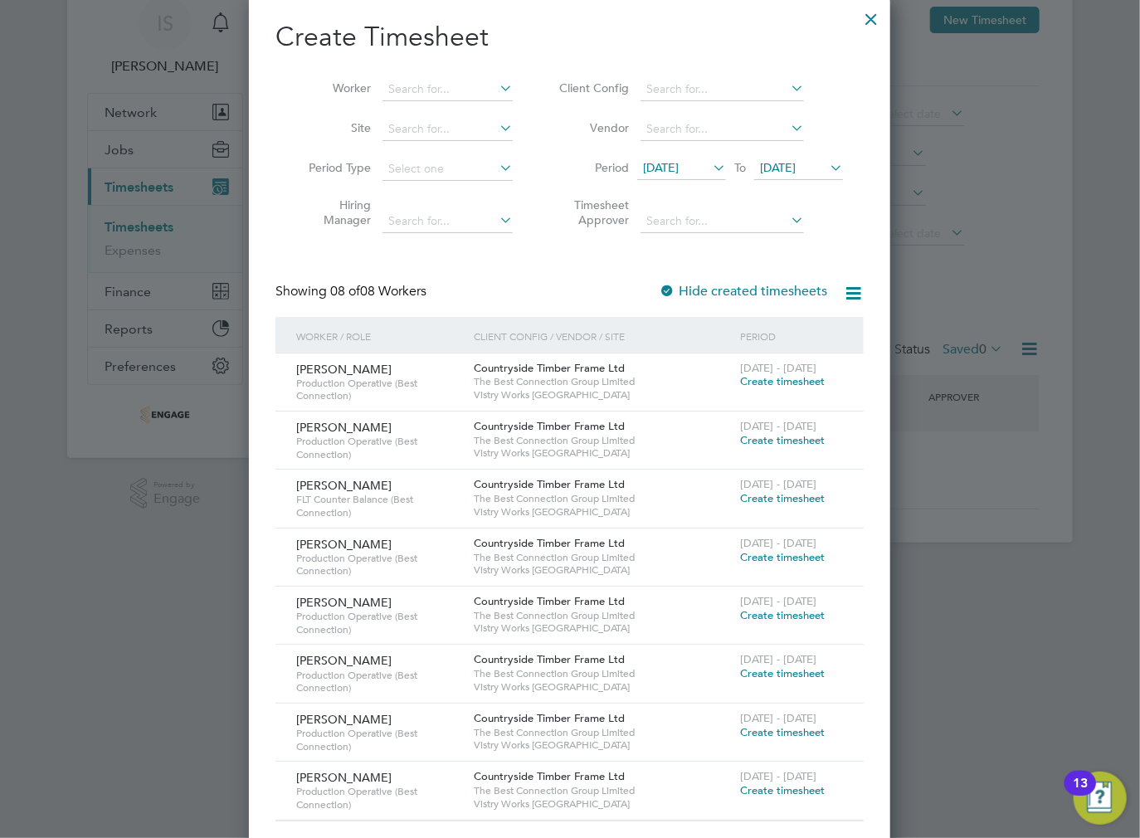
scroll to position [80, 0]
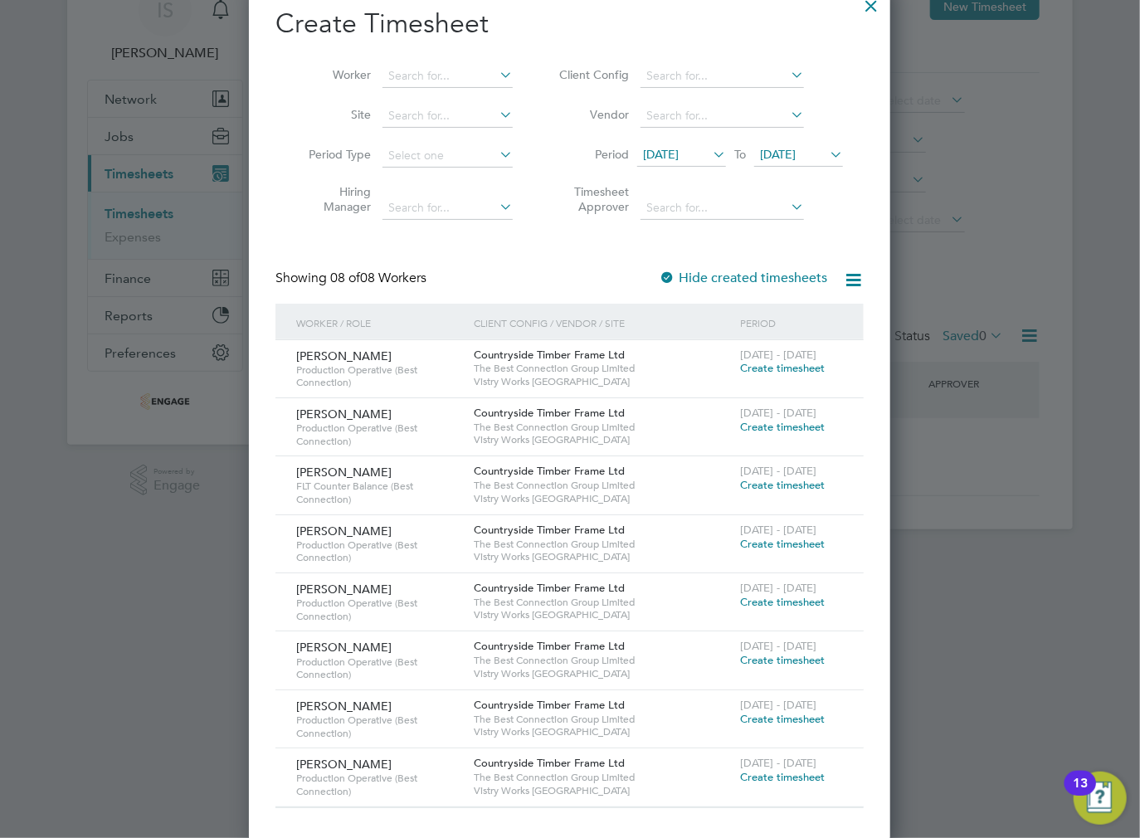
click at [803, 368] on span "Create timesheet" at bounding box center [782, 368] width 85 height 14
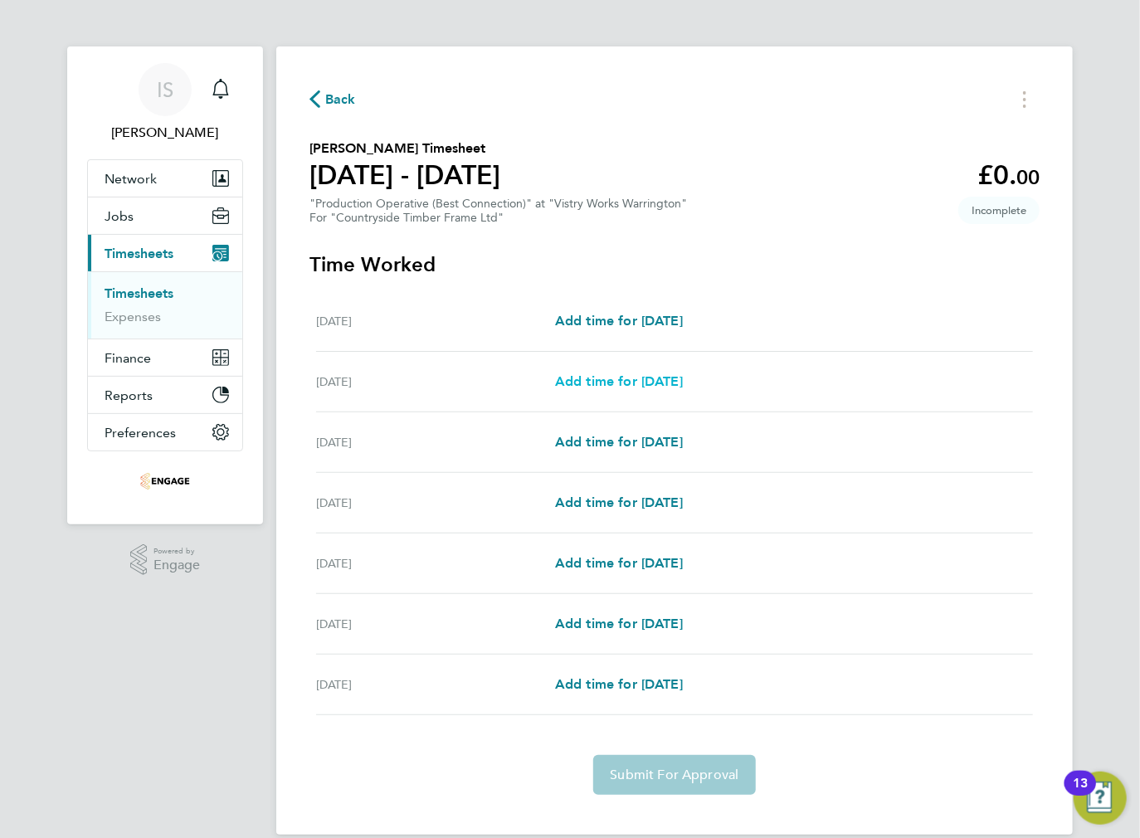
click at [608, 381] on span "Add time for [DATE]" at bounding box center [619, 381] width 128 height 16
select select "15"
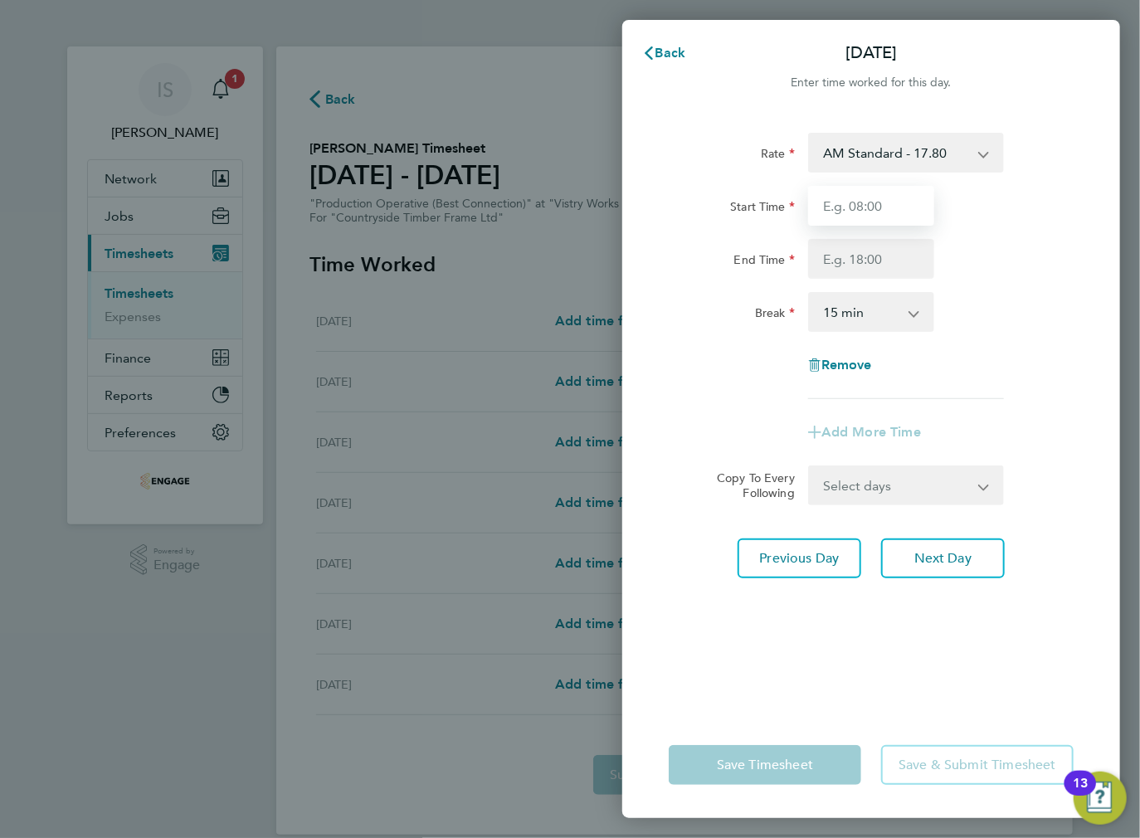
click at [857, 206] on input "Start Time" at bounding box center [871, 206] width 126 height 40
type input "06:00"
click at [854, 268] on input "End Time" at bounding box center [871, 259] width 126 height 40
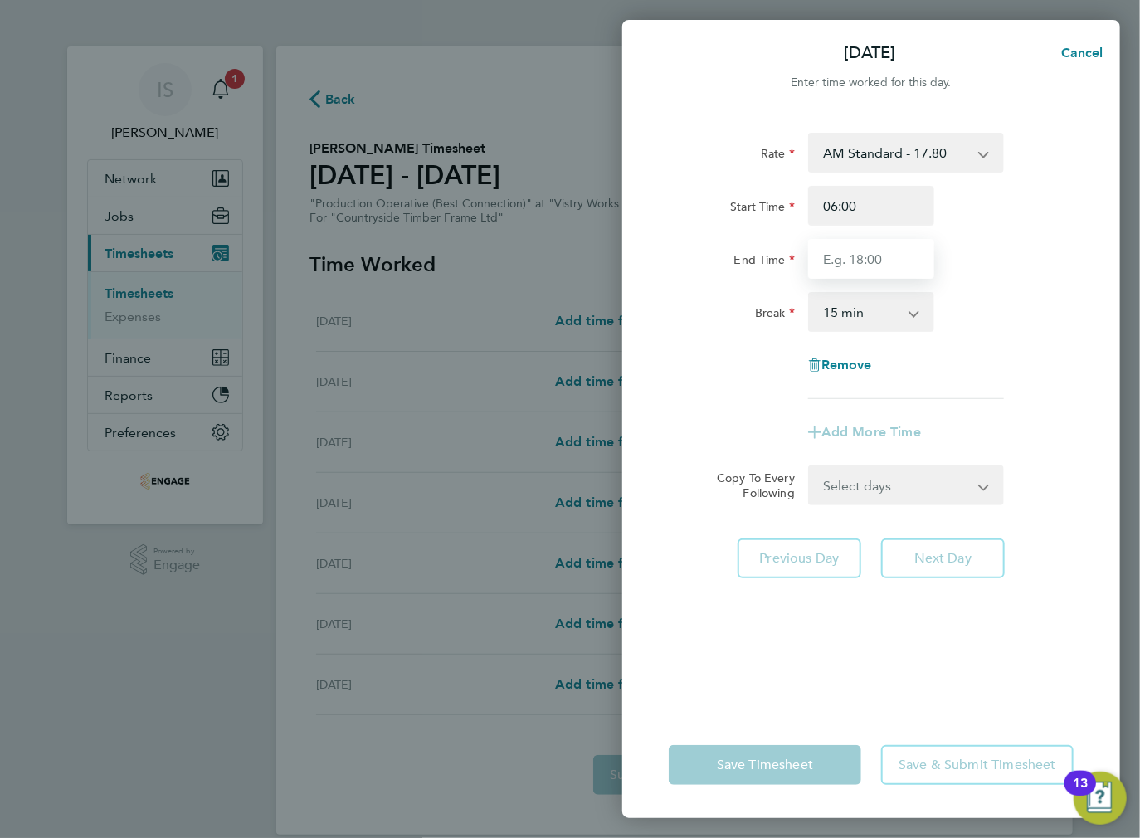
type input "14:00"
click at [850, 321] on select "0 min 15 min 30 min 45 min 60 min 75 min 90 min" at bounding box center [861, 312] width 103 height 37
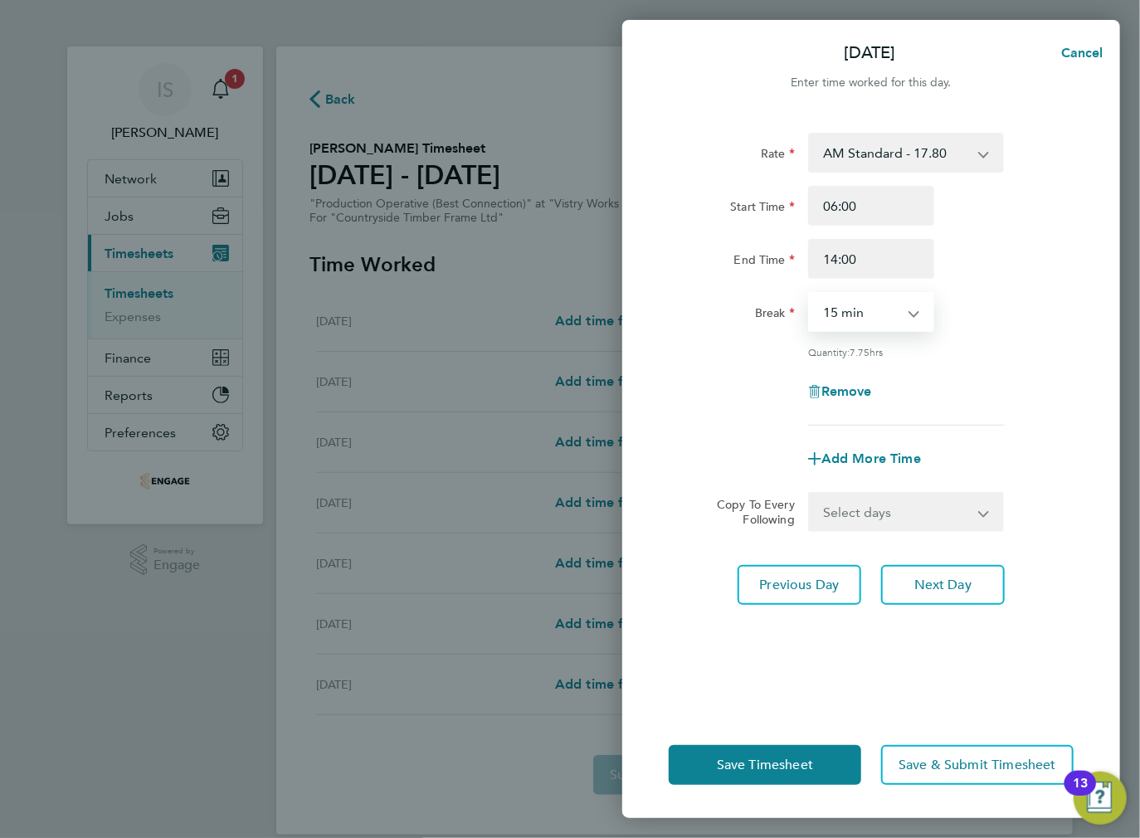
select select "30"
click at [810, 294] on select "0 min 15 min 30 min 45 min 60 min 75 min 90 min" at bounding box center [861, 312] width 103 height 37
click at [995, 340] on div "Rate AM Standard - 17.80 BONUS - 13.50 PM OT2 - 38.18 PM Standard - 19.09 AM OT…" at bounding box center [871, 279] width 405 height 293
click at [865, 514] on select "Select days Day Weekday (Mon-Fri) Weekend (Sat-Sun) Wednesday Thursday Friday S…" at bounding box center [897, 512] width 174 height 37
select select "WEEKDAY"
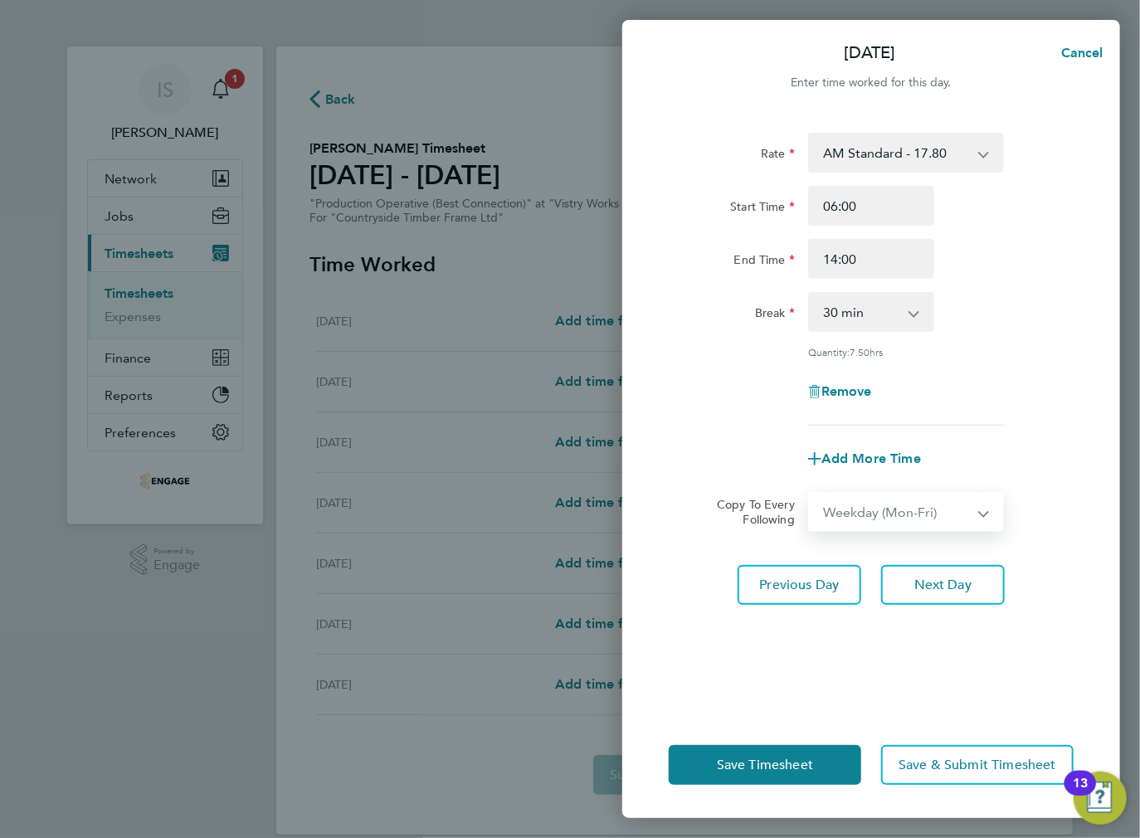
click at [810, 494] on select "Select days Day Weekday (Mon-Fri) Weekend (Sat-Sun) Wednesday Thursday Friday S…" at bounding box center [897, 512] width 174 height 37
select select "[DATE]"
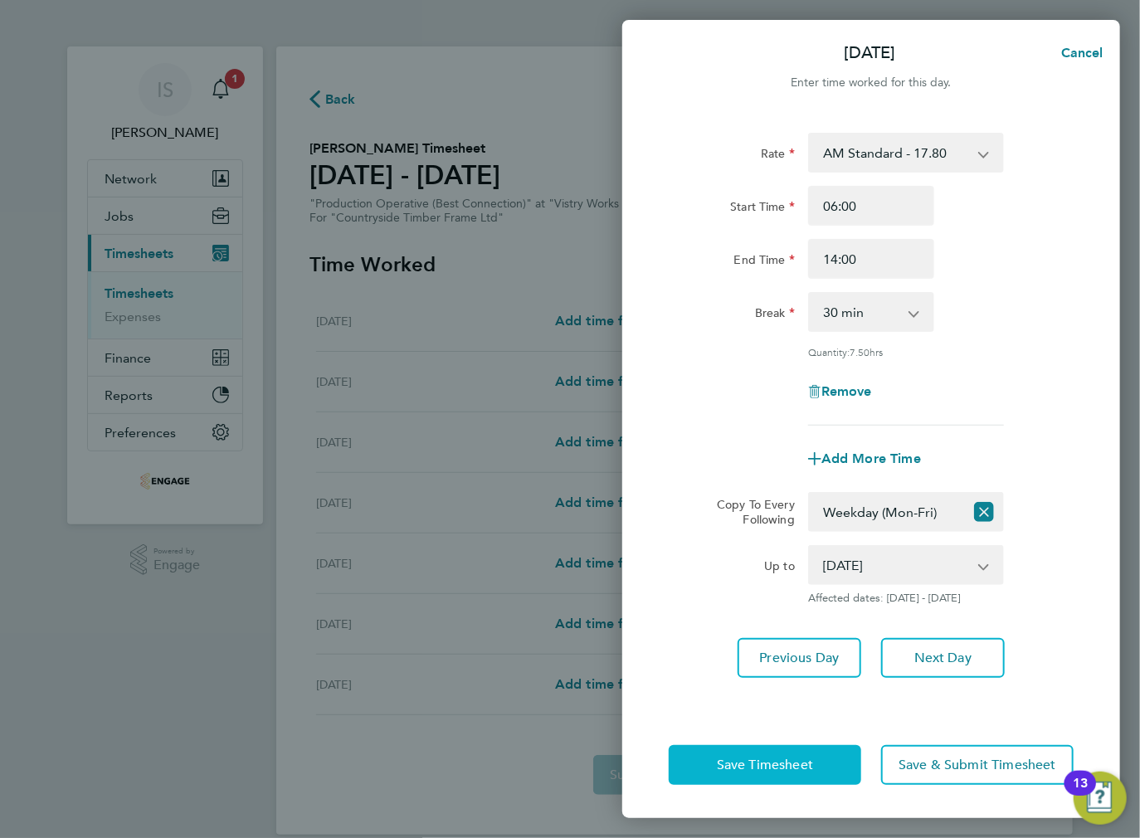
click at [743, 771] on span "Save Timesheet" at bounding box center [765, 765] width 96 height 17
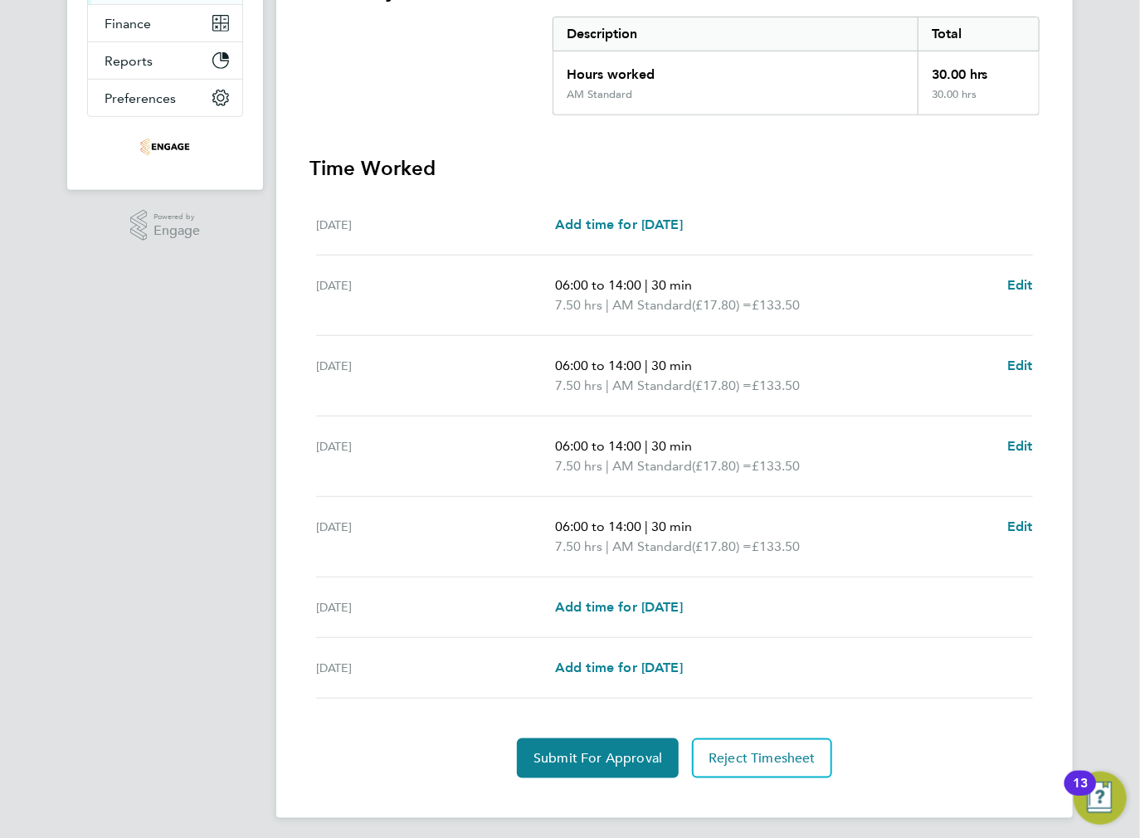
scroll to position [339, 0]
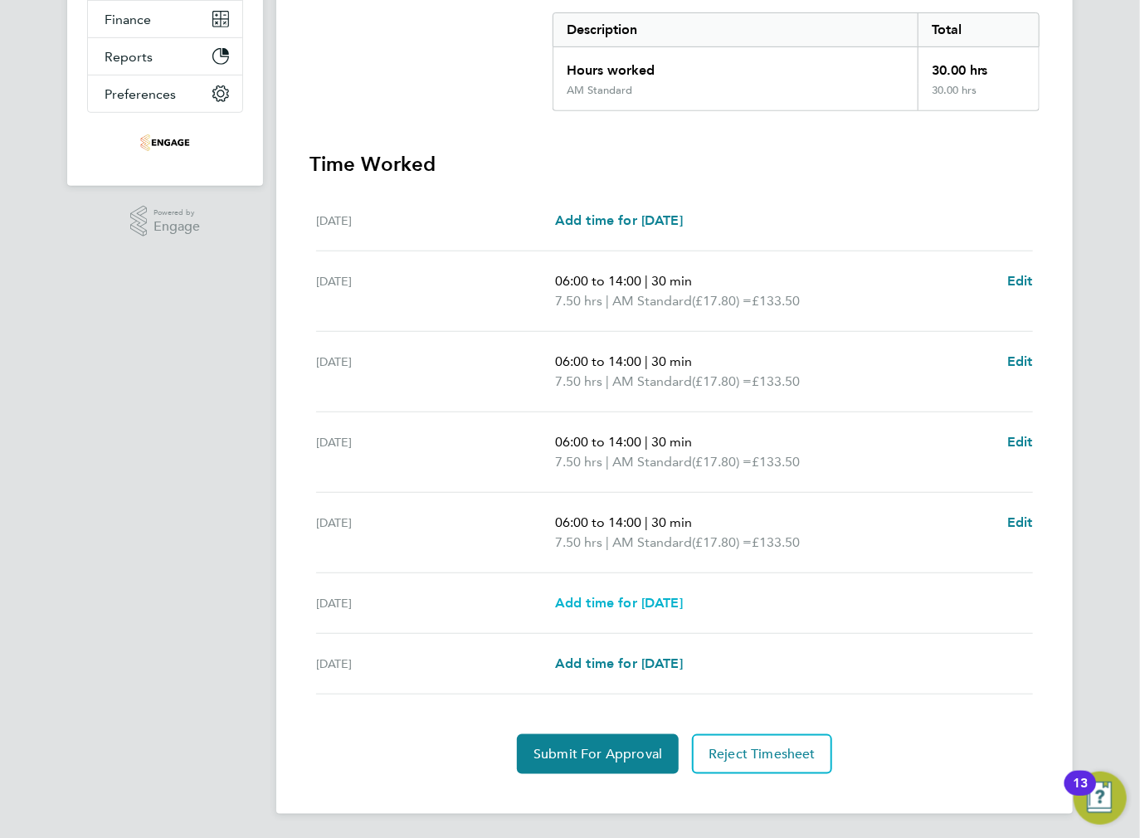
click at [626, 593] on link "Add time for [DATE]" at bounding box center [619, 603] width 128 height 20
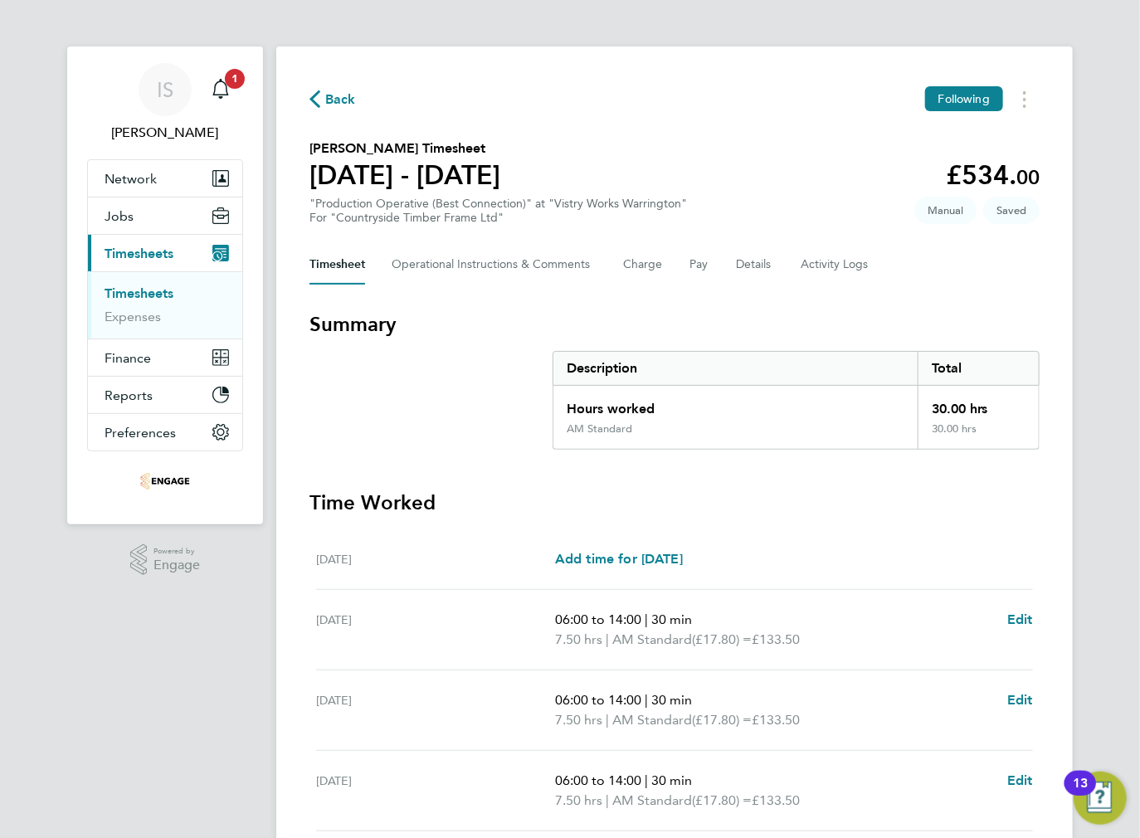
select select "15"
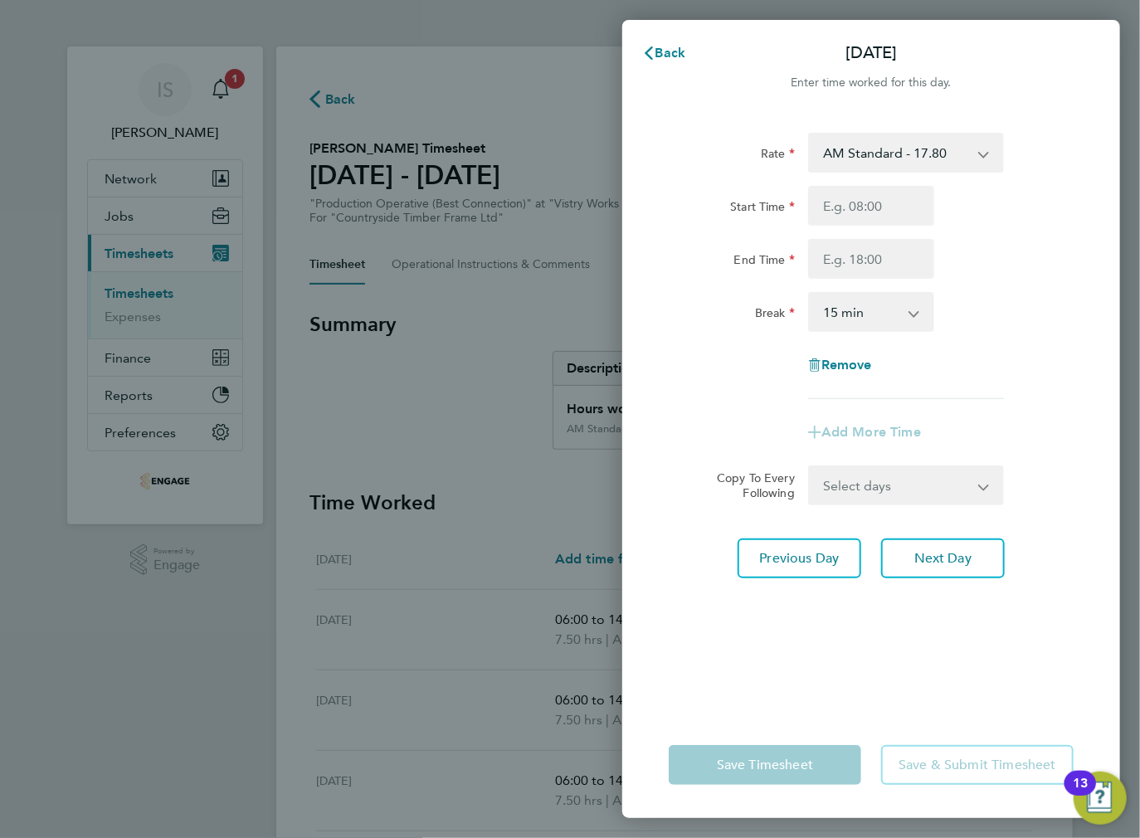
click at [853, 161] on select "AM Standard - 17.80 BONUS - 13.50 PM OT2 - 38.18 PM Standard - 19.09 AM OT2 - 3…" at bounding box center [896, 152] width 173 height 37
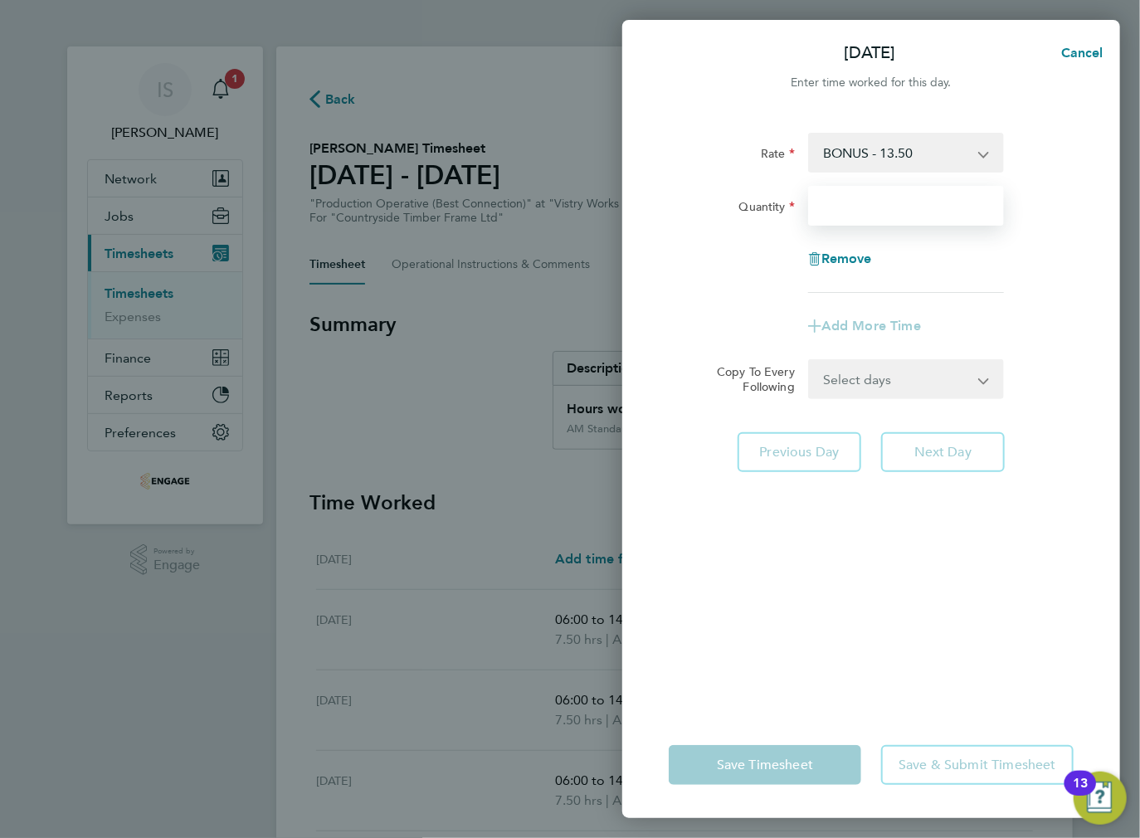
click at [840, 210] on input "Quantity" at bounding box center [906, 206] width 196 height 40
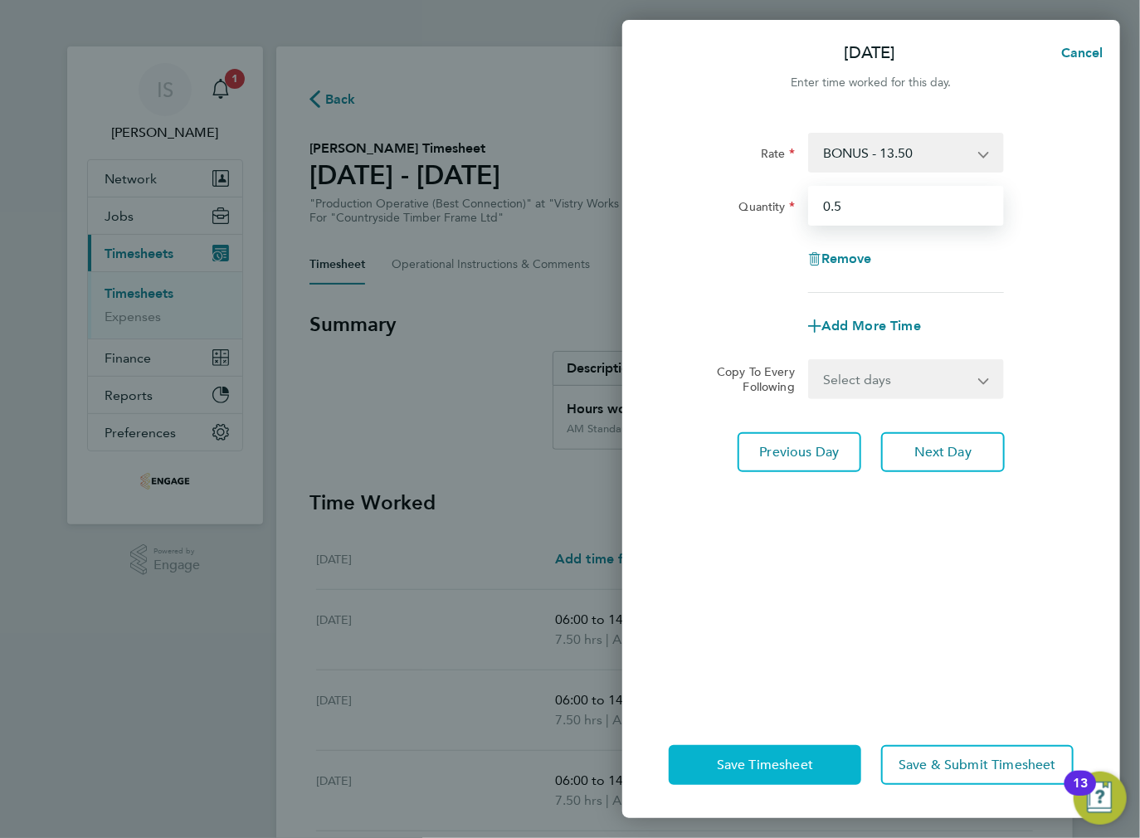
type input "0.5"
click at [743, 755] on button "Save Timesheet" at bounding box center [765, 765] width 193 height 40
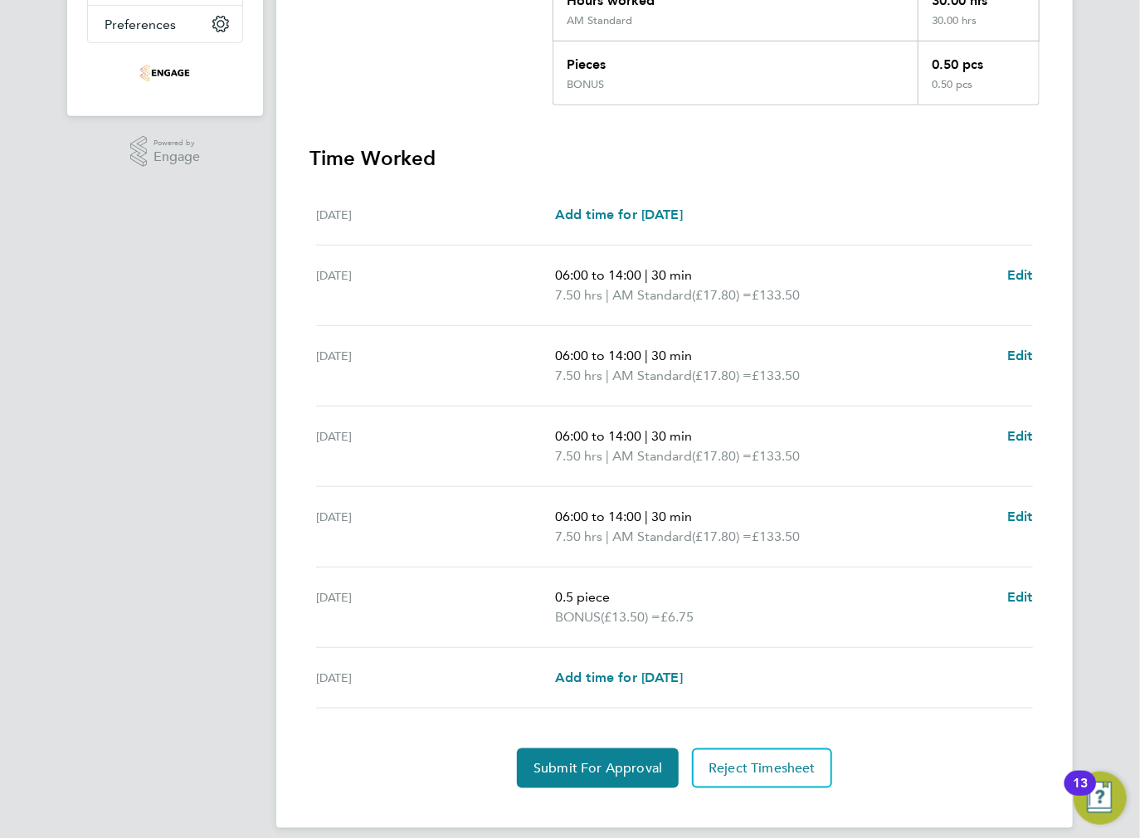
scroll to position [422, 0]
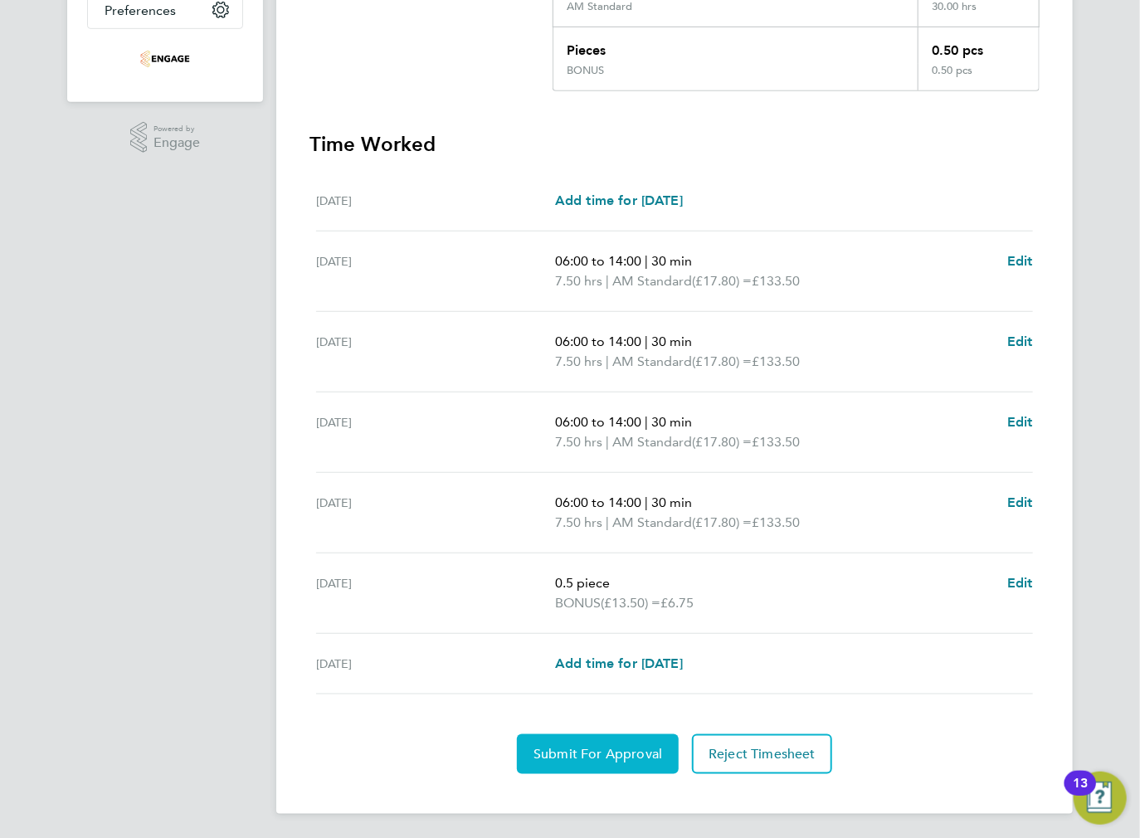
click at [580, 752] on span "Submit For Approval" at bounding box center [598, 754] width 129 height 17
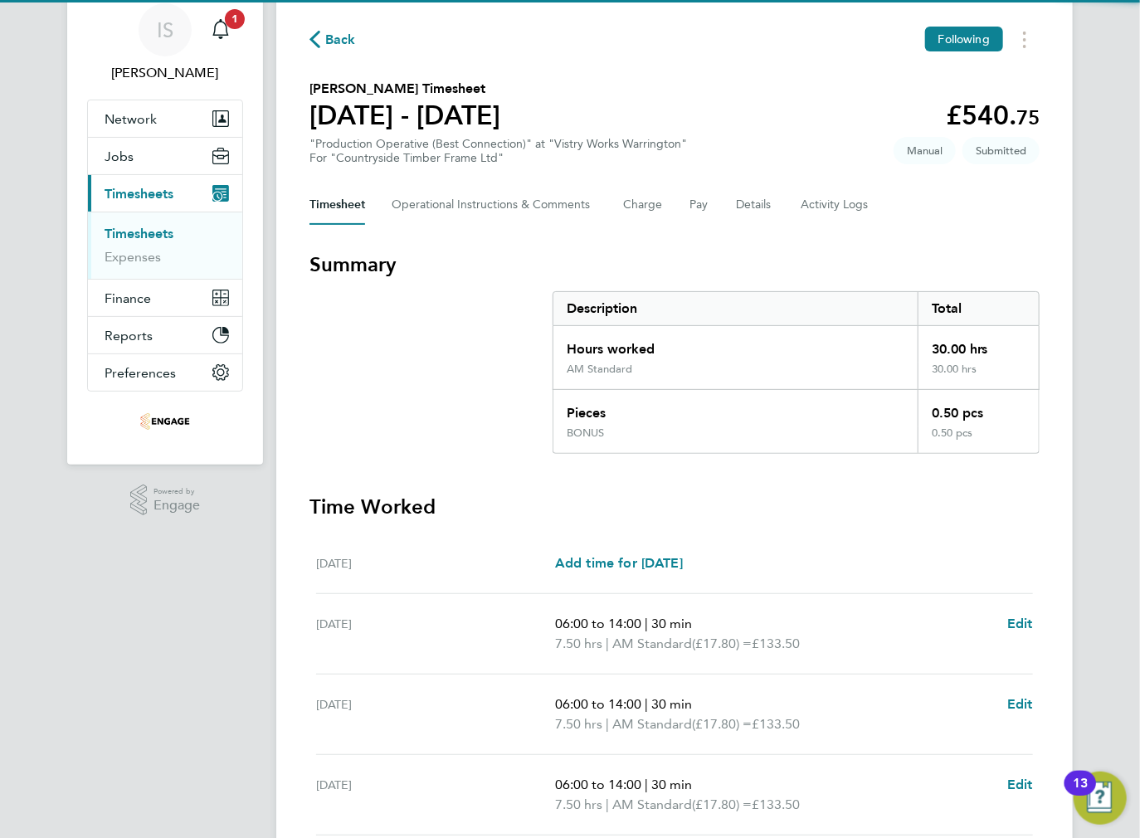
scroll to position [0, 0]
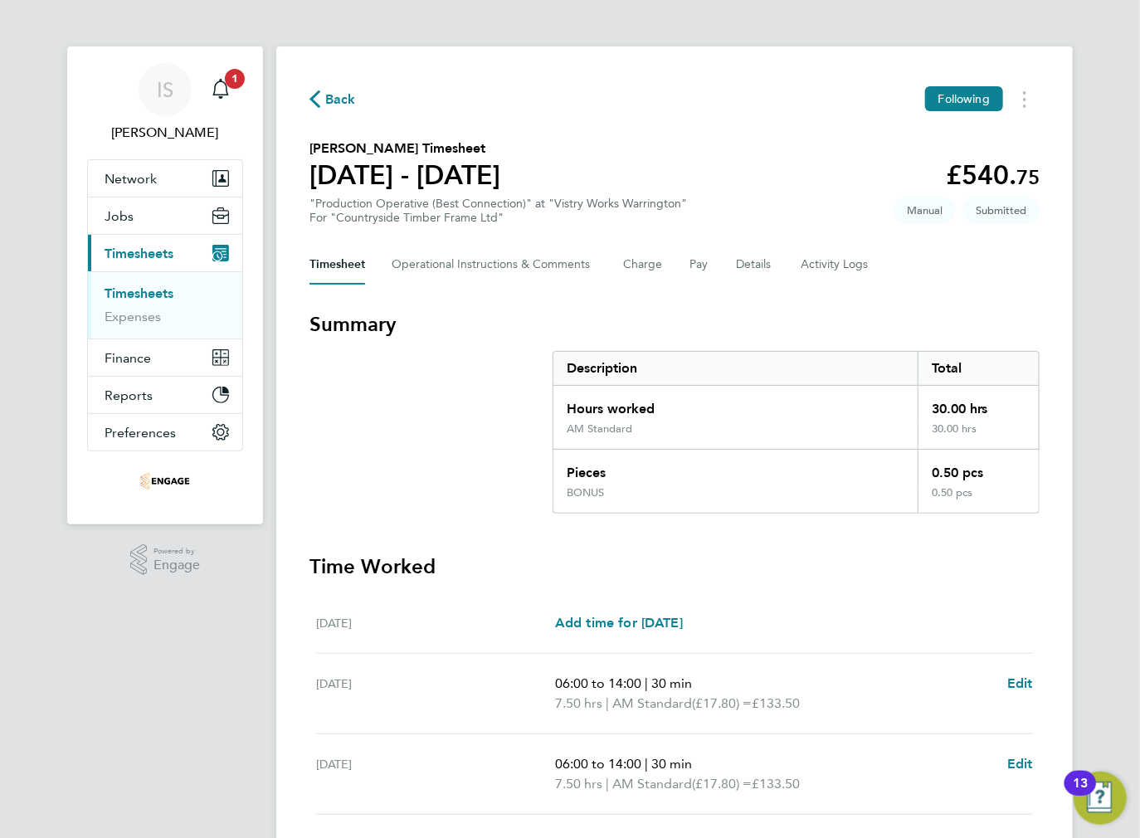
click at [305, 100] on div "Back Following Jason Brown's Timesheet 25 - 31 Aug 2025 £540. 75 "Production Op…" at bounding box center [674, 641] width 797 height 1190
click at [332, 103] on span "Back" at bounding box center [340, 100] width 31 height 20
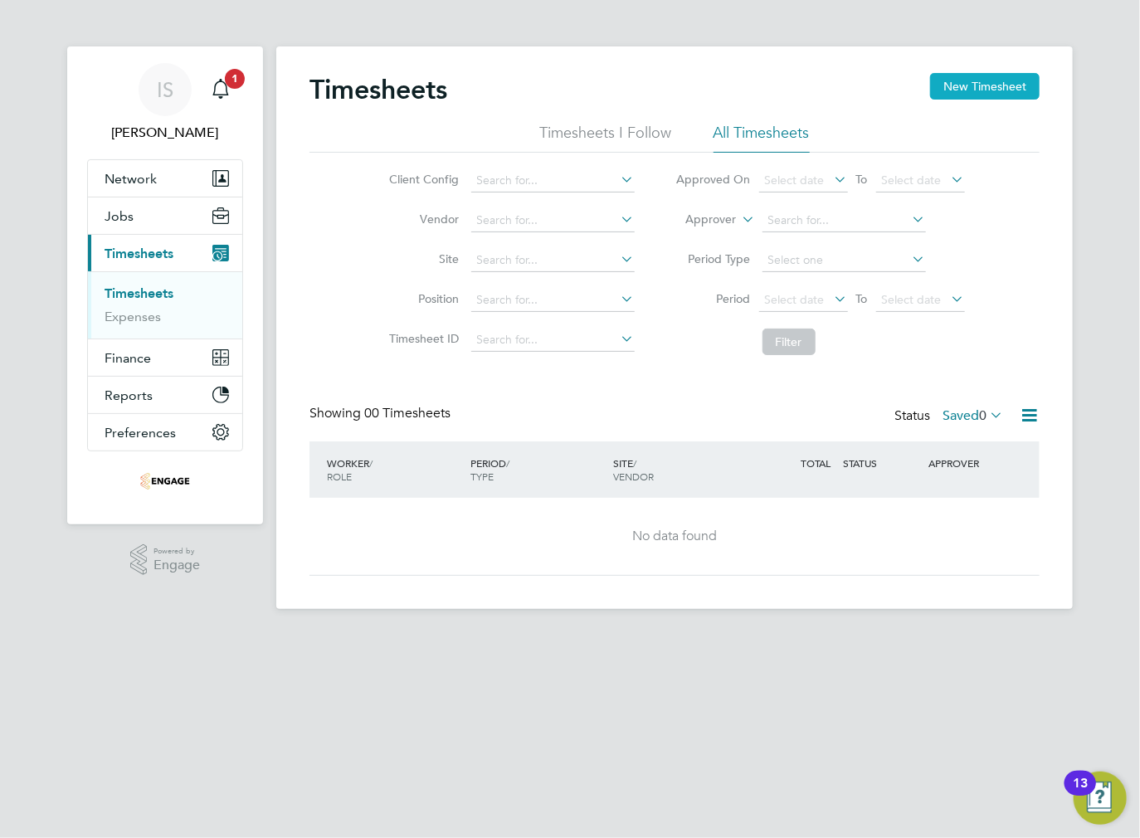
click at [981, 82] on button "New Timesheet" at bounding box center [985, 86] width 110 height 27
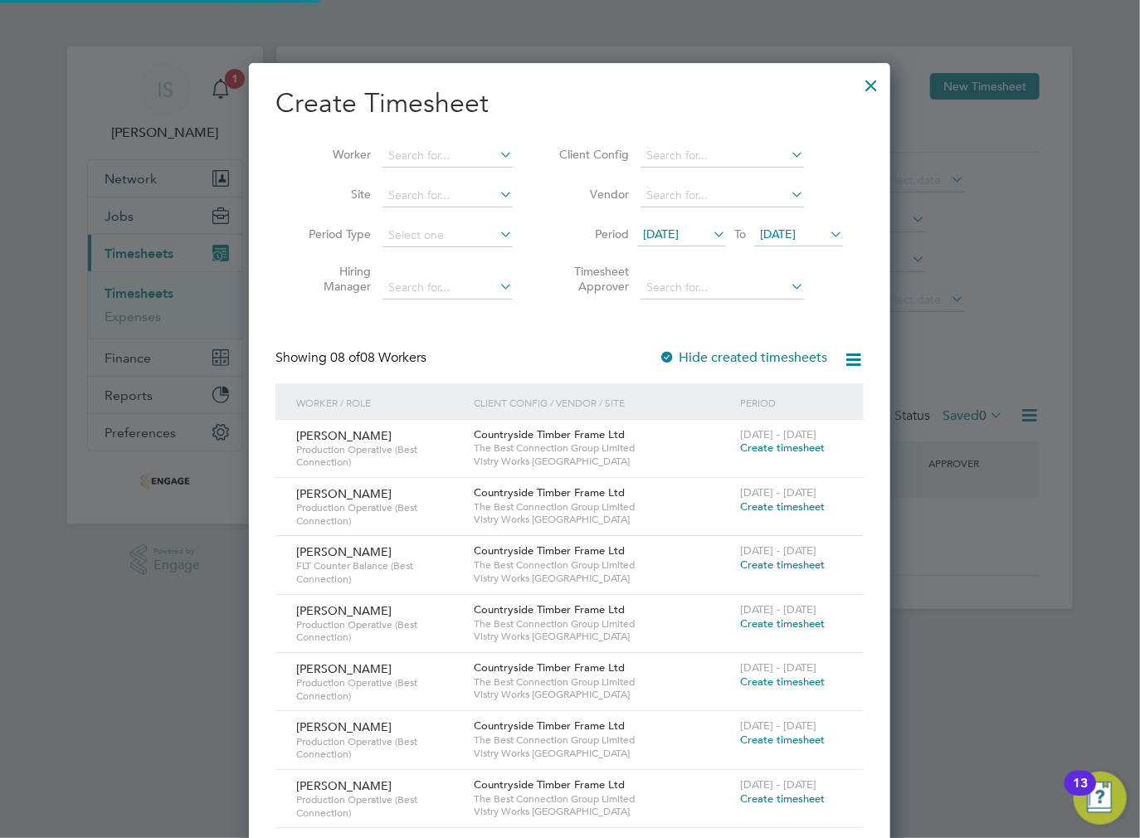
scroll to position [856, 642]
click at [690, 244] on span "[DATE]" at bounding box center [681, 235] width 89 height 22
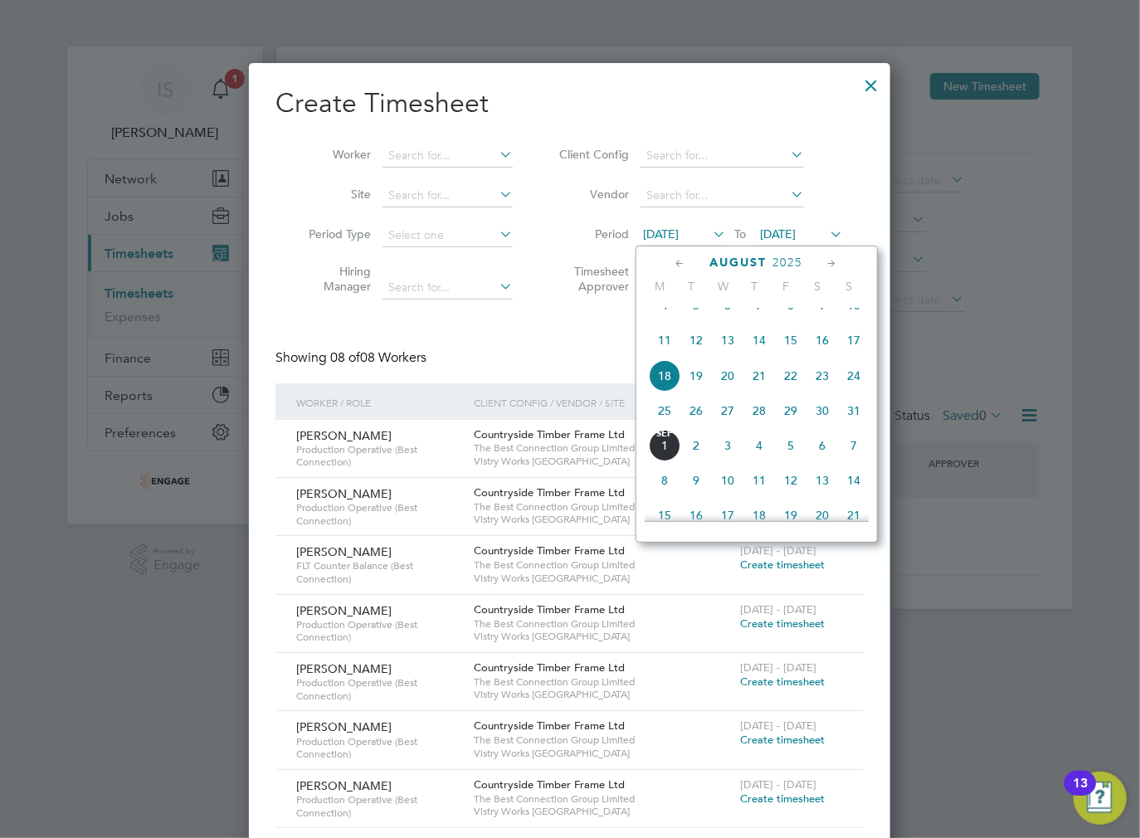
click at [660, 426] on span "25" at bounding box center [665, 411] width 32 height 32
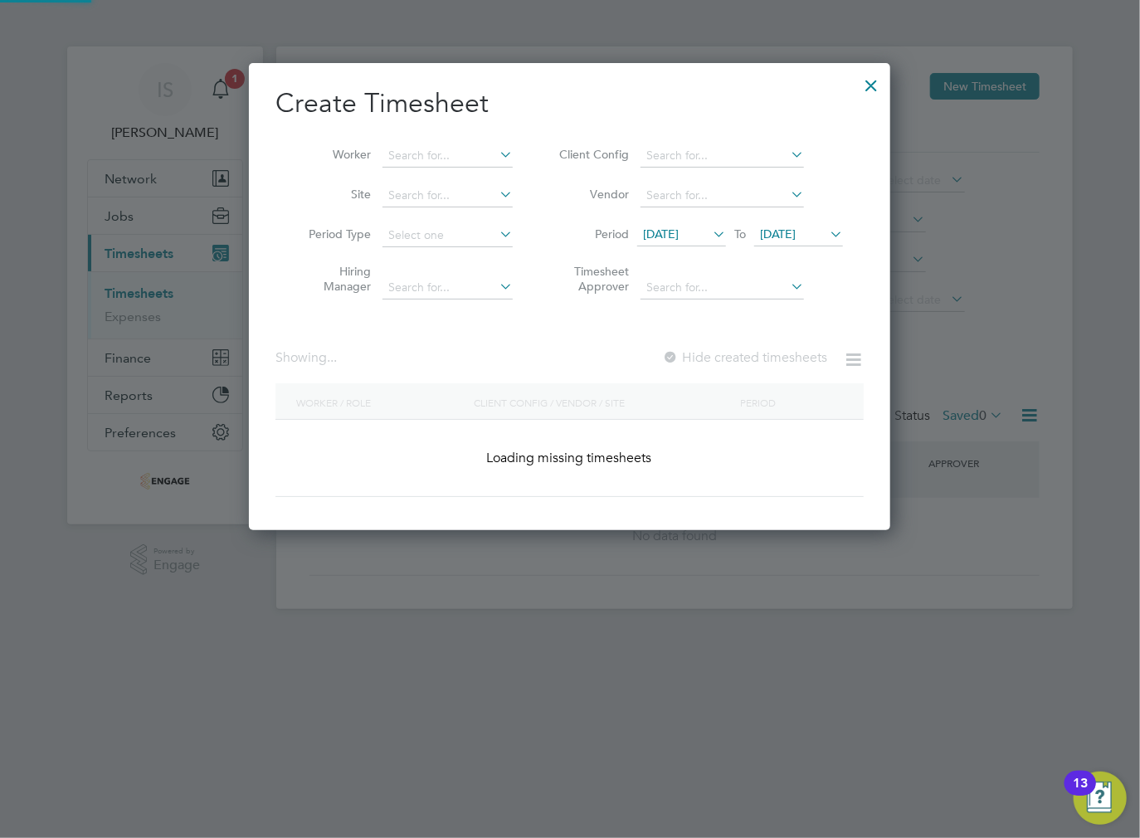
scroll to position [797, 642]
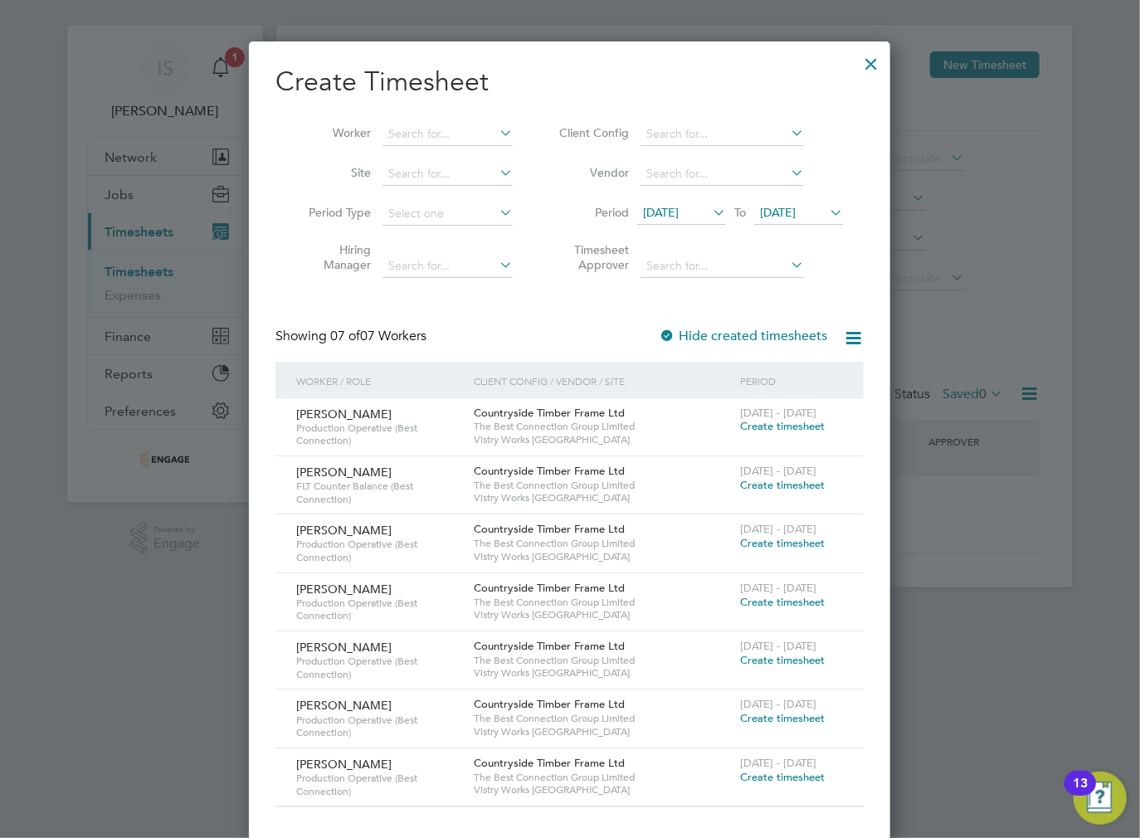
click at [770, 430] on span "Create timesheet" at bounding box center [782, 426] width 85 height 14
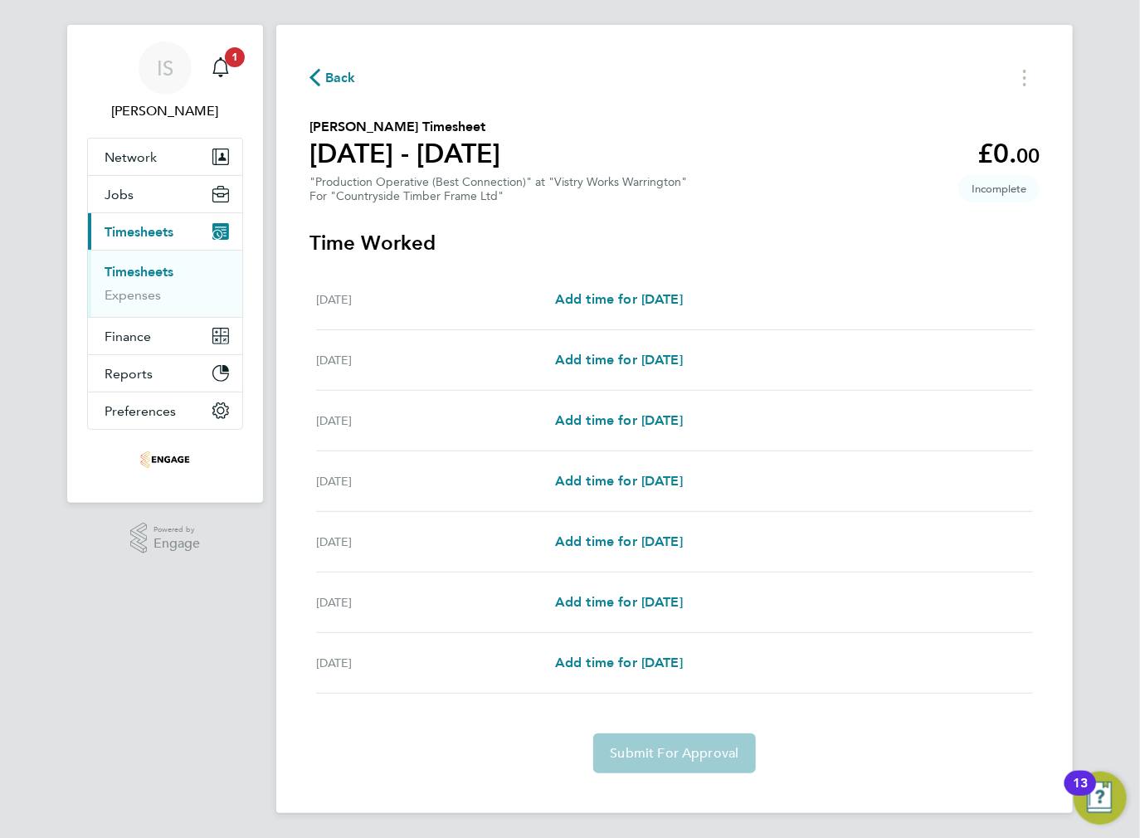
scroll to position [22, 0]
click at [328, 71] on span "Back" at bounding box center [340, 77] width 31 height 20
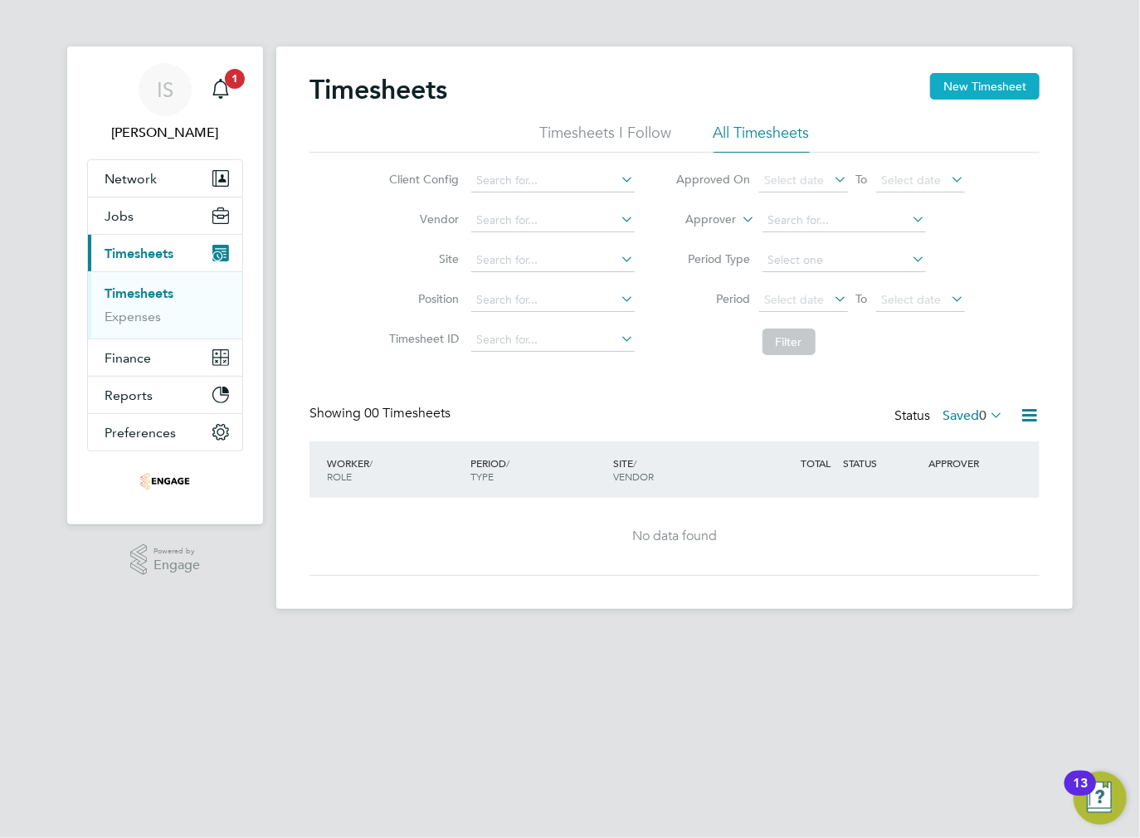
click at [965, 86] on button "New Timesheet" at bounding box center [985, 86] width 110 height 27
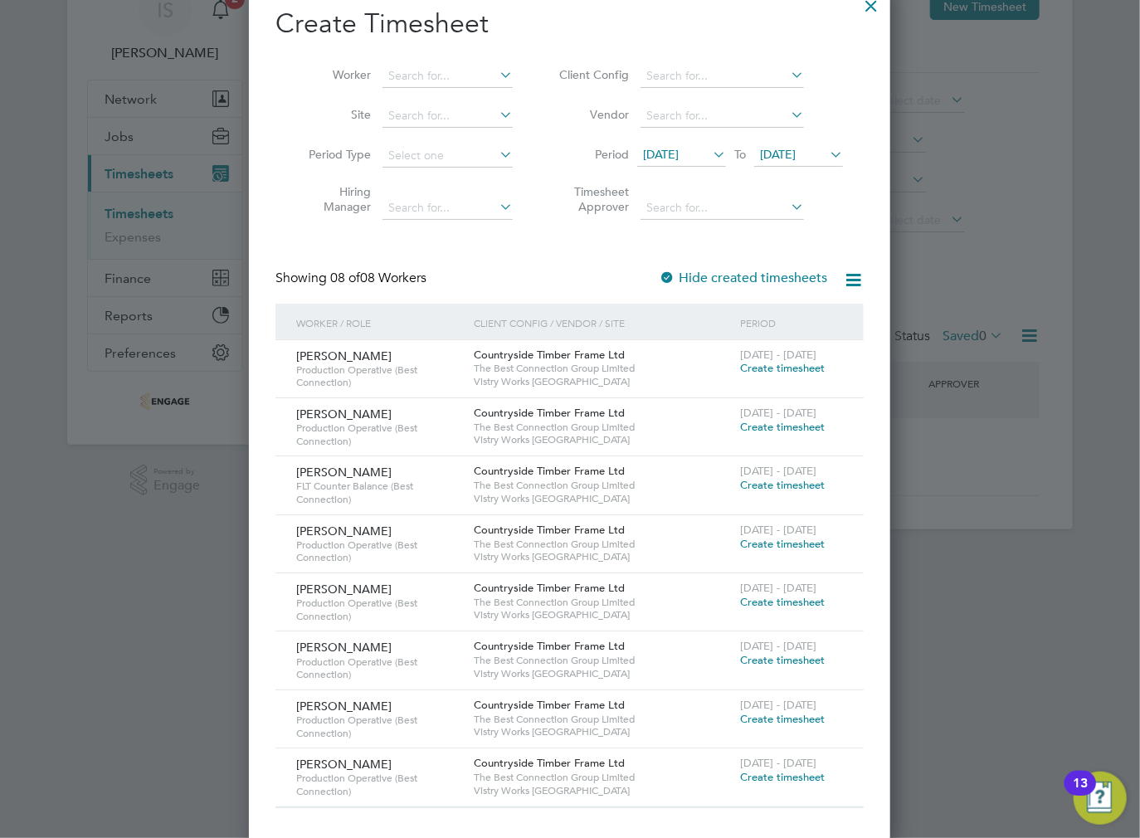
click at [668, 155] on span "[DATE]" at bounding box center [661, 154] width 36 height 15
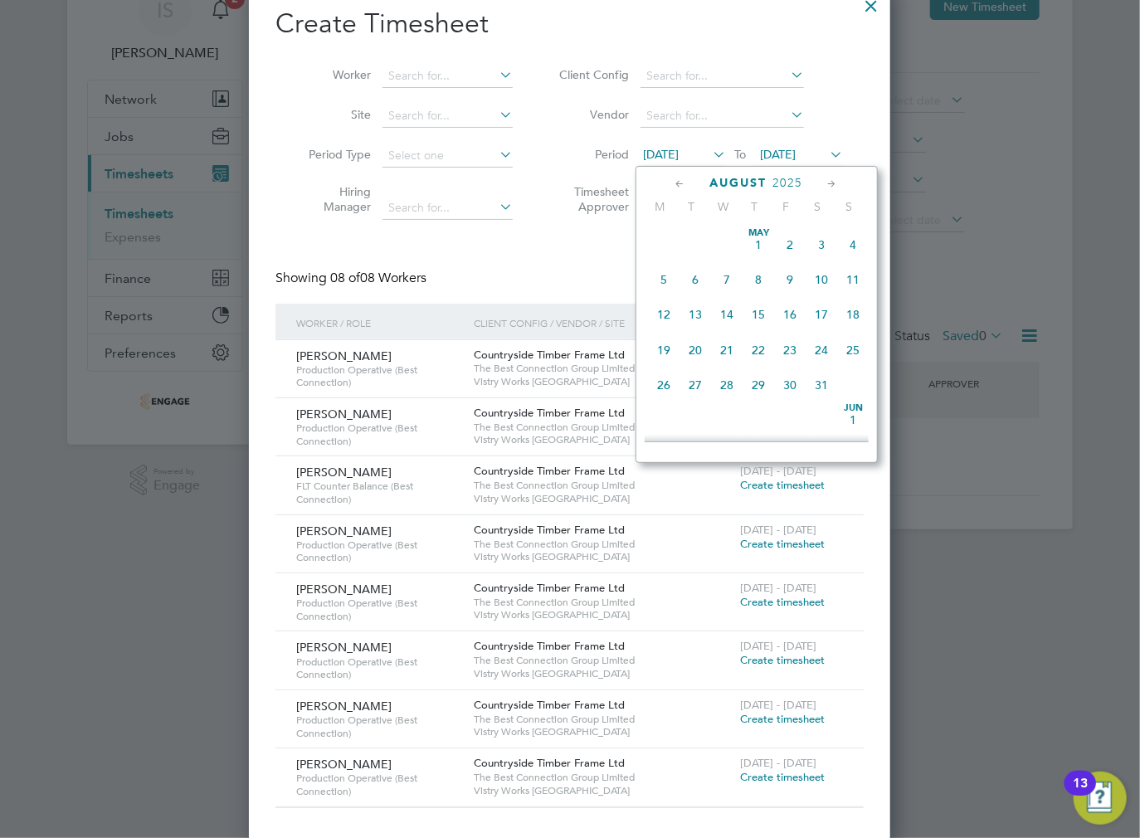
scroll to position [614, 0]
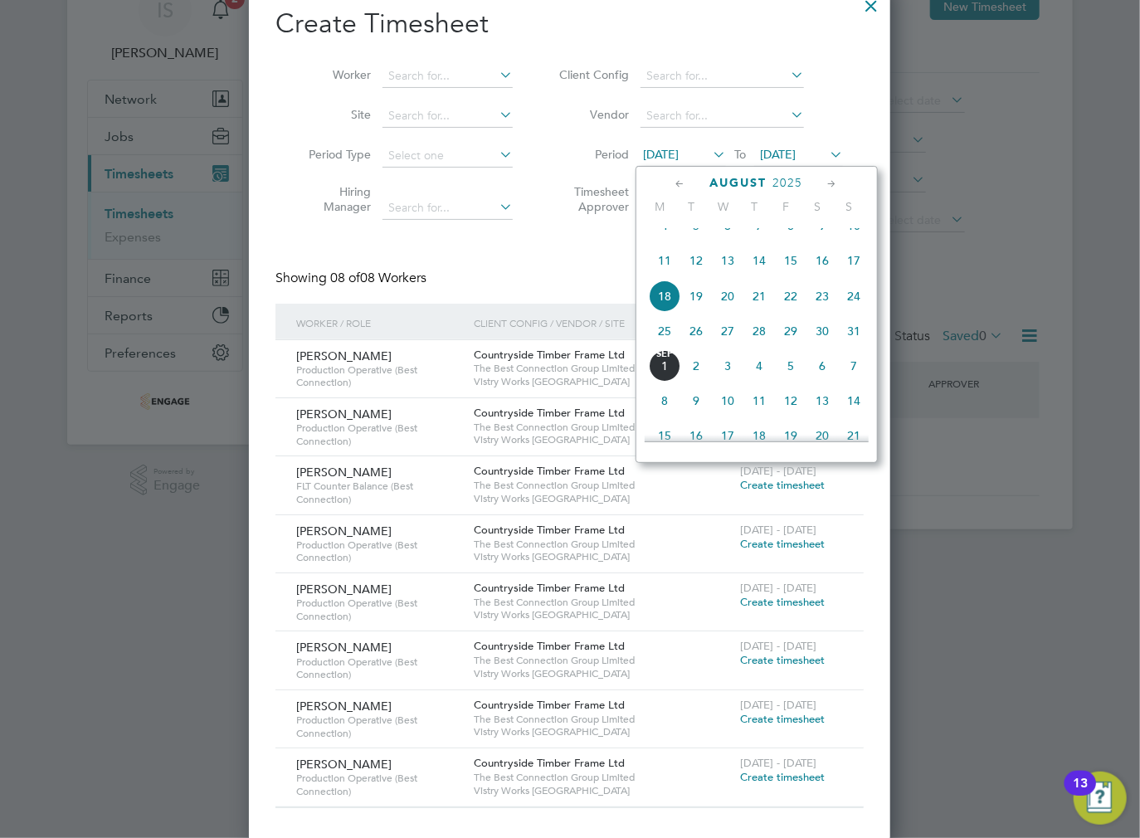
click at [670, 347] on span "25" at bounding box center [665, 331] width 32 height 32
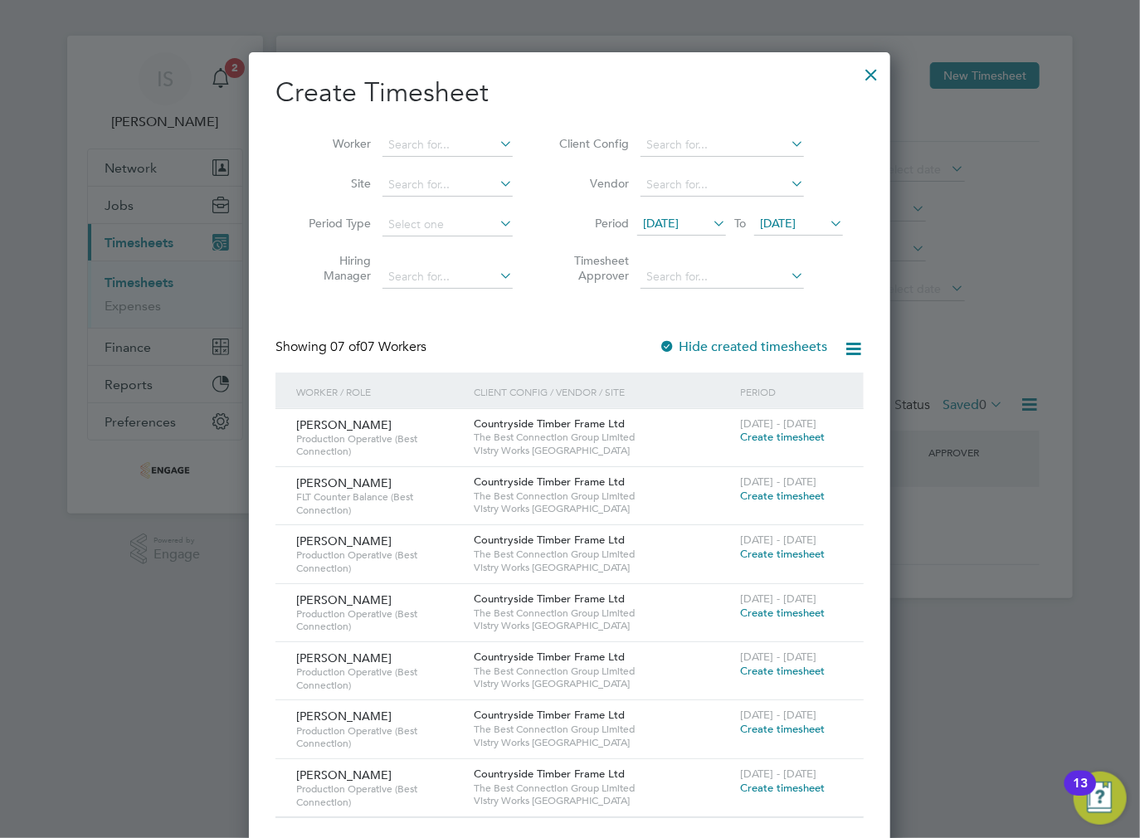
scroll to position [22, 0]
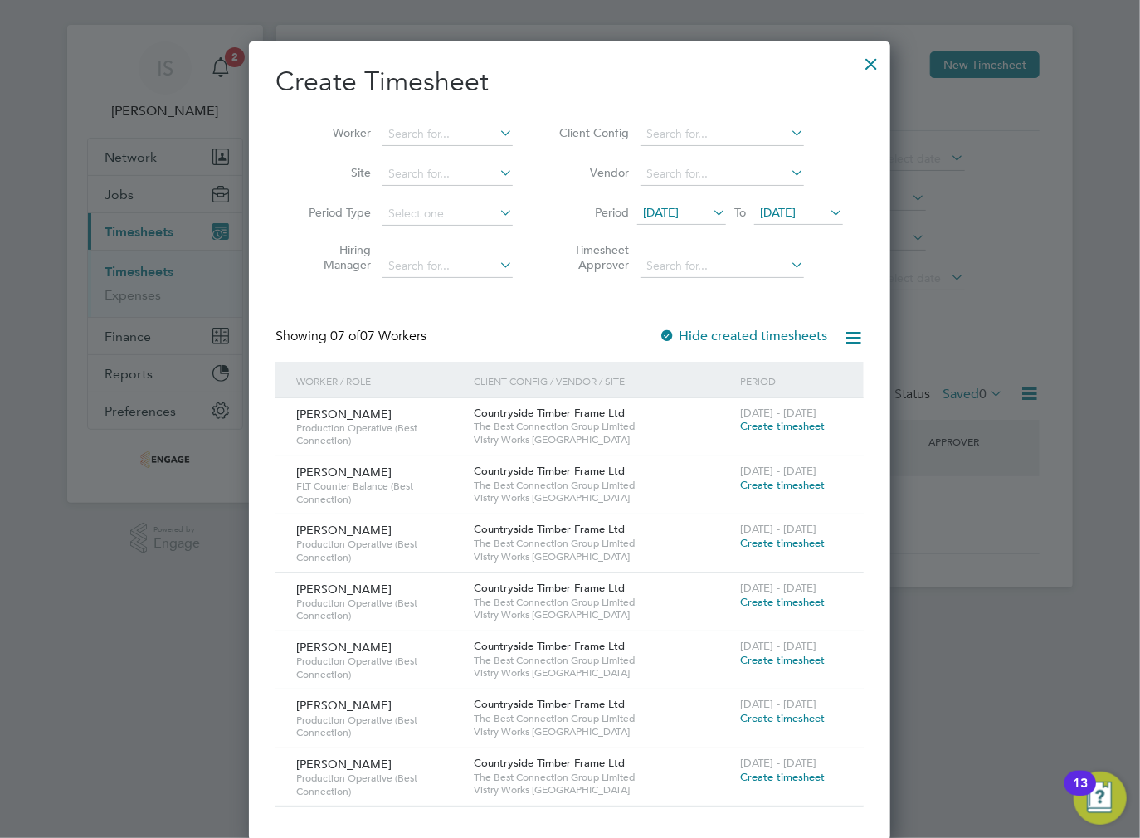
click at [776, 485] on span "Create timesheet" at bounding box center [782, 485] width 85 height 14
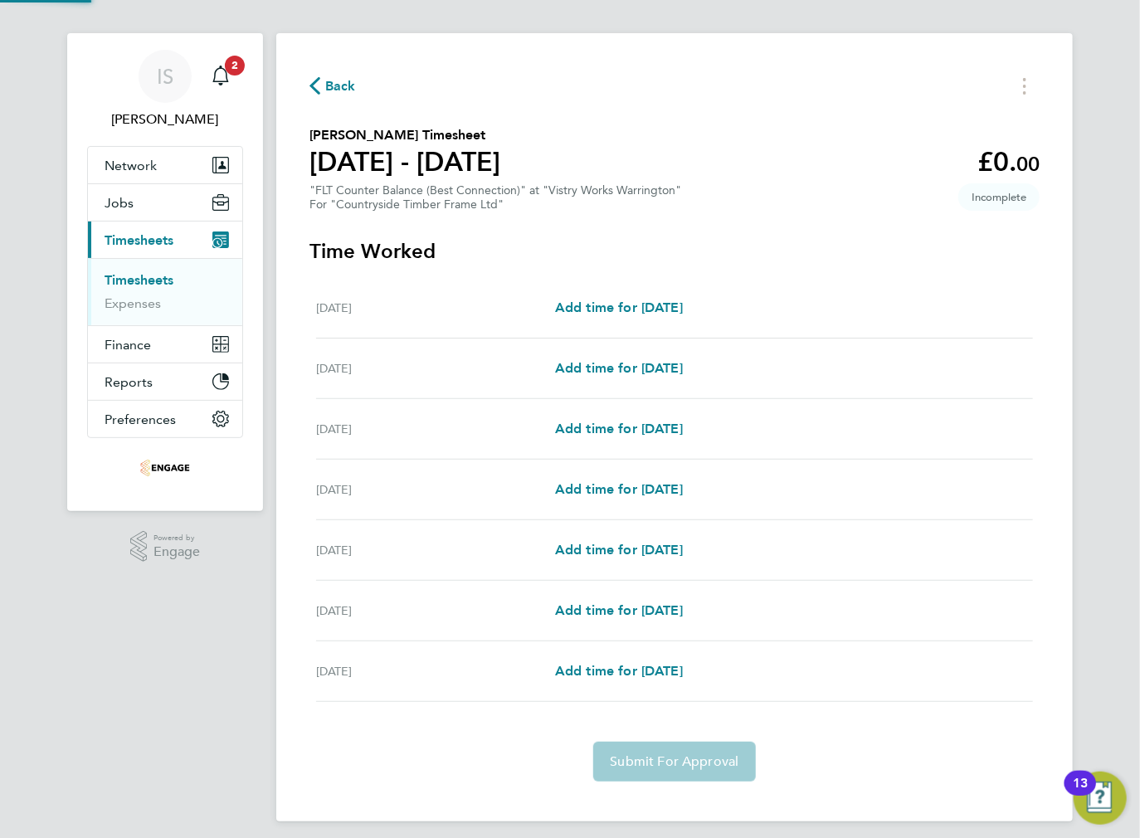
scroll to position [3, 0]
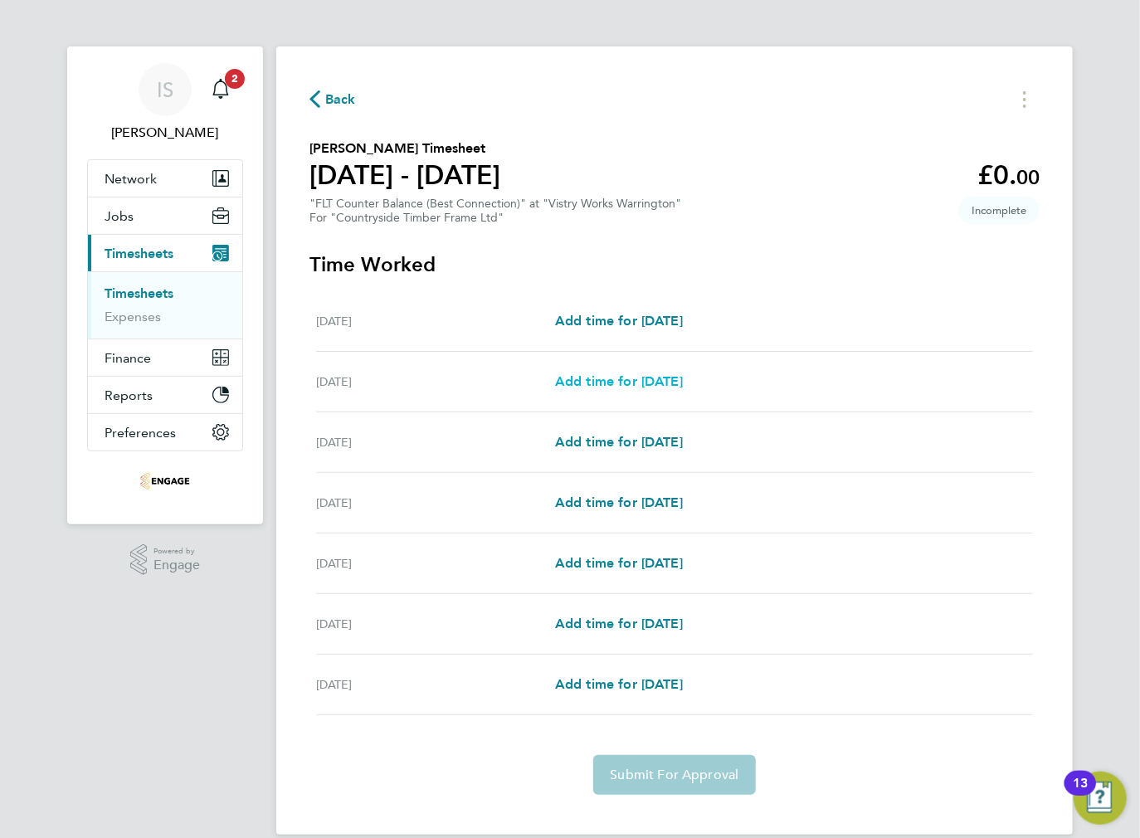
click at [629, 384] on span "Add time for [DATE]" at bounding box center [619, 381] width 128 height 16
select select "15"
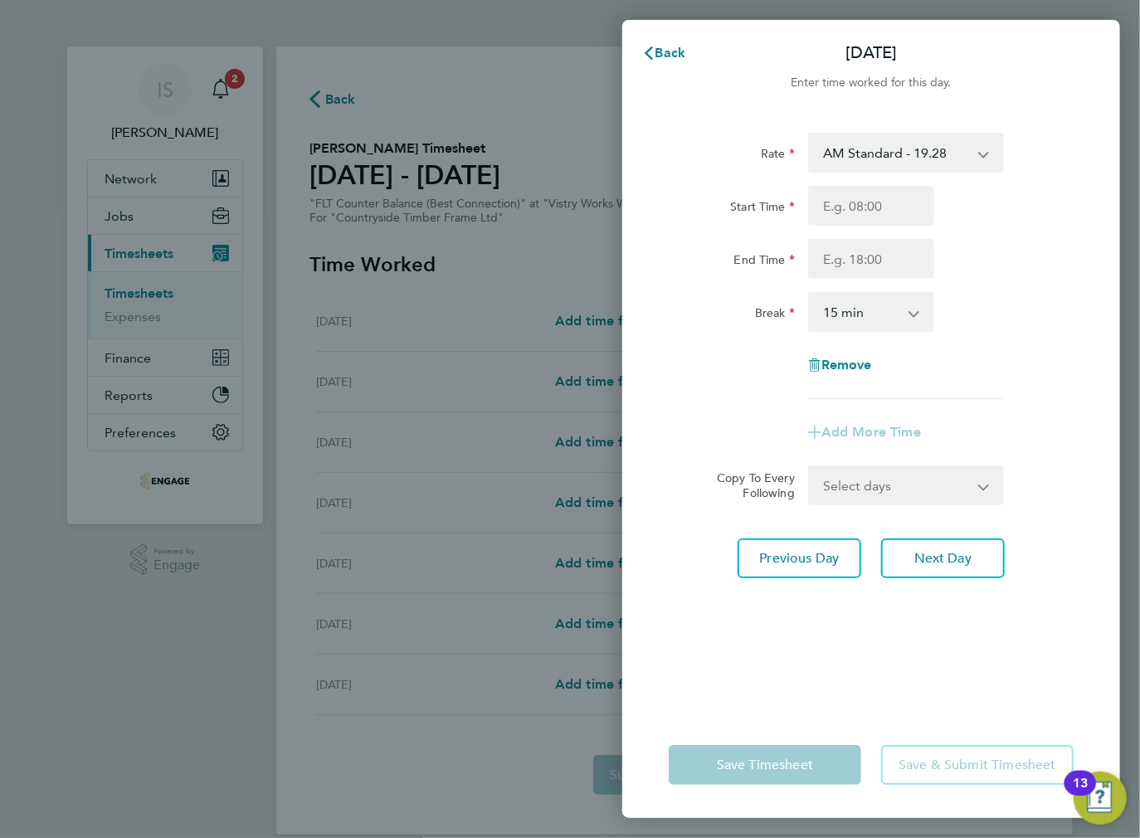
click at [880, 156] on select "AM Standard - 19.28 BONUS - 13.50 PM OT 1 - 31.52 OT2 AM - 38.56 PM Standard - …" at bounding box center [896, 152] width 173 height 37
select select "15"
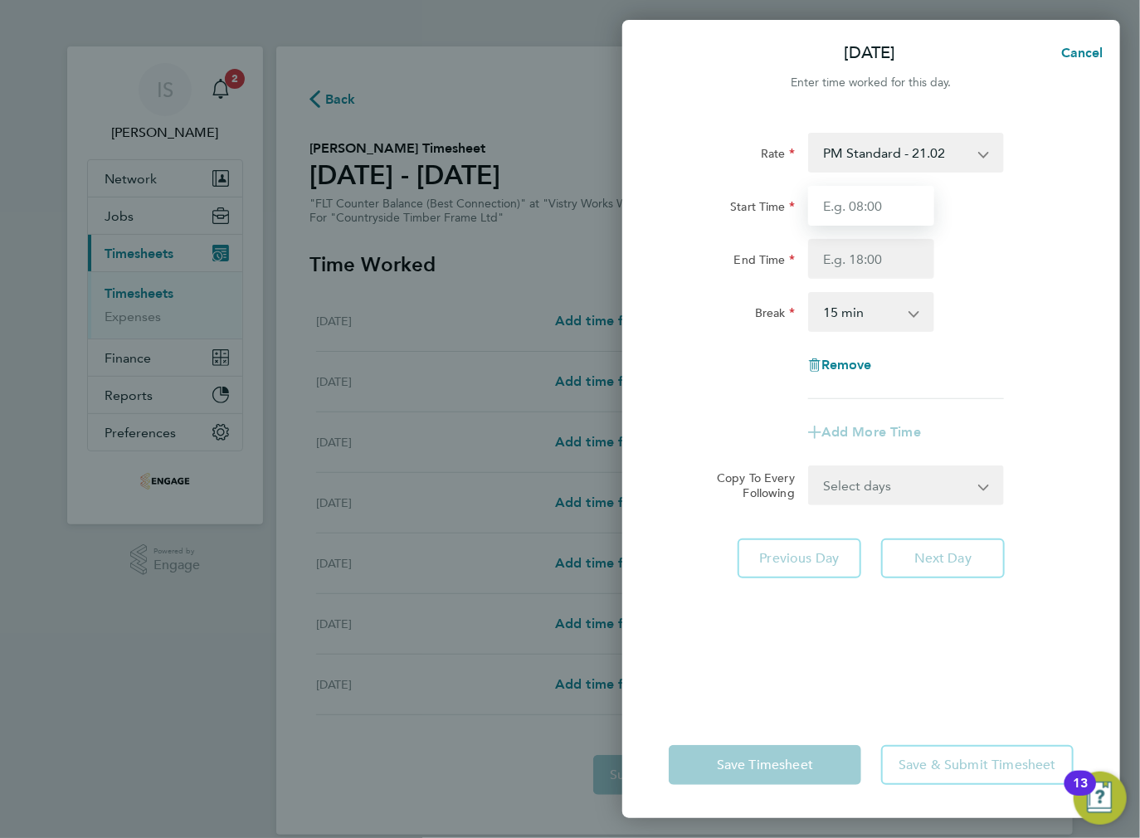
click at [860, 208] on input "Start Time" at bounding box center [871, 206] width 126 height 40
type input "14:00"
click at [873, 258] on input "End Time" at bounding box center [871, 259] width 126 height 40
type input "00:00"
click at [856, 312] on select "0 min 15 min 30 min 45 min 60 min 75 min 90 min" at bounding box center [861, 312] width 103 height 37
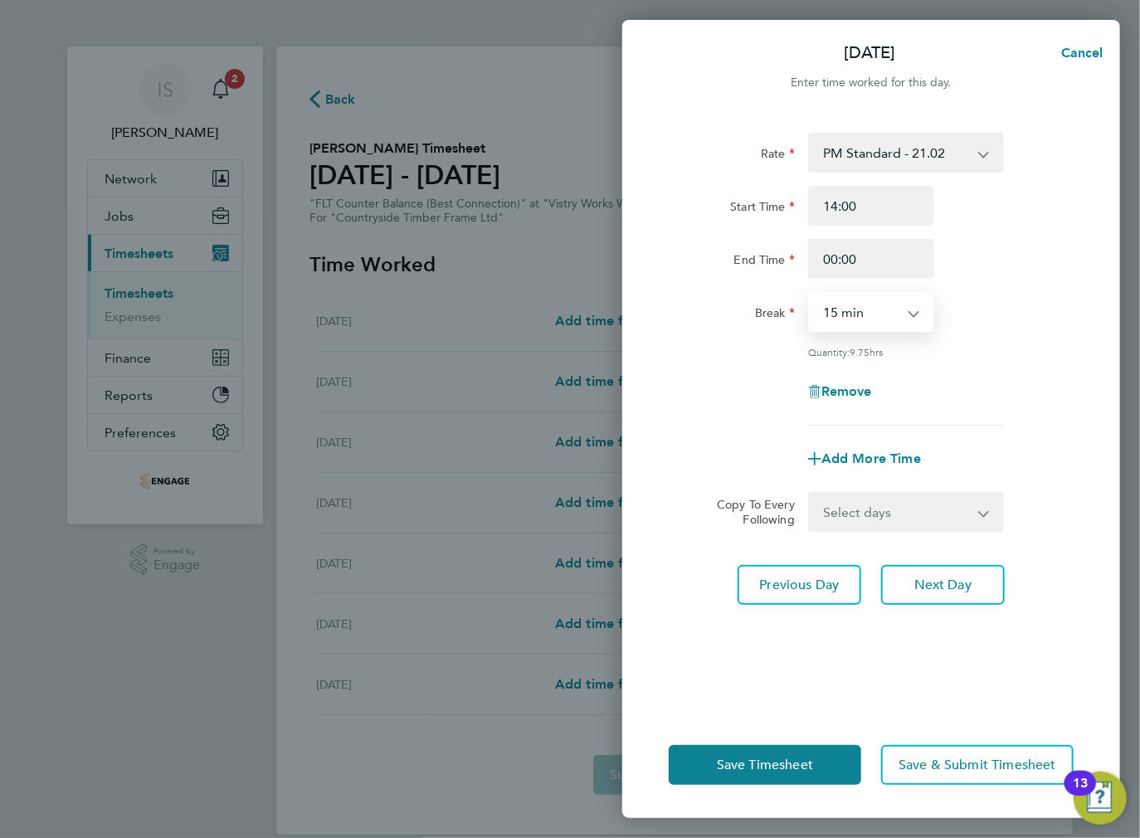
select select "30"
click at [810, 294] on select "0 min 15 min 30 min 45 min 60 min 75 min 90 min" at bounding box center [861, 312] width 103 height 37
click at [893, 495] on select "Select days Day Weekday (Mon-Fri) Weekend (Sat-Sun) Wednesday Thursday Friday S…" at bounding box center [897, 512] width 174 height 37
click at [1031, 394] on div "Remove" at bounding box center [871, 392] width 418 height 40
click at [909, 511] on select "Select days Day Weekday (Mon-Fri) Weekend (Sat-Sun) Wednesday Thursday Friday S…" at bounding box center [897, 512] width 174 height 37
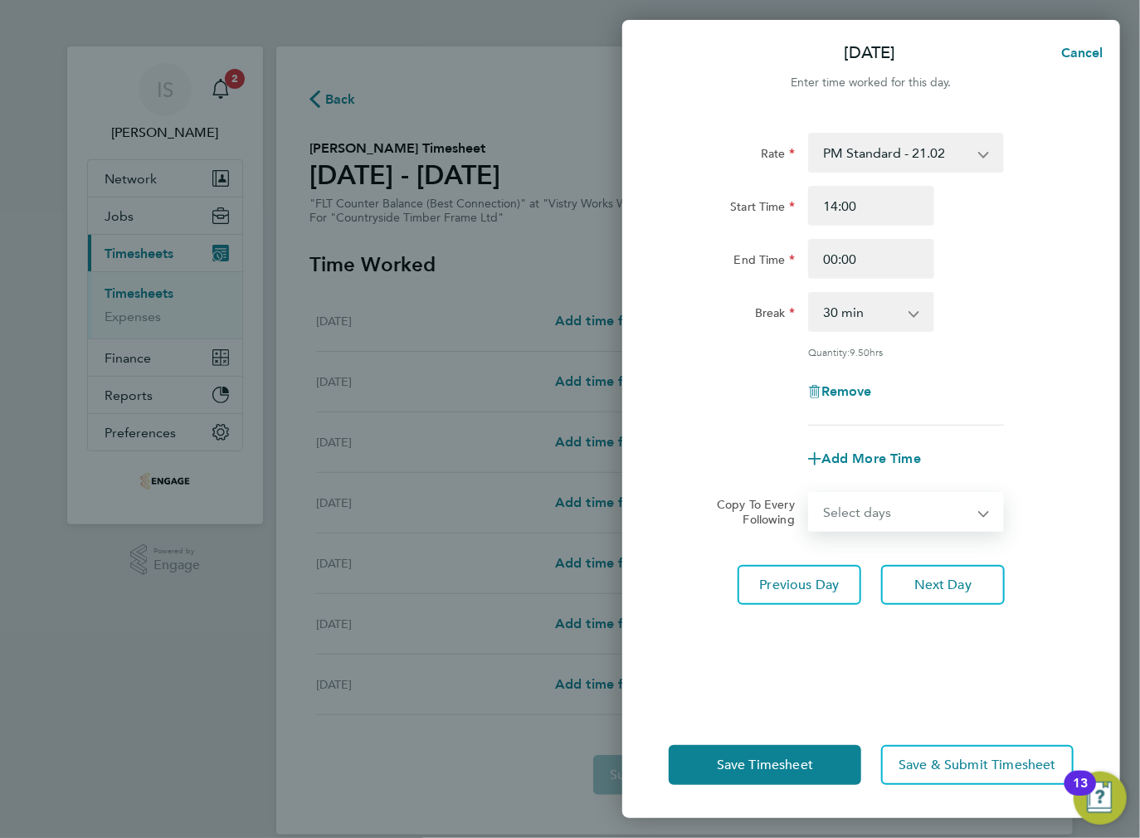
select select "WED"
click at [810, 494] on select "Select days Day Weekday (Mon-Fri) Weekend (Sat-Sun) Wednesday Thursday Friday S…" at bounding box center [897, 512] width 174 height 37
select select "[DATE]"
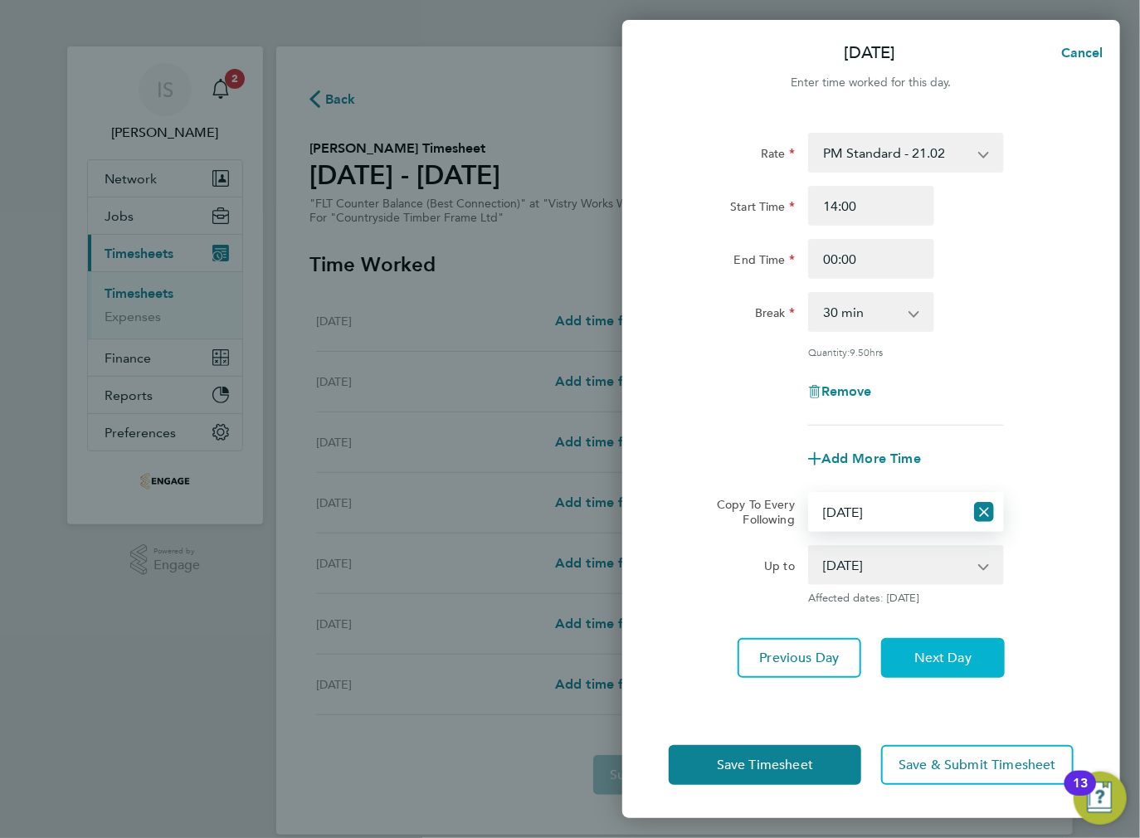
click at [920, 666] on button "Next Day" at bounding box center [943, 658] width 124 height 40
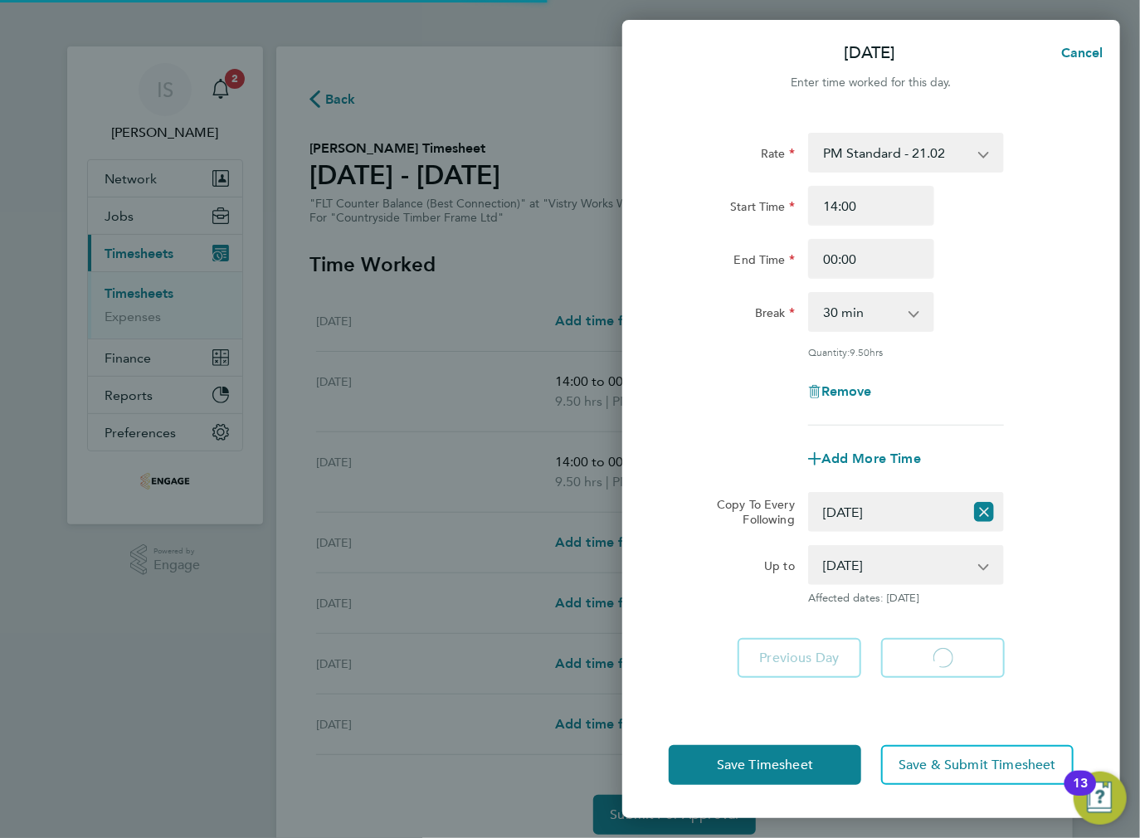
select select "30"
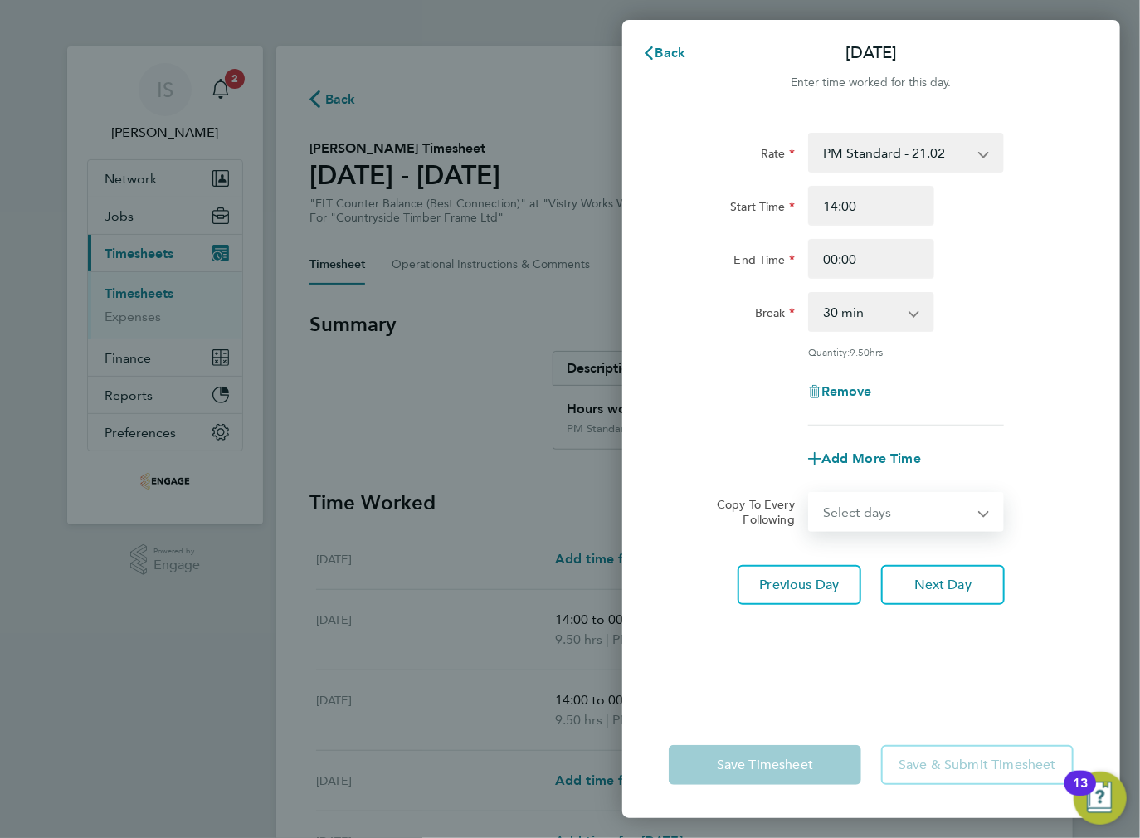
click at [873, 513] on select "Select days Day Weekday (Mon-Fri) Weekend (Sat-Sun) [DATE] [DATE] [DATE] [DATE]" at bounding box center [897, 512] width 174 height 37
select select "THU"
click at [810, 494] on select "Select days Day Weekday (Mon-Fri) Weekend (Sat-Sun) [DATE] [DATE] [DATE] [DATE]" at bounding box center [897, 512] width 174 height 37
select select "[DATE]"
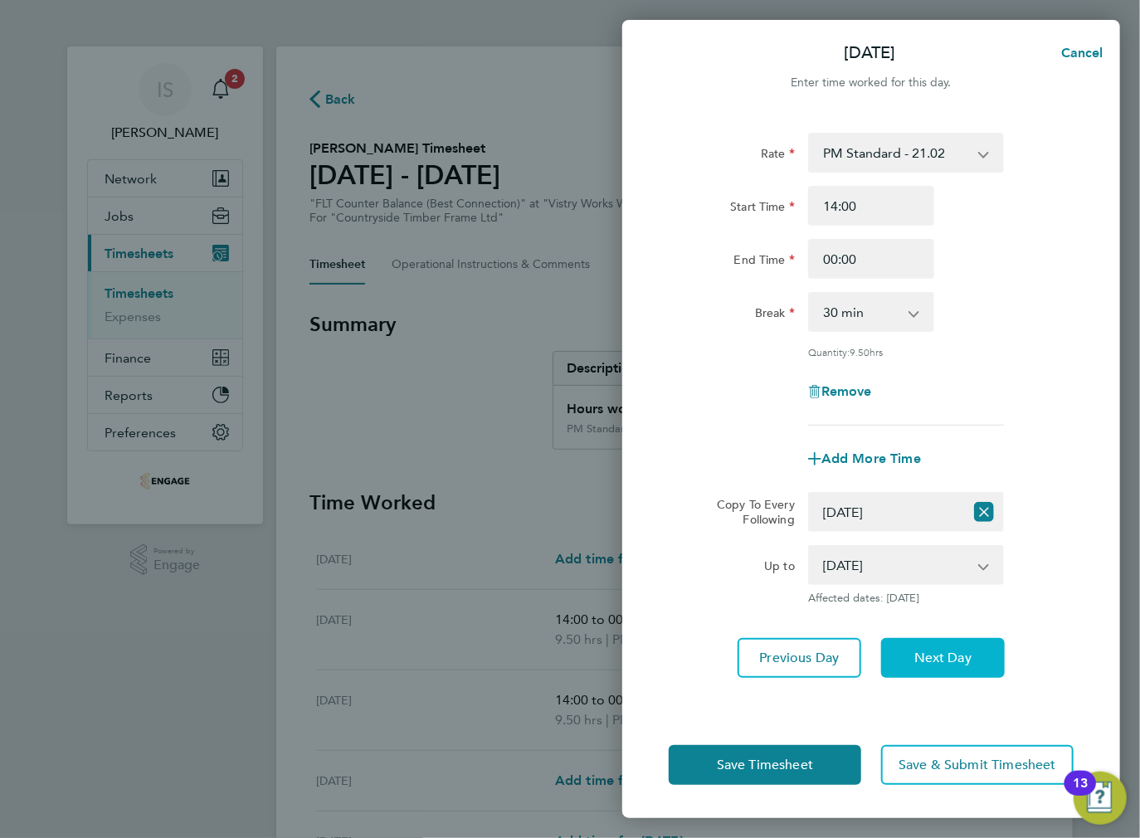
click at [926, 666] on button "Next Day" at bounding box center [943, 658] width 124 height 40
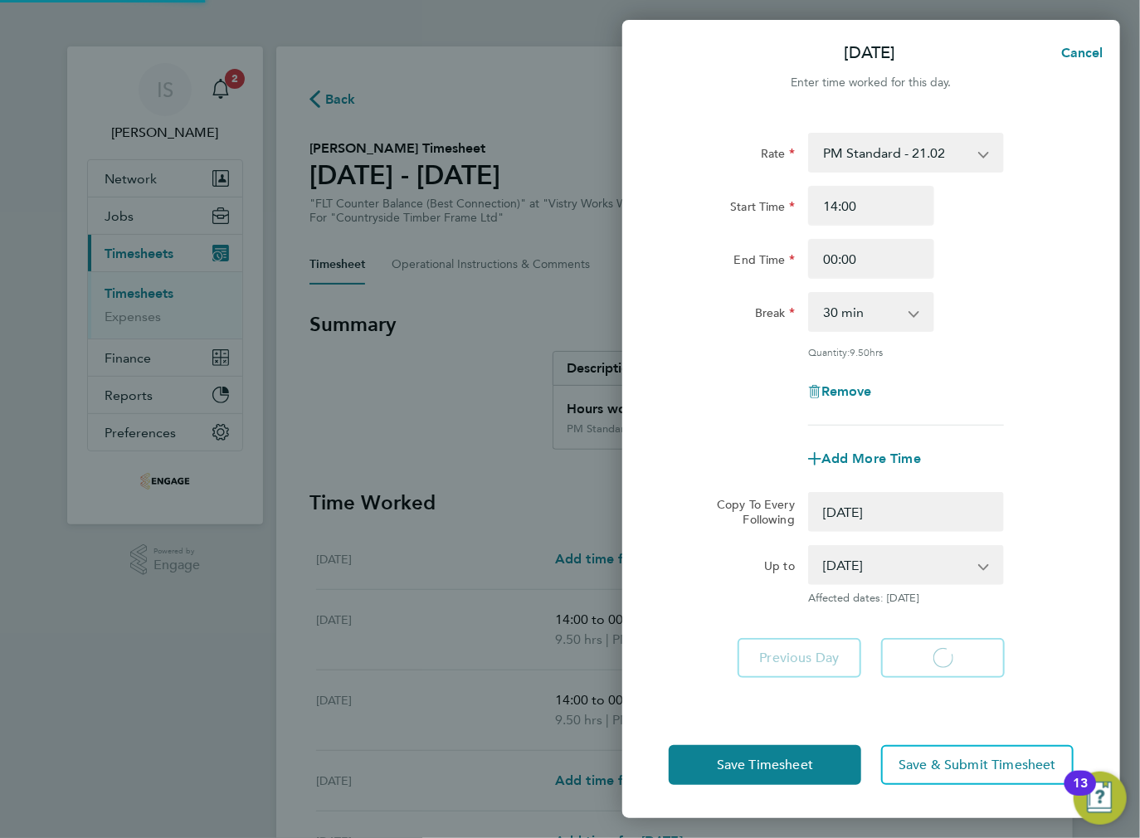
select select "0: null"
select select "30"
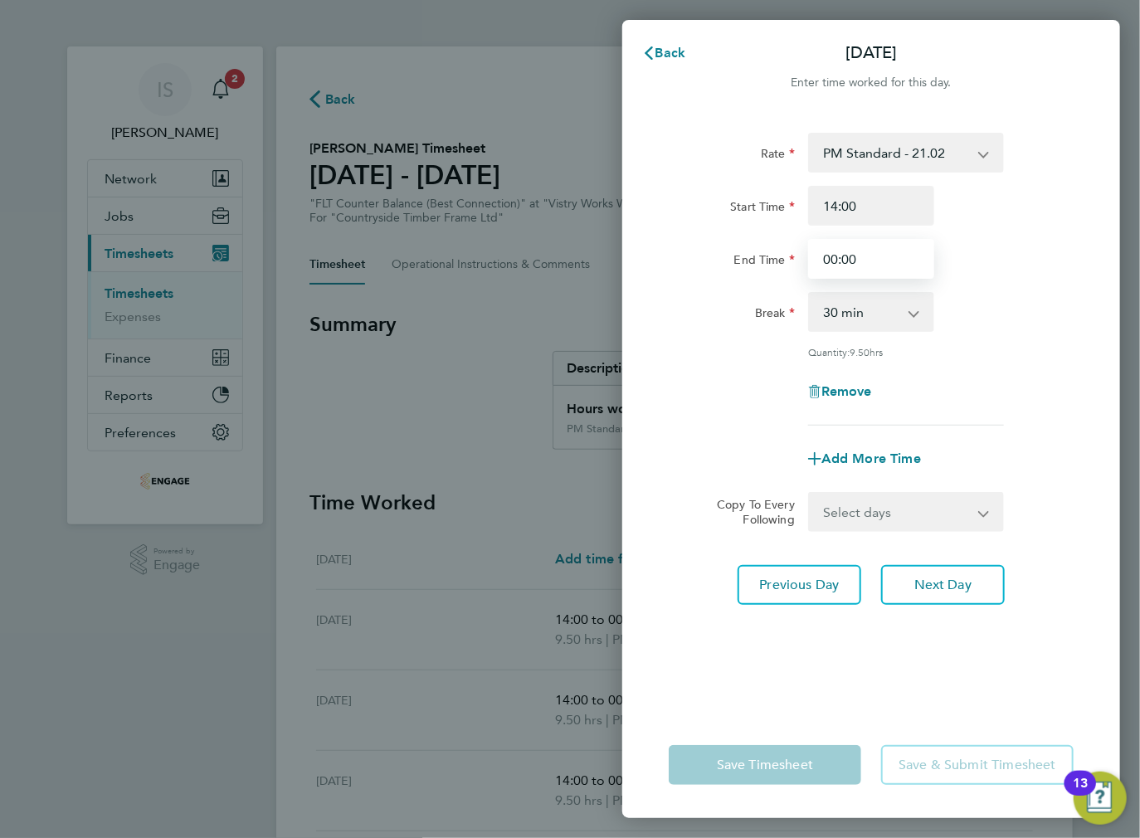
drag, startPoint x: 880, startPoint y: 258, endPoint x: 821, endPoint y: 256, distance: 59.0
click at [821, 256] on input "00:00" at bounding box center [871, 259] width 126 height 40
type input "23:30"
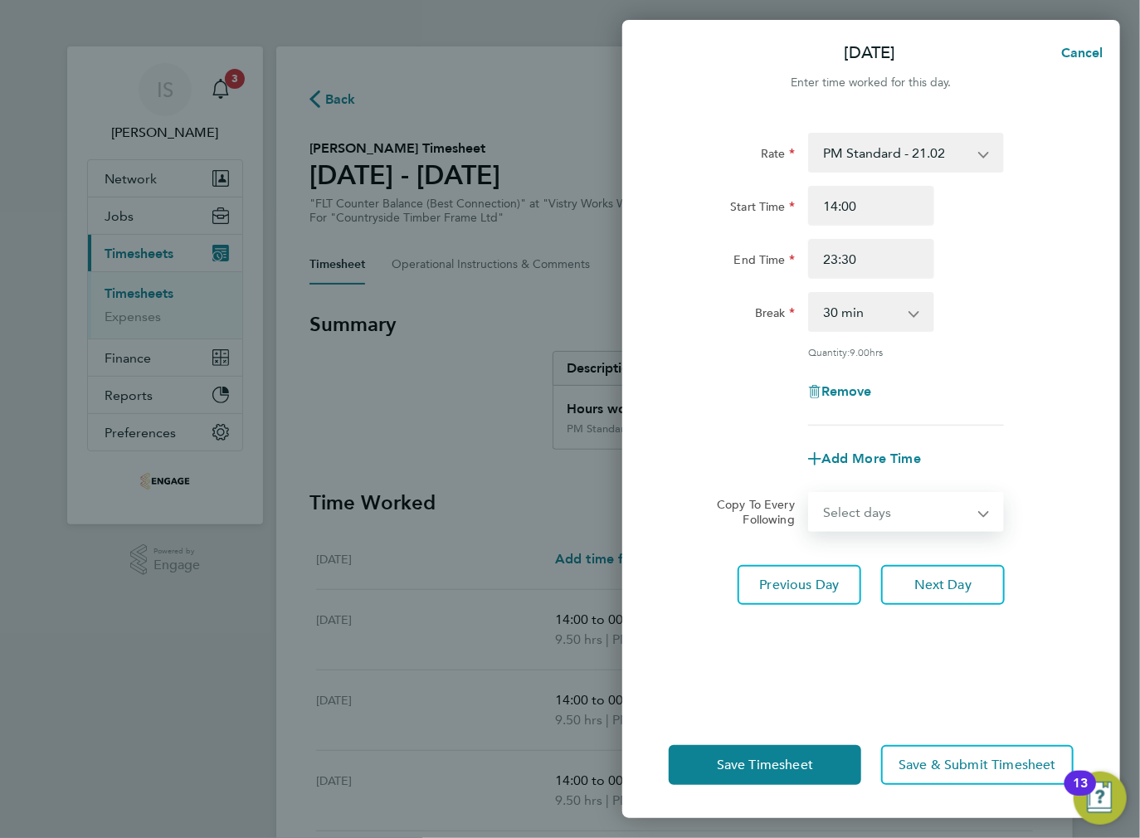
click at [851, 511] on select "Select days Day Weekend (Sat-Sun) Friday Saturday Sunday" at bounding box center [897, 512] width 174 height 37
click at [1017, 422] on div "Rate PM Standard - 21.02 BONUS - 13.50 AM Standard - 19.28 PM OT 1 - 31.52 OT2 …" at bounding box center [871, 279] width 405 height 293
click at [858, 504] on select "Select days Day Weekend (Sat-Sun) Friday Saturday Sunday" at bounding box center [897, 512] width 174 height 37
click at [757, 488] on form "Rate PM Standard - 21.02 BONUS - 13.50 AM Standard - 19.28 PM OT 1 - 31.52 OT2 …" at bounding box center [871, 332] width 405 height 399
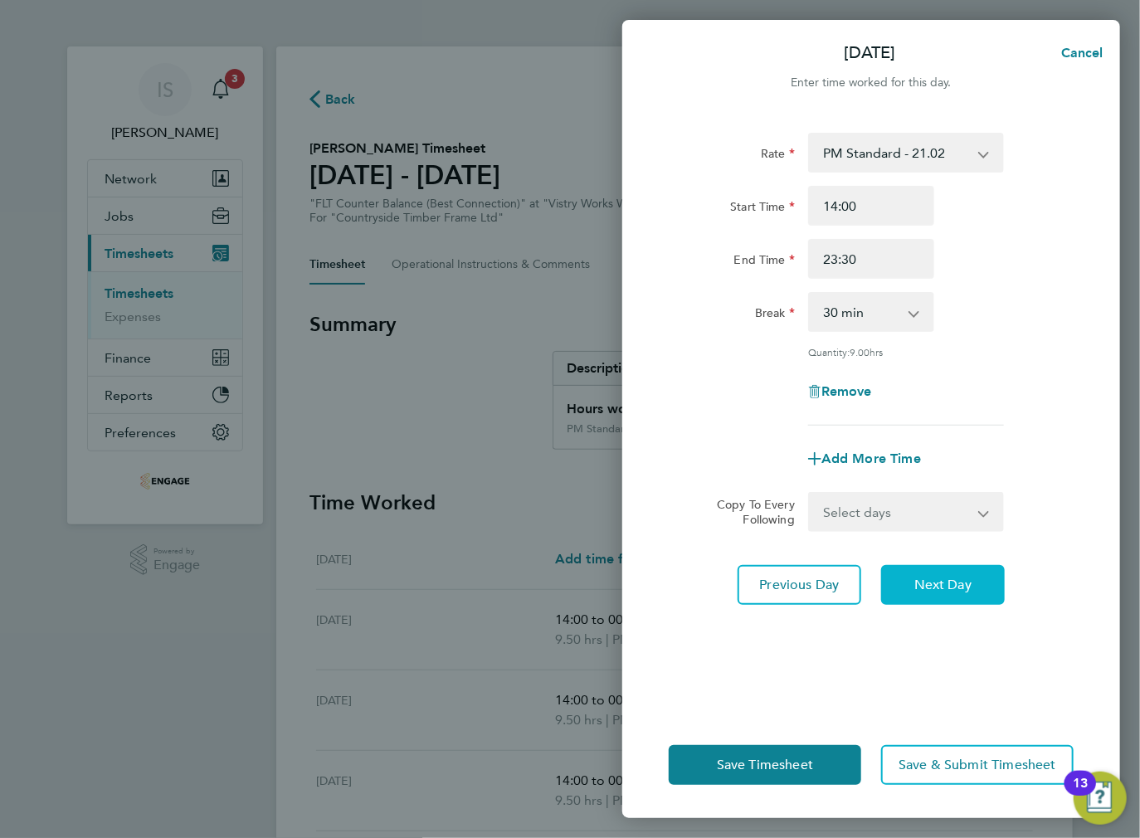
click at [935, 569] on button "Next Day" at bounding box center [943, 585] width 124 height 40
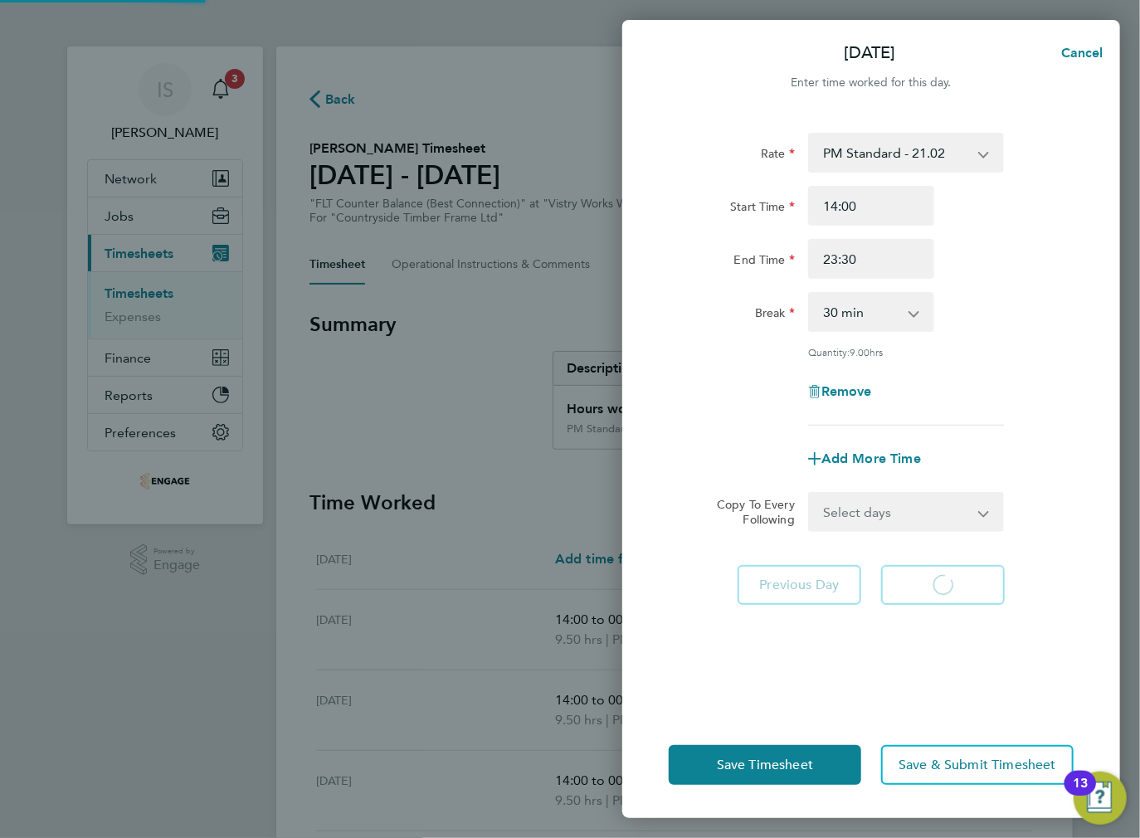
select select "15"
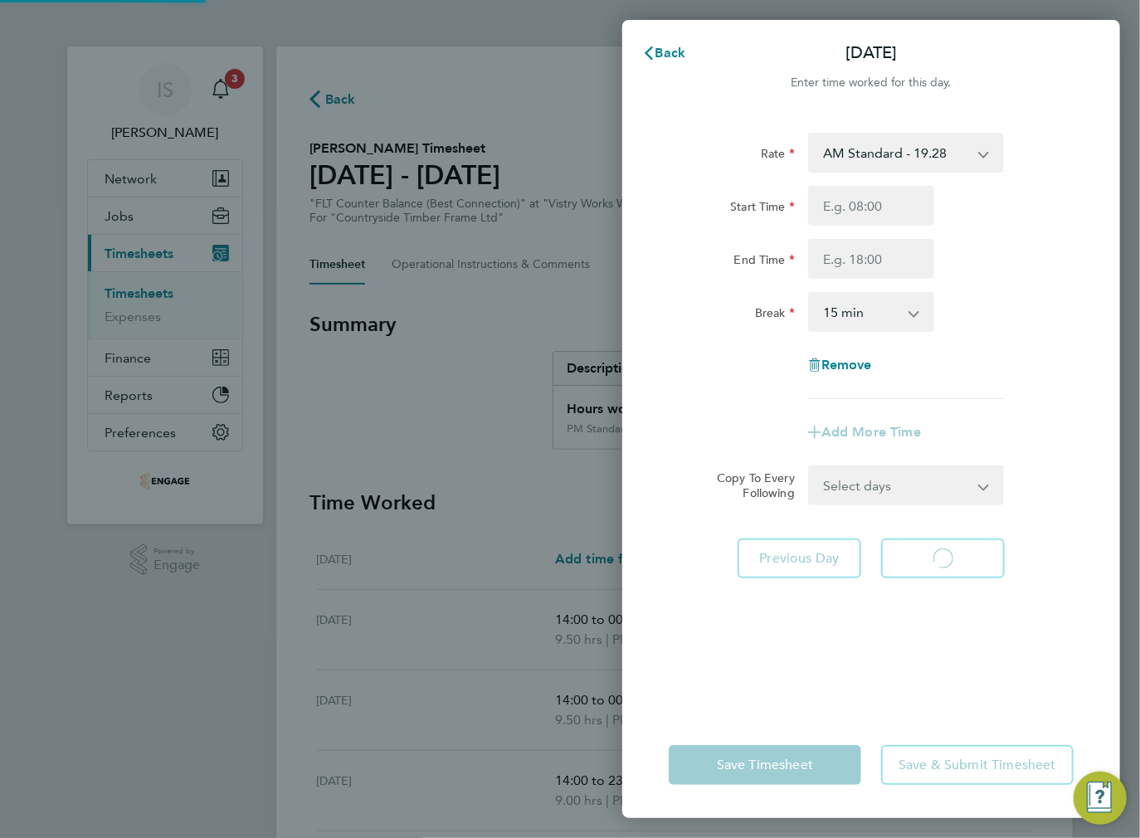
select select "15"
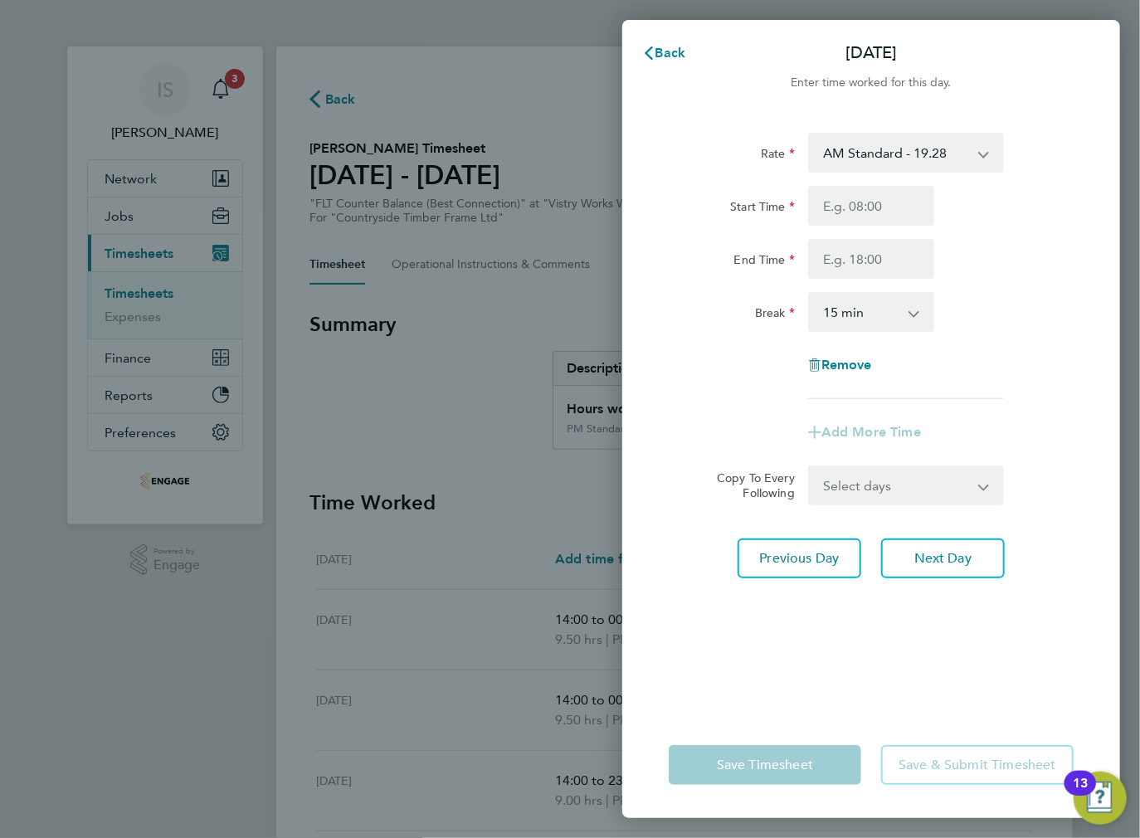
click at [889, 154] on select "AM Standard - 19.28 BONUS - 13.50 PM OT 1 - 31.52 OT2 AM - 38.56 PM Standard - …" at bounding box center [896, 152] width 173 height 37
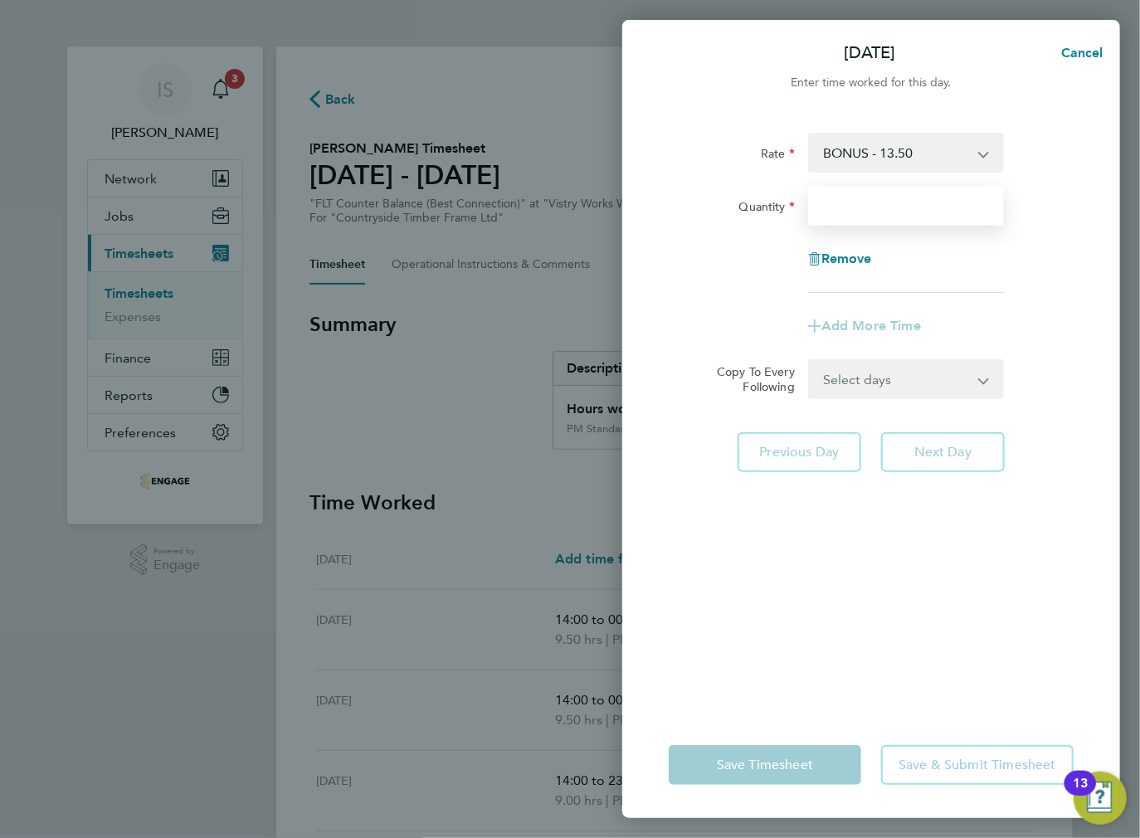
click at [860, 204] on input "Quantity" at bounding box center [906, 206] width 196 height 40
type input "6"
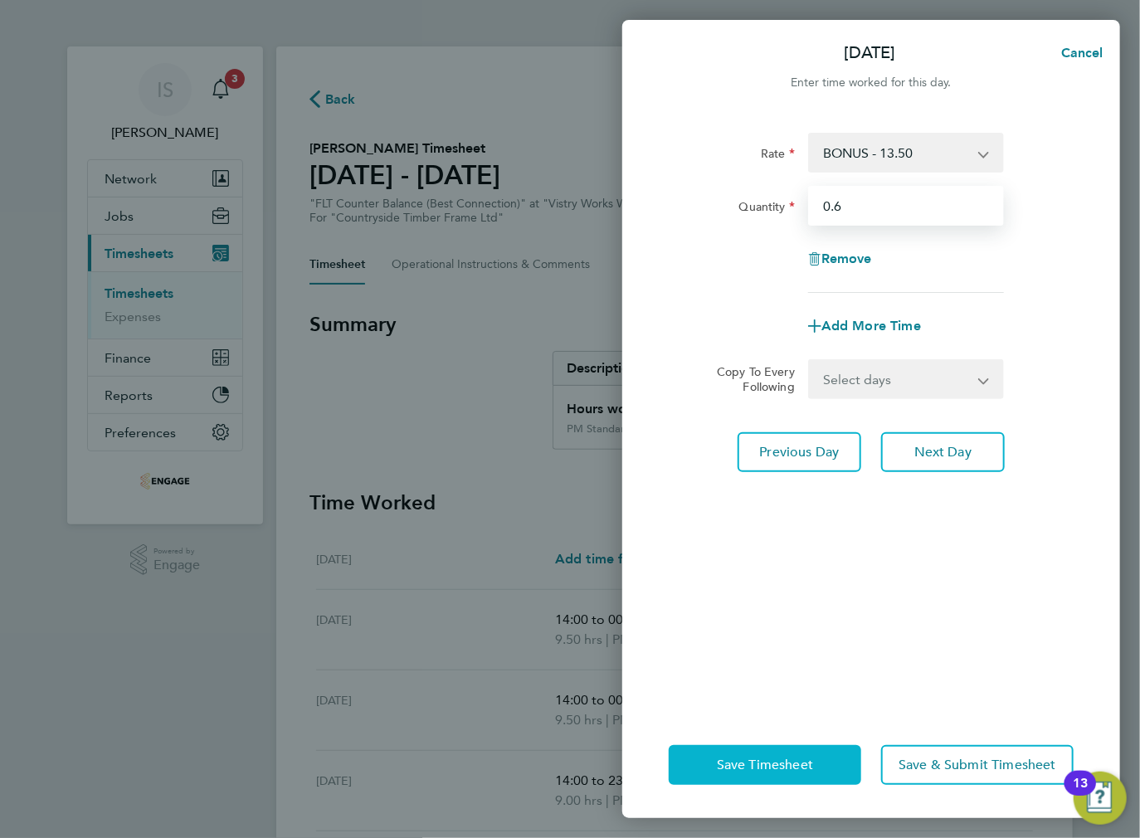
type input "0.6"
click at [775, 770] on span "Save Timesheet" at bounding box center [765, 765] width 96 height 17
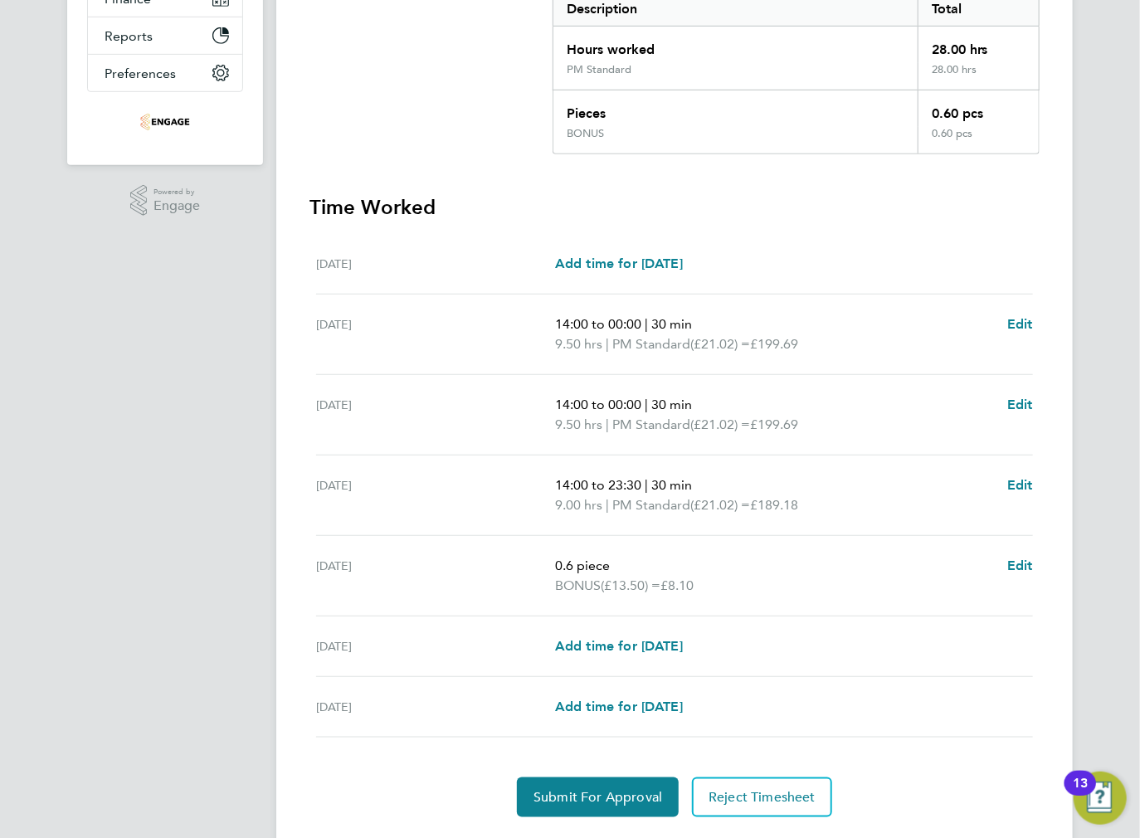
scroll to position [398, 0]
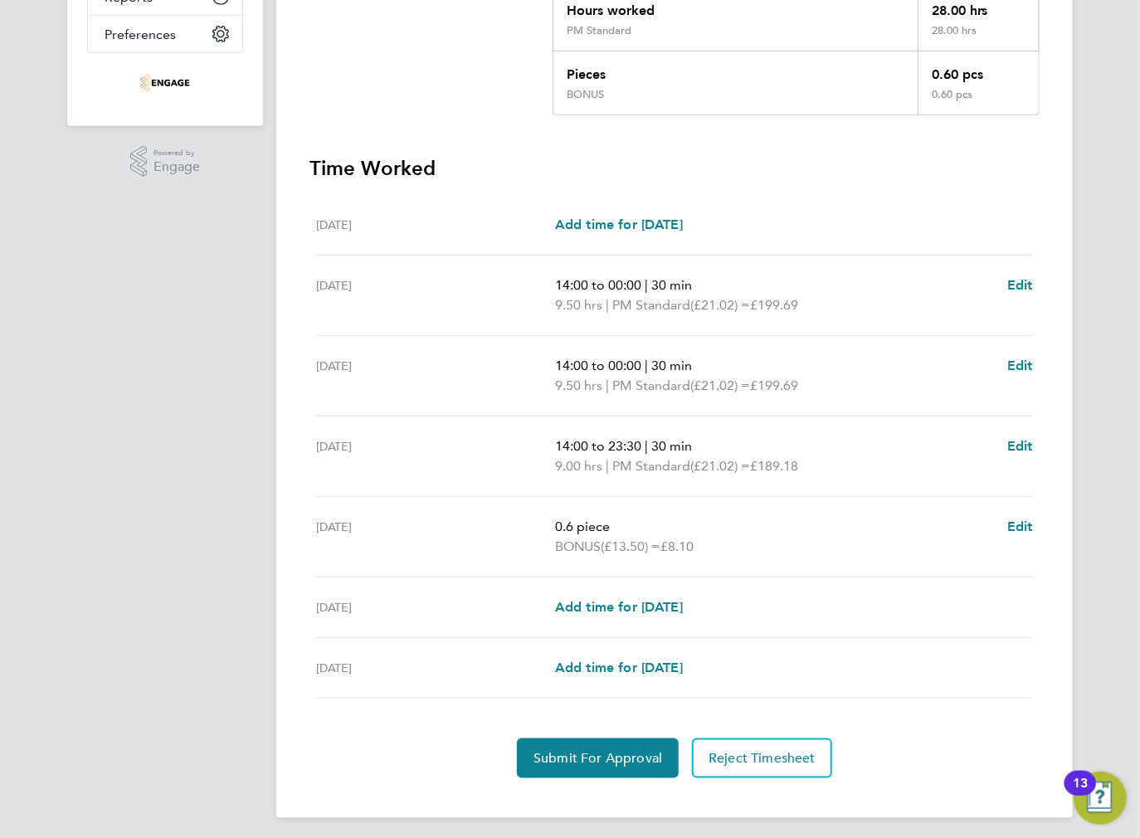
click at [518, 494] on div "Thu 28 Aug 14:00 to 23:30 | 30 min 9.00 hrs | PM Standard (£21.02) = £189.18 Ed…" at bounding box center [674, 457] width 717 height 80
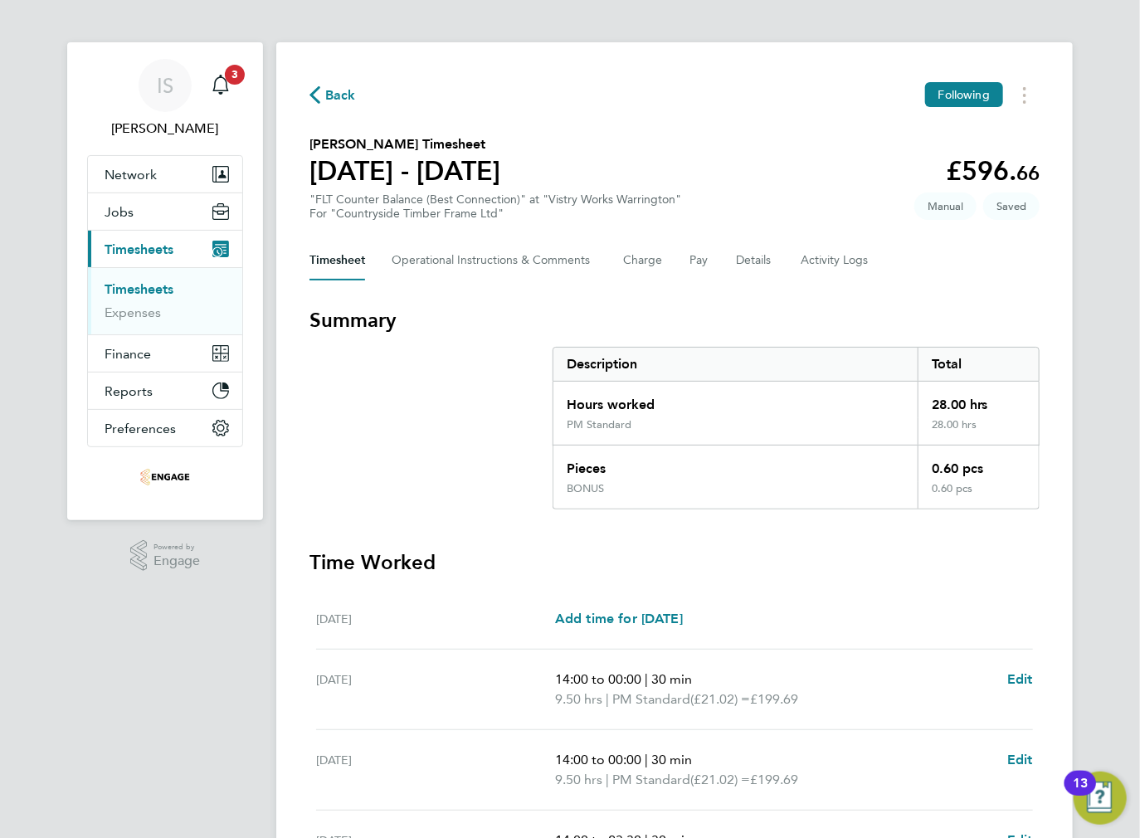
scroll to position [402, 0]
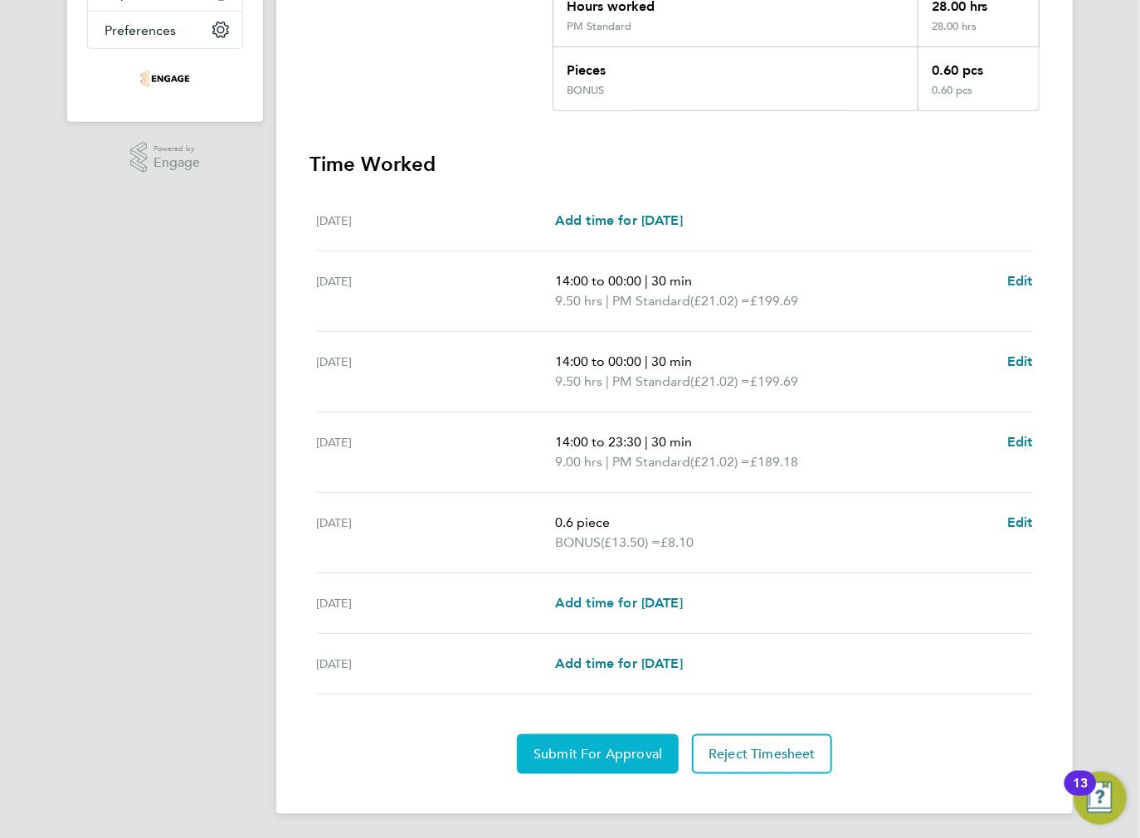
click at [597, 753] on span "Submit For Approval" at bounding box center [598, 754] width 129 height 17
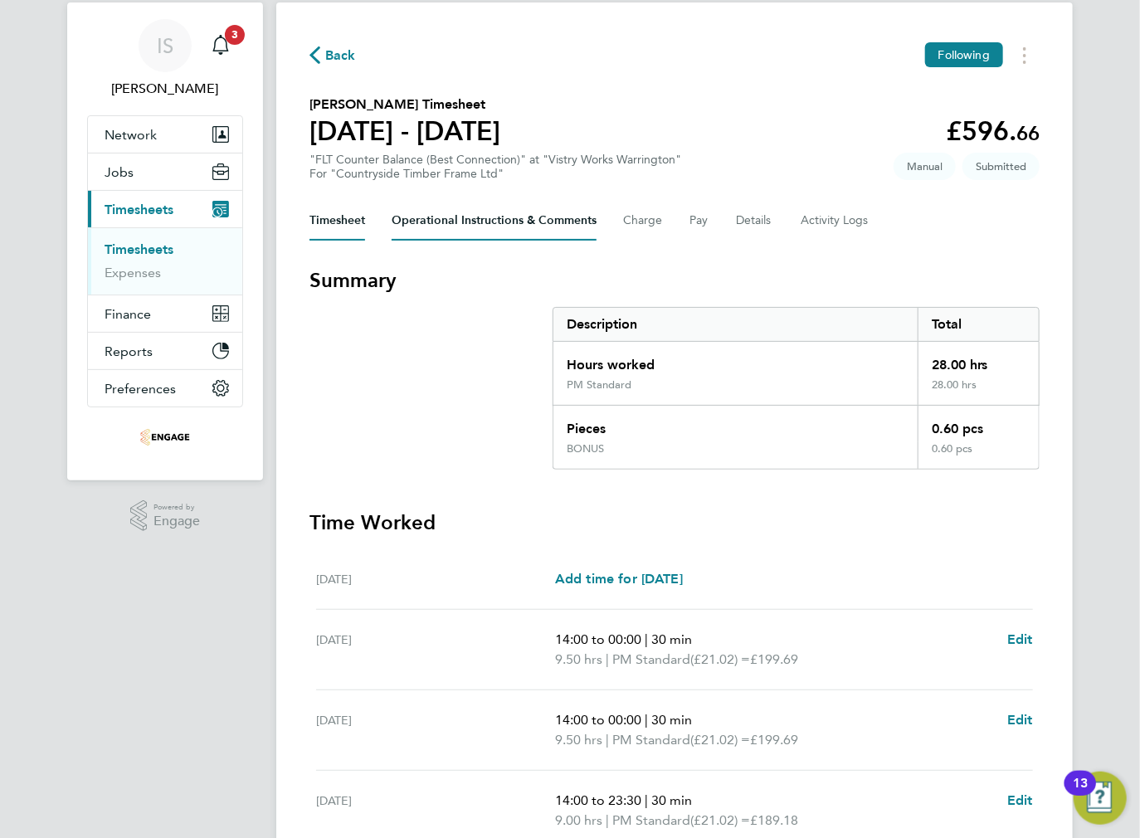
scroll to position [0, 0]
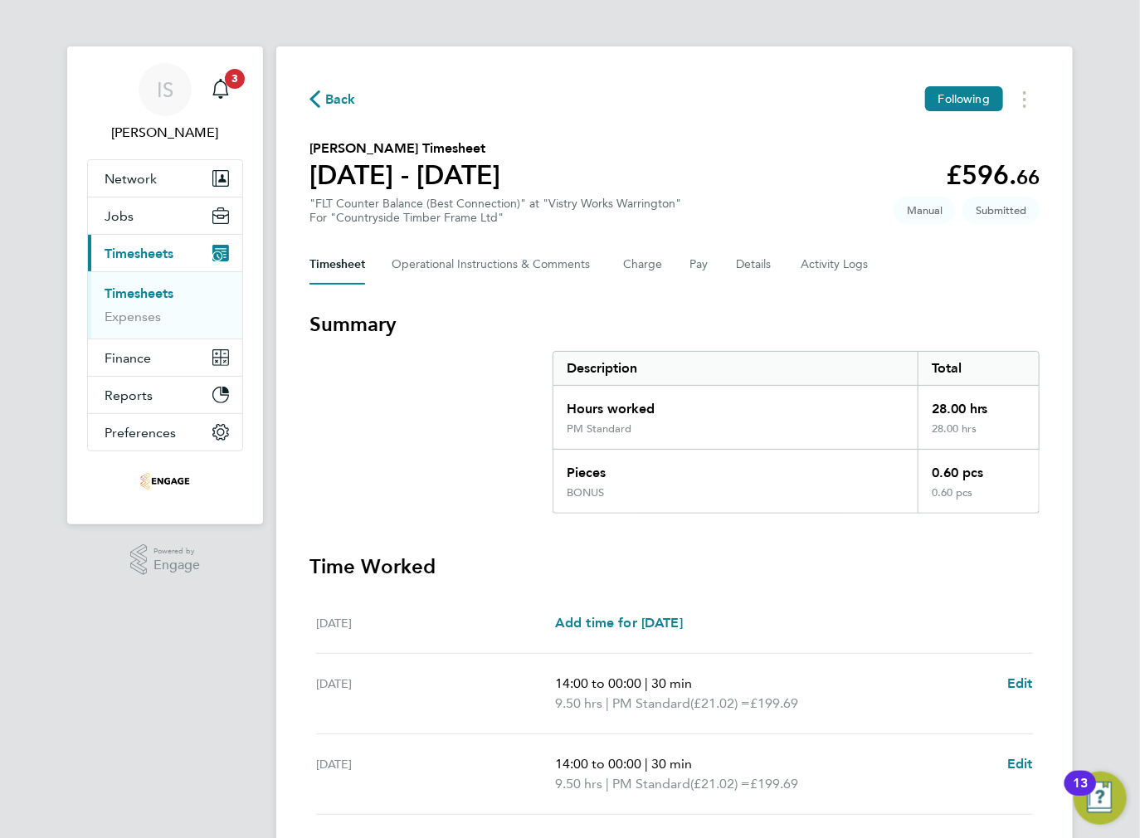
click at [331, 110] on span "Back" at bounding box center [340, 100] width 31 height 20
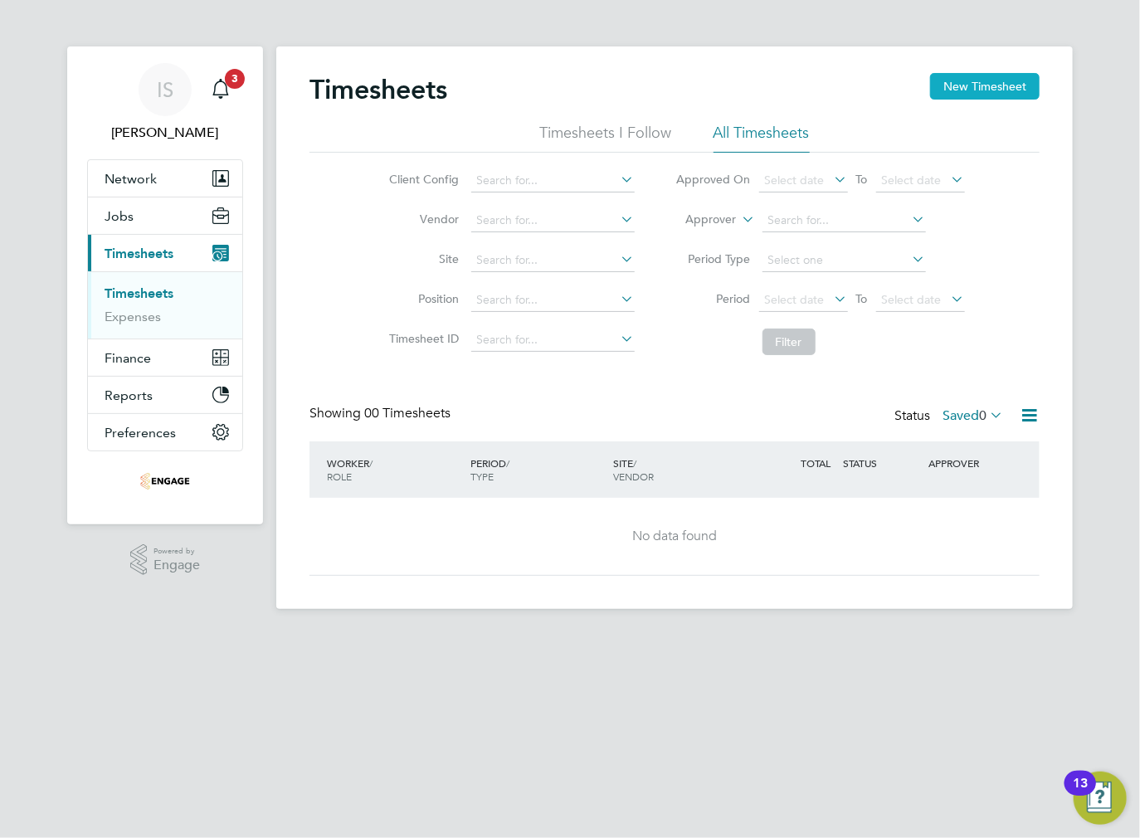
click at [998, 91] on button "New Timesheet" at bounding box center [985, 86] width 110 height 27
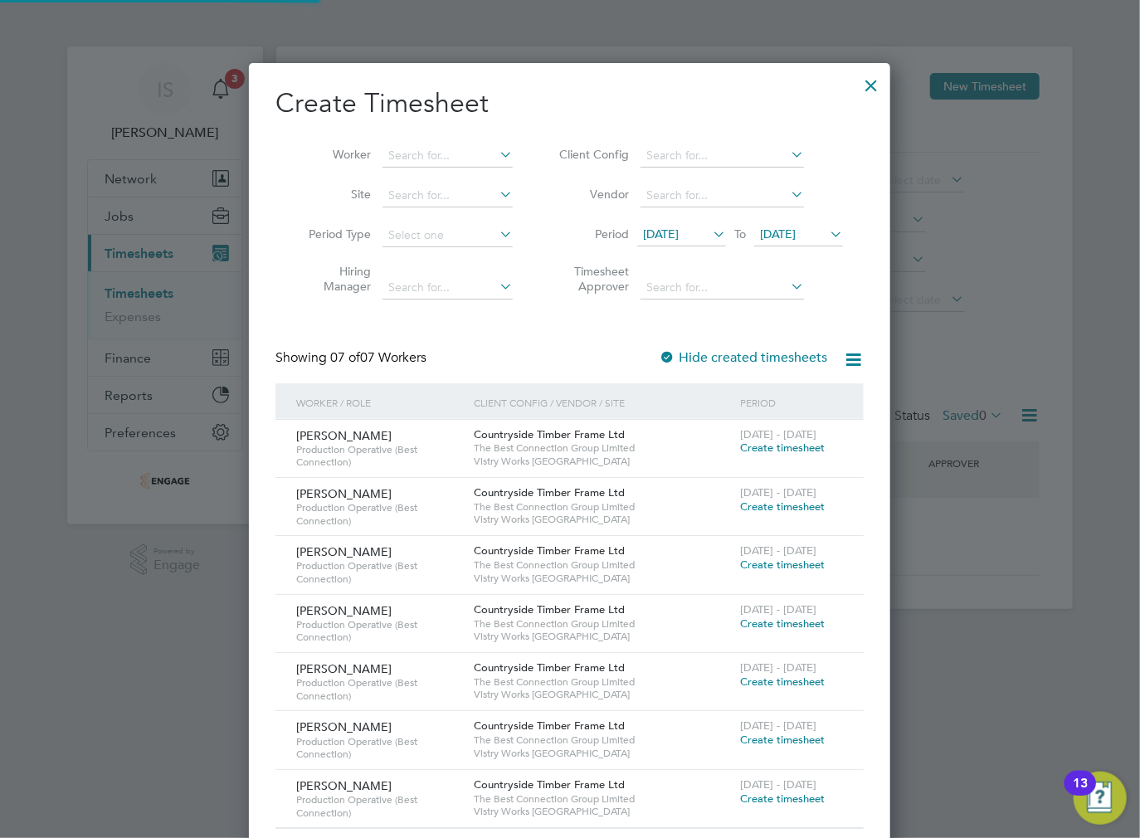
scroll to position [797, 642]
click at [679, 238] on span "[DATE]" at bounding box center [661, 234] width 36 height 15
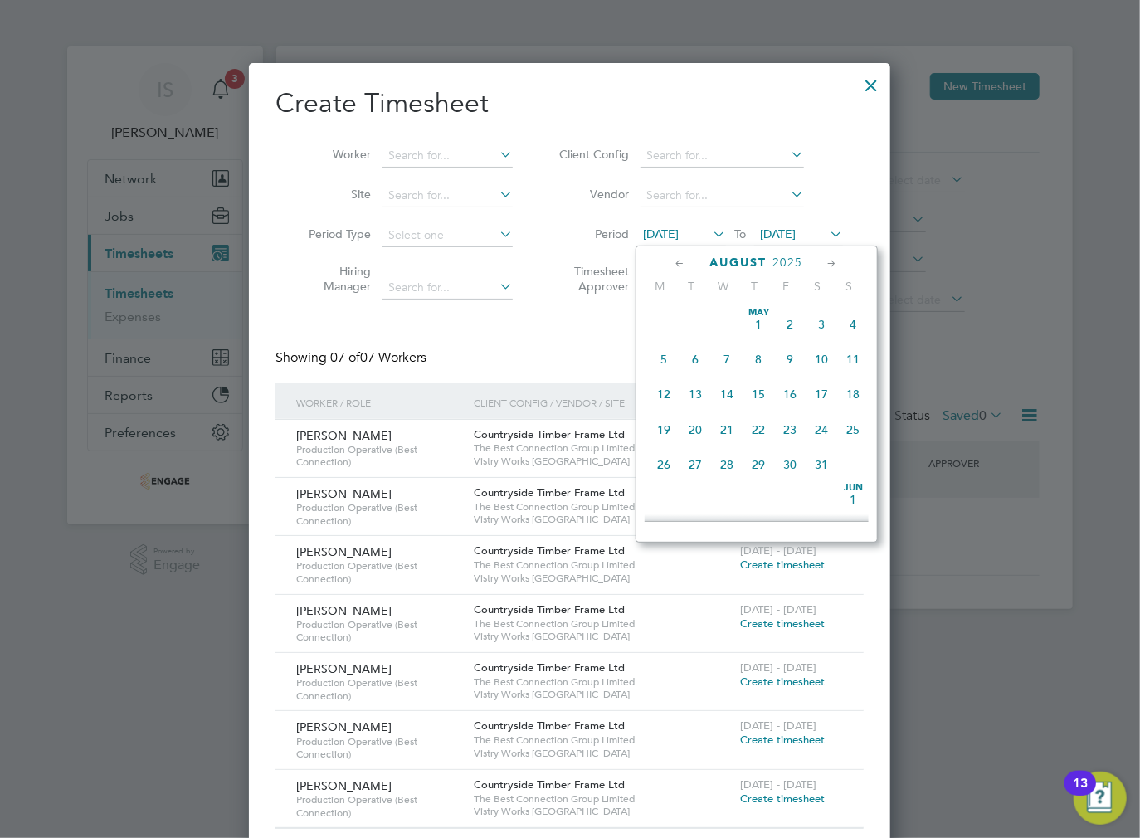
scroll to position [614, 0]
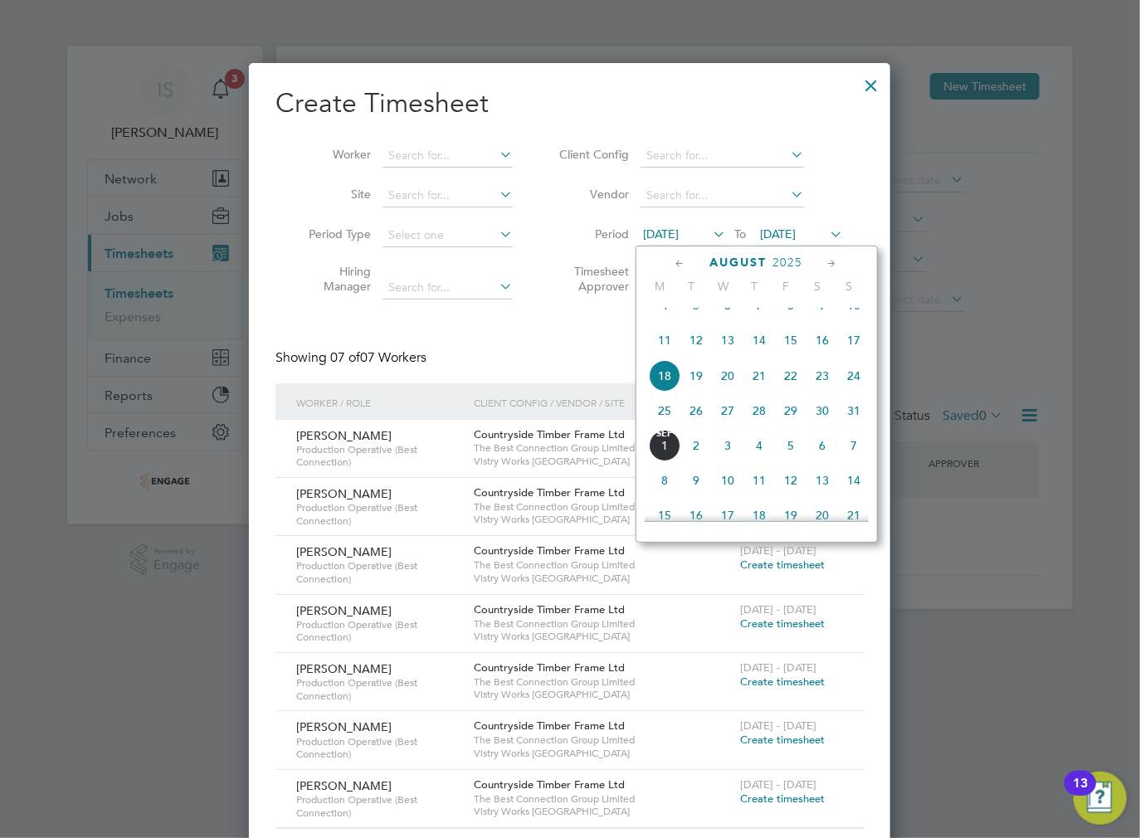
click at [666, 426] on span "25" at bounding box center [665, 411] width 32 height 32
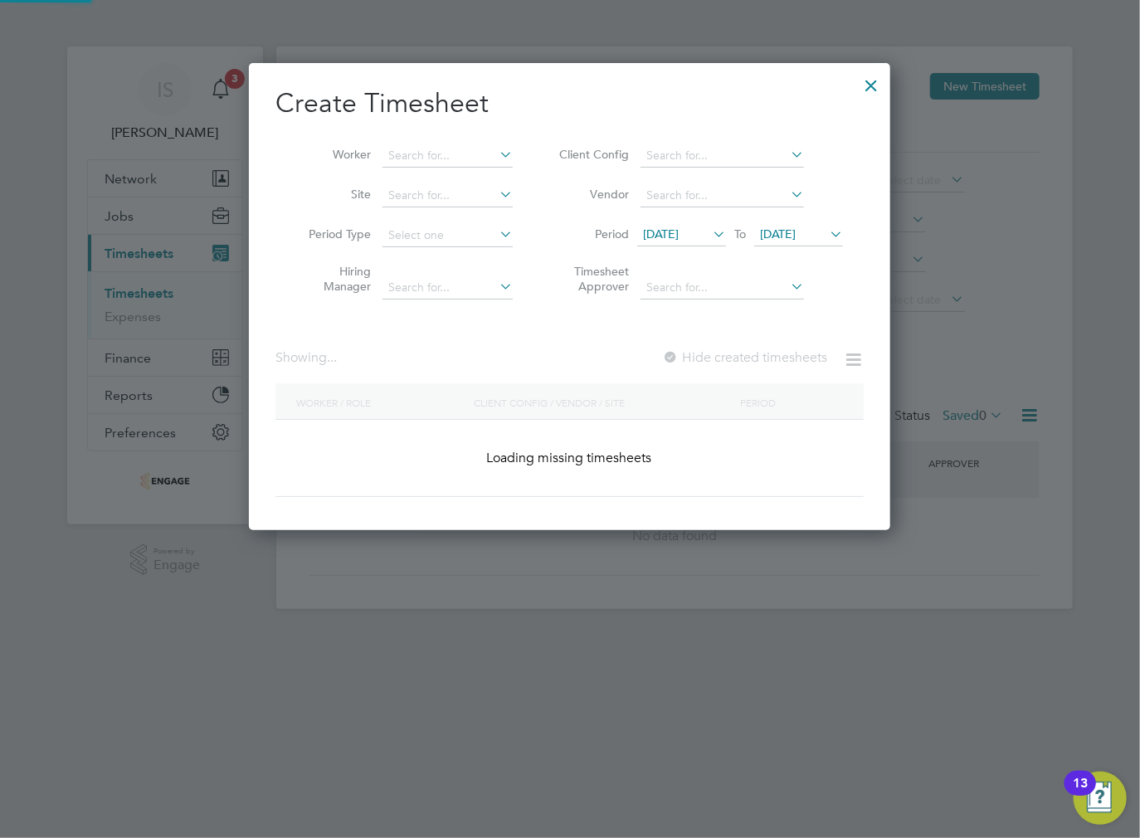
scroll to position [739, 642]
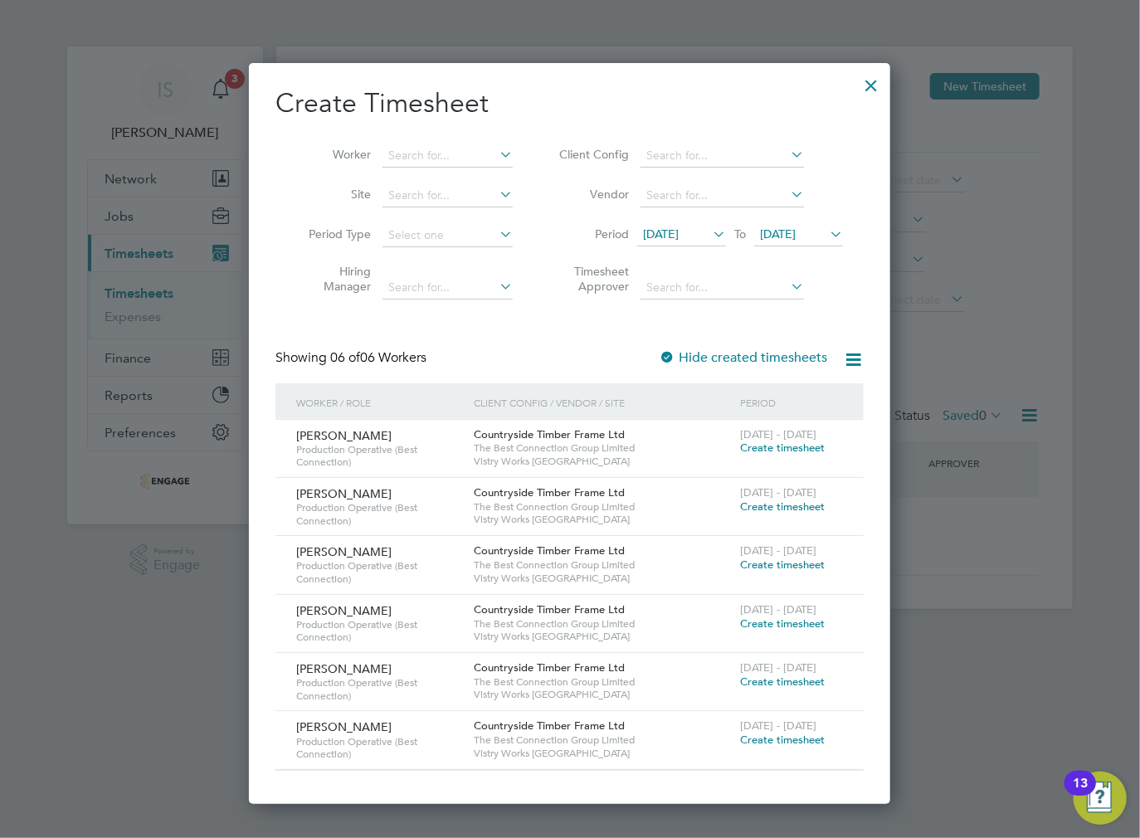
click at [792, 508] on span "Create timesheet" at bounding box center [782, 507] width 85 height 14
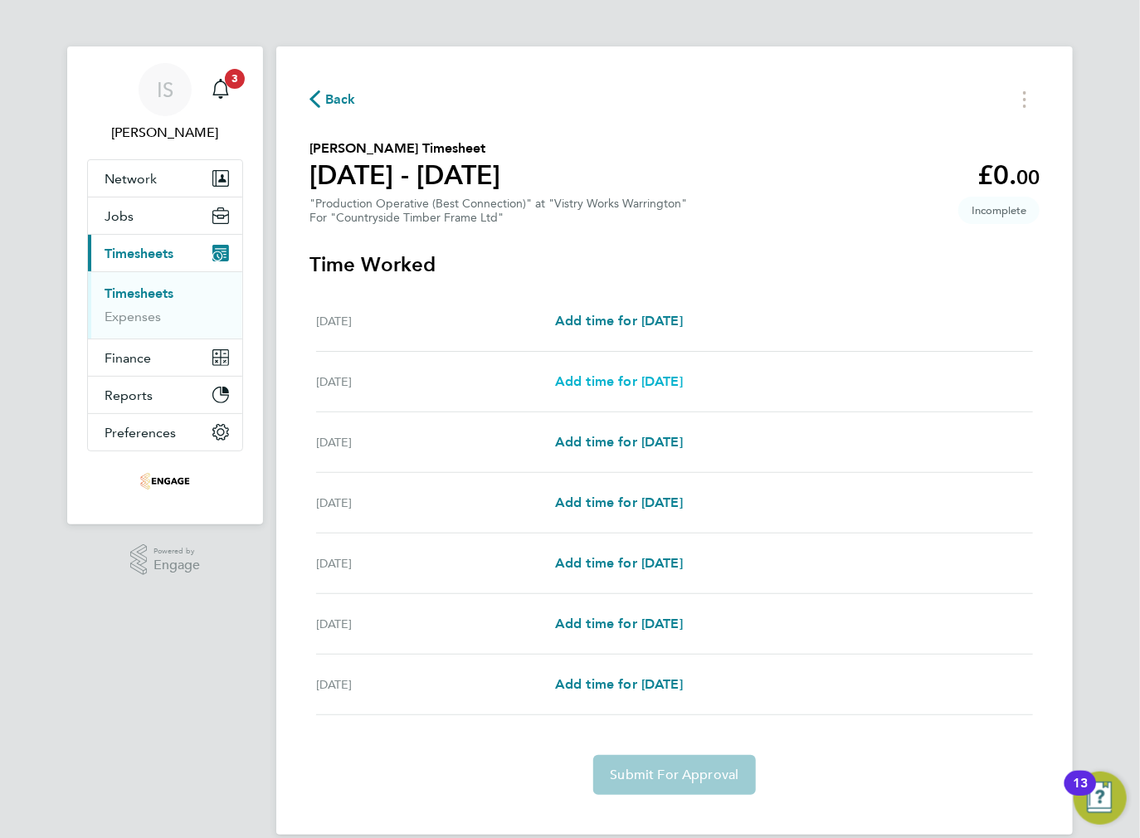
click at [606, 388] on span "Add time for [DATE]" at bounding box center [619, 381] width 128 height 16
select select "15"
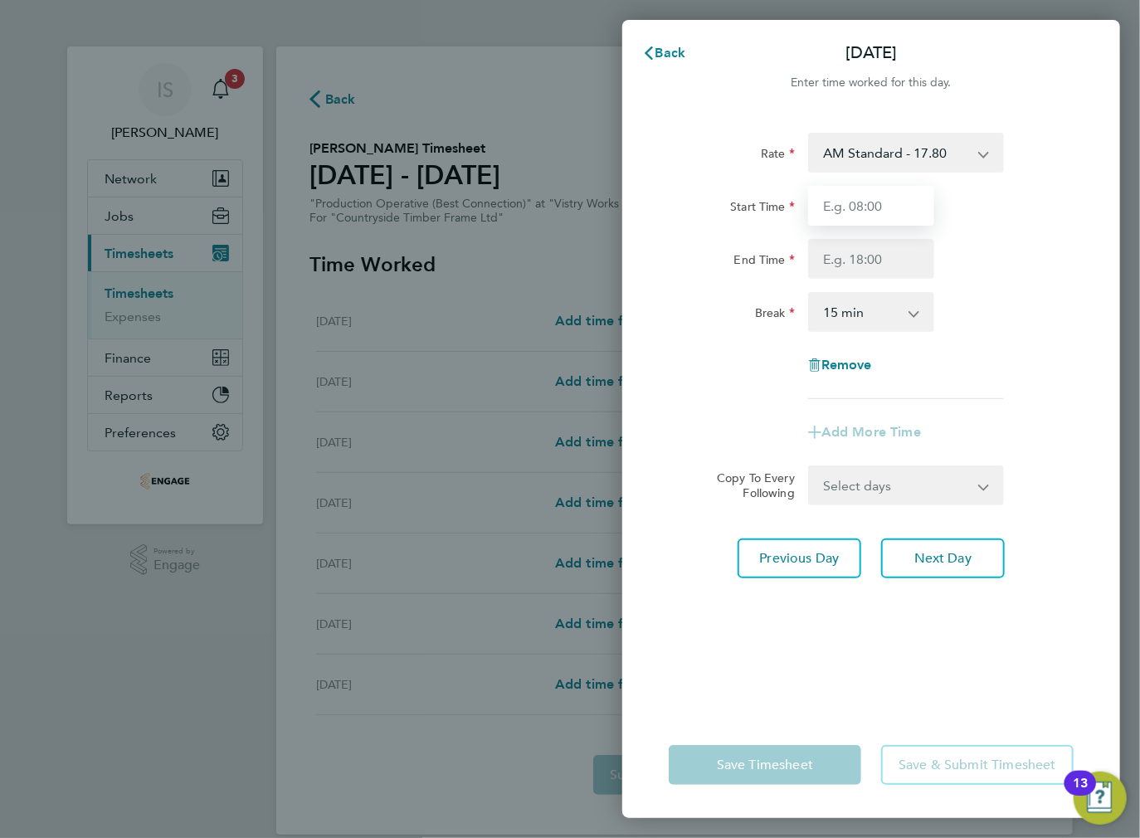
click at [871, 204] on input "Start Time" at bounding box center [871, 206] width 126 height 40
type input "06:00"
click at [859, 266] on input "End Time" at bounding box center [871, 259] width 126 height 40
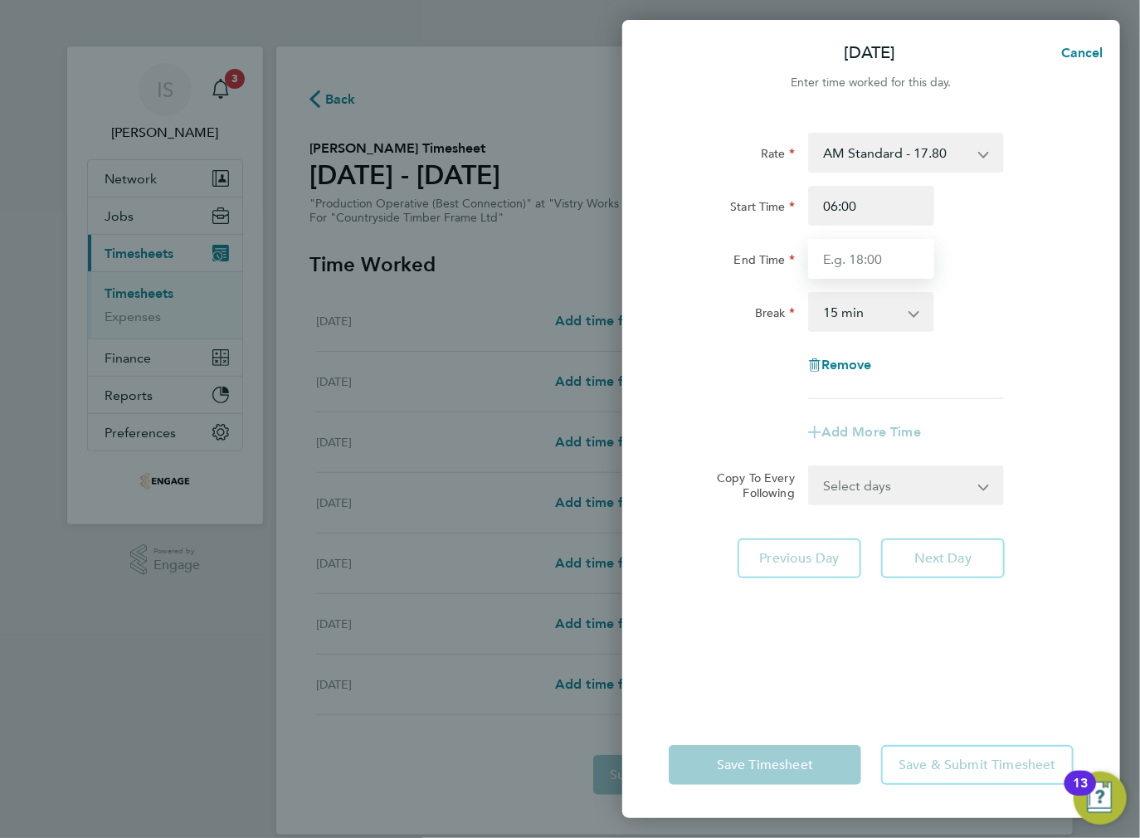
type input "14:00"
click at [855, 322] on select "0 min 15 min 30 min 45 min 60 min 75 min 90 min" at bounding box center [861, 312] width 103 height 37
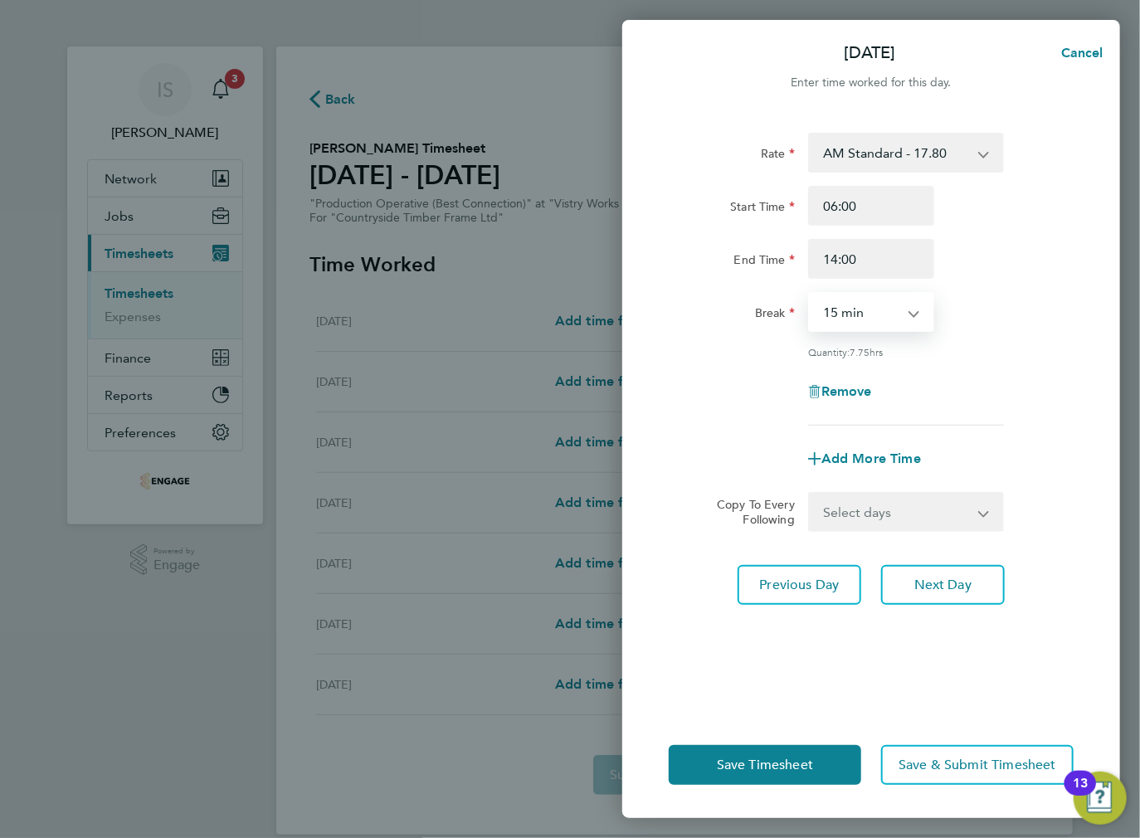
select select "30"
click at [810, 294] on select "0 min 15 min 30 min 45 min 60 min 75 min 90 min" at bounding box center [861, 312] width 103 height 37
click at [909, 519] on select "Select days Day Weekday (Mon-Fri) Weekend (Sat-Sun) Wednesday Thursday Friday S…" at bounding box center [897, 512] width 174 height 37
select select "WEEKDAY"
click at [810, 494] on select "Select days Day Weekday (Mon-Fri) Weekend (Sat-Sun) Wednesday Thursday Friday S…" at bounding box center [897, 512] width 174 height 37
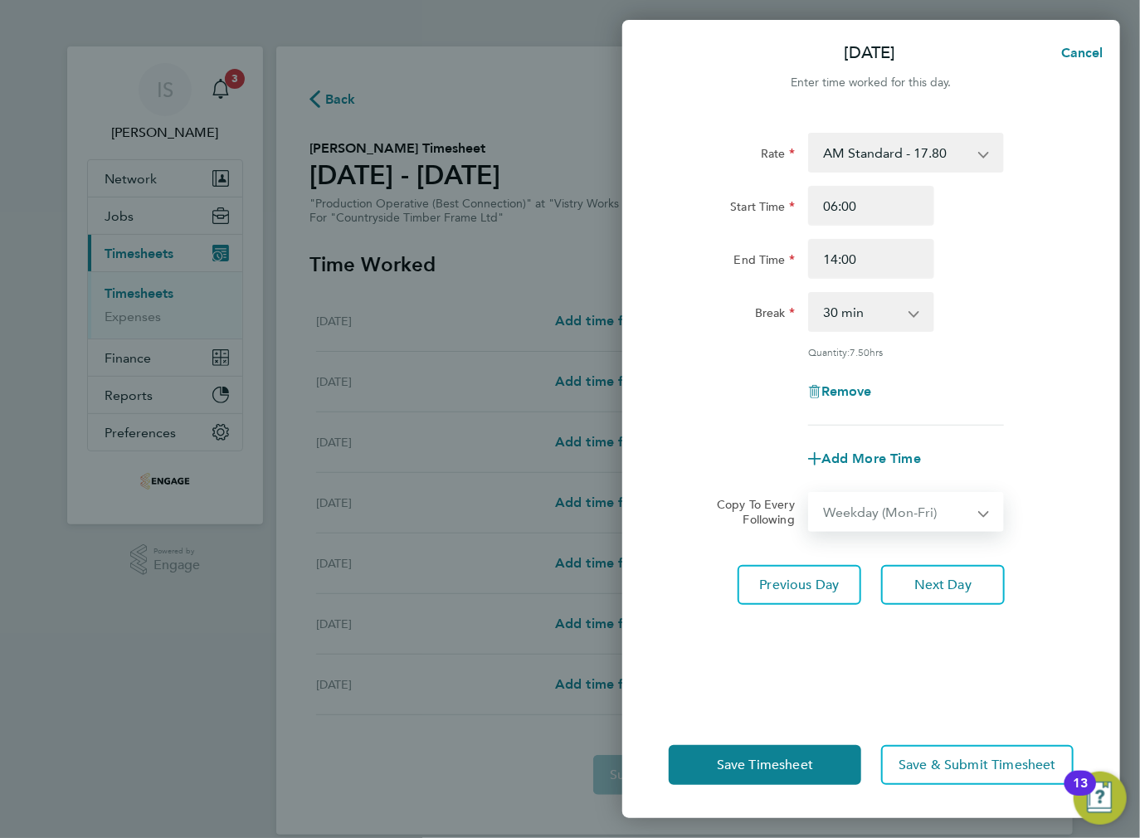
select select "[DATE]"
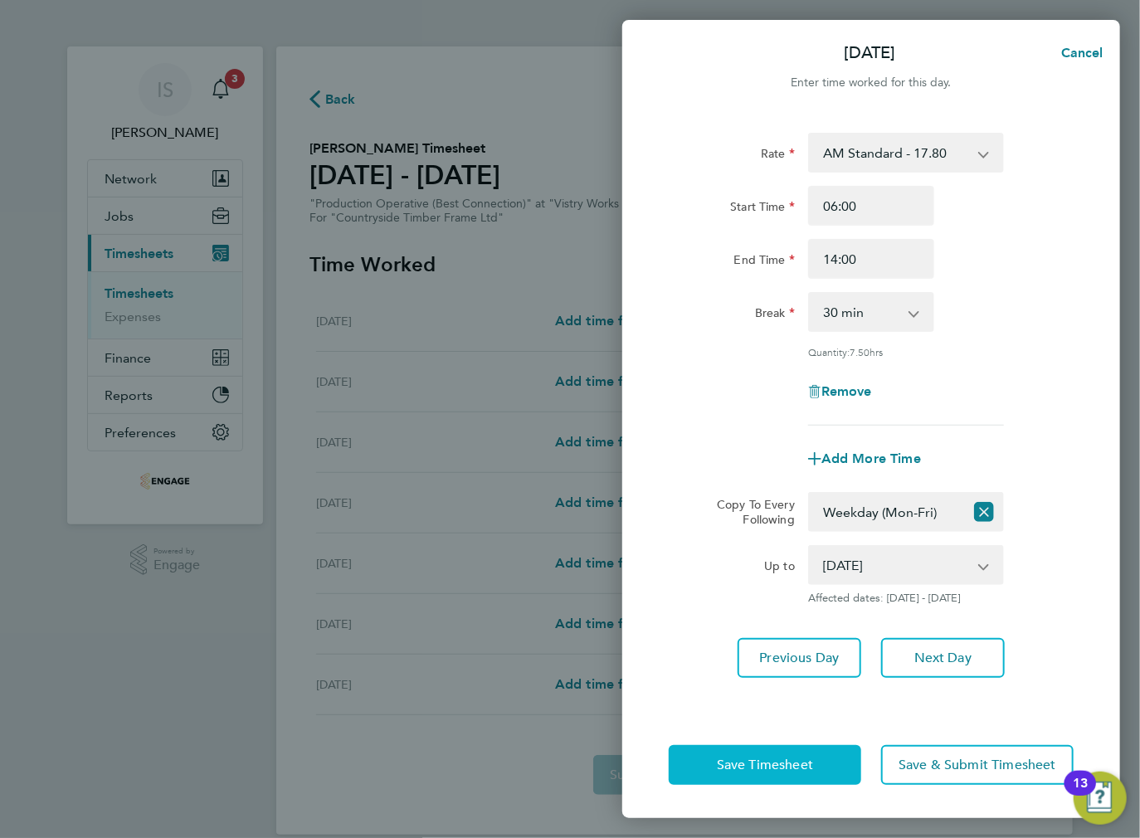
click at [747, 766] on span "Save Timesheet" at bounding box center [765, 765] width 96 height 17
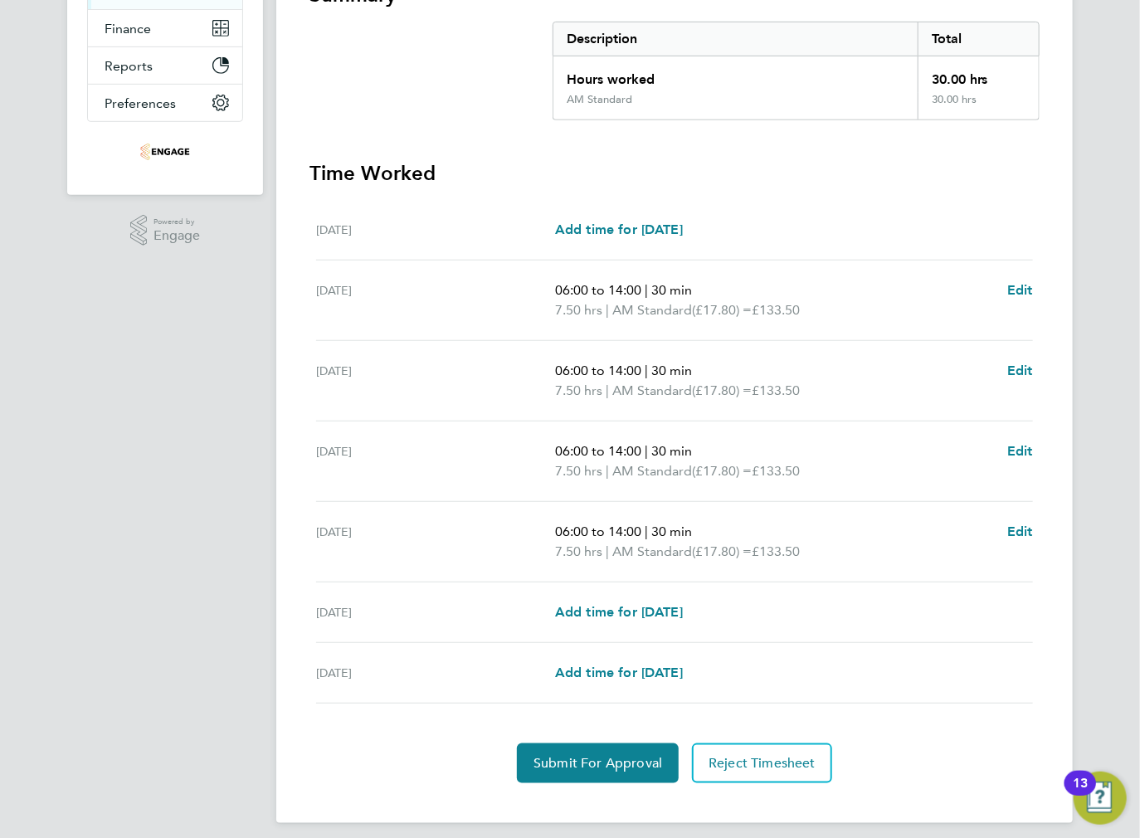
scroll to position [332, 0]
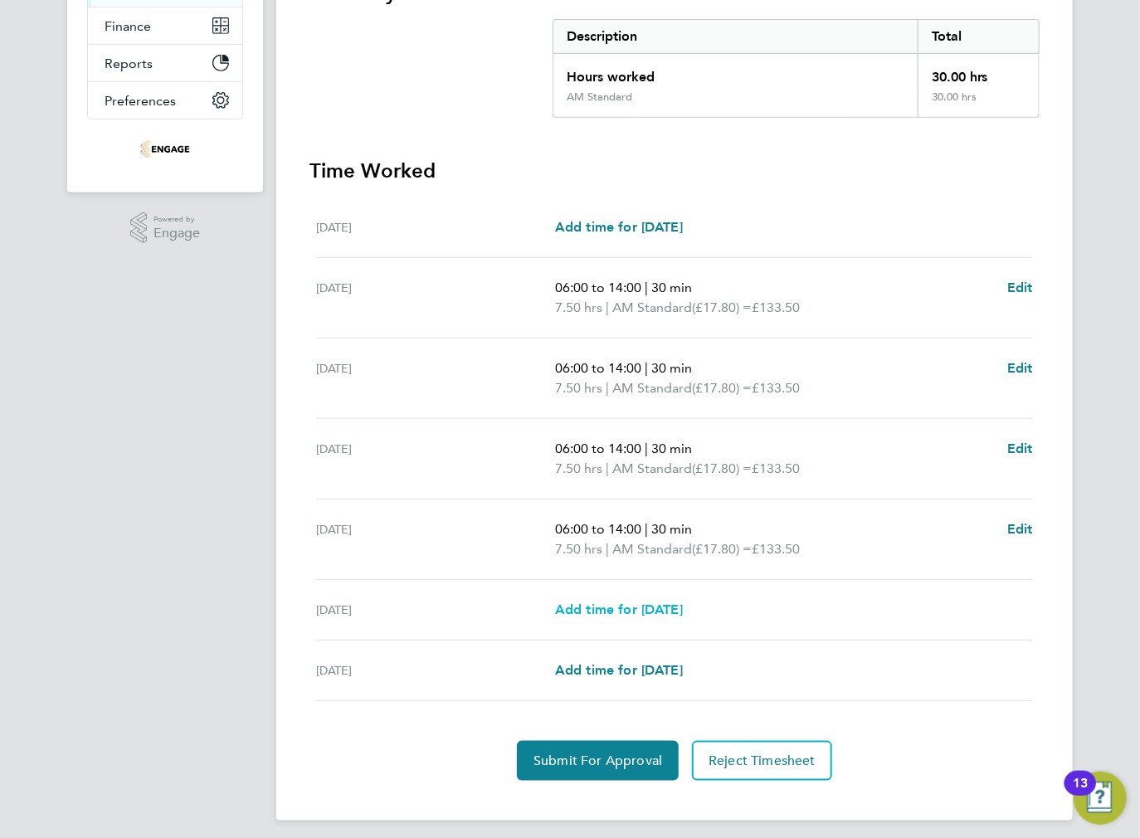
click at [597, 613] on span "Add time for [DATE]" at bounding box center [619, 610] width 128 height 16
select select "15"
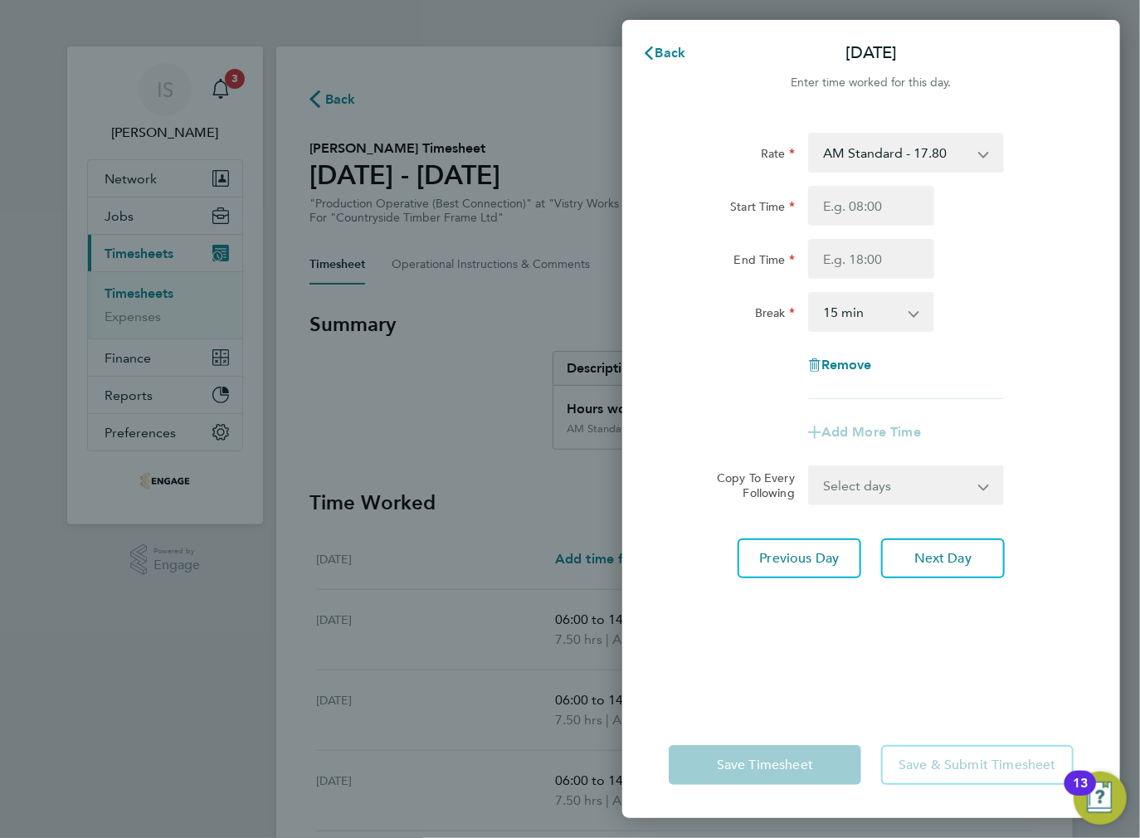
click at [897, 145] on select "AM Standard - 17.80 BONUS - 13.50 AM OT1 - 26.70 PM OT1 - 28.64 AM OT2 - 35.60 …" at bounding box center [896, 152] width 173 height 37
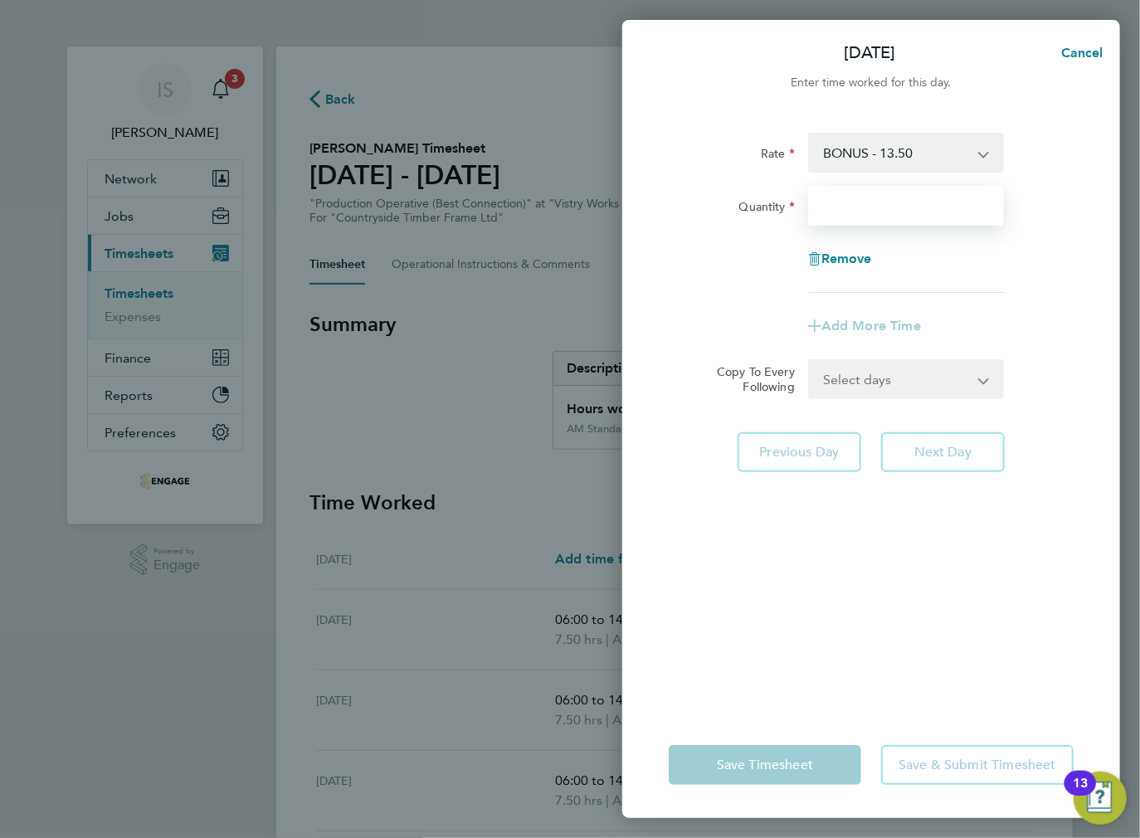
click at [851, 202] on input "Quantity" at bounding box center [906, 206] width 196 height 40
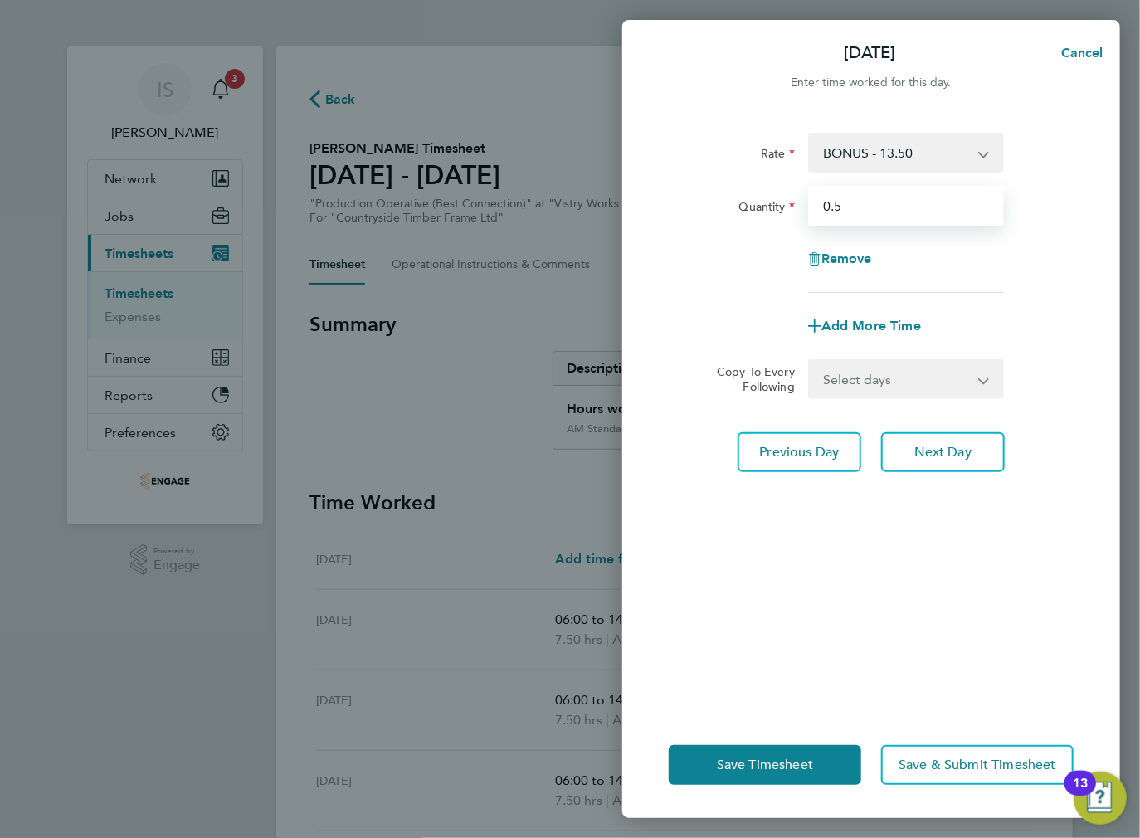
type input "0.5"
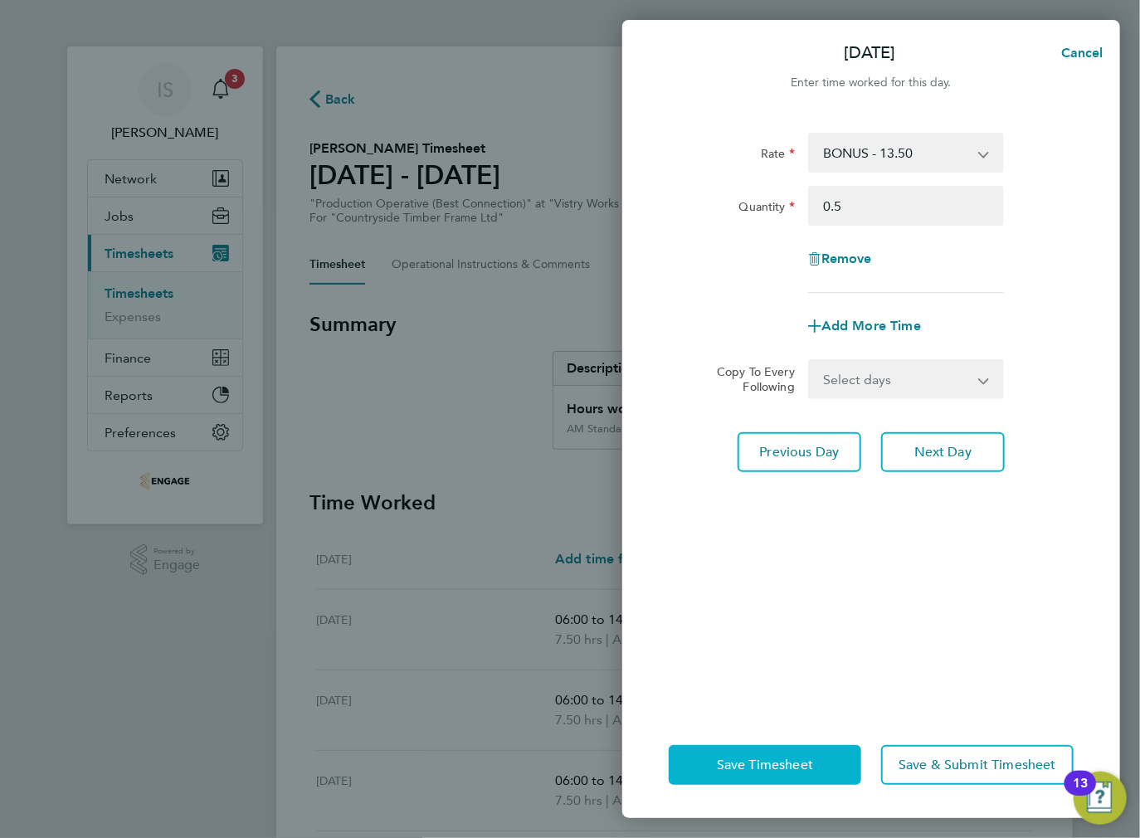
click at [783, 770] on span "Save Timesheet" at bounding box center [765, 765] width 96 height 17
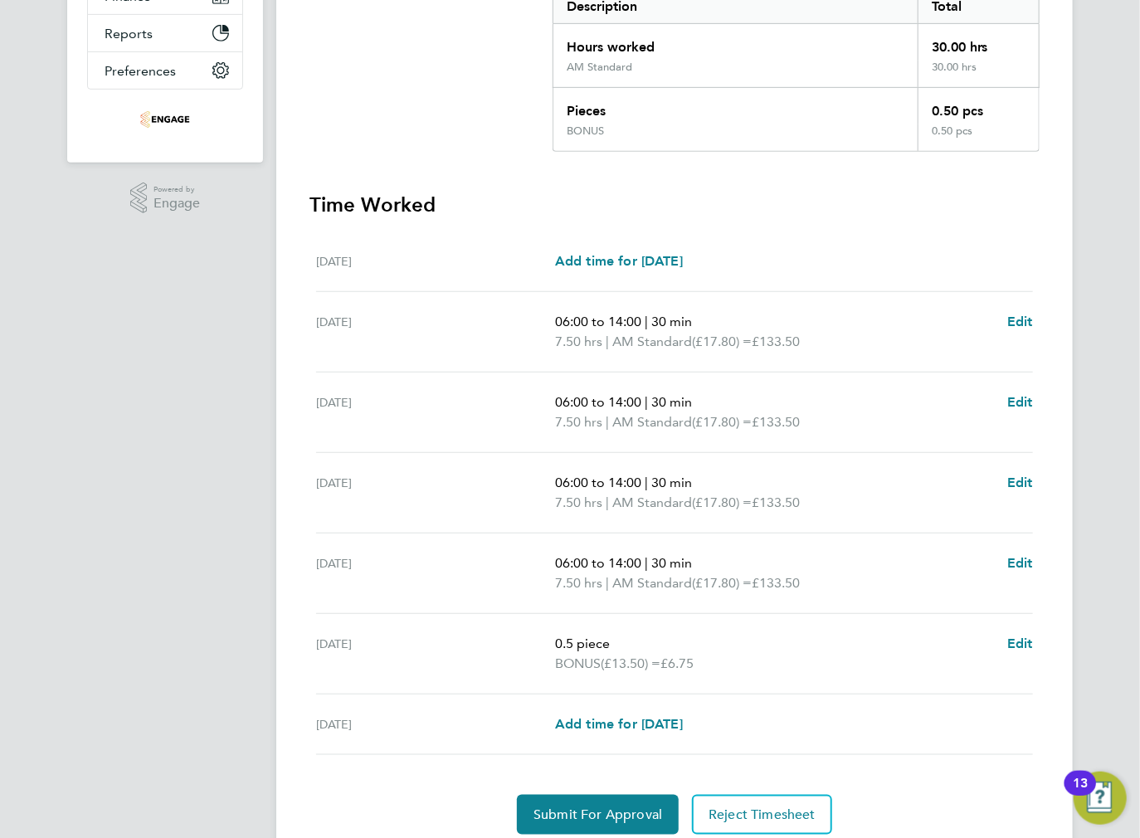
scroll to position [422, 0]
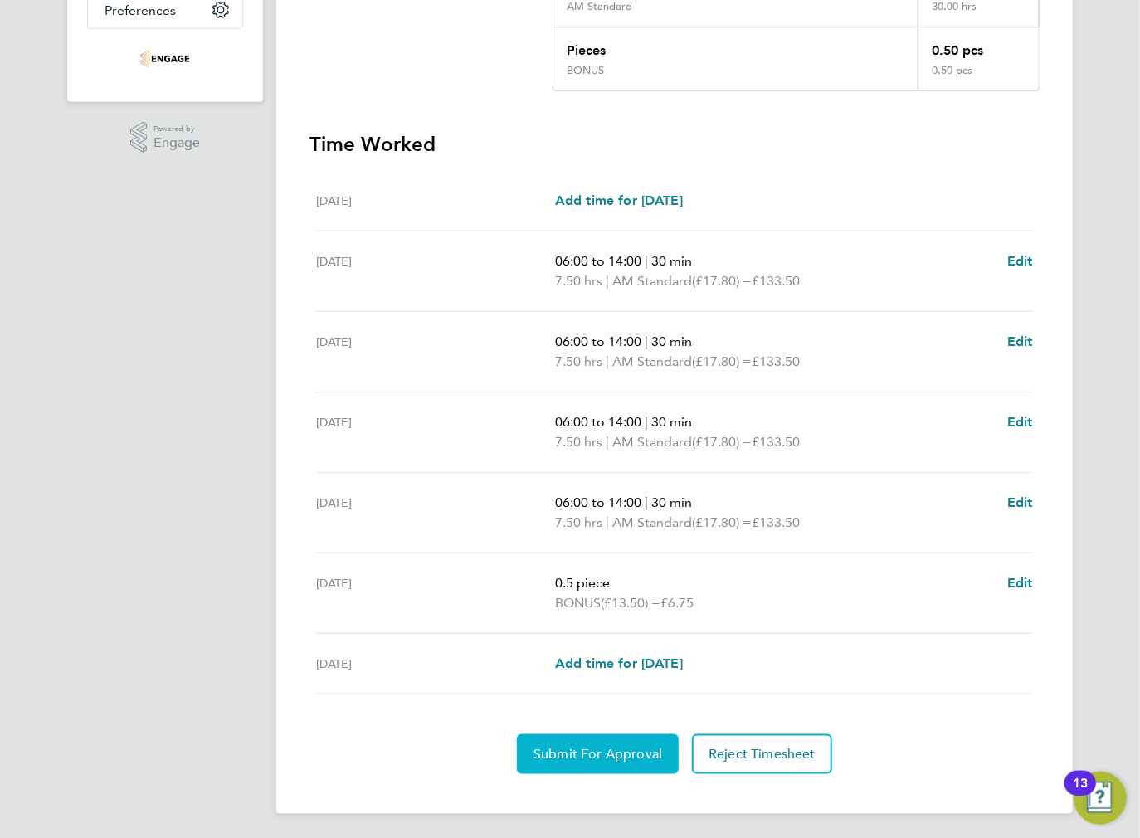
click at [596, 753] on span "Submit For Approval" at bounding box center [598, 754] width 129 height 17
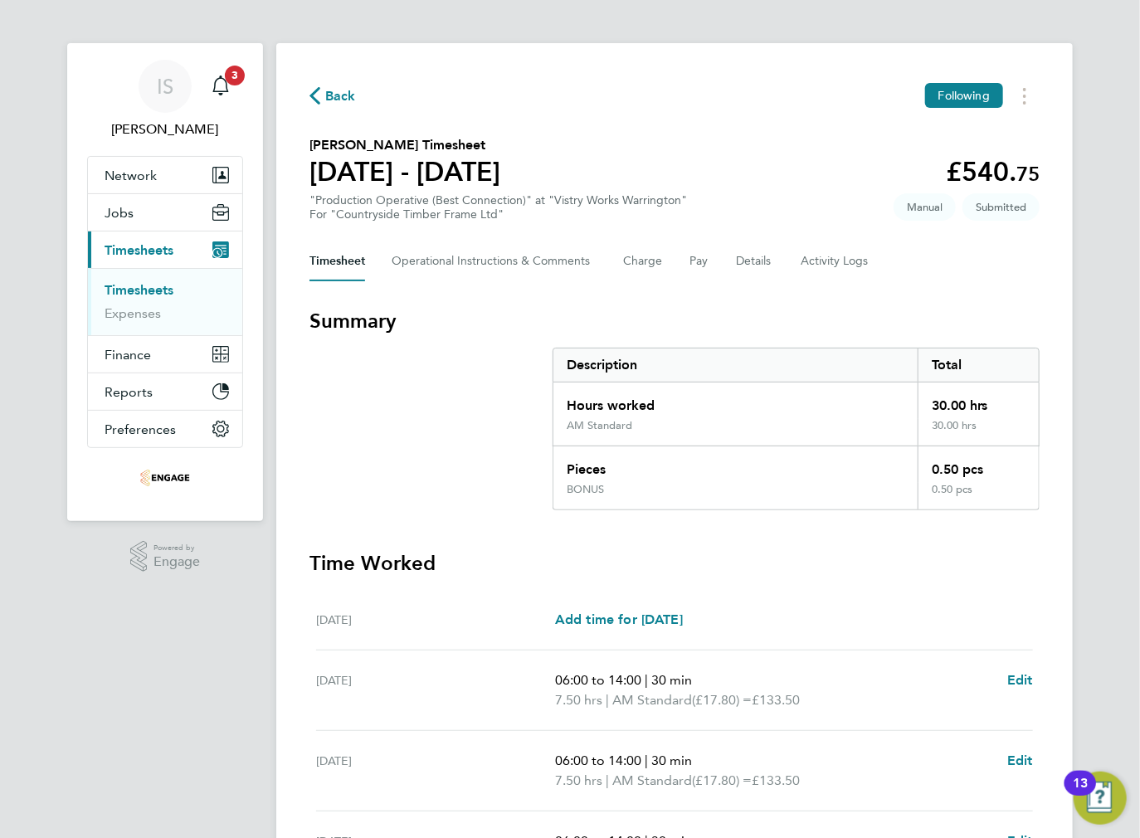
scroll to position [0, 0]
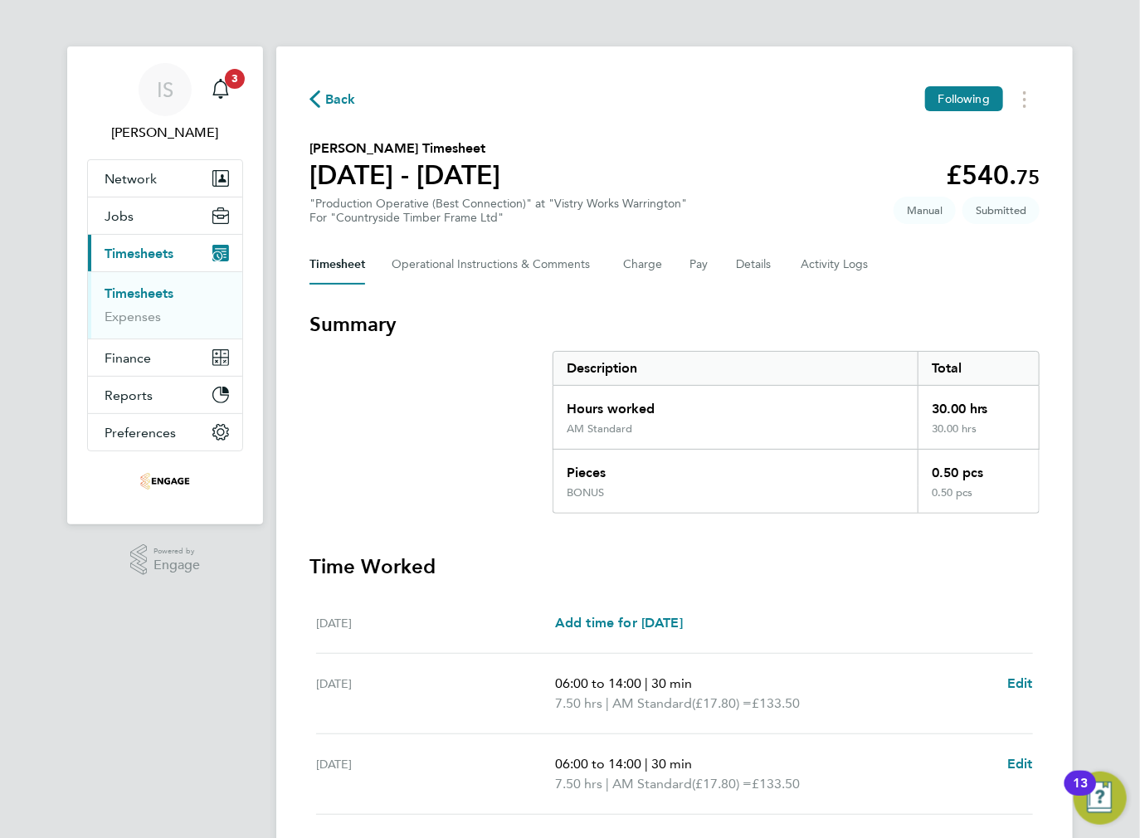
click at [323, 96] on span "Back" at bounding box center [332, 98] width 46 height 16
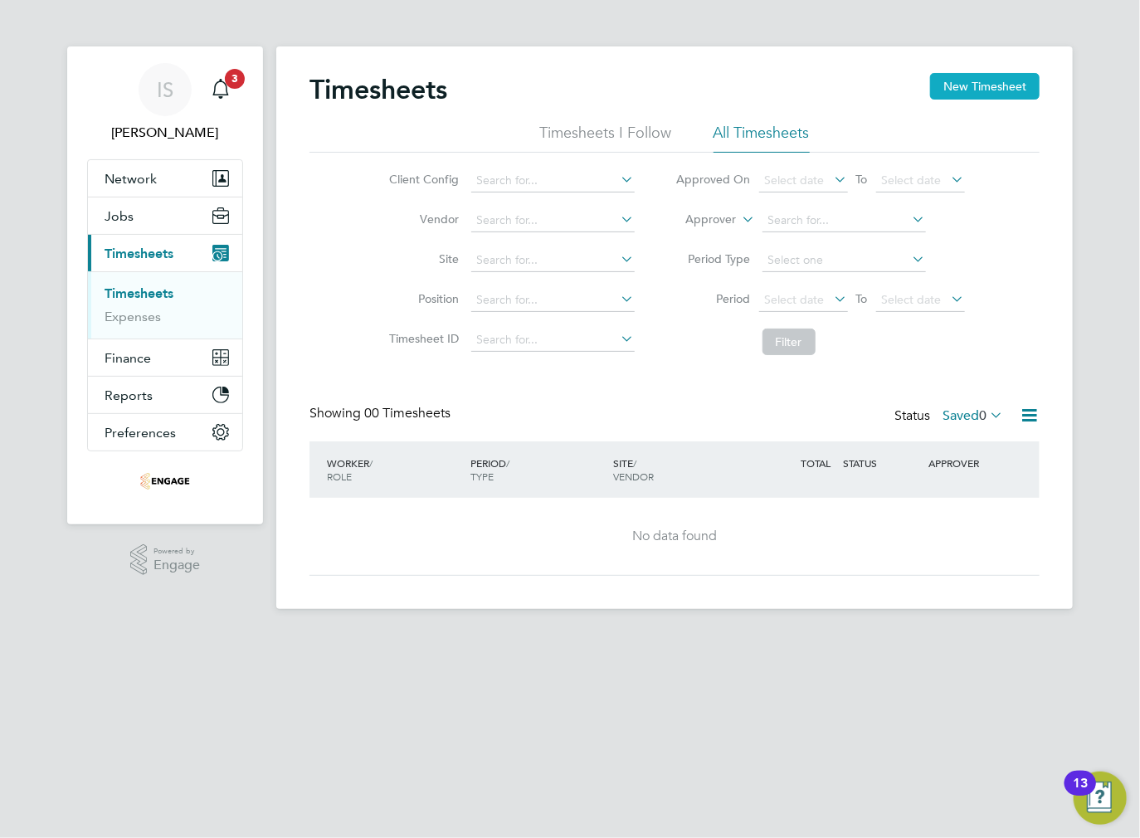
click at [972, 86] on button "New Timesheet" at bounding box center [985, 86] width 110 height 27
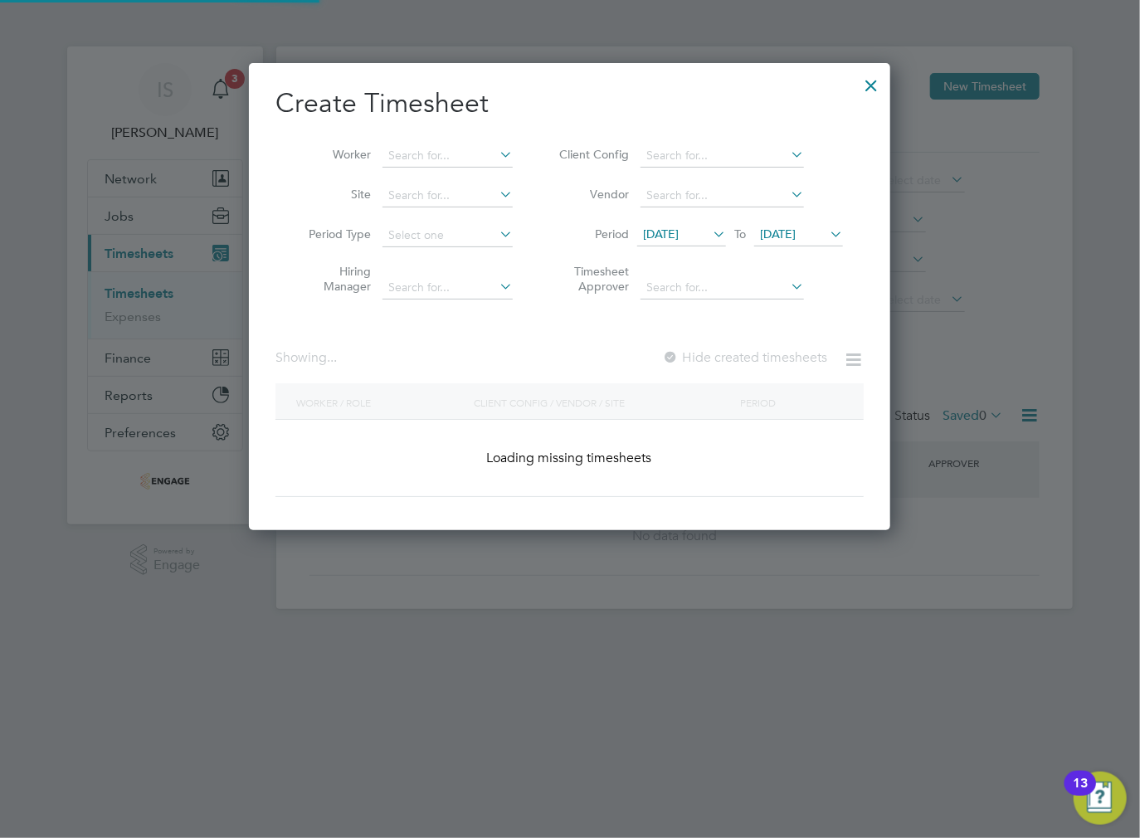
scroll to position [739, 642]
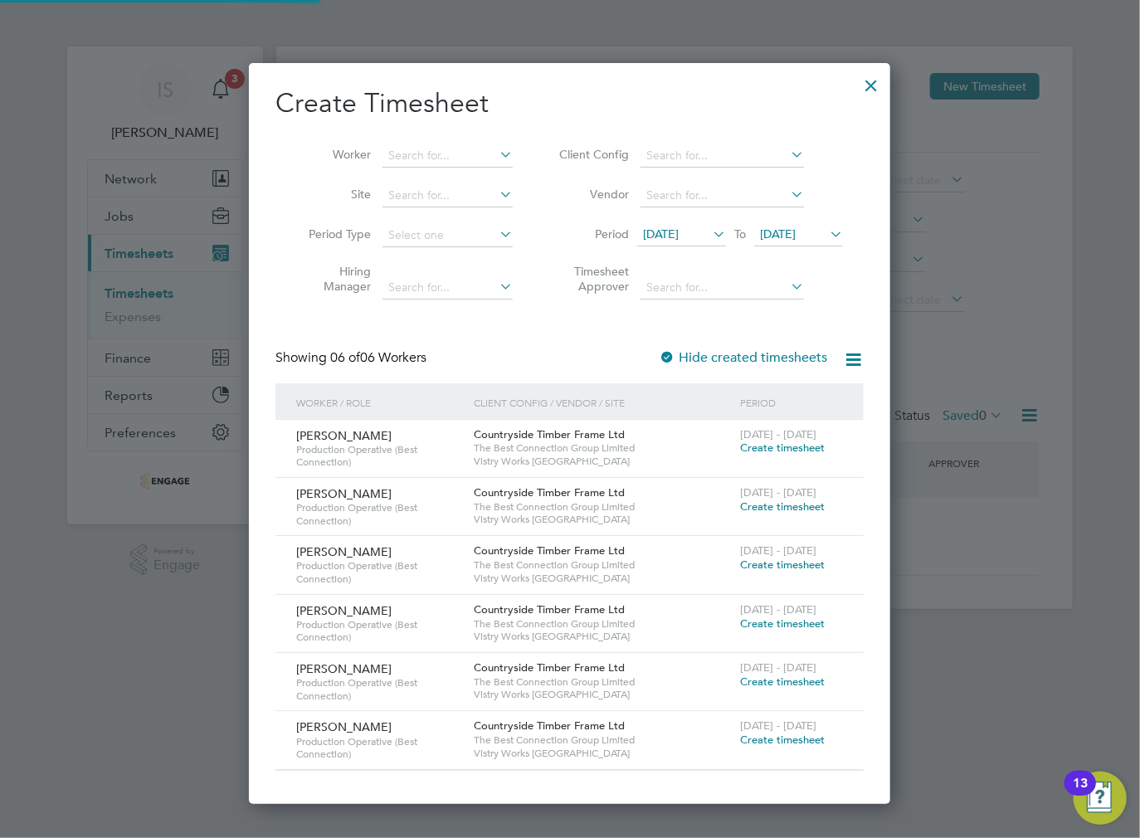
click at [670, 236] on span "[DATE]" at bounding box center [661, 234] width 36 height 15
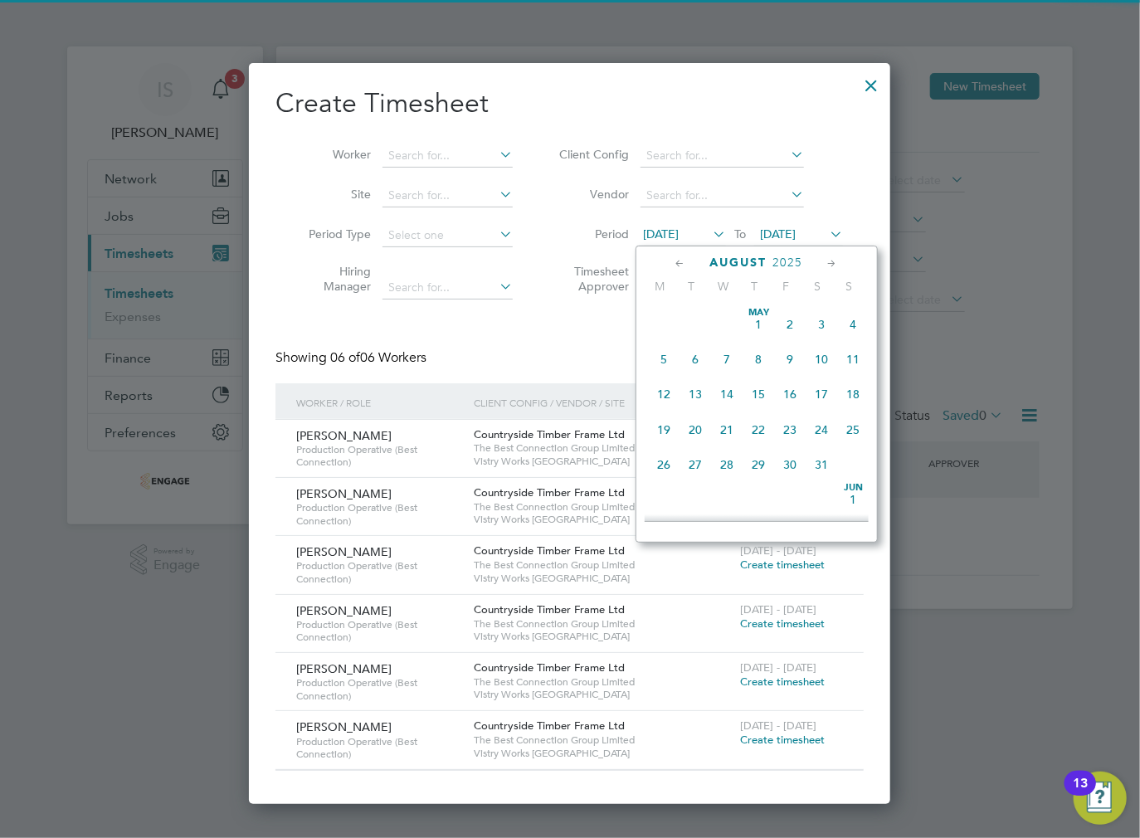
scroll to position [614, 0]
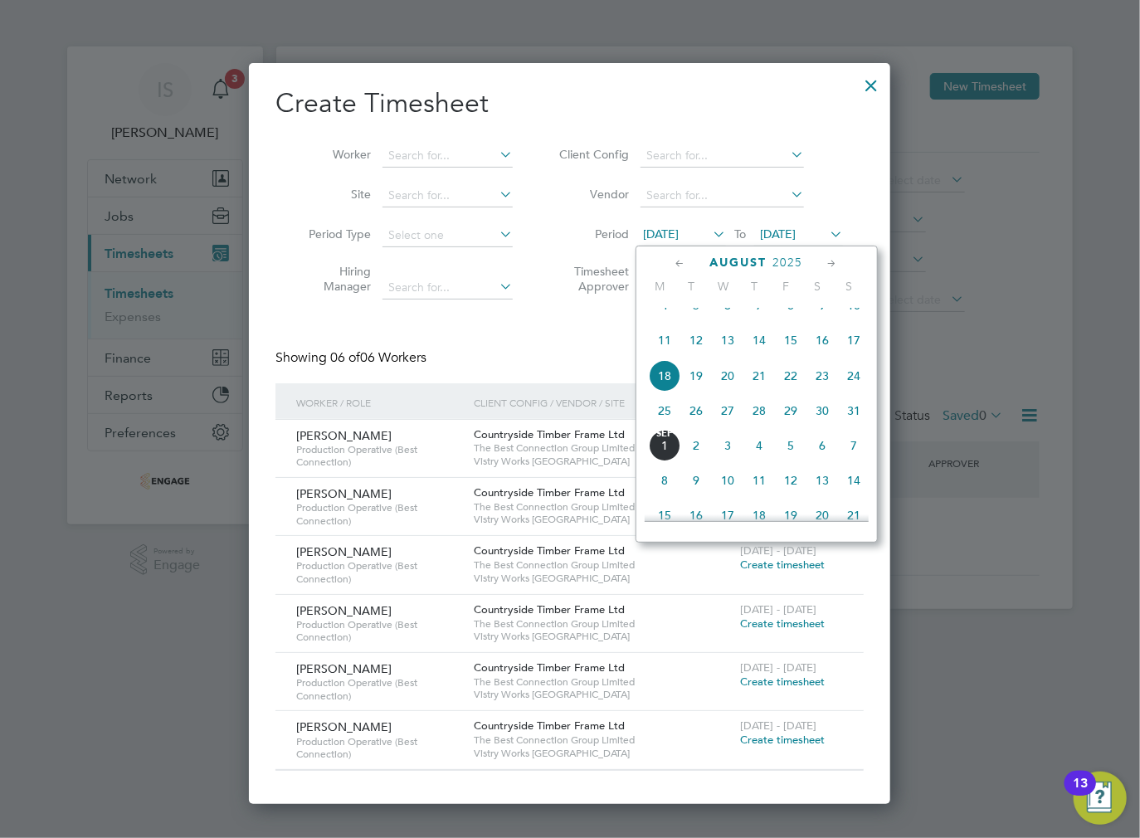
click at [664, 422] on span "25" at bounding box center [665, 411] width 32 height 32
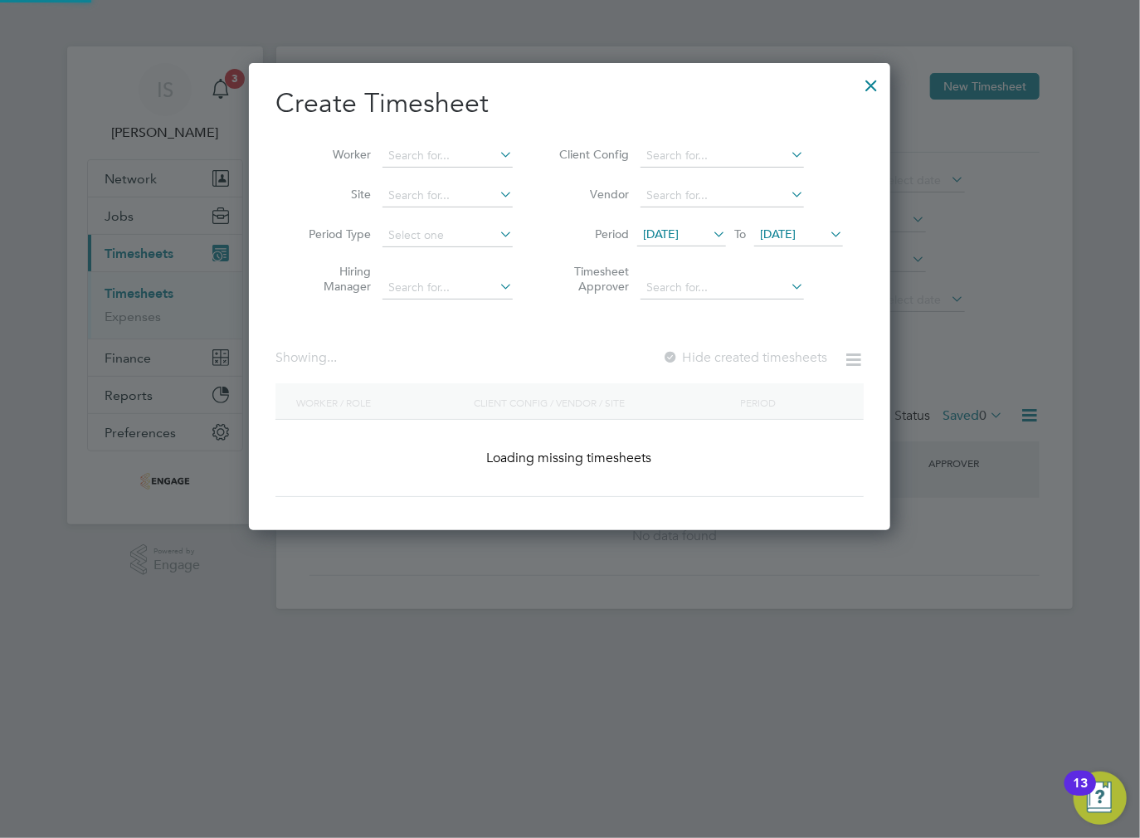
scroll to position [680, 642]
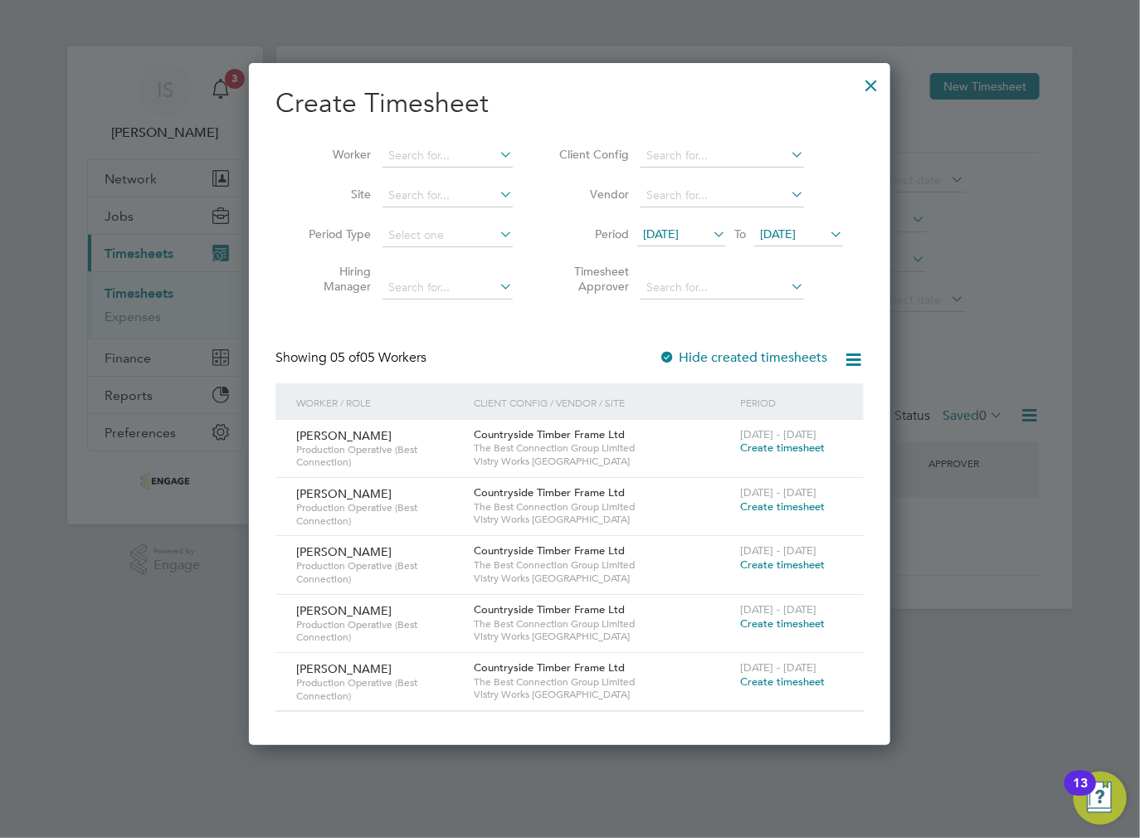
click at [822, 504] on span "Create timesheet" at bounding box center [782, 507] width 85 height 14
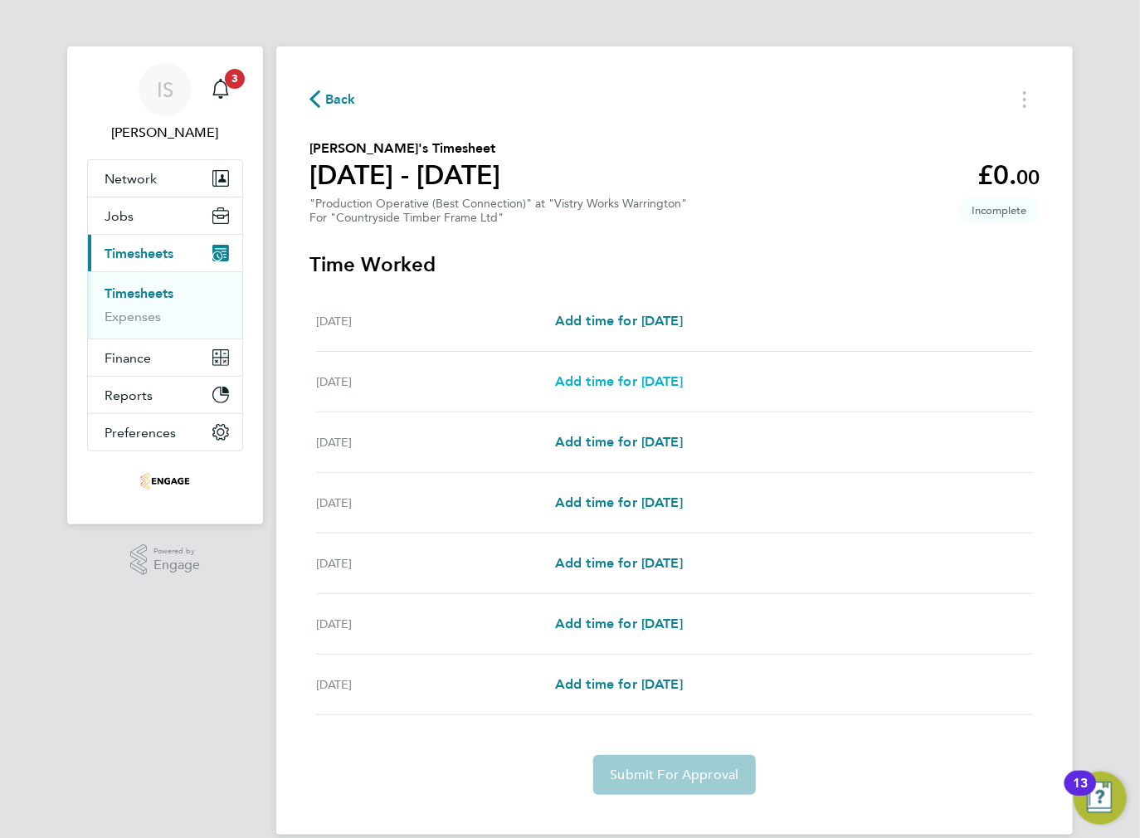
click at [658, 383] on span "Add time for [DATE]" at bounding box center [619, 381] width 128 height 16
select select "15"
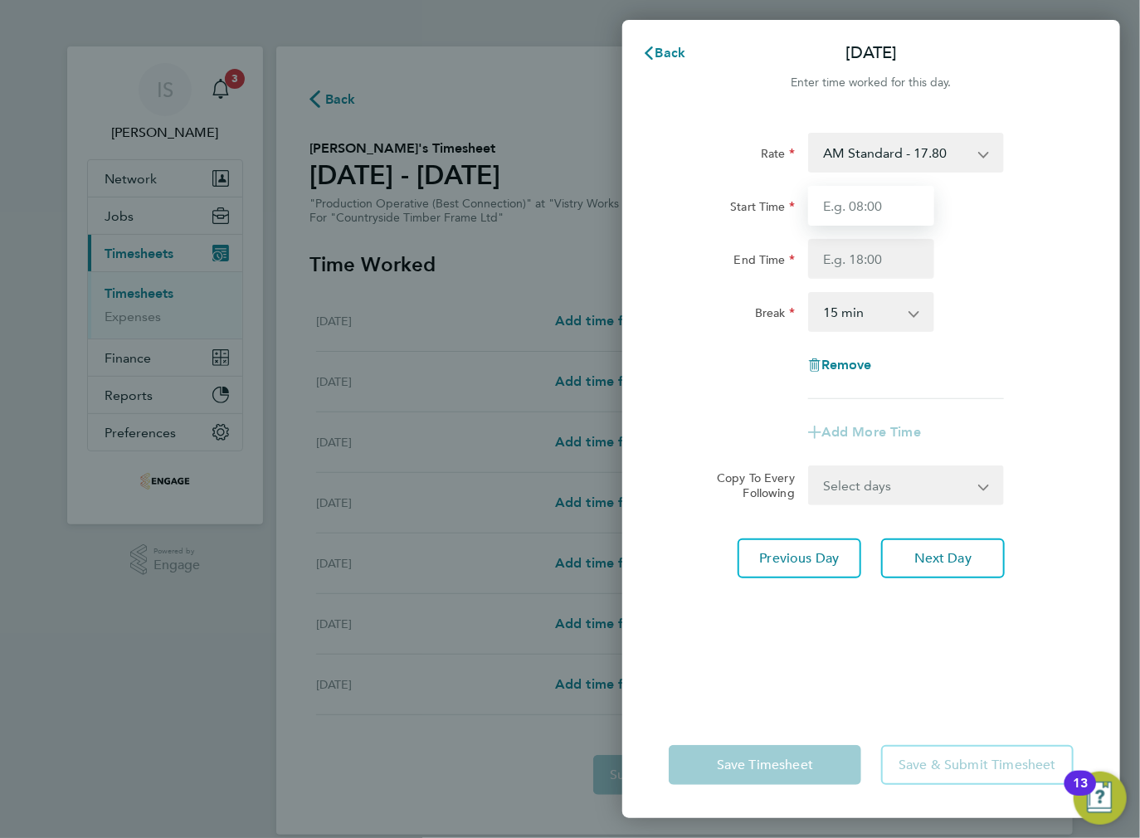
click at [870, 212] on input "Start Time" at bounding box center [871, 206] width 126 height 40
type input "06:00"
click at [862, 257] on input "End Time" at bounding box center [871, 259] width 126 height 40
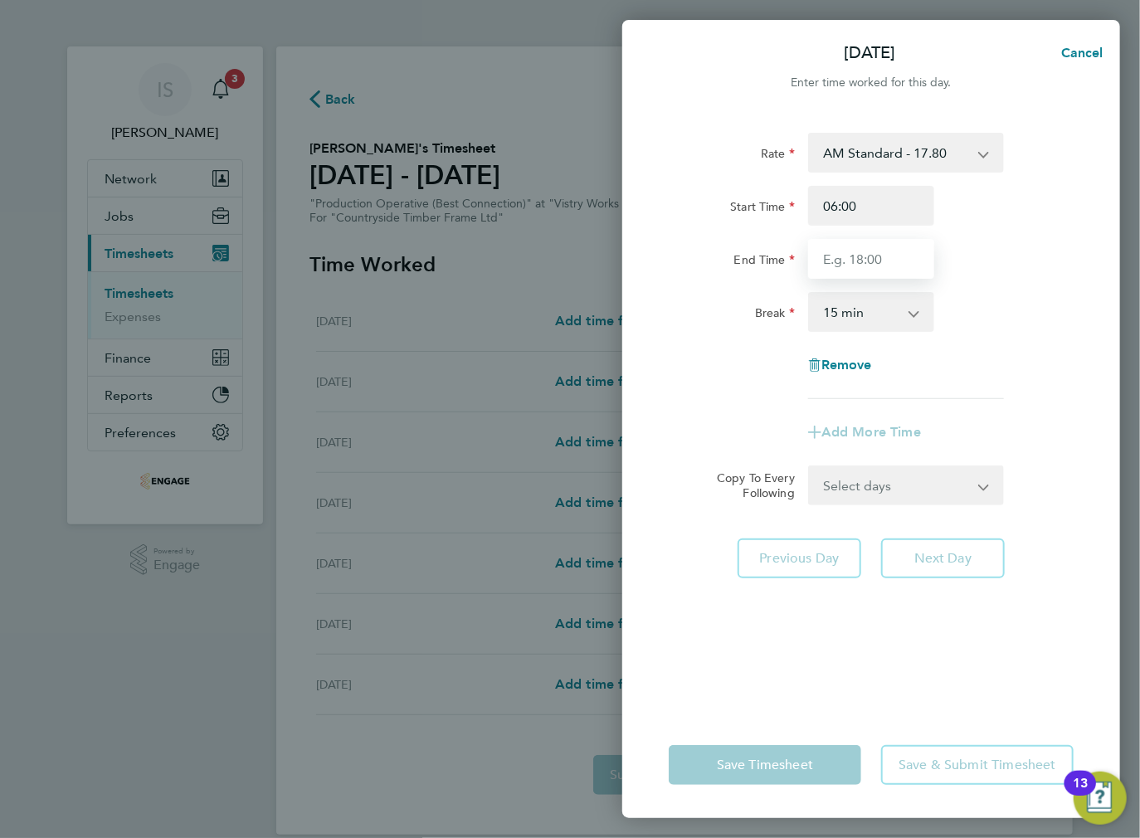
type input "14:00"
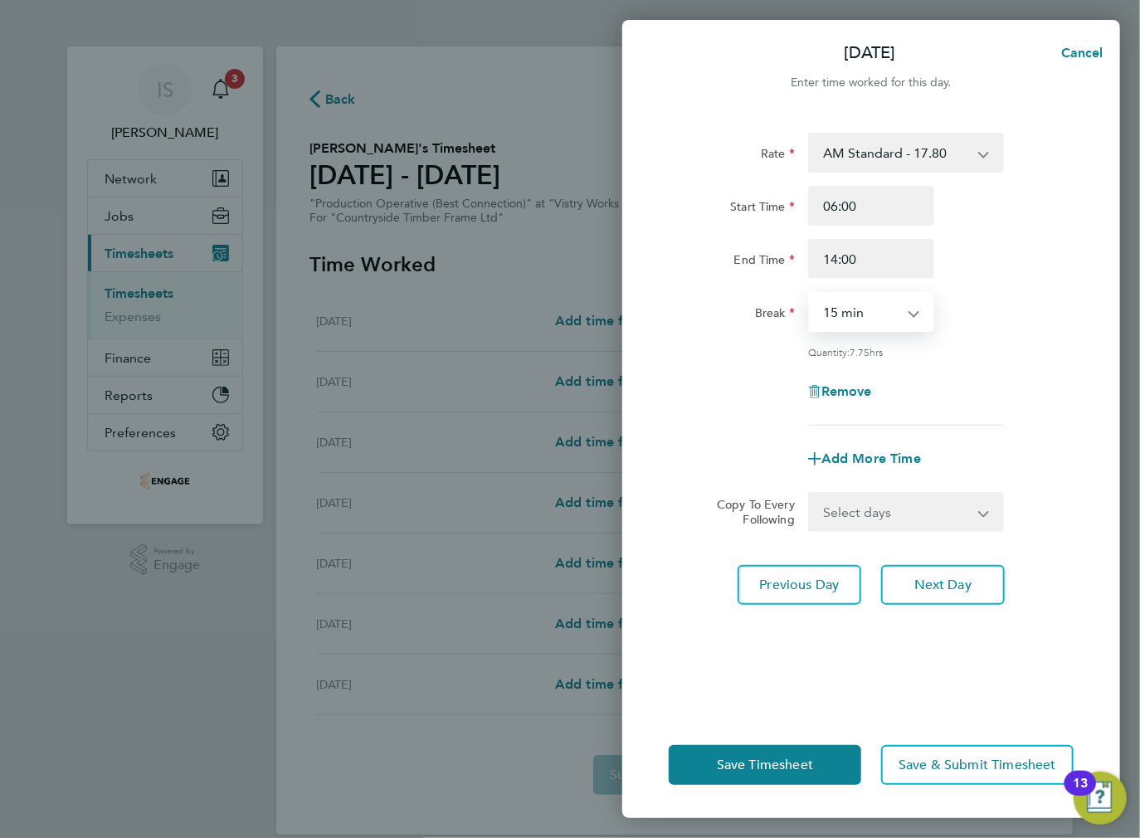
click at [856, 319] on select "0 min 15 min 30 min 45 min 60 min 75 min 90 min" at bounding box center [861, 312] width 103 height 37
select select "30"
click at [810, 294] on select "0 min 15 min 30 min 45 min 60 min 75 min 90 min" at bounding box center [861, 312] width 103 height 37
click at [890, 503] on select "Select days Day Weekday (Mon-Fri) Weekend (Sat-Sun) Wednesday Thursday Friday S…" at bounding box center [897, 512] width 174 height 37
select select "WEEKDAY"
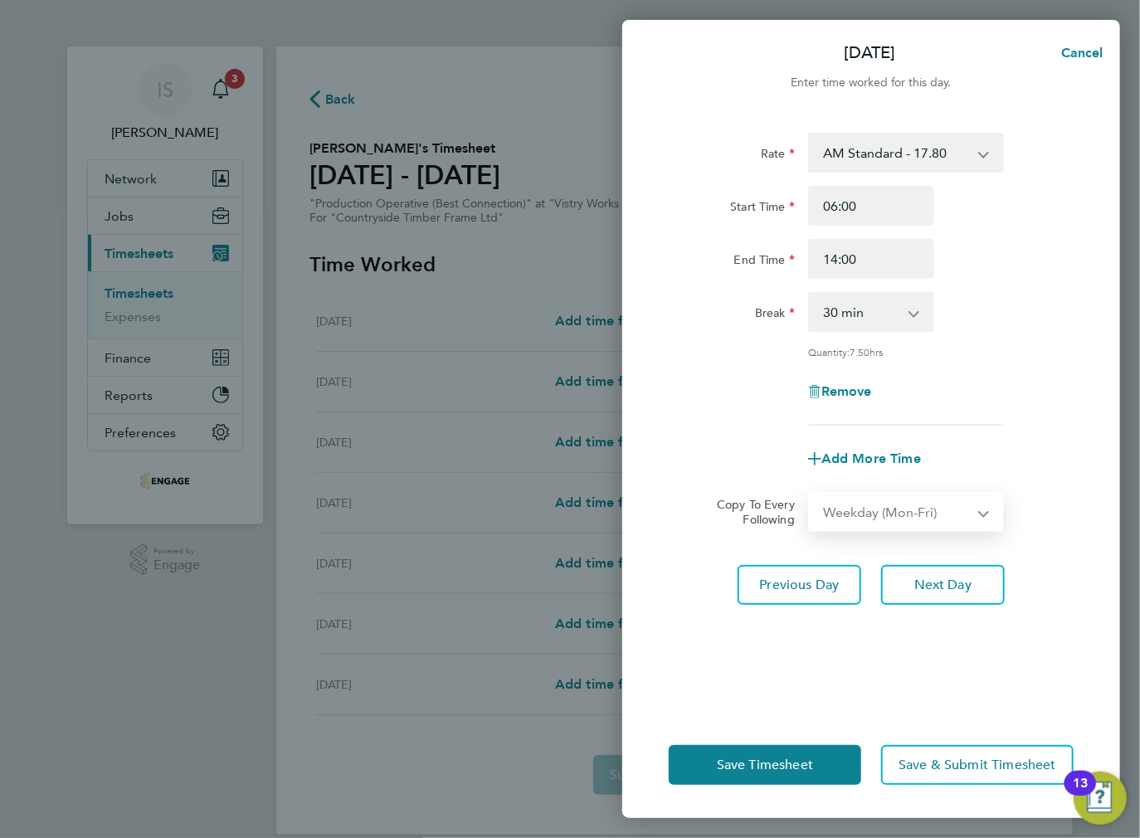
click at [810, 494] on select "Select days Day Weekday (Mon-Fri) Weekend (Sat-Sun) Wednesday Thursday Friday S…" at bounding box center [897, 512] width 174 height 37
select select "[DATE]"
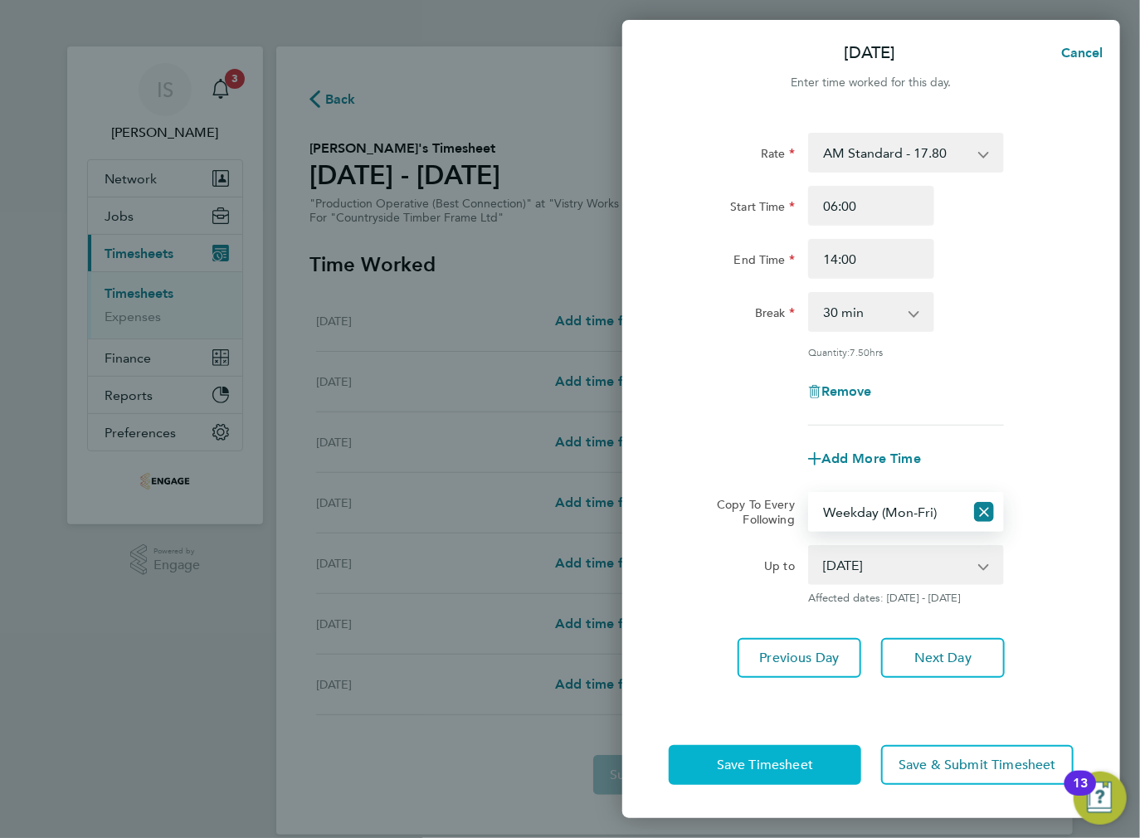
click at [790, 760] on span "Save Timesheet" at bounding box center [765, 765] width 96 height 17
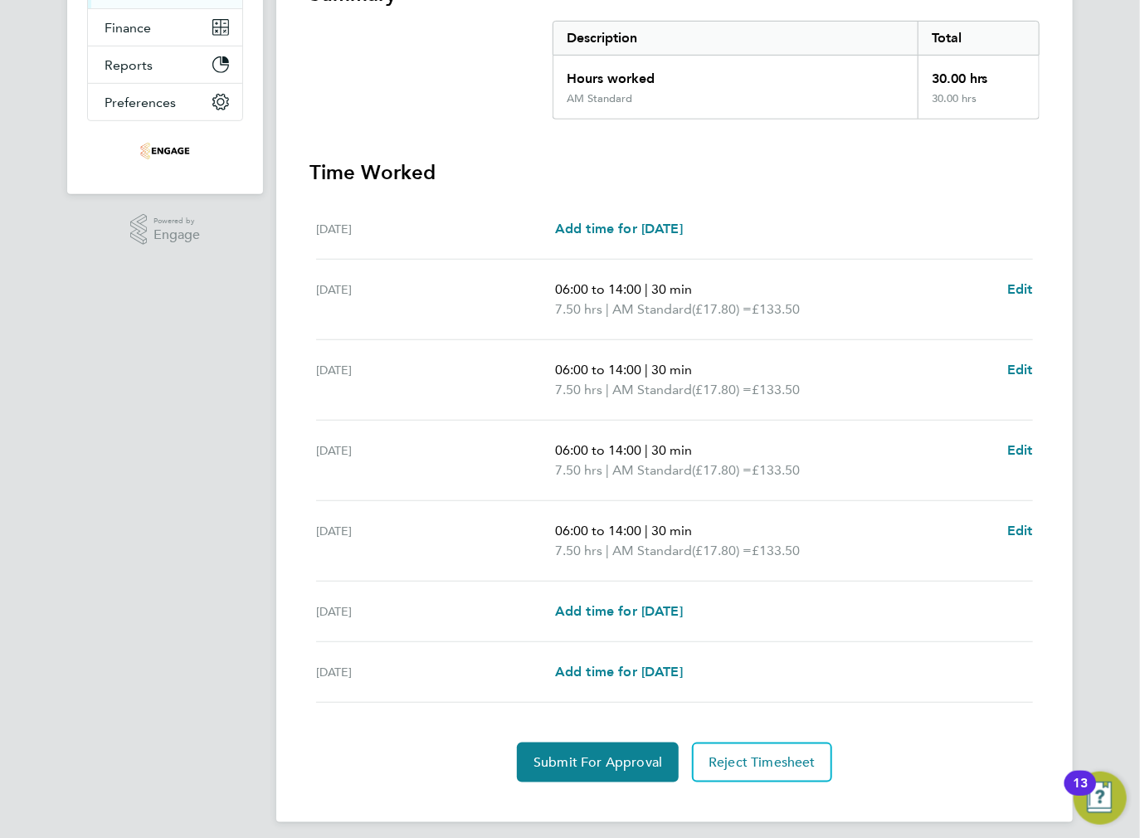
scroll to position [332, 0]
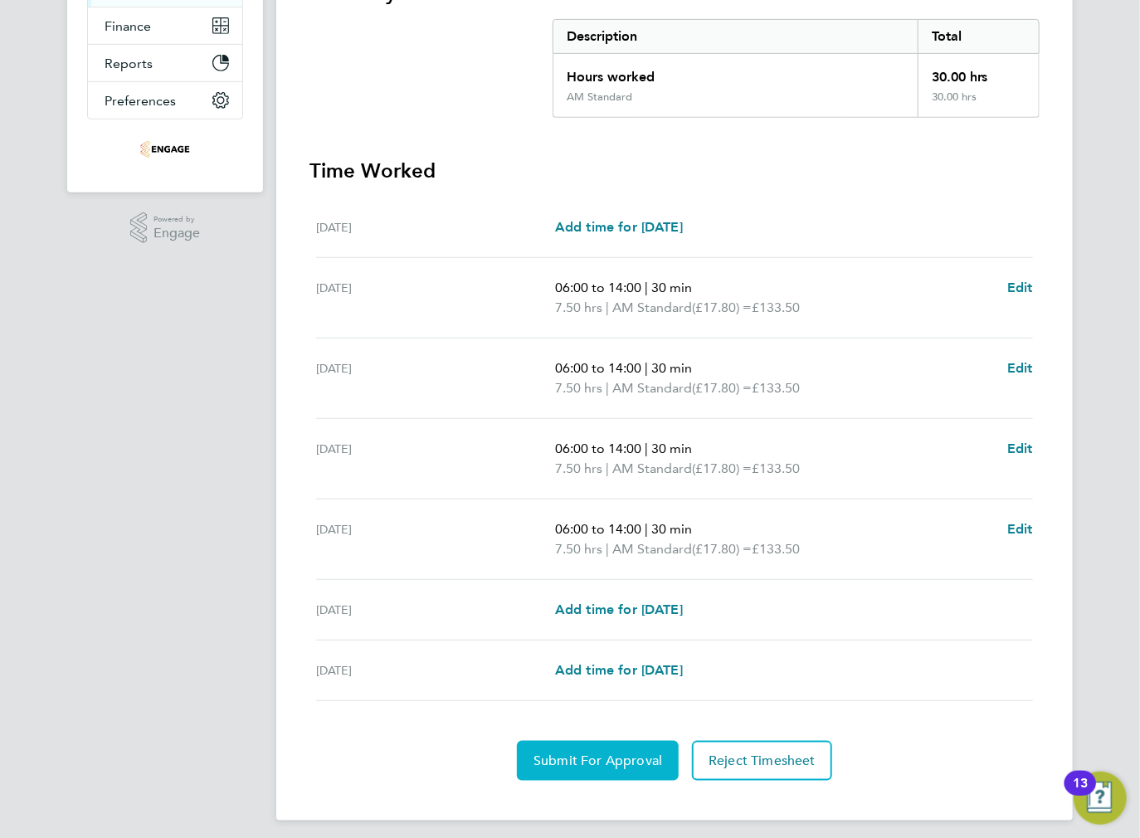
click at [583, 766] on span "Submit For Approval" at bounding box center [598, 761] width 129 height 17
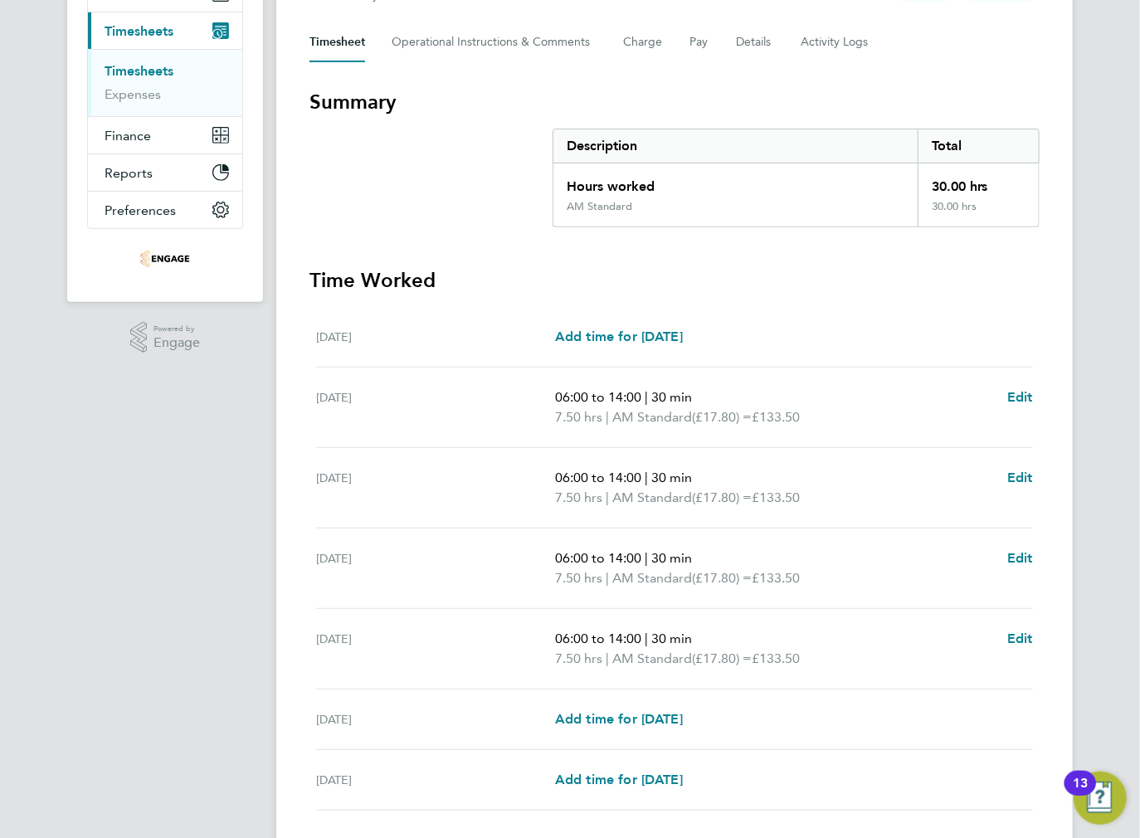
scroll to position [73, 0]
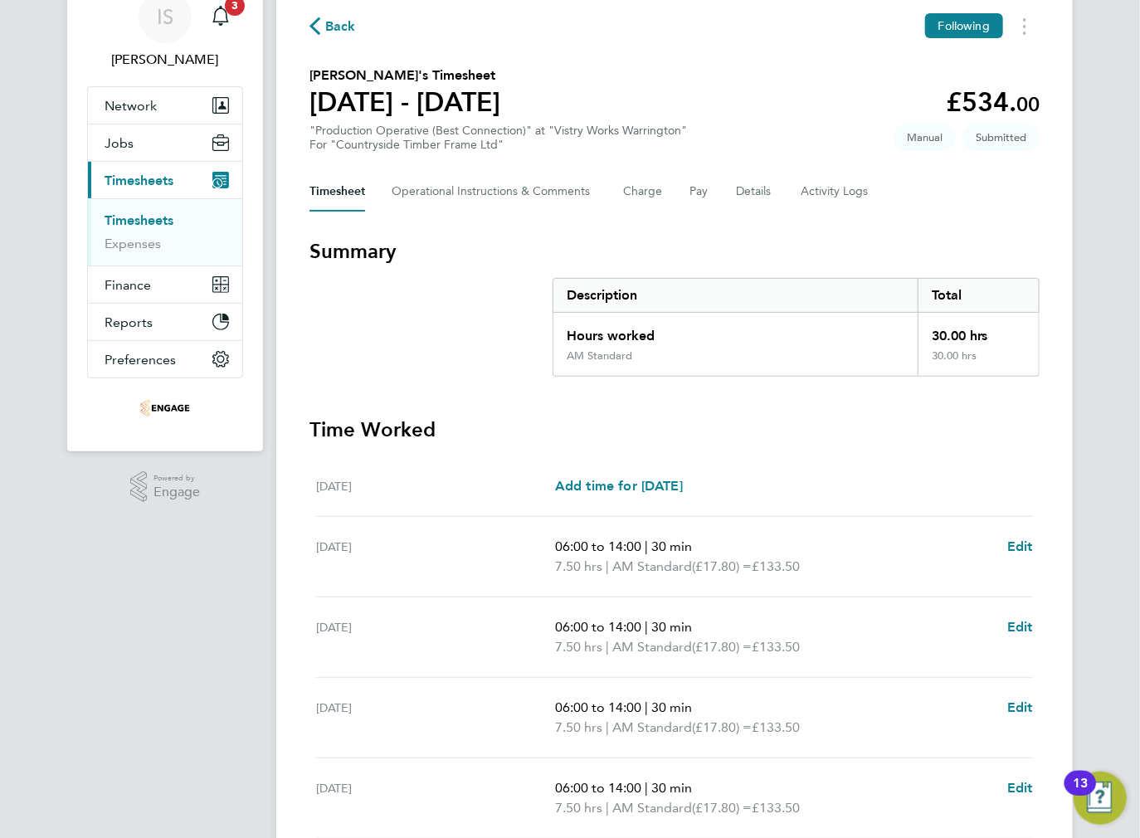
click at [314, 27] on icon "button" at bounding box center [314, 25] width 11 height 17
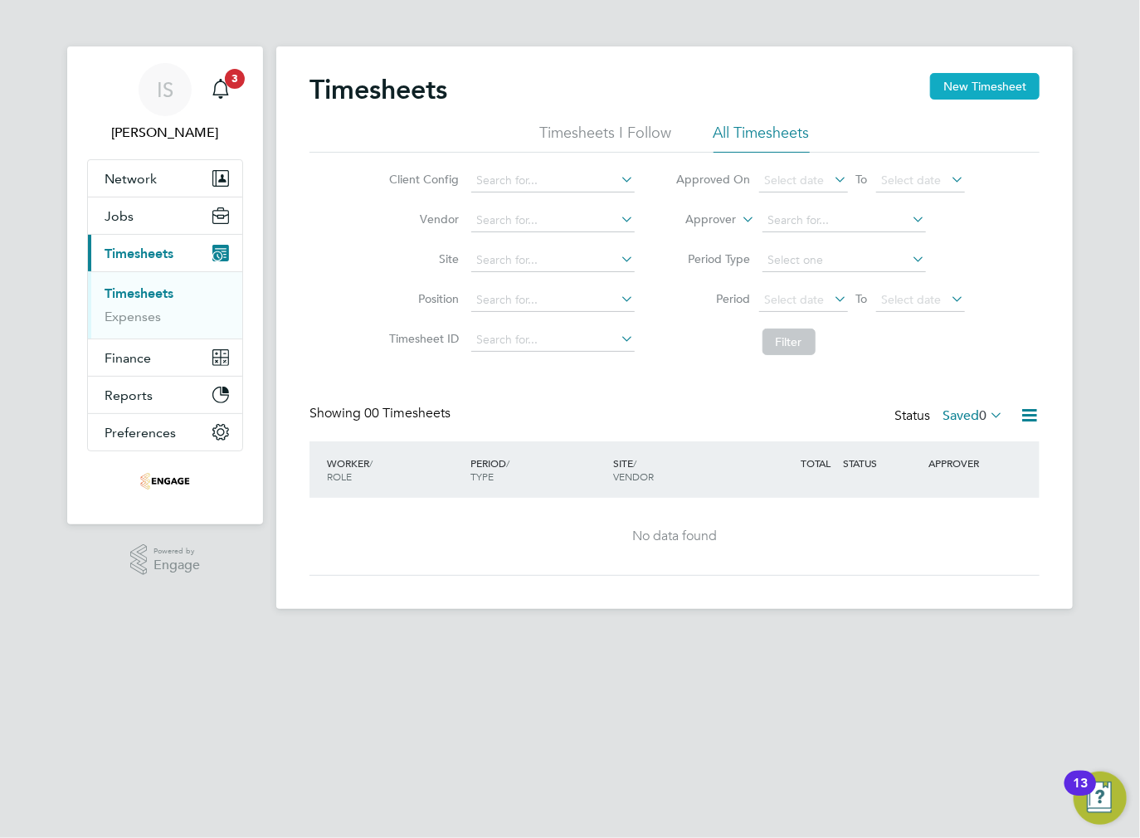
click at [982, 84] on button "New Timesheet" at bounding box center [985, 86] width 110 height 27
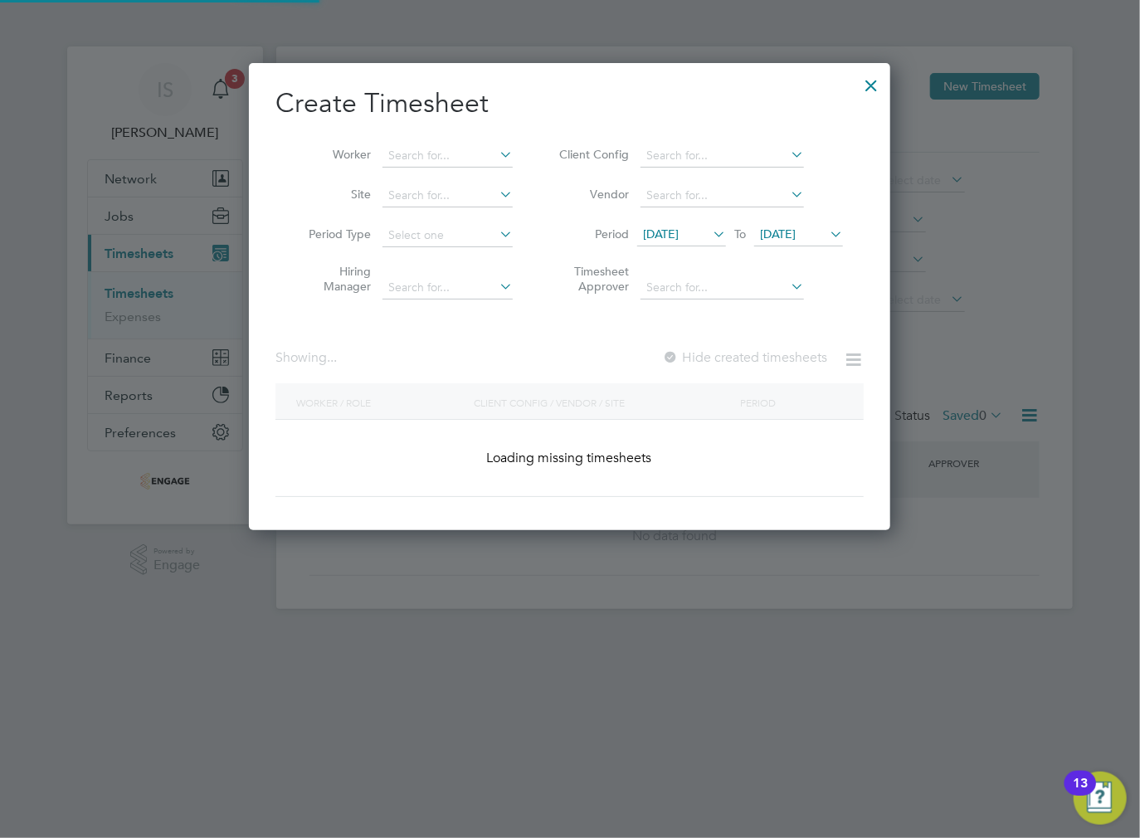
scroll to position [680, 642]
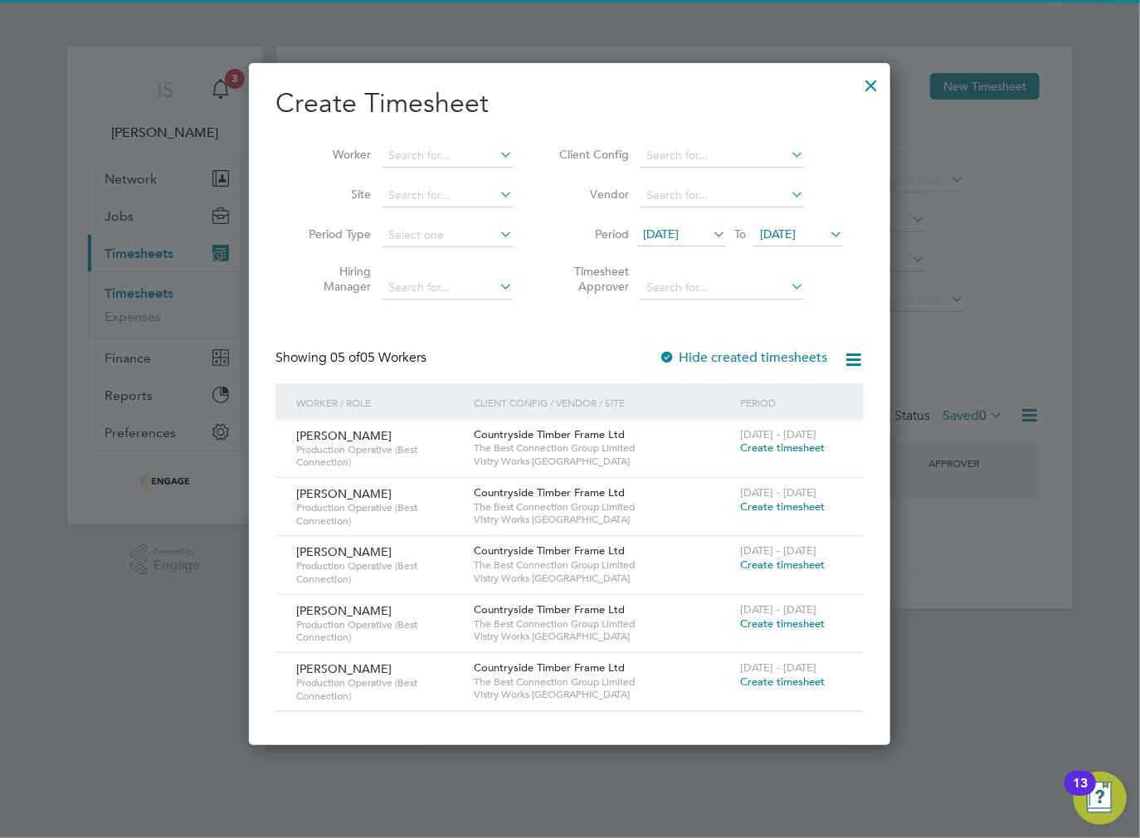
click at [709, 232] on icon at bounding box center [709, 233] width 0 height 23
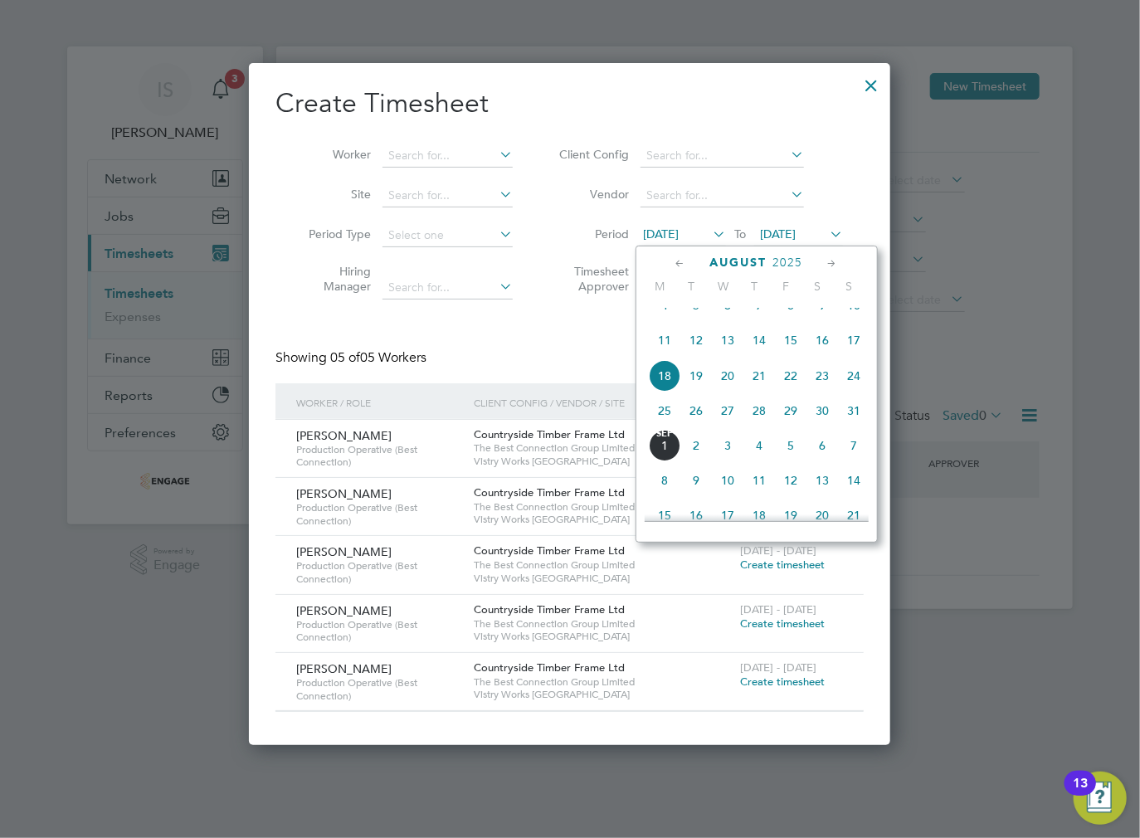
click at [670, 426] on span "25" at bounding box center [665, 411] width 32 height 32
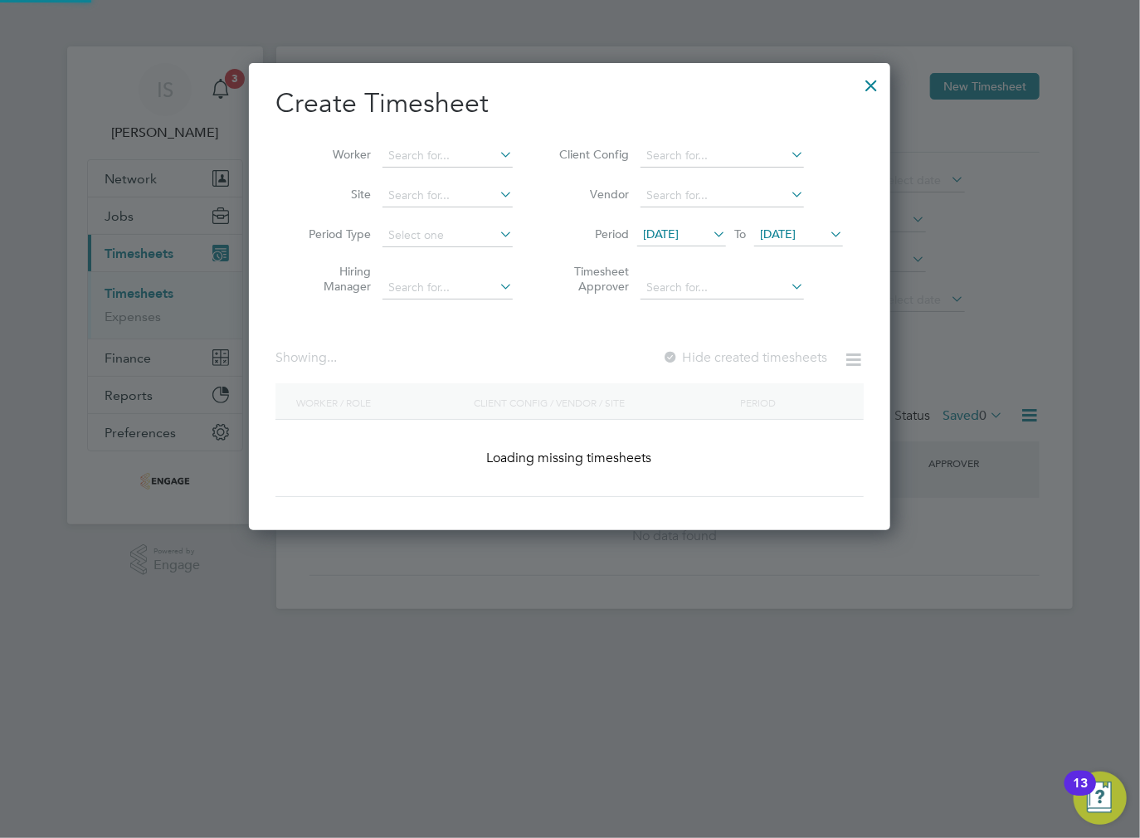
scroll to position [623, 642]
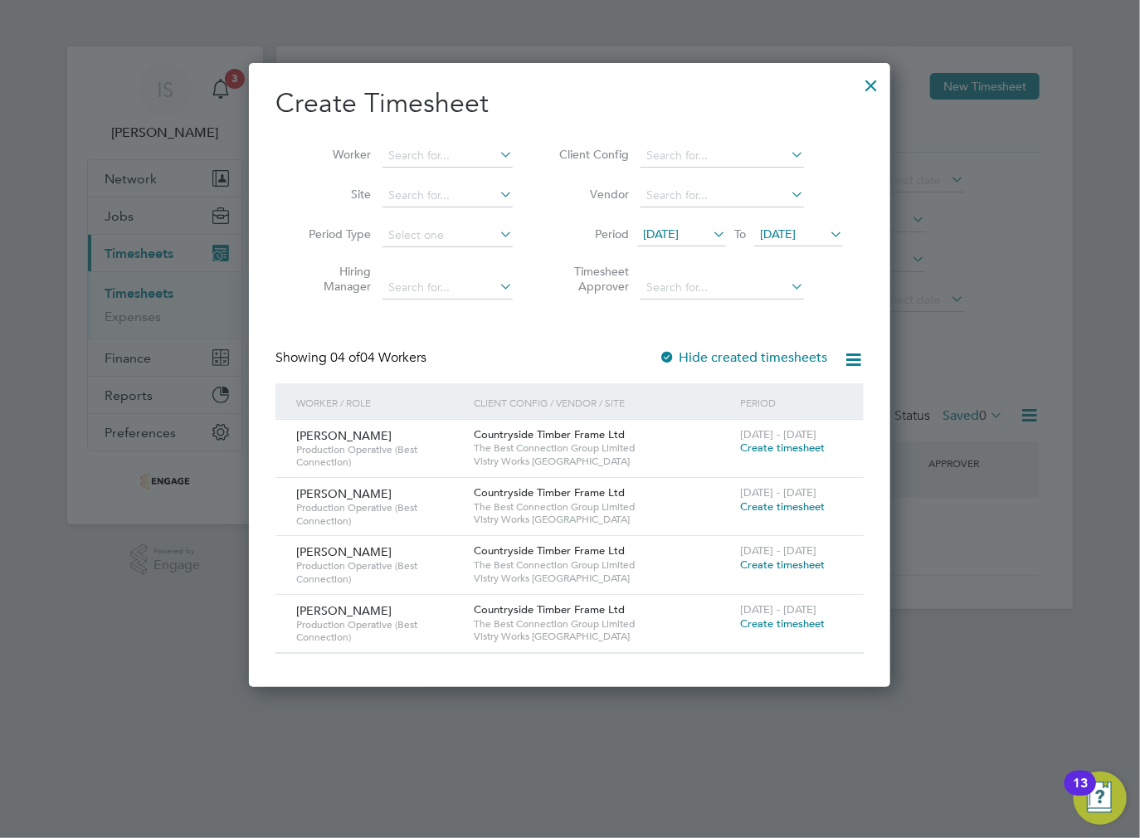
click at [871, 85] on div at bounding box center [871, 81] width 30 height 30
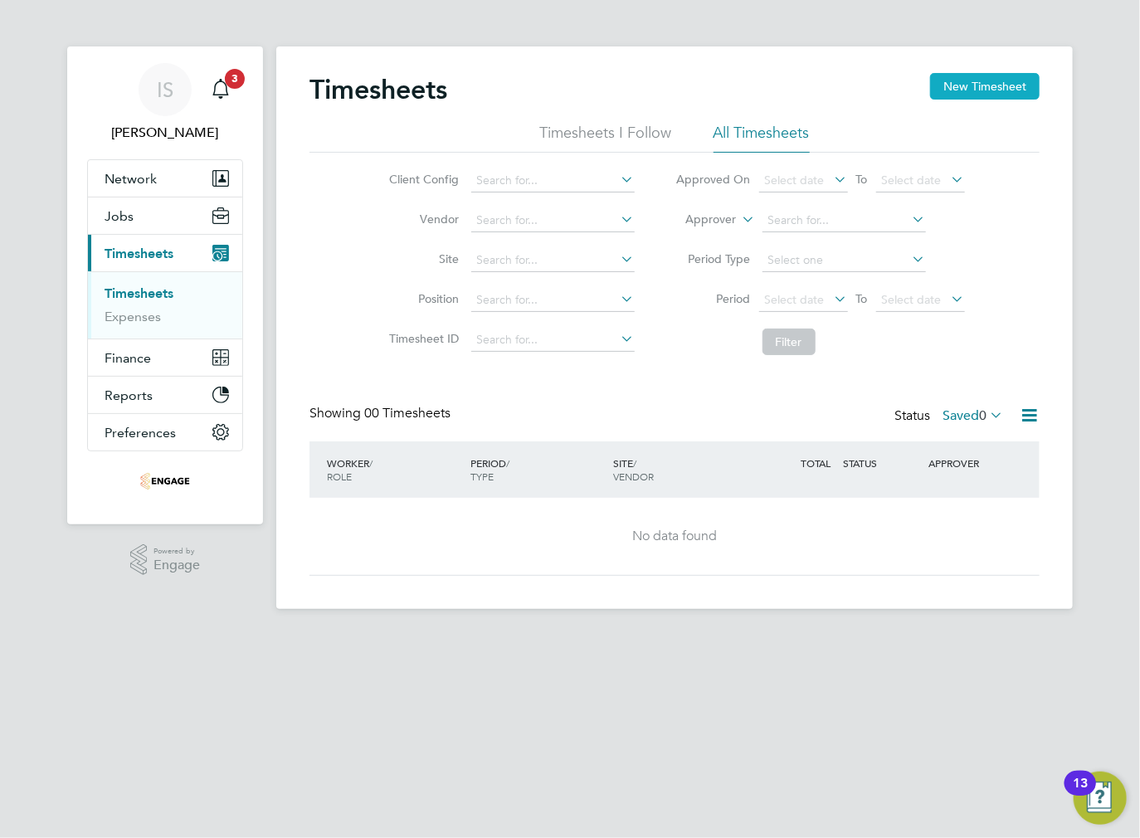
click at [965, 80] on button "New Timesheet" at bounding box center [985, 86] width 110 height 27
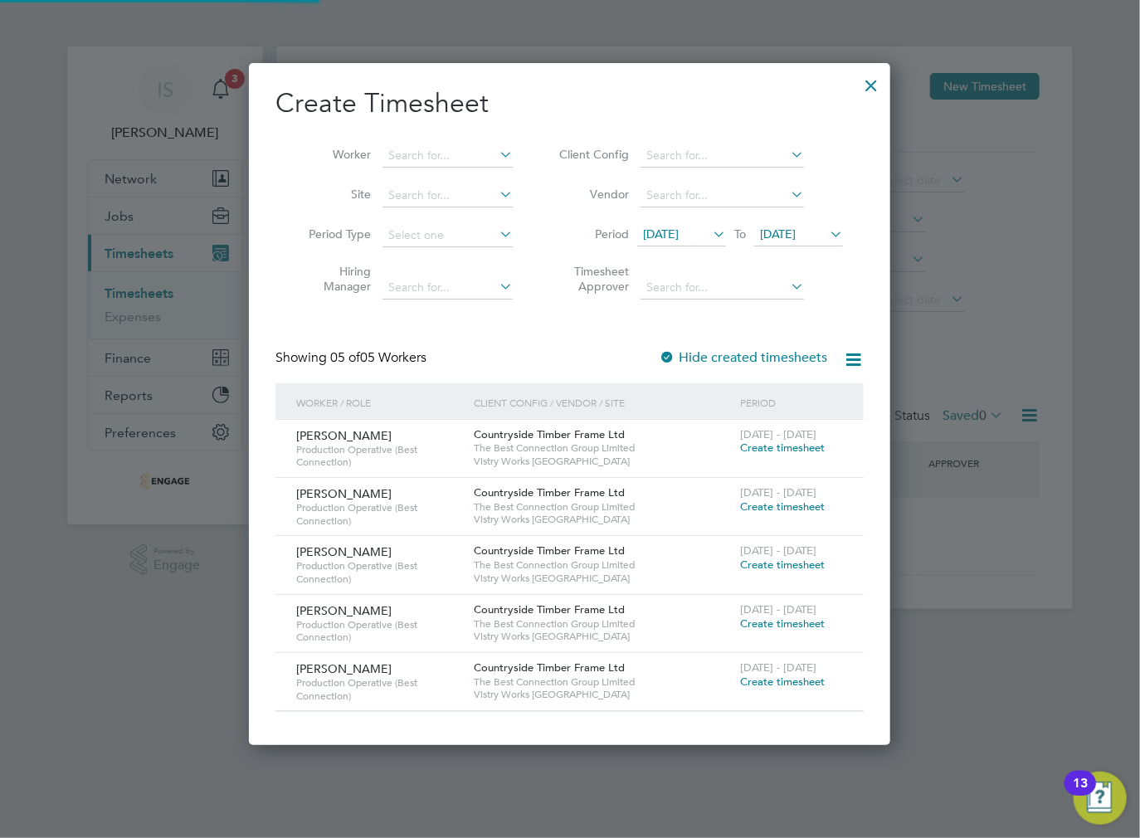
scroll to position [680, 642]
click at [679, 232] on span "[DATE]" at bounding box center [661, 234] width 36 height 15
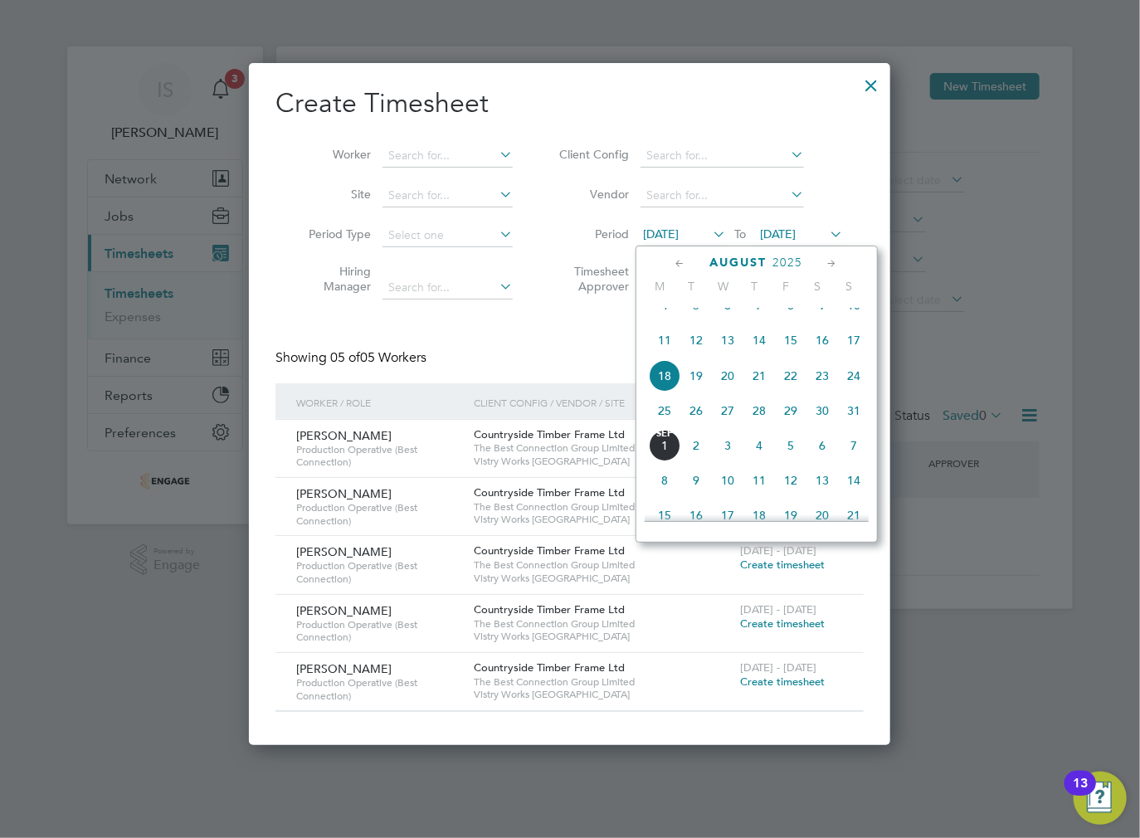
click at [658, 426] on span "25" at bounding box center [665, 411] width 32 height 32
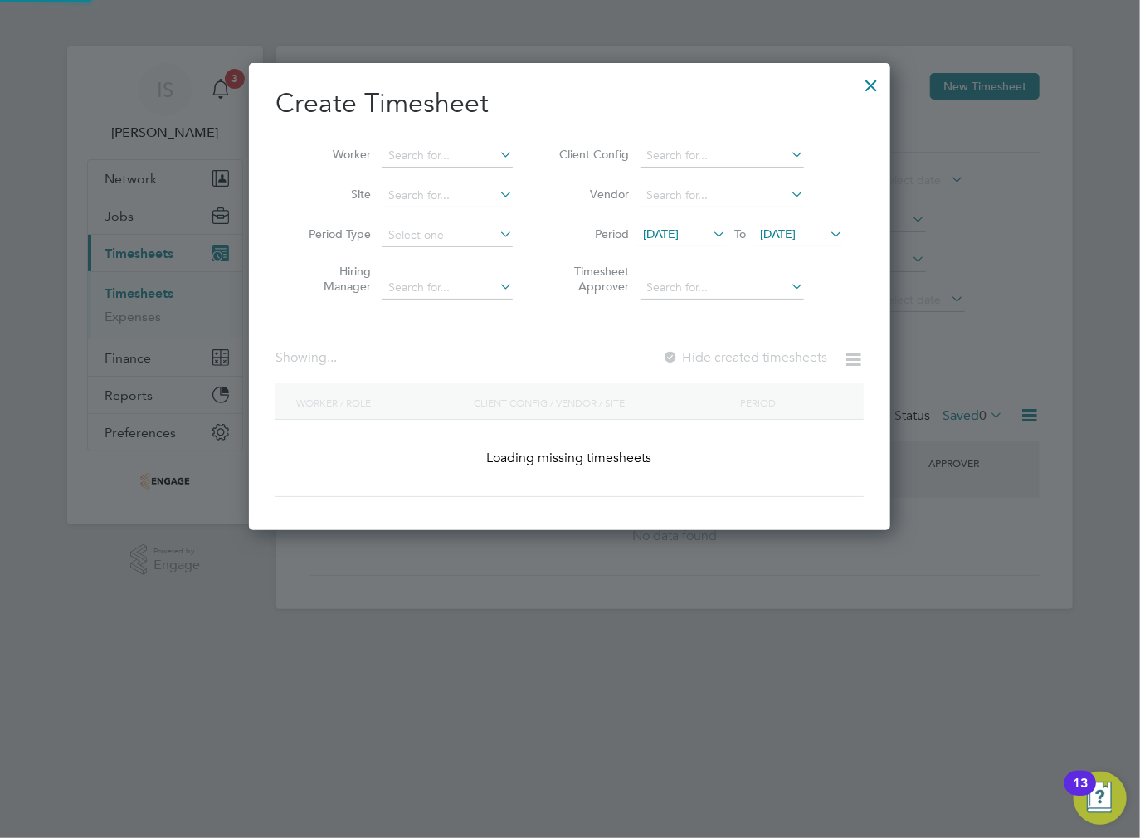
scroll to position [623, 642]
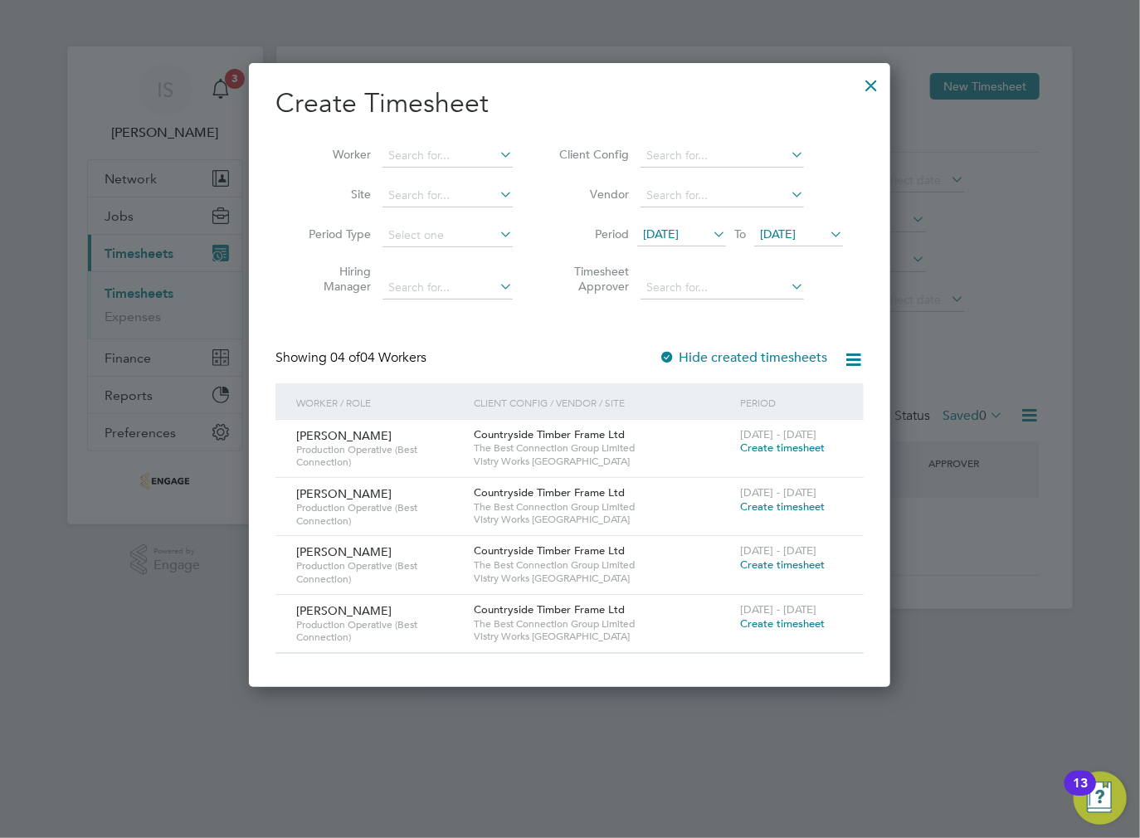
click at [761, 506] on span "Create timesheet" at bounding box center [782, 507] width 85 height 14
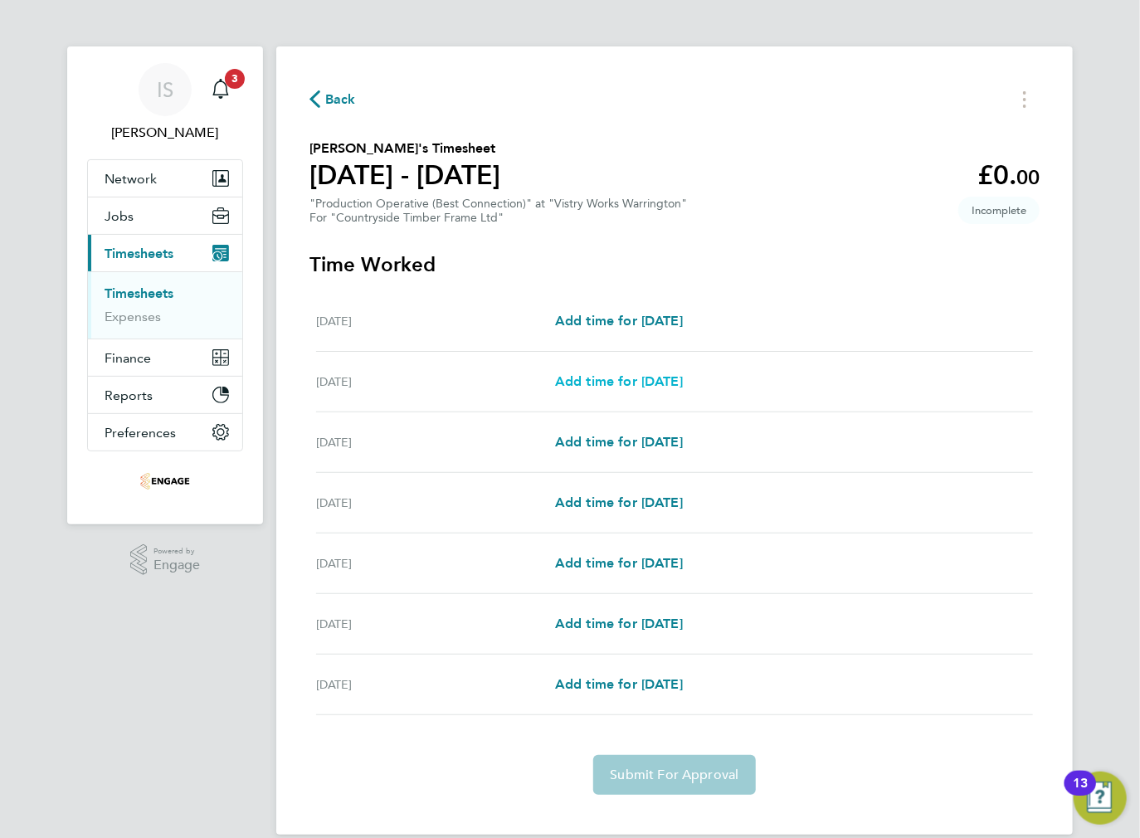
click at [654, 383] on span "Add time for [DATE]" at bounding box center [619, 381] width 128 height 16
select select "15"
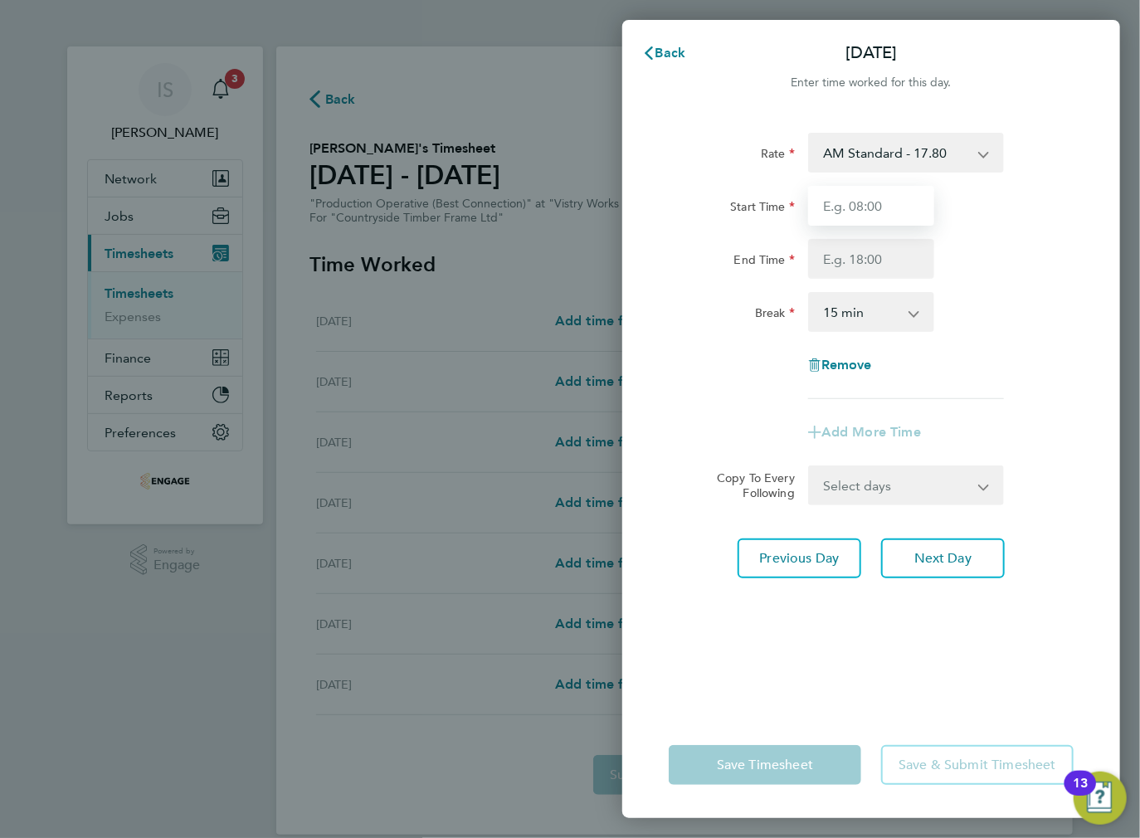
click at [867, 200] on input "Start Time" at bounding box center [871, 206] width 126 height 40
type input "06:00"
drag, startPoint x: 875, startPoint y: 226, endPoint x: 875, endPoint y: 256, distance: 29.9
click at [875, 256] on input "End Time" at bounding box center [871, 259] width 126 height 40
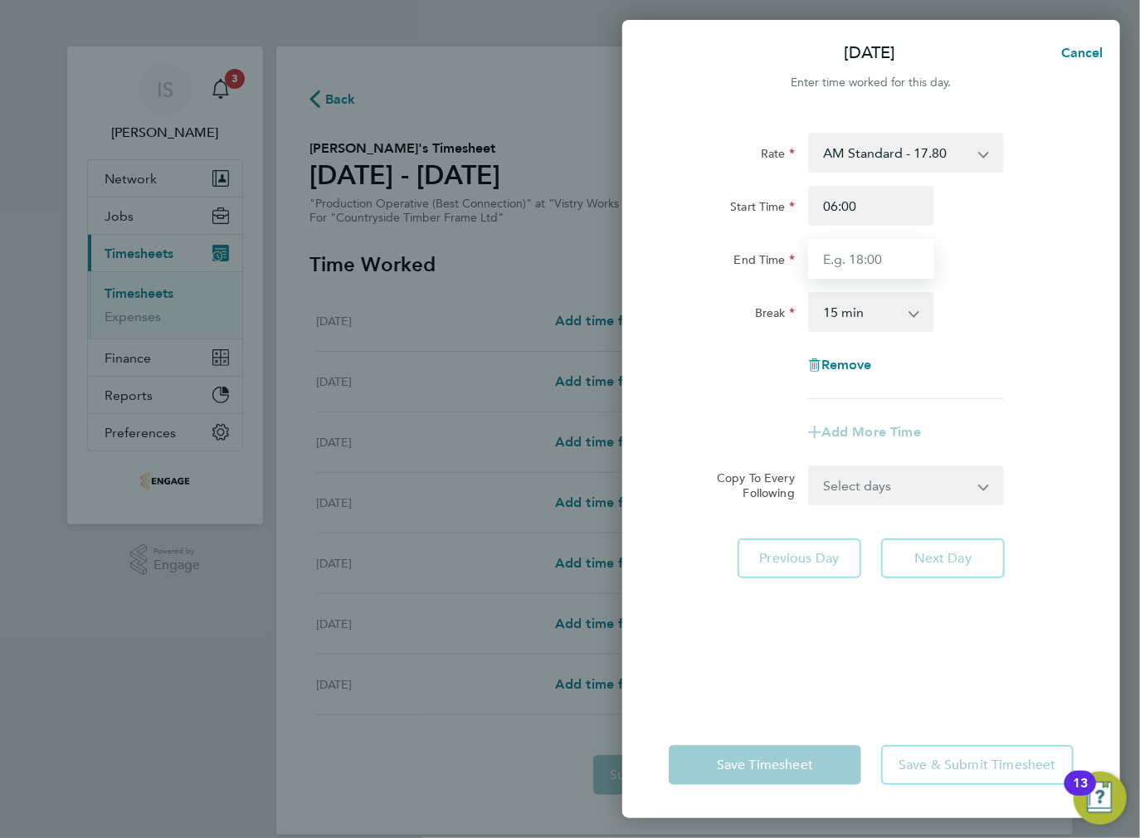
type input "14:00"
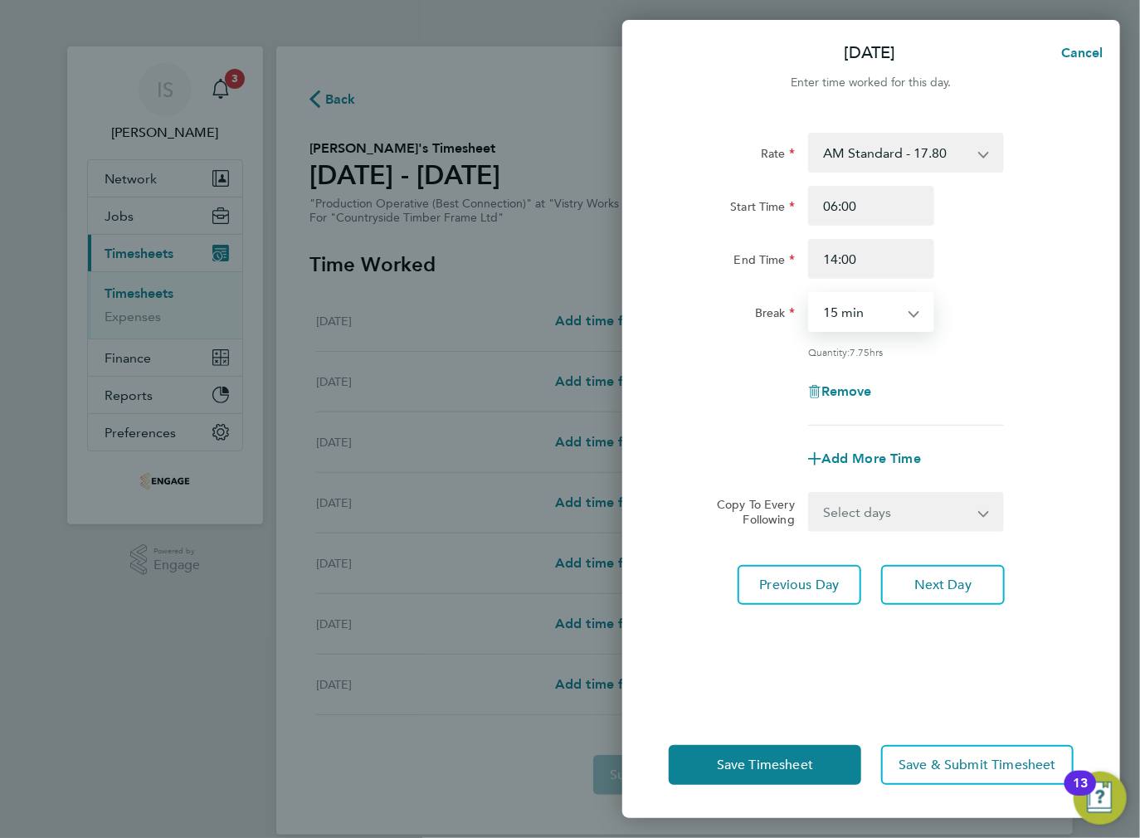
click at [863, 313] on select "0 min 15 min 30 min 45 min 60 min 75 min 90 min" at bounding box center [861, 312] width 103 height 37
select select "30"
click at [810, 294] on select "0 min 15 min 30 min 45 min 60 min 75 min 90 min" at bounding box center [861, 312] width 103 height 37
click at [899, 524] on select "Select days Day Weekday (Mon-Fri) Weekend (Sat-Sun) Wednesday Thursday Friday S…" at bounding box center [897, 512] width 174 height 37
select select "WEEKDAY"
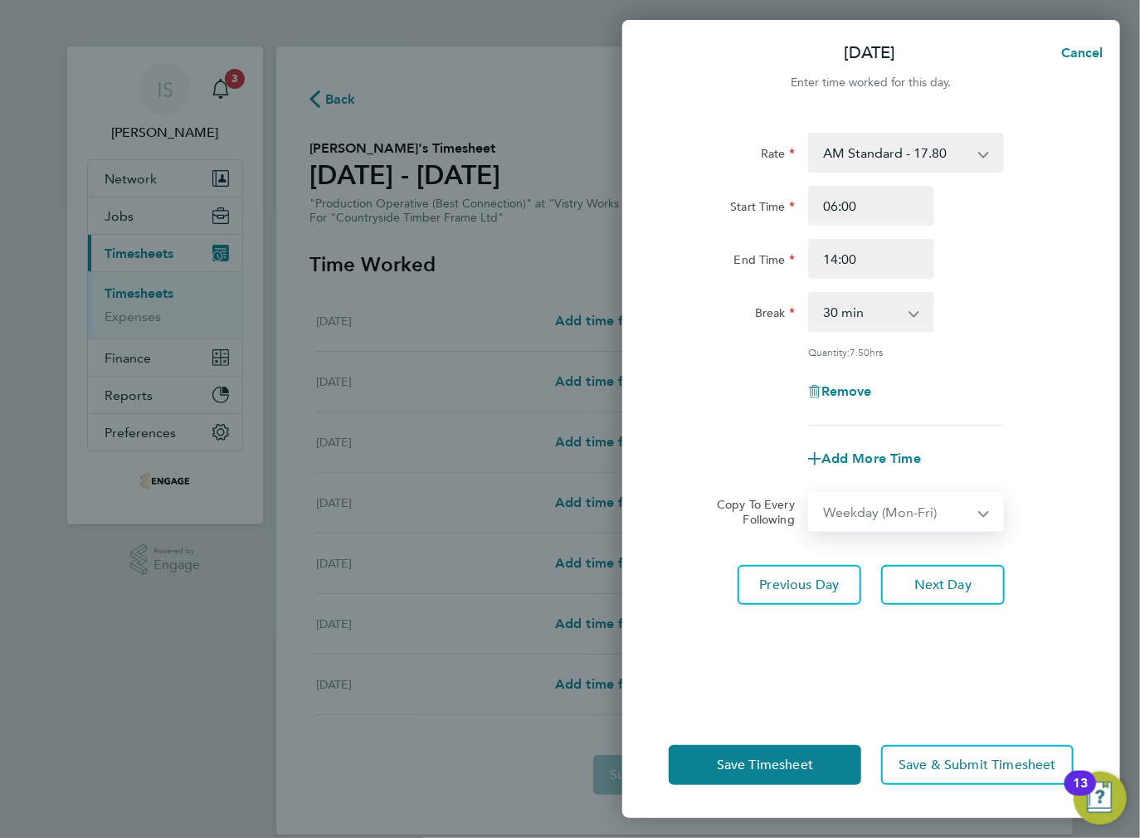
click at [810, 494] on select "Select days Day Weekday (Mon-Fri) Weekend (Sat-Sun) Wednesday Thursday Friday S…" at bounding box center [897, 512] width 174 height 37
select select "[DATE]"
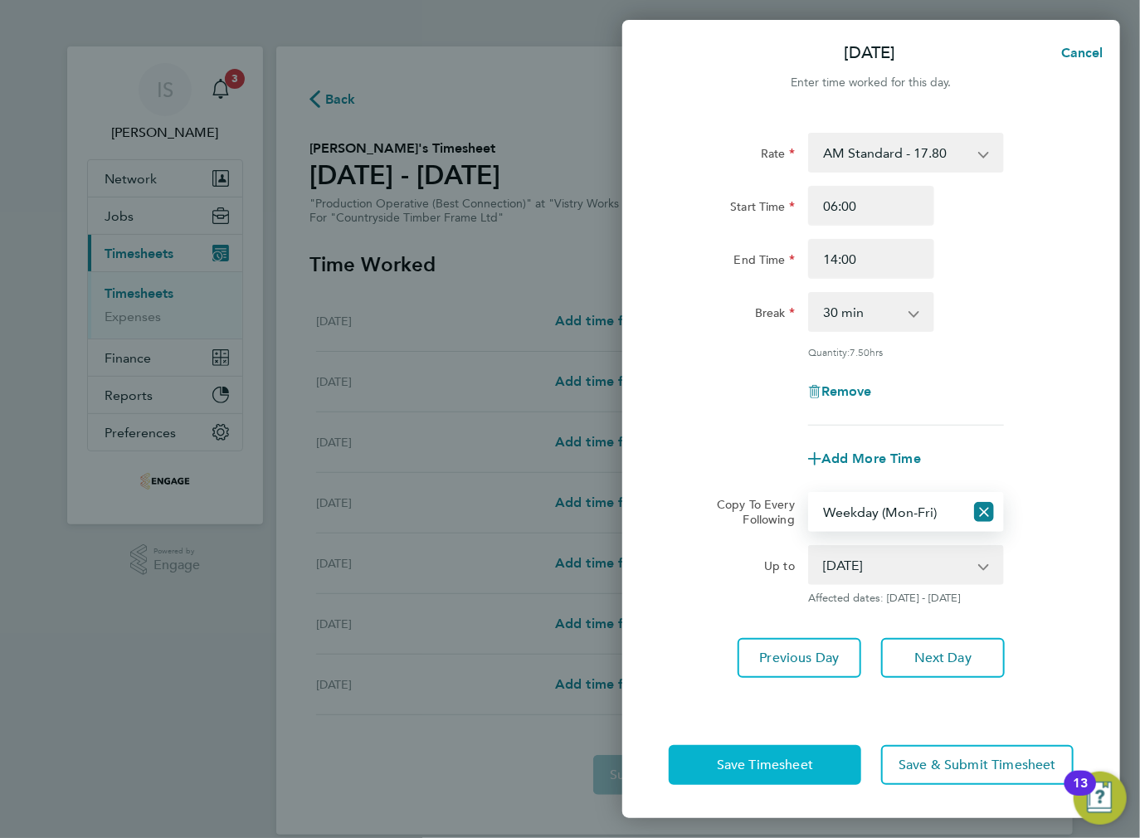
click at [757, 770] on span "Save Timesheet" at bounding box center [765, 765] width 96 height 17
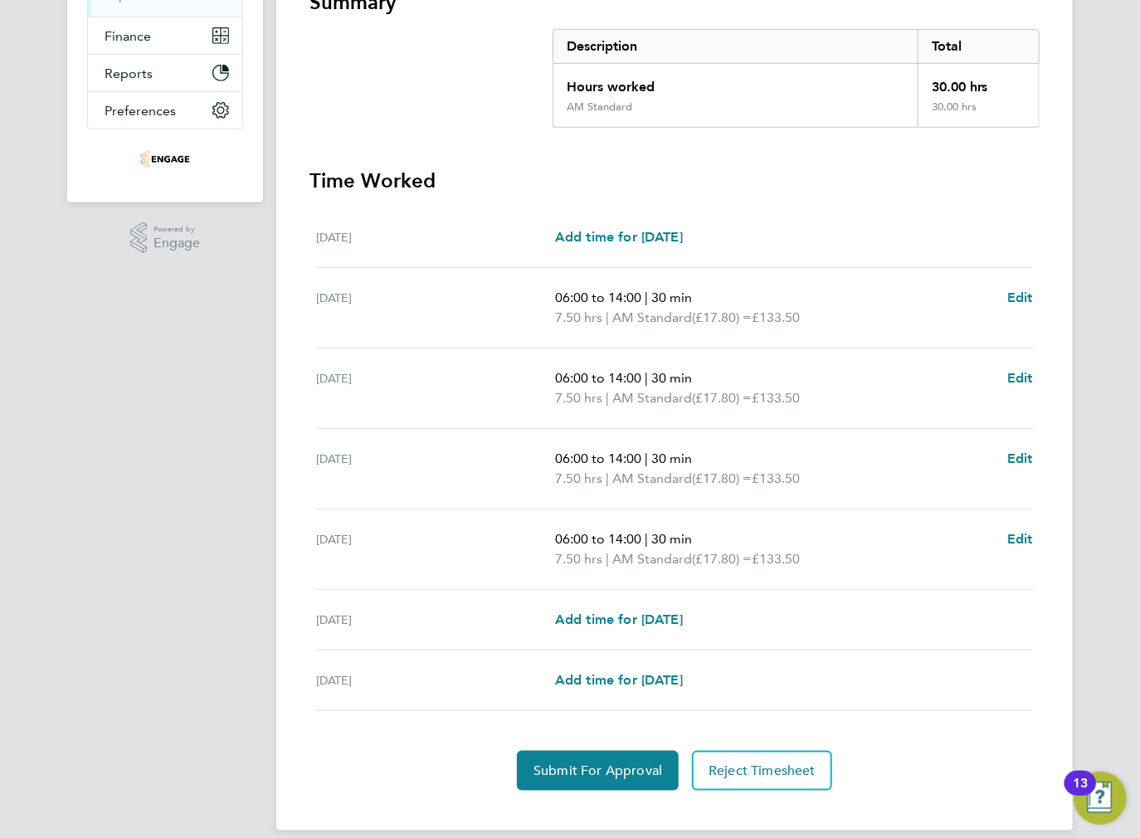
scroll to position [339, 0]
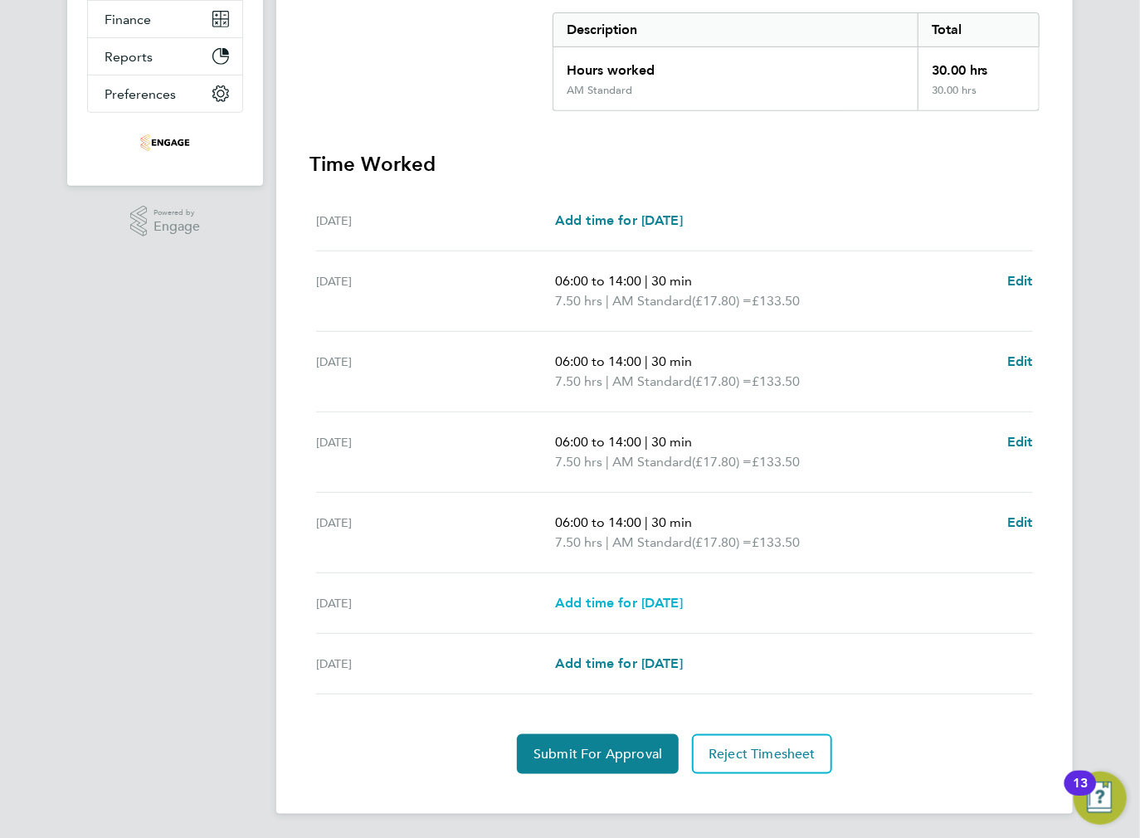
click at [632, 608] on span "Add time for [DATE]" at bounding box center [619, 603] width 128 height 16
select select "15"
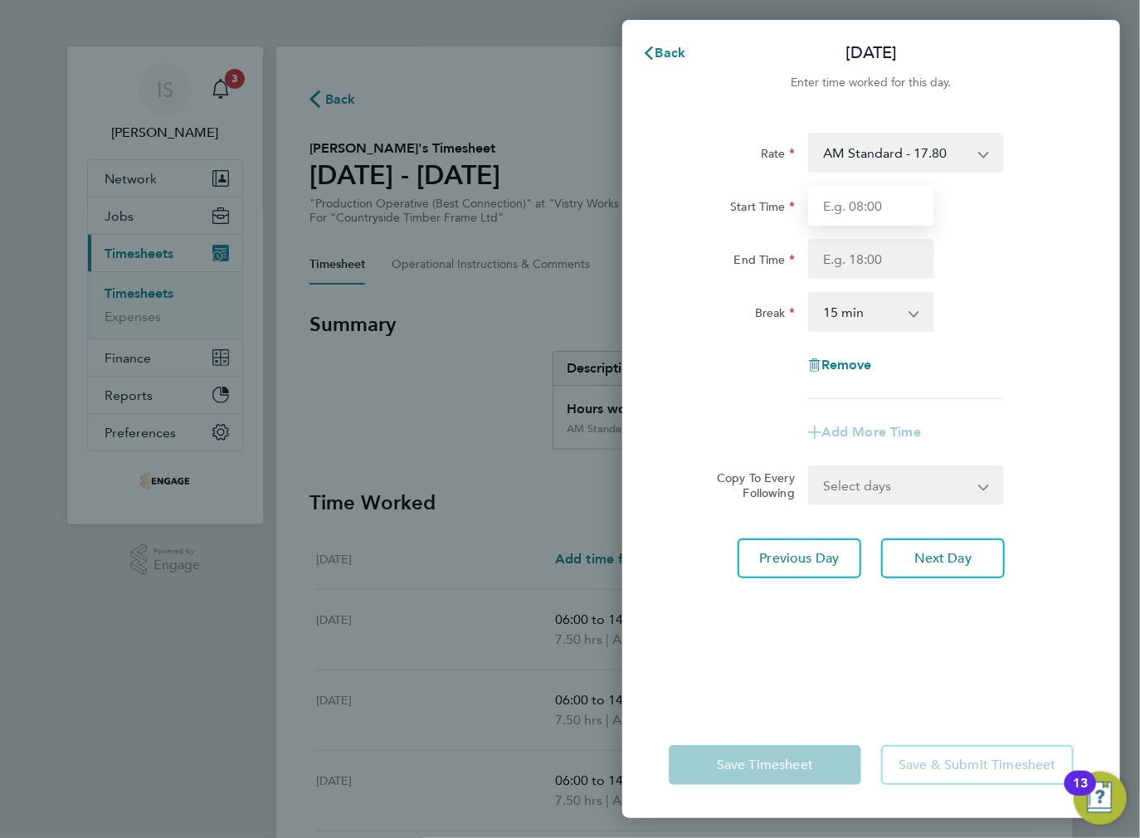
click at [878, 206] on input "Start Time" at bounding box center [871, 206] width 126 height 40
click at [866, 212] on input "Start Time" at bounding box center [871, 206] width 126 height 40
click at [881, 151] on select "AM Standard - 17.80 BONUS - 13.50 AM OT2 - 35.60 PM Standard - 19.09 PM OT1 - 2…" at bounding box center [896, 152] width 173 height 37
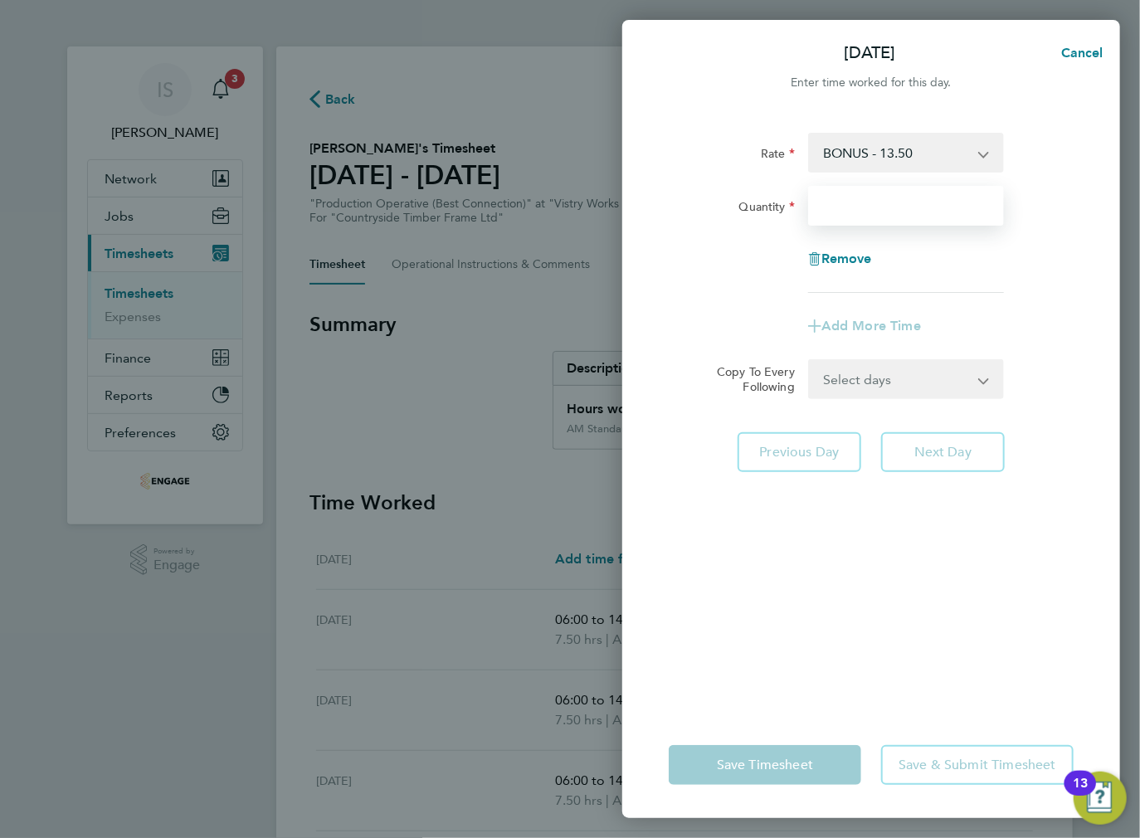
click at [861, 208] on input "Quantity" at bounding box center [906, 206] width 196 height 40
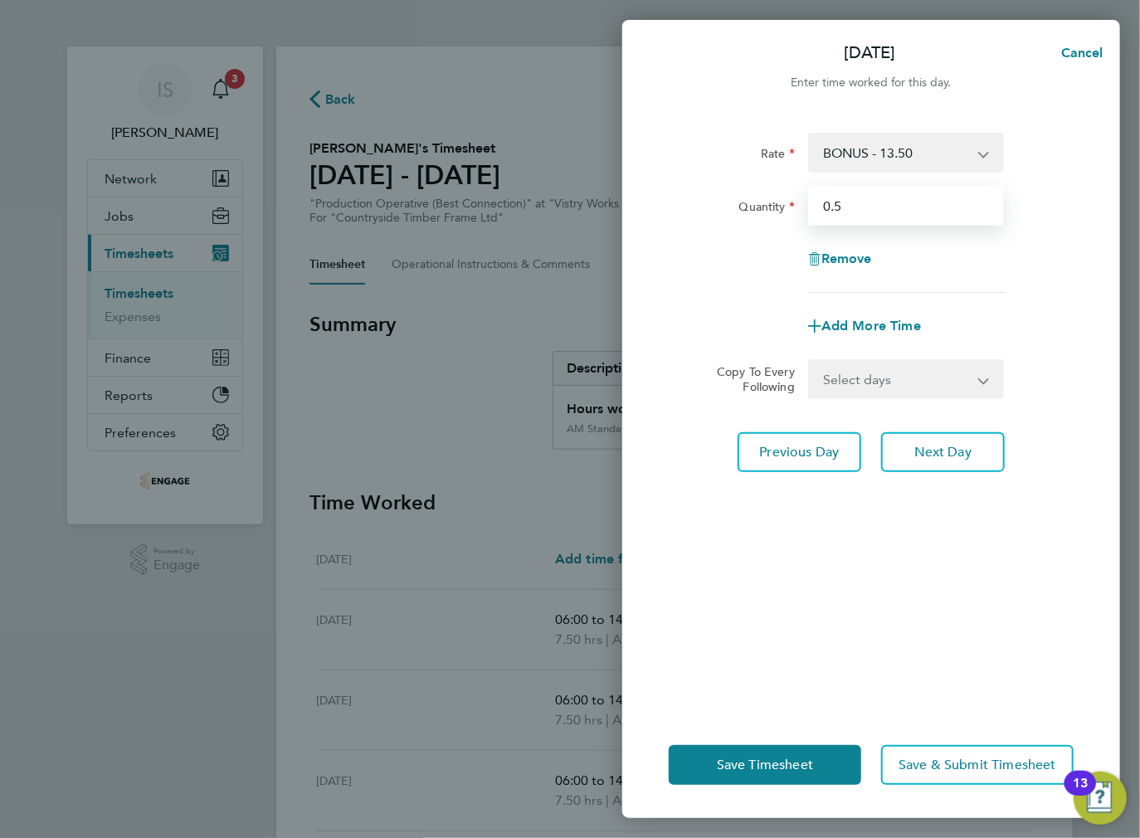
type input "0.5"
click at [864, 548] on div "Rate BONUS - 13.50 AM Standard - 17.80 AM OT2 - 35.60 PM Standard - 19.09 PM OT…" at bounding box center [871, 412] width 498 height 599
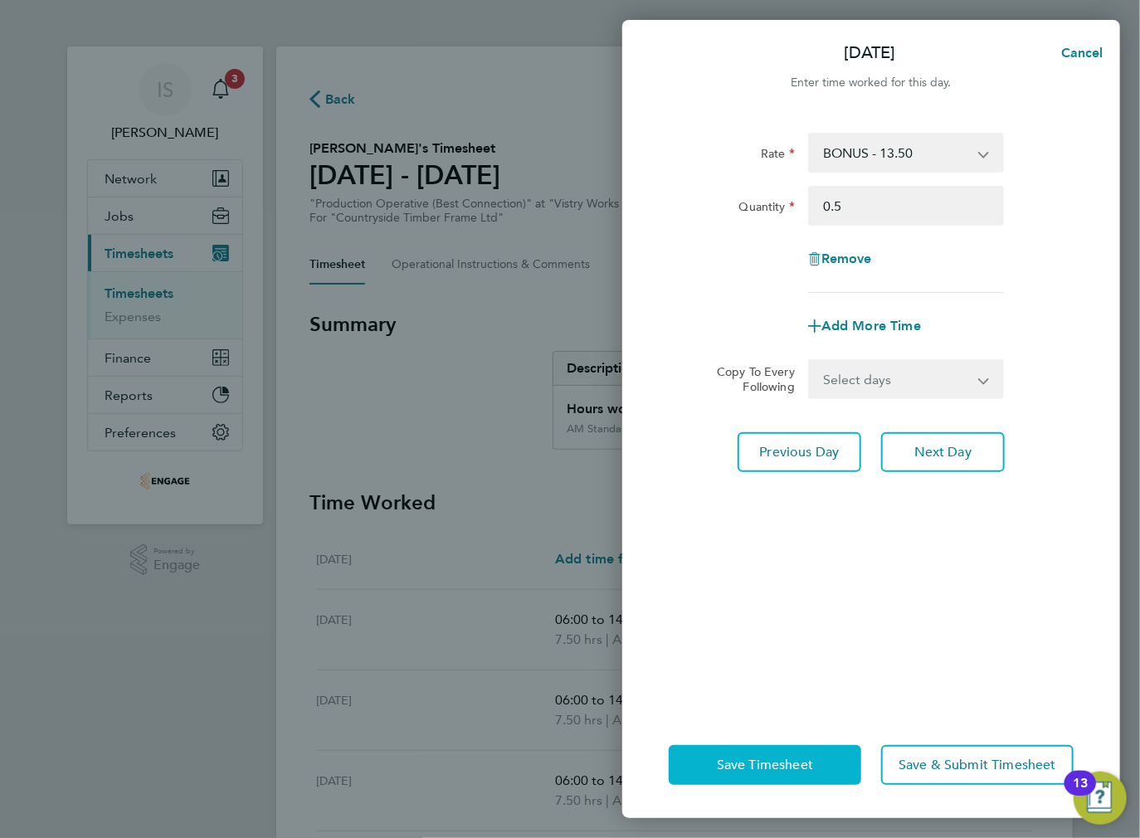
click at [787, 760] on span "Save Timesheet" at bounding box center [765, 765] width 96 height 17
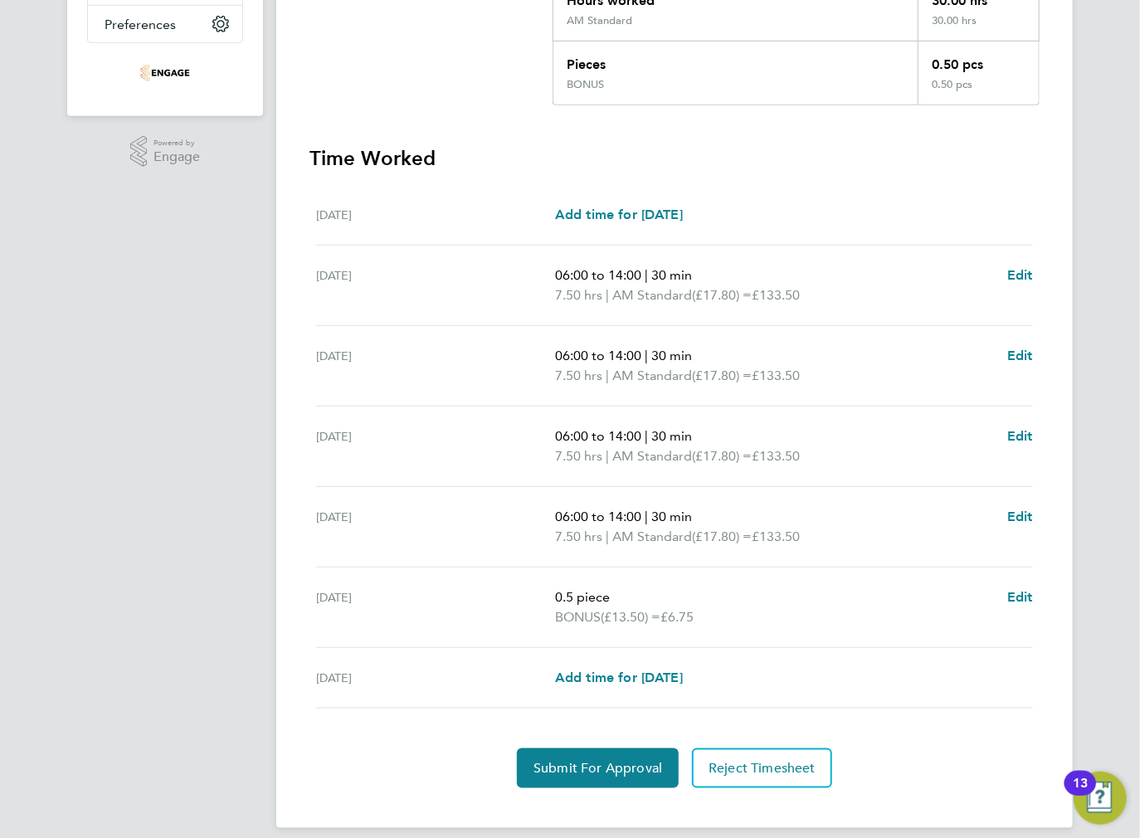
scroll to position [422, 0]
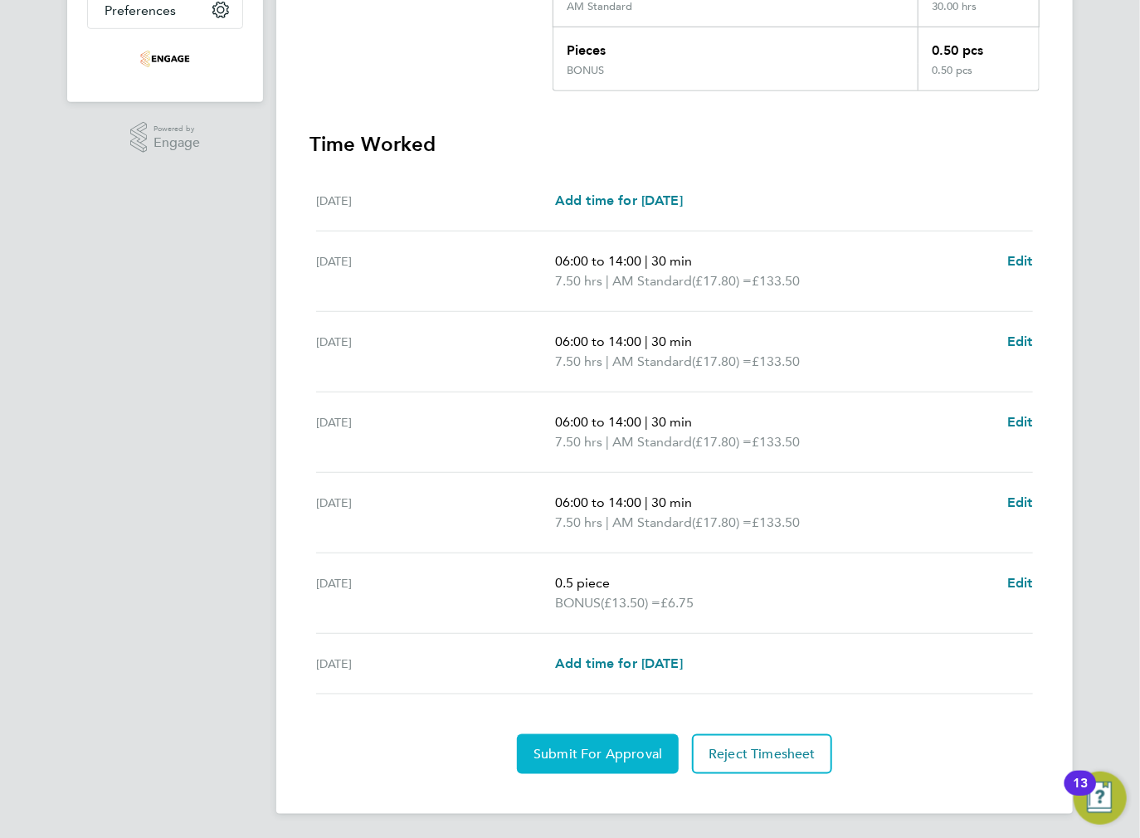
click at [584, 762] on button "Submit For Approval" at bounding box center [598, 754] width 162 height 40
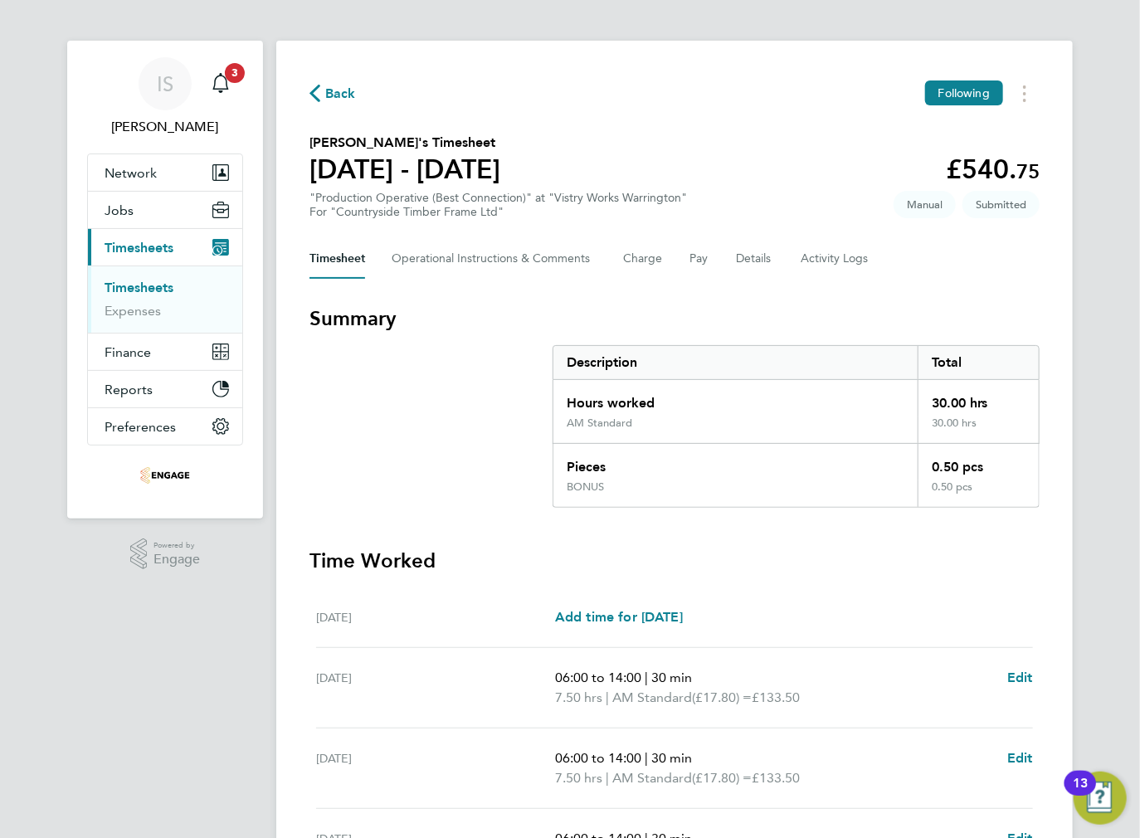
scroll to position [0, 0]
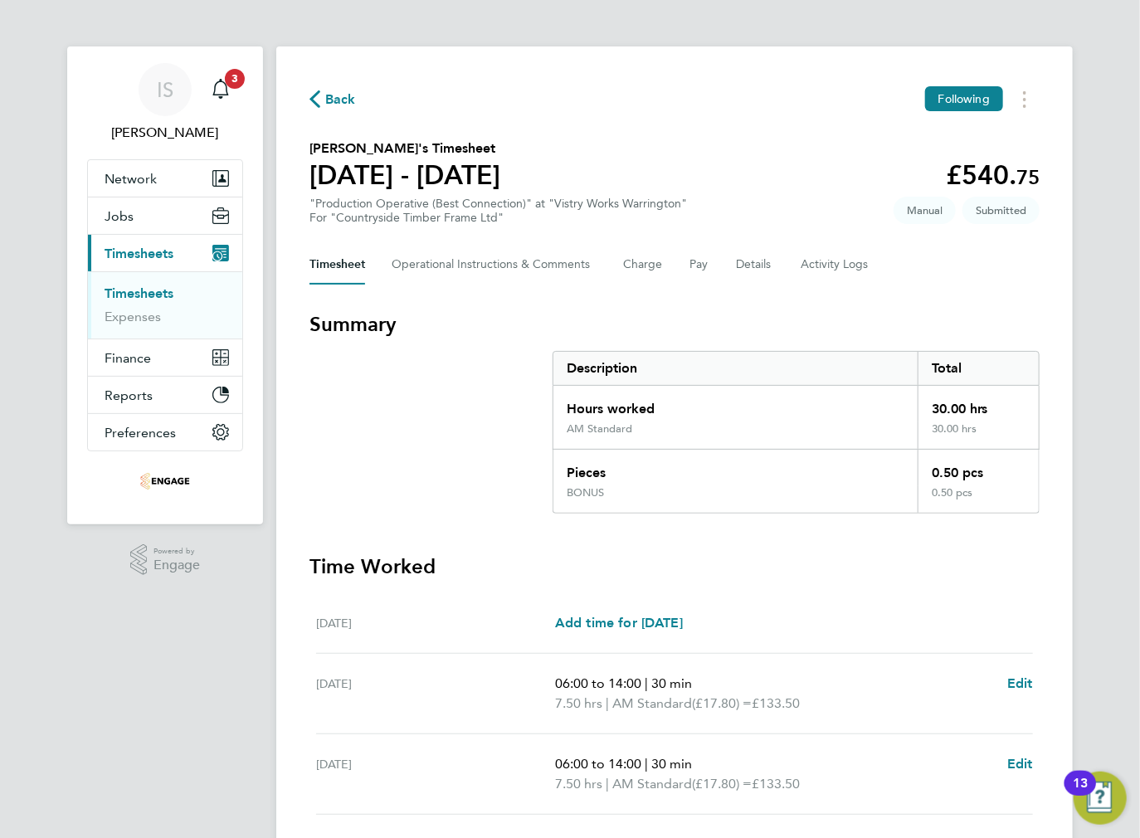
click at [324, 103] on span "Back" at bounding box center [332, 98] width 46 height 16
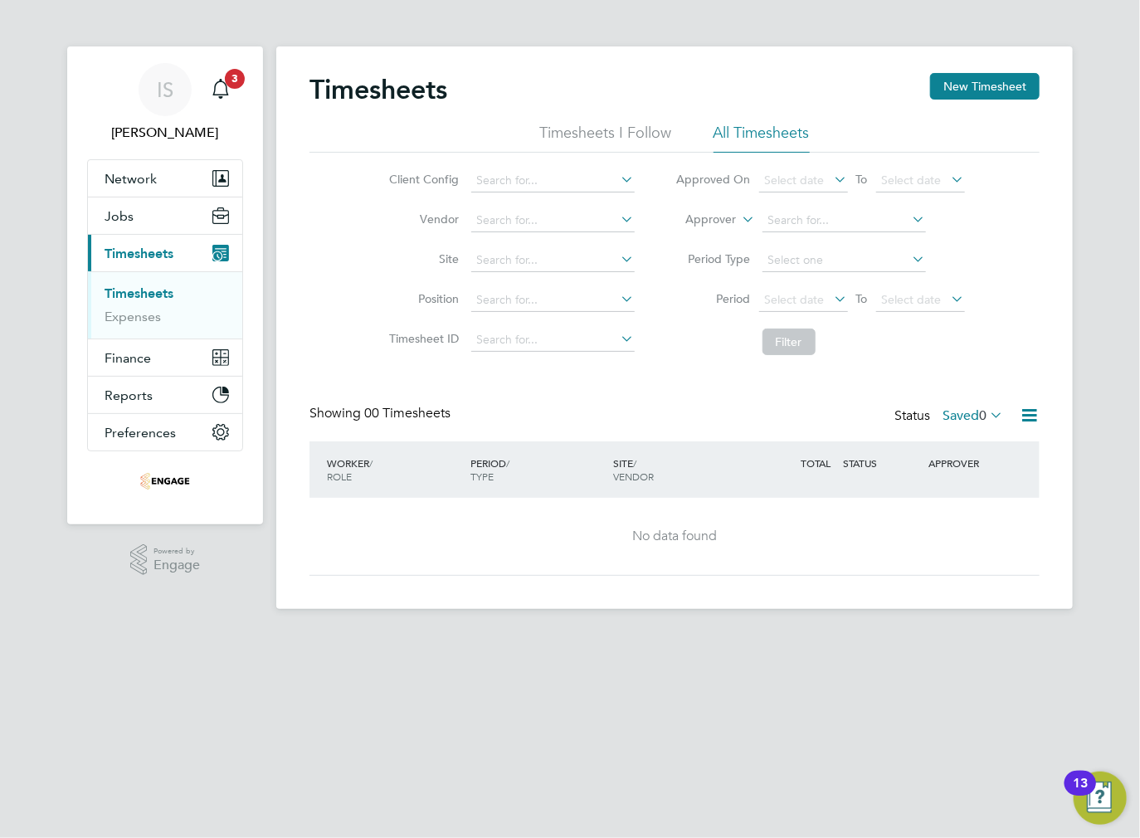
click at [972, 412] on label "Saved 0" at bounding box center [973, 415] width 61 height 17
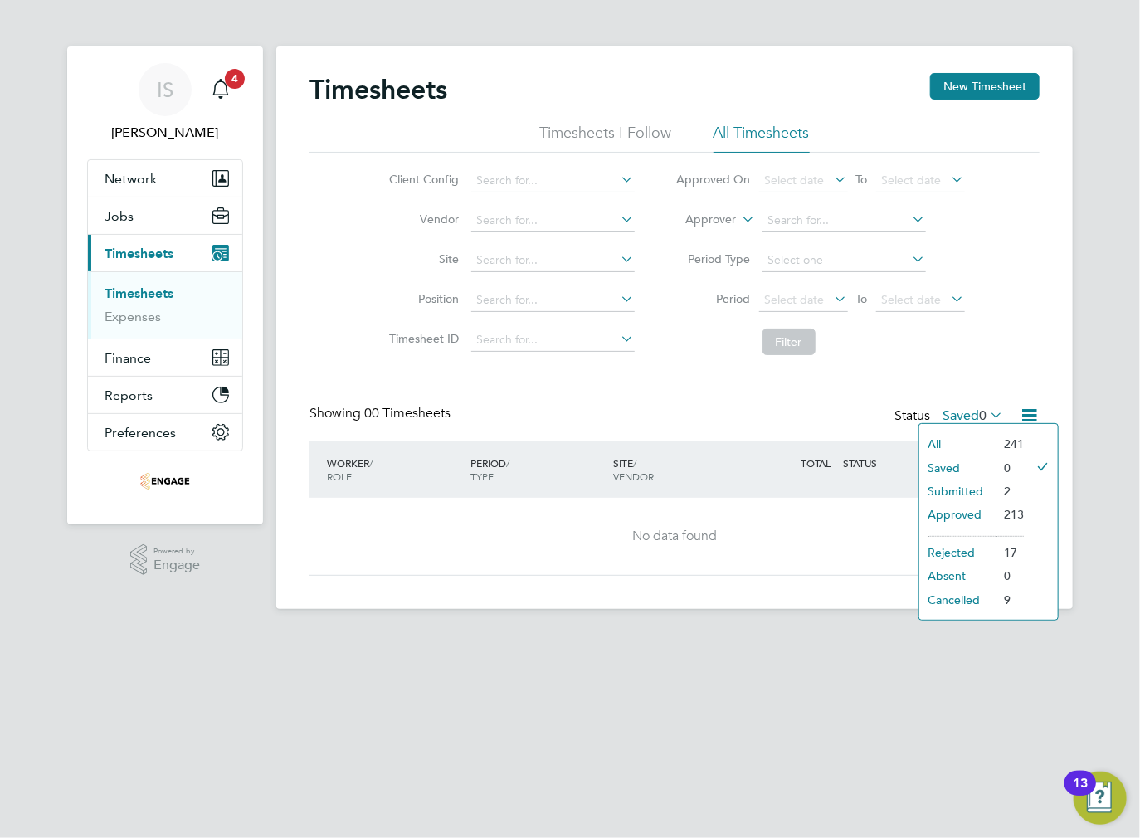
click at [846, 378] on div "Timesheets New Timesheet Timesheets I Follow All Timesheets Client Config Vendo…" at bounding box center [674, 324] width 730 height 503
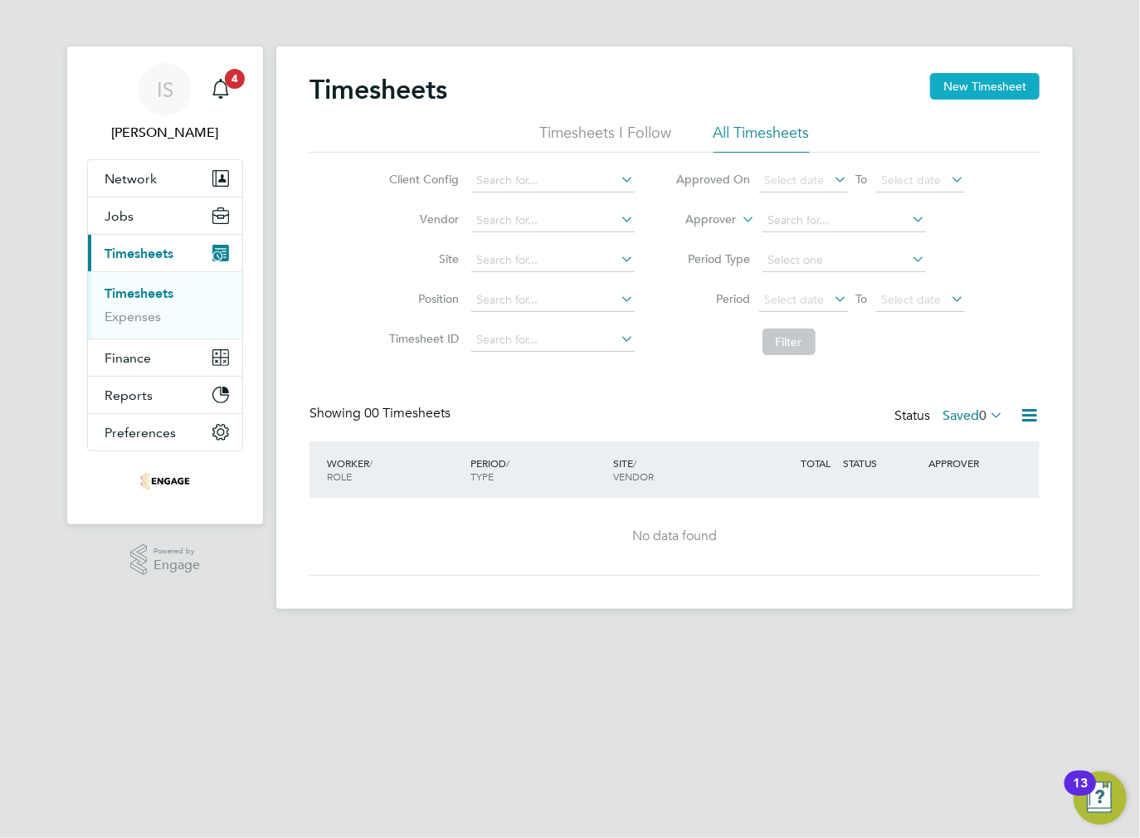
click at [986, 90] on button "New Timesheet" at bounding box center [985, 86] width 110 height 27
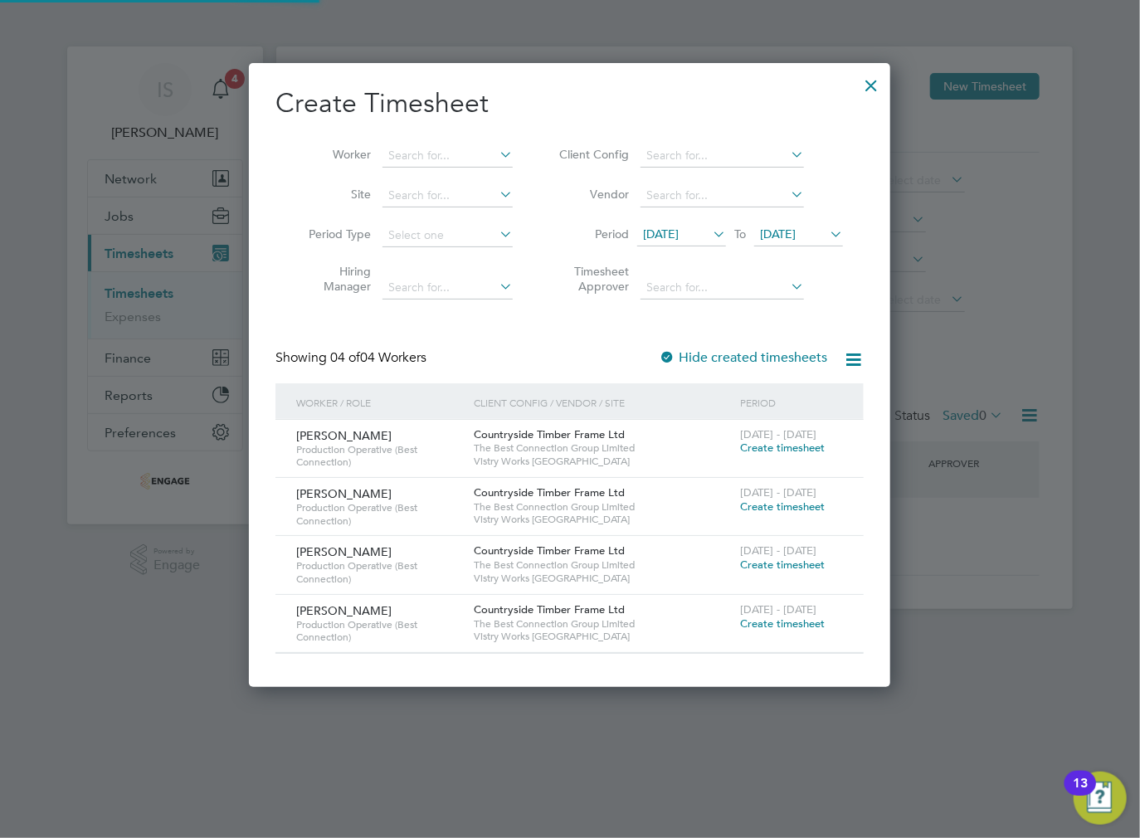
scroll to position [623, 642]
click at [679, 236] on span "[DATE]" at bounding box center [661, 234] width 36 height 15
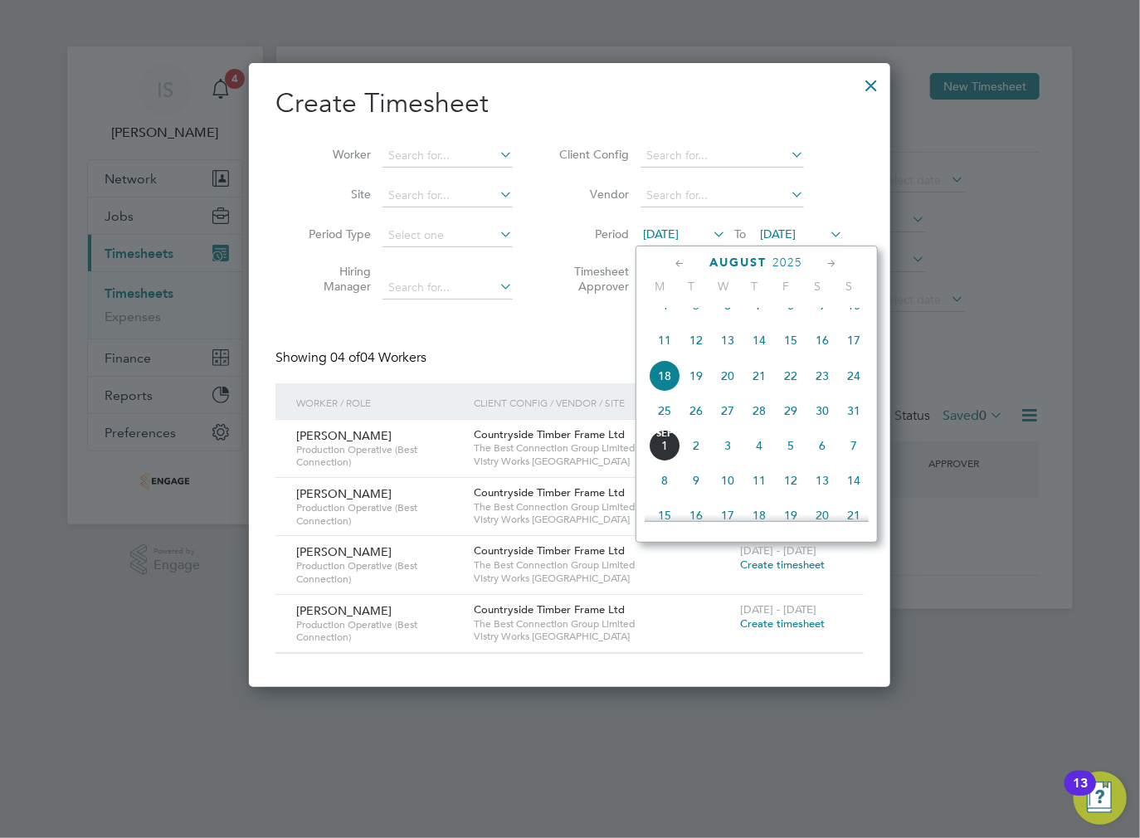
click at [666, 426] on span "25" at bounding box center [665, 411] width 32 height 32
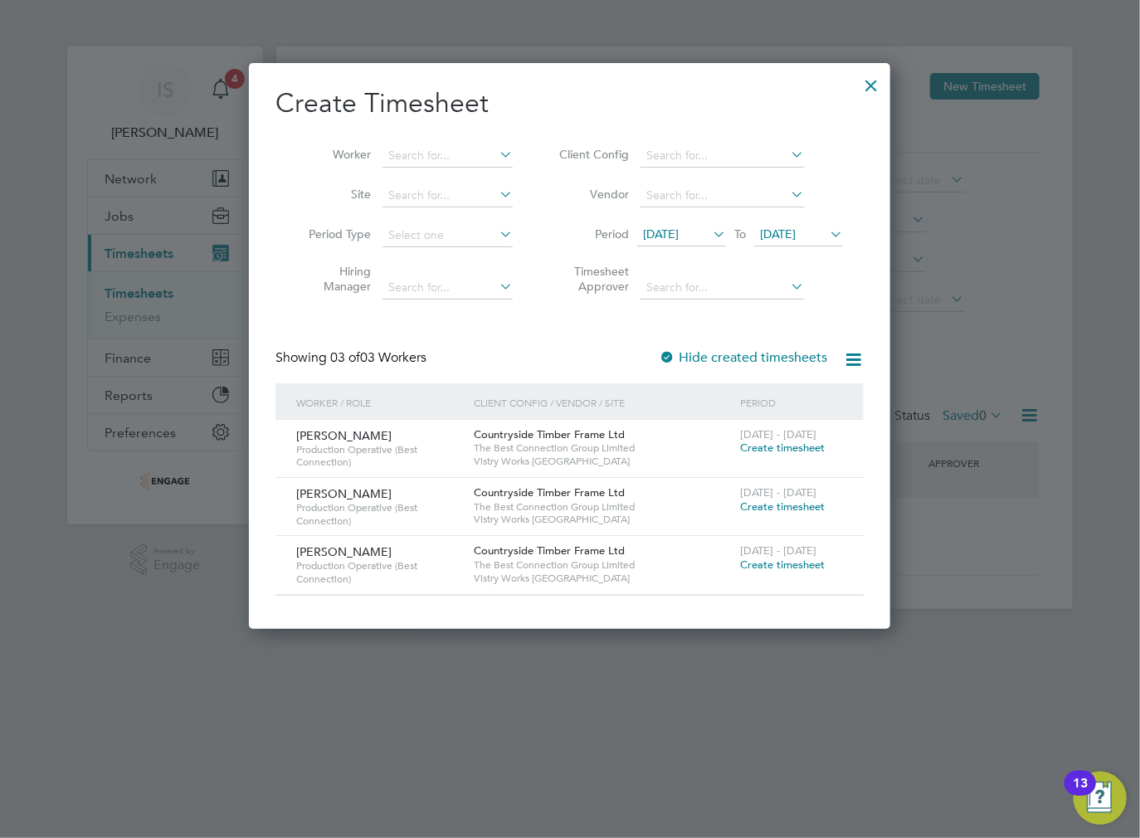
click at [762, 504] on span "Create timesheet" at bounding box center [782, 507] width 85 height 14
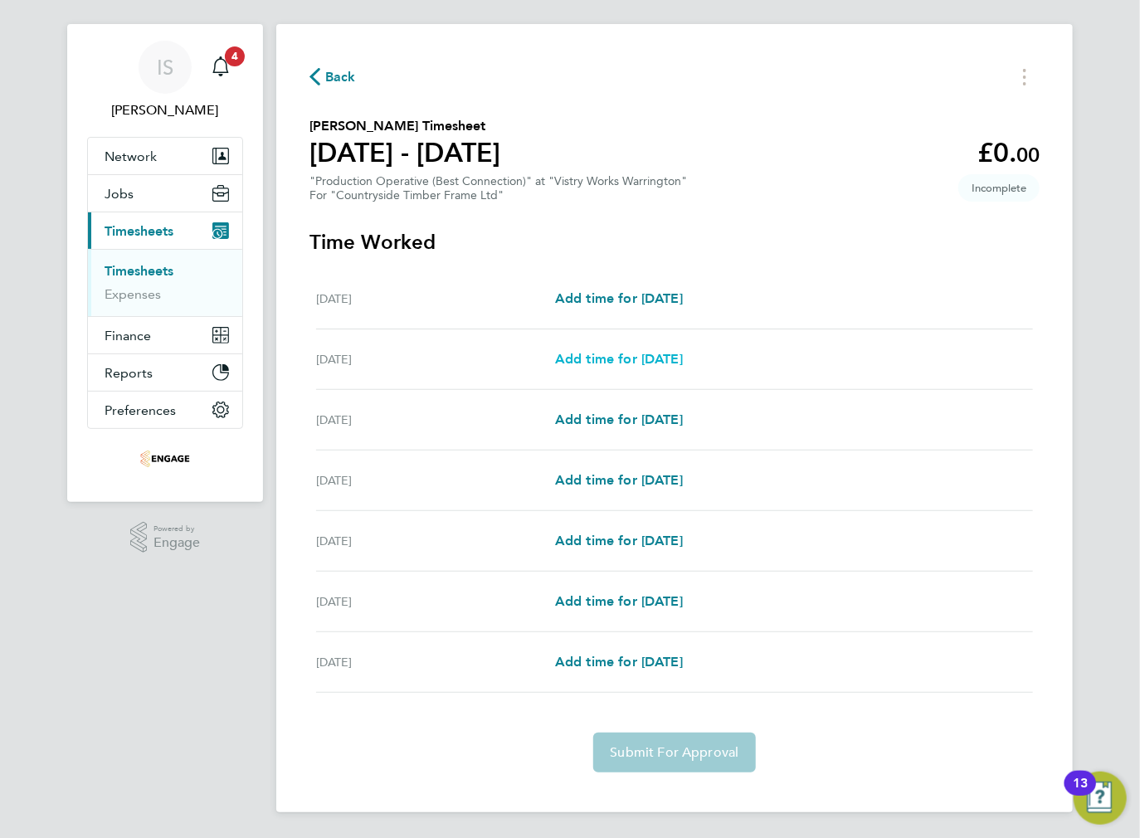
click at [603, 364] on span "Add time for [DATE]" at bounding box center [619, 359] width 128 height 16
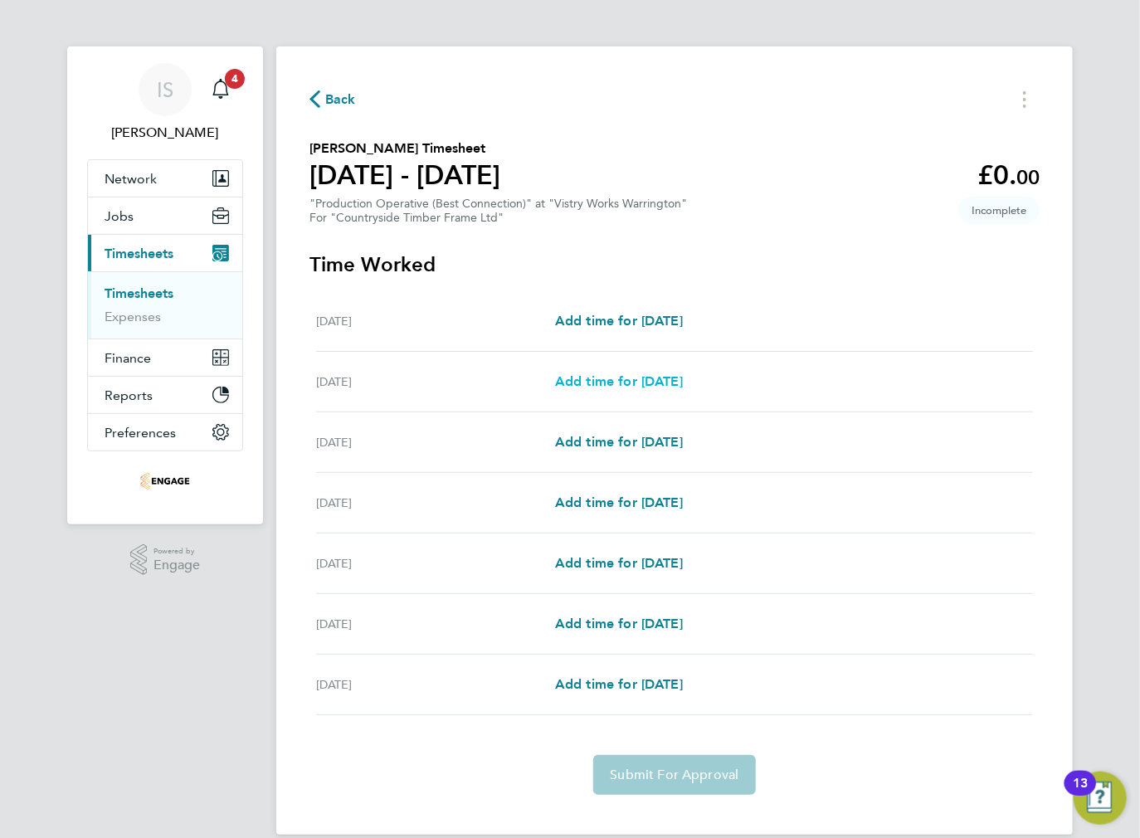
select select "15"
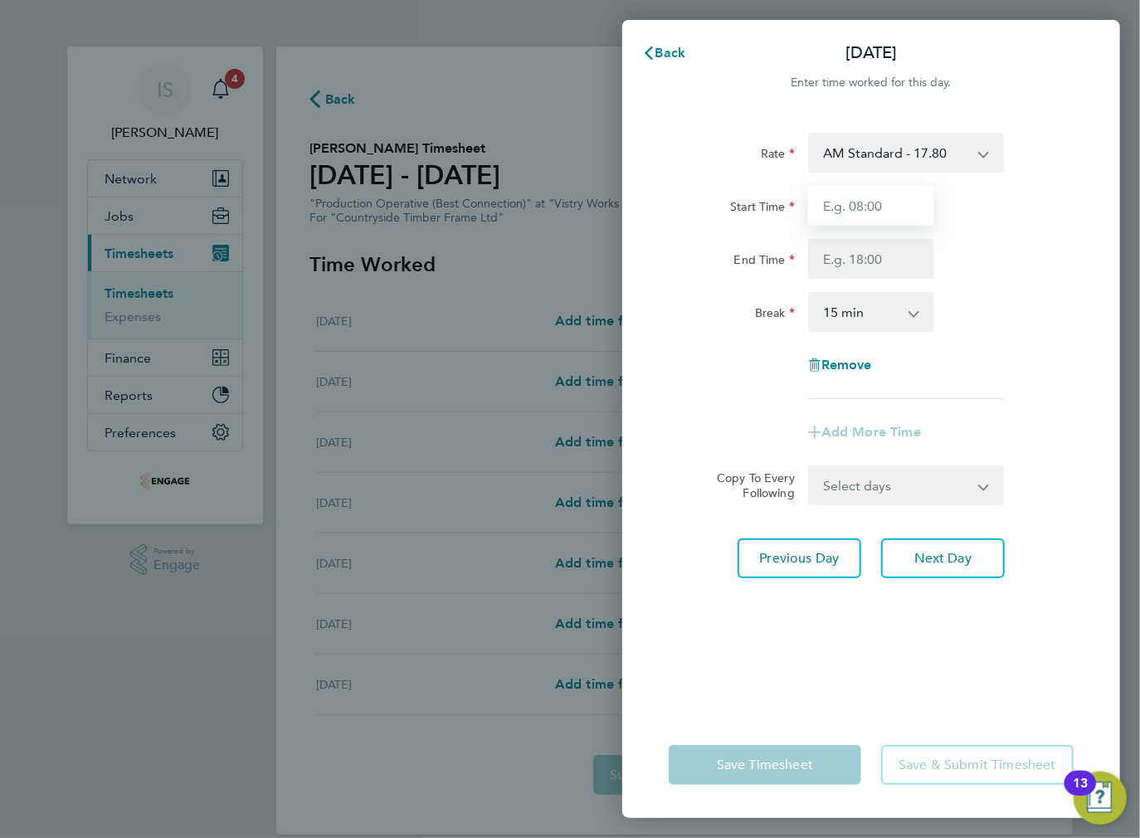
click at [856, 204] on input "Start Time" at bounding box center [871, 206] width 126 height 40
type input "06:00"
click at [869, 265] on input "End Time" at bounding box center [871, 259] width 126 height 40
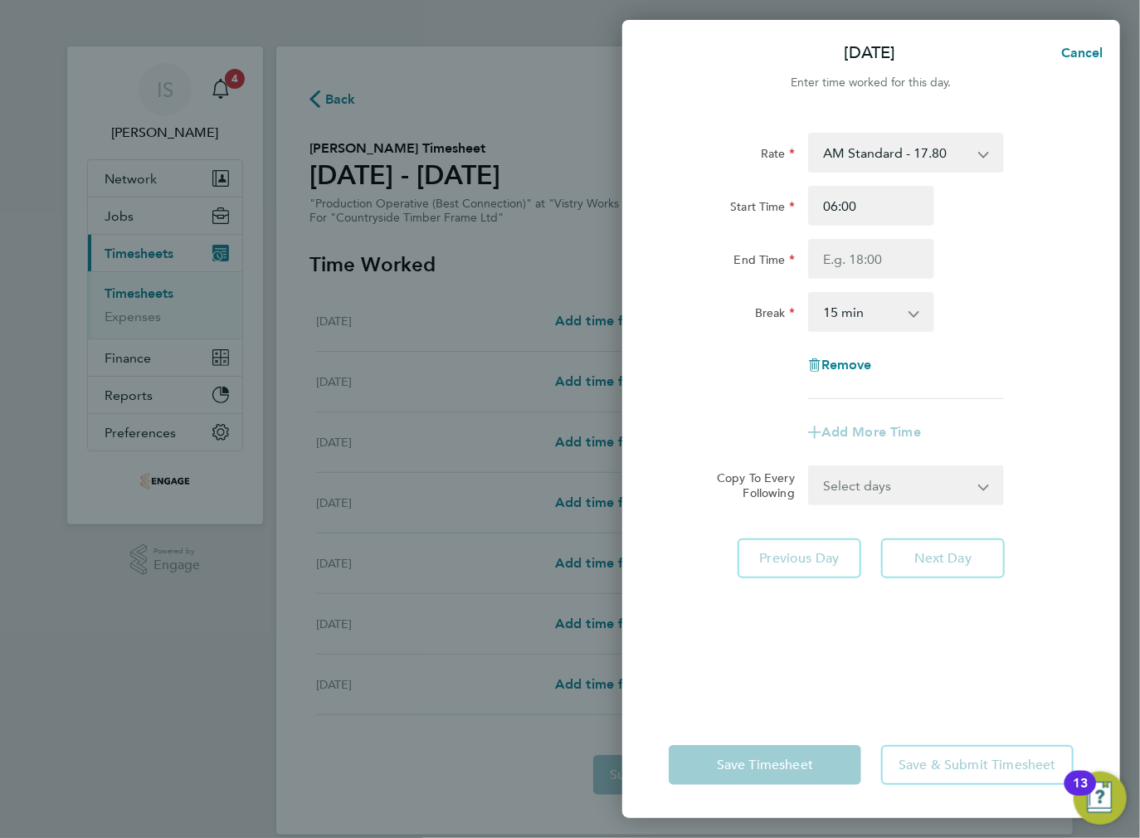
click at [853, 319] on select "0 min 15 min 30 min 45 min 60 min 75 min 90 min" at bounding box center [861, 312] width 103 height 37
click at [851, 256] on input "End Time" at bounding box center [871, 259] width 126 height 40
type input "14:00"
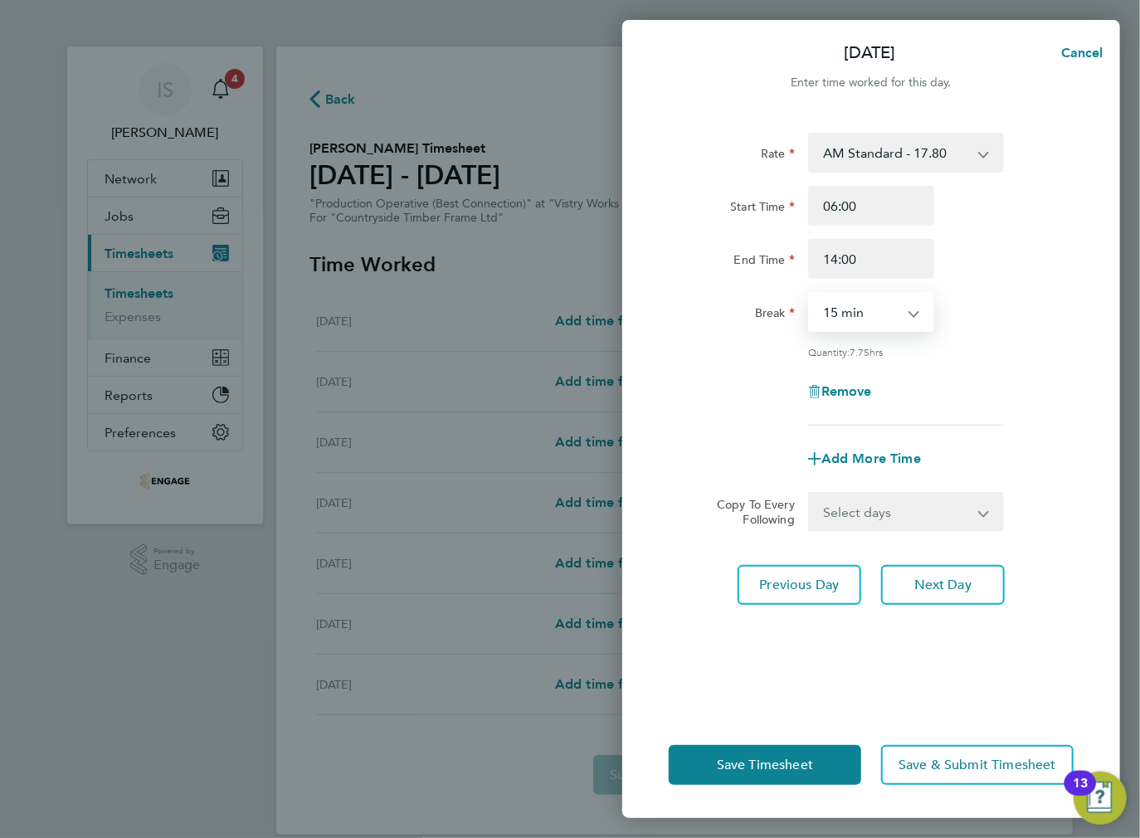
click at [865, 309] on select "0 min 15 min 30 min 45 min 60 min 75 min 90 min" at bounding box center [861, 312] width 103 height 37
select select "30"
click at [810, 294] on select "0 min 15 min 30 min 45 min 60 min 75 min 90 min" at bounding box center [861, 312] width 103 height 37
click at [876, 504] on select "Select days Day Weekday (Mon-Fri) Weekend (Sat-Sun) Wednesday Thursday Friday S…" at bounding box center [897, 512] width 174 height 37
select select "WEEKDAY"
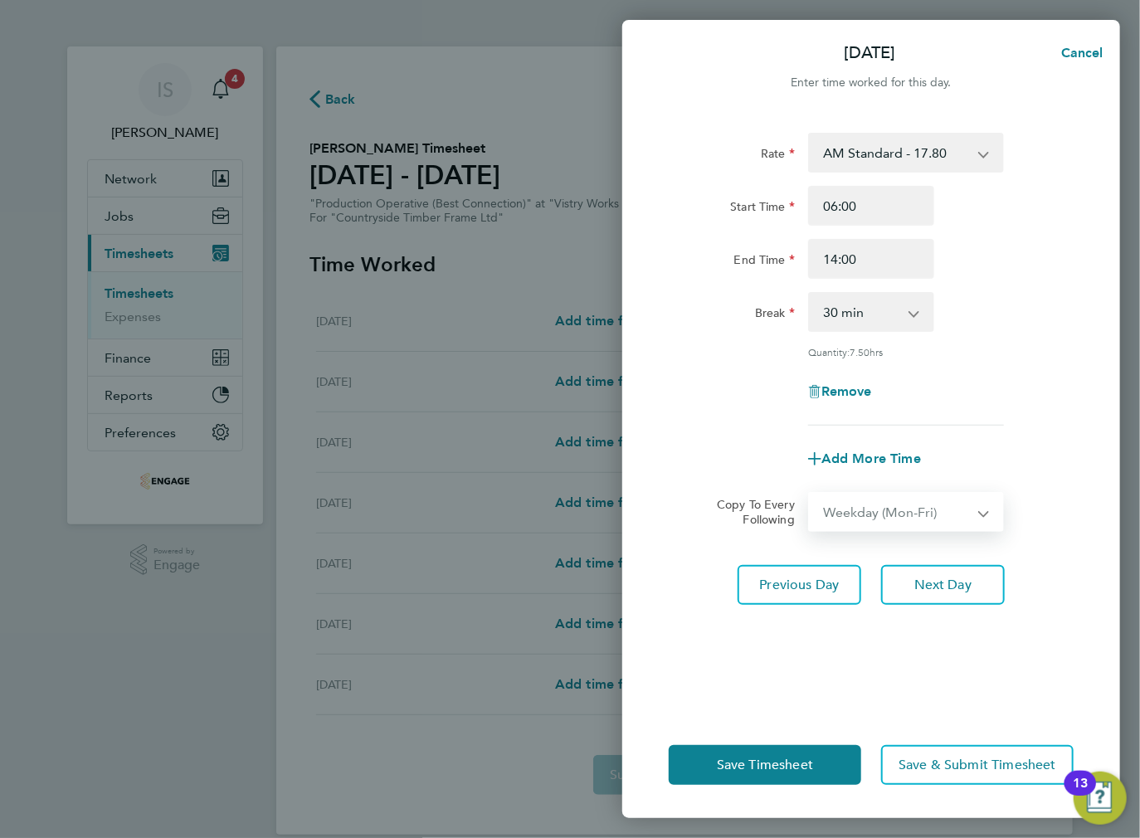
click at [810, 494] on select "Select days Day Weekday (Mon-Fri) Weekend (Sat-Sun) Wednesday Thursday Friday S…" at bounding box center [897, 512] width 174 height 37
select select "[DATE]"
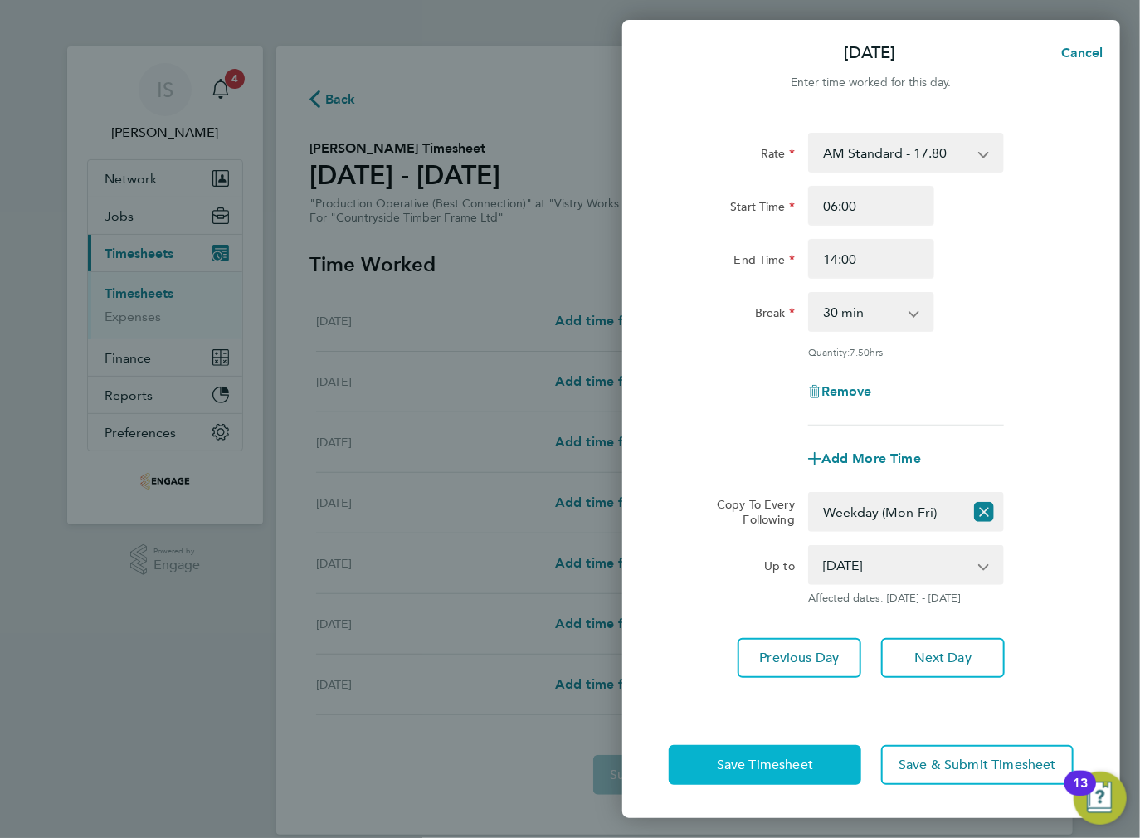
click at [750, 767] on span "Save Timesheet" at bounding box center [765, 765] width 96 height 17
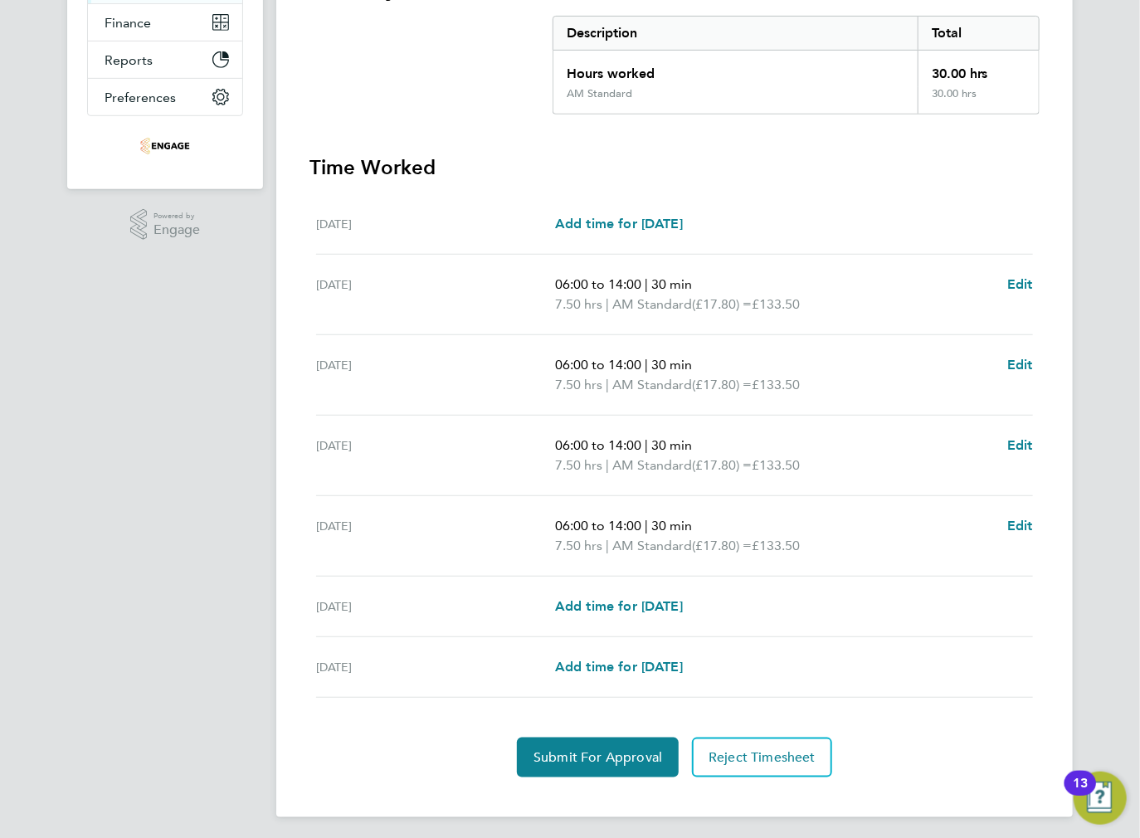
scroll to position [339, 0]
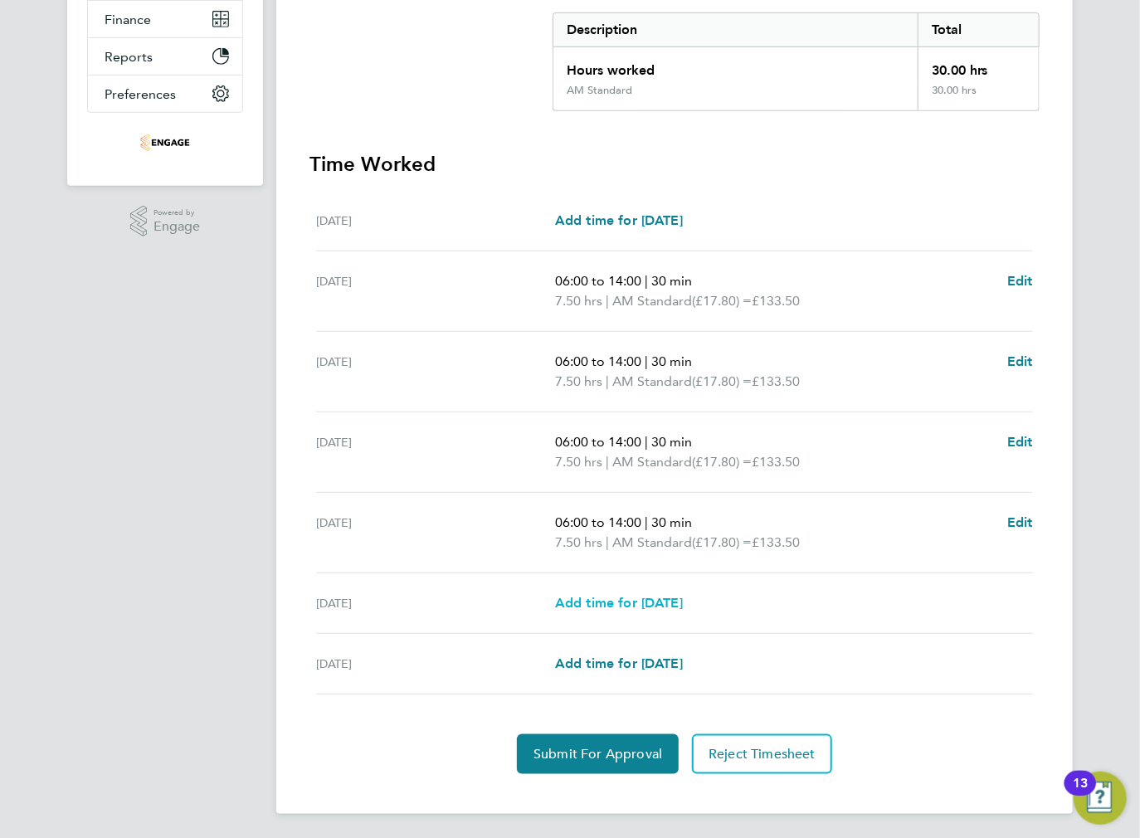
click at [603, 598] on span "Add time for [DATE]" at bounding box center [619, 603] width 128 height 16
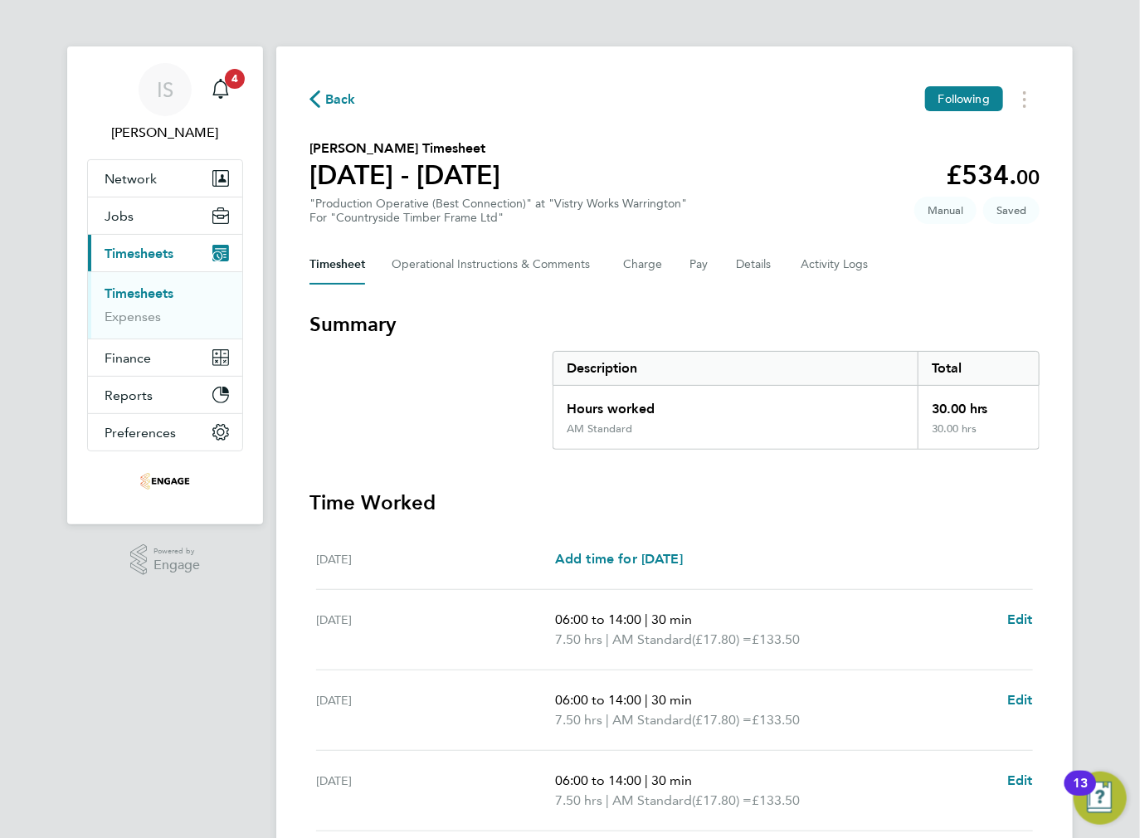
select select "15"
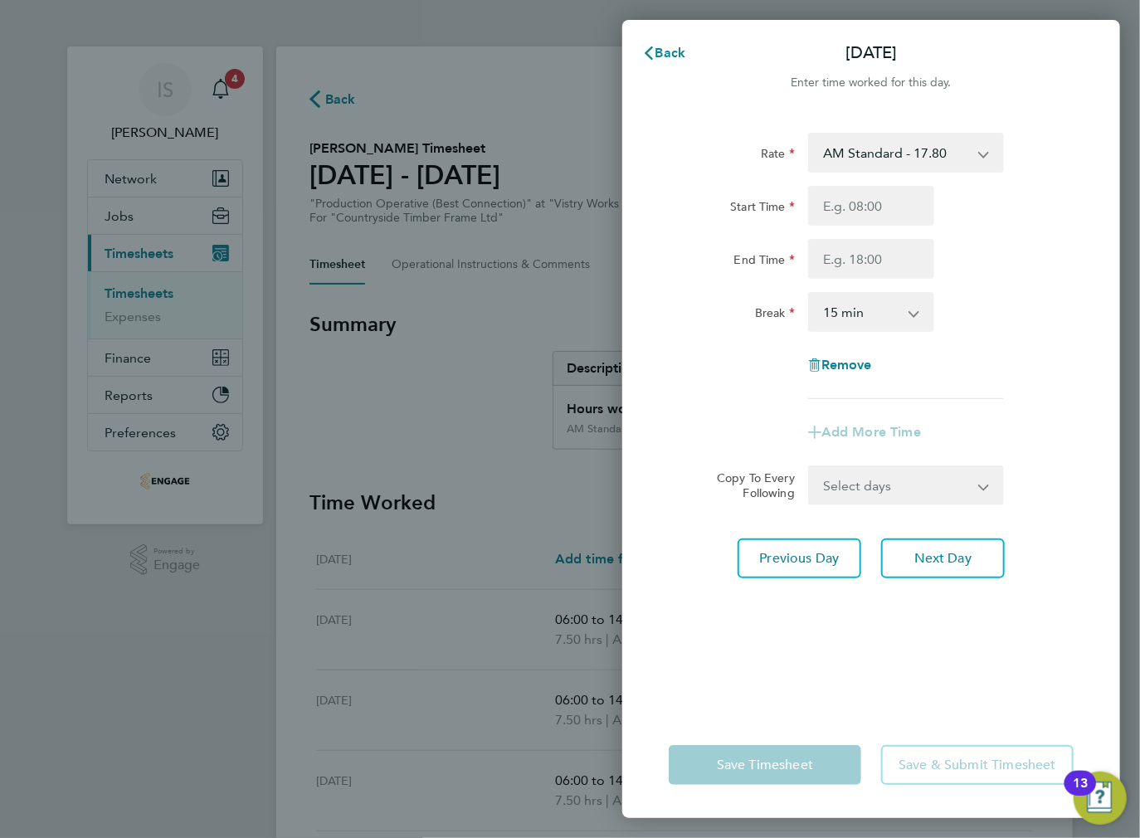
click at [886, 143] on select "AM Standard - 17.80 BONUS - 13.50 PM Standard - 19.09 PM OT1 - 28.64 AM OT1 - 2…" at bounding box center [896, 152] width 173 height 37
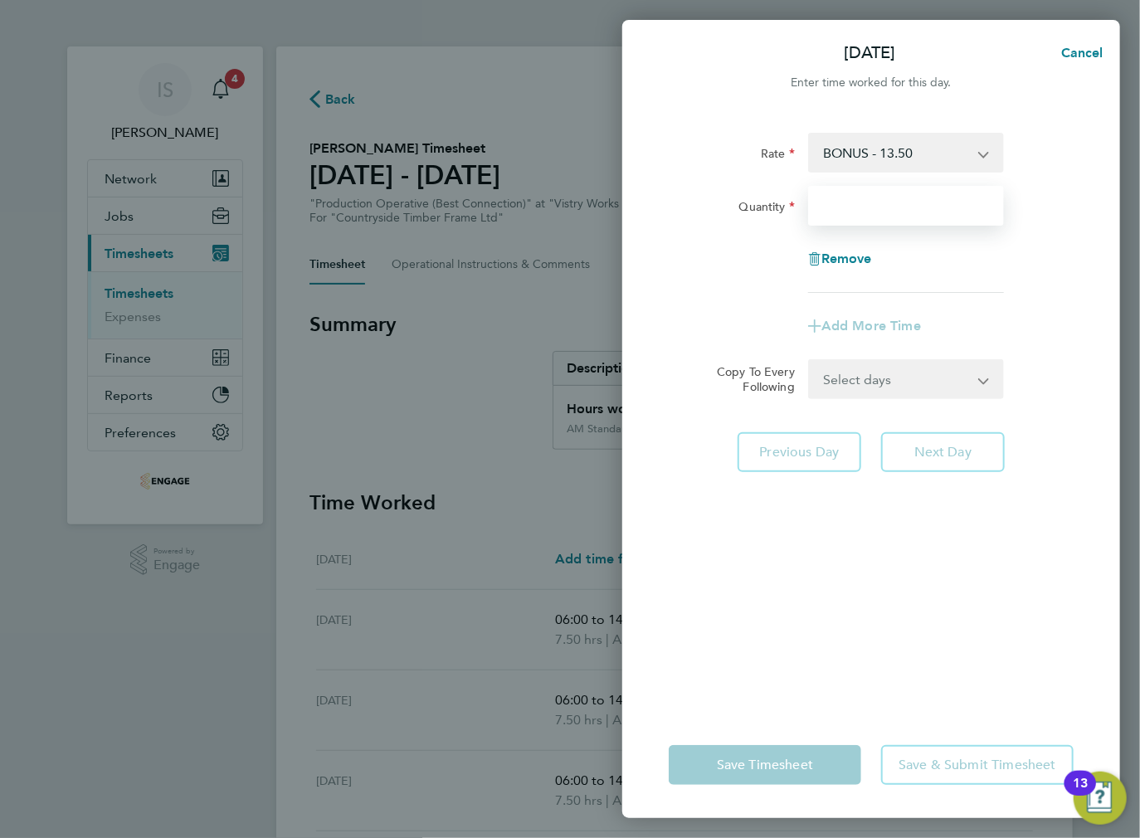
click at [826, 209] on input "Quantity" at bounding box center [906, 206] width 196 height 40
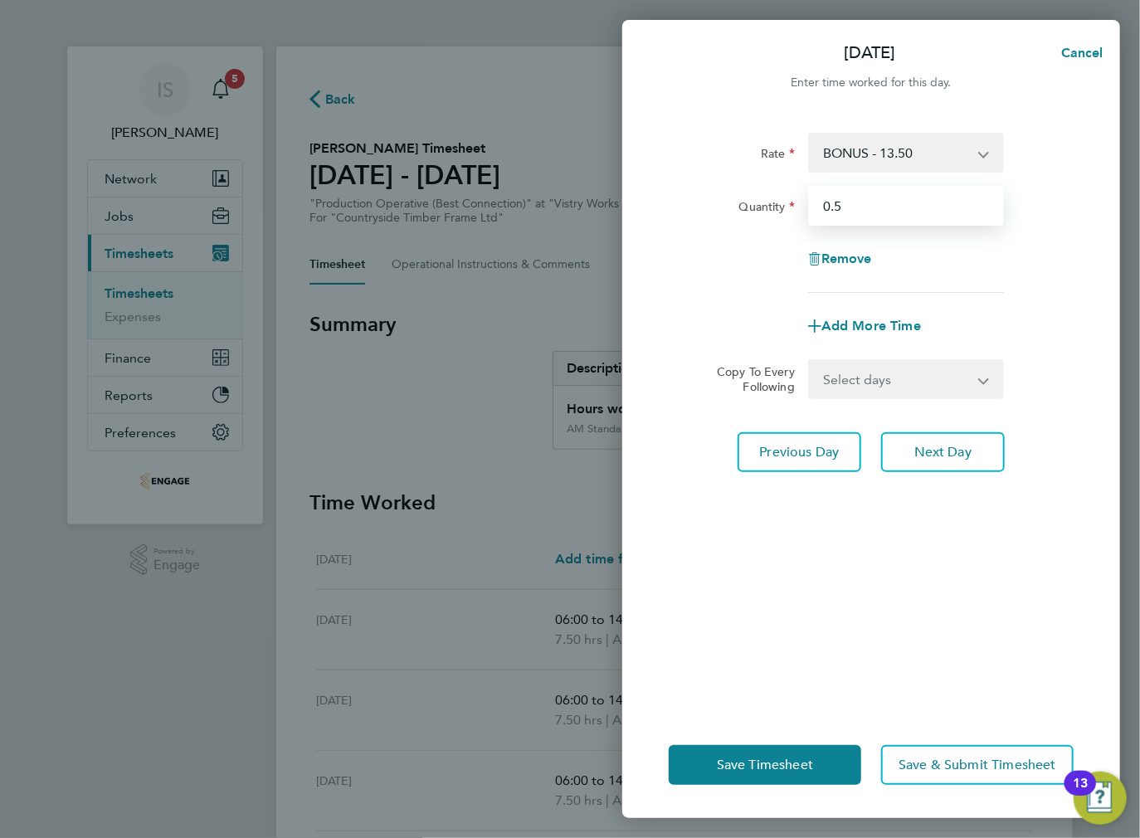
type input "0.5"
click at [1105, 228] on div "Rate BONUS - 13.50 AM Standard - 17.80 PM Standard - 19.09 PM OT1 - 28.64 AM OT…" at bounding box center [871, 412] width 498 height 599
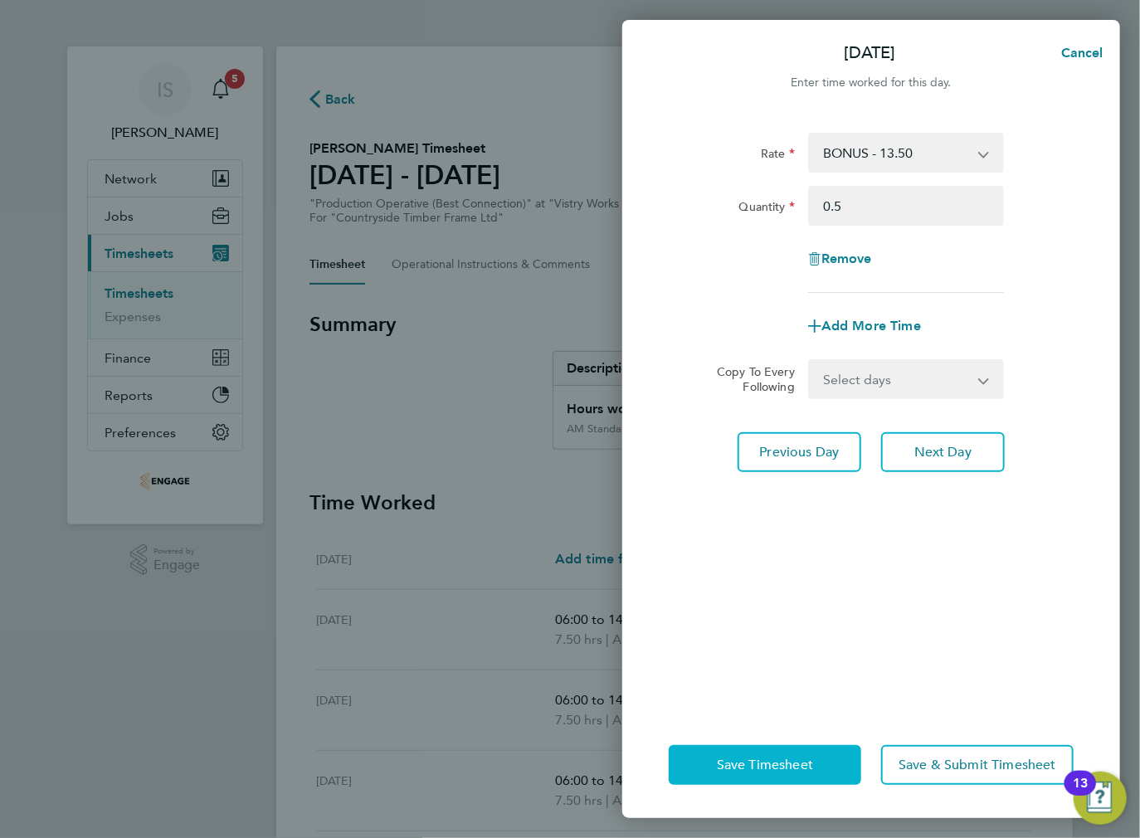
click at [757, 781] on button "Save Timesheet" at bounding box center [765, 765] width 193 height 40
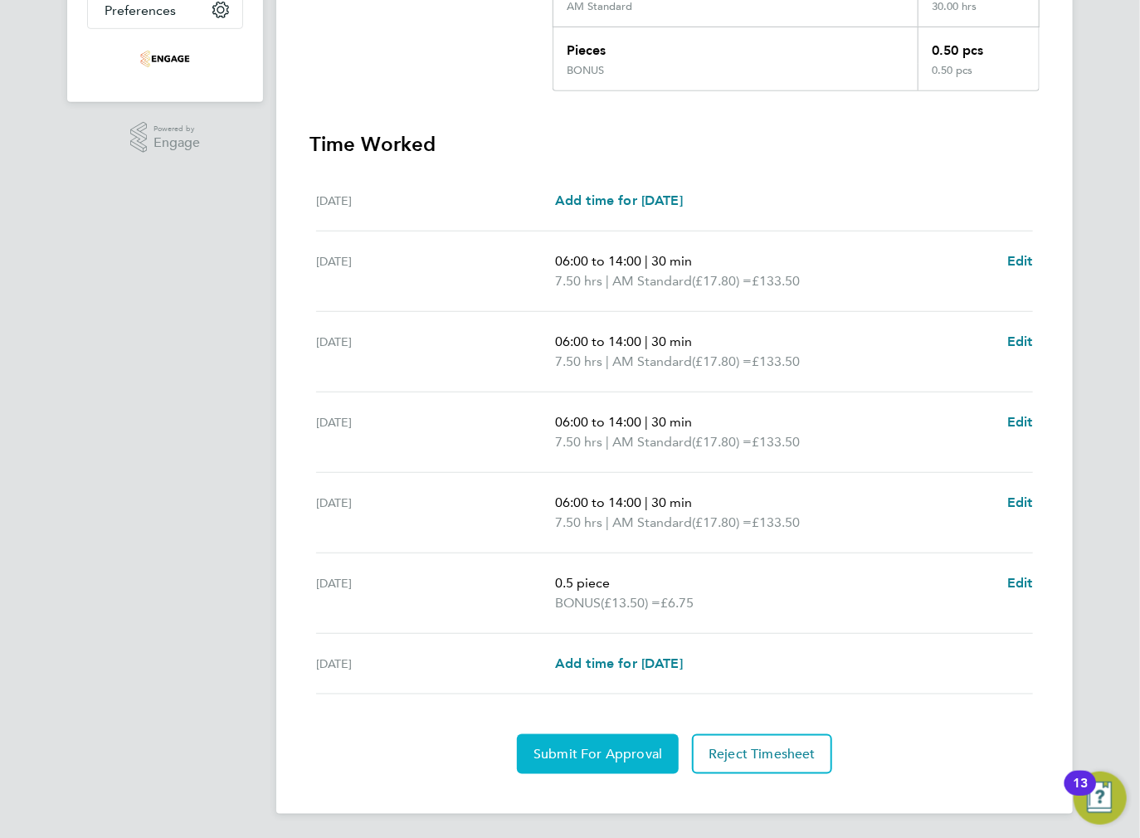
click at [551, 753] on span "Submit For Approval" at bounding box center [598, 754] width 129 height 17
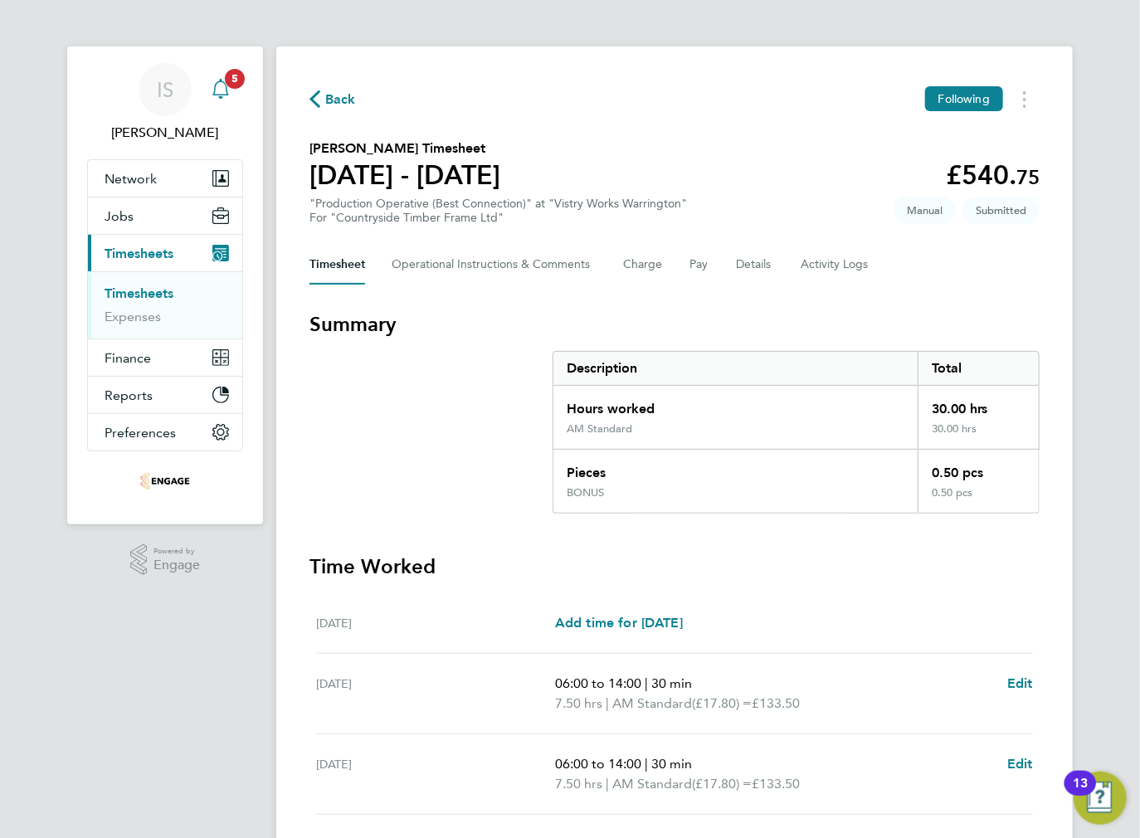
click at [228, 86] on span "5" at bounding box center [235, 79] width 20 height 20
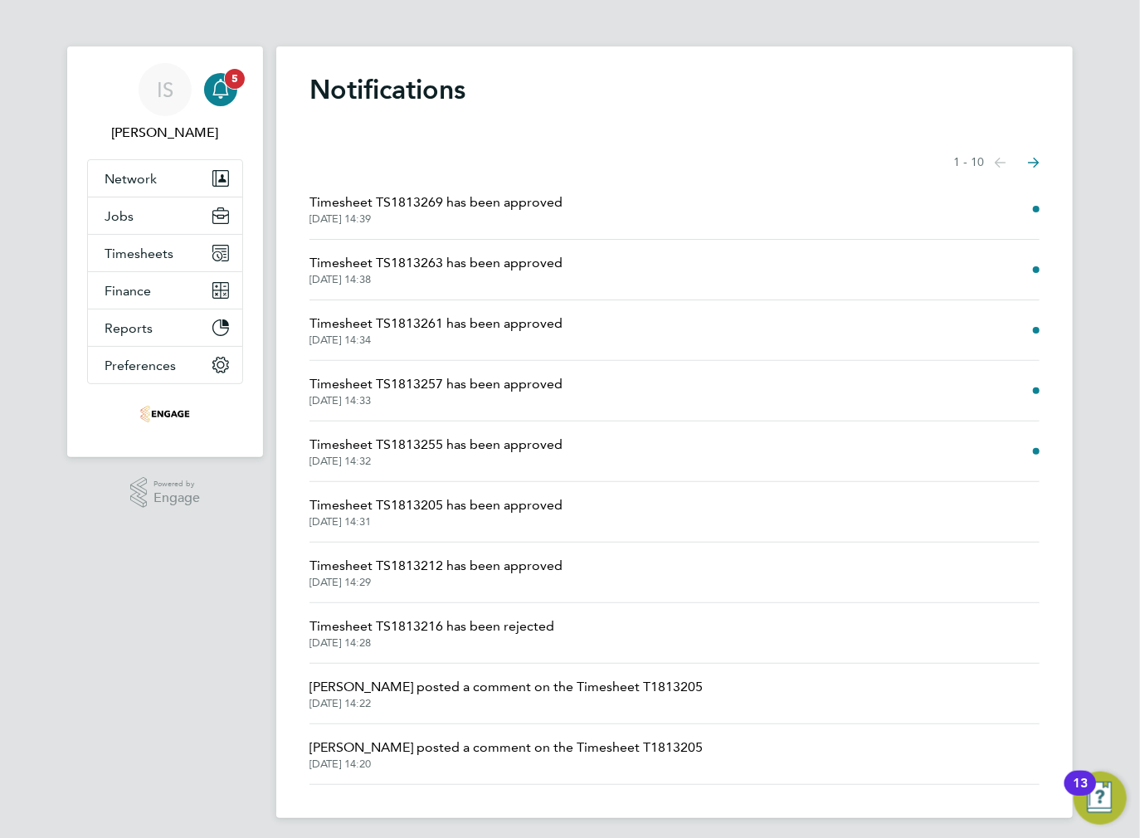
click at [223, 100] on div "Main navigation" at bounding box center [220, 89] width 33 height 33
click at [154, 257] on span "Timesheets" at bounding box center [139, 254] width 69 height 16
click at [474, 139] on div "Notifications Showing items 1 - 10 items Previous page Next page Timesheet TS18…" at bounding box center [674, 432] width 797 height 772
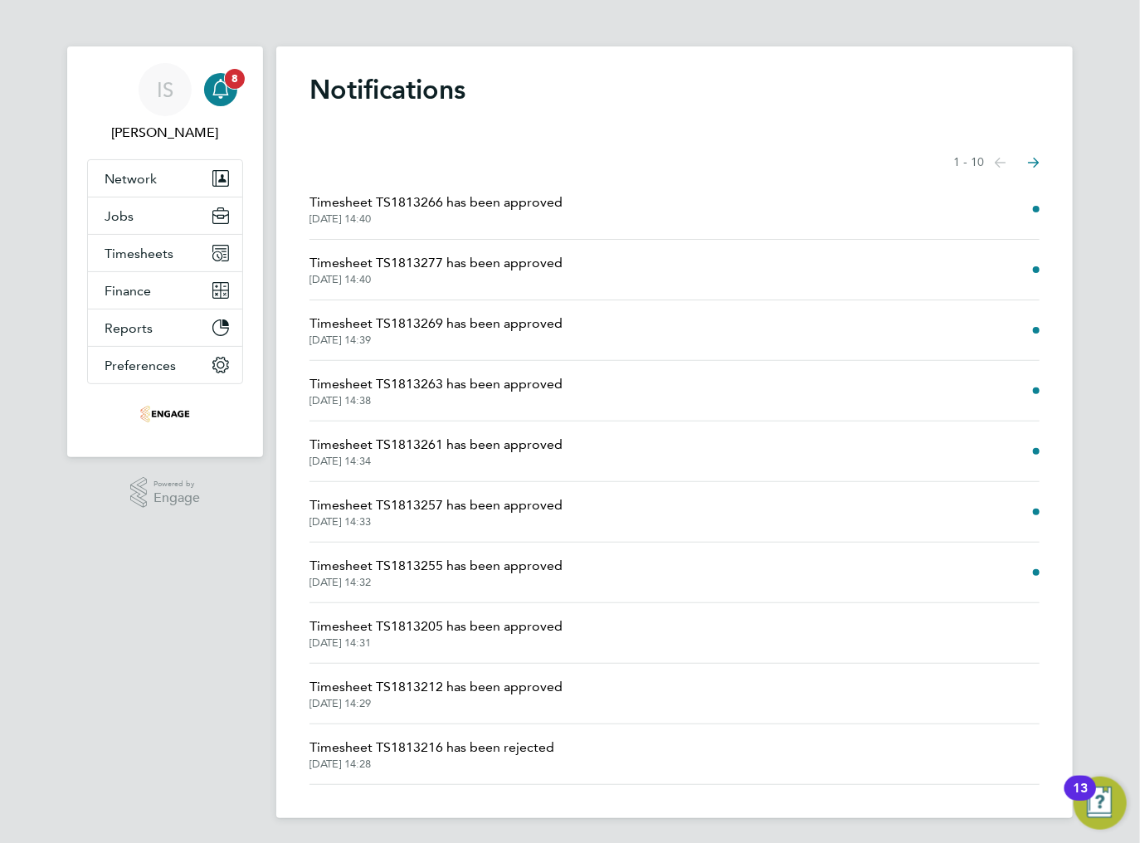
click at [227, 100] on div "Main navigation" at bounding box center [220, 89] width 33 height 33
click at [468, 209] on span "Timesheet TS1813266 has been approved" at bounding box center [435, 203] width 253 height 20
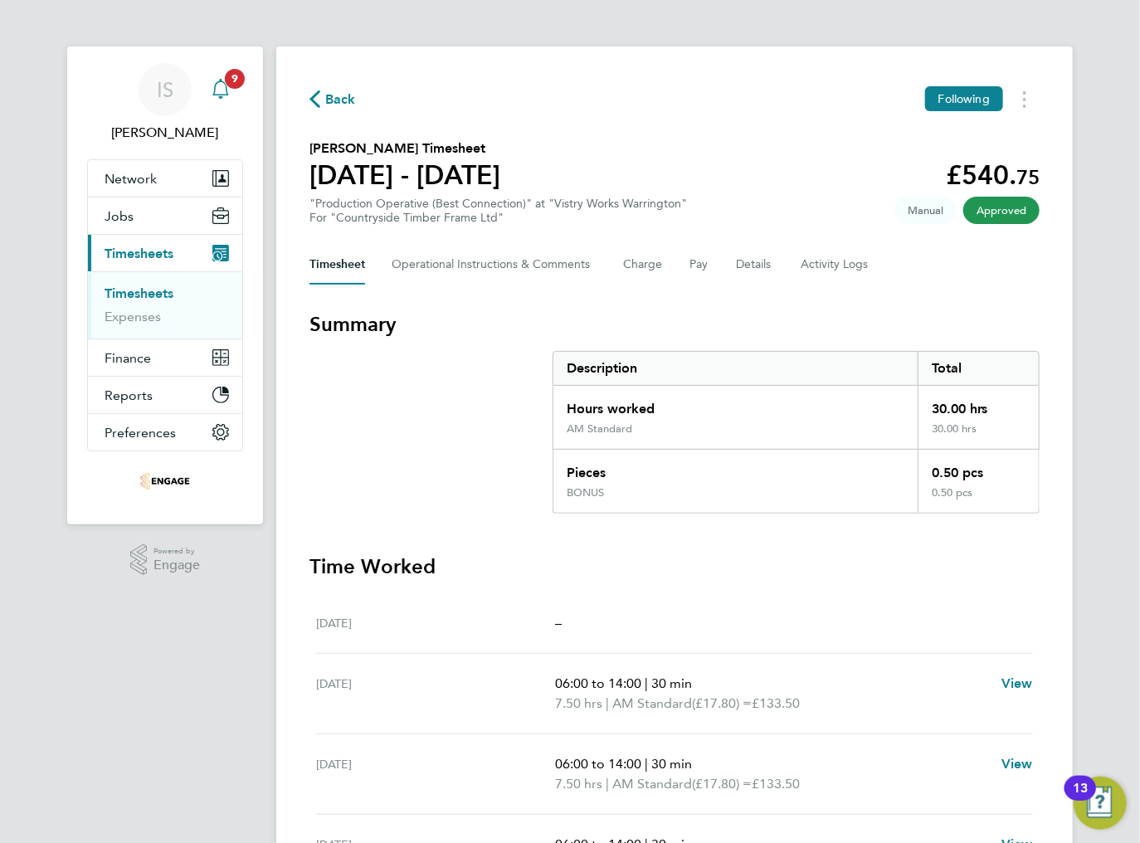
click at [228, 101] on div "Main navigation" at bounding box center [220, 89] width 33 height 33
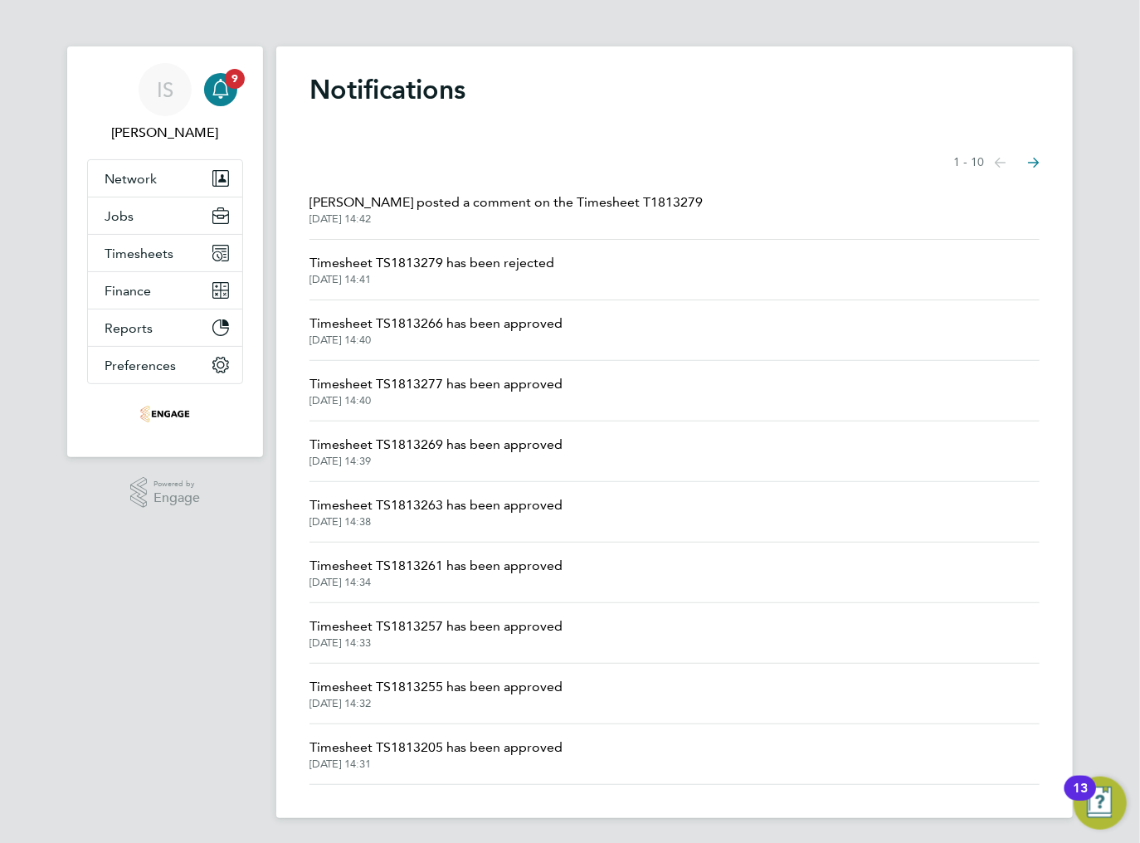
click at [568, 196] on span "[PERSON_NAME] posted a comment on the Timesheet T1813279" at bounding box center [505, 203] width 393 height 20
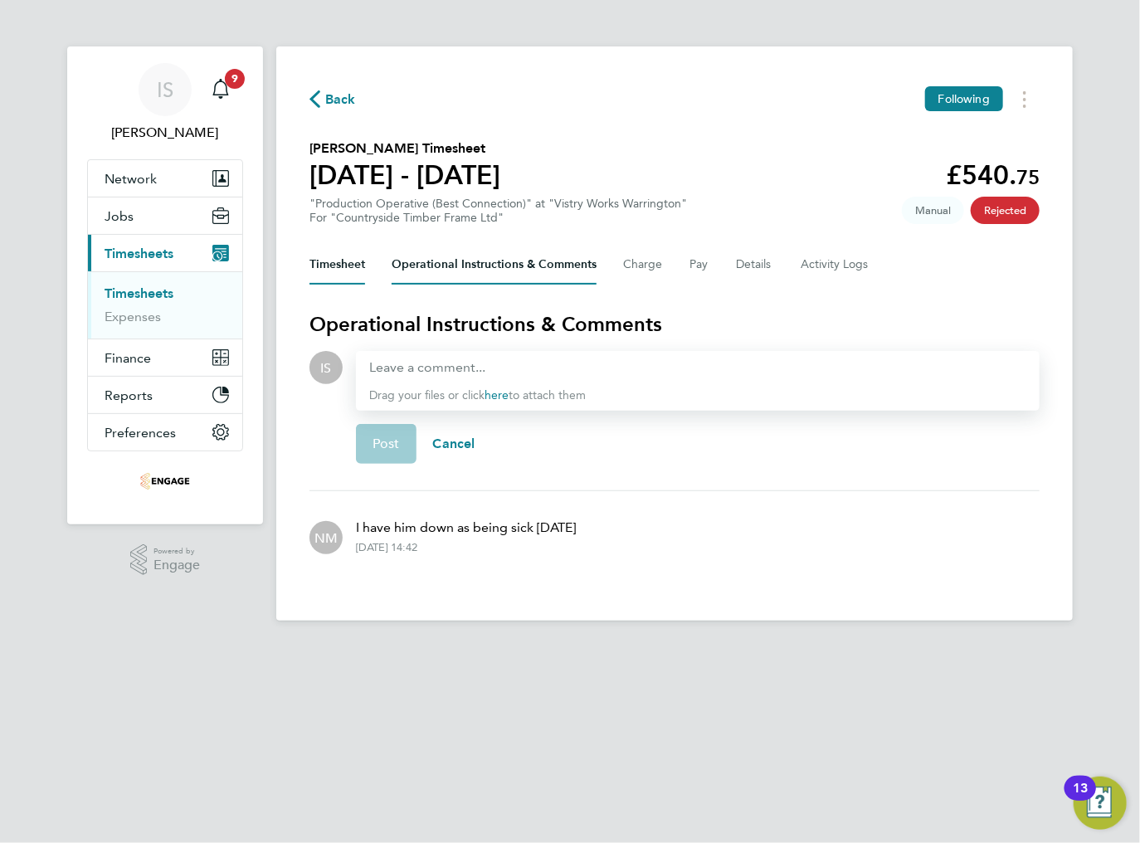
click at [350, 266] on button "Timesheet" at bounding box center [337, 265] width 56 height 40
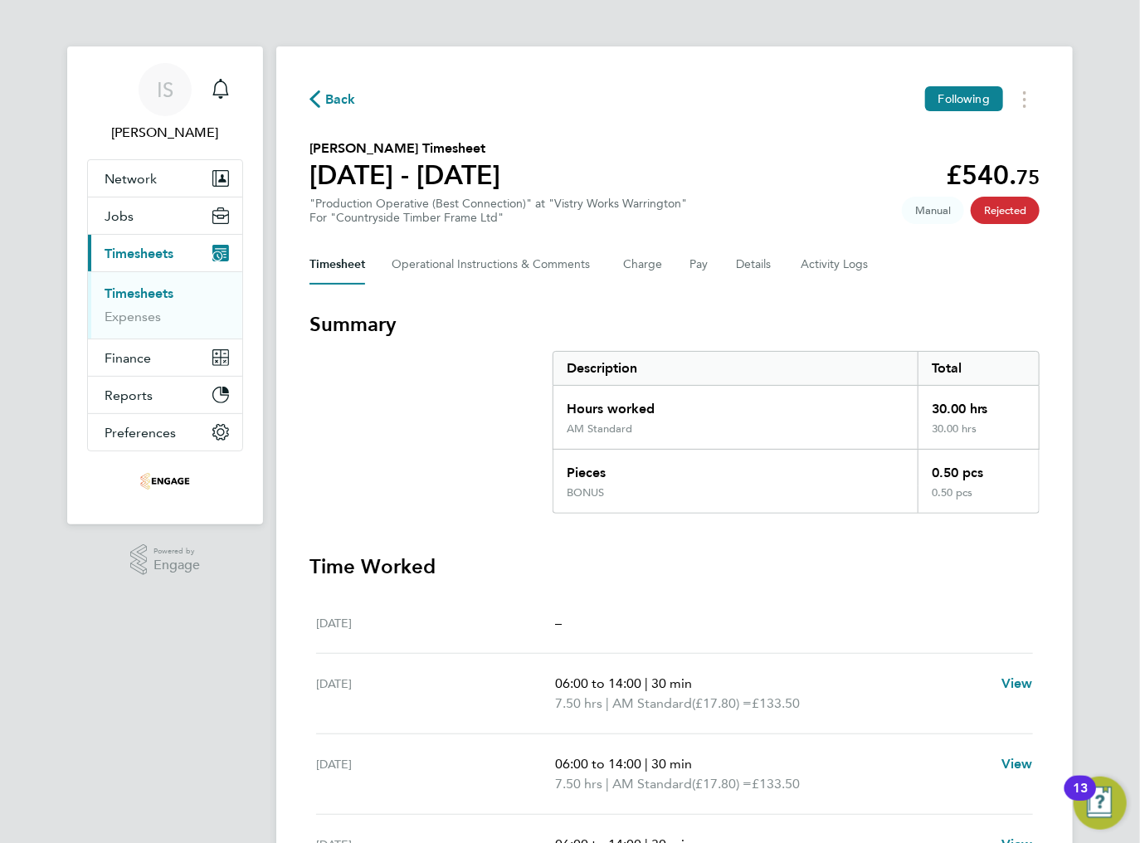
click at [334, 105] on span "Back" at bounding box center [340, 100] width 31 height 20
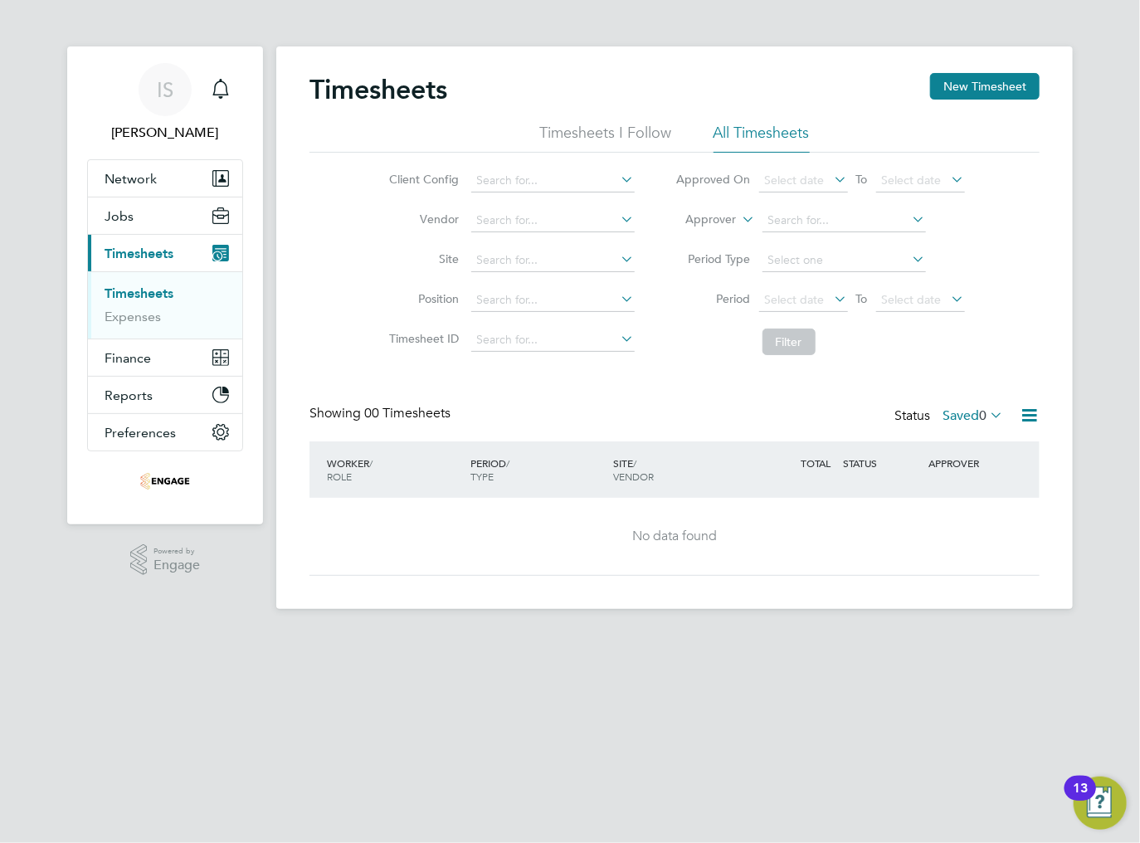
click at [135, 290] on link "Timesheets" at bounding box center [139, 293] width 69 height 16
click at [976, 89] on button "New Timesheet" at bounding box center [985, 86] width 110 height 27
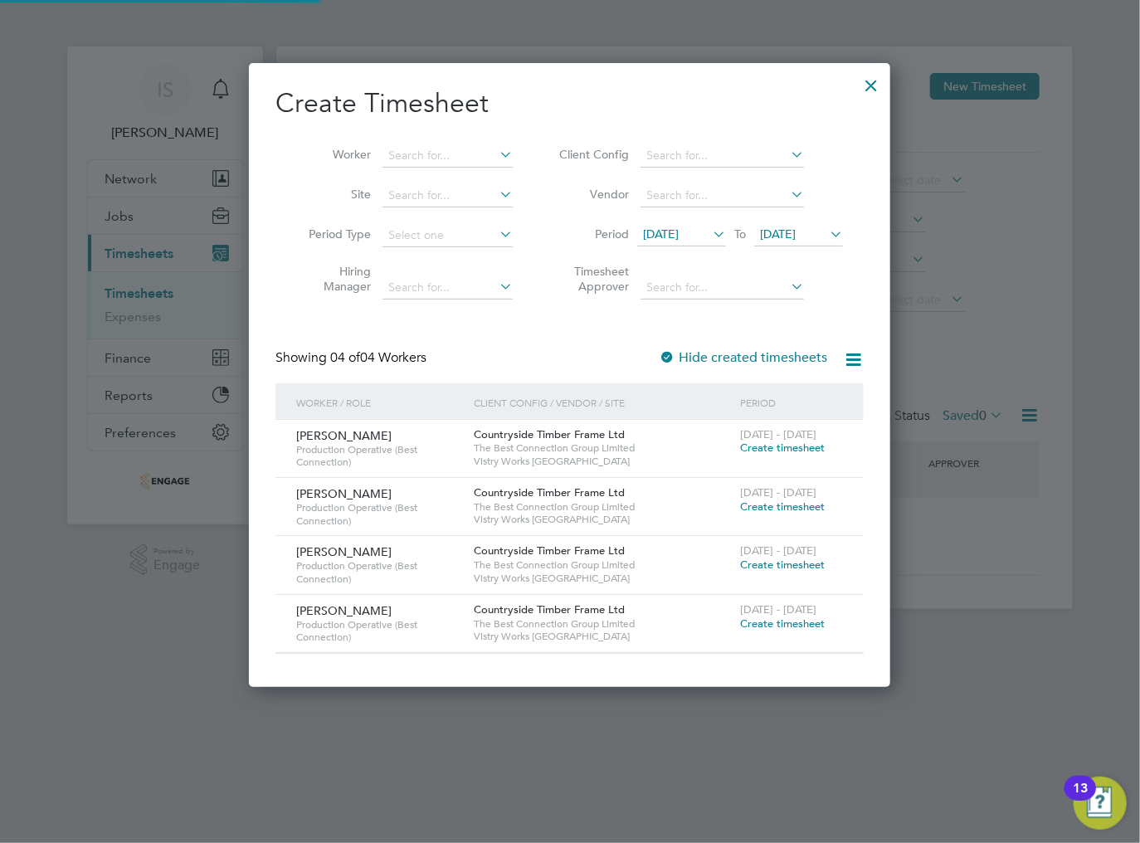
scroll to position [623, 642]
click at [679, 236] on span "[DATE]" at bounding box center [661, 234] width 36 height 15
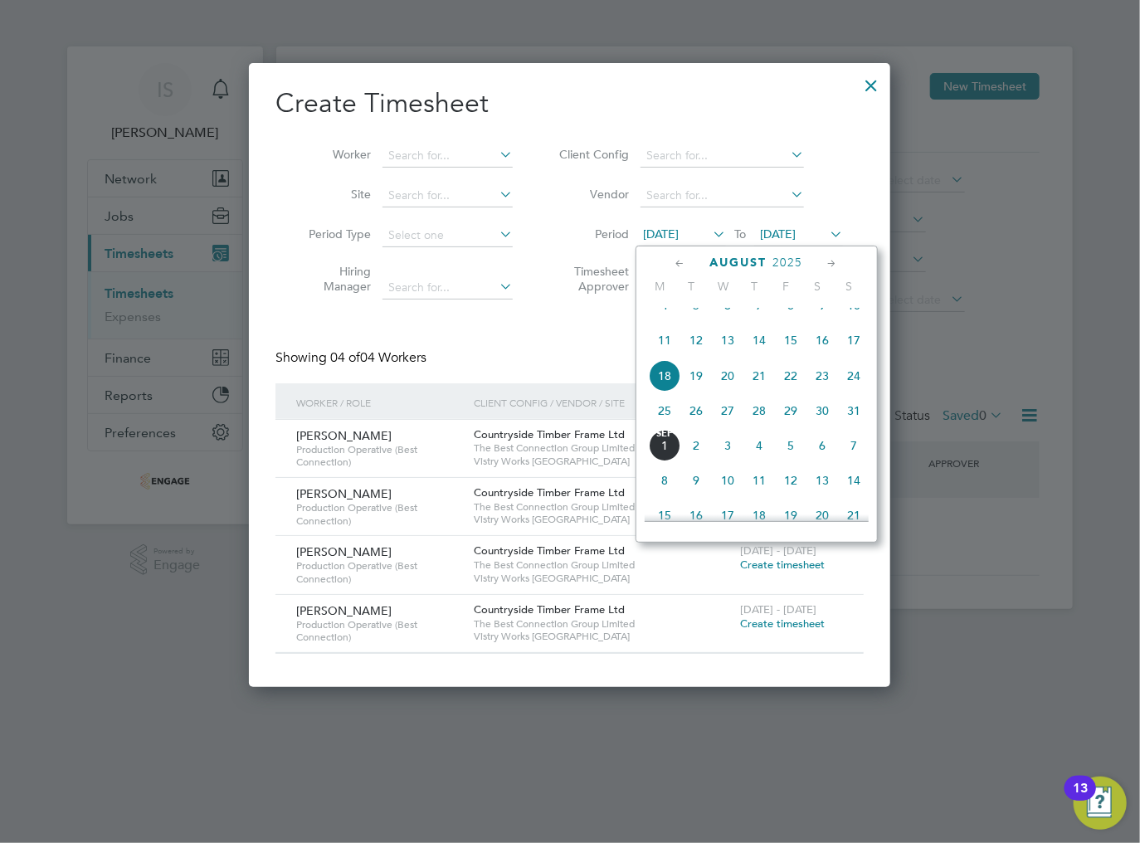
click at [669, 426] on span "25" at bounding box center [665, 411] width 32 height 32
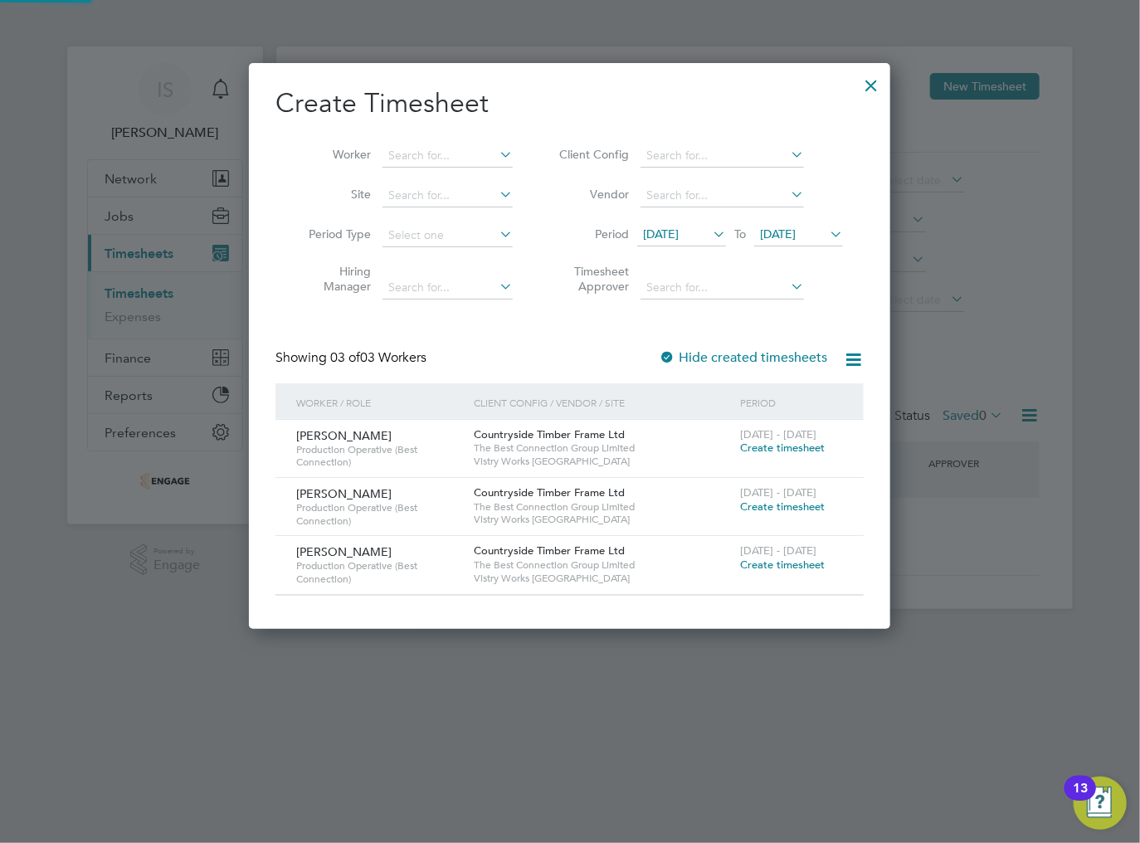
scroll to position [564, 642]
click at [762, 506] on span "Create timesheet" at bounding box center [782, 507] width 85 height 14
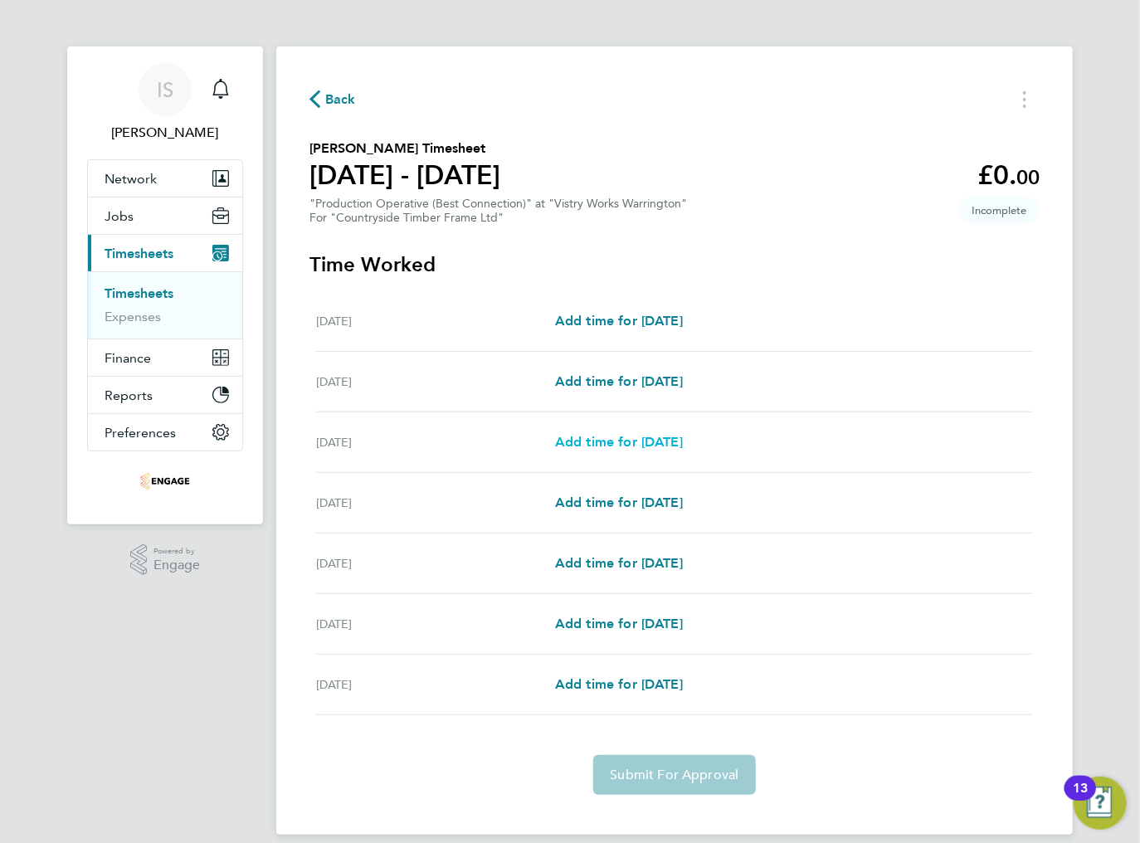
click at [581, 446] on span "Add time for [DATE]" at bounding box center [619, 442] width 128 height 16
select select "15"
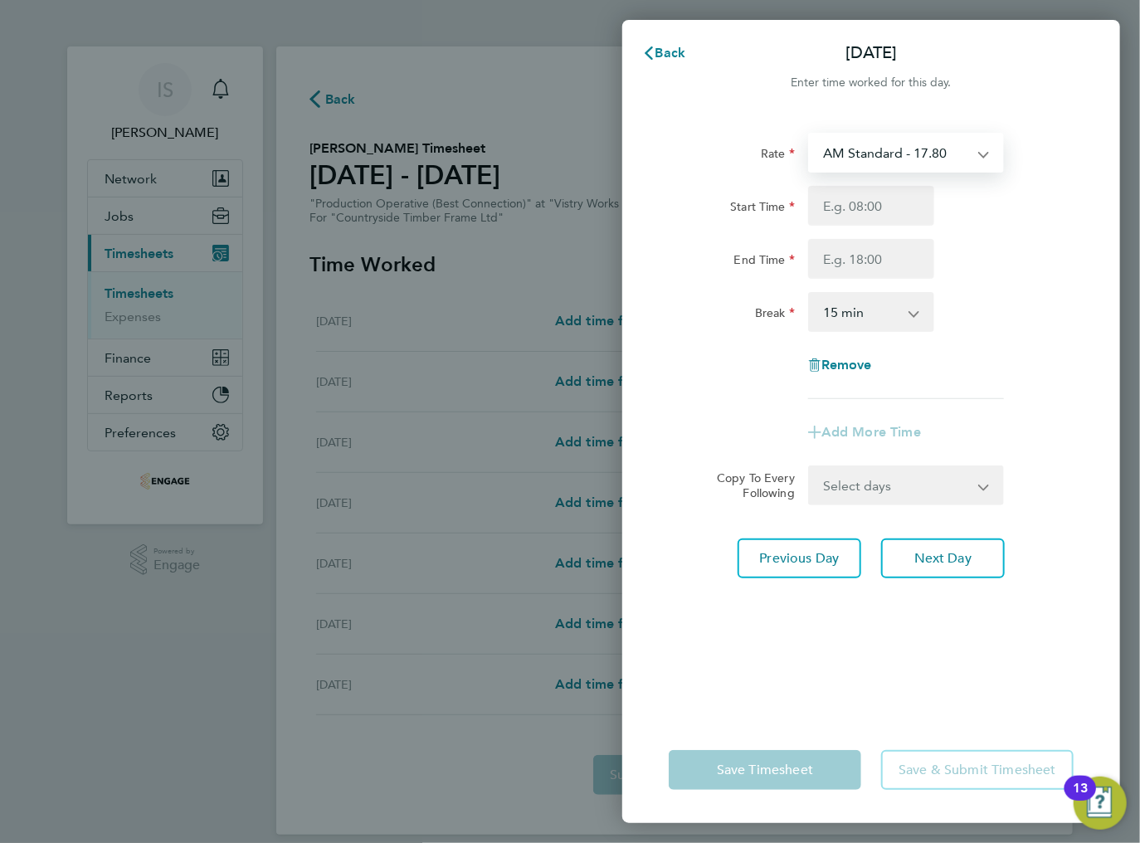
click at [887, 156] on select "AM Standard - 17.80 BONUS - 13.50 PM Standard - 19.09 PM OT1 - 28.64 AM OT1 - 2…" at bounding box center [896, 152] width 173 height 37
click at [761, 173] on div "Rate AM Standard - 17.80 BONUS - 13.50 PM Standard - 19.09 PM OT1 - 28.64 AM OT…" at bounding box center [871, 266] width 405 height 266
click at [831, 201] on input "Start Time" at bounding box center [871, 206] width 126 height 40
type input "06:00"
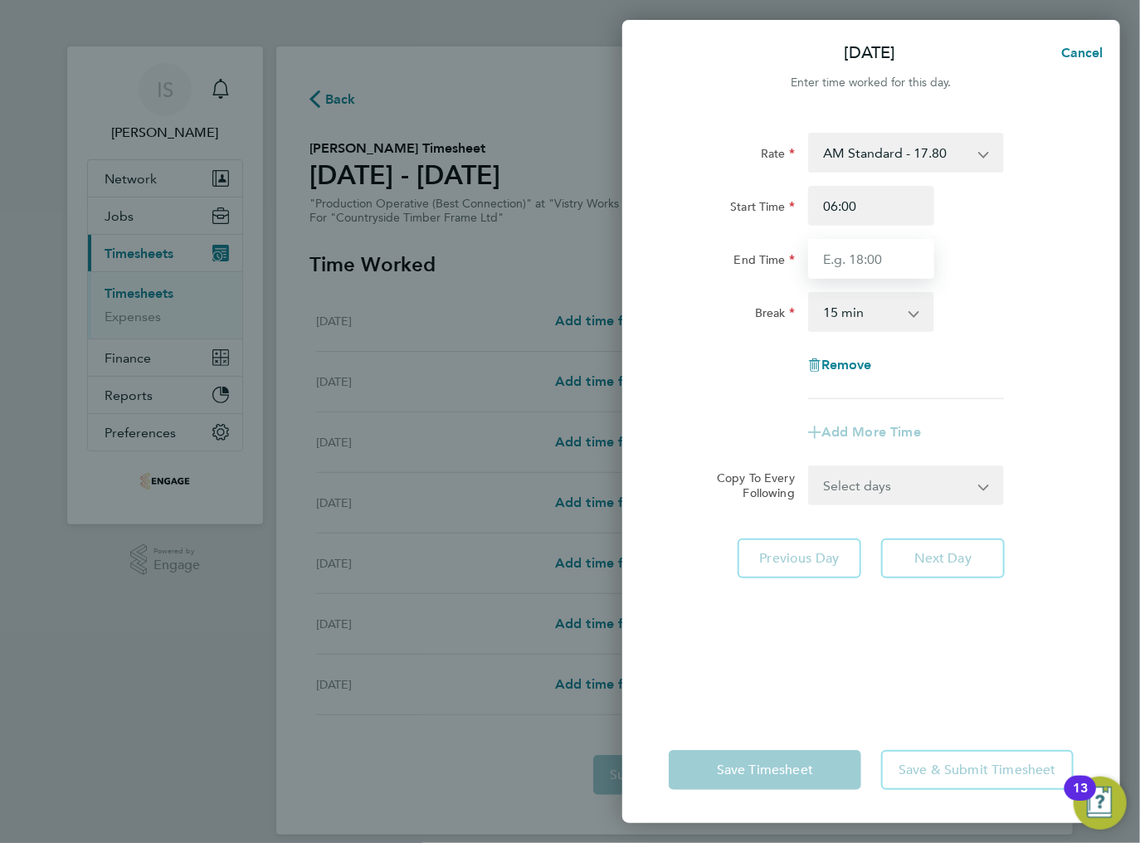
click at [868, 276] on input "End Time" at bounding box center [871, 259] width 126 height 40
type input "14:00"
click at [853, 309] on select "0 min 15 min 30 min 45 min 60 min 75 min 90 min" at bounding box center [861, 312] width 103 height 37
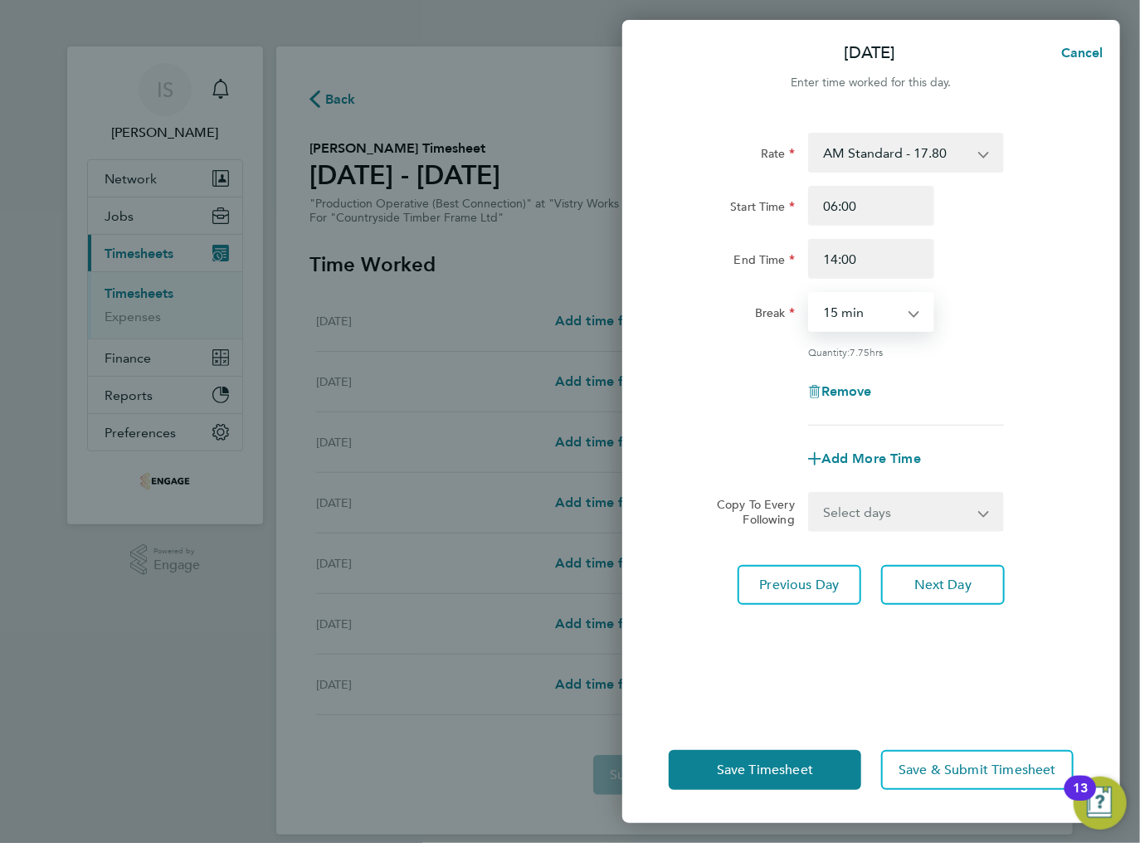
select select "30"
click at [810, 294] on select "0 min 15 min 30 min 45 min 60 min 75 min 90 min" at bounding box center [861, 312] width 103 height 37
click at [890, 514] on select "Select days Day Weekday (Mon-Fri) Weekend (Sat-Sun) [DATE] [DATE] [DATE] [DATE]" at bounding box center [897, 512] width 174 height 37
select select "WEEKDAY"
click at [810, 494] on select "Select days Day Weekday (Mon-Fri) Weekend (Sat-Sun) [DATE] [DATE] [DATE] [DATE]" at bounding box center [897, 512] width 174 height 37
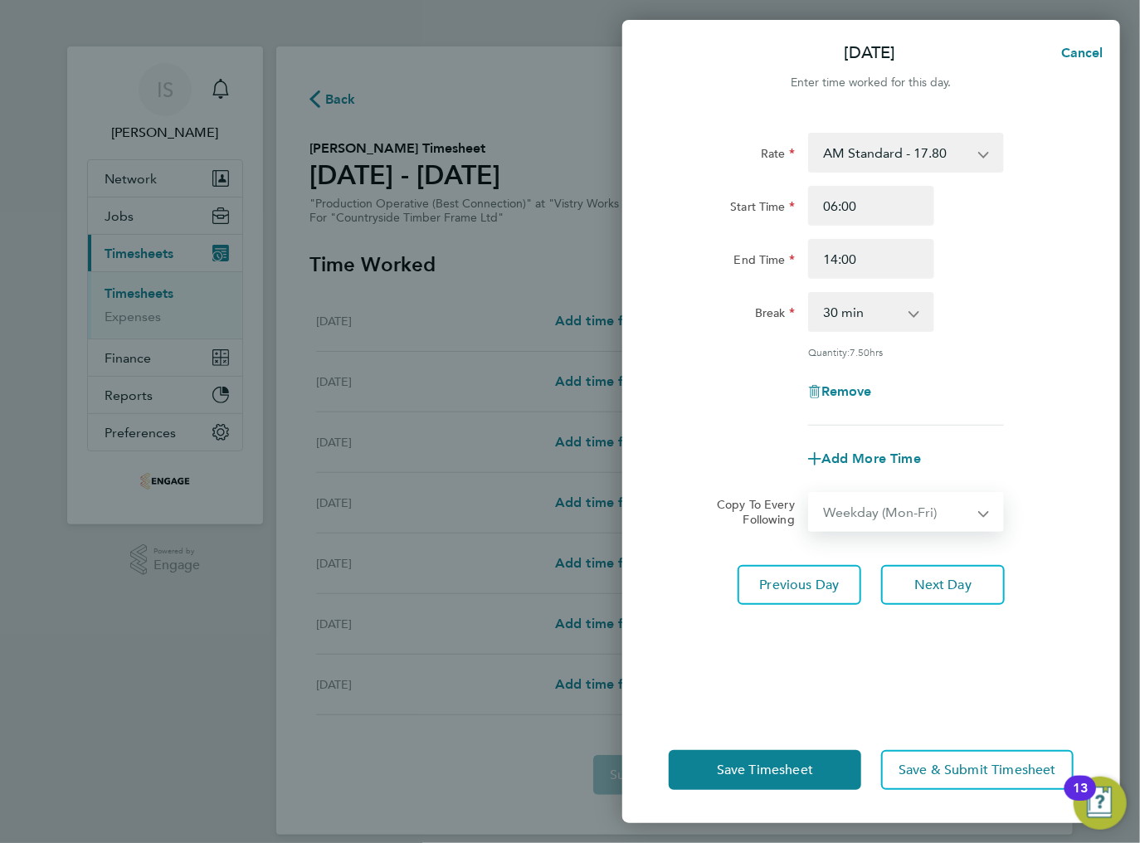
select select "[DATE]"
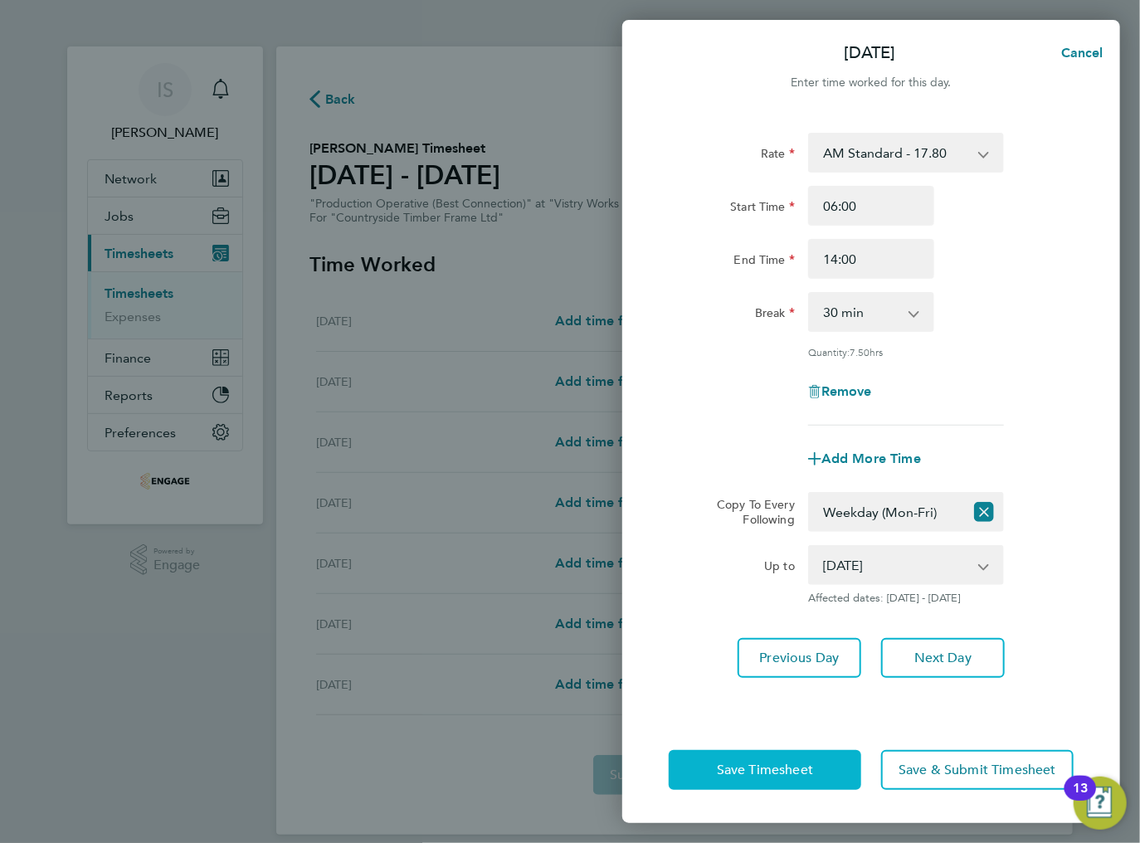
click at [788, 766] on span "Save Timesheet" at bounding box center [765, 770] width 96 height 17
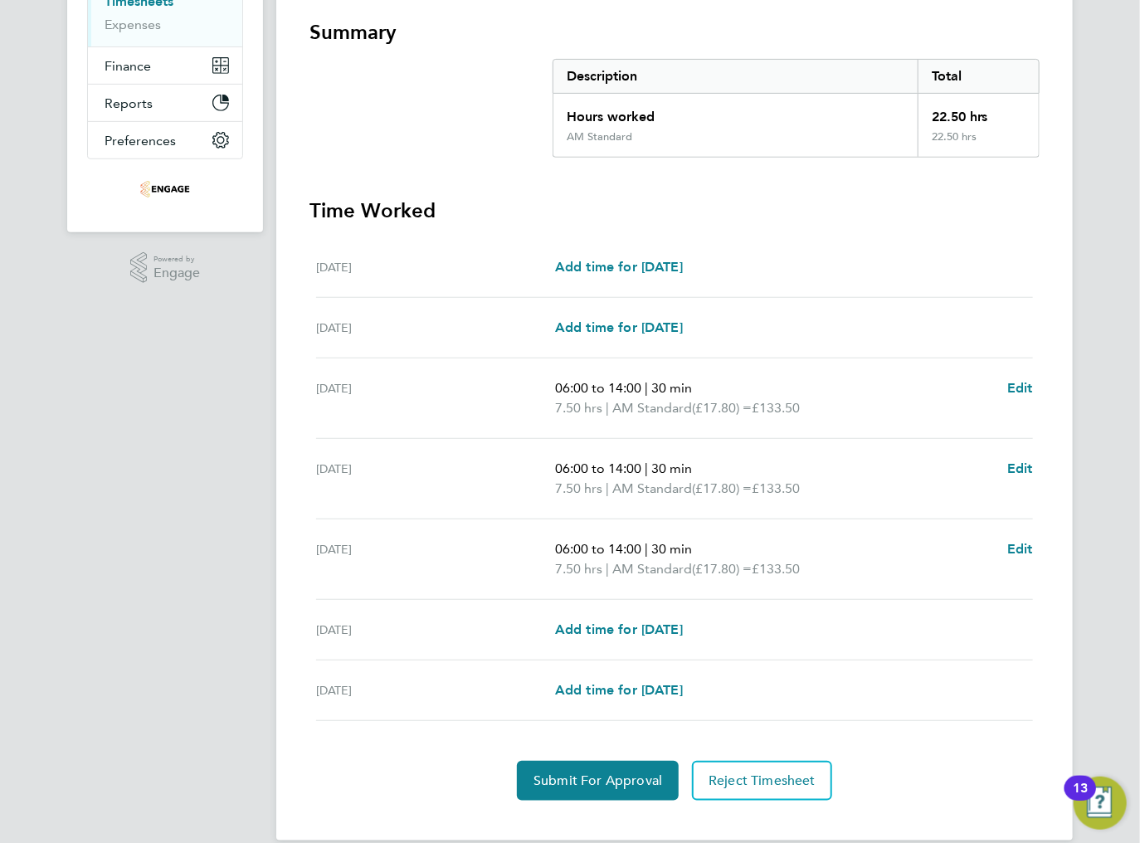
scroll to position [314, 0]
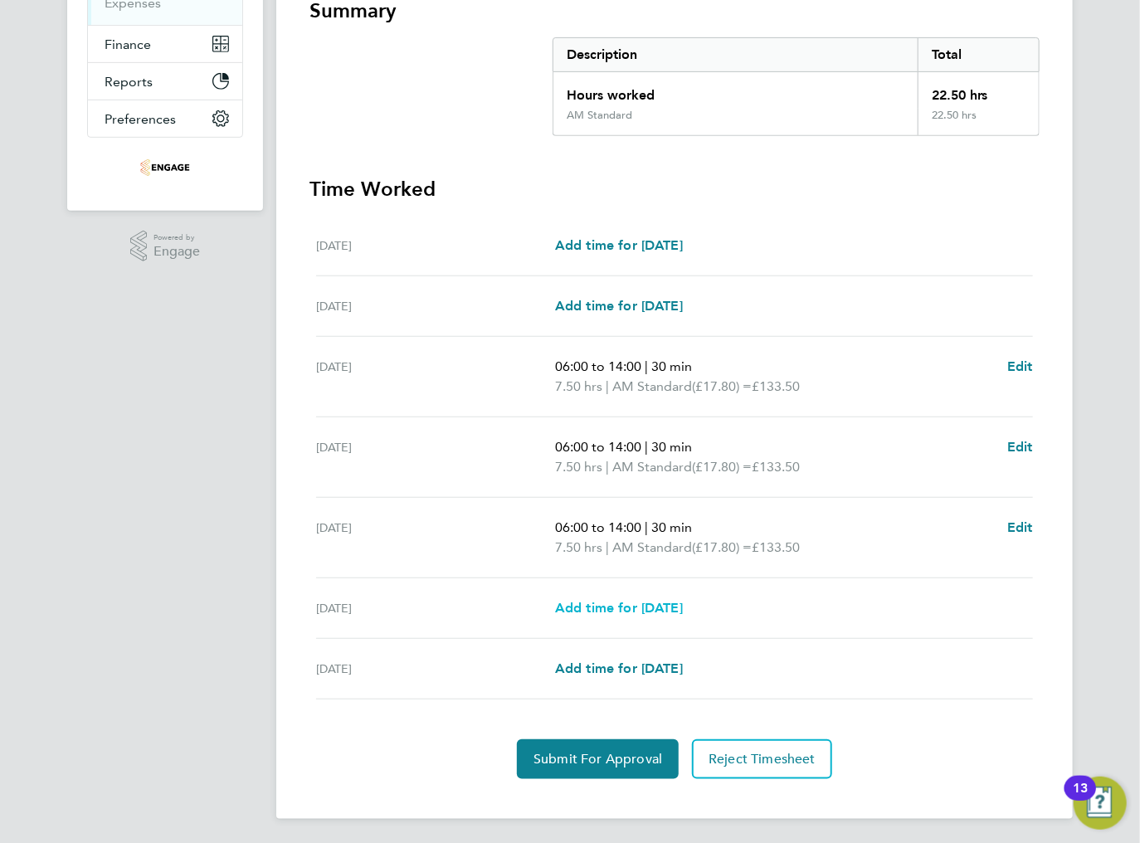
click at [577, 607] on span "Add time for [DATE]" at bounding box center [619, 608] width 128 height 16
select select "15"
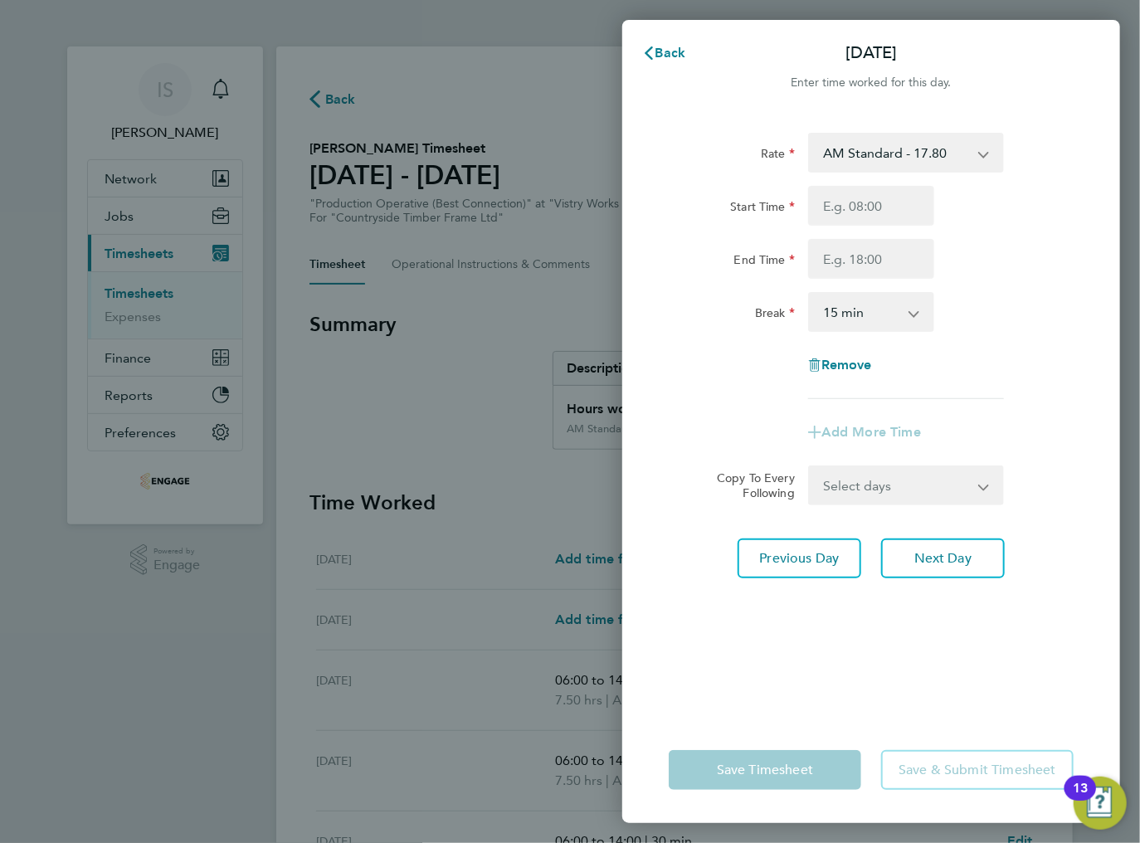
click at [879, 160] on select "AM Standard - 17.80 BONUS - 13.50 PM Standard - 19.09 PM OT1 - 28.64 AM OT1 - 2…" at bounding box center [896, 152] width 173 height 37
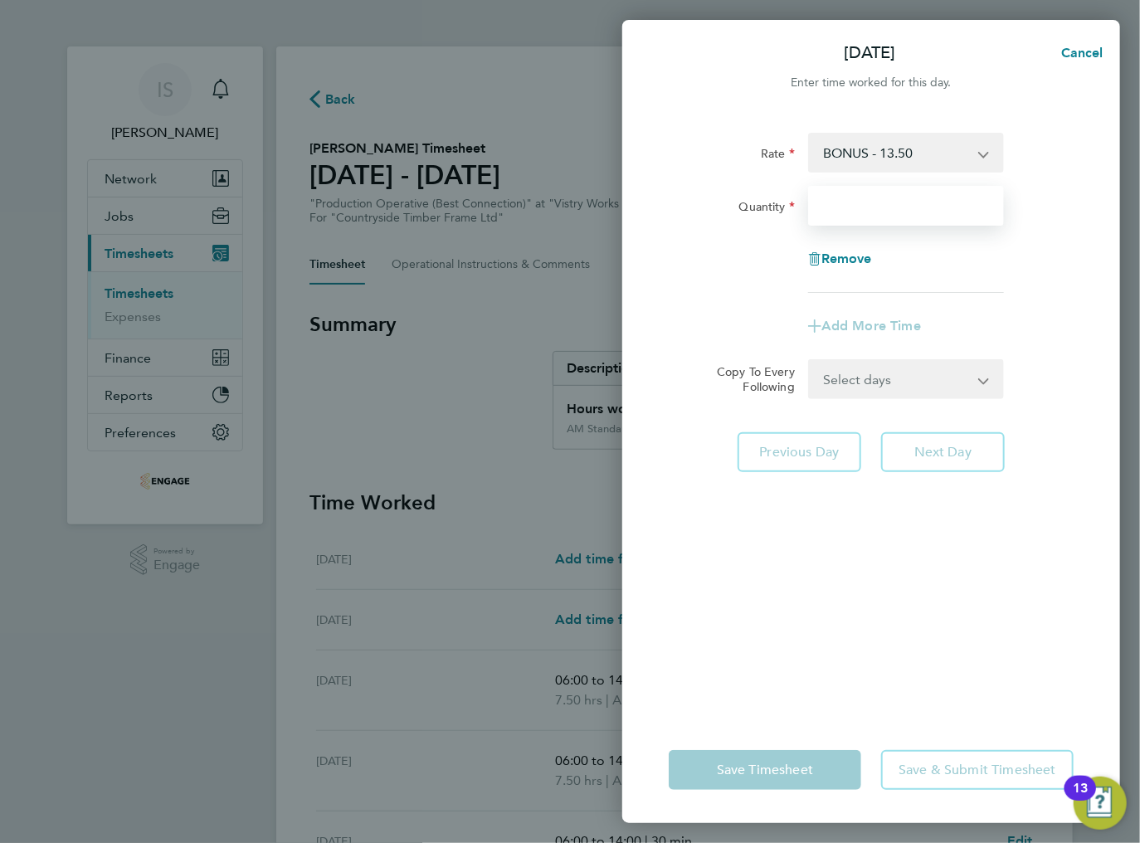
click at [859, 211] on input "Quantity" at bounding box center [906, 206] width 196 height 40
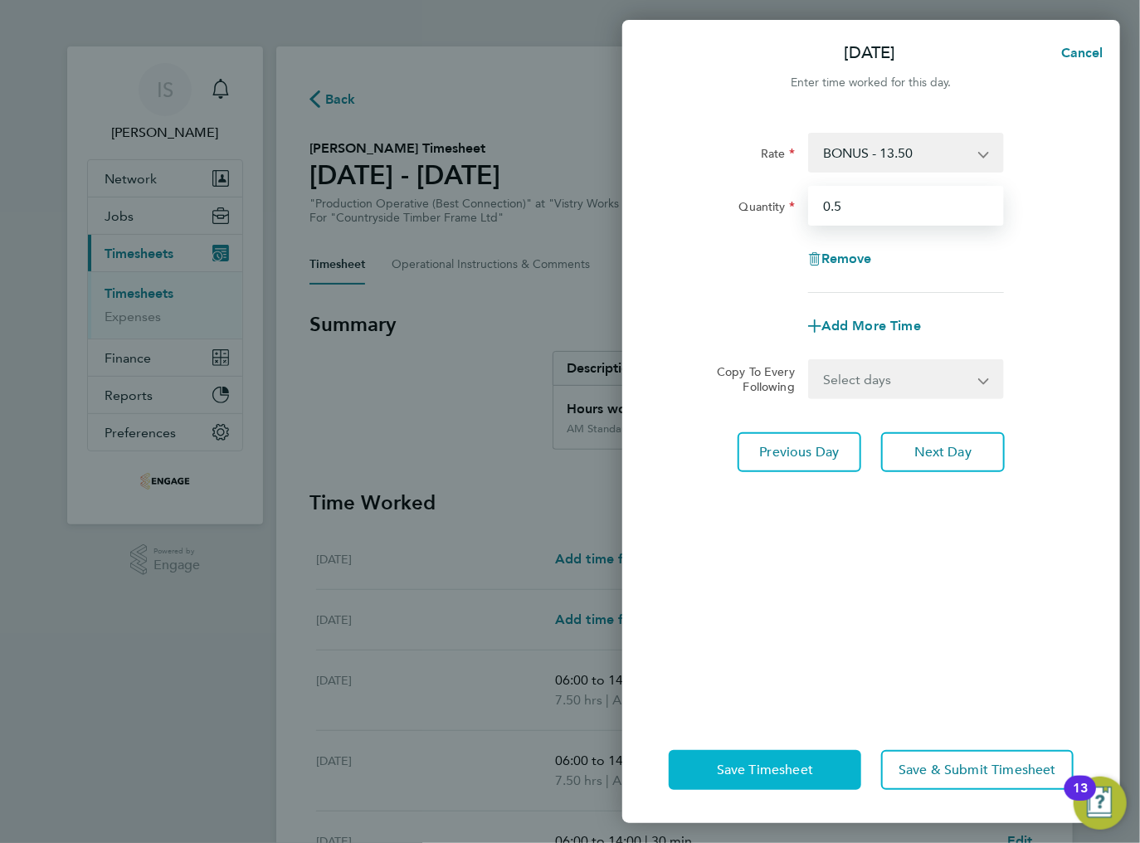
type input "0.5"
click at [785, 786] on button "Save Timesheet" at bounding box center [765, 770] width 193 height 40
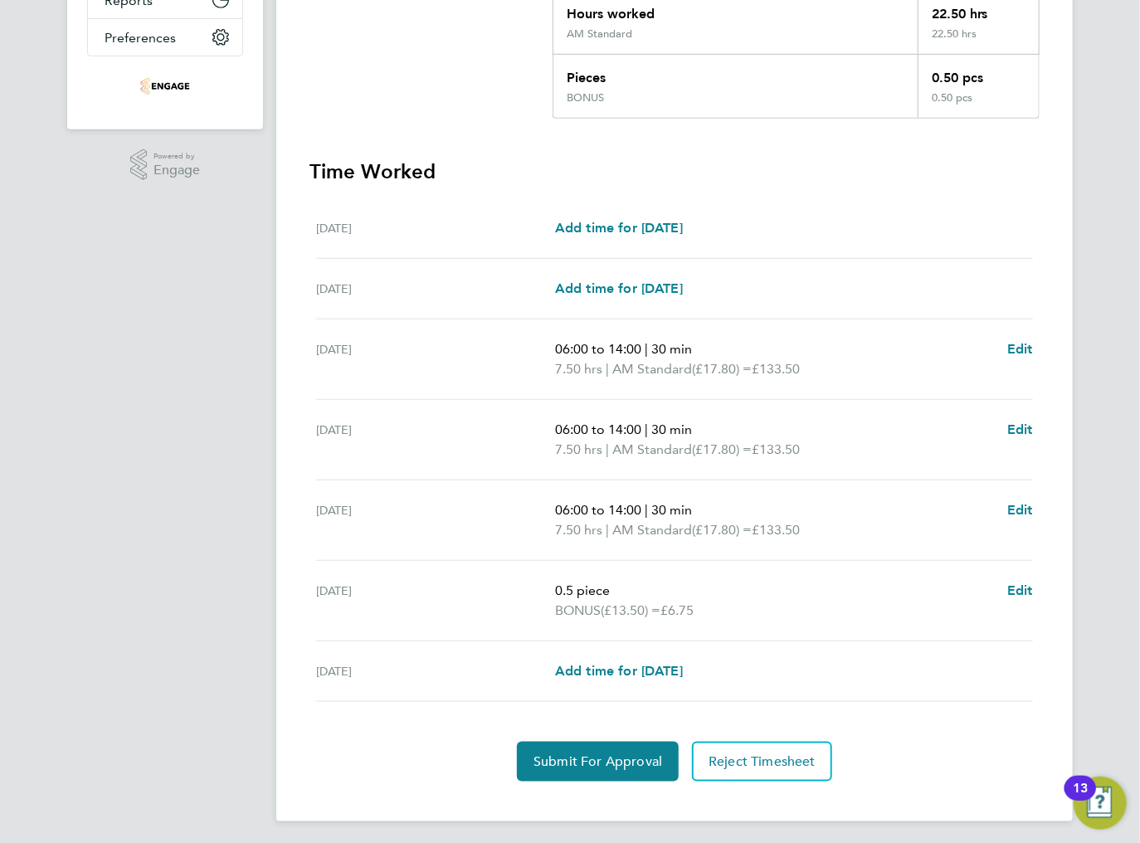
scroll to position [397, 0]
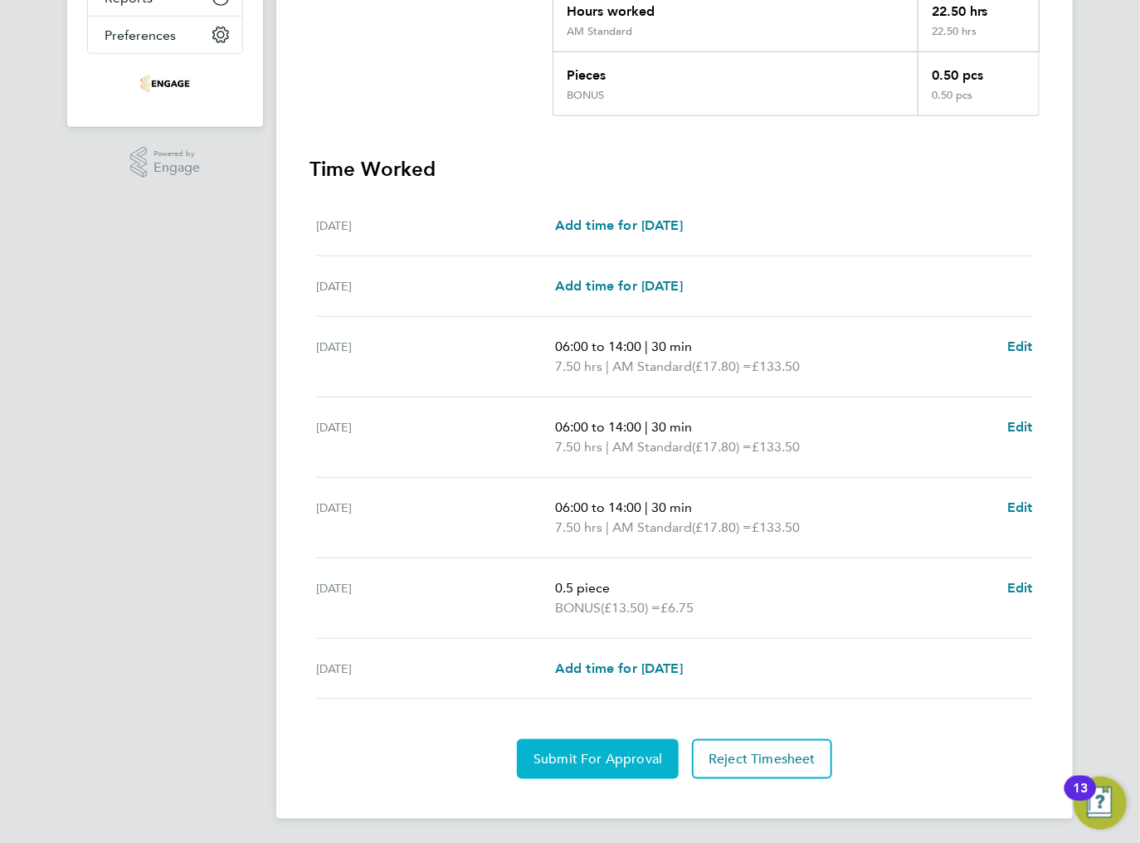
click at [571, 759] on span "Submit For Approval" at bounding box center [598, 759] width 129 height 17
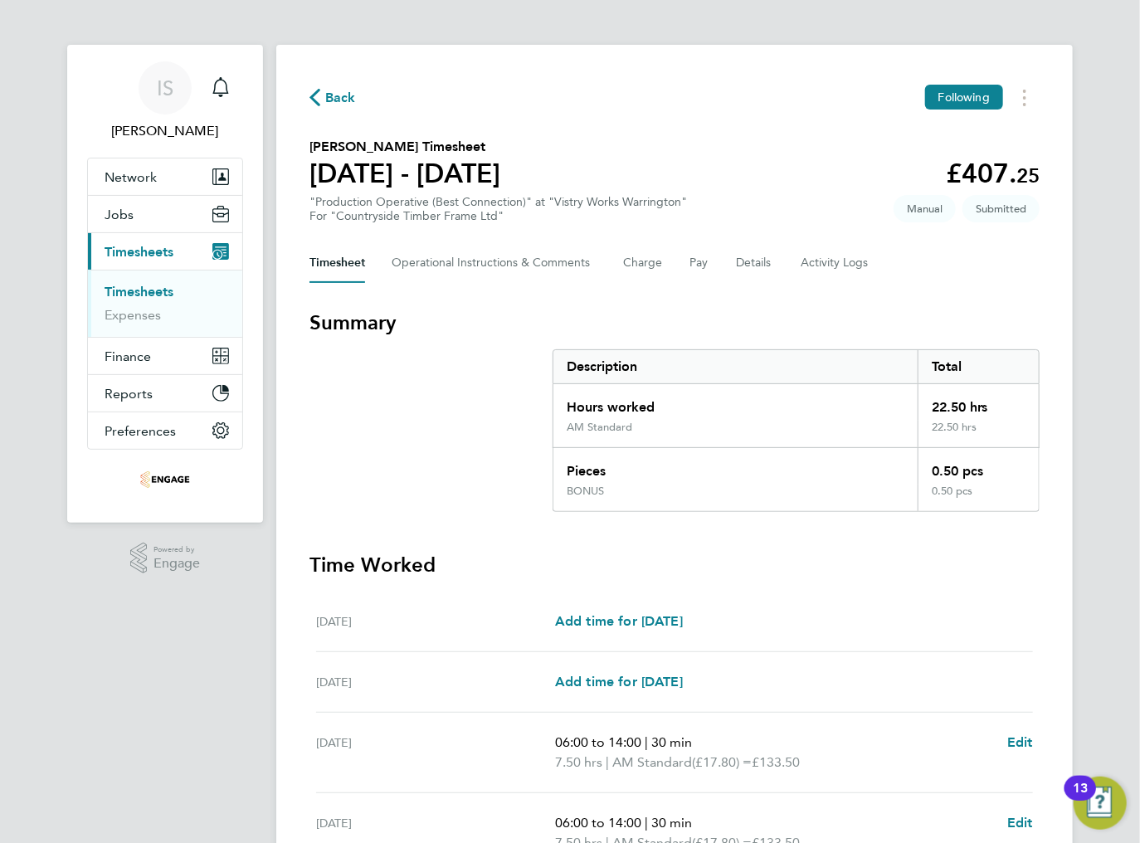
scroll to position [0, 0]
click at [319, 100] on icon "button" at bounding box center [314, 98] width 11 height 17
